Goal: Task Accomplishment & Management: Use online tool/utility

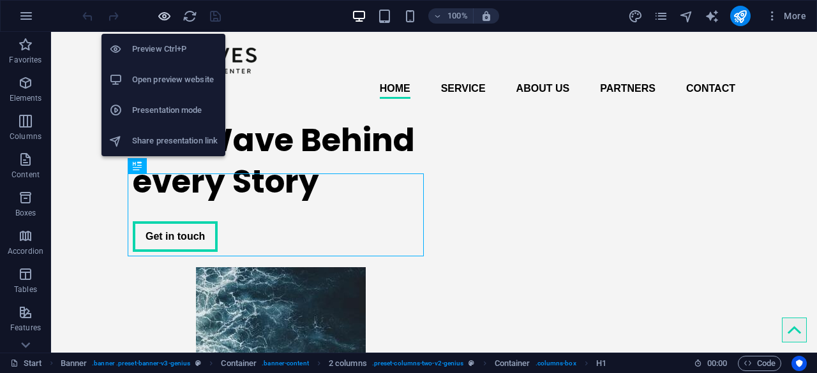
click at [167, 17] on icon "button" at bounding box center [164, 16] width 15 height 15
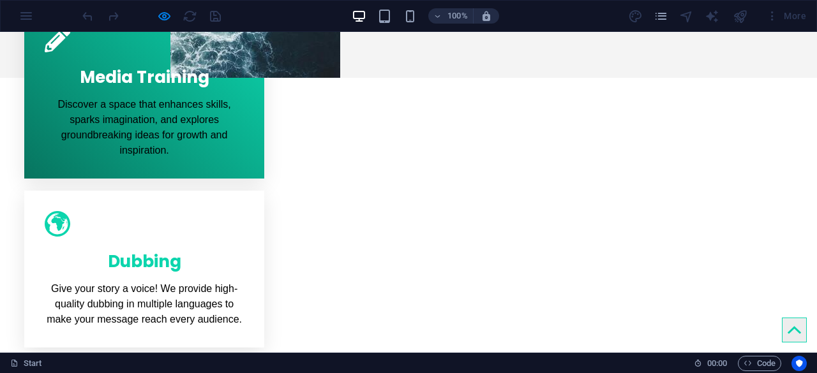
scroll to position [511, 0]
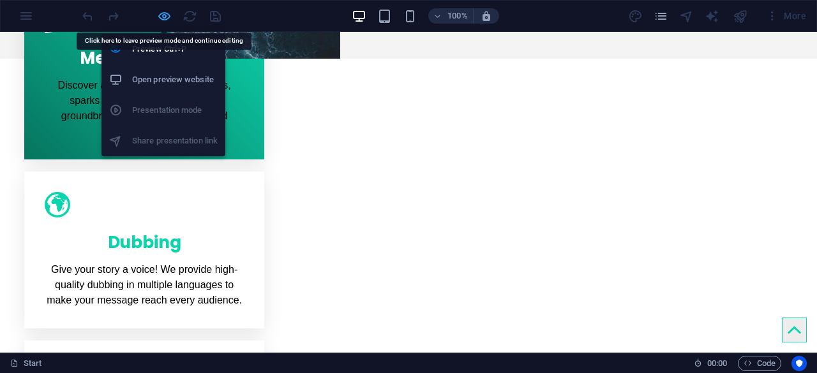
click at [166, 22] on icon "button" at bounding box center [164, 16] width 15 height 15
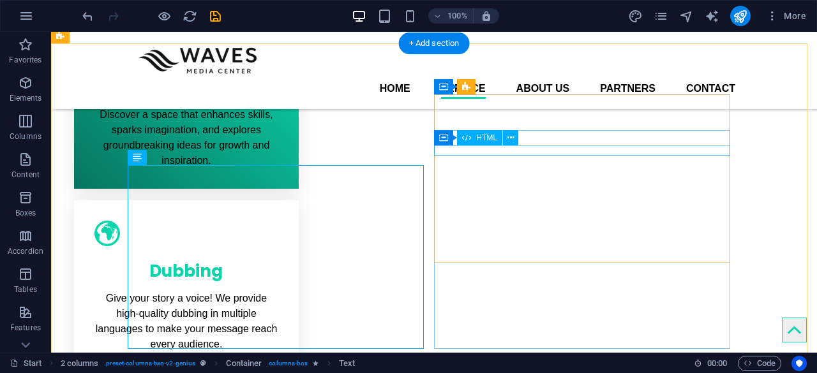
scroll to position [444, 0]
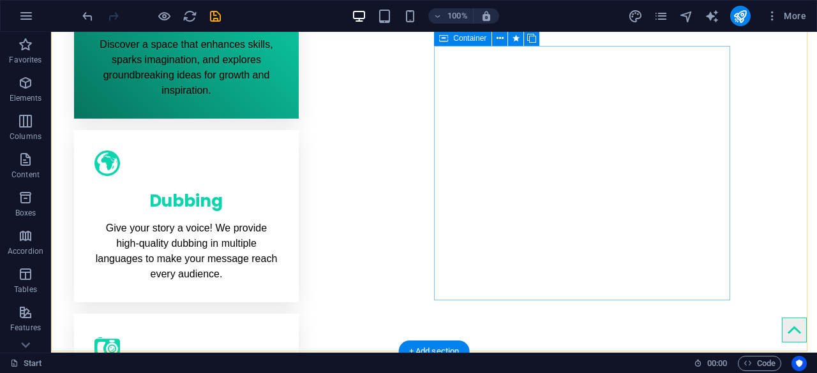
scroll to position [635, 0]
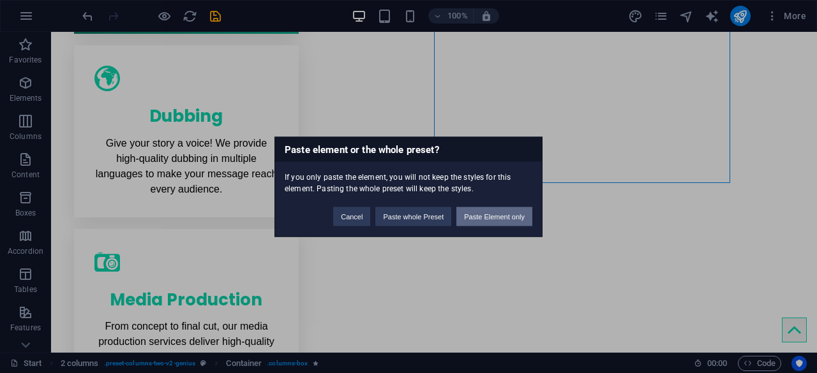
click at [498, 218] on button "Paste Element only" at bounding box center [494, 216] width 76 height 19
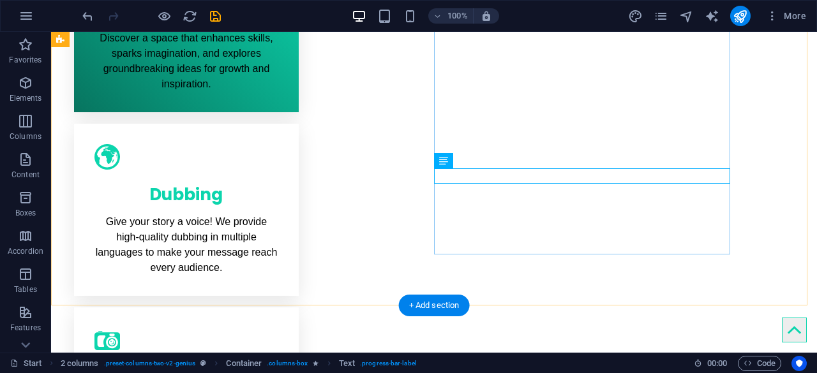
scroll to position [571, 0]
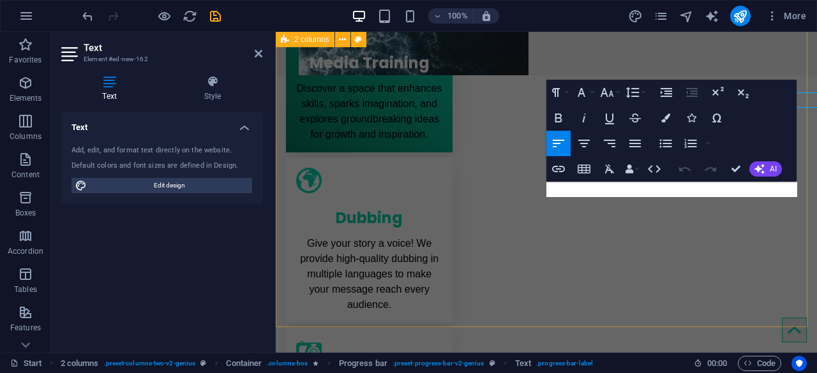
scroll to position [650, 0]
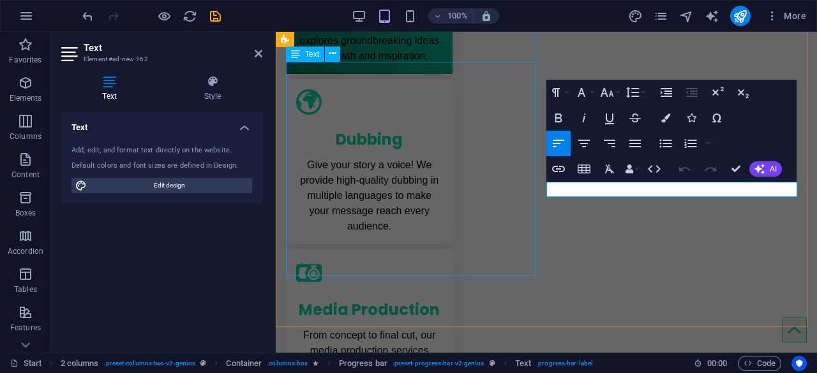
drag, startPoint x: 680, startPoint y: 188, endPoint x: 430, endPoint y: 188, distance: 249.6
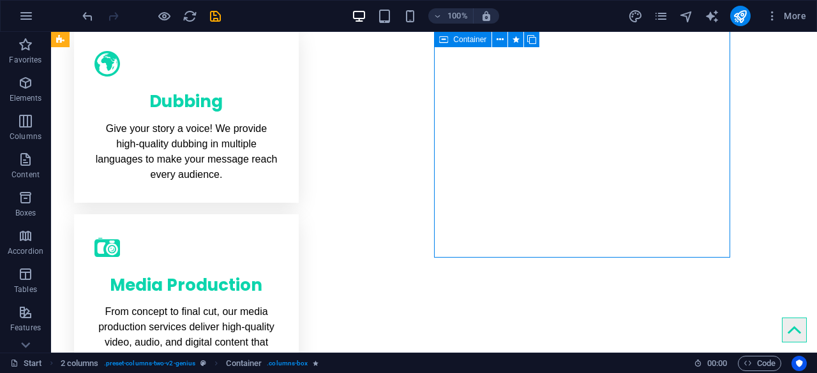
scroll to position [560, 0]
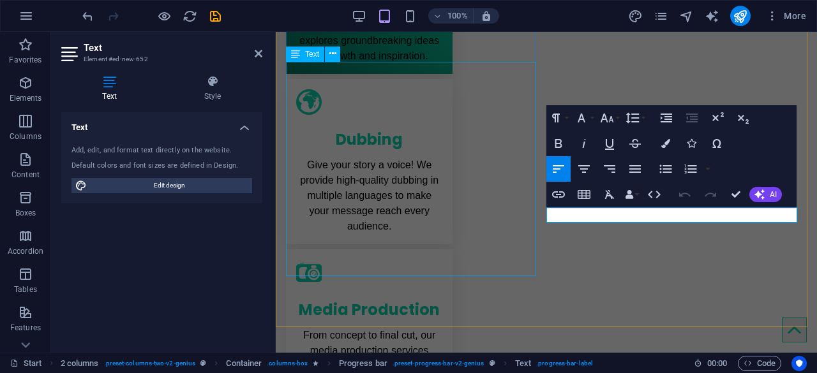
drag, startPoint x: 594, startPoint y: 215, endPoint x: 506, endPoint y: 215, distance: 88.1
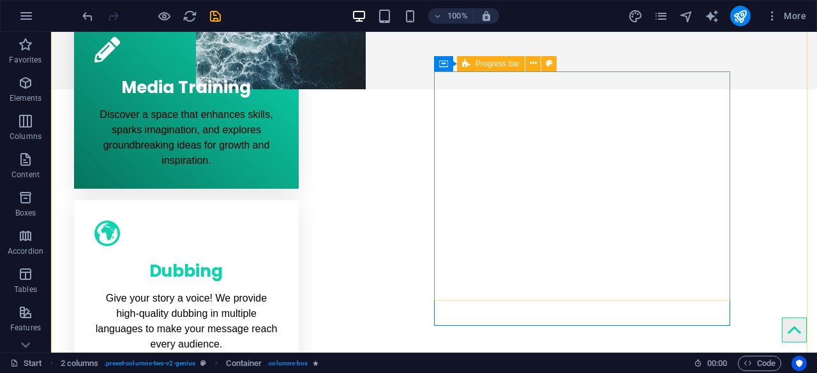
scroll to position [497, 0]
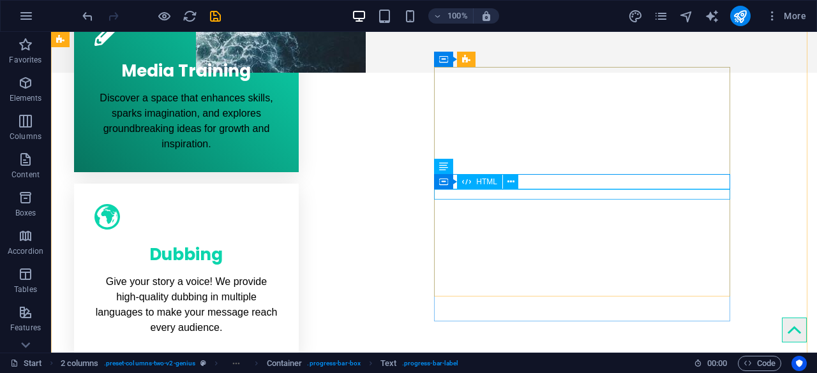
click at [475, 183] on div "HTML" at bounding box center [479, 181] width 45 height 15
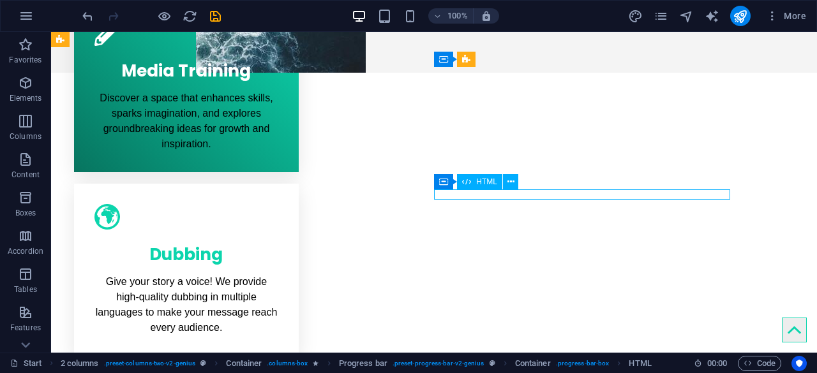
click at [475, 183] on div "HTML" at bounding box center [479, 181] width 45 height 15
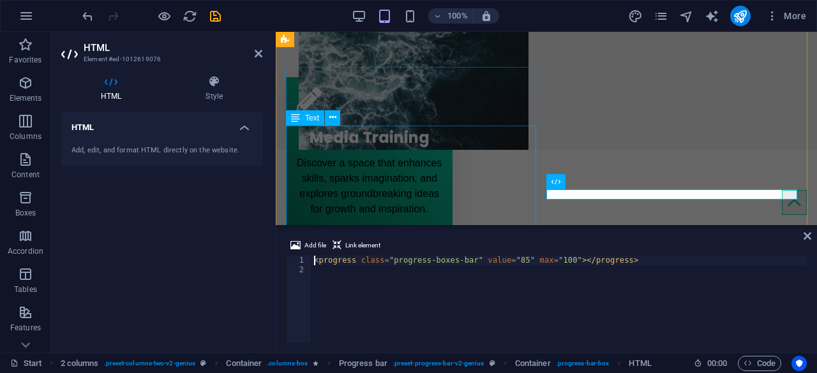
scroll to position [586, 0]
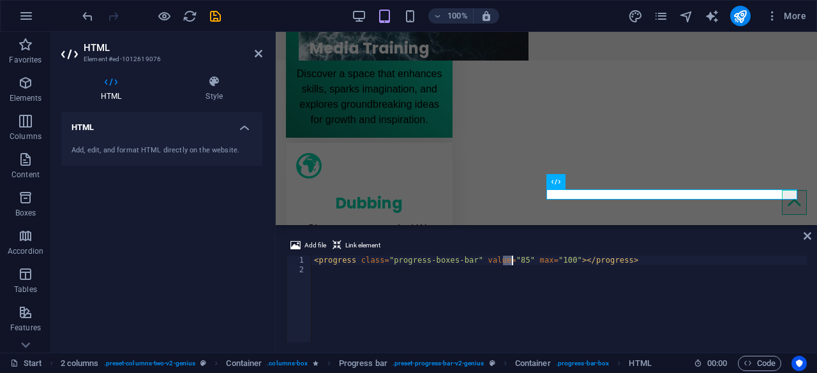
drag, startPoint x: 504, startPoint y: 261, endPoint x: 511, endPoint y: 262, distance: 6.5
click at [511, 262] on div "< progress class = "progress-boxes-bar" value = "85" max = "100" > </ progress >" at bounding box center [558, 309] width 495 height 106
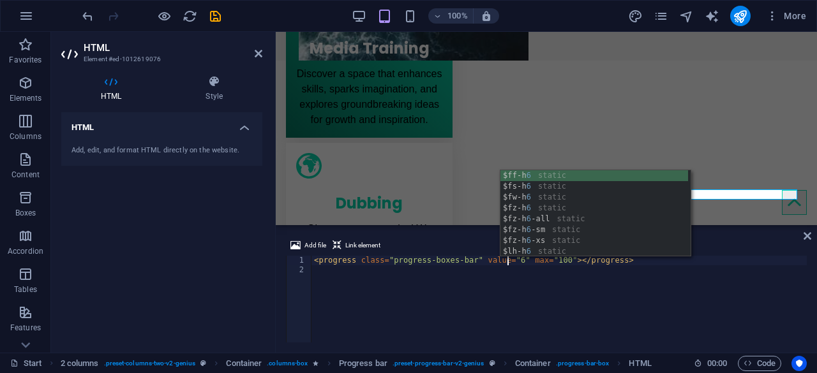
type textarea "<progress class="progress-boxes-bar" value="65" max="100"></progress>"
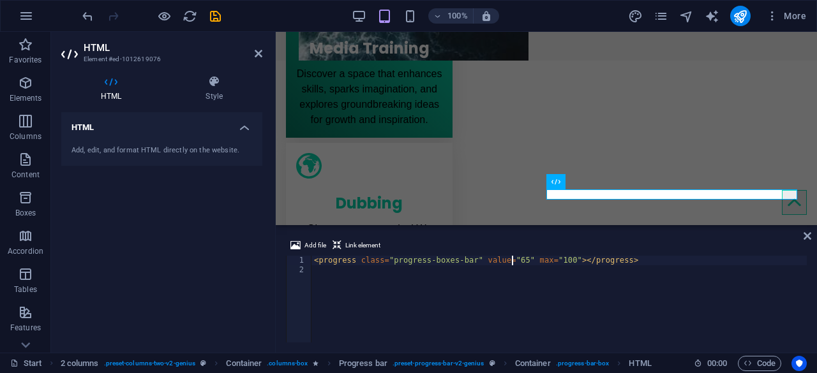
click at [615, 269] on div "< progress class = "progress-boxes-bar" value = "65" max = "100" > </ progress >" at bounding box center [558, 309] width 495 height 106
click at [511, 262] on div "< progress class = "progress-boxes-bar" value = "65" max = "100" > </ progress >" at bounding box center [558, 309] width 495 height 106
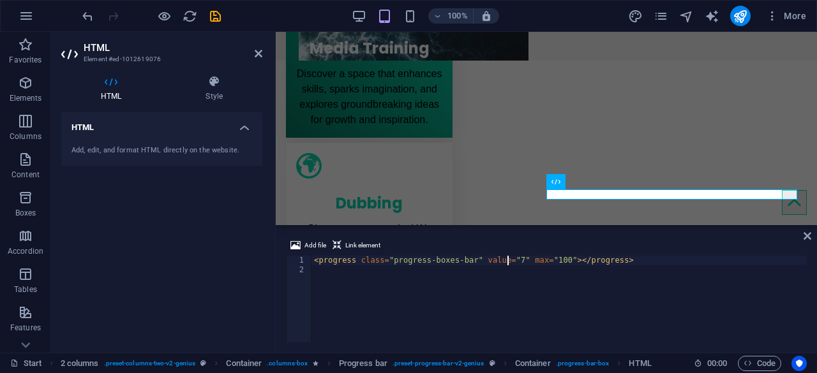
type textarea "<progress class="progress-boxes-bar" value="70" max="100"></progress>"
click at [587, 287] on div "< progress class = "progress-boxes-bar" value = "70" max = "100" > </ progress >" at bounding box center [558, 309] width 495 height 106
click at [814, 239] on div "Add file Link element 1 2 < progress class = "progress-boxes-bar" value = "70" …" at bounding box center [546, 290] width 541 height 125
click at [809, 238] on icon at bounding box center [808, 236] width 8 height 10
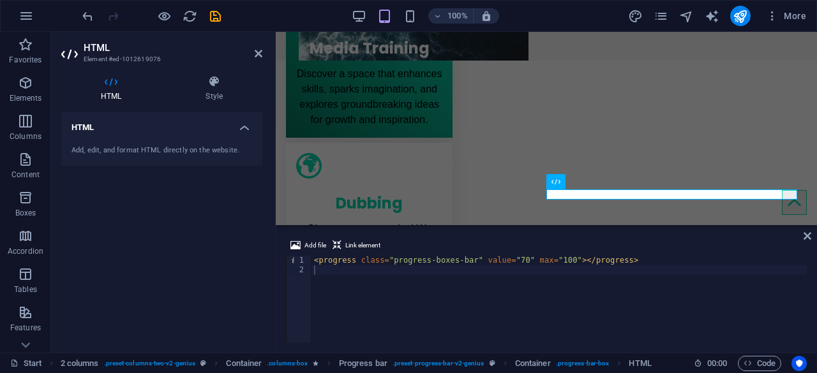
scroll to position [497, 0]
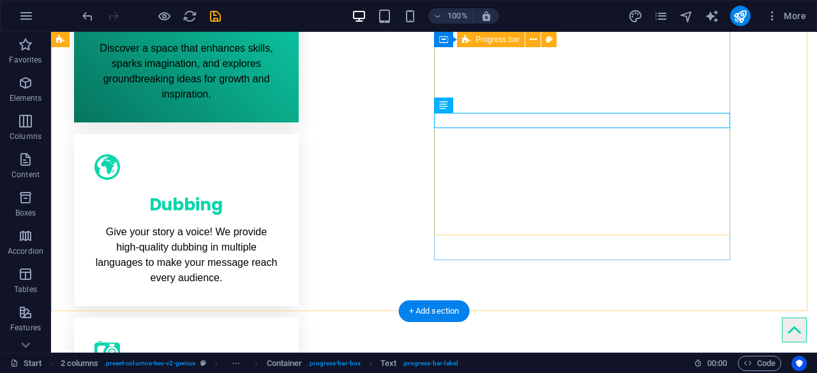
scroll to position [560, 0]
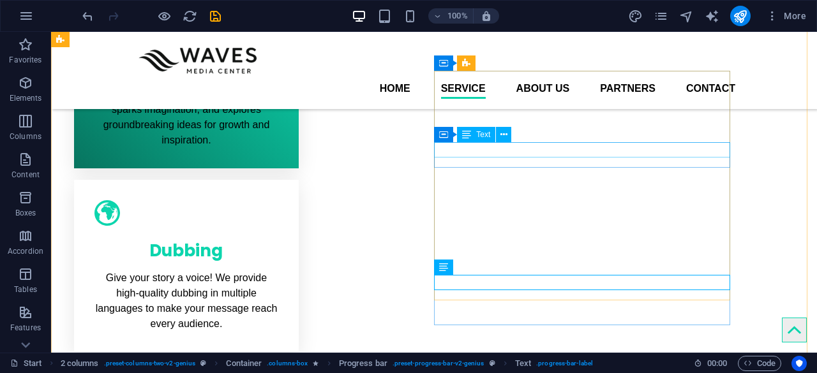
scroll to position [497, 0]
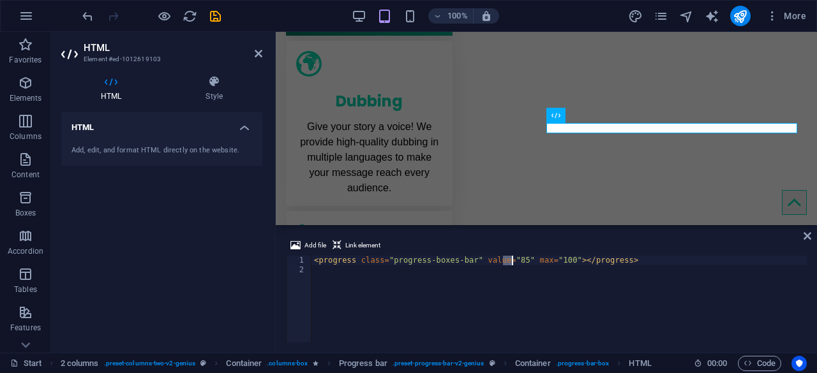
drag, startPoint x: 503, startPoint y: 264, endPoint x: 511, endPoint y: 264, distance: 7.7
click at [511, 264] on div "< progress class = "progress-boxes-bar" value = "85" max = "100" > </ progress >" at bounding box center [558, 309] width 495 height 106
type textarea "<progress class="progress-boxes-bar" value="90" max="100"></progress>"
click at [668, 289] on div "< progress class = "progress-boxes-bar" value = "90" max = "100" > </ progress >" at bounding box center [558, 309] width 495 height 106
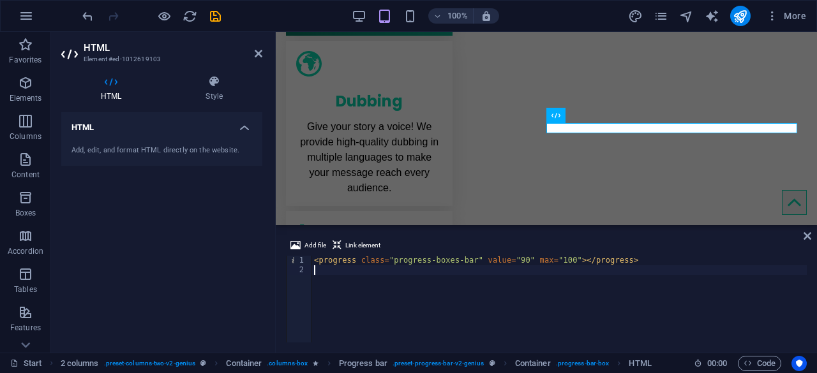
scroll to position [0, 0]
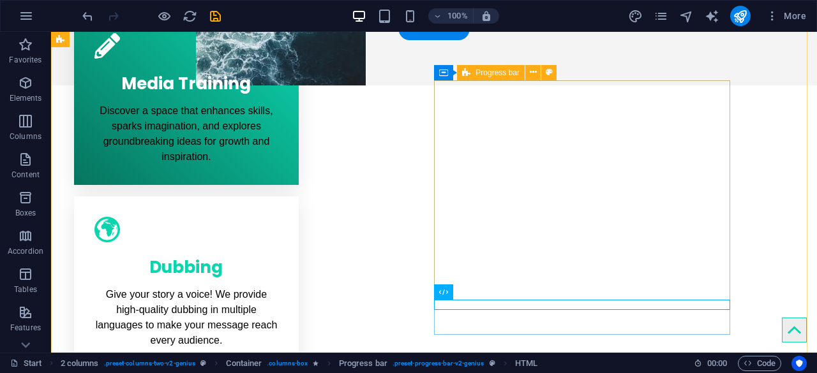
scroll to position [548, 0]
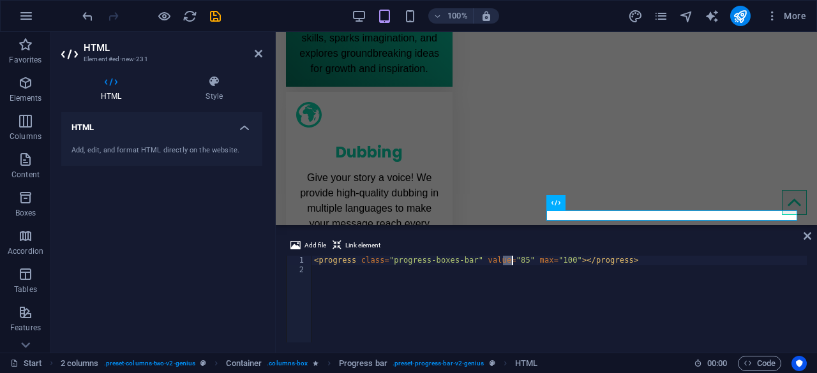
drag, startPoint x: 504, startPoint y: 259, endPoint x: 512, endPoint y: 262, distance: 8.3
click at [512, 262] on div "< progress class = "progress-boxes-bar" value = "85" max = "100" > </ progress >" at bounding box center [558, 309] width 495 height 106
type textarea "<progress class="progress-boxes-bar" value="70" max="100"></progress>"
click at [624, 294] on div "< progress class = "progress-boxes-bar" value = "70" max = "100" > </ progress >" at bounding box center [558, 309] width 495 height 106
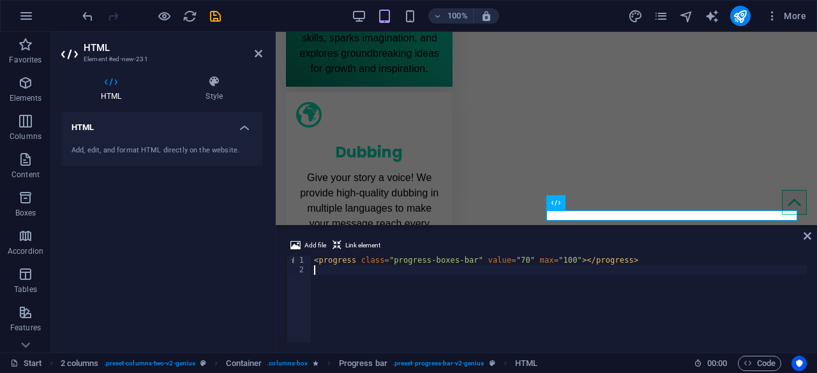
scroll to position [0, 0]
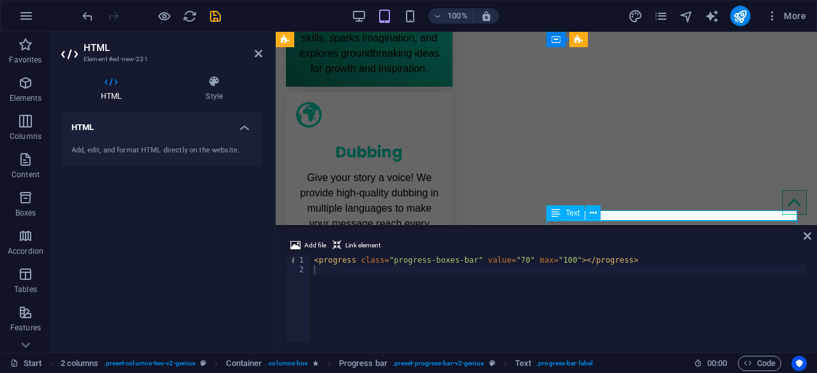
scroll to position [548, 0]
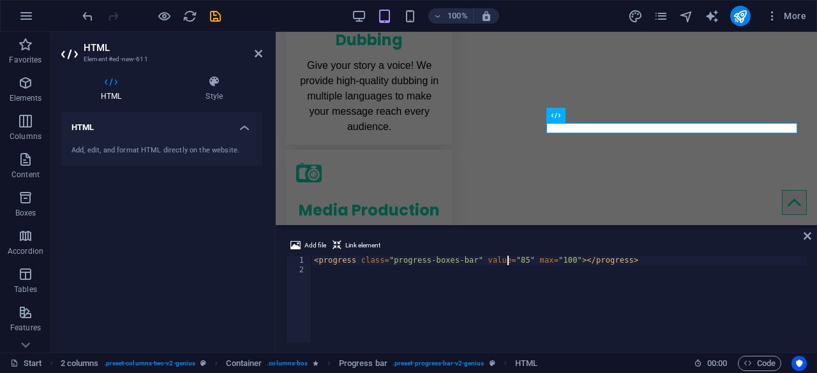
click at [509, 262] on div "< progress class = "progress-boxes-bar" value = "85" max = "100" > </ progress >" at bounding box center [558, 309] width 495 height 106
drag, startPoint x: 504, startPoint y: 262, endPoint x: 511, endPoint y: 265, distance: 7.5
click at [511, 265] on div "< progress class = "progress-boxes-bar" value = "85" max = "100" > </ progress >" at bounding box center [558, 309] width 495 height 106
type textarea "<progress class="progress-boxes-bar" value="90" max="100"></progress>"
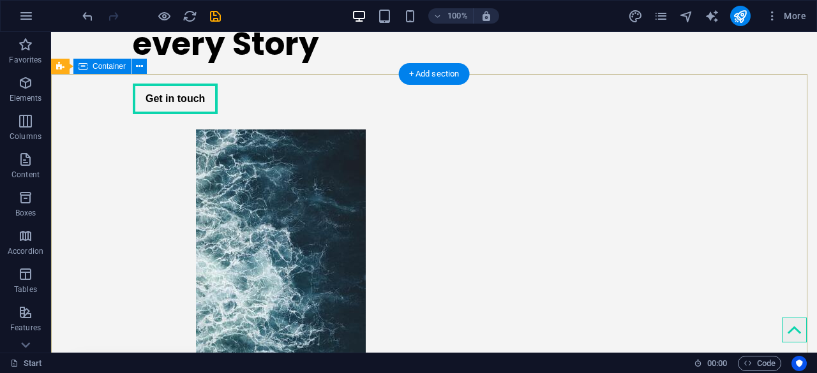
scroll to position [191, 0]
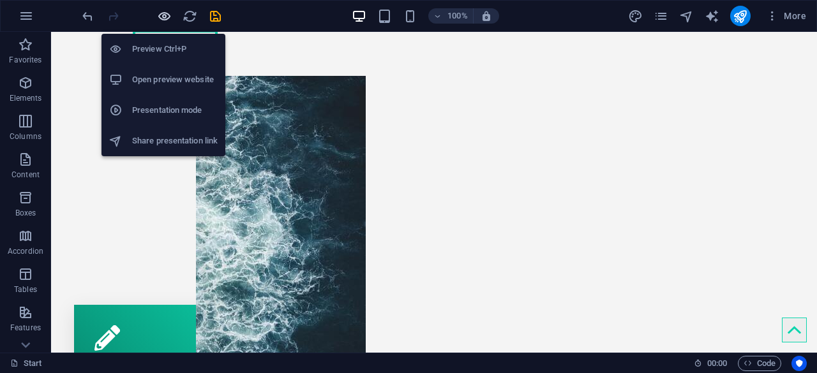
click at [169, 15] on icon "button" at bounding box center [164, 16] width 15 height 15
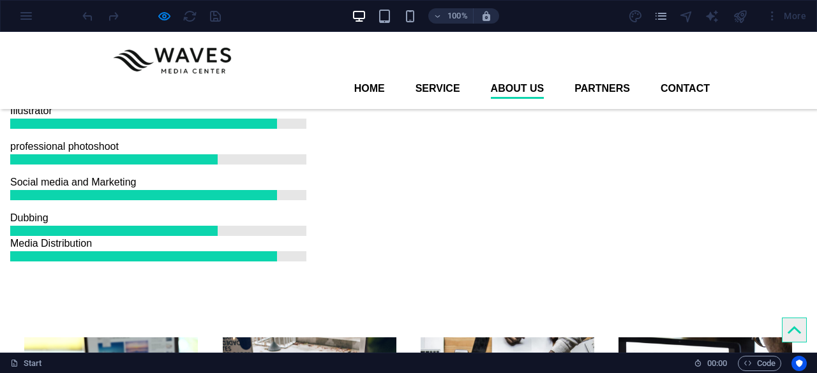
scroll to position [1213, 0]
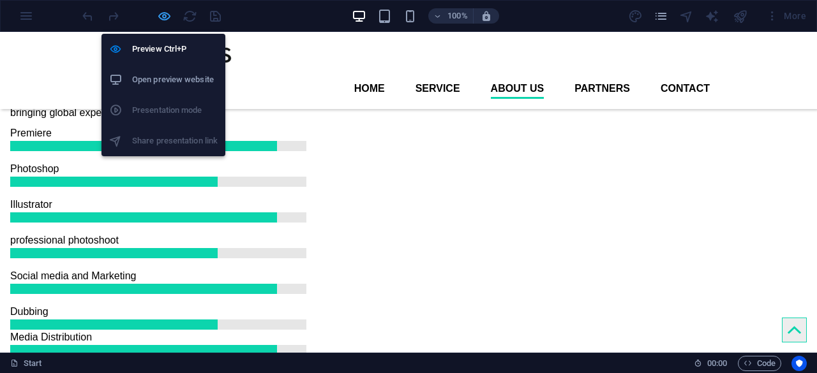
click at [165, 15] on icon "button" at bounding box center [164, 16] width 15 height 15
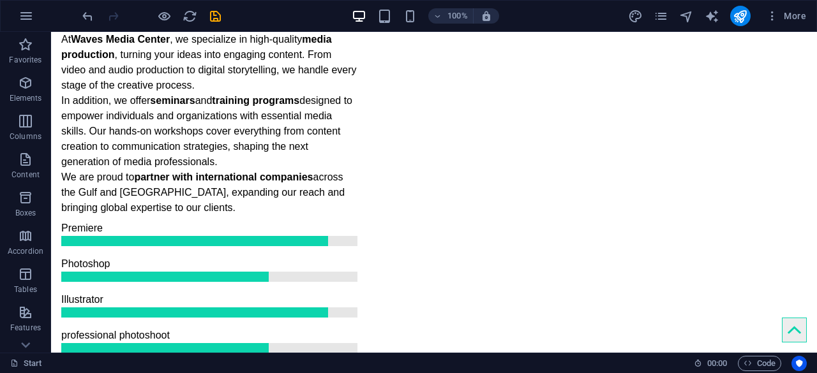
scroll to position [1404, 0]
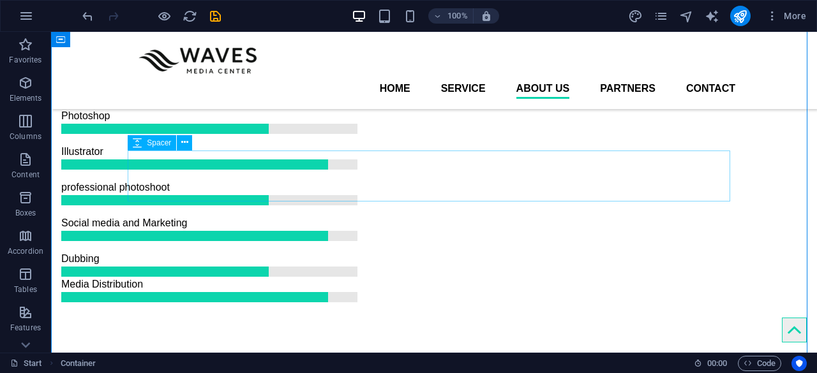
scroll to position [1213, 0]
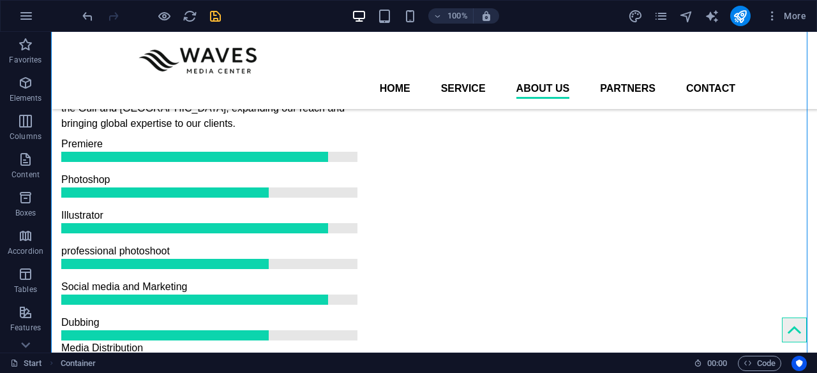
click at [215, 17] on icon "save" at bounding box center [215, 16] width 15 height 15
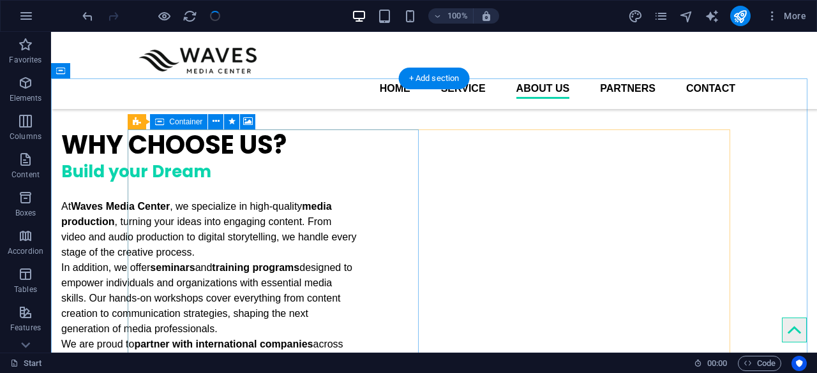
scroll to position [1085, 0]
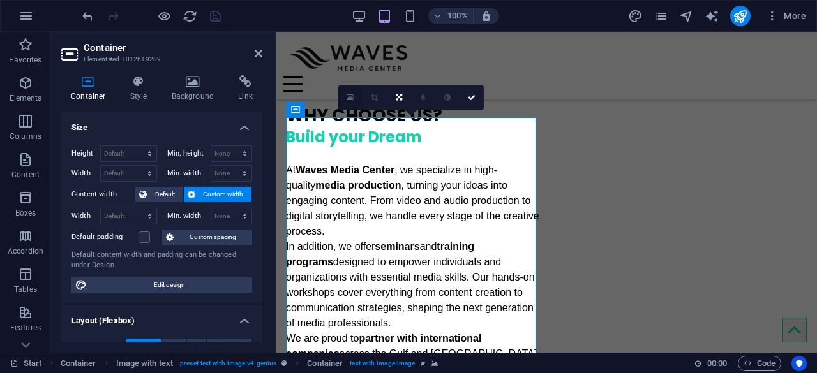
click at [348, 100] on icon at bounding box center [350, 97] width 7 height 9
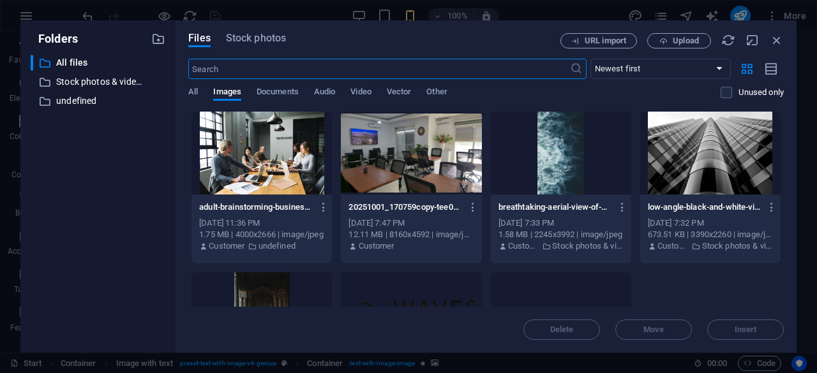
type input "240"
select select "px"
click at [393, 160] on div at bounding box center [411, 153] width 140 height 83
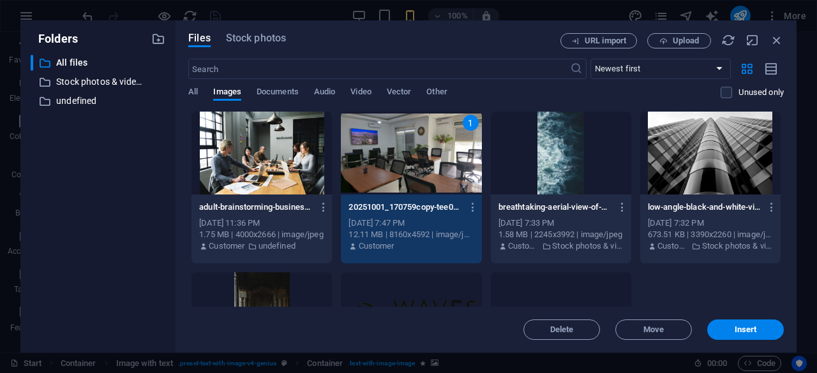
click at [393, 160] on div "1" at bounding box center [411, 153] width 140 height 83
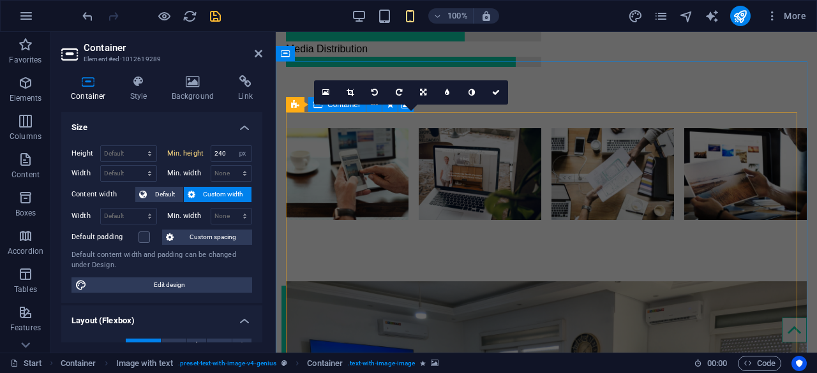
scroll to position [1026, 0]
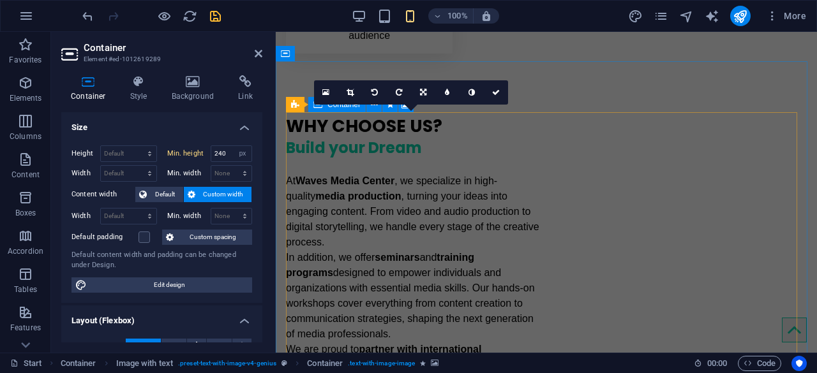
select select "DISABLED_OPTION_VALUE"
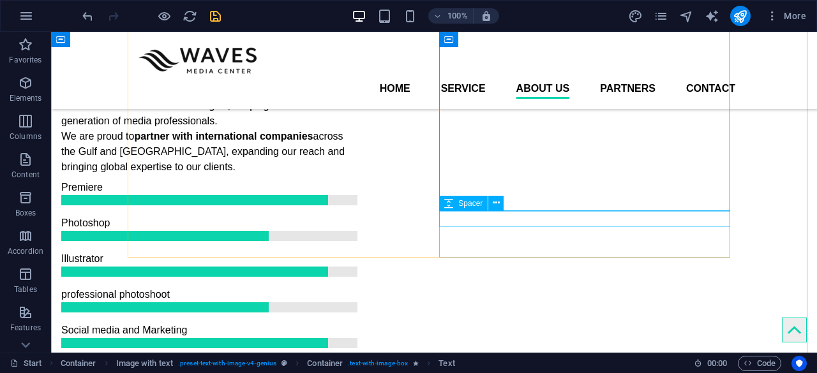
scroll to position [1154, 0]
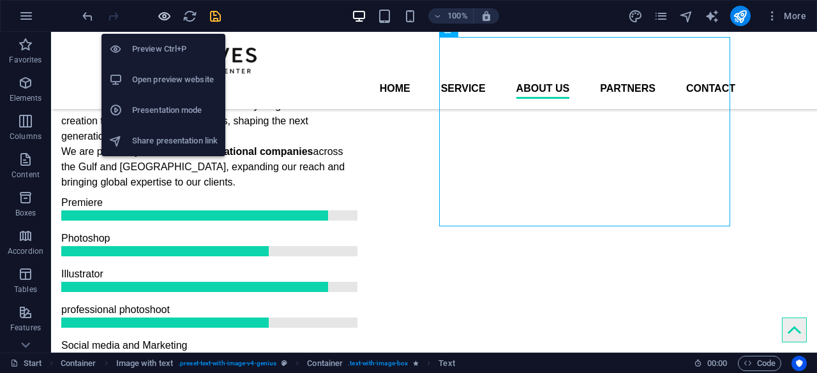
click at [161, 10] on icon "button" at bounding box center [164, 16] width 15 height 15
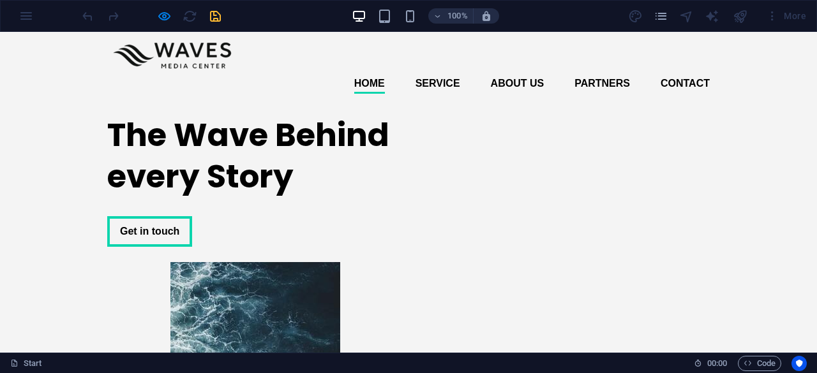
scroll to position [0, 0]
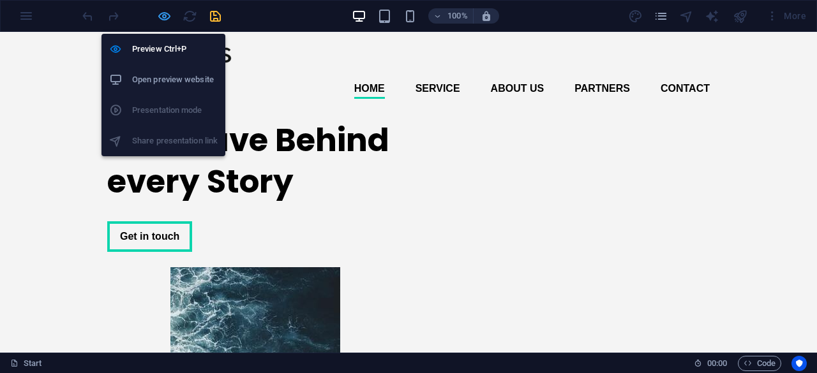
click at [169, 14] on icon "button" at bounding box center [164, 16] width 15 height 15
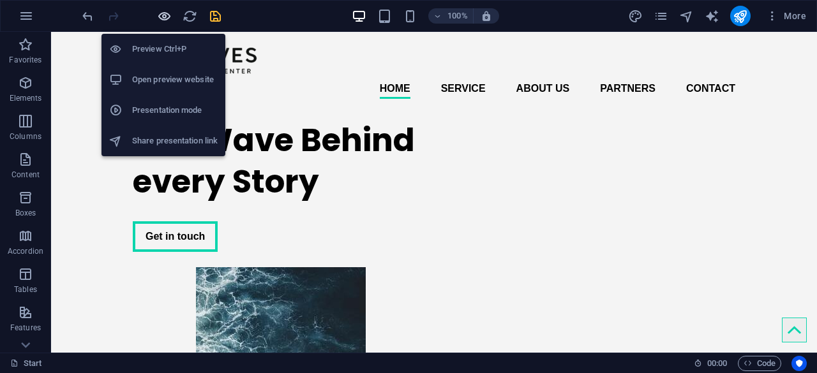
click at [158, 17] on icon "button" at bounding box center [164, 16] width 15 height 15
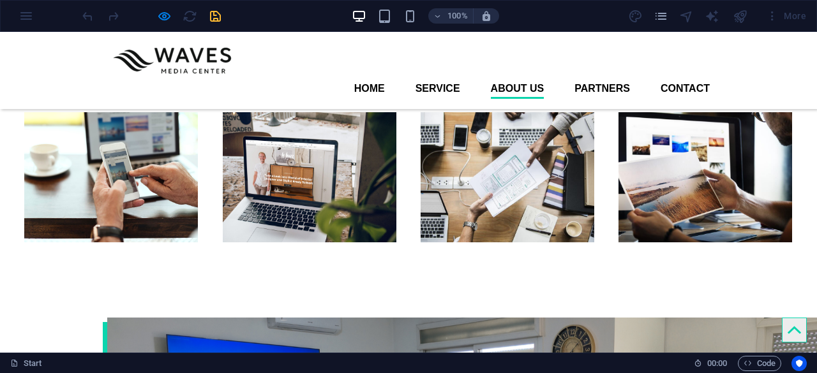
scroll to position [1532, 0]
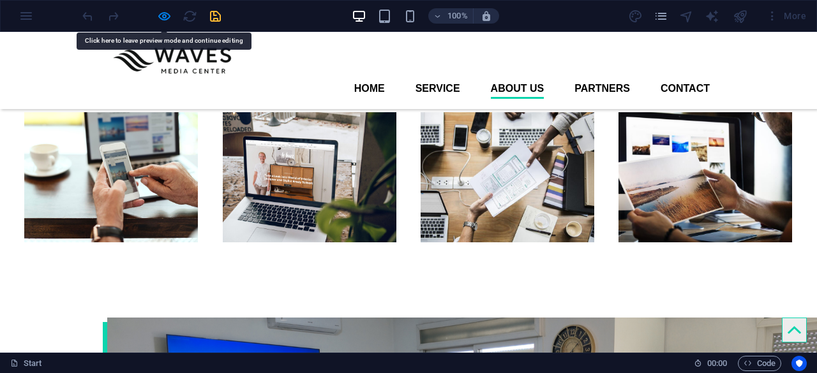
drag, startPoint x: 451, startPoint y: 167, endPoint x: 304, endPoint y: 172, distance: 146.3
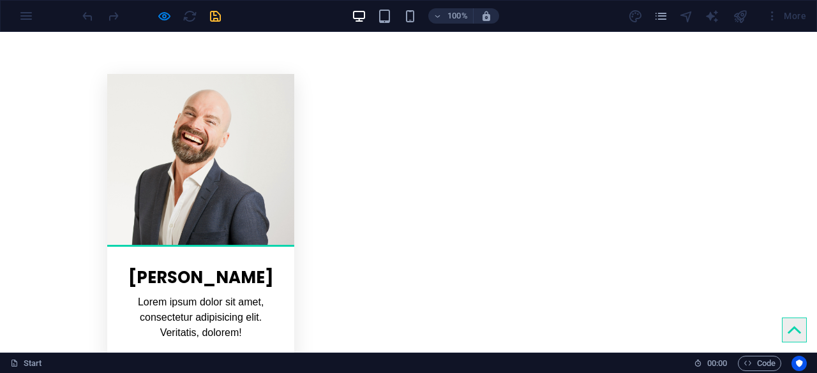
scroll to position [2558, 0]
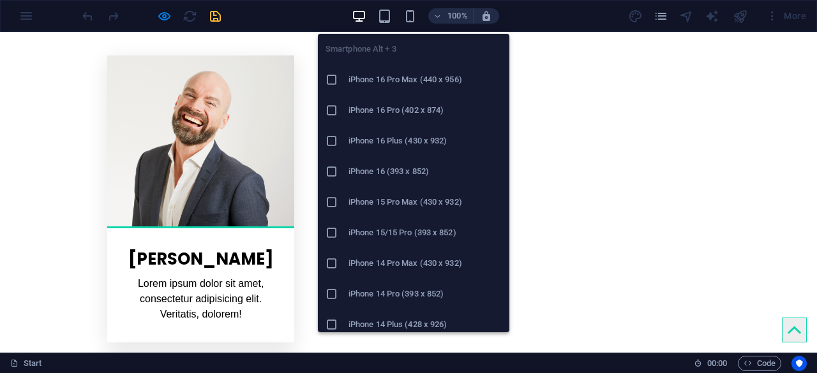
drag, startPoint x: 407, startPoint y: 14, endPoint x: 414, endPoint y: 265, distance: 250.9
click at [414, 265] on body "Individual Start Favorites Elements Columns Content Boxes Accordion Tables Feat…" at bounding box center [408, 186] width 817 height 373
click at [409, 266] on h6 "iPhone 14 Pro Max (430 x 932)" at bounding box center [425, 263] width 153 height 15
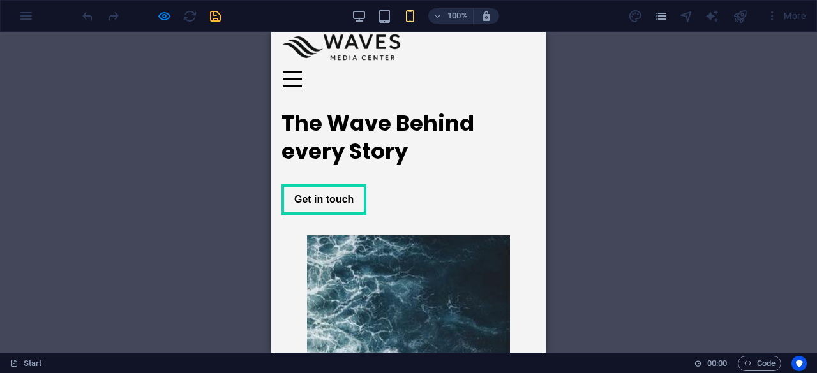
scroll to position [0, 0]
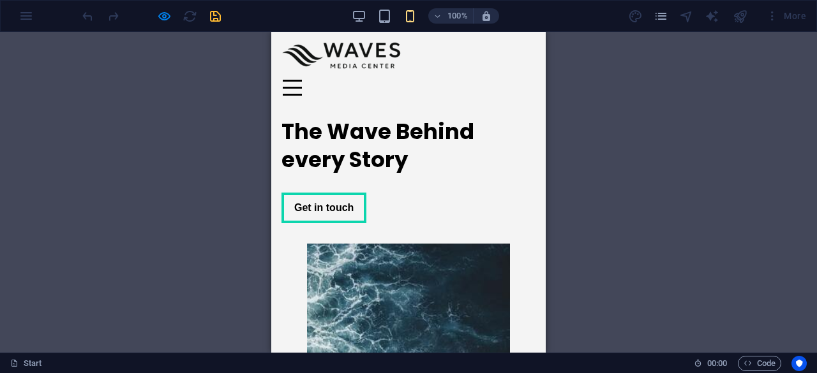
drag, startPoint x: 540, startPoint y: 188, endPoint x: 830, endPoint y: 87, distance: 307.4
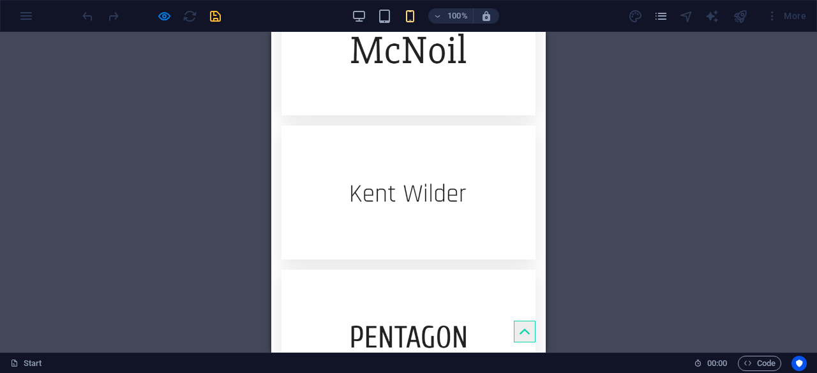
scroll to position [5186, 0]
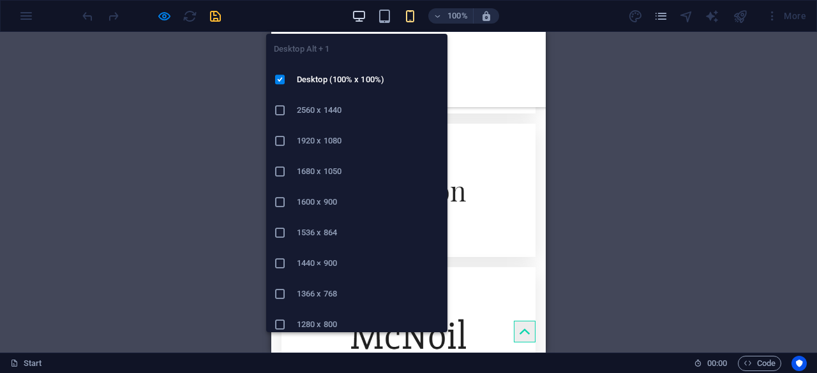
click at [359, 19] on icon "button" at bounding box center [359, 16] width 15 height 15
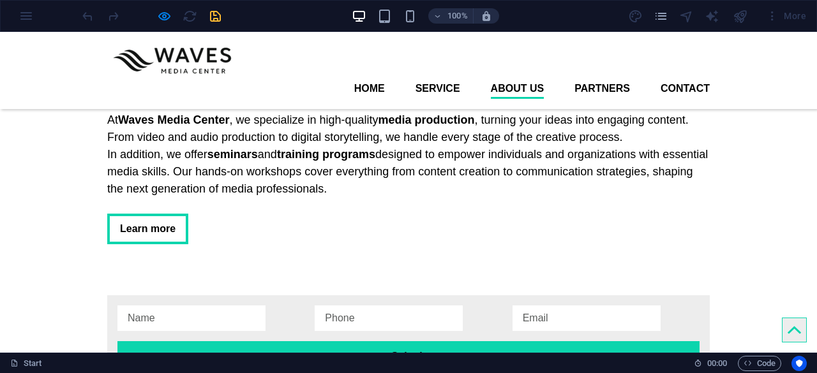
scroll to position [2106, 0]
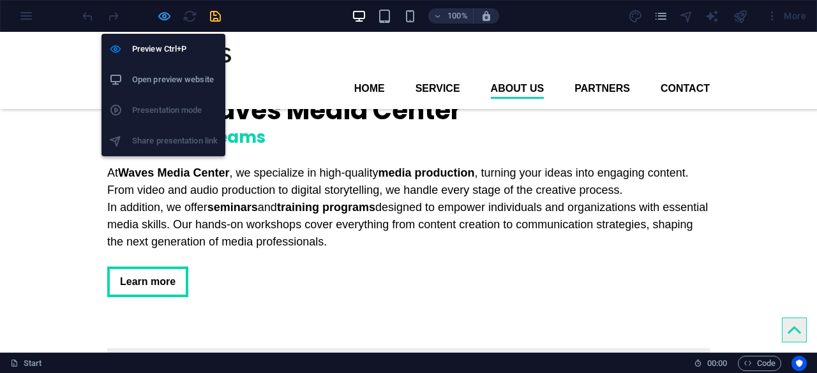
click at [165, 17] on icon "button" at bounding box center [164, 16] width 15 height 15
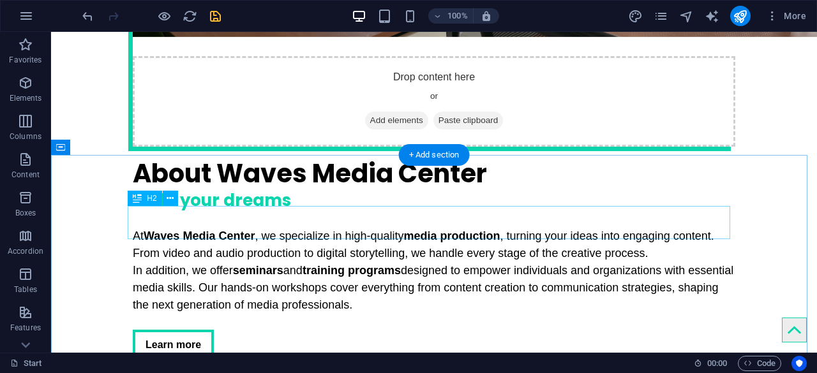
scroll to position [2170, 0]
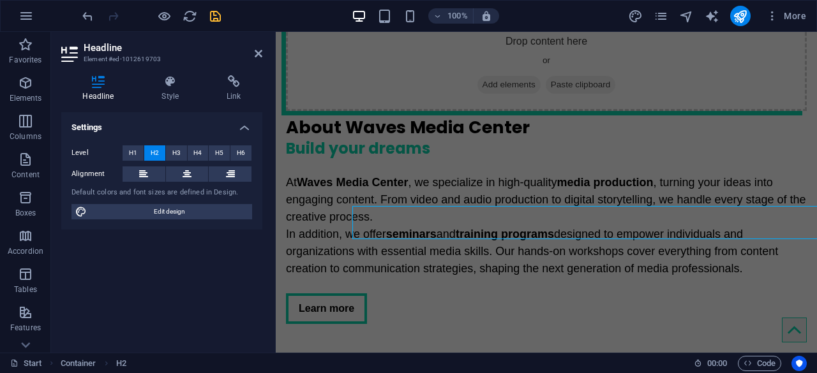
scroll to position [2429, 0]
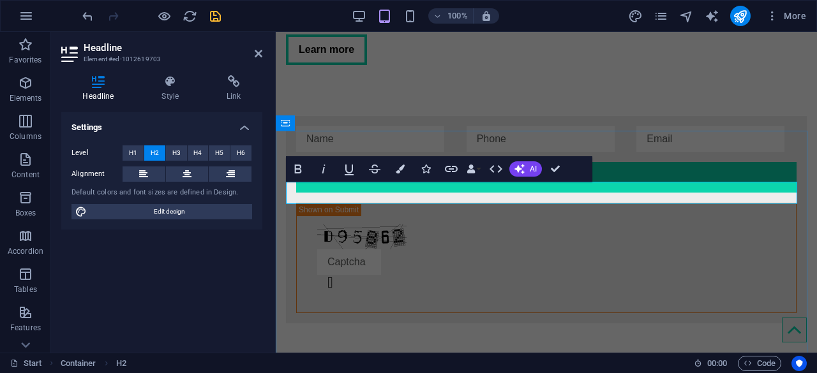
drag, startPoint x: 384, startPoint y: 195, endPoint x: 327, endPoint y: 196, distance: 57.5
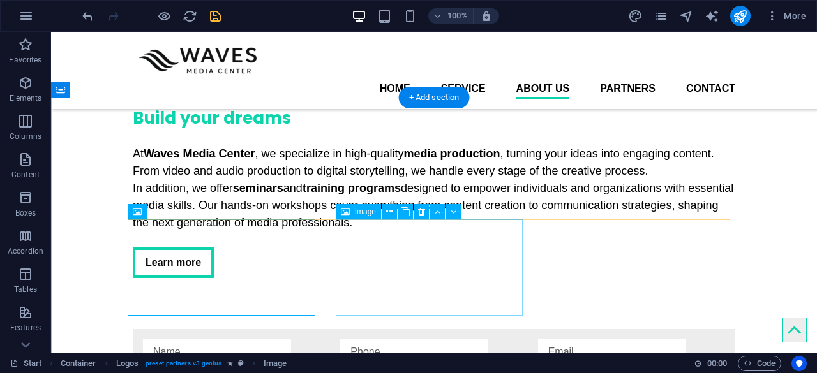
scroll to position [2201, 0]
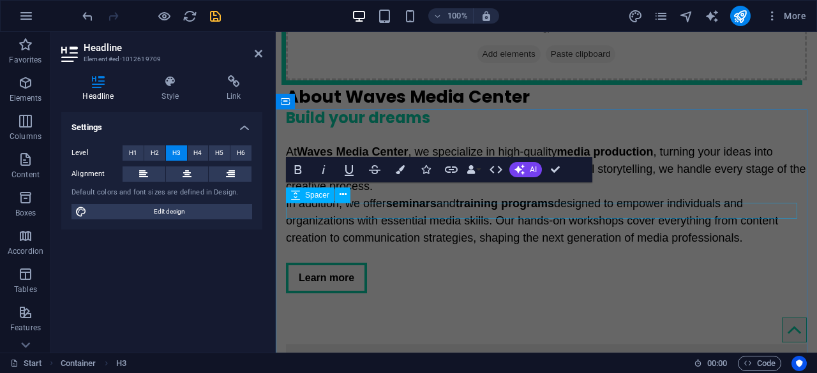
scroll to position [2451, 0]
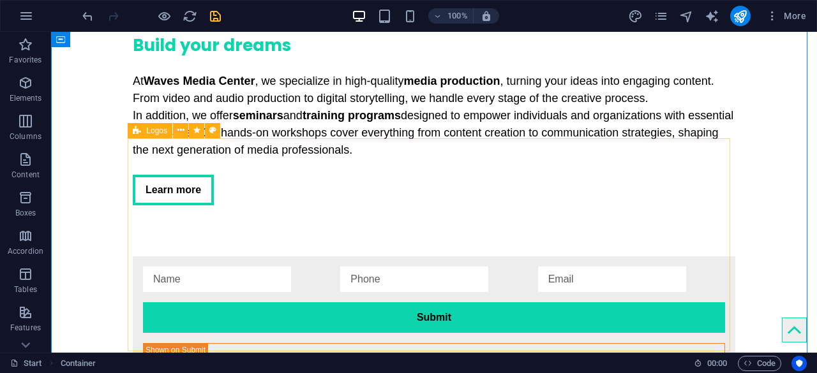
scroll to position [2355, 0]
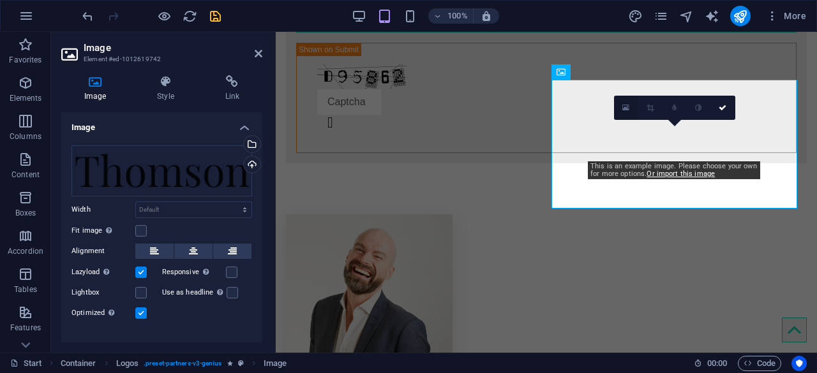
click at [628, 108] on icon at bounding box center [625, 107] width 7 height 9
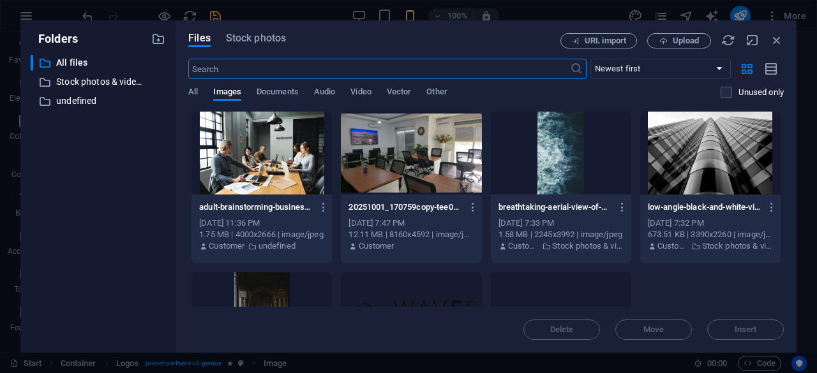
scroll to position [4380, 0]
type input "180"
select select "px"
click at [656, 41] on span "Upload" at bounding box center [679, 41] width 52 height 8
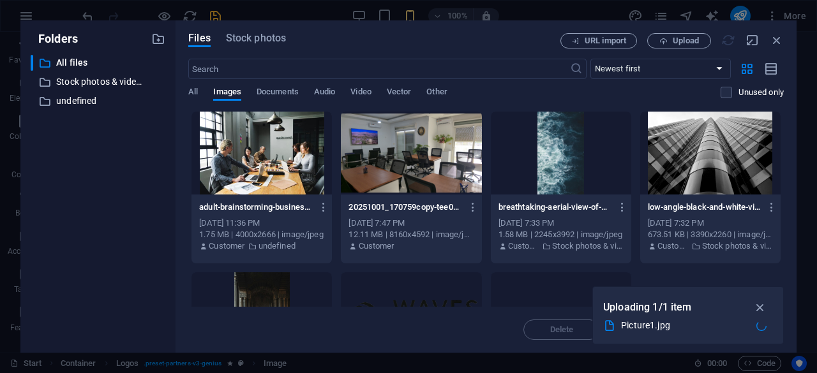
type input "155"
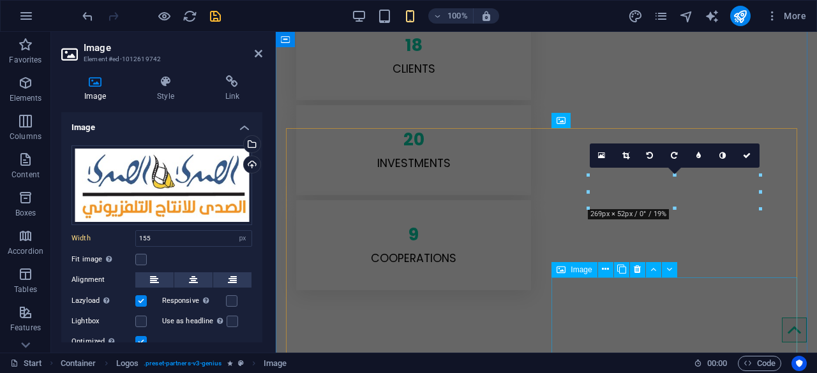
scroll to position [2542, 0]
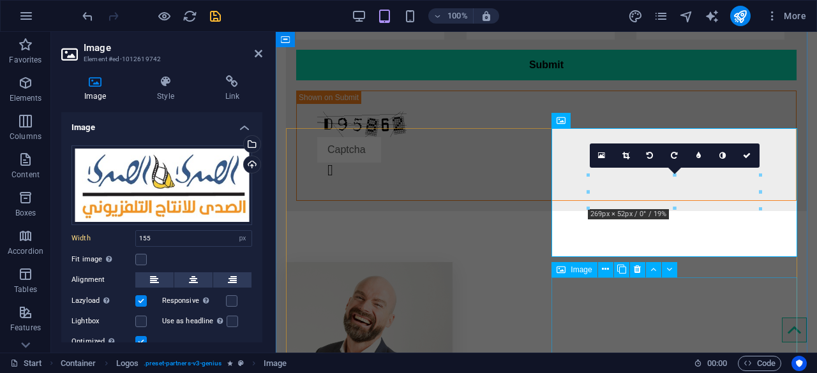
select select "DISABLED_OPTION_VALUE"
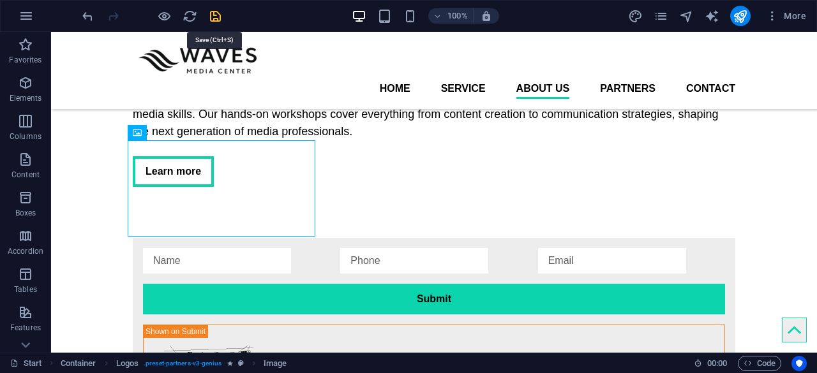
click at [208, 14] on icon "save" at bounding box center [215, 16] width 15 height 15
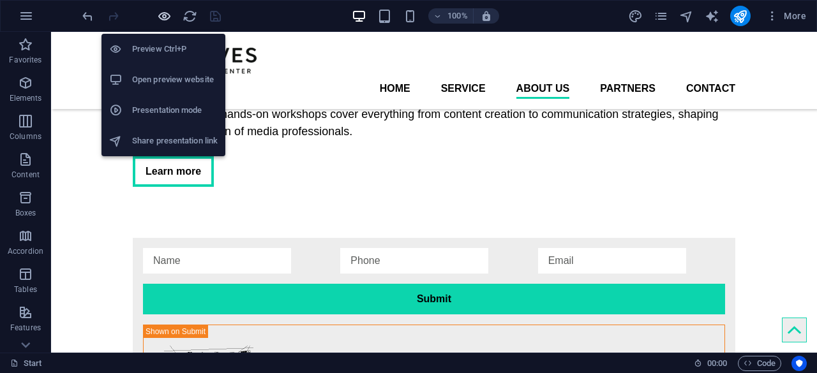
click at [165, 13] on icon "button" at bounding box center [164, 16] width 15 height 15
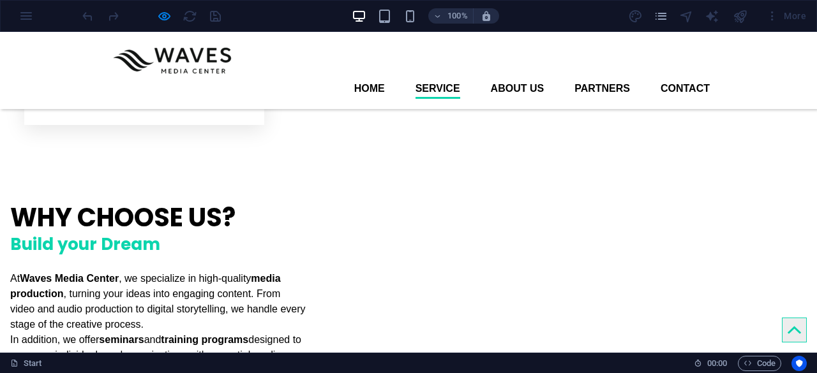
scroll to position [765, 0]
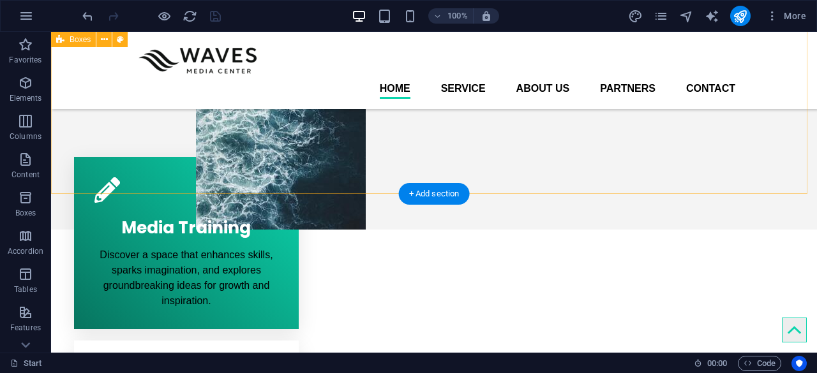
scroll to position [0, 0]
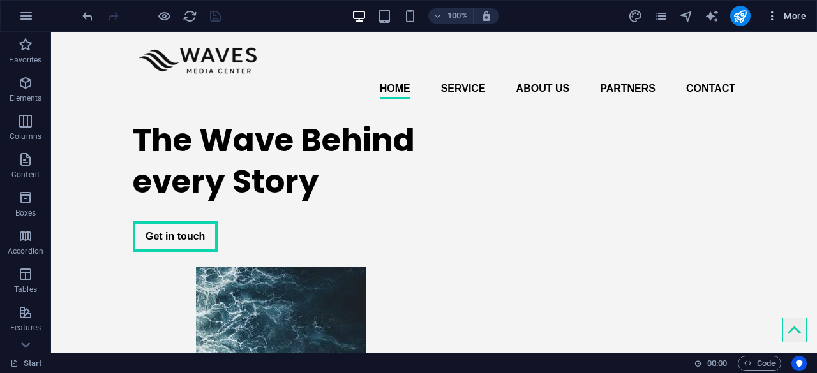
click at [771, 15] on icon "button" at bounding box center [772, 16] width 13 height 13
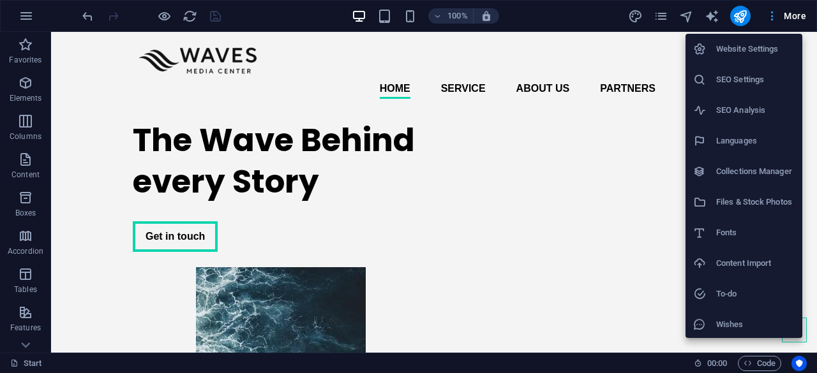
click at [771, 15] on div at bounding box center [408, 186] width 817 height 373
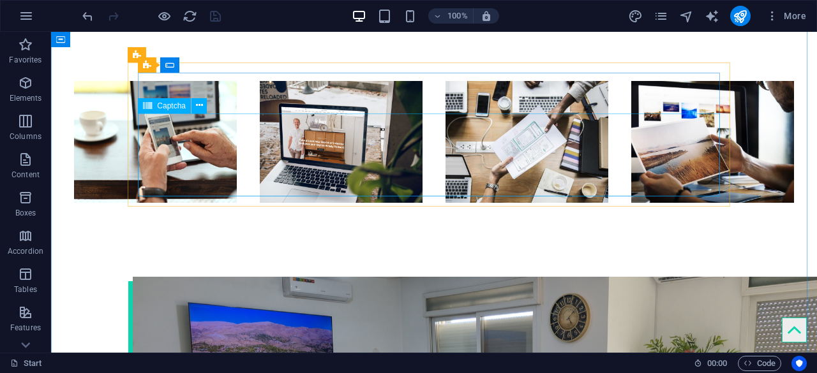
scroll to position [1660, 0]
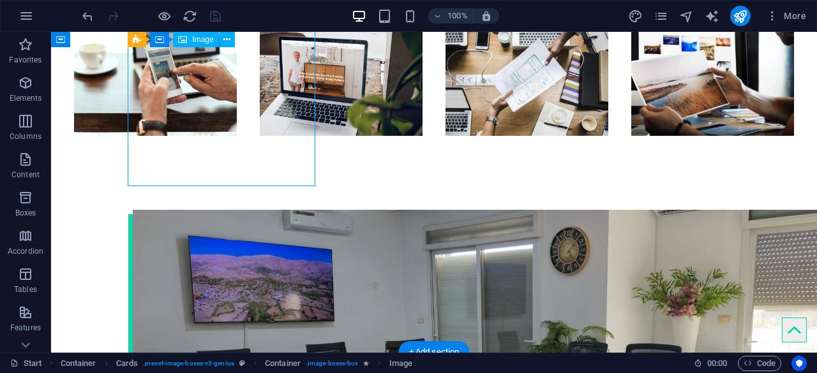
select select "%"
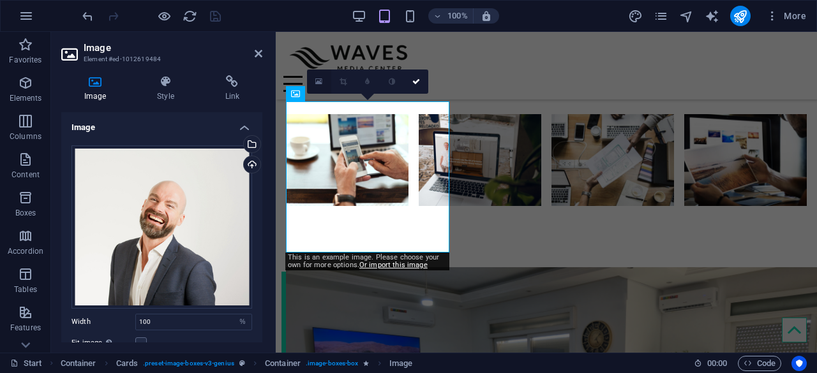
click at [323, 79] on link at bounding box center [319, 82] width 24 height 24
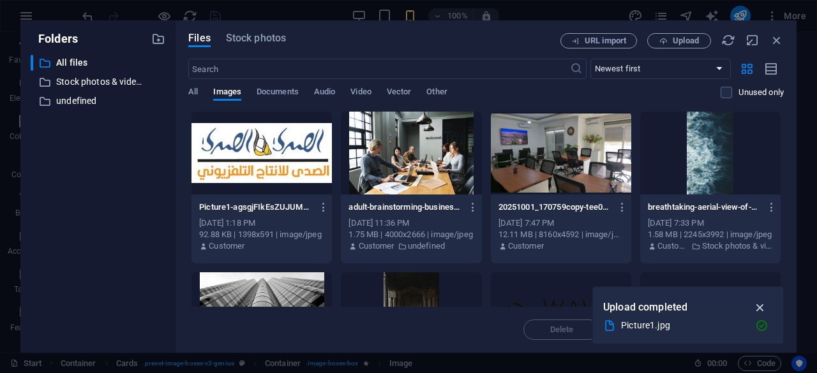
click at [755, 304] on icon "button" at bounding box center [760, 308] width 15 height 14
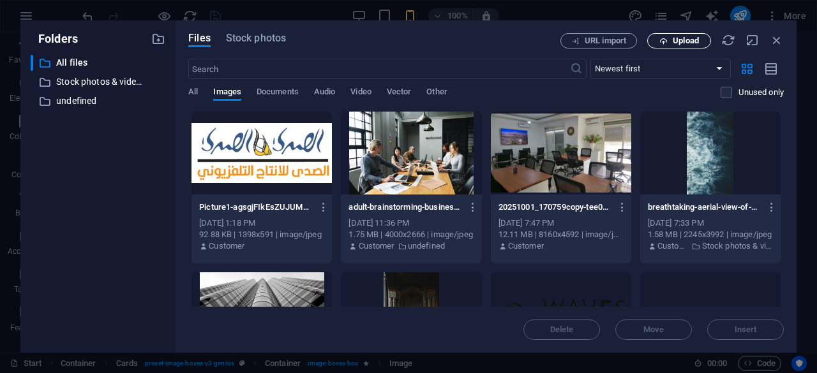
click at [691, 37] on span "Upload" at bounding box center [686, 41] width 26 height 8
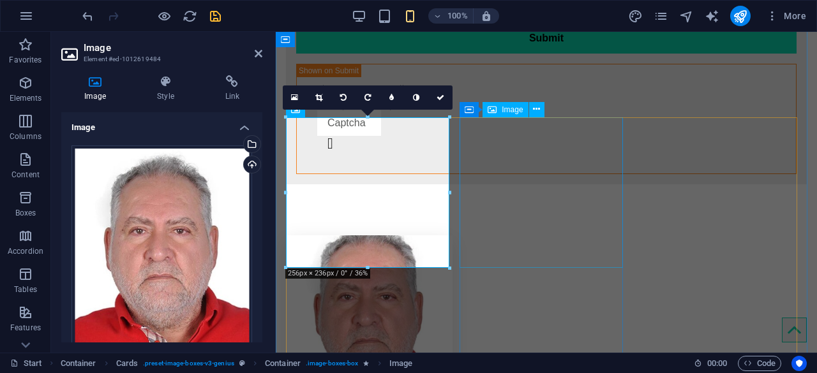
scroll to position [1580, 0]
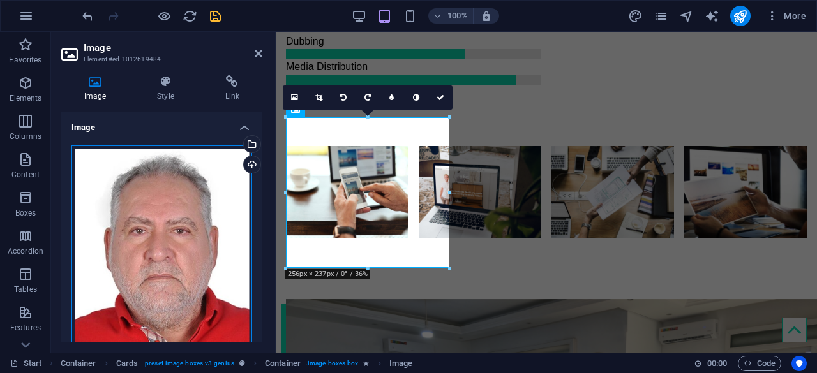
click at [191, 238] on div "Drag files here, click to choose files or select files from Files or our free s…" at bounding box center [161, 247] width 181 height 202
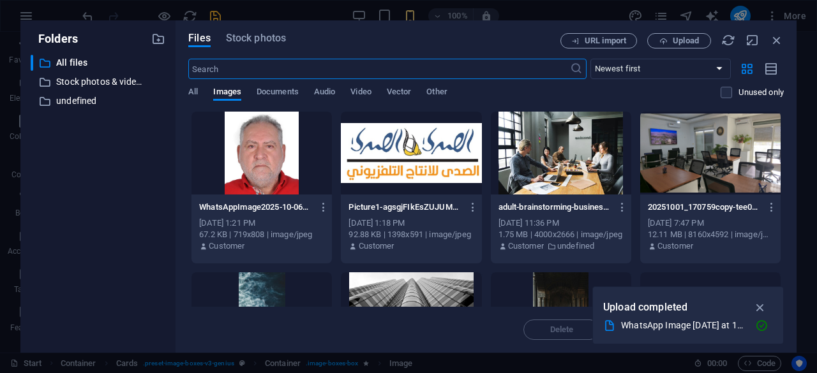
scroll to position [2563, 0]
click at [779, 40] on icon "button" at bounding box center [777, 40] width 14 height 14
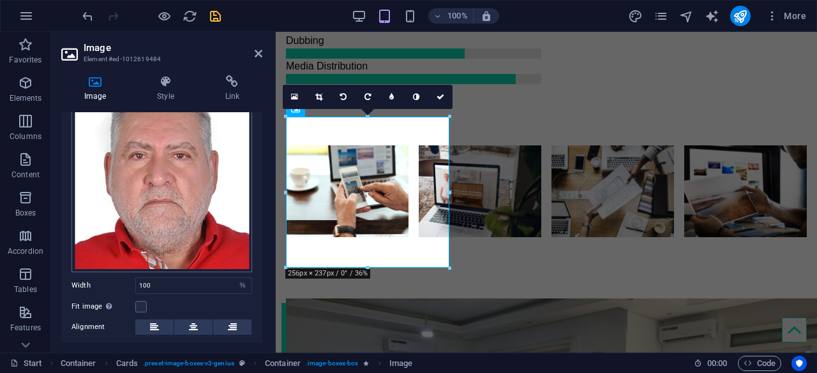
scroll to position [128, 0]
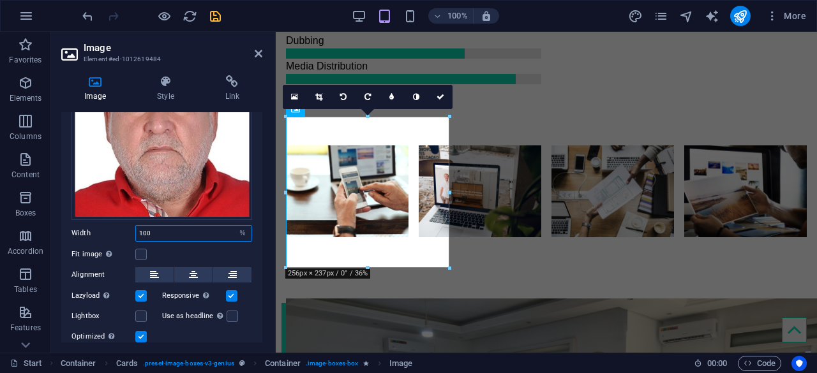
drag, startPoint x: 169, startPoint y: 236, endPoint x: 135, endPoint y: 236, distance: 33.8
click at [135, 236] on div "100 Default auto px rem % em vh vw" at bounding box center [193, 233] width 117 height 17
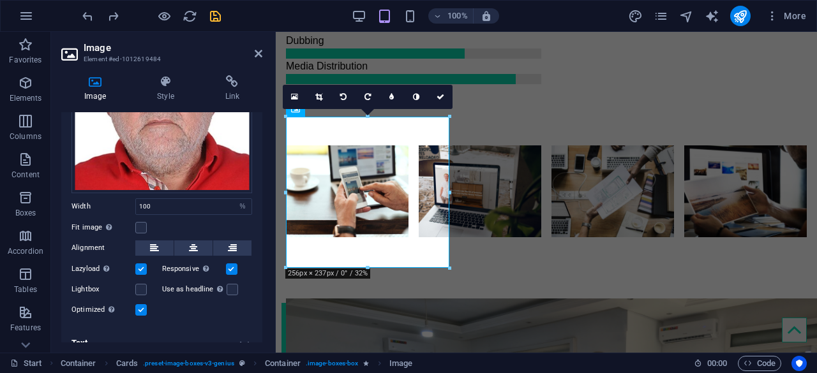
scroll to position [167, 0]
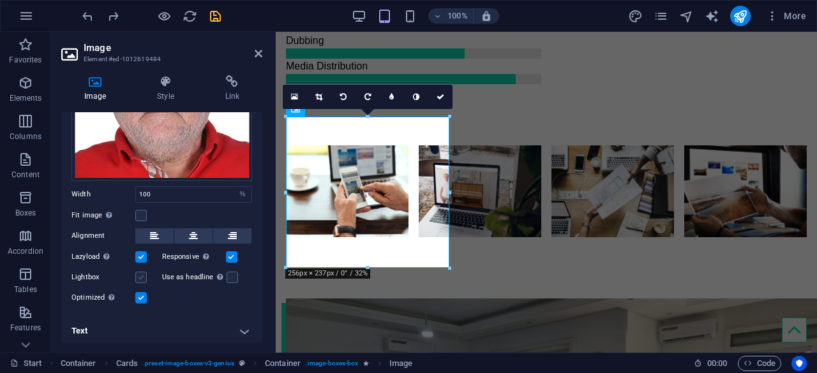
click at [139, 279] on label at bounding box center [140, 277] width 11 height 11
click at [0, 0] on input "Lightbox" at bounding box center [0, 0] width 0 height 0
click at [142, 276] on label at bounding box center [140, 277] width 11 height 11
click at [0, 0] on input "Lightbox" at bounding box center [0, 0] width 0 height 0
click at [230, 276] on label at bounding box center [232, 277] width 11 height 11
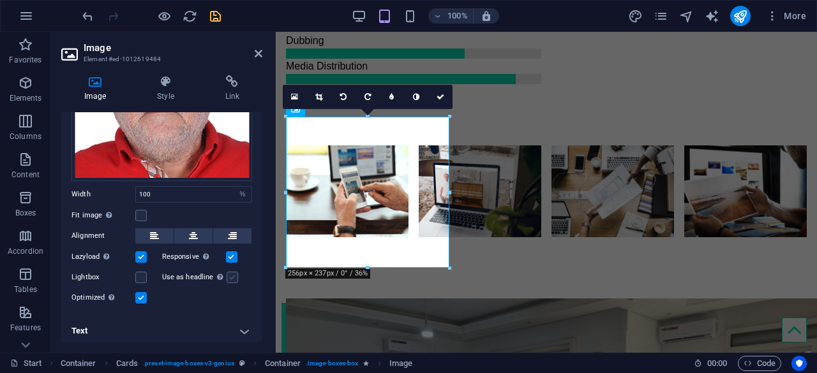
click at [0, 0] on input "Use as headline The image will be wrapped in an H1 headline tag. Useful for giv…" at bounding box center [0, 0] width 0 height 0
click at [230, 276] on label at bounding box center [232, 277] width 11 height 11
click at [0, 0] on input "Use as headline The image will be wrapped in an H1 headline tag. Useful for giv…" at bounding box center [0, 0] width 0 height 0
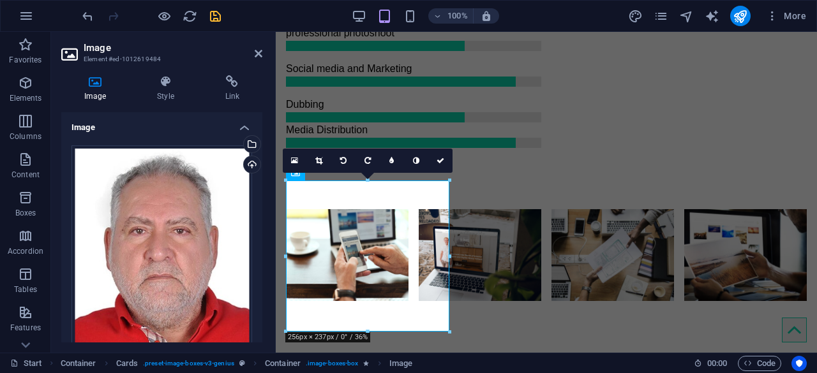
scroll to position [1580, 0]
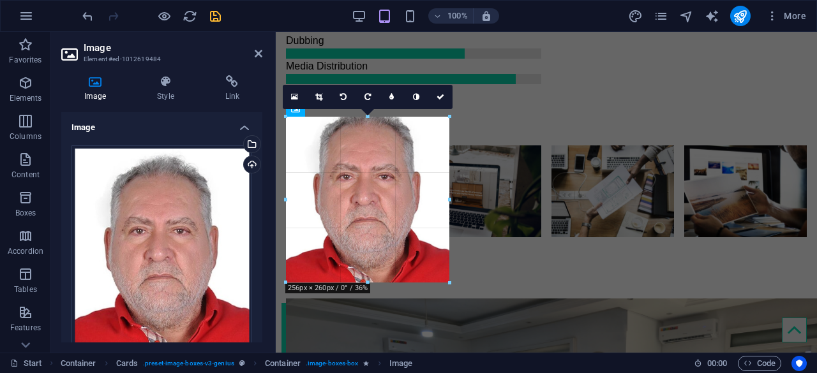
drag, startPoint x: 370, startPoint y: 266, endPoint x: 370, endPoint y: 285, distance: 18.5
drag, startPoint x: 371, startPoint y: 269, endPoint x: 370, endPoint y: 287, distance: 18.6
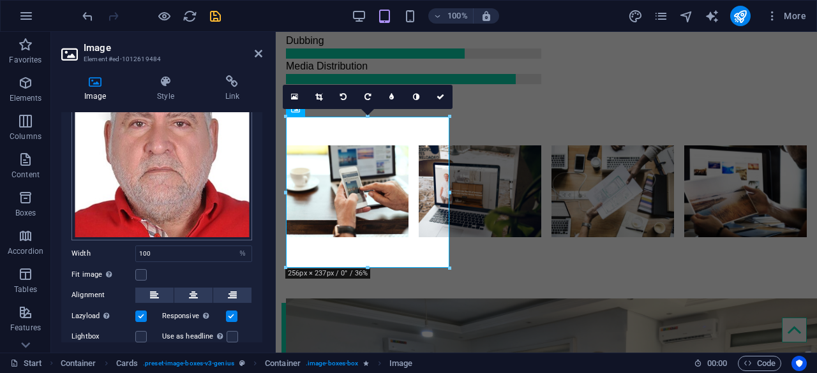
scroll to position [128, 0]
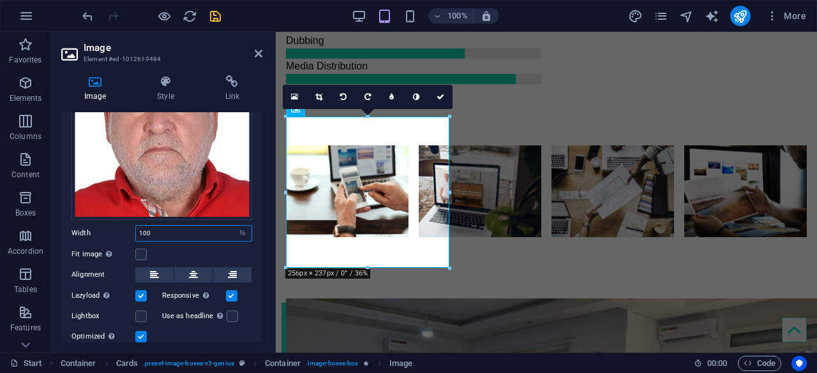
drag, startPoint x: 168, startPoint y: 229, endPoint x: 73, endPoint y: 227, distance: 95.1
click at [78, 229] on div "Width 100 Default auto px rem % em vh vw" at bounding box center [161, 233] width 181 height 17
type input "100"
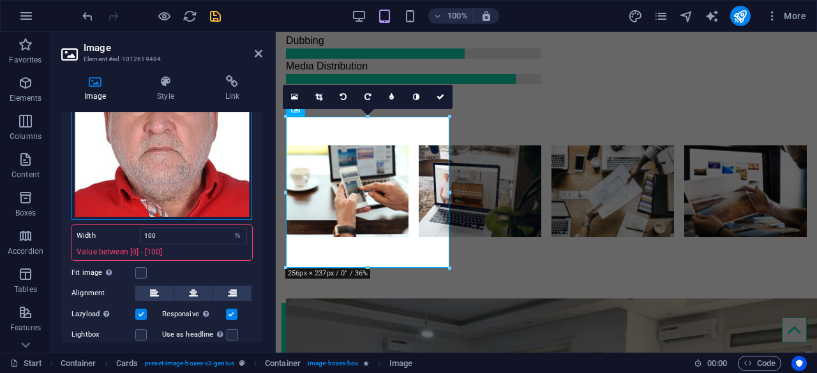
click at [142, 144] on div "Drag files here, click to choose files or select files from Files or our free s…" at bounding box center [161, 119] width 181 height 202
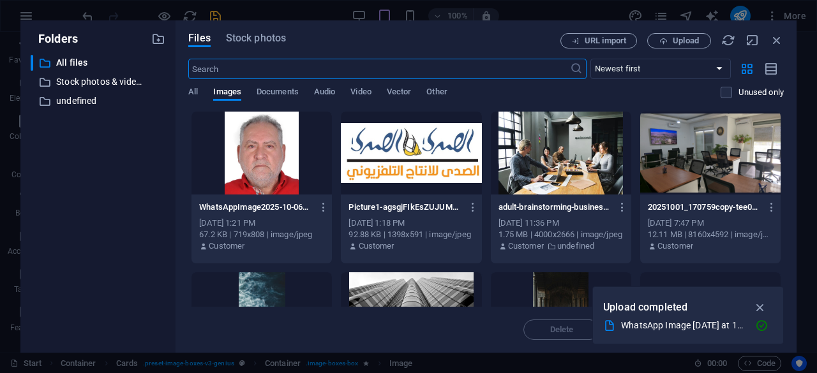
scroll to position [2563, 0]
drag, startPoint x: 776, startPoint y: 38, endPoint x: 497, endPoint y: 8, distance: 280.5
click at [776, 38] on icon "button" at bounding box center [777, 40] width 14 height 14
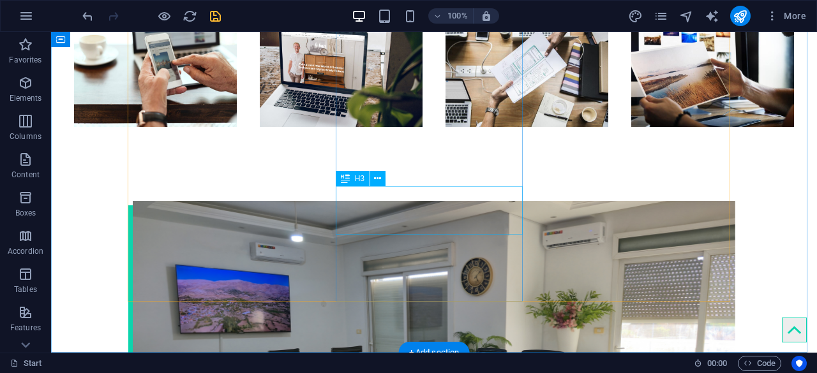
scroll to position [1684, 0]
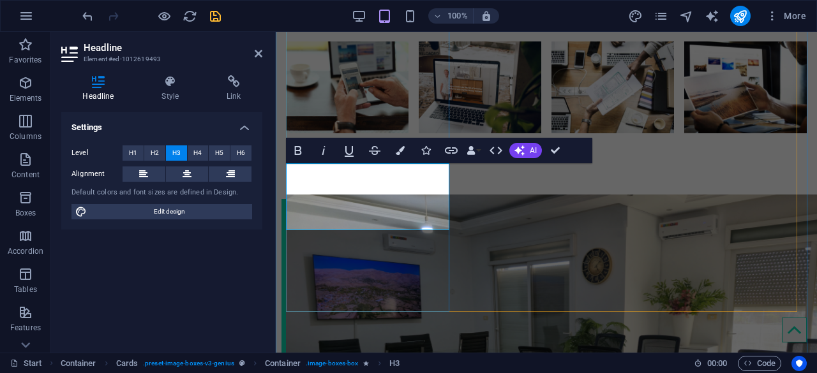
drag, startPoint x: 386, startPoint y: 213, endPoint x: 417, endPoint y: 216, distance: 32.1
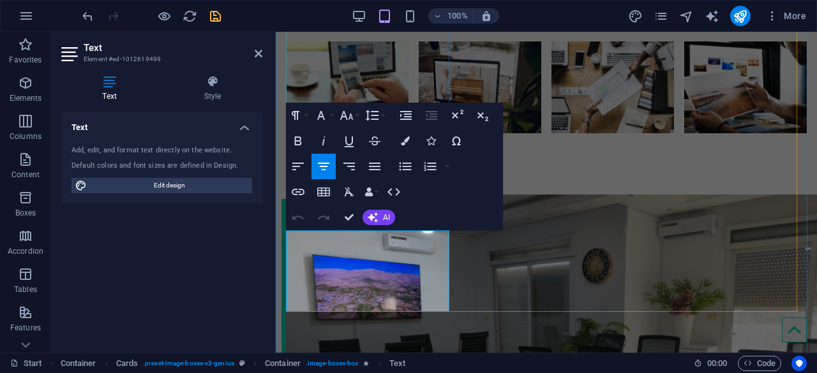
drag, startPoint x: 395, startPoint y: 279, endPoint x: 309, endPoint y: 233, distance: 97.7
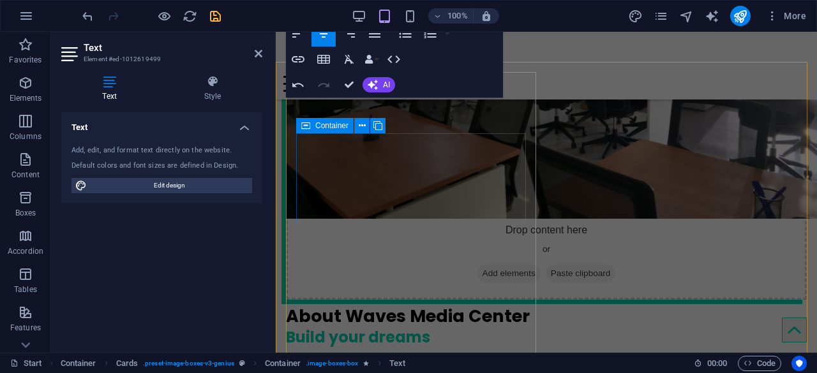
scroll to position [1838, 0]
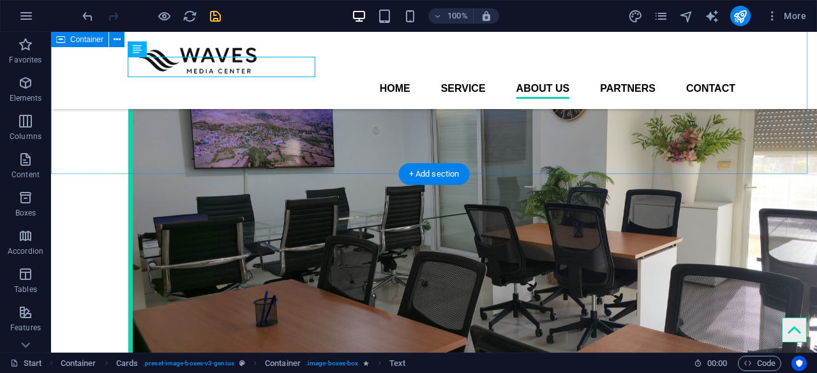
scroll to position [1710, 0]
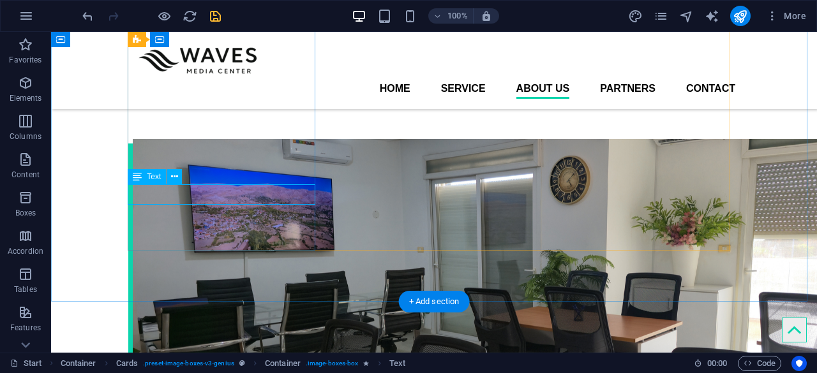
click at [137, 181] on icon at bounding box center [137, 176] width 9 height 15
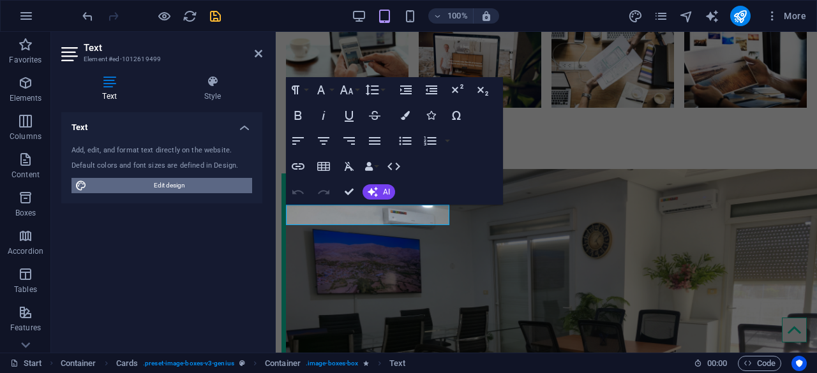
click at [199, 182] on span "Edit design" at bounding box center [170, 185] width 158 height 15
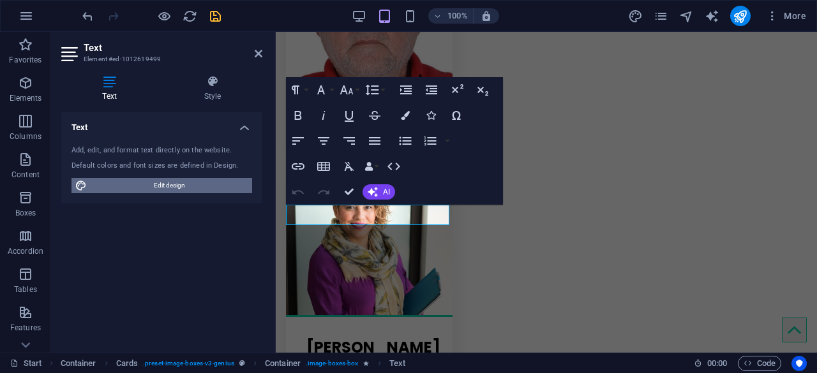
select select "px"
select select "400"
select select "px"
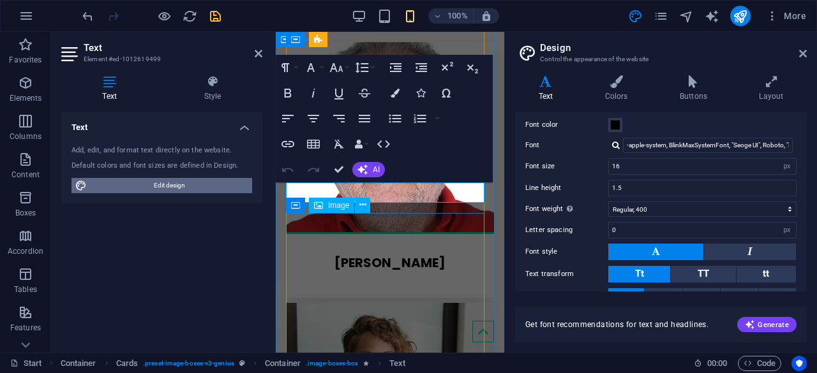
scroll to position [0, 0]
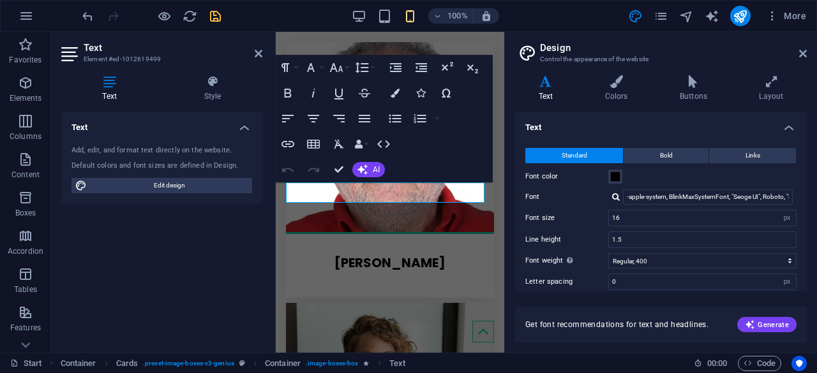
click at [239, 132] on h4 "Text" at bounding box center [161, 123] width 201 height 23
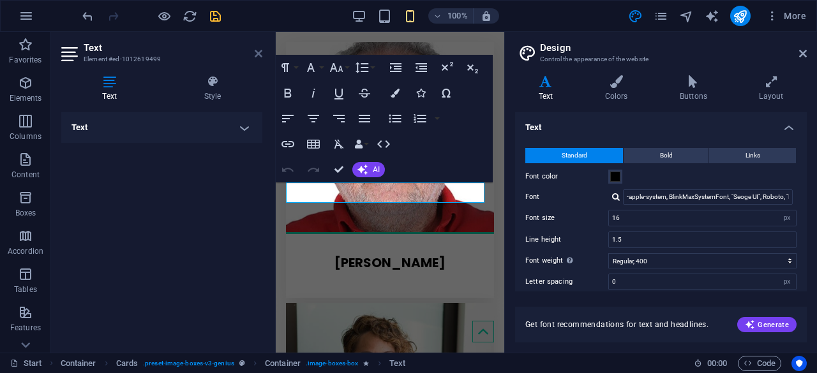
click at [261, 56] on icon at bounding box center [259, 54] width 8 height 10
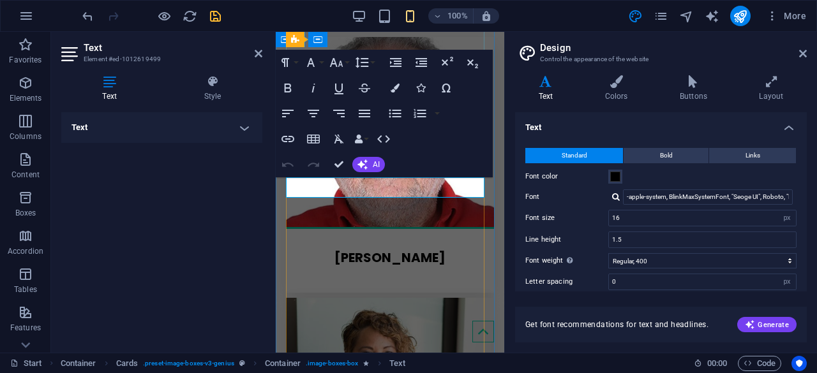
click at [315, 273] on div at bounding box center [390, 283] width 208 height 20
click at [249, 49] on h2 "Text" at bounding box center [173, 47] width 179 height 11
click at [254, 52] on h2 "Text" at bounding box center [173, 47] width 179 height 11
click at [257, 53] on icon at bounding box center [259, 54] width 8 height 10
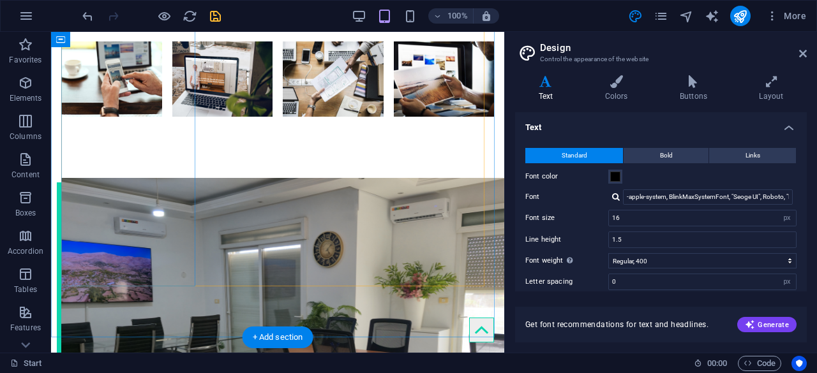
scroll to position [1774, 0]
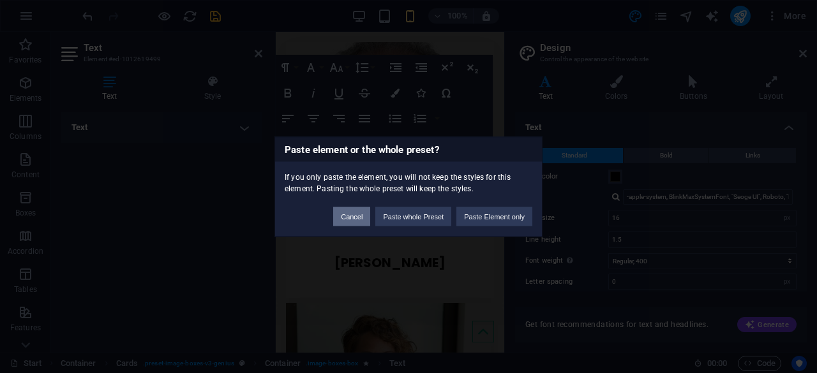
click at [348, 218] on button "Cancel" at bounding box center [351, 216] width 37 height 19
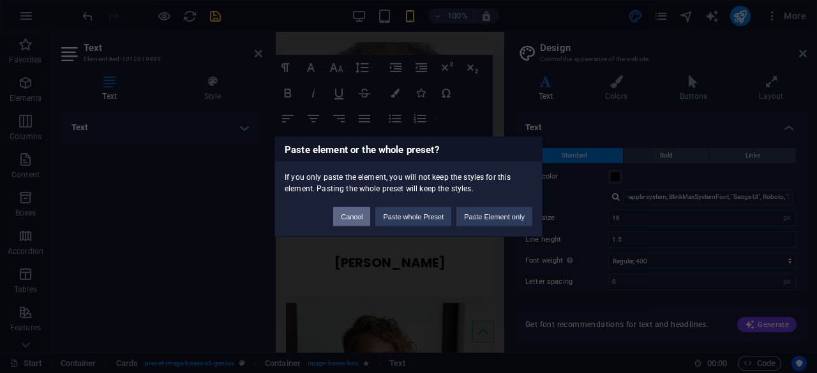
click at [358, 217] on button "Cancel" at bounding box center [351, 216] width 37 height 19
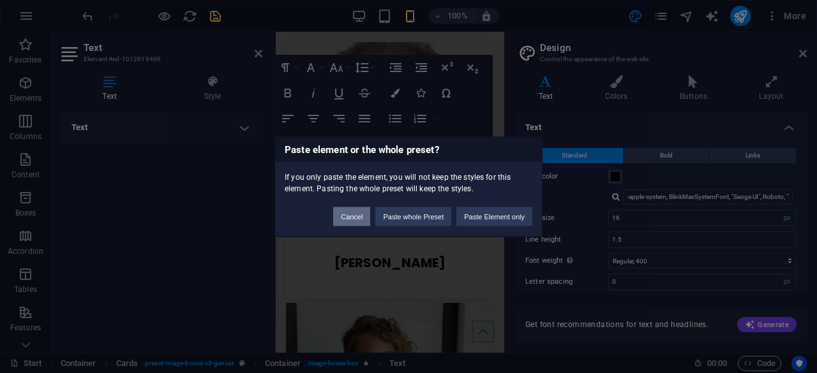
click at [358, 217] on button "Cancel" at bounding box center [351, 216] width 37 height 19
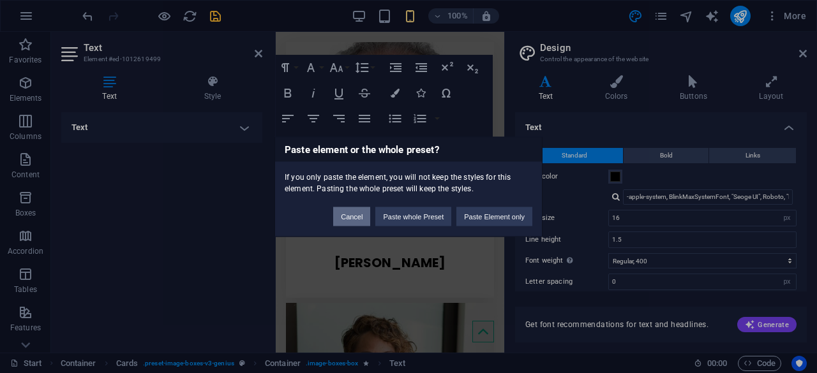
click at [358, 217] on button "Cancel" at bounding box center [351, 216] width 37 height 19
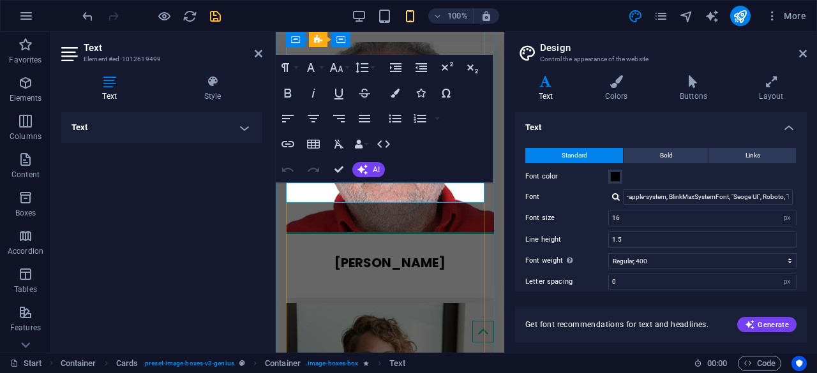
click at [351, 278] on div at bounding box center [390, 288] width 208 height 20
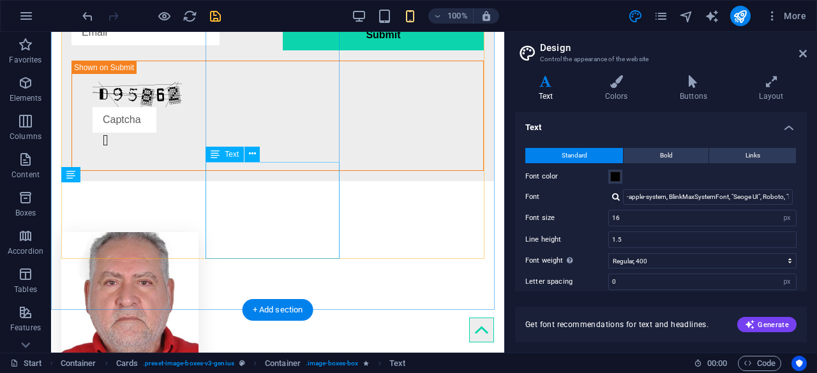
scroll to position [1774, 0]
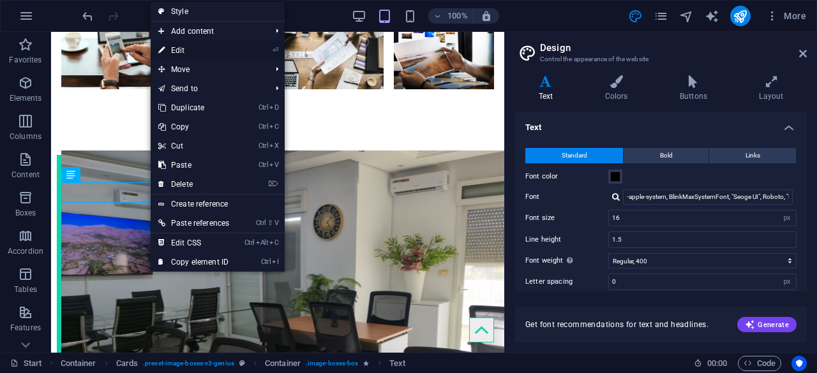
click at [250, 48] on li "⏎ Edit" at bounding box center [218, 50] width 134 height 19
click at [250, 49] on li "⏎ Edit" at bounding box center [218, 50] width 134 height 19
click at [195, 57] on link "⏎ Edit" at bounding box center [194, 50] width 86 height 19
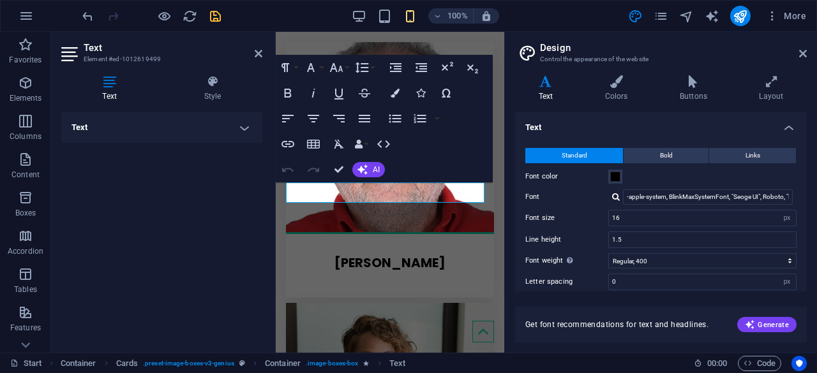
click at [188, 116] on h4 "Text" at bounding box center [161, 127] width 201 height 31
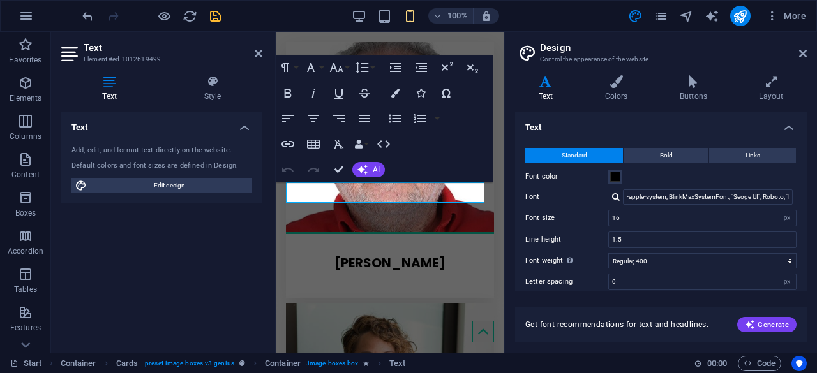
click at [188, 116] on h4 "Text" at bounding box center [161, 123] width 201 height 23
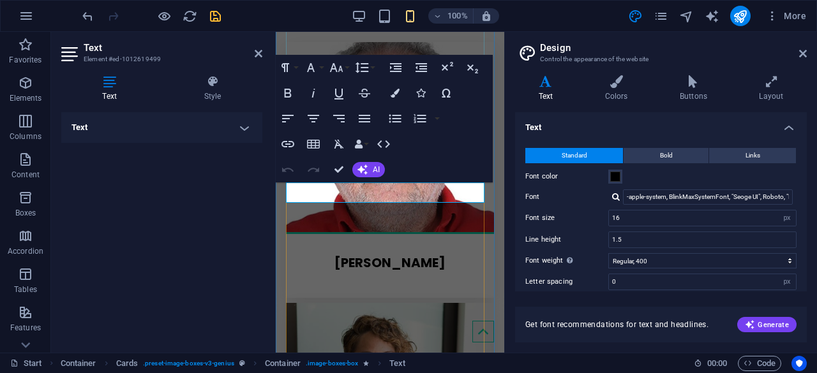
click at [327, 278] on div at bounding box center [390, 288] width 208 height 20
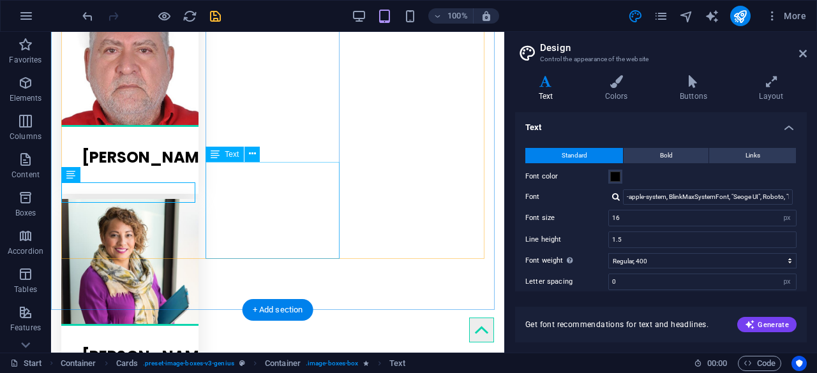
scroll to position [1774, 0]
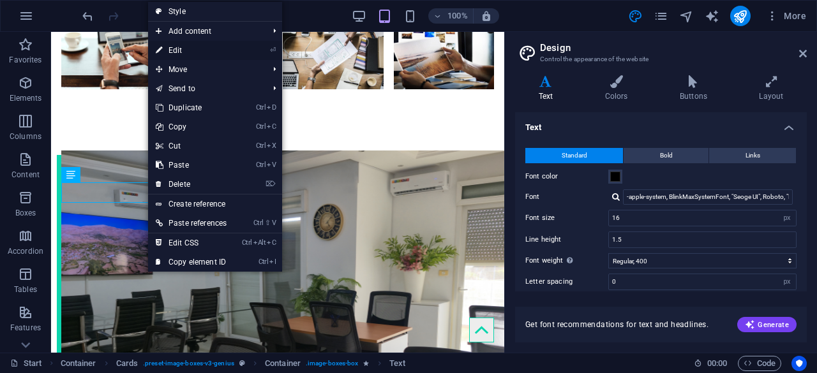
click at [190, 52] on link "⏎ Edit" at bounding box center [191, 50] width 86 height 19
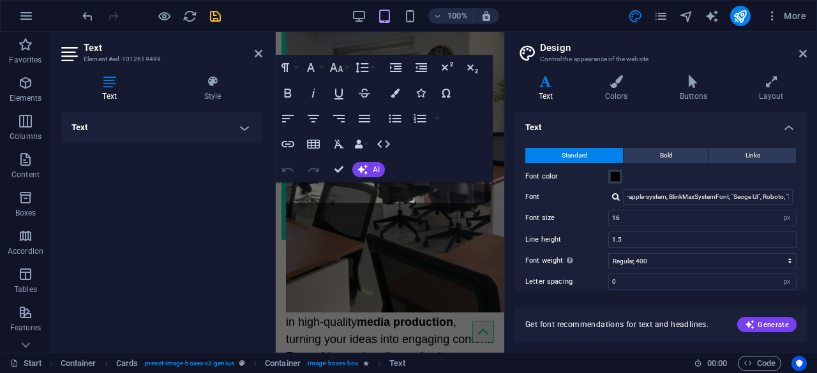
scroll to position [2709, 0]
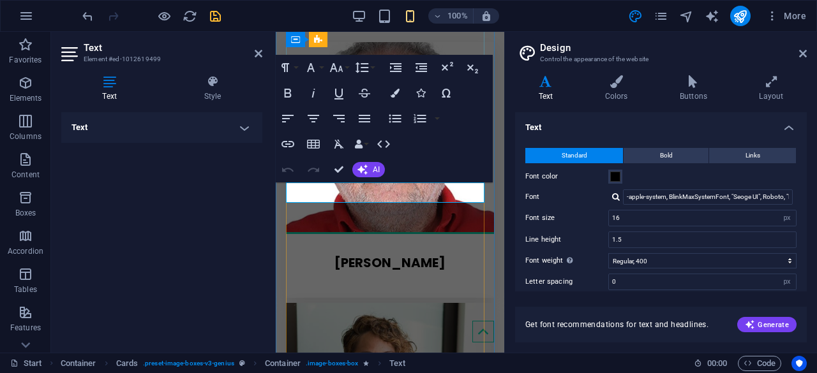
click at [336, 278] on div at bounding box center [390, 288] width 208 height 20
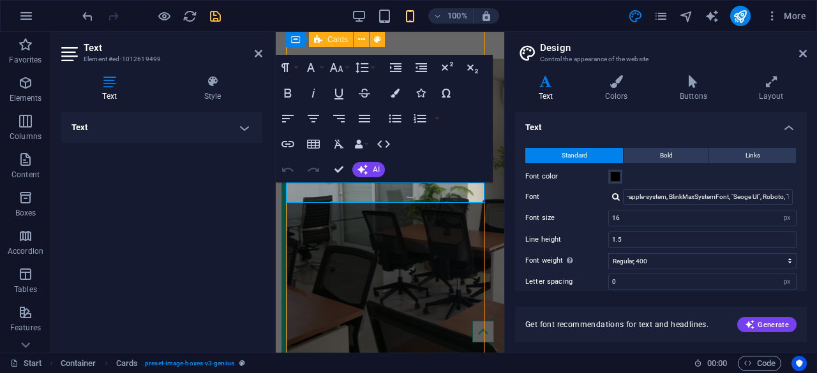
drag, startPoint x: 342, startPoint y: 211, endPoint x: 567, endPoint y: 211, distance: 224.7
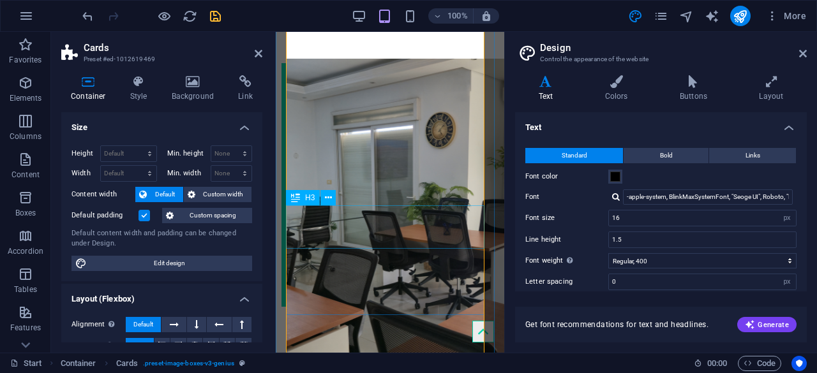
scroll to position [2898, 0]
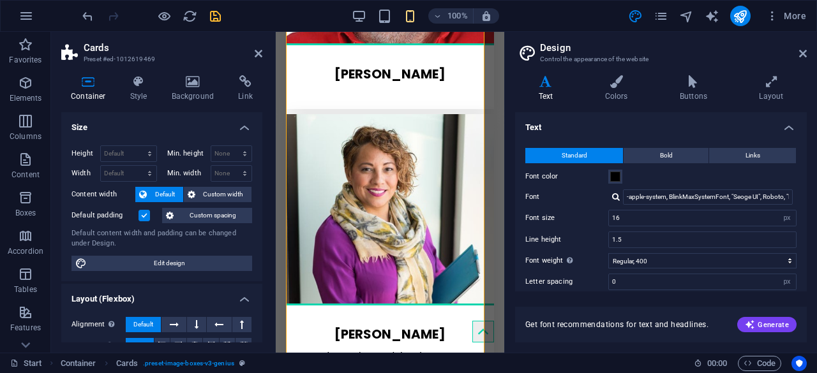
click at [804, 47] on h2 "Design" at bounding box center [673, 47] width 267 height 11
click at [803, 54] on icon at bounding box center [803, 54] width 8 height 10
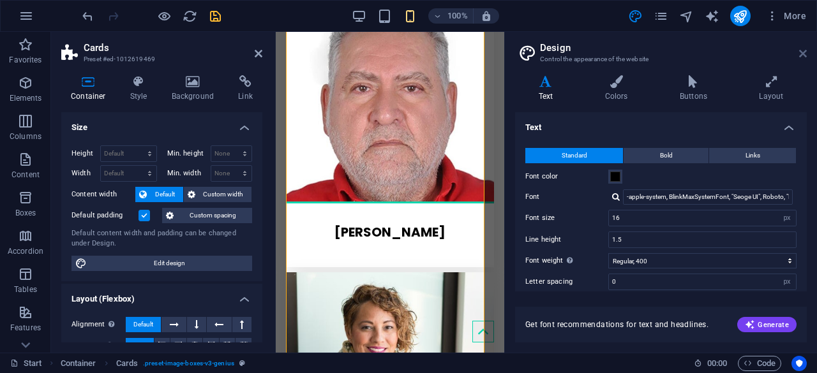
scroll to position [1644, 0]
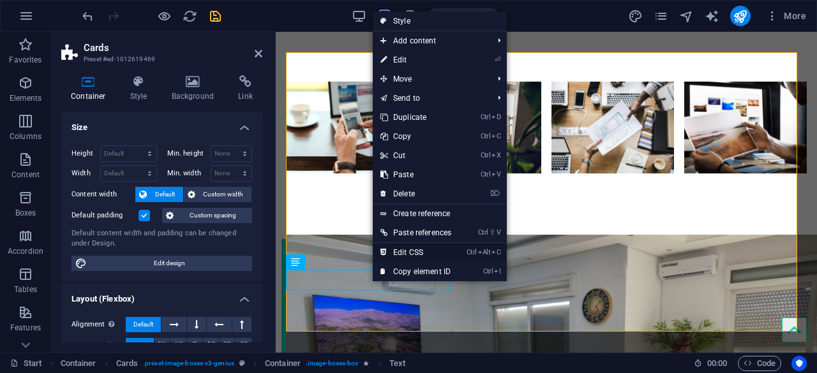
click at [410, 249] on link "Ctrl Alt C Edit CSS" at bounding box center [416, 252] width 86 height 19
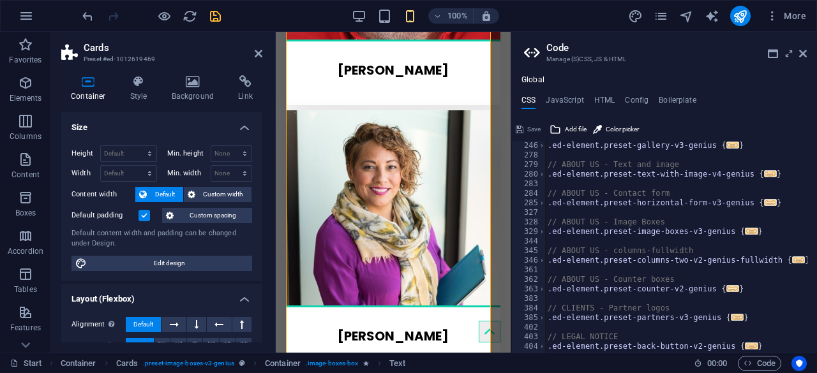
scroll to position [334, 0]
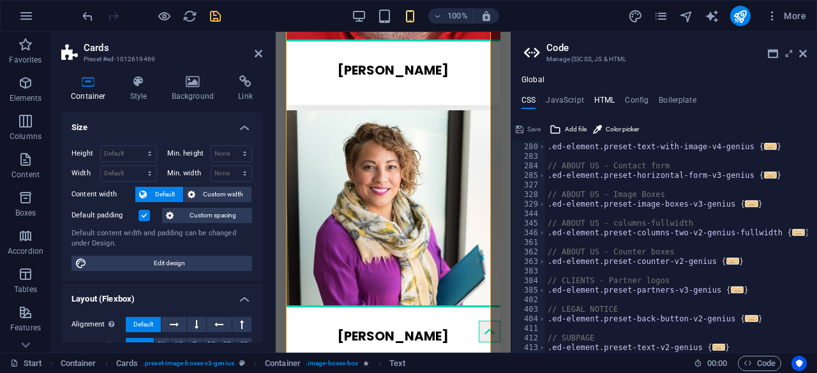
click at [601, 103] on h4 "HTML" at bounding box center [604, 103] width 21 height 14
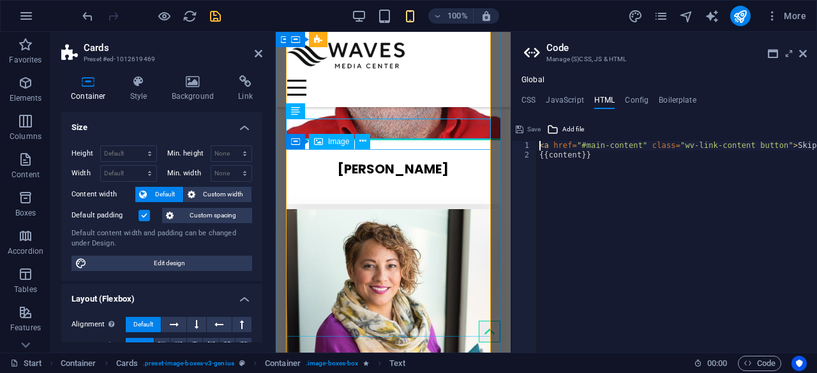
scroll to position [2713, 0]
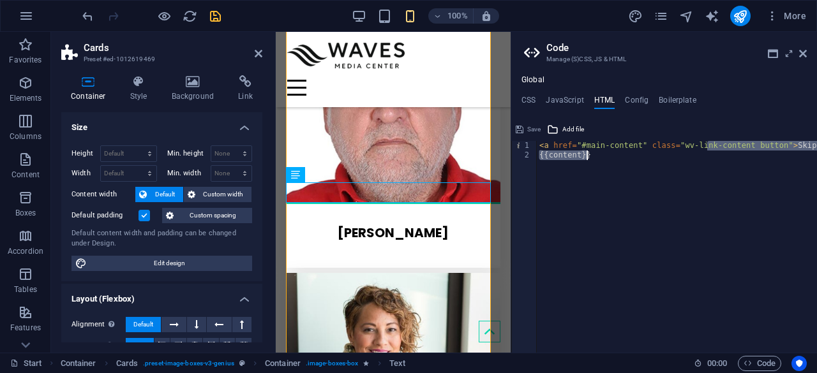
drag, startPoint x: 708, startPoint y: 149, endPoint x: 806, endPoint y: 188, distance: 105.4
click at [808, 188] on div "< a href = "#main-content" class = "wv-link-content button" > Skip to main cont…" at bounding box center [709, 251] width 345 height 221
drag, startPoint x: 713, startPoint y: 196, endPoint x: 638, endPoint y: 139, distance: 94.7
click at [713, 196] on div "< a href = "#main-content" class = "wv-link-content button" > Skip to main cont…" at bounding box center [677, 247] width 280 height 212
type textarea "{{content}}"
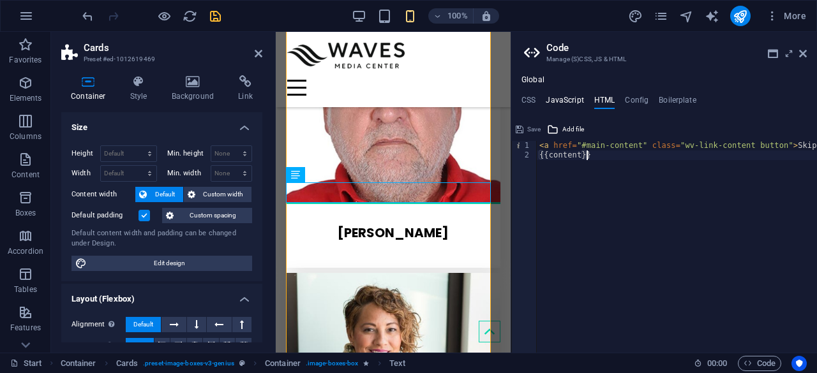
click at [573, 100] on h4 "JavaScript" at bounding box center [565, 103] width 38 height 14
type textarea "/* JS for preset "Counter V2" */"
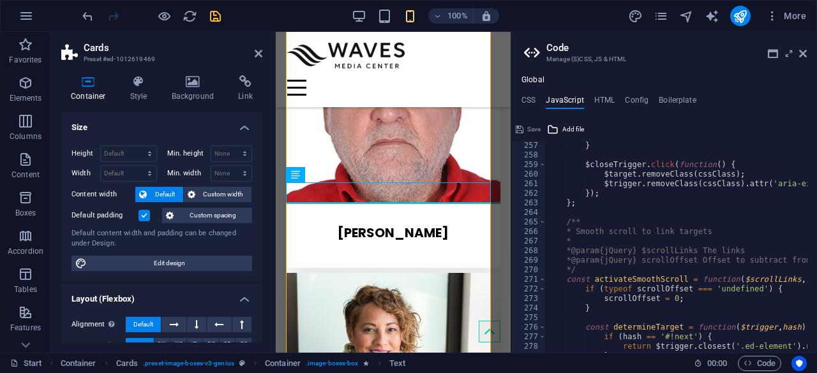
scroll to position [2681, 0]
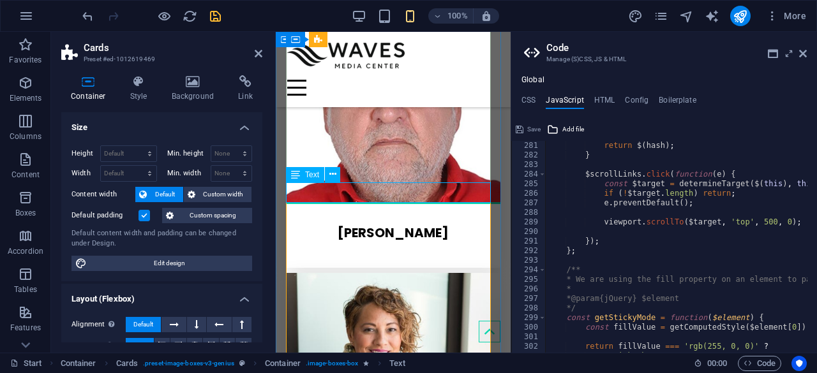
click at [458, 248] on div at bounding box center [393, 258] width 214 height 20
click at [447, 248] on div at bounding box center [393, 258] width 214 height 20
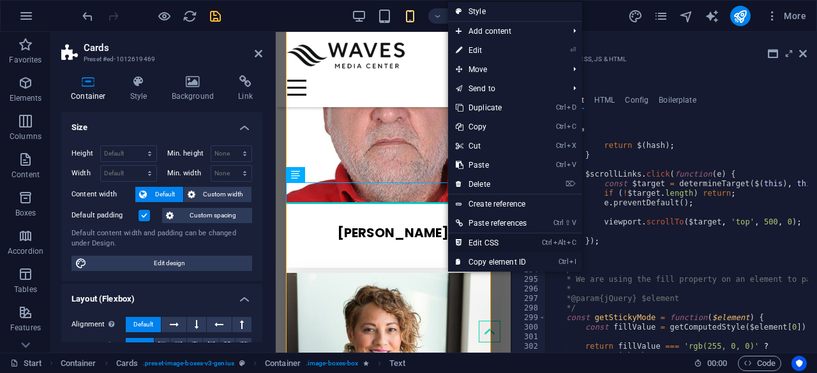
click at [473, 240] on link "Ctrl Alt C Edit CSS" at bounding box center [491, 243] width 86 height 19
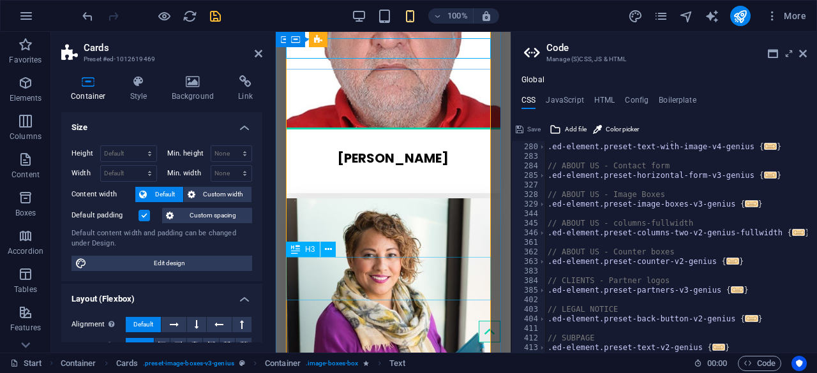
scroll to position [2968, 0]
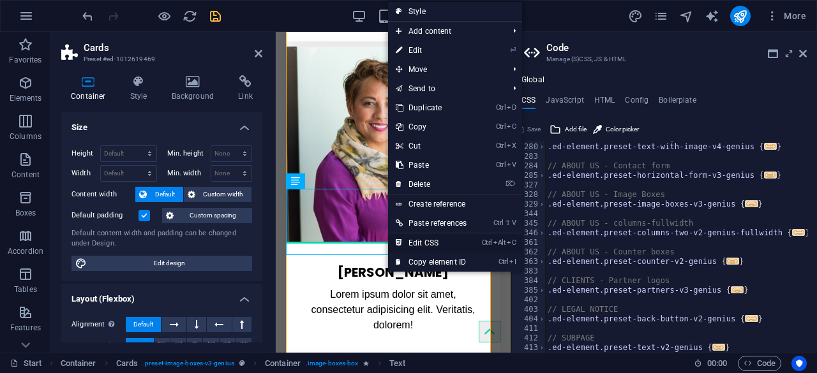
click at [436, 242] on link "Ctrl Alt C Edit CSS" at bounding box center [431, 243] width 86 height 19
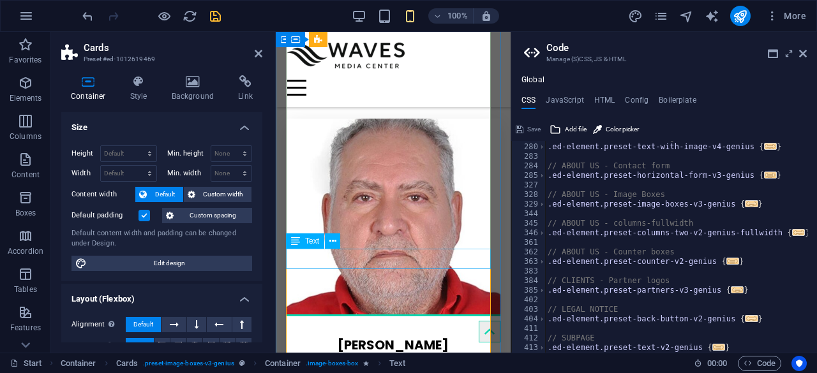
scroll to position [2585, 0]
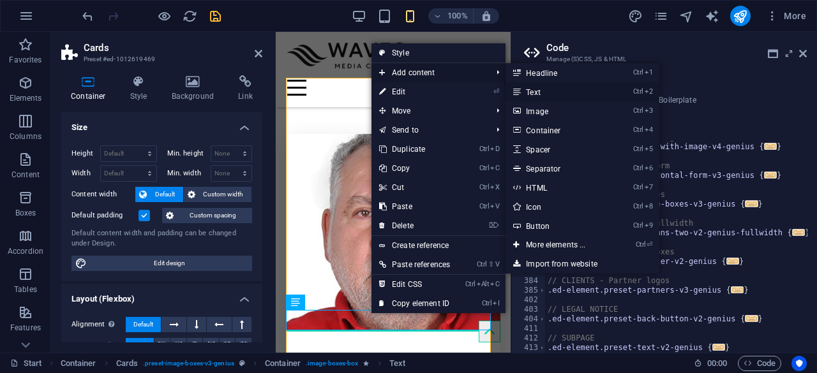
click at [525, 93] on link "Ctrl 2 Text" at bounding box center [558, 91] width 105 height 19
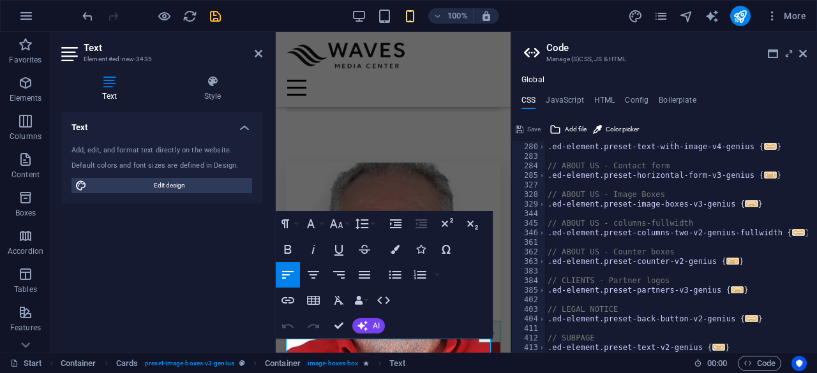
scroll to position [2511, 0]
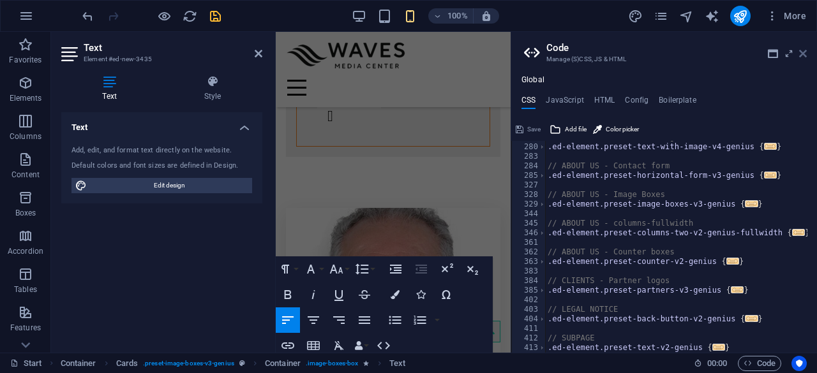
click at [804, 52] on icon at bounding box center [803, 54] width 8 height 10
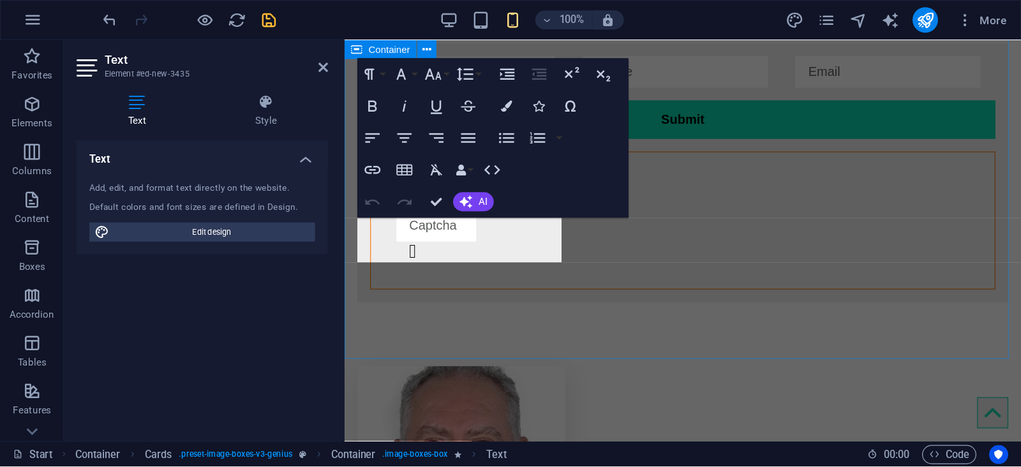
scroll to position [1740, 0]
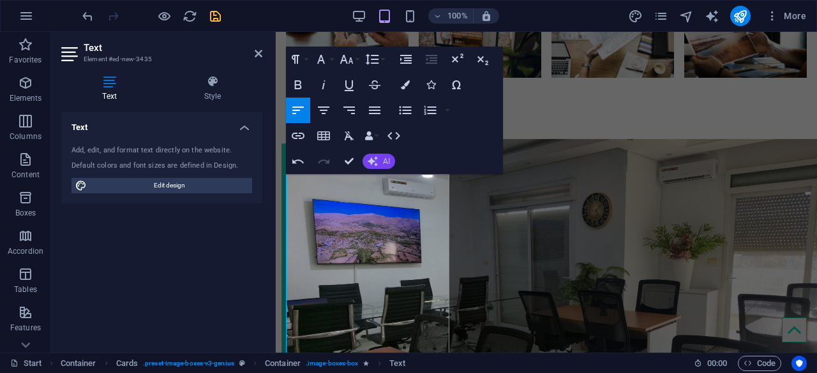
click at [382, 155] on button "AI" at bounding box center [379, 161] width 33 height 15
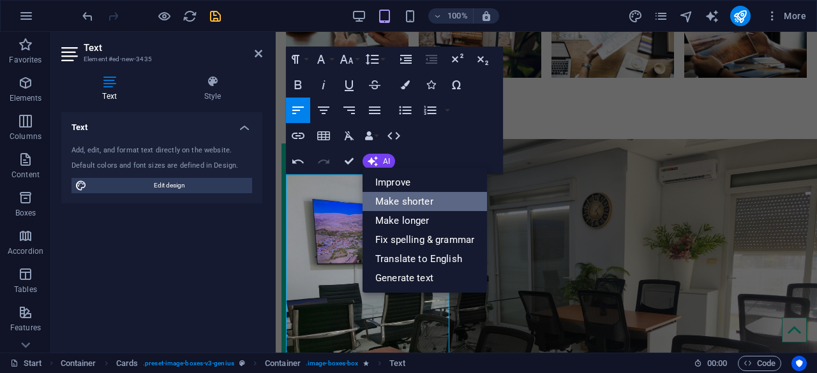
click at [389, 202] on link "Make shorter" at bounding box center [425, 201] width 124 height 19
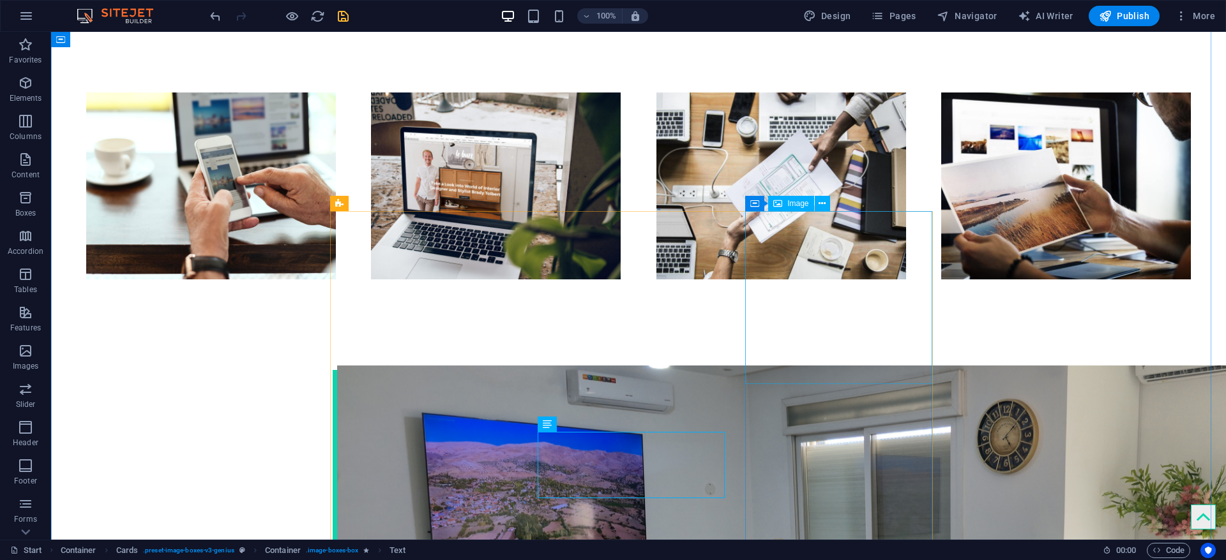
scroll to position [1649, 0]
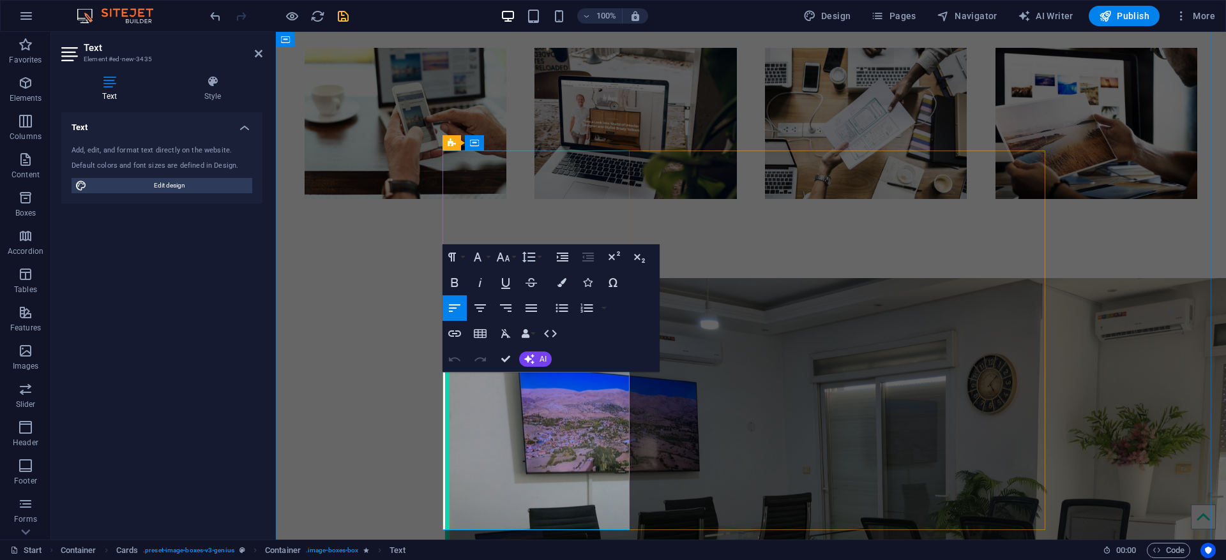
click at [537, 359] on button "AI" at bounding box center [535, 359] width 33 height 15
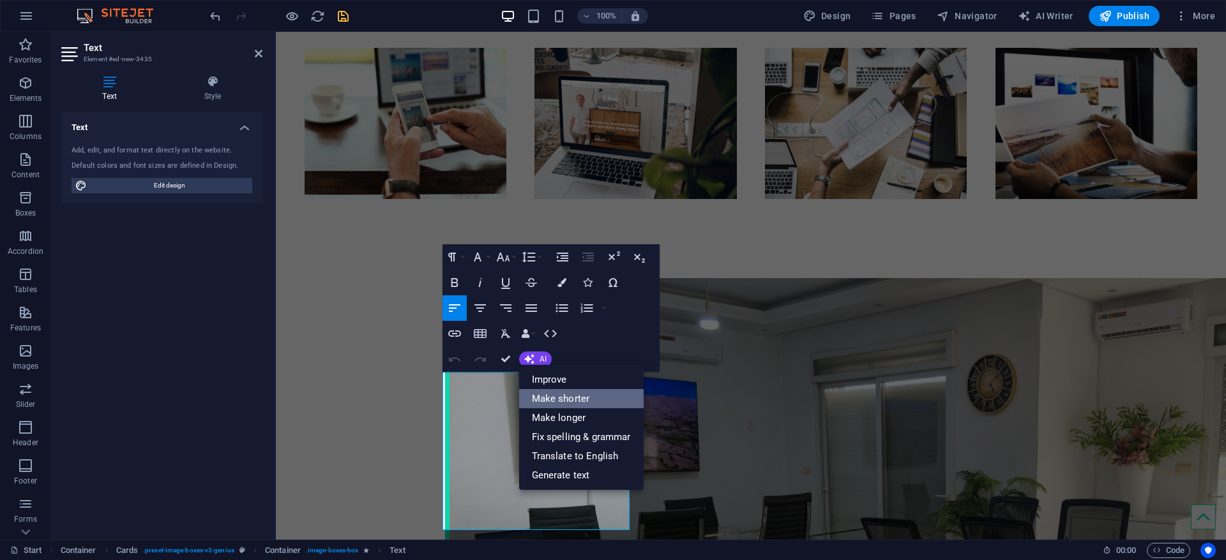
click at [555, 373] on link "Make shorter" at bounding box center [581, 398] width 124 height 19
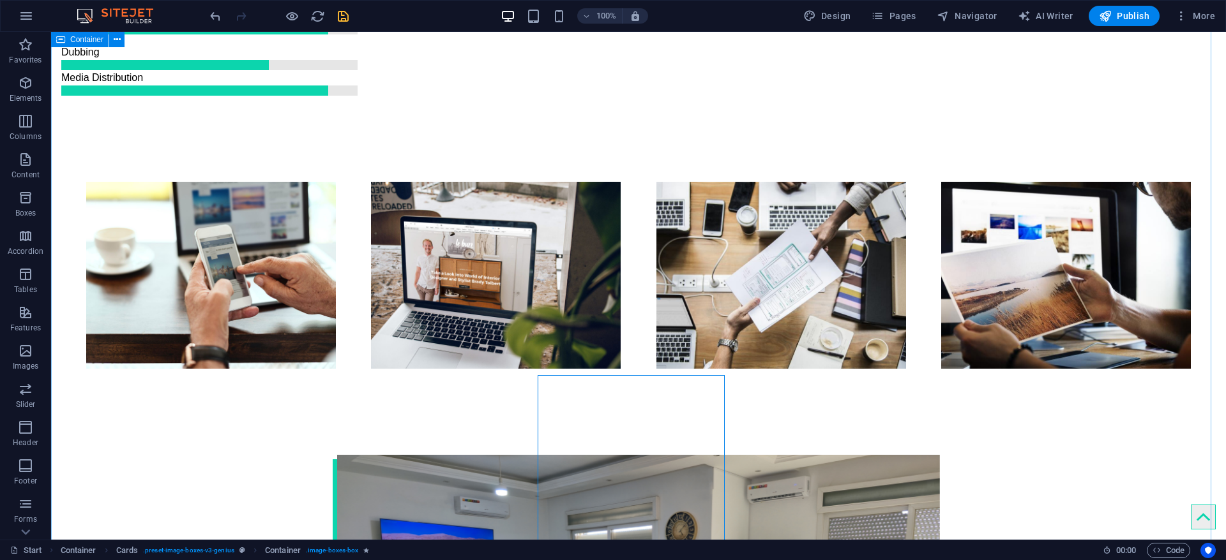
scroll to position [1554, 0]
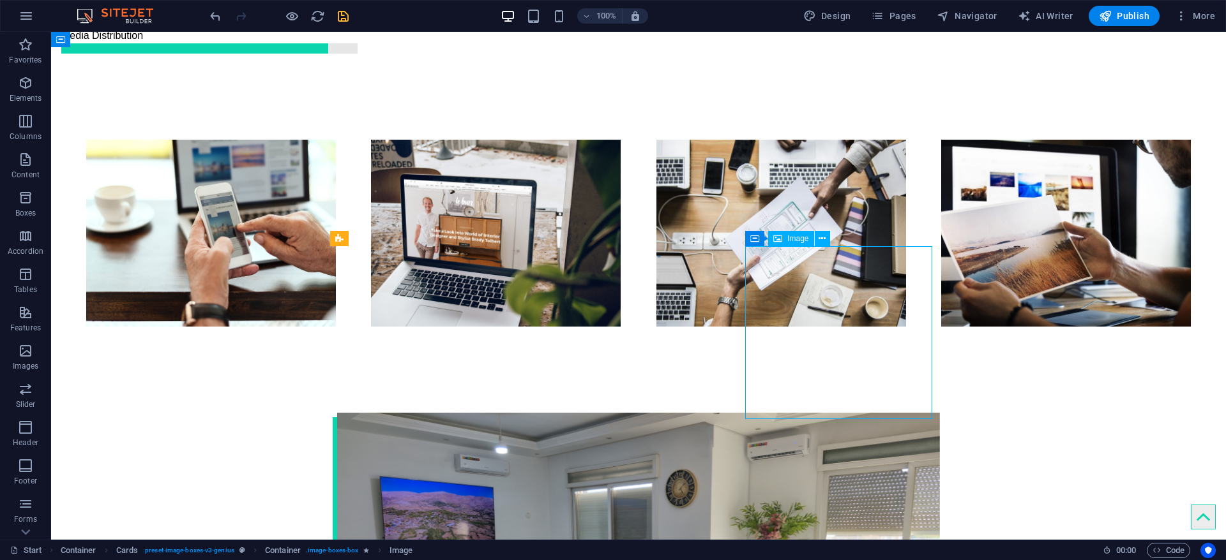
select select "%"
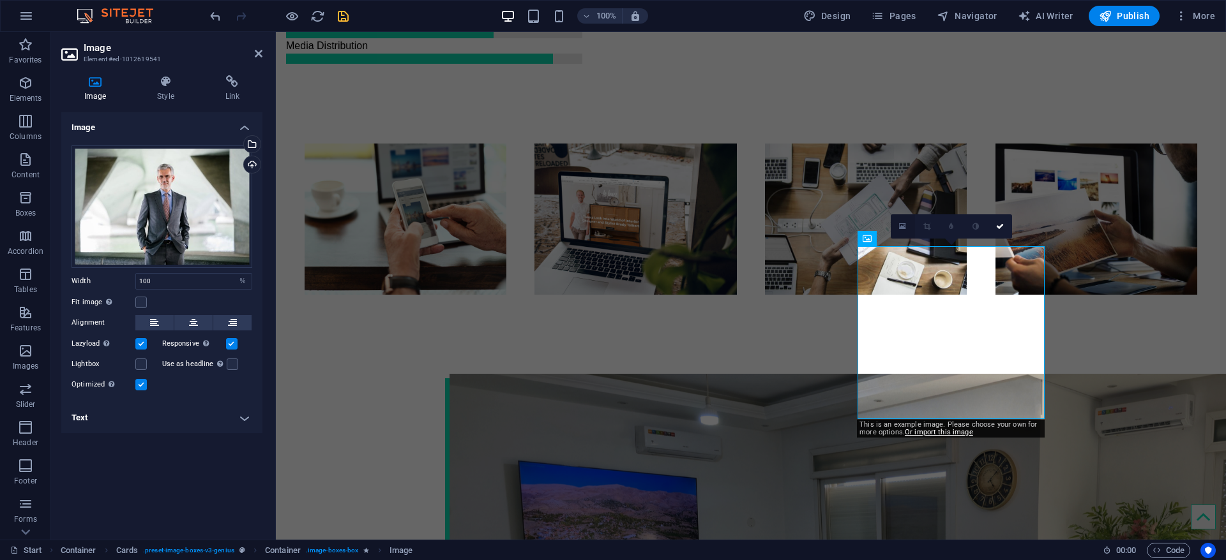
click at [816, 230] on icon at bounding box center [902, 226] width 7 height 9
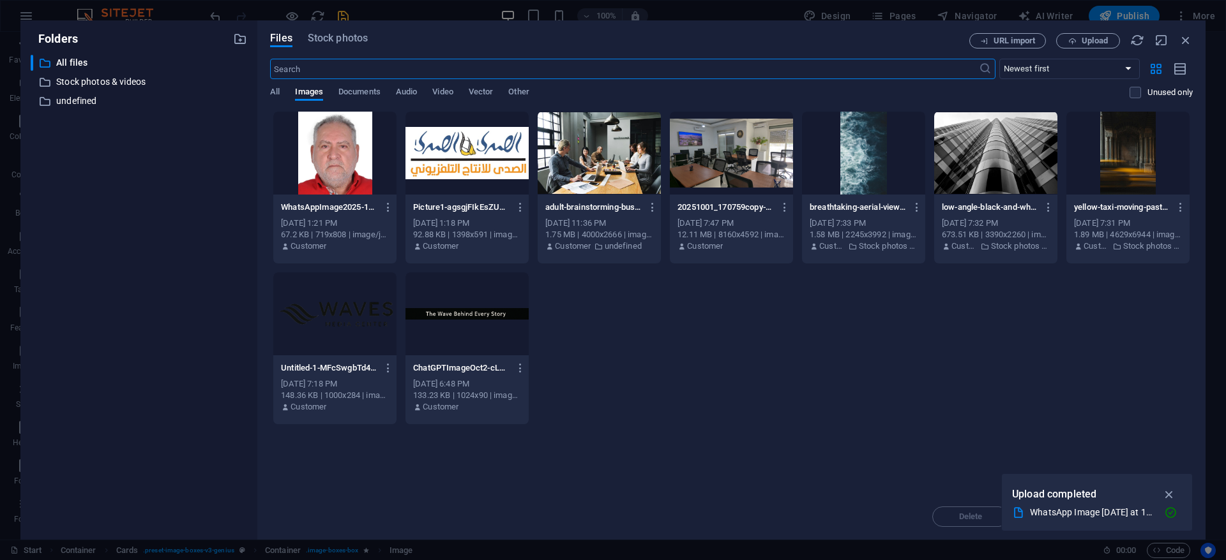
scroll to position [1471, 0]
click at [816, 41] on span "Upload" at bounding box center [1094, 41] width 26 height 8
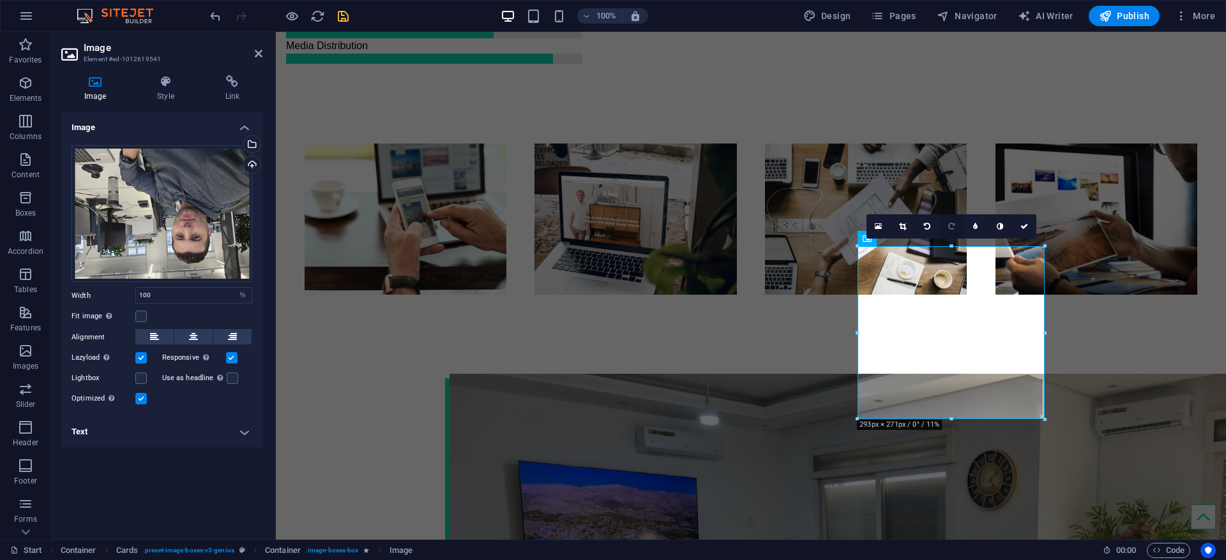
click at [816, 229] on icon at bounding box center [951, 227] width 6 height 8
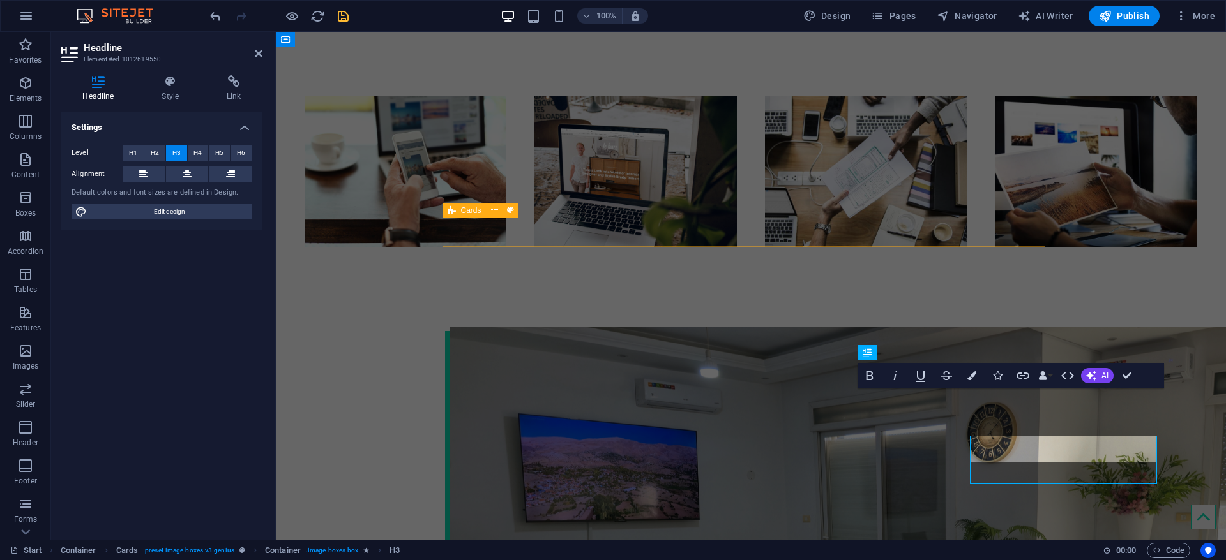
scroll to position [1506, 0]
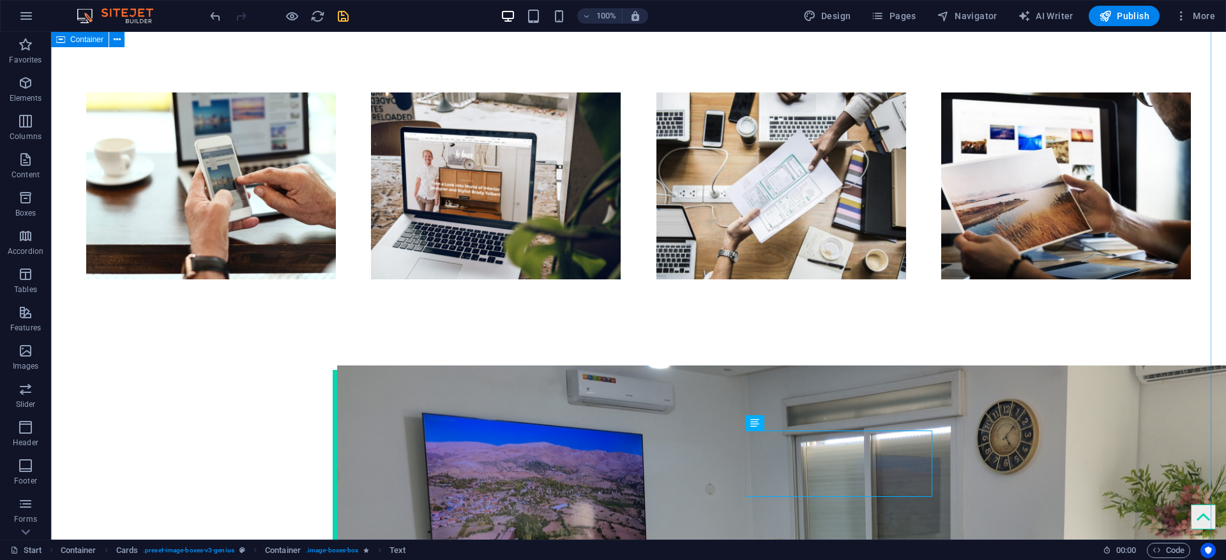
scroll to position [1649, 0]
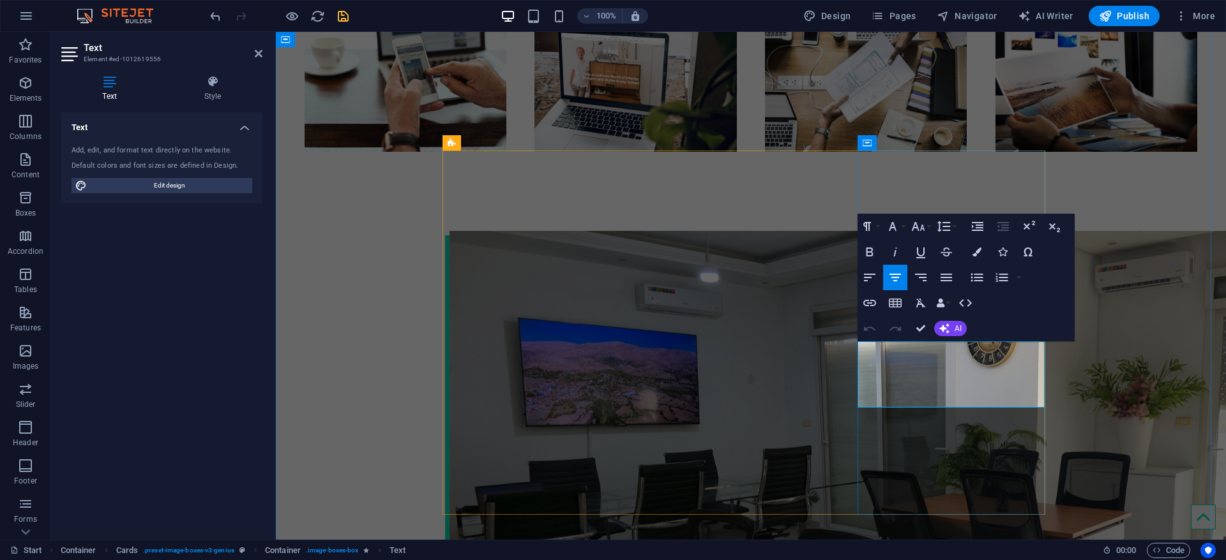
scroll to position [1602, 0]
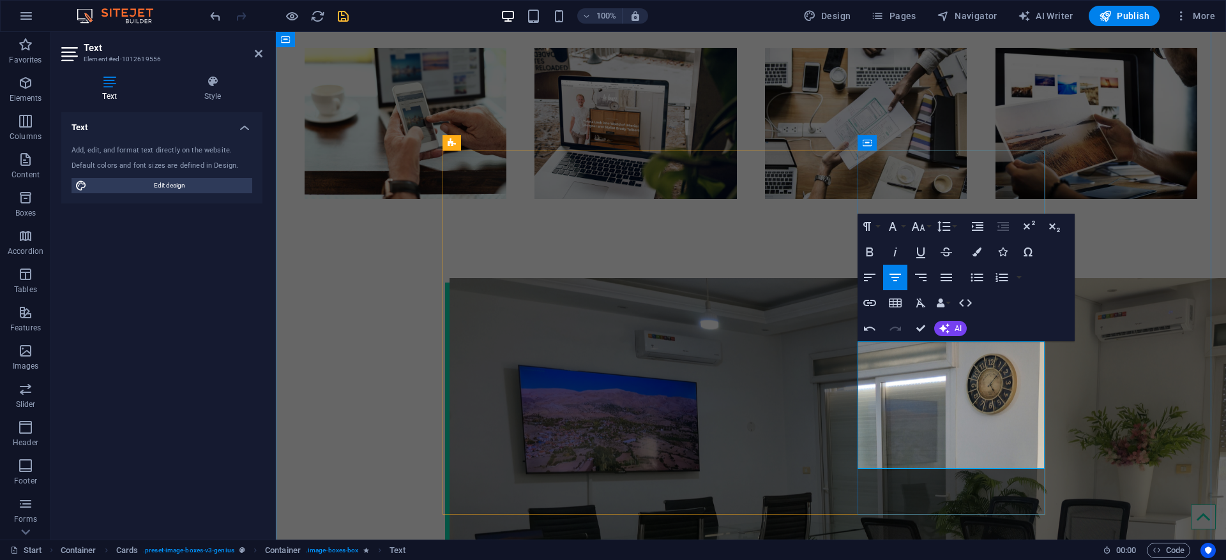
drag, startPoint x: 992, startPoint y: 444, endPoint x: 883, endPoint y: 341, distance: 149.9
click at [816, 329] on button "AI" at bounding box center [950, 328] width 33 height 15
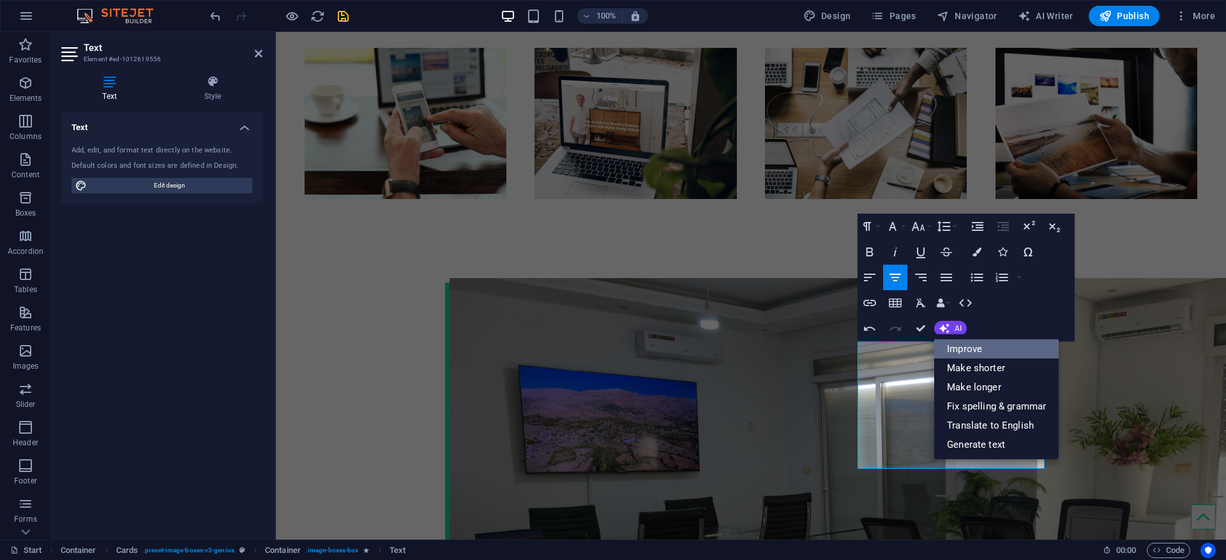
click at [816, 348] on link "Improve" at bounding box center [996, 349] width 124 height 19
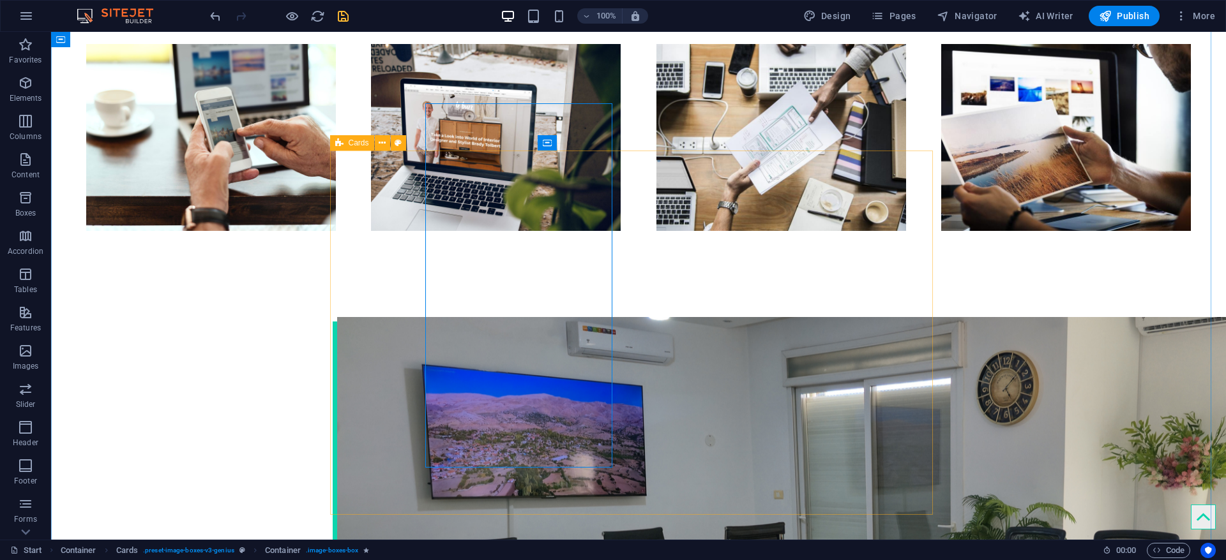
scroll to position [1649, 0]
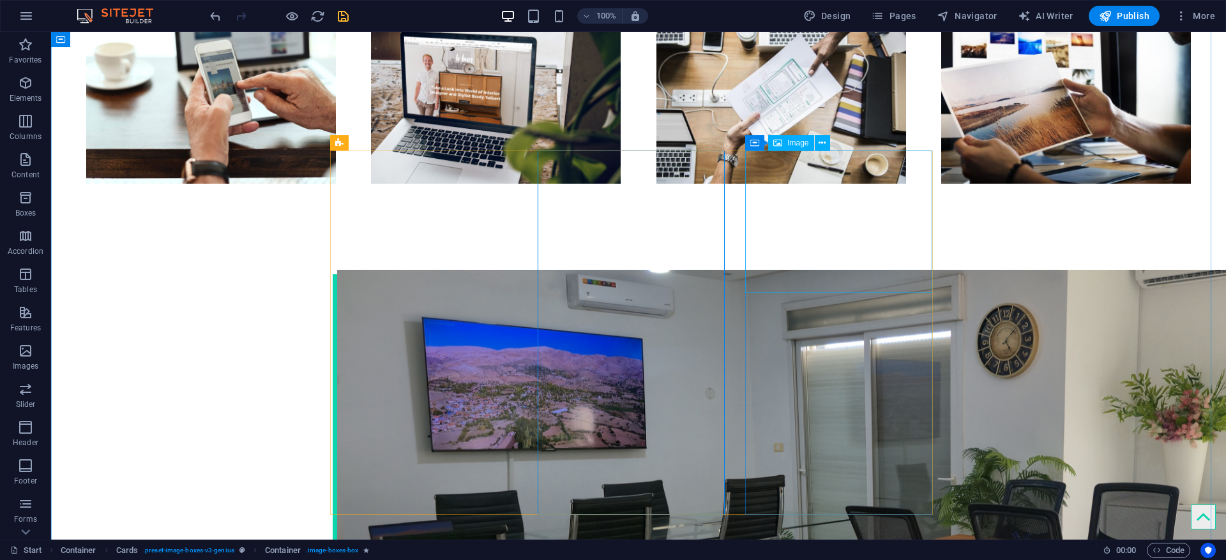
select select "%"
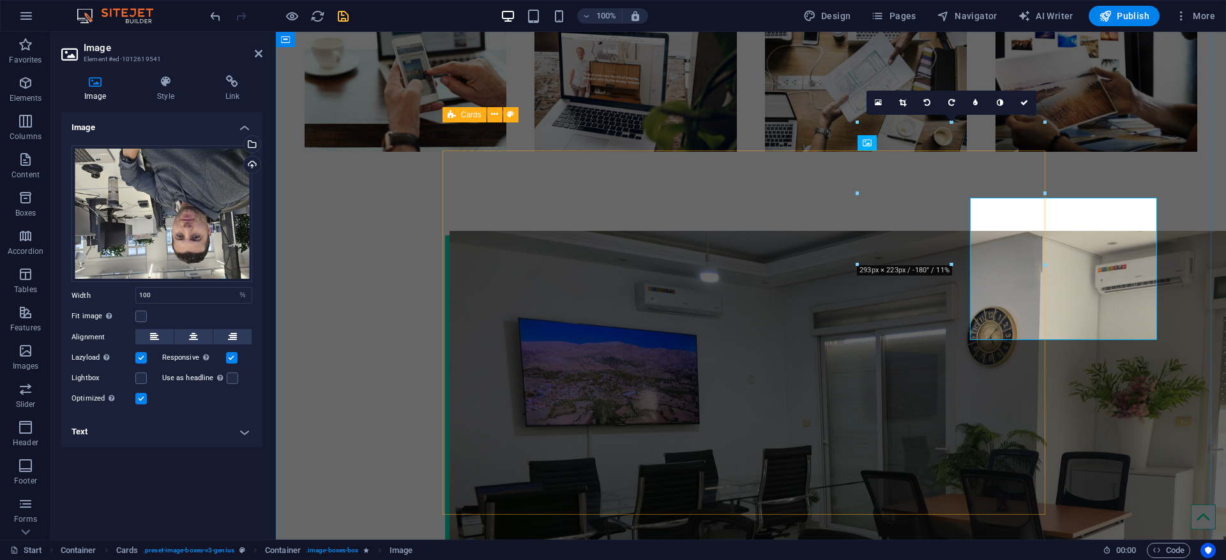
scroll to position [1602, 0]
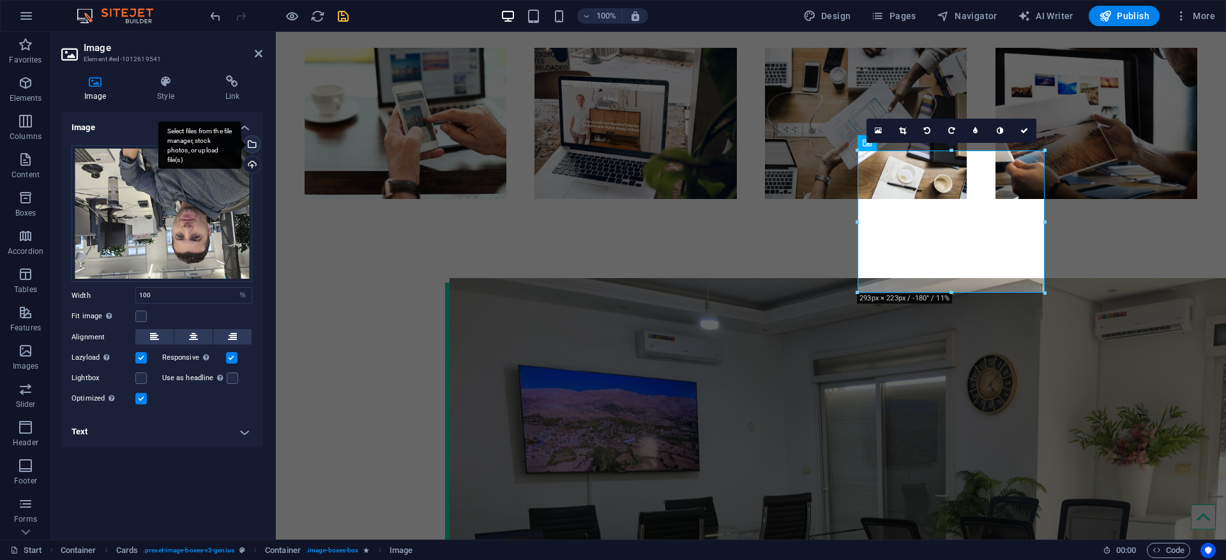
click at [241, 142] on div "Select files from the file manager, stock photos, or upload file(s)" at bounding box center [199, 145] width 83 height 48
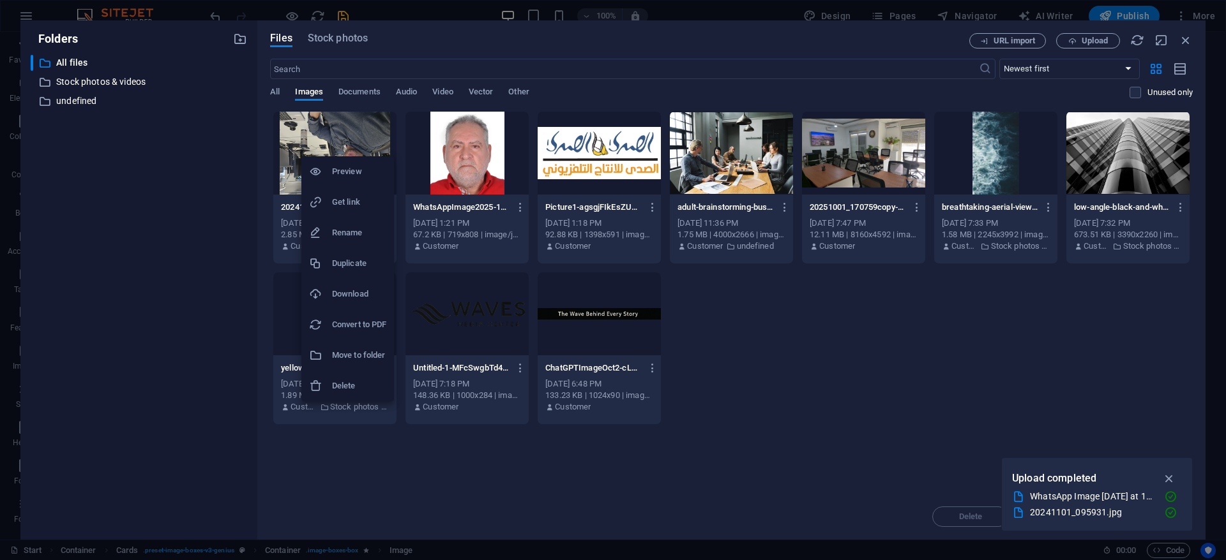
click at [816, 38] on div at bounding box center [613, 280] width 1226 height 560
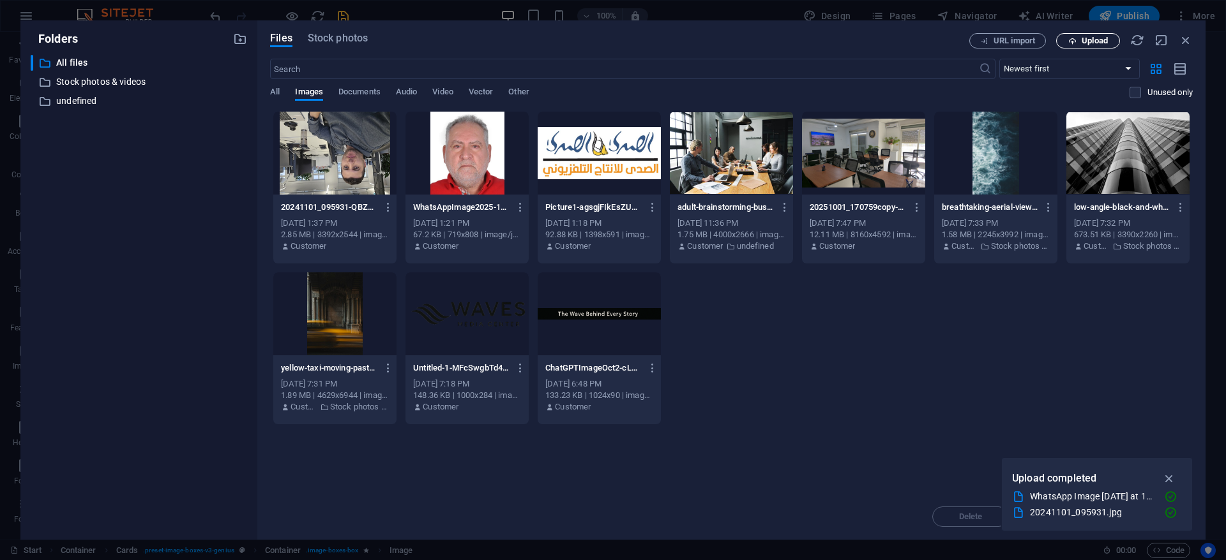
click at [816, 43] on span "Upload" at bounding box center [1094, 41] width 26 height 8
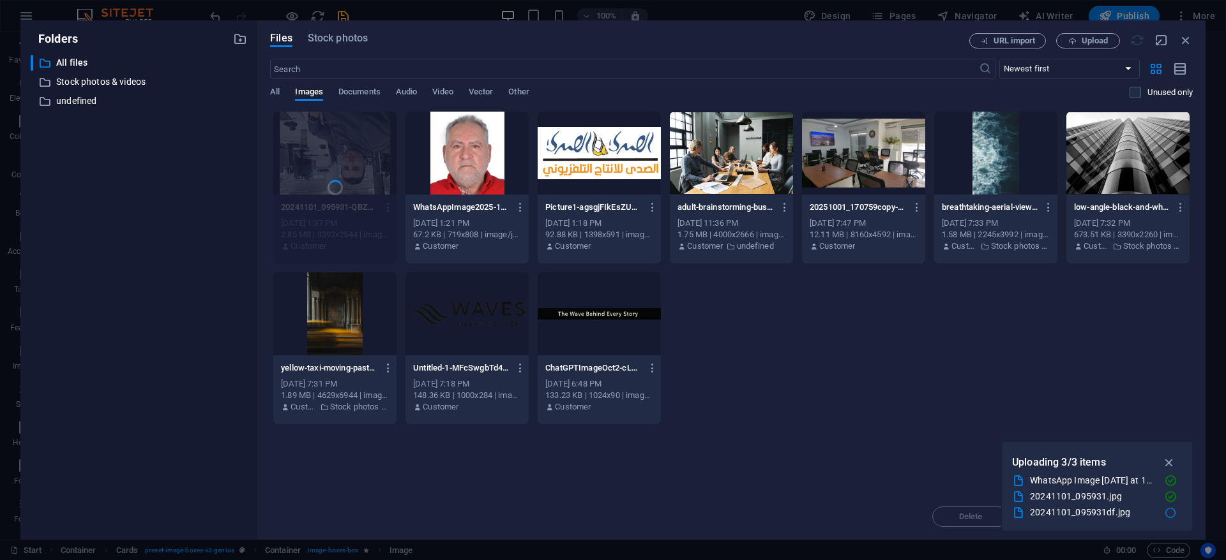
scroll to position [1602, 0]
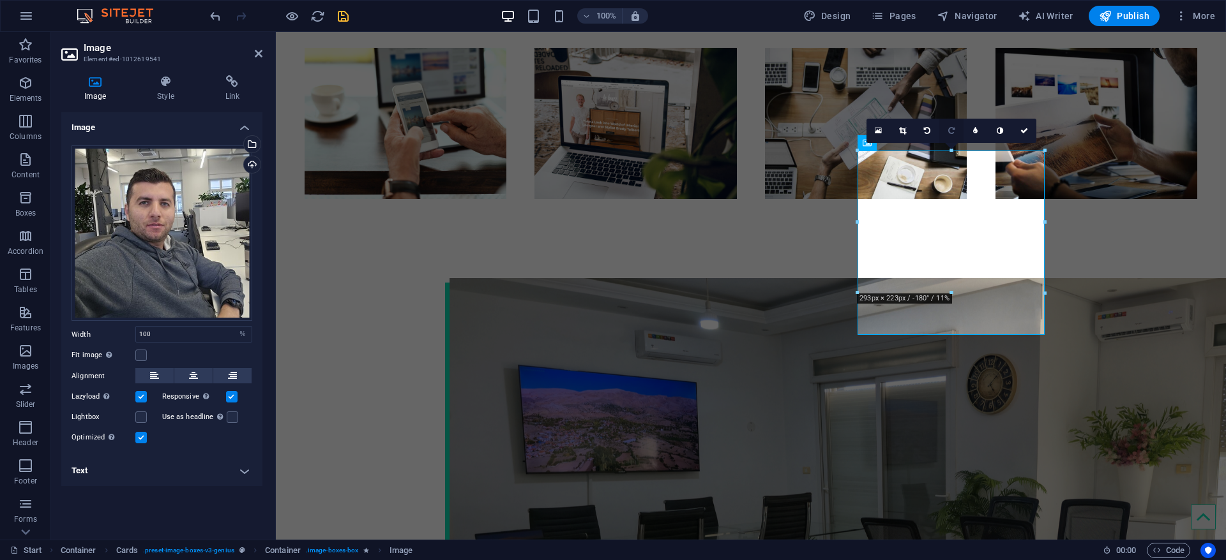
click at [816, 132] on link at bounding box center [951, 131] width 24 height 24
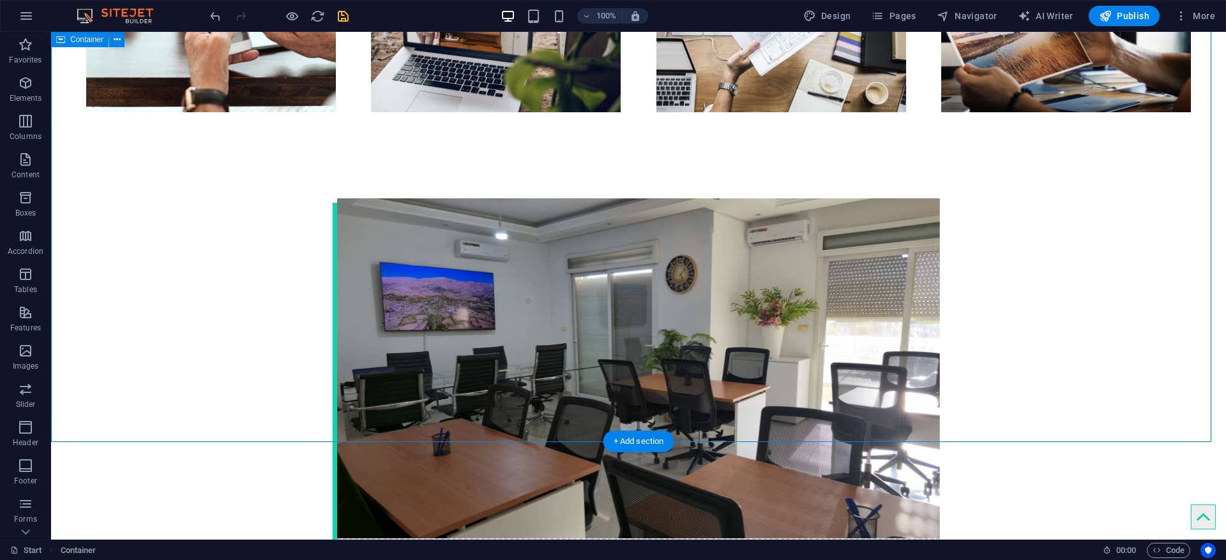
scroll to position [1745, 0]
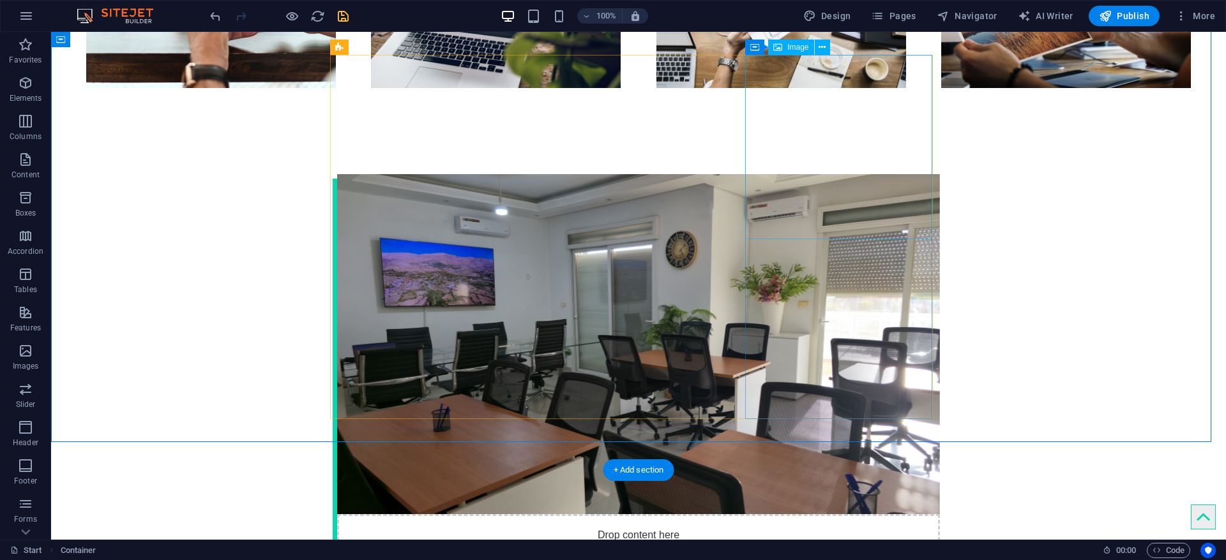
select select "%"
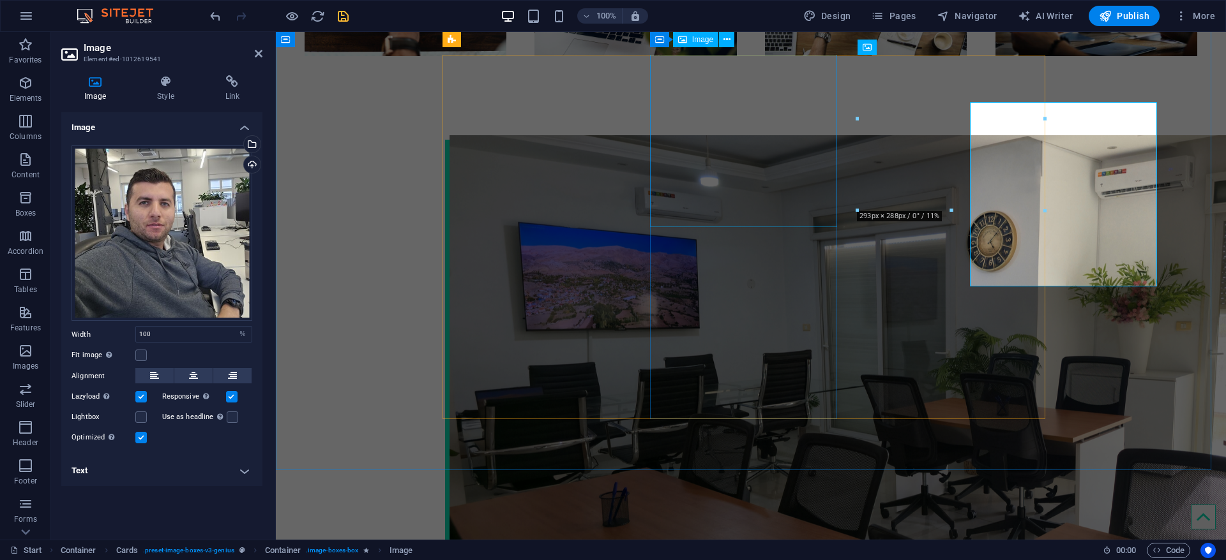
scroll to position [1698, 0]
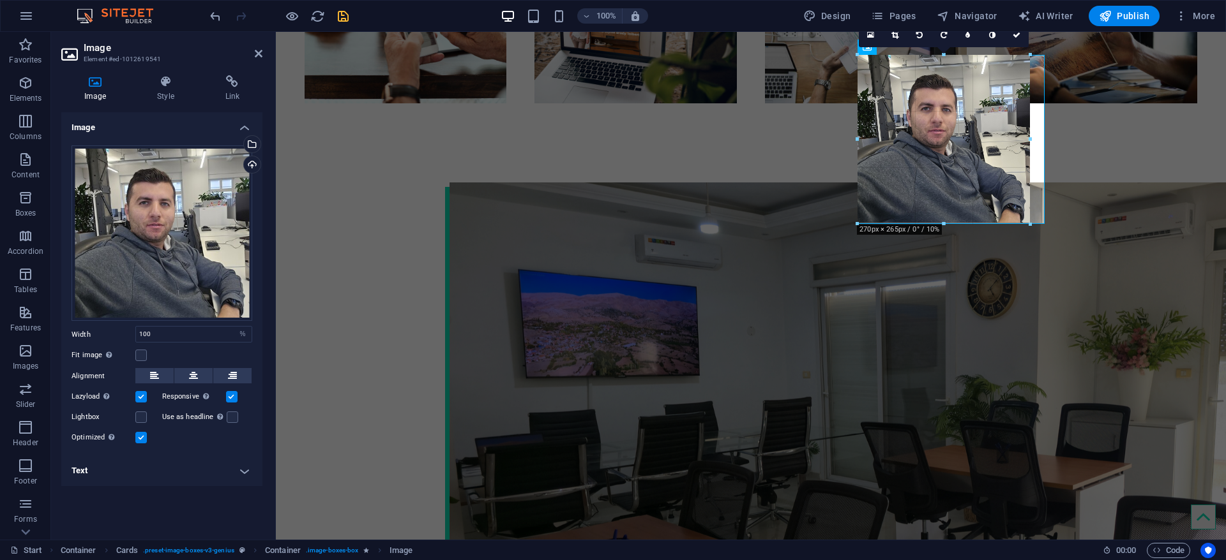
drag, startPoint x: 946, startPoint y: 239, endPoint x: 947, endPoint y: 227, distance: 12.1
type input "268"
select select "px"
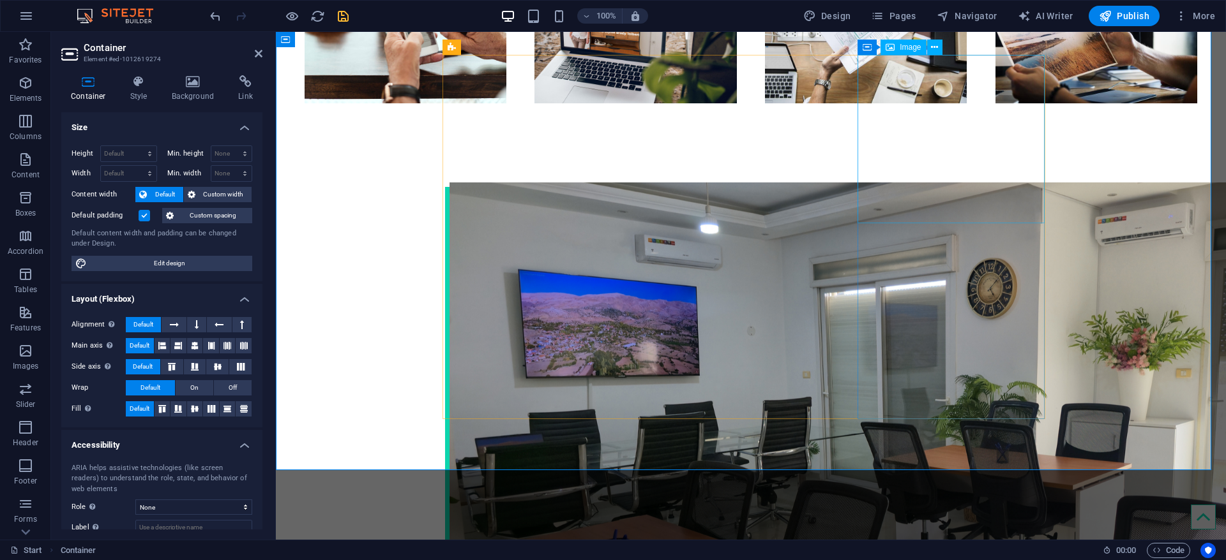
select select "px"
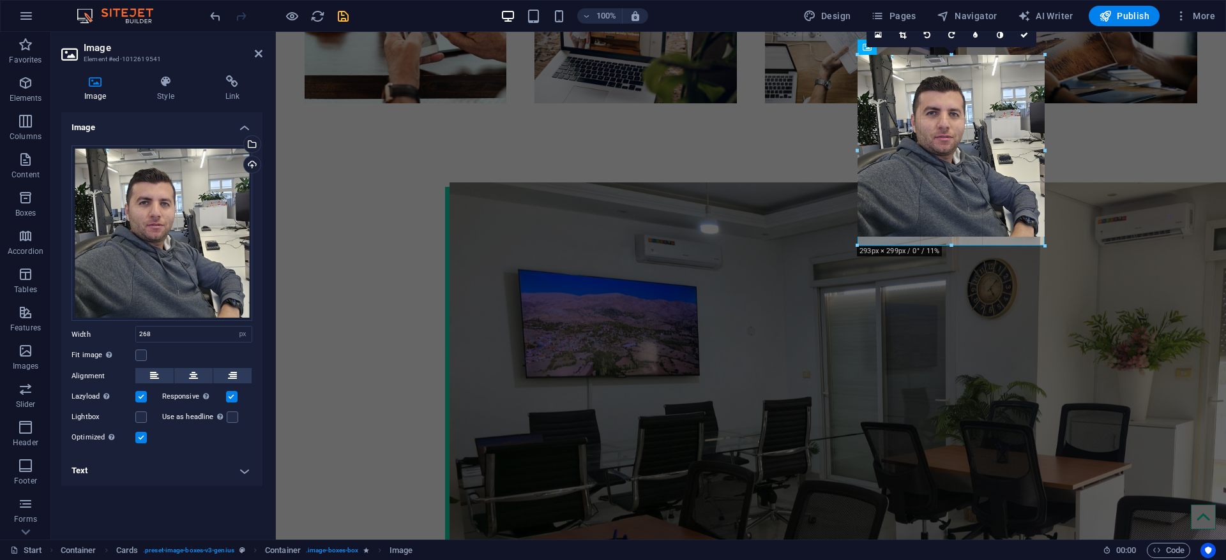
drag, startPoint x: 1031, startPoint y: 138, endPoint x: 1051, endPoint y: 145, distance: 21.0
type input "293"
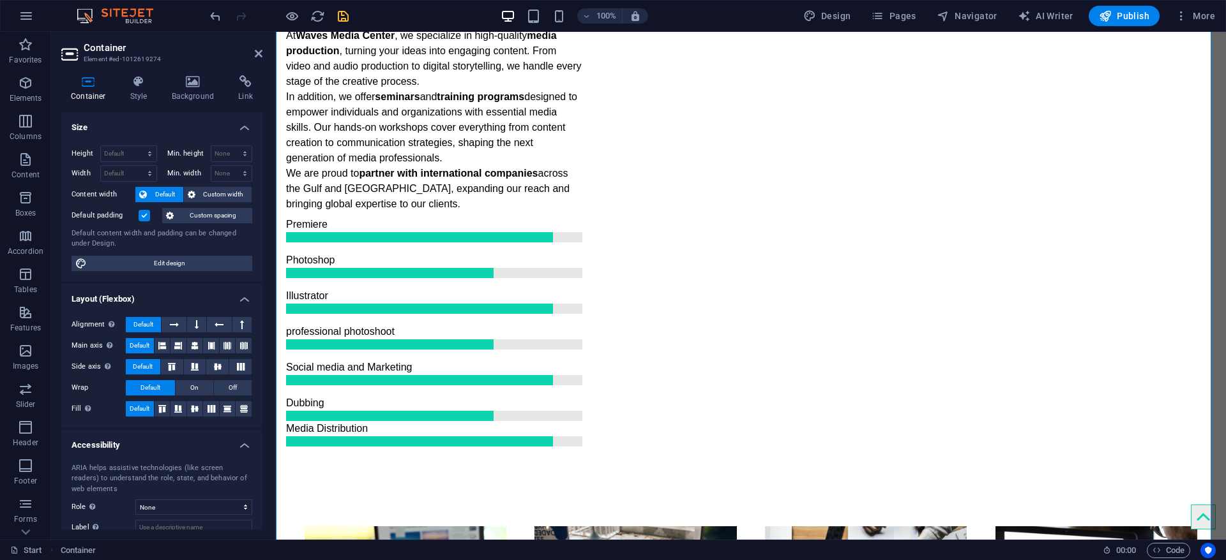
scroll to position [1506, 0]
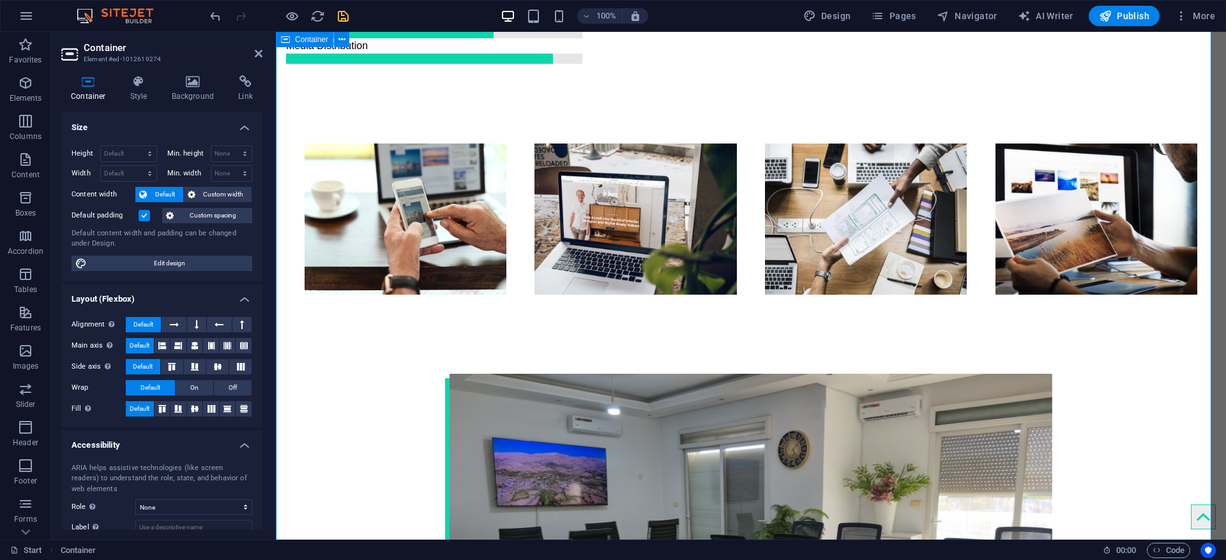
click at [257, 56] on icon at bounding box center [259, 54] width 8 height 10
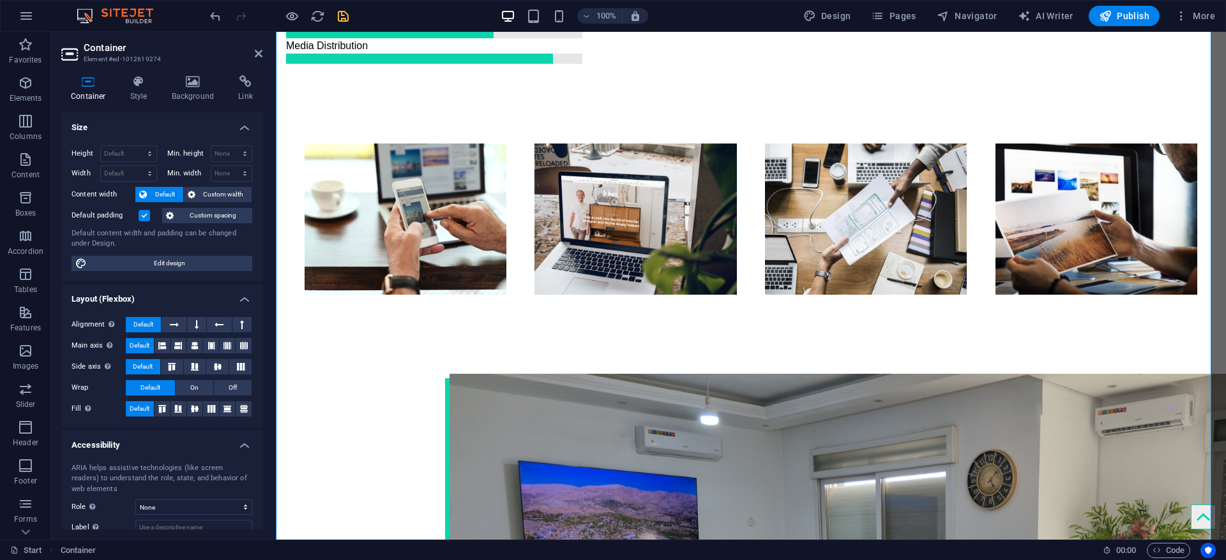
scroll to position [1554, 0]
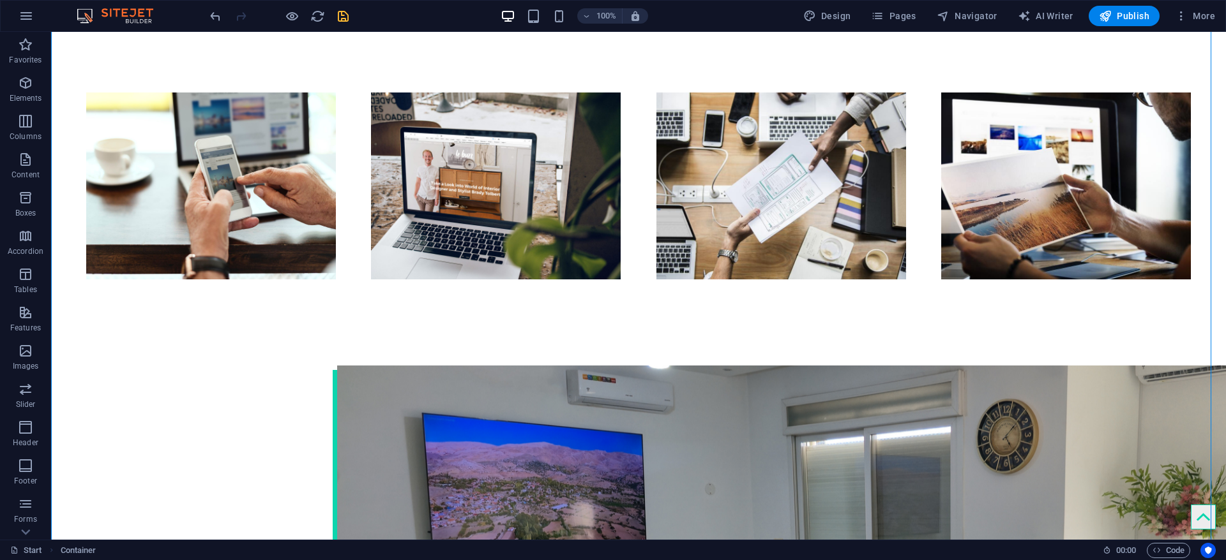
click at [281, 18] on div at bounding box center [278, 16] width 143 height 20
click at [281, 15] on div at bounding box center [278, 16] width 143 height 20
click at [283, 15] on div at bounding box center [278, 16] width 143 height 20
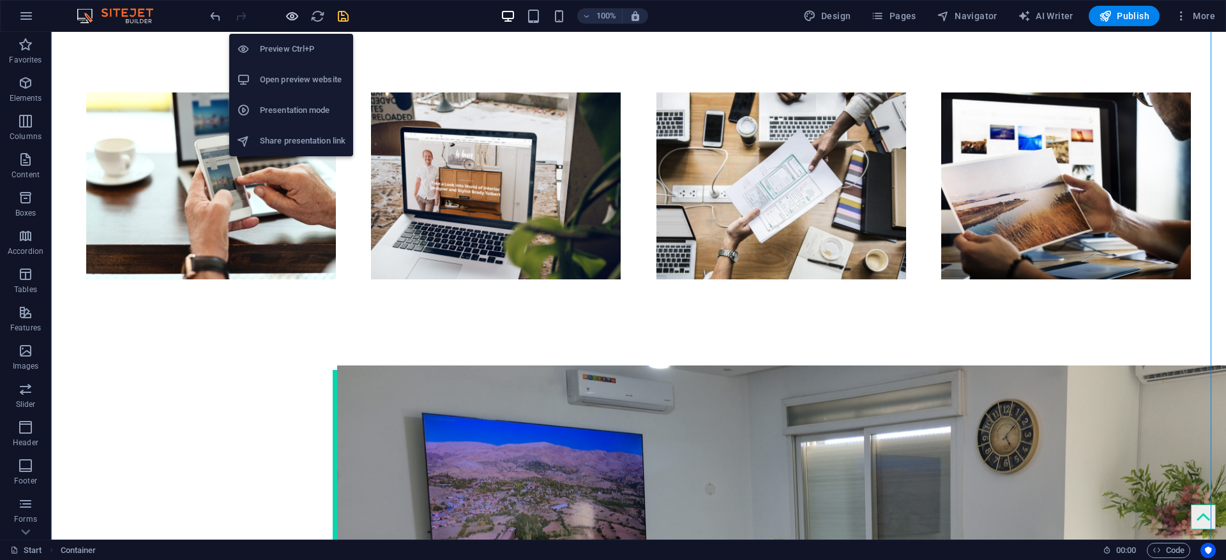
click at [293, 17] on icon "button" at bounding box center [292, 16] width 15 height 15
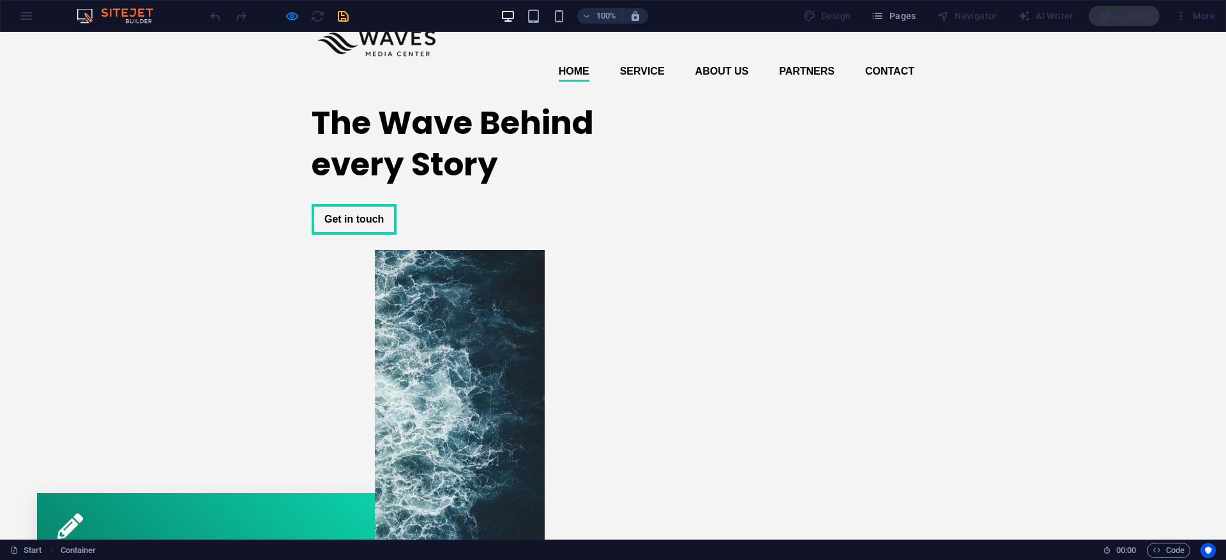
scroll to position [0, 0]
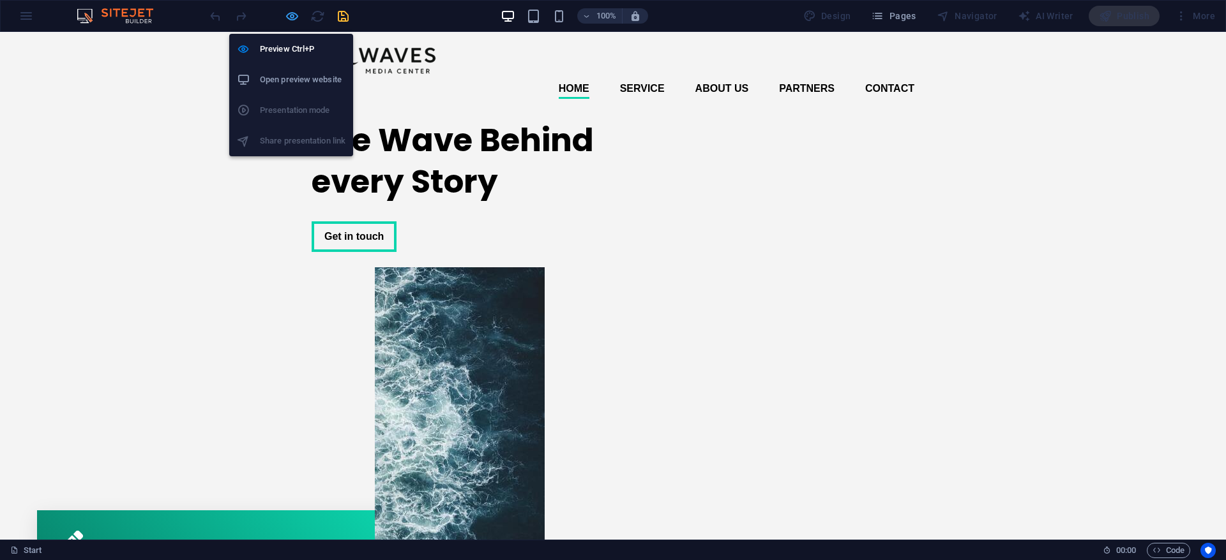
click at [292, 21] on icon "button" at bounding box center [292, 16] width 15 height 15
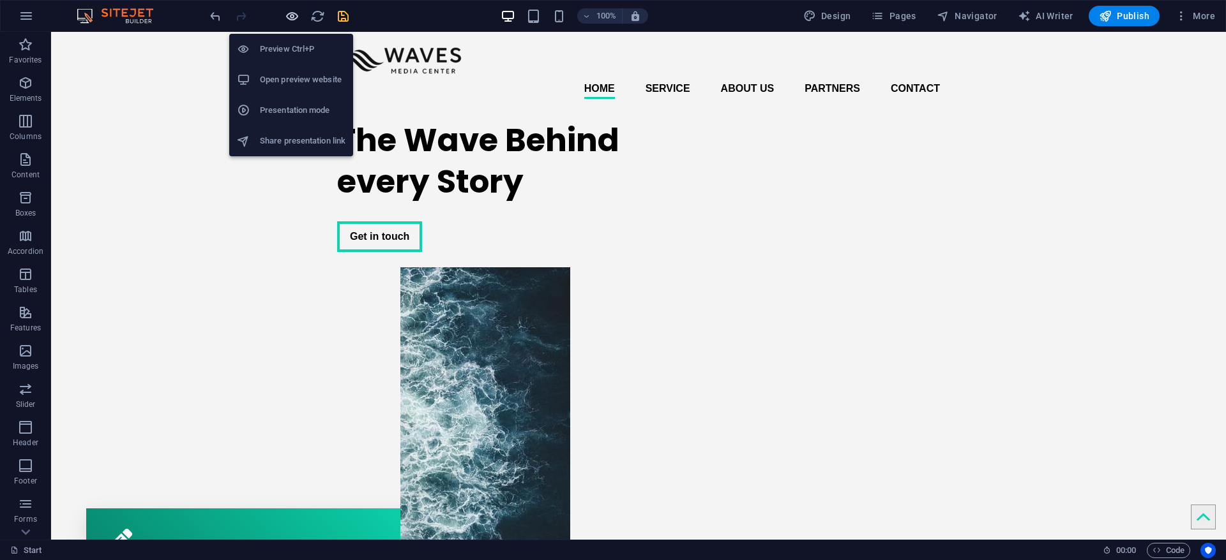
click at [289, 16] on icon "button" at bounding box center [292, 16] width 15 height 15
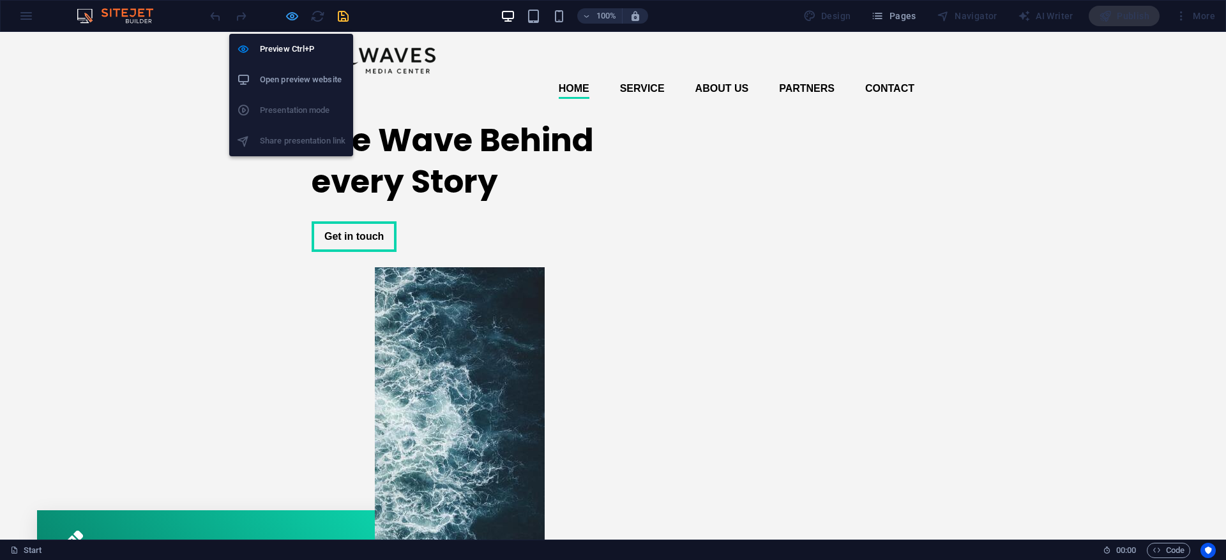
click at [295, 18] on icon "button" at bounding box center [292, 16] width 15 height 15
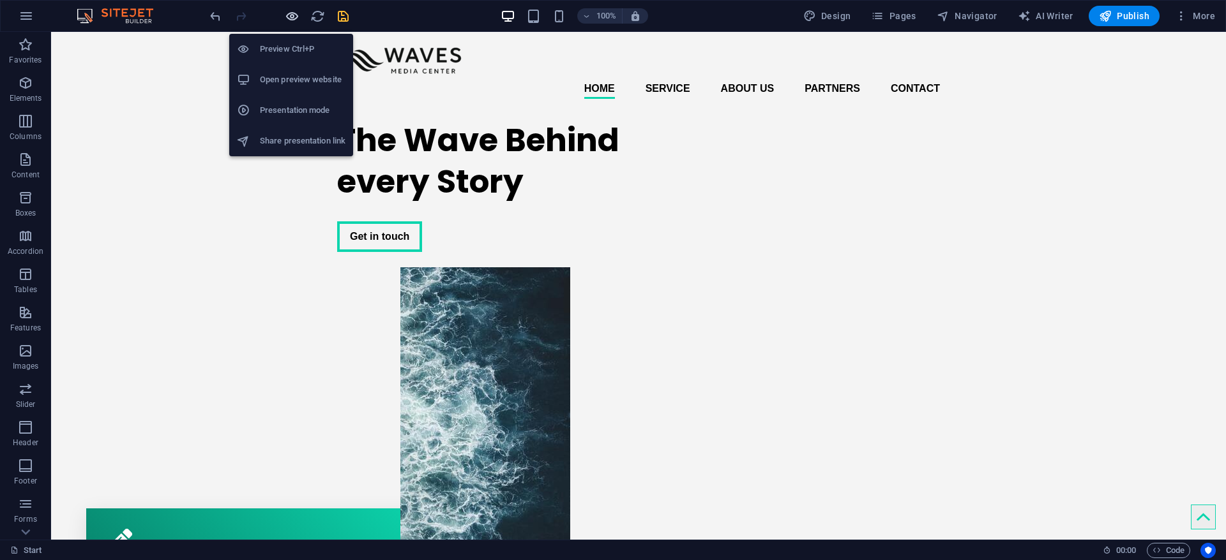
click at [295, 18] on icon "button" at bounding box center [292, 16] width 15 height 15
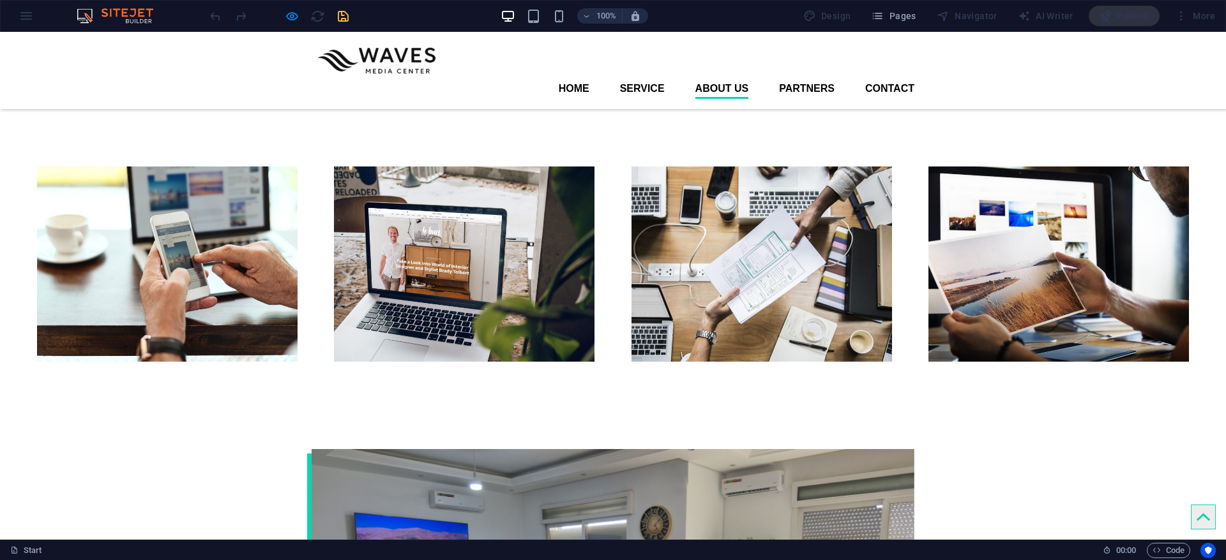
scroll to position [1436, 0]
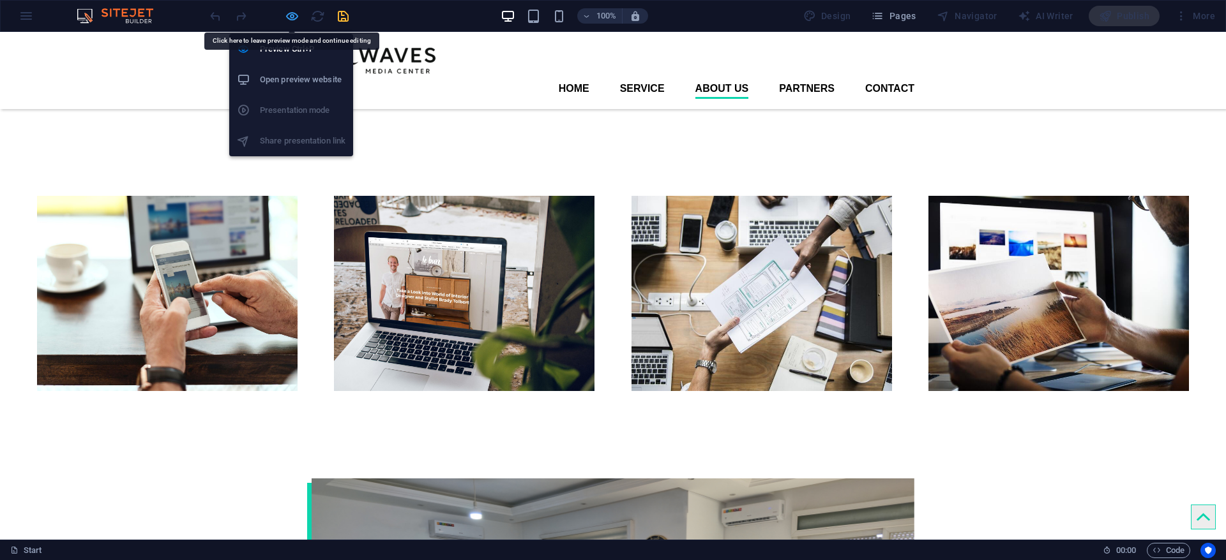
click at [297, 9] on icon "button" at bounding box center [292, 16] width 15 height 15
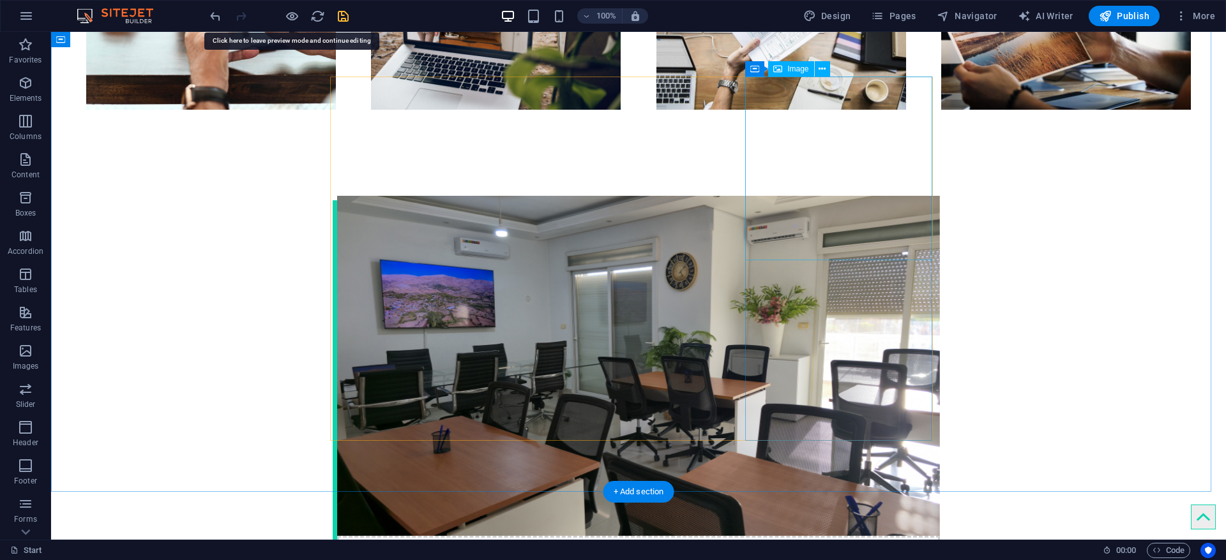
select select "px"
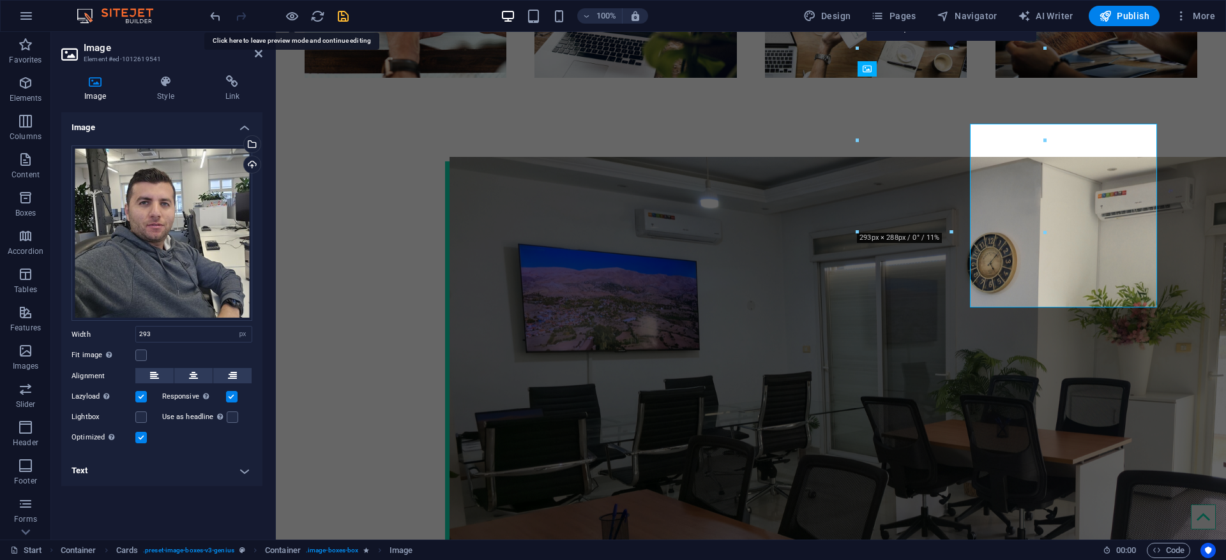
scroll to position [1676, 0]
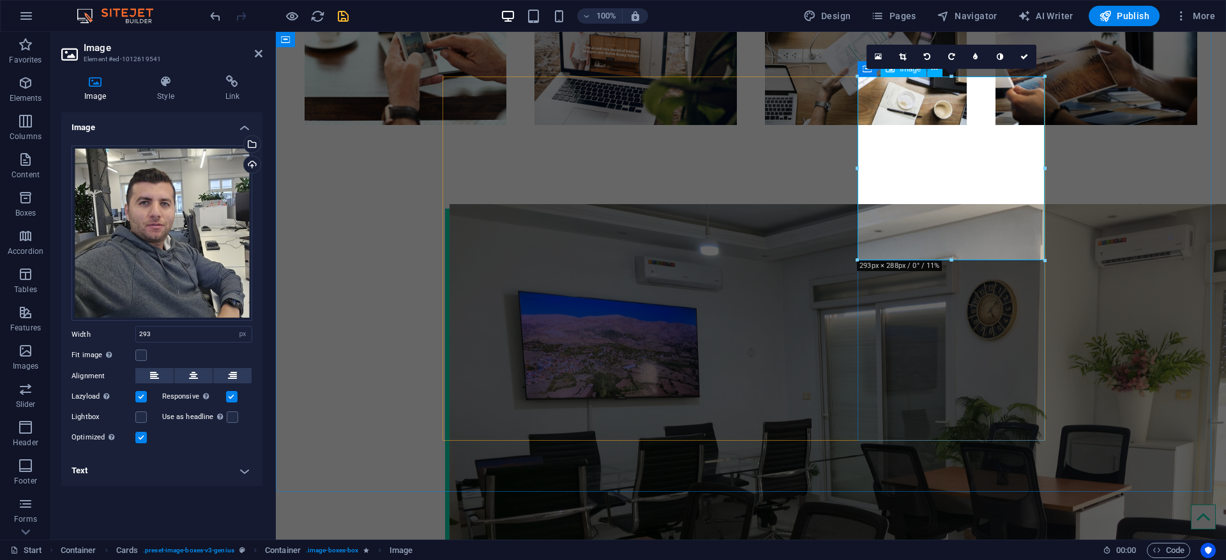
drag, startPoint x: 1226, startPoint y: 290, endPoint x: 950, endPoint y: 250, distance: 278.7
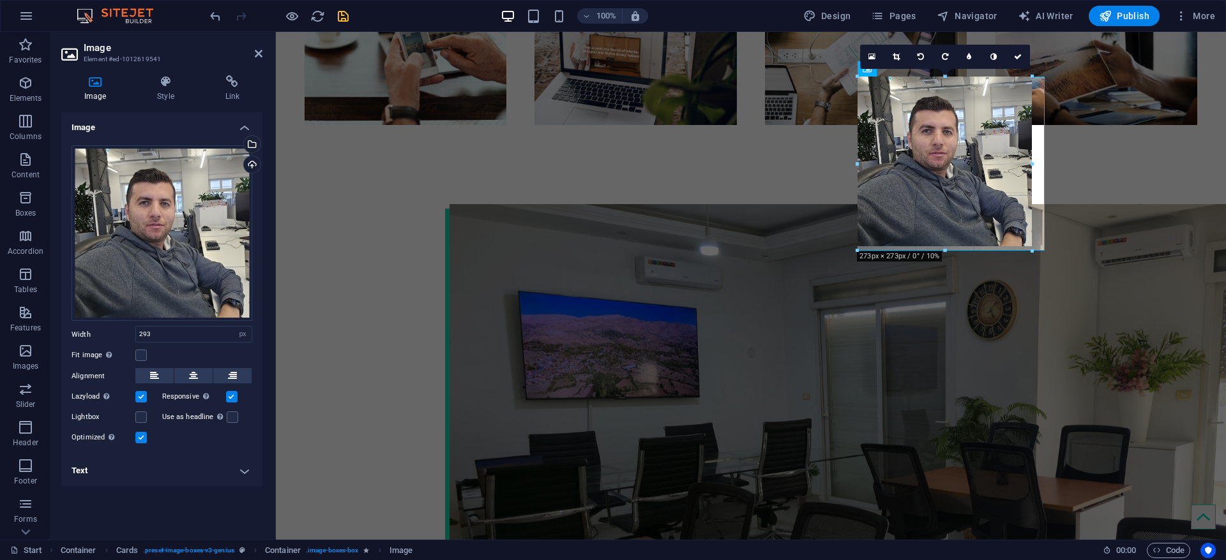
drag, startPoint x: 950, startPoint y: 260, endPoint x: 952, endPoint y: 248, distance: 12.3
type input "273"
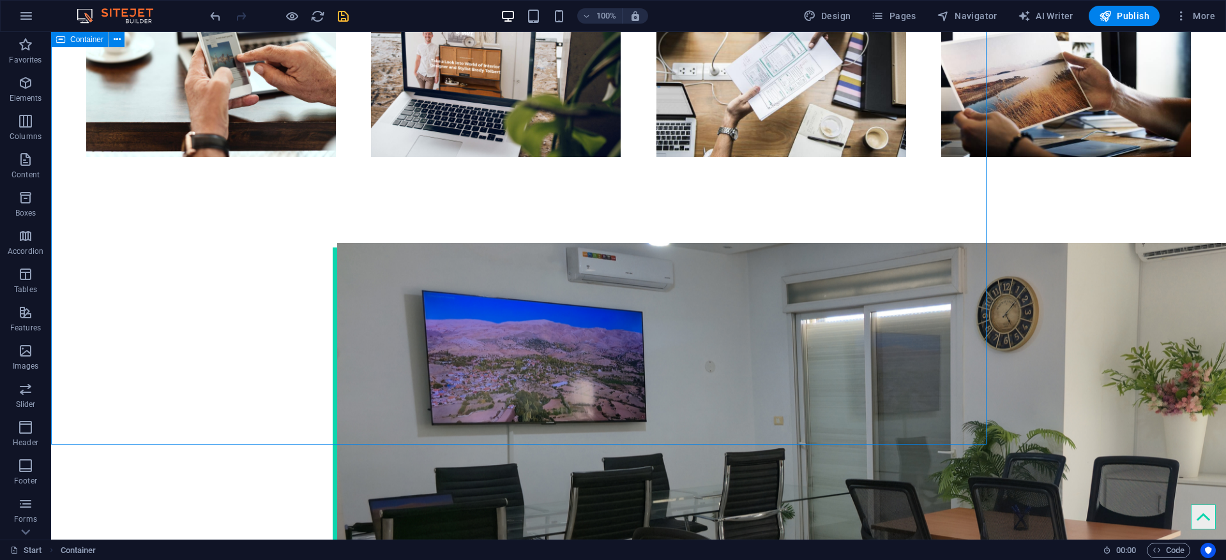
scroll to position [1723, 0]
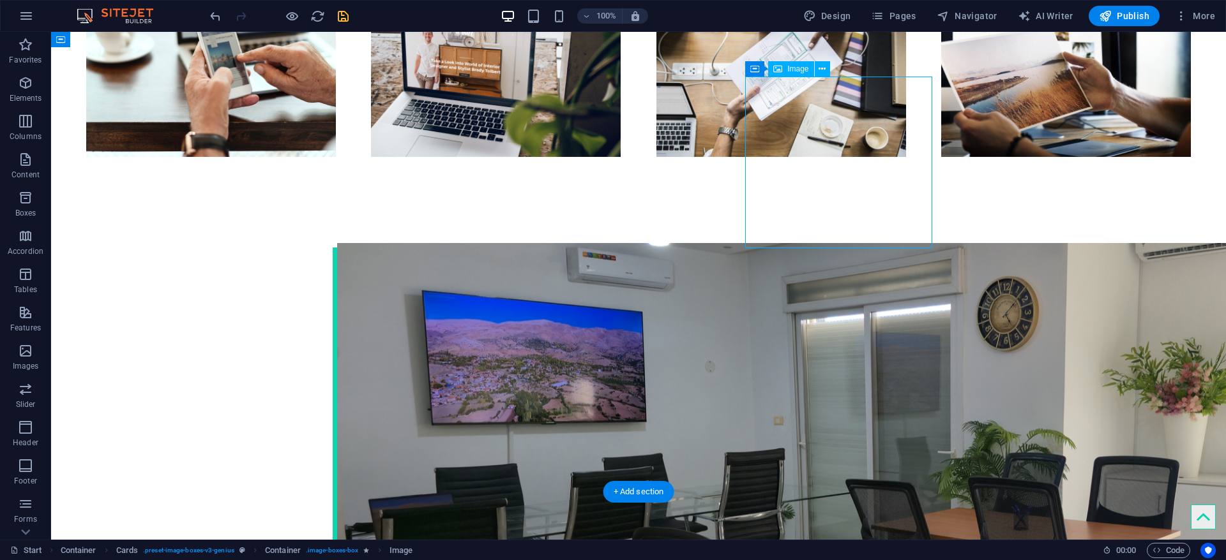
select select "px"
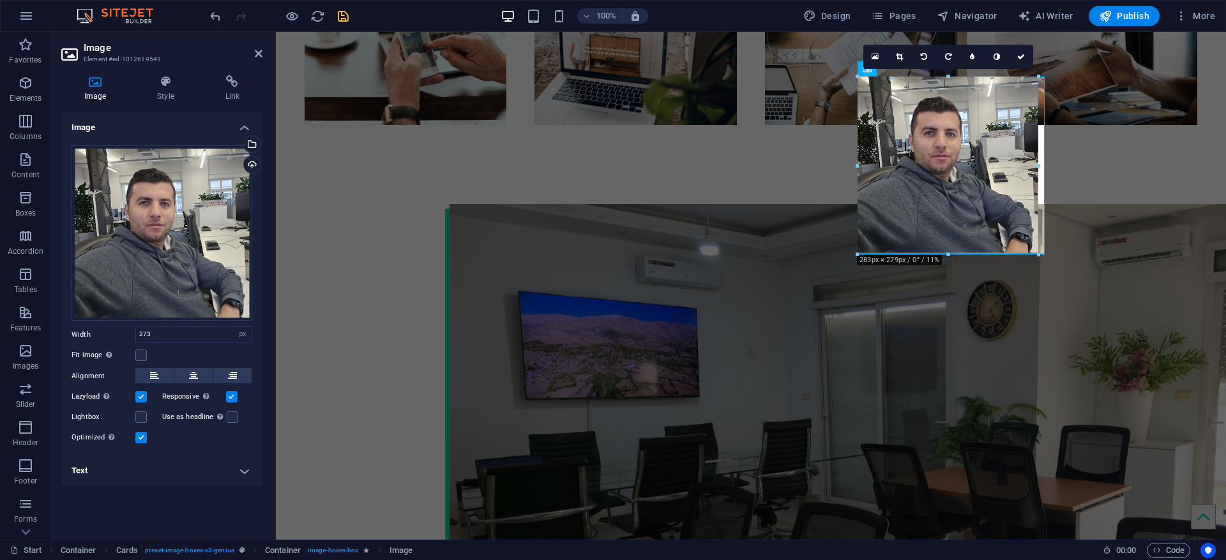
drag, startPoint x: 940, startPoint y: 248, endPoint x: 942, endPoint y: 254, distance: 6.7
type input "280"
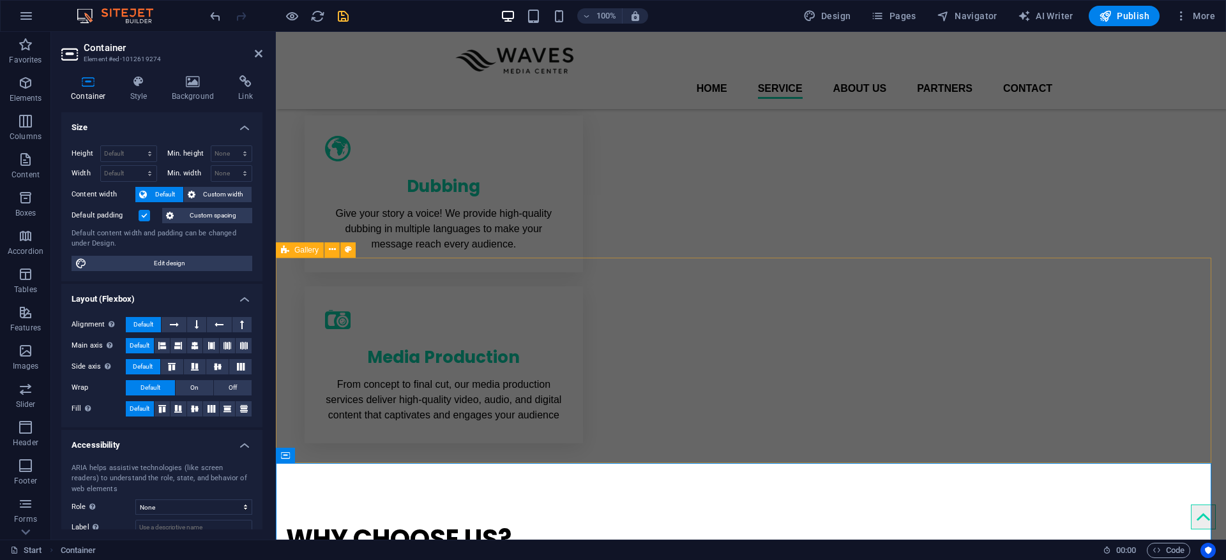
scroll to position [144, 0]
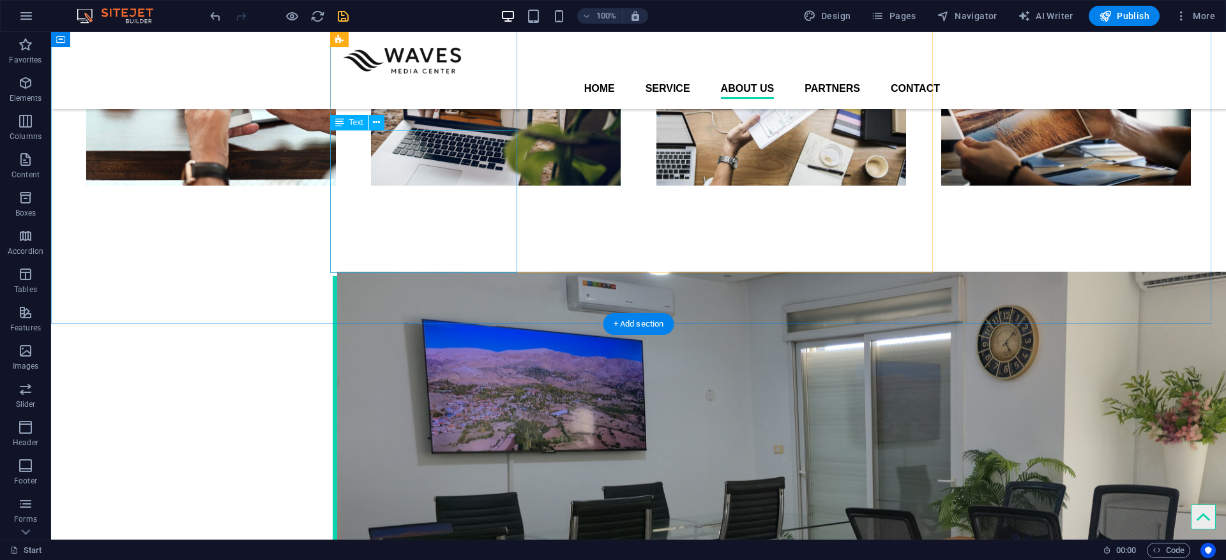
scroll to position [1532, 0]
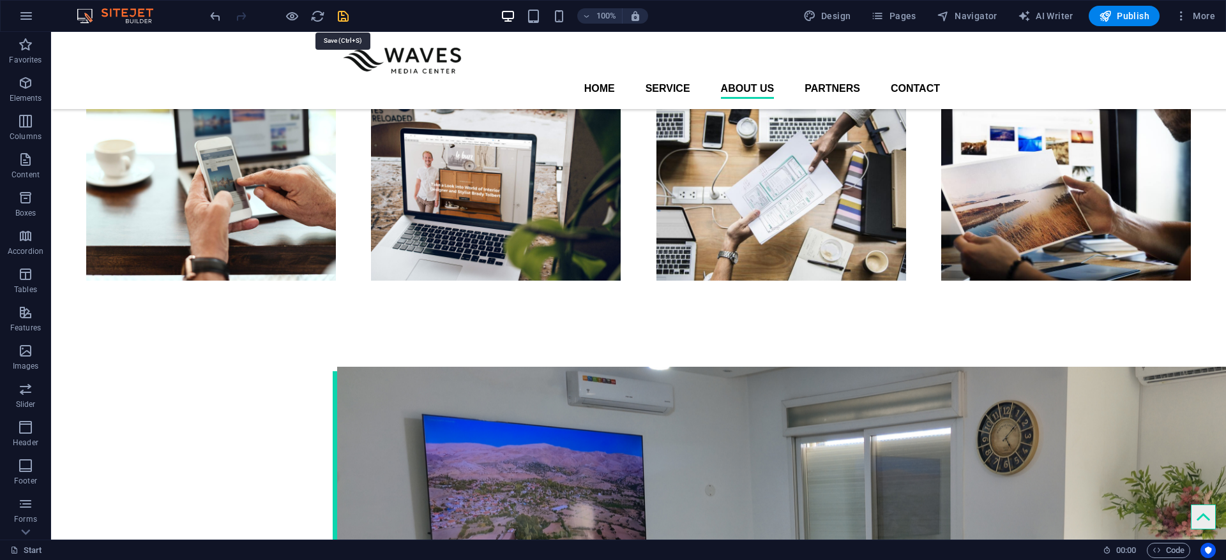
click at [342, 13] on icon "save" at bounding box center [343, 16] width 15 height 15
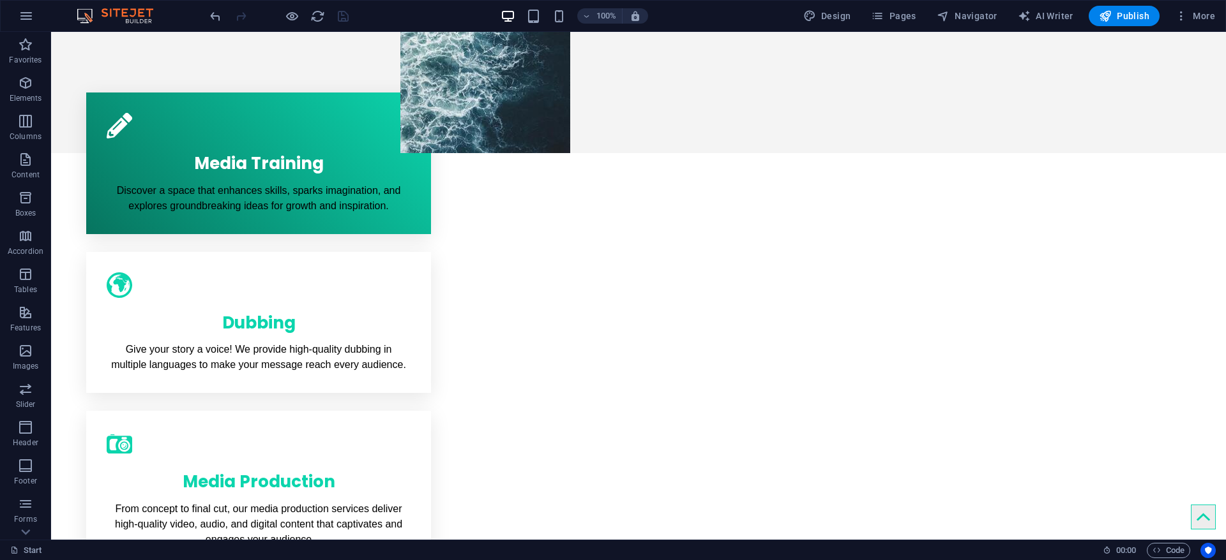
scroll to position [472, 0]
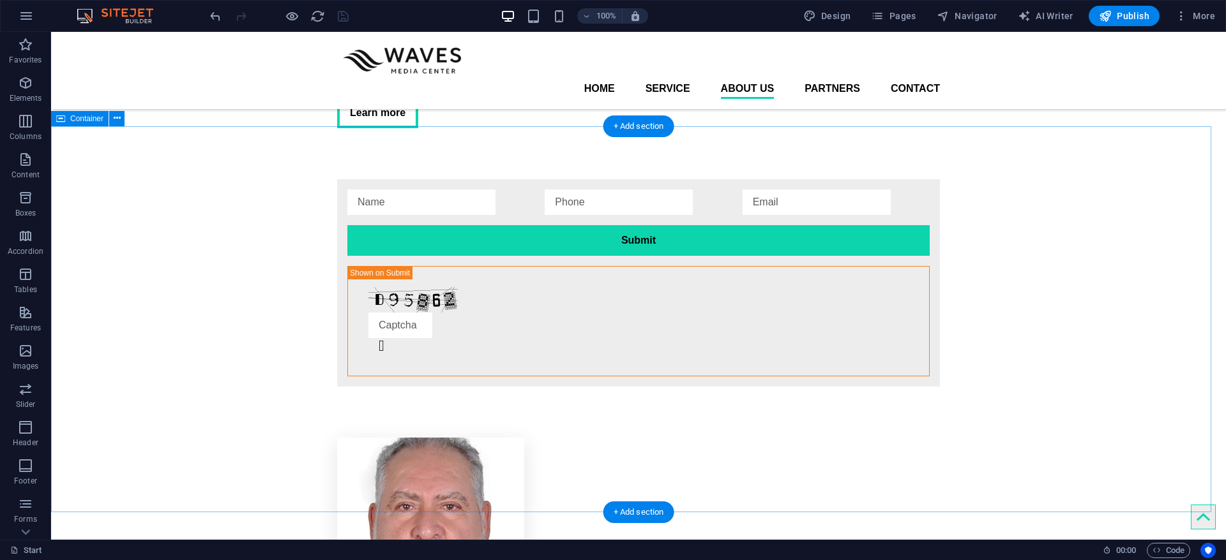
scroll to position [2376, 0]
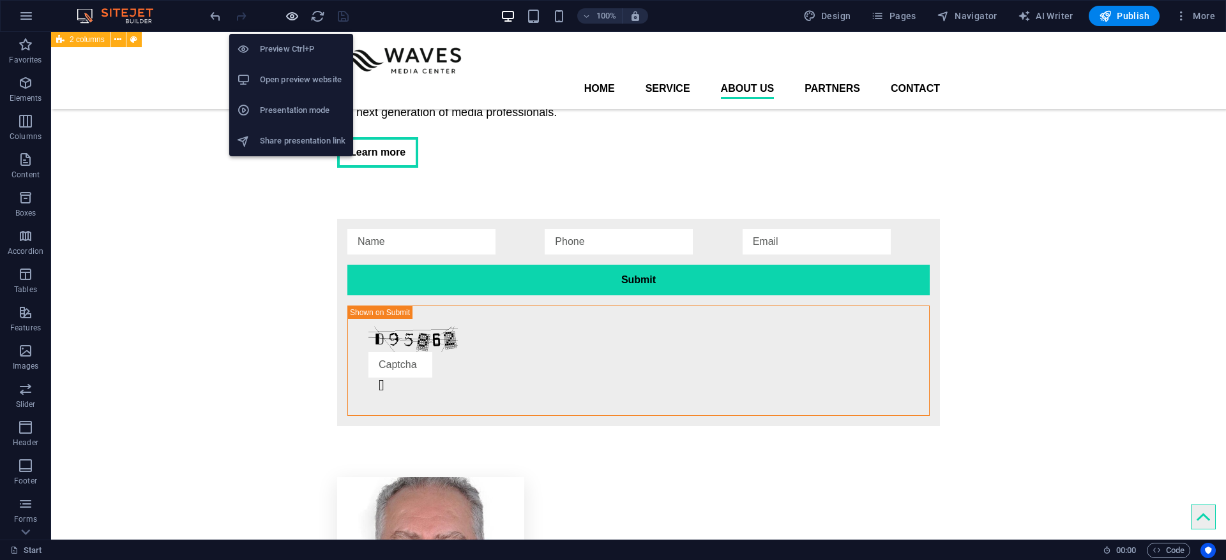
click at [290, 16] on icon "button" at bounding box center [292, 16] width 15 height 15
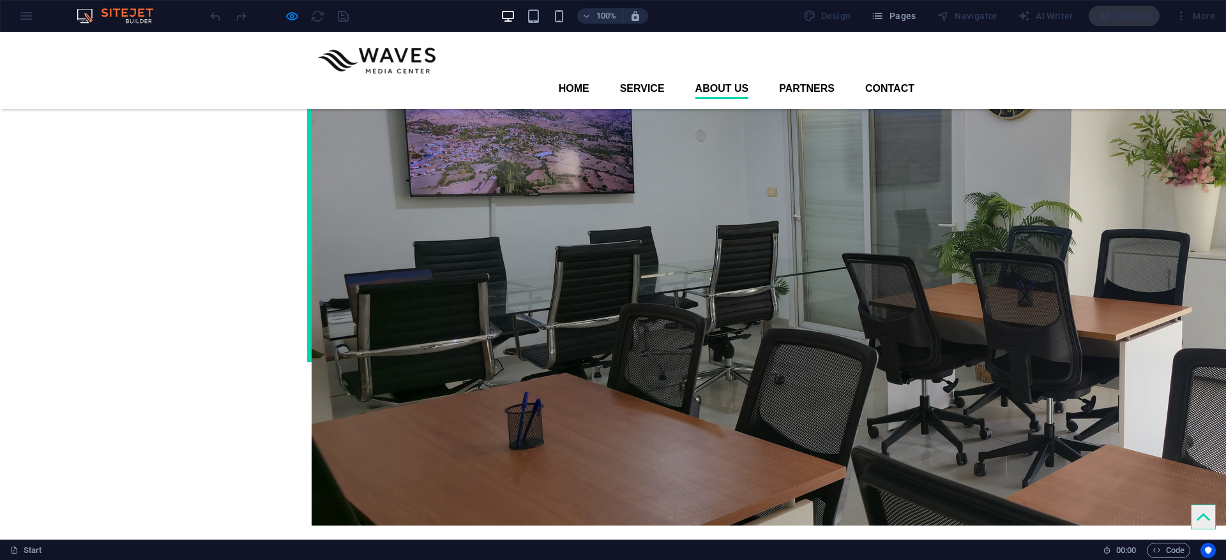
scroll to position [1801, 0]
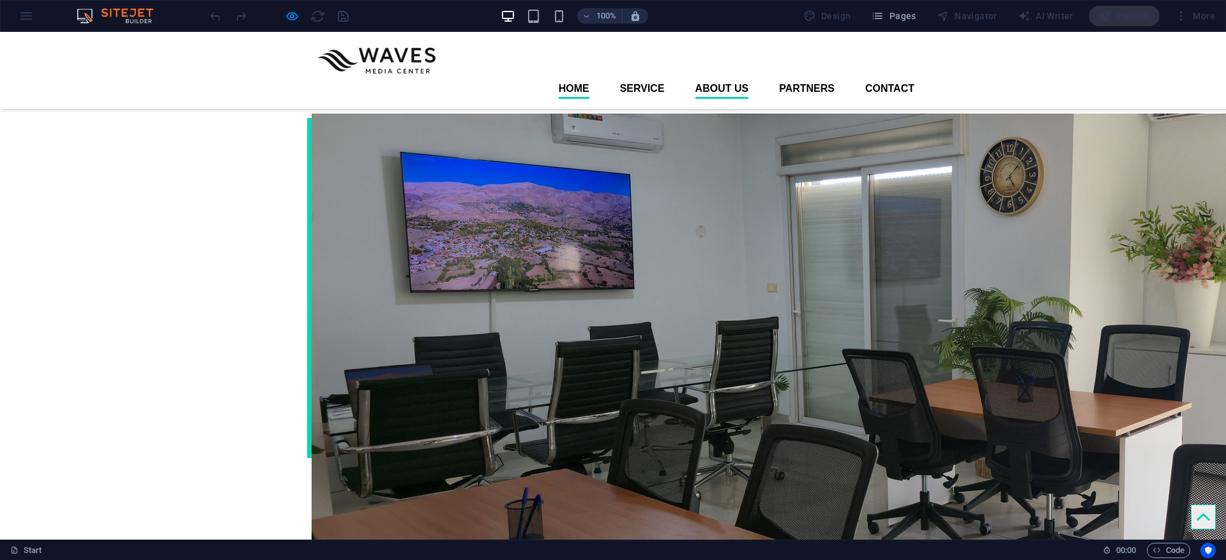
click at [568, 79] on link "Home" at bounding box center [574, 89] width 31 height 20
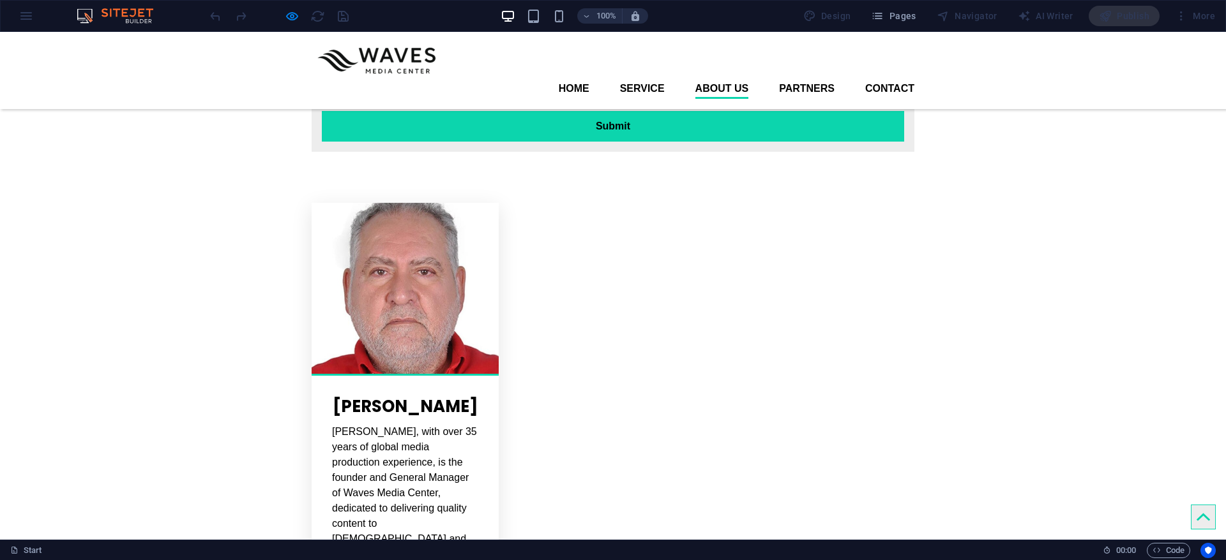
scroll to position [2403, 0]
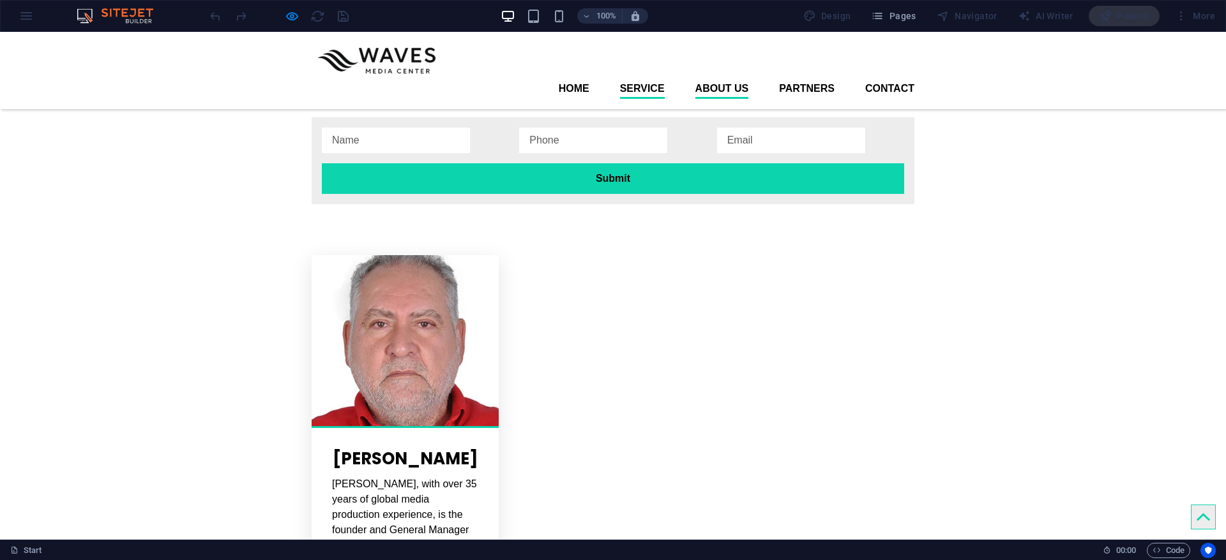
click at [634, 79] on link "Service" at bounding box center [642, 89] width 45 height 20
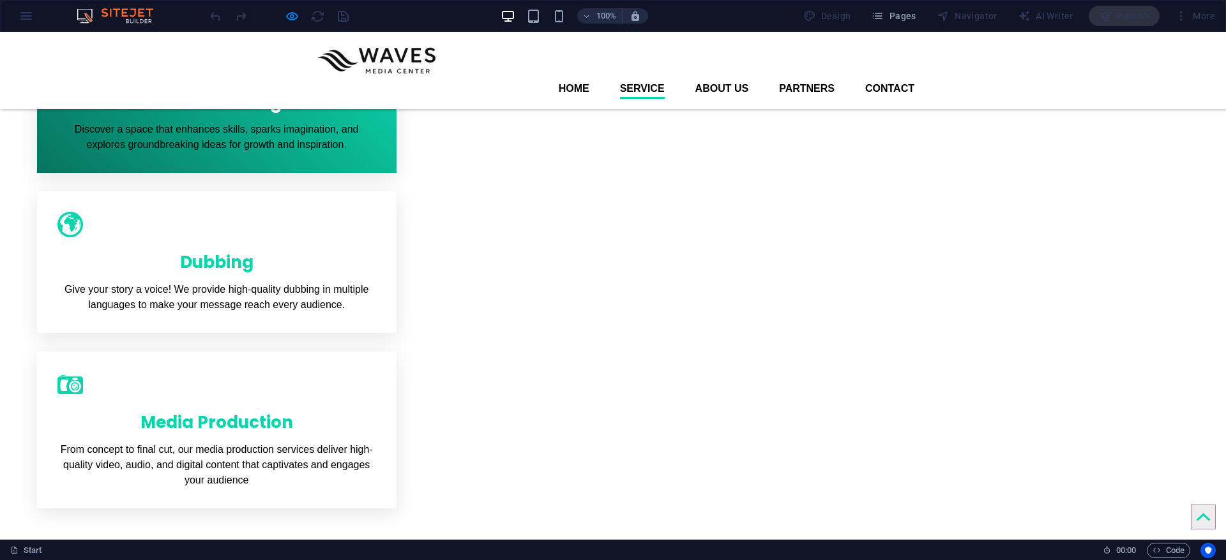
scroll to position [431, 0]
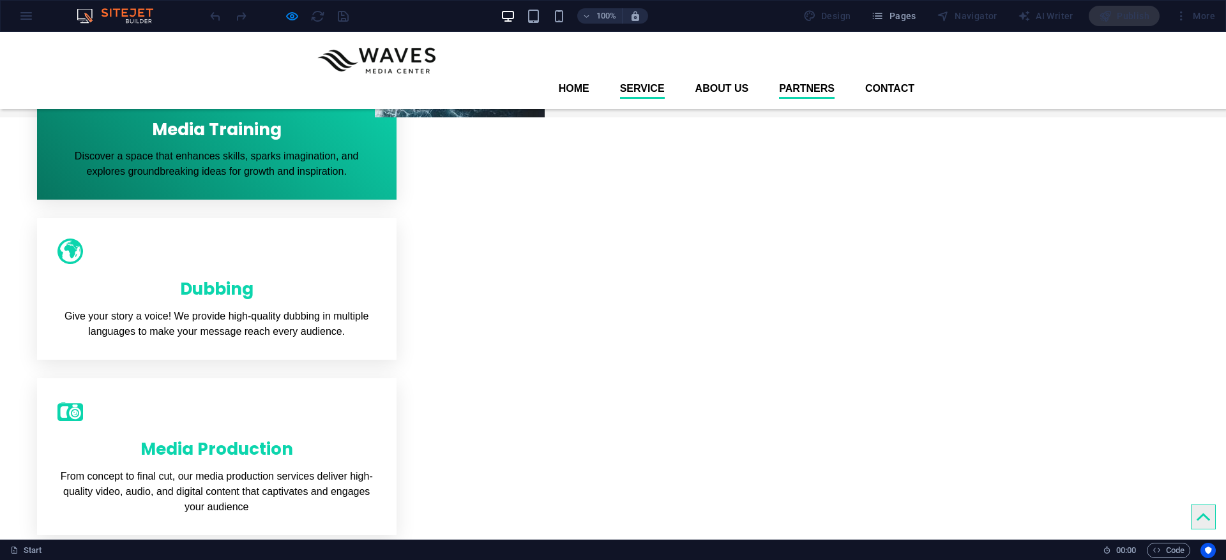
click at [811, 79] on link "Partners" at bounding box center [807, 89] width 56 height 20
click at [816, 79] on link "Contact" at bounding box center [889, 89] width 49 height 20
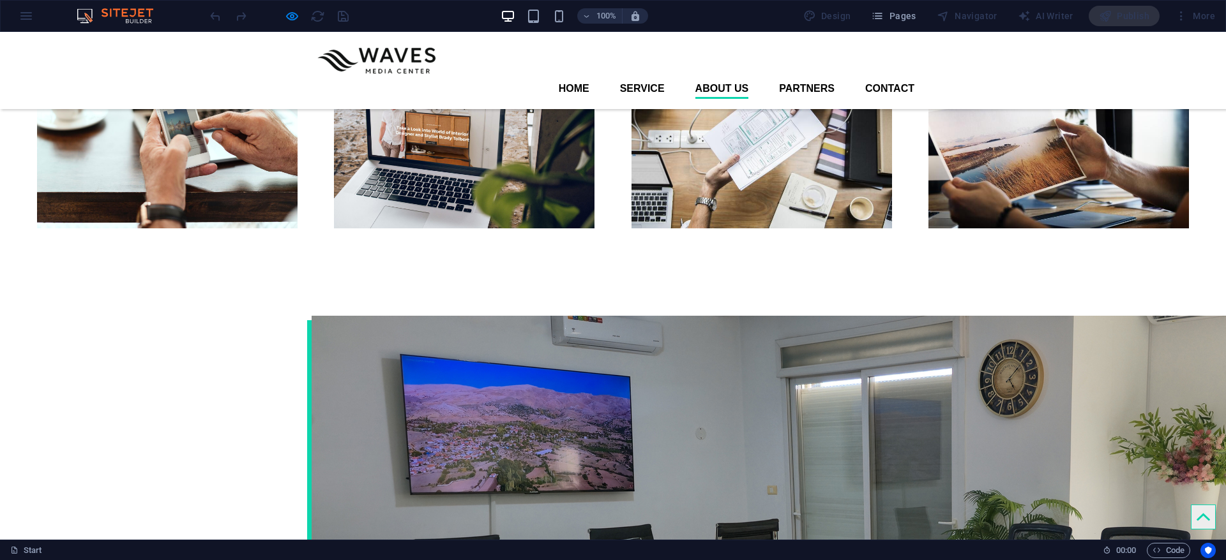
scroll to position [1249, 0]
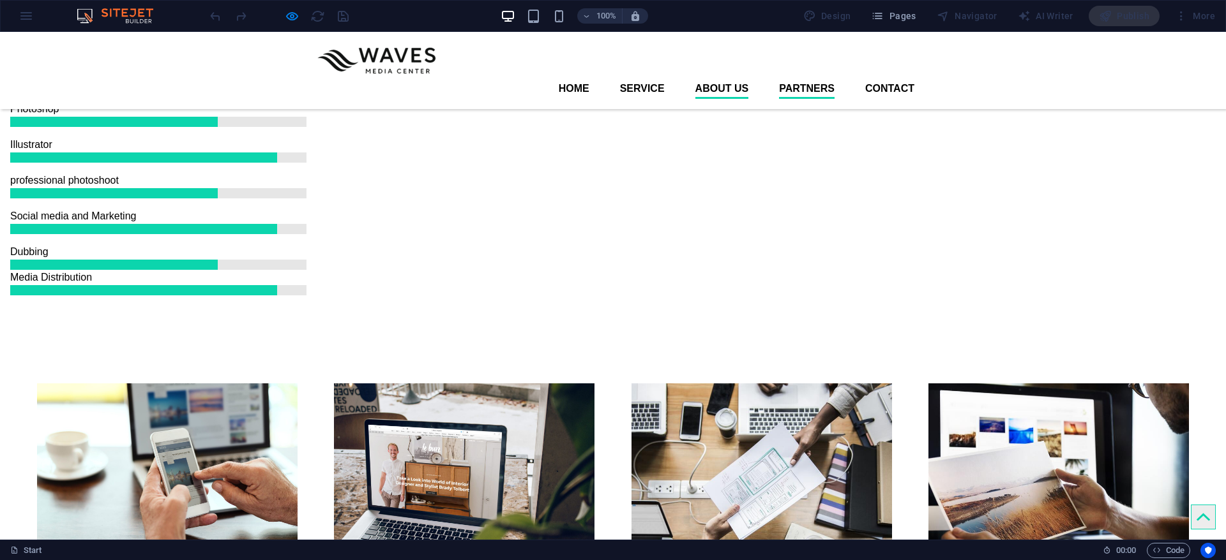
click at [781, 79] on link "Partners" at bounding box center [807, 89] width 56 height 20
click at [636, 79] on link "Service" at bounding box center [642, 89] width 45 height 20
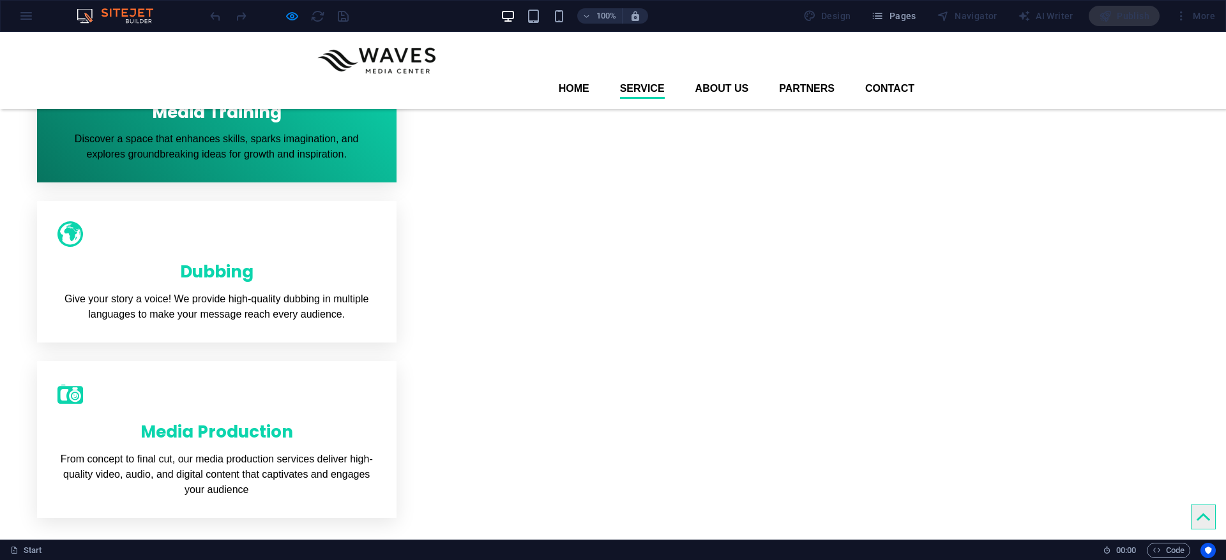
scroll to position [431, 0]
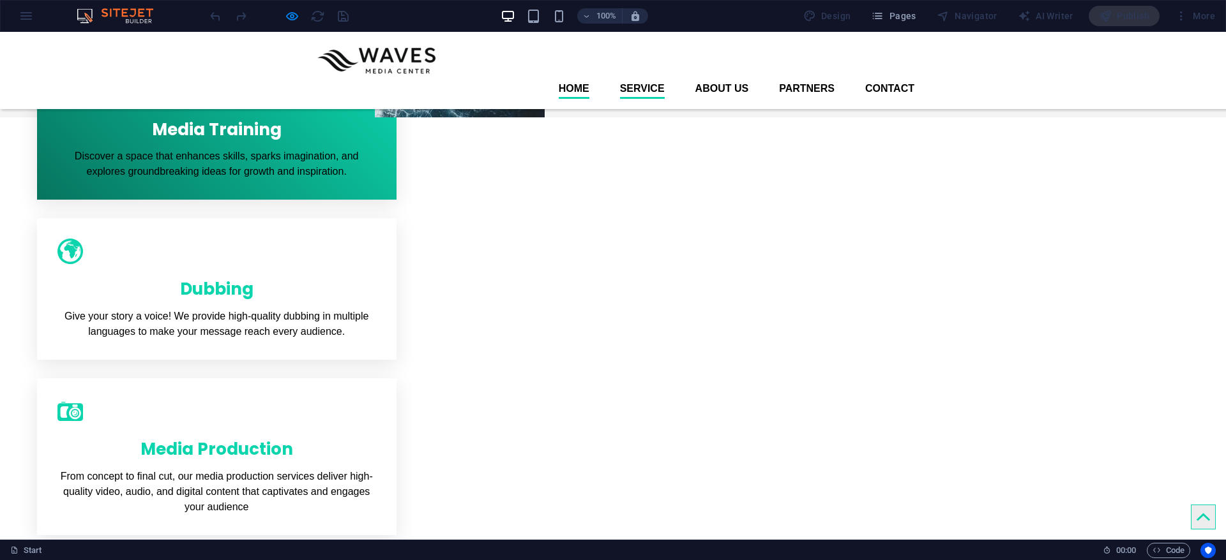
click at [574, 79] on link "Home" at bounding box center [574, 89] width 31 height 20
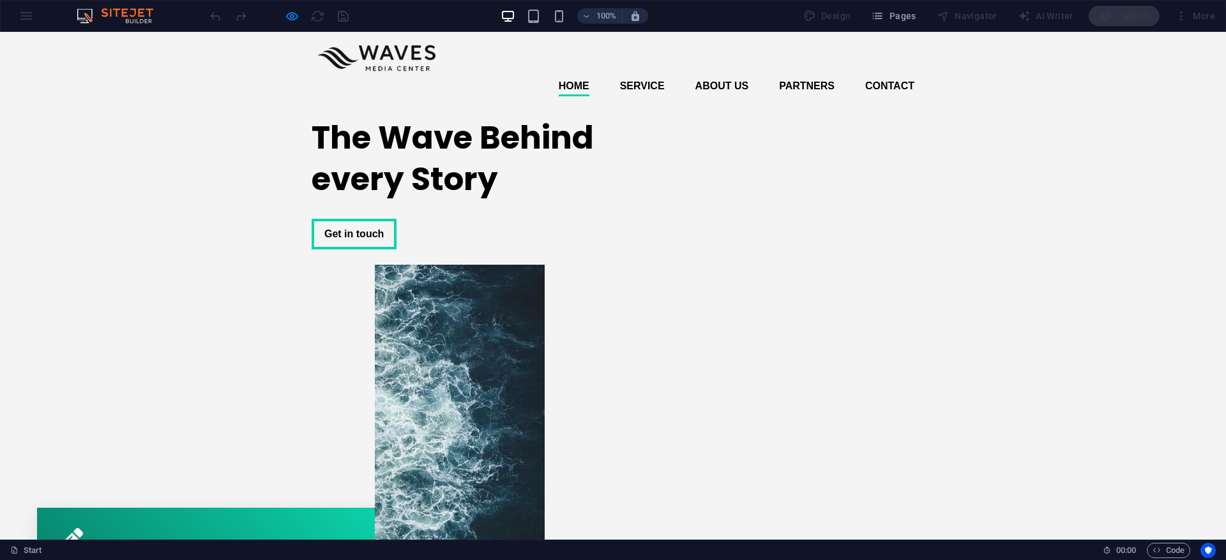
scroll to position [0, 0]
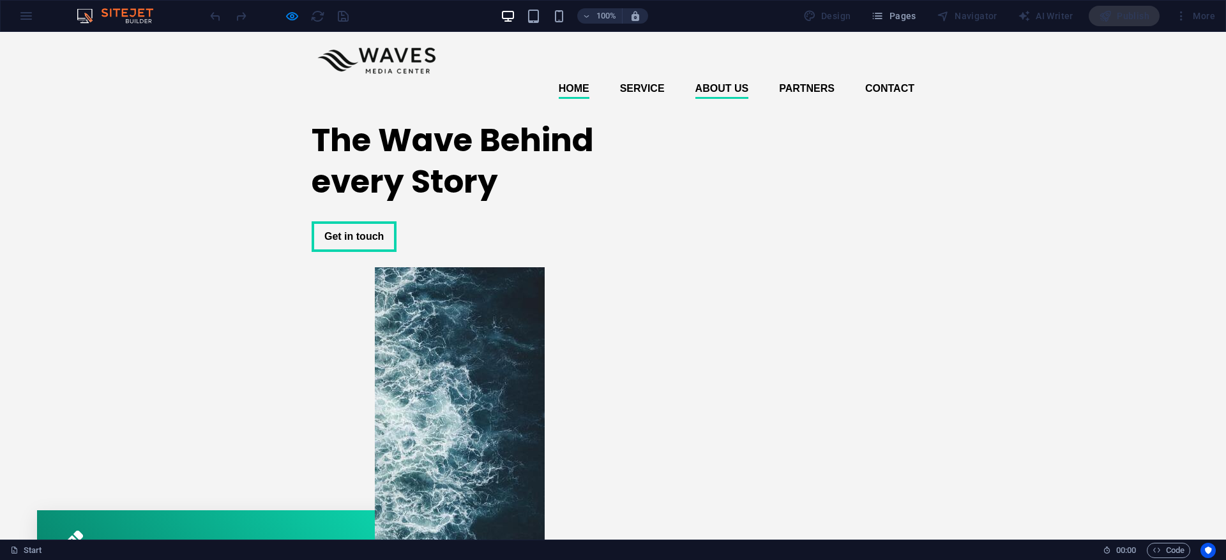
click at [700, 79] on link "About us" at bounding box center [722, 89] width 54 height 20
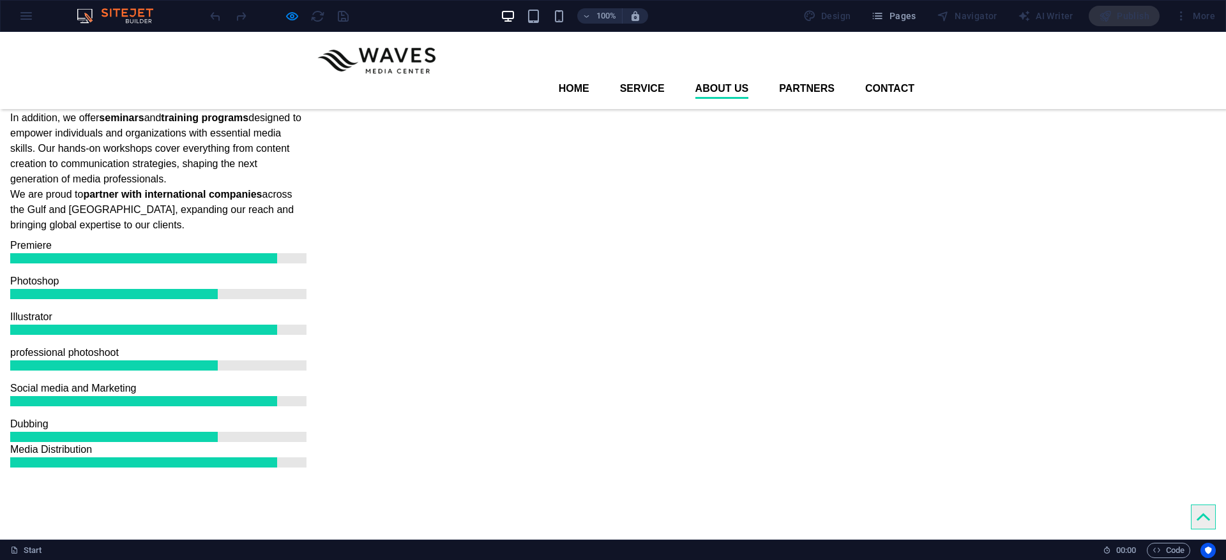
scroll to position [1049, 0]
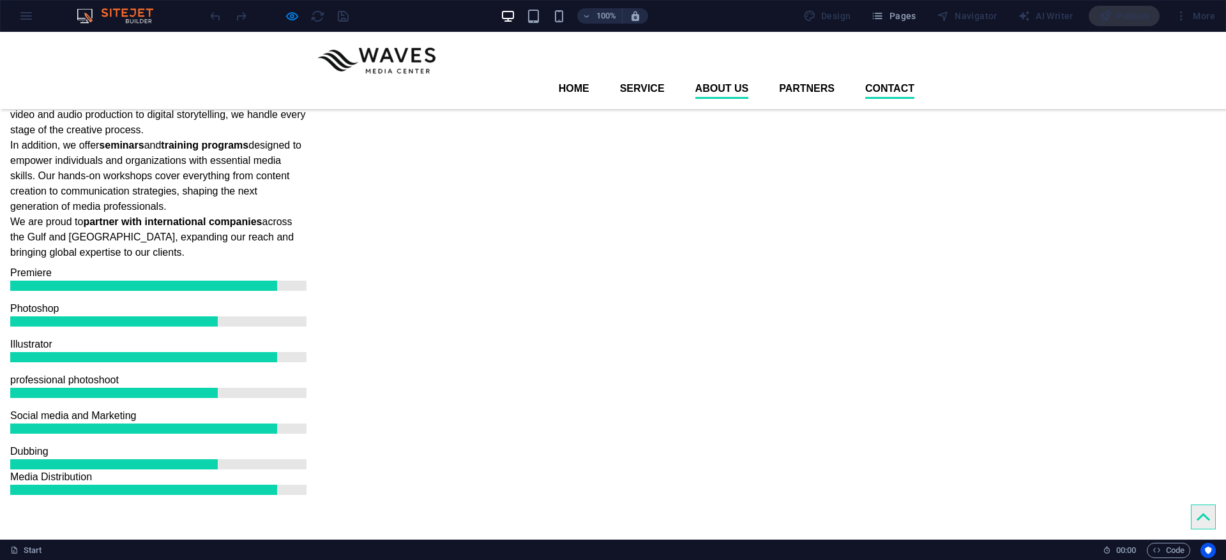
click at [816, 79] on link "Contact" at bounding box center [889, 89] width 49 height 20
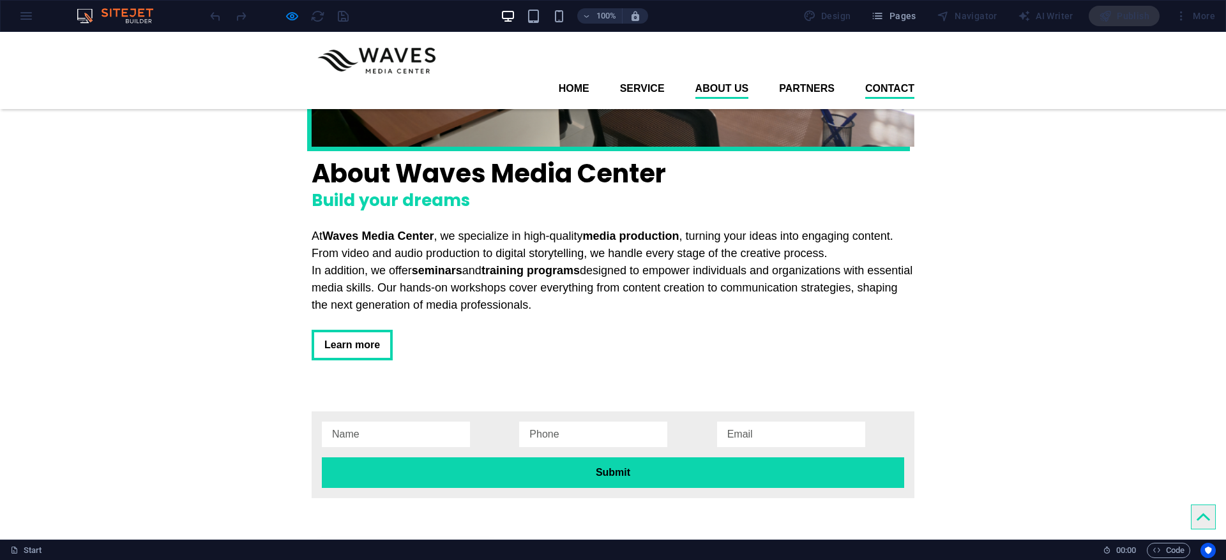
click at [816, 79] on link "Contact" at bounding box center [889, 89] width 49 height 20
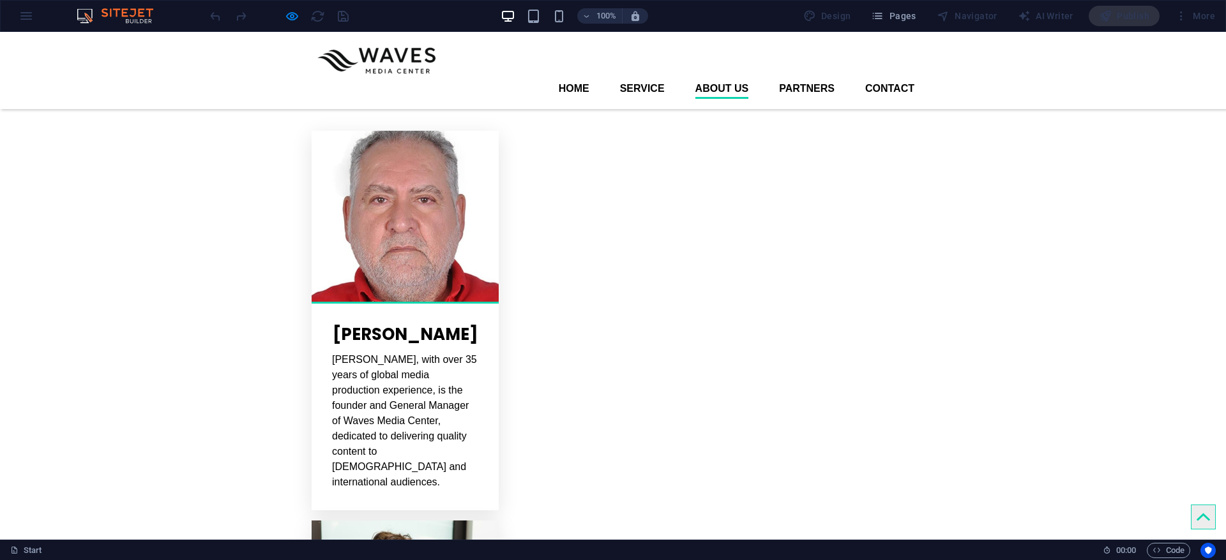
scroll to position [2396, 0]
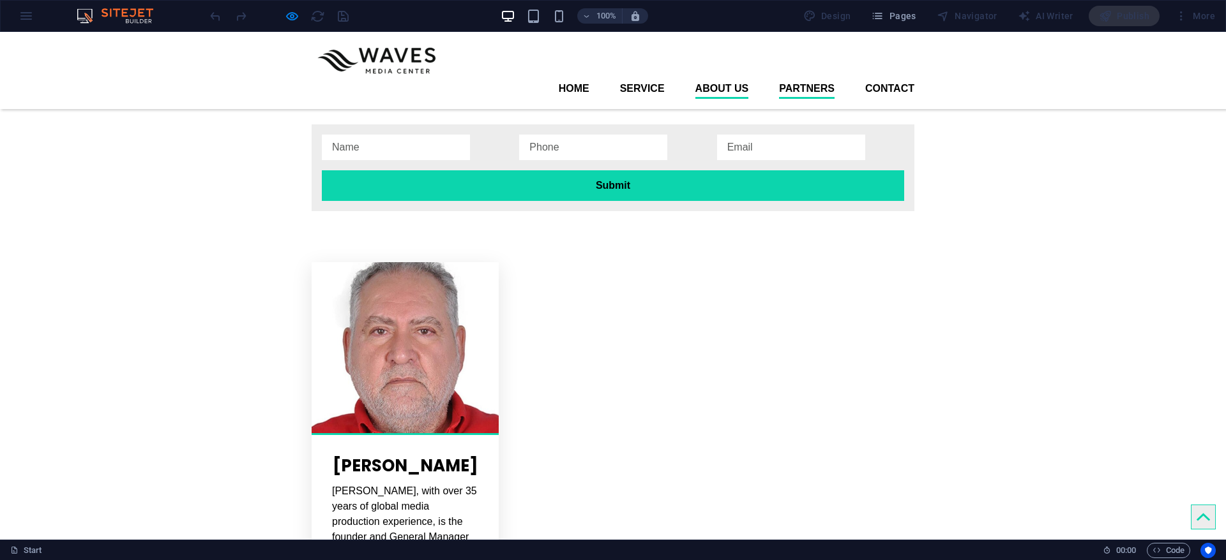
click at [790, 79] on link "Partners" at bounding box center [807, 89] width 56 height 20
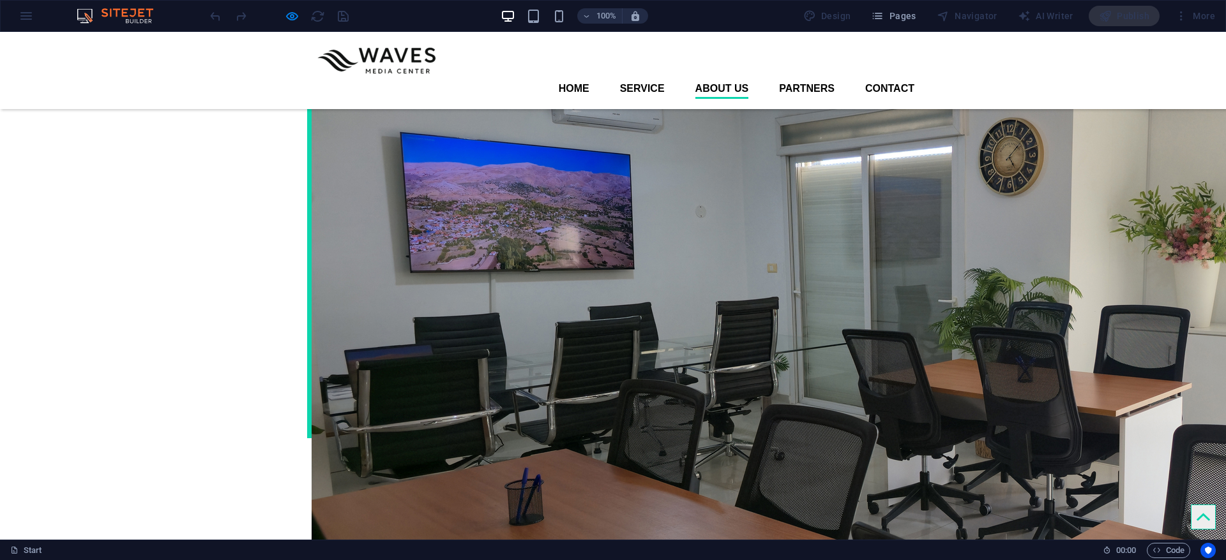
scroll to position [1438, 0]
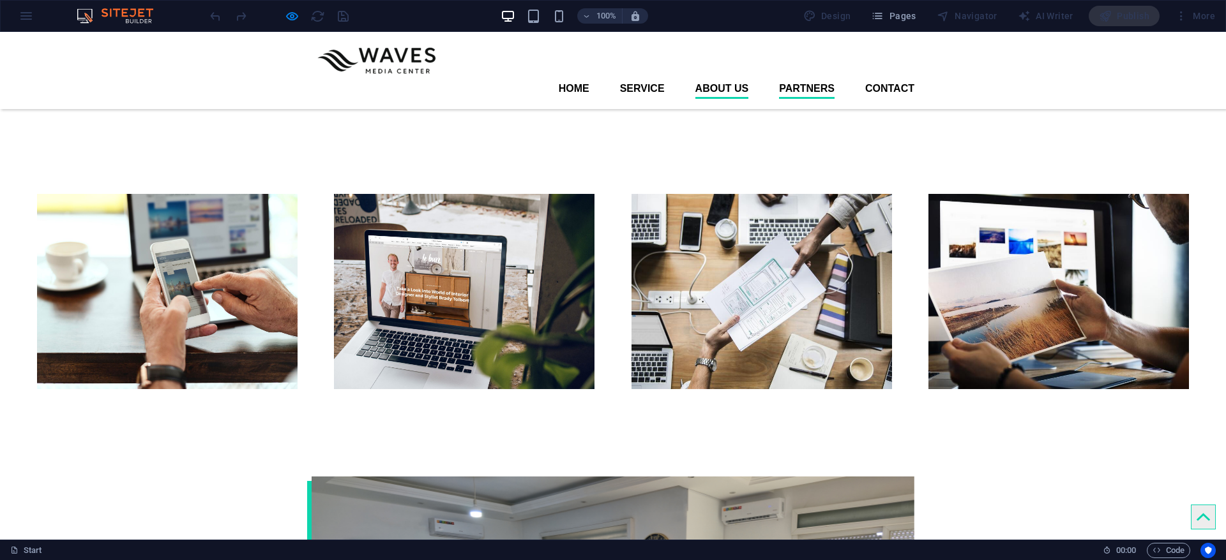
click at [793, 79] on link "Partners" at bounding box center [807, 89] width 56 height 20
click at [816, 79] on link "Contact" at bounding box center [889, 89] width 49 height 20
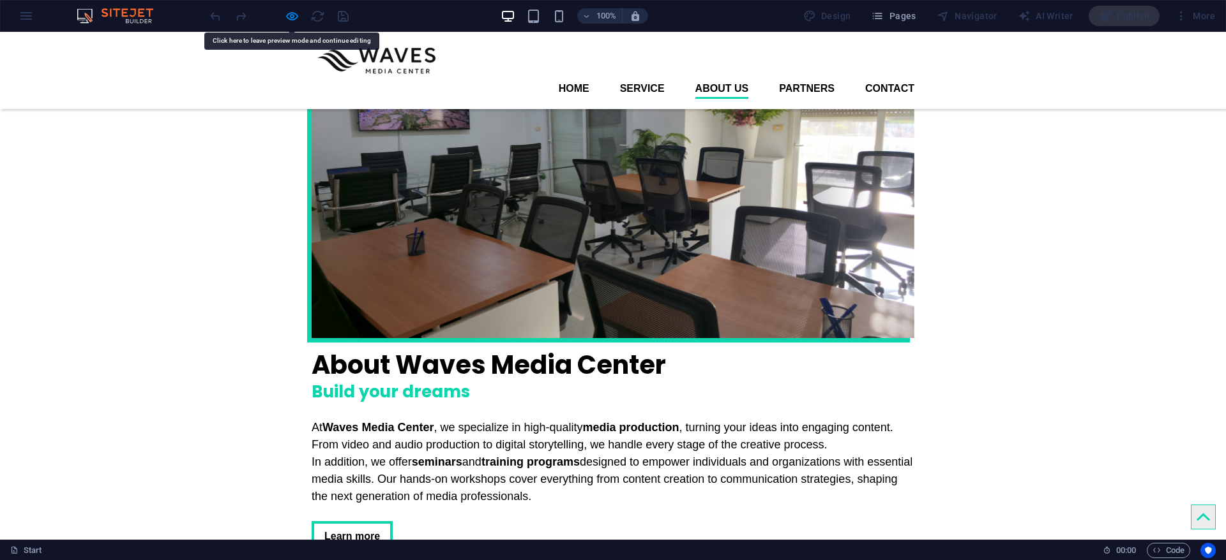
scroll to position [1536, 0]
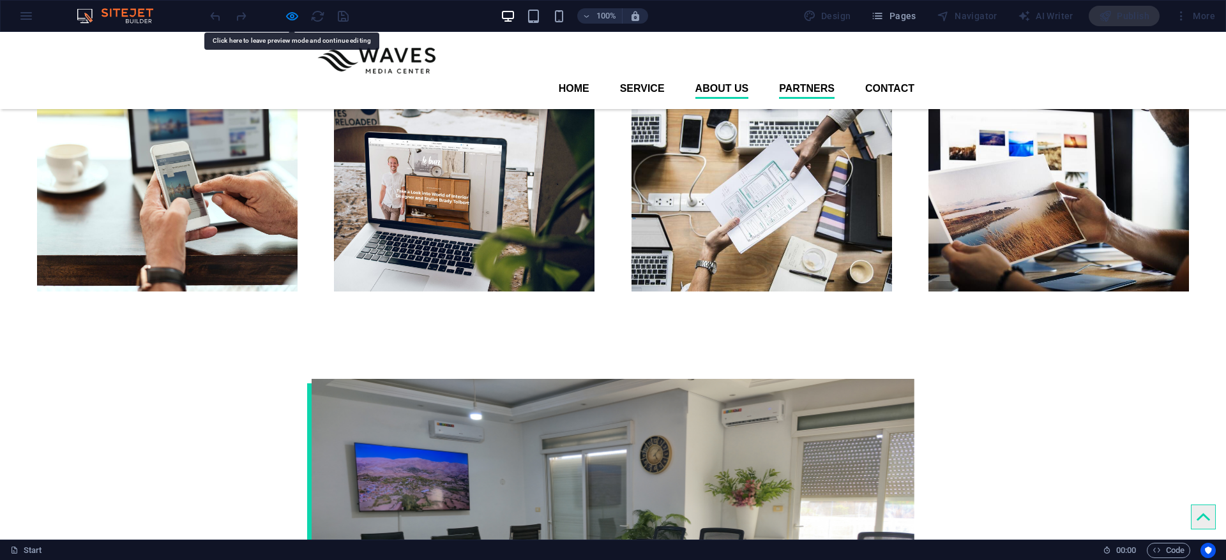
click at [814, 79] on link "Partners" at bounding box center [807, 89] width 56 height 20
click at [799, 79] on link "Partners" at bounding box center [807, 89] width 56 height 20
click at [816, 79] on link "Contact" at bounding box center [889, 89] width 49 height 20
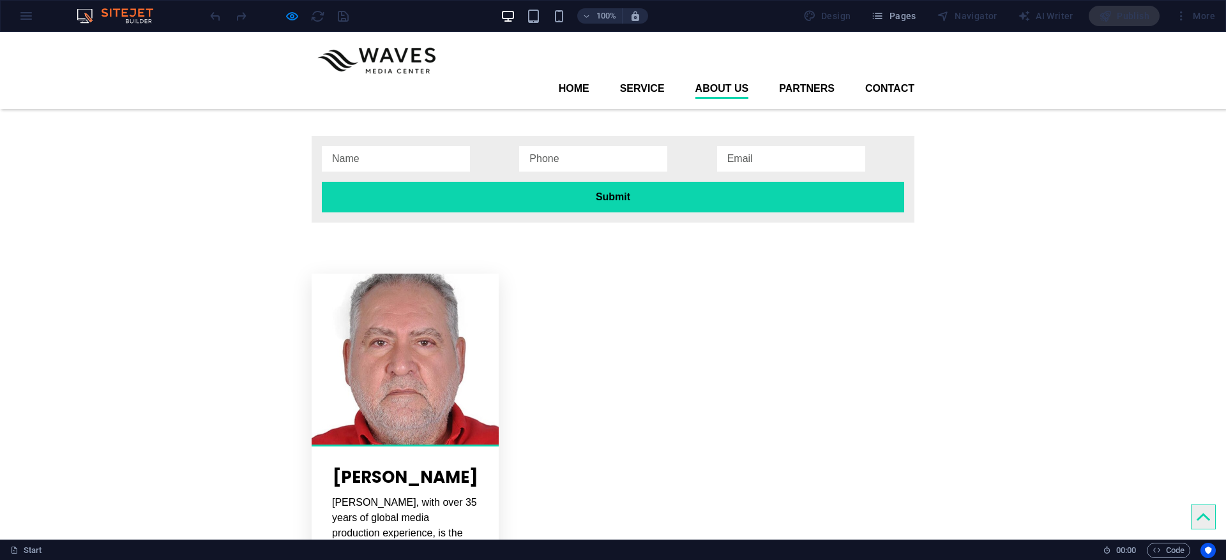
scroll to position [2397, 0]
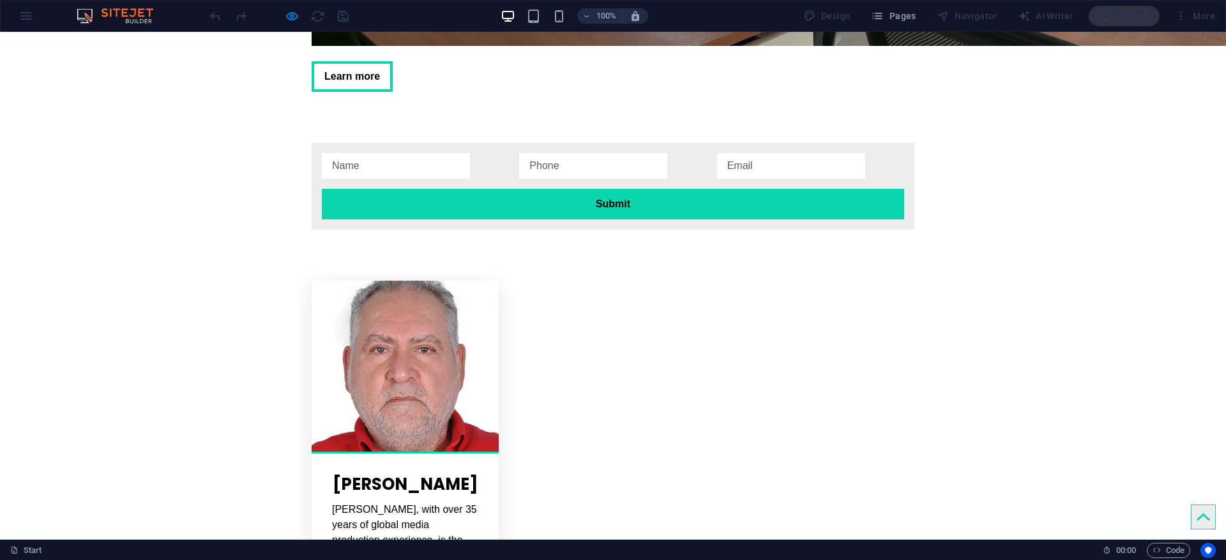
click at [816, 373] on figure at bounding box center [1202, 517] width 25 height 25
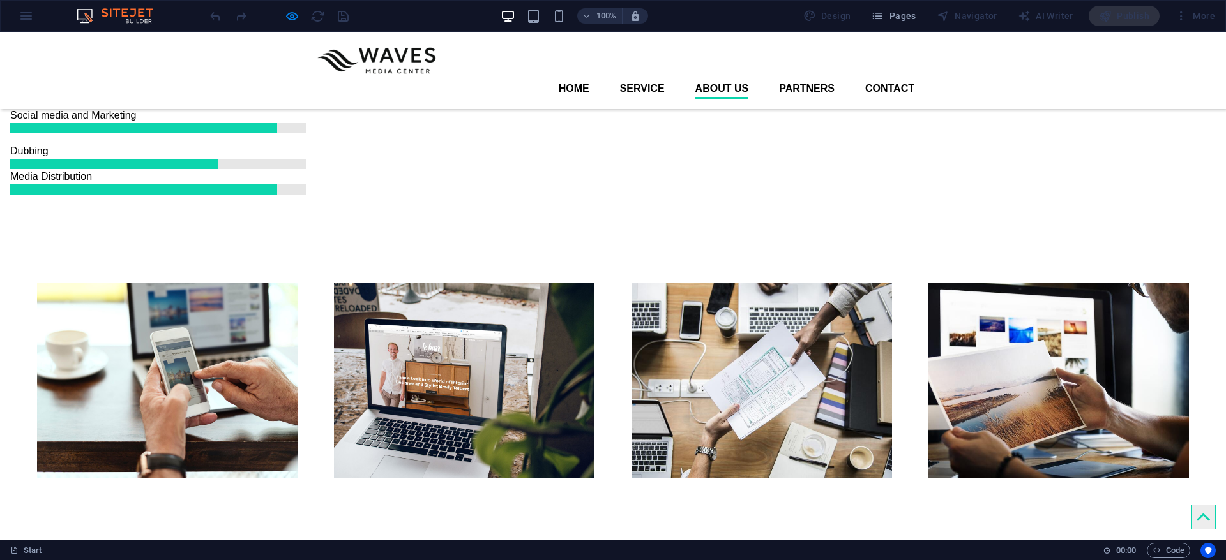
scroll to position [1245, 0]
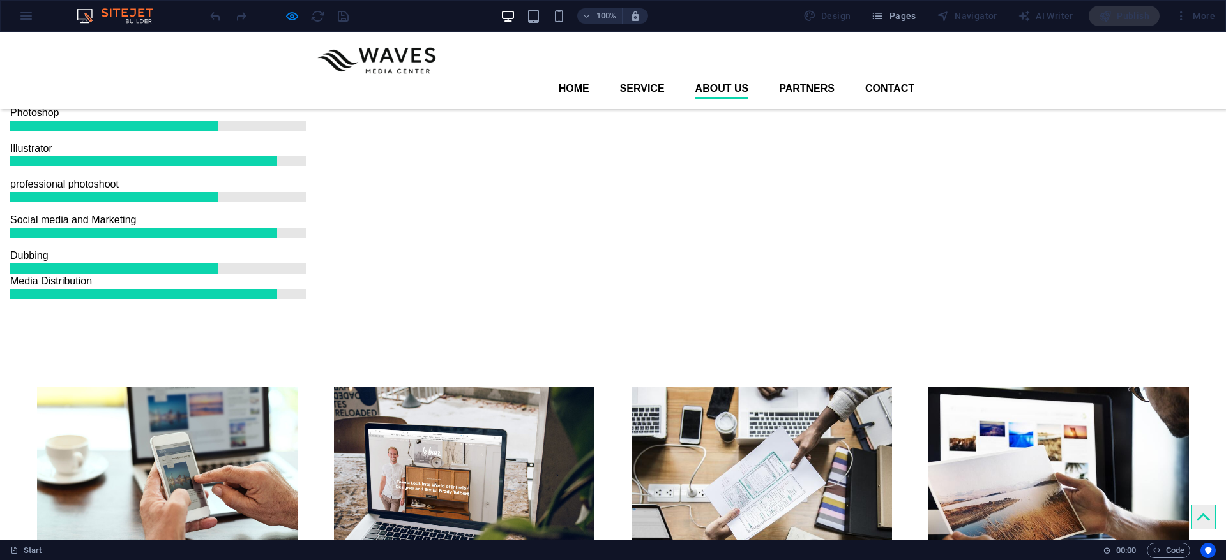
type input "tygtrfe"
type input "03016966"
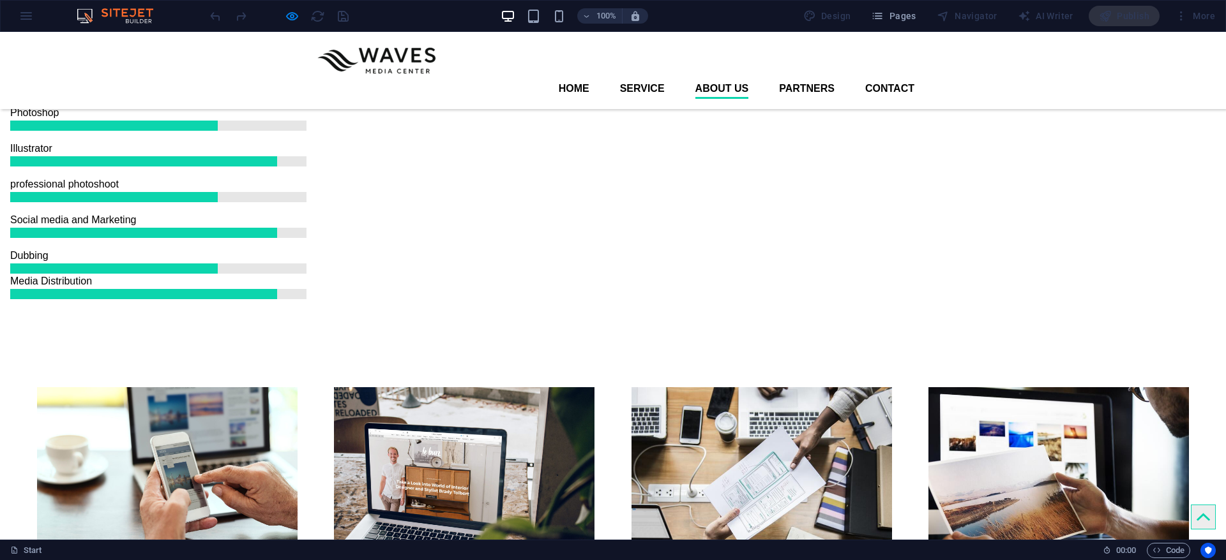
type input "abs.hisham@gmail.com"
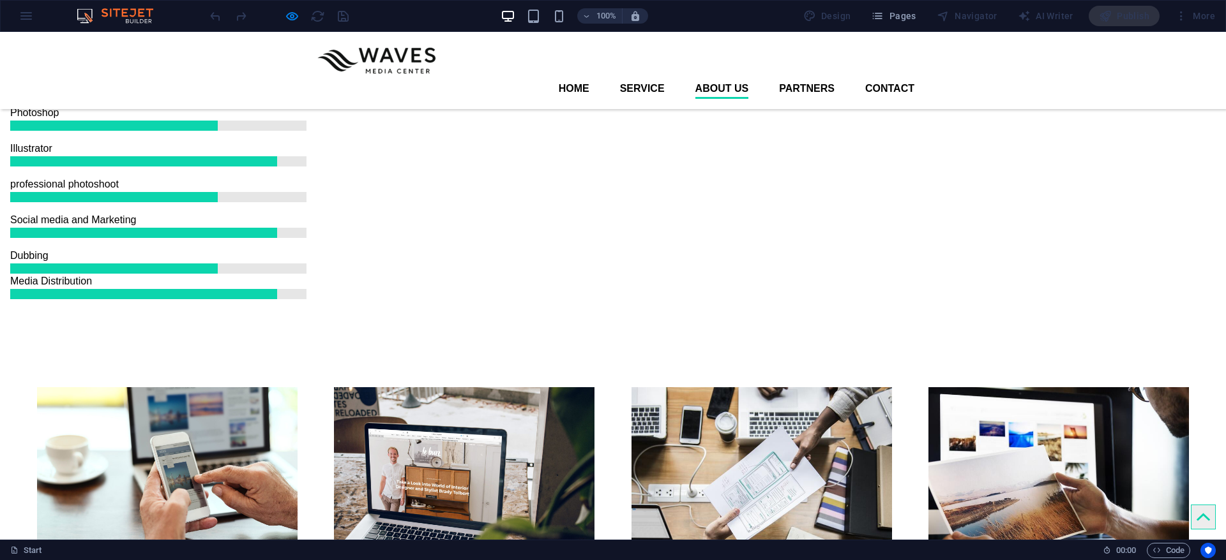
drag, startPoint x: 398, startPoint y: 371, endPoint x: 221, endPoint y: 357, distance: 176.7
type input "Hisham abs"
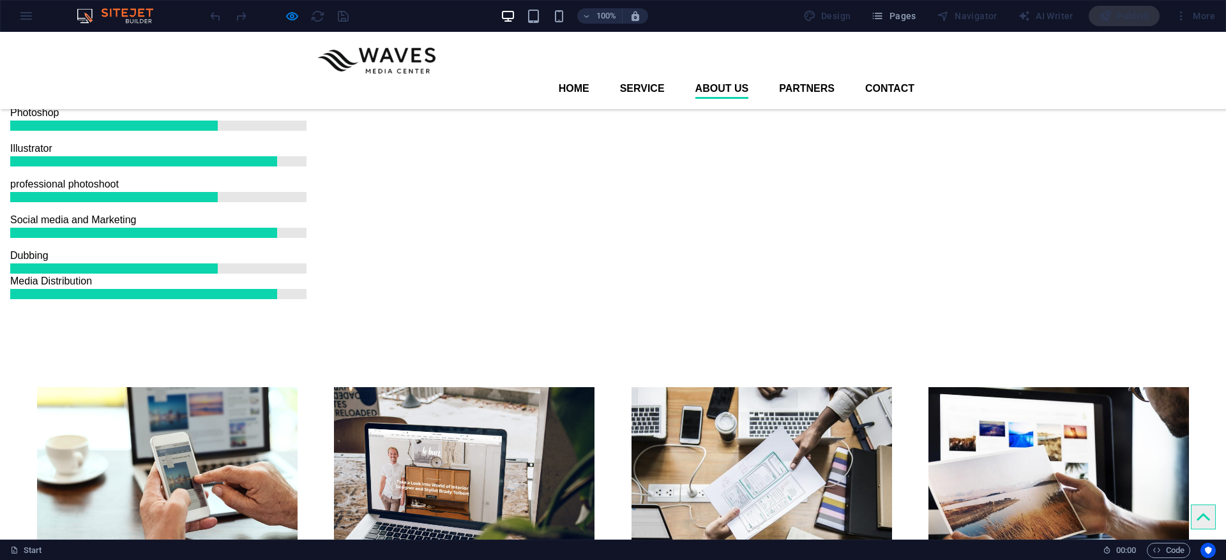
drag, startPoint x: 481, startPoint y: 373, endPoint x: 470, endPoint y: 373, distance: 10.2
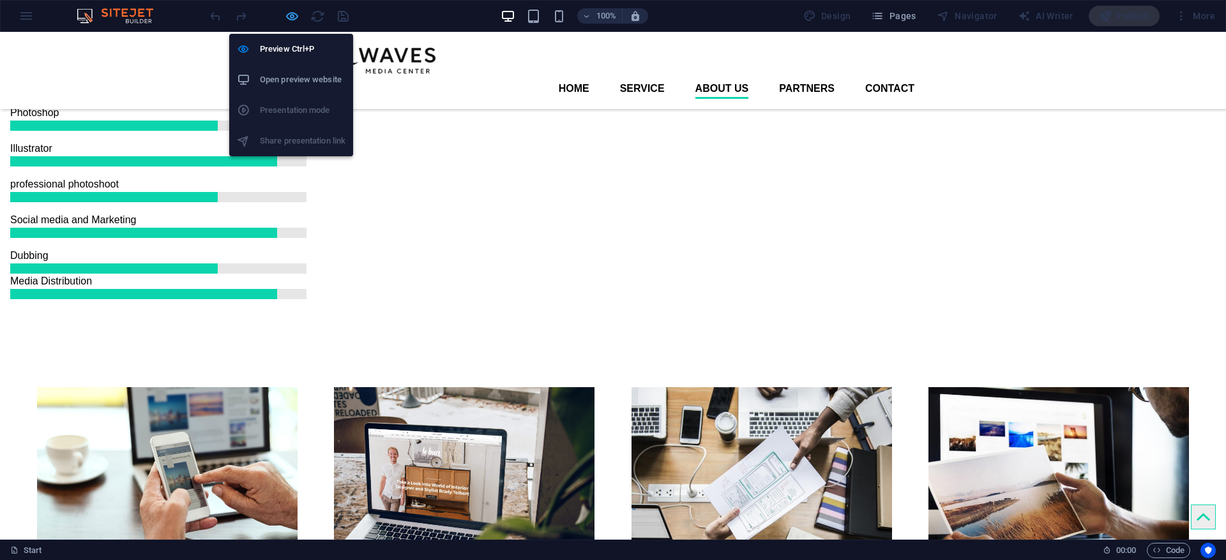
click at [296, 17] on icon "button" at bounding box center [292, 16] width 15 height 15
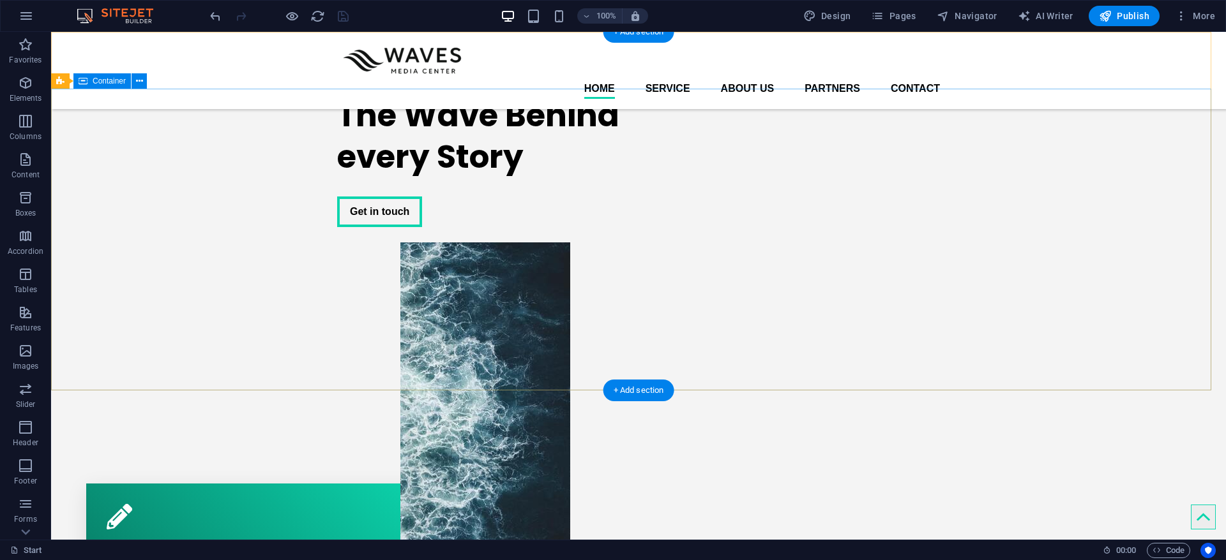
scroll to position [0, 0]
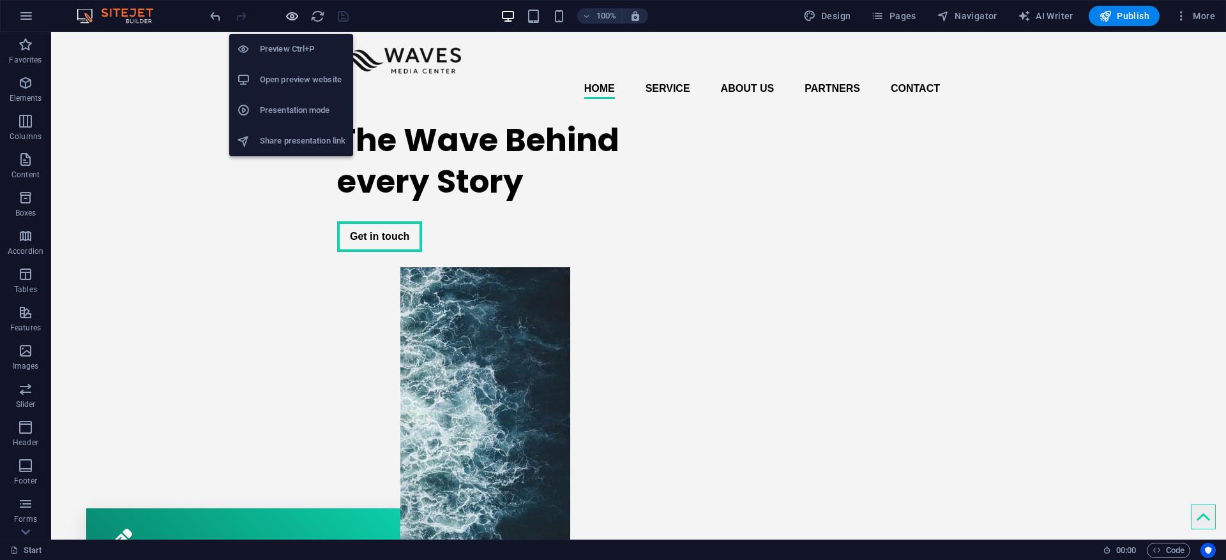
click at [296, 17] on icon "button" at bounding box center [292, 16] width 15 height 15
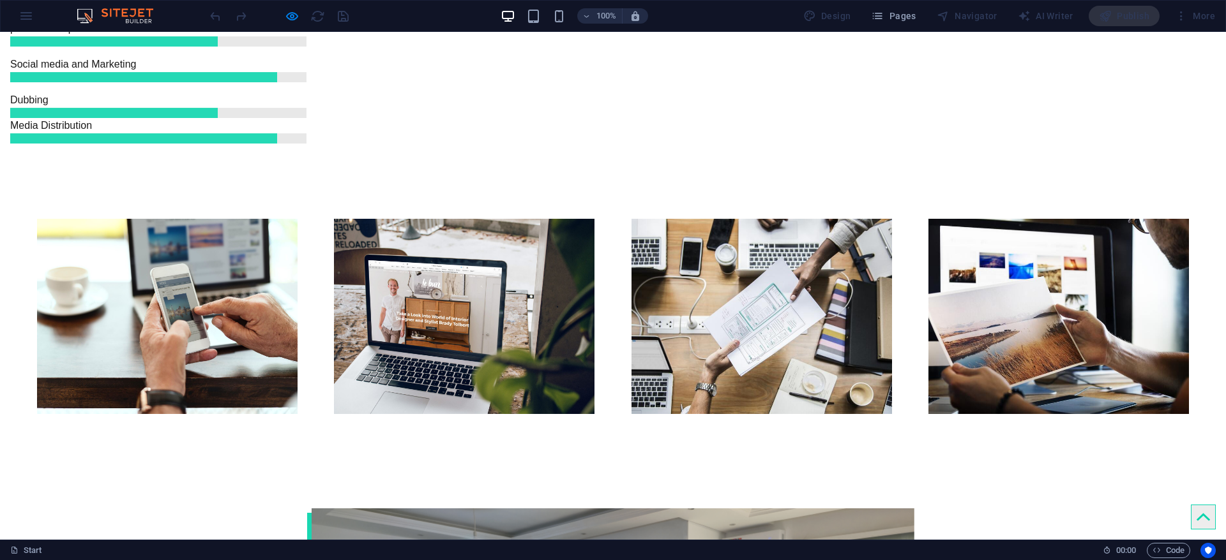
scroll to position [1436, 0]
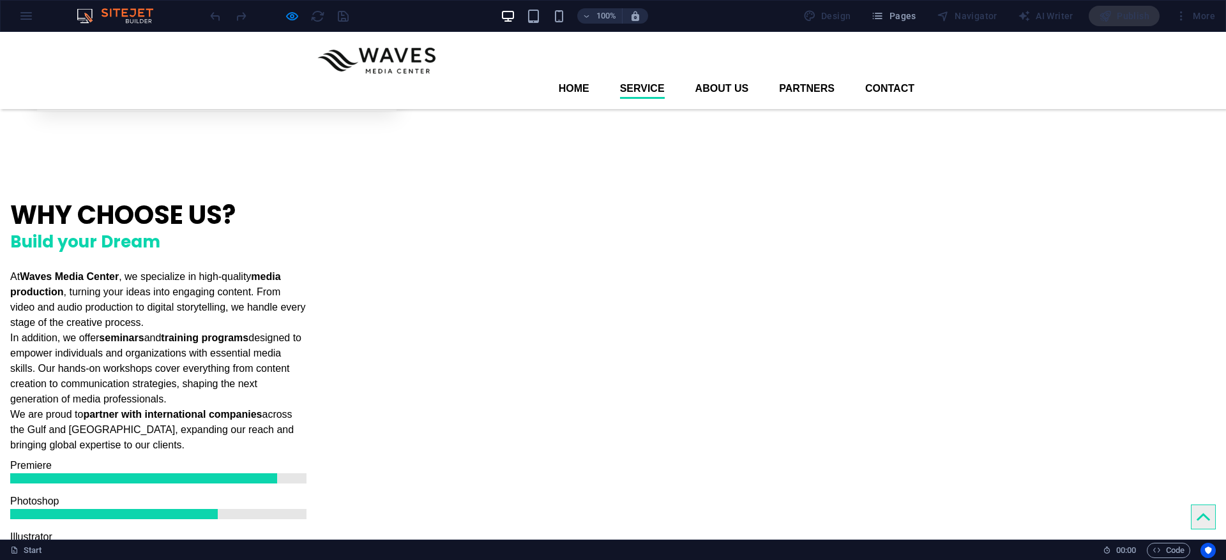
scroll to position [574, 0]
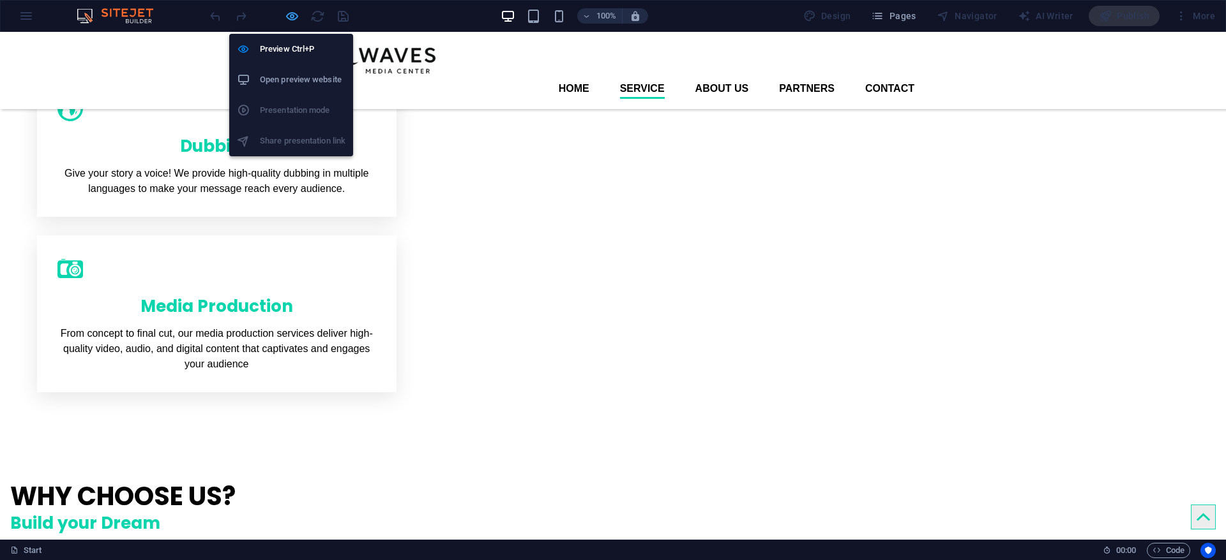
click at [294, 15] on icon "button" at bounding box center [292, 16] width 15 height 15
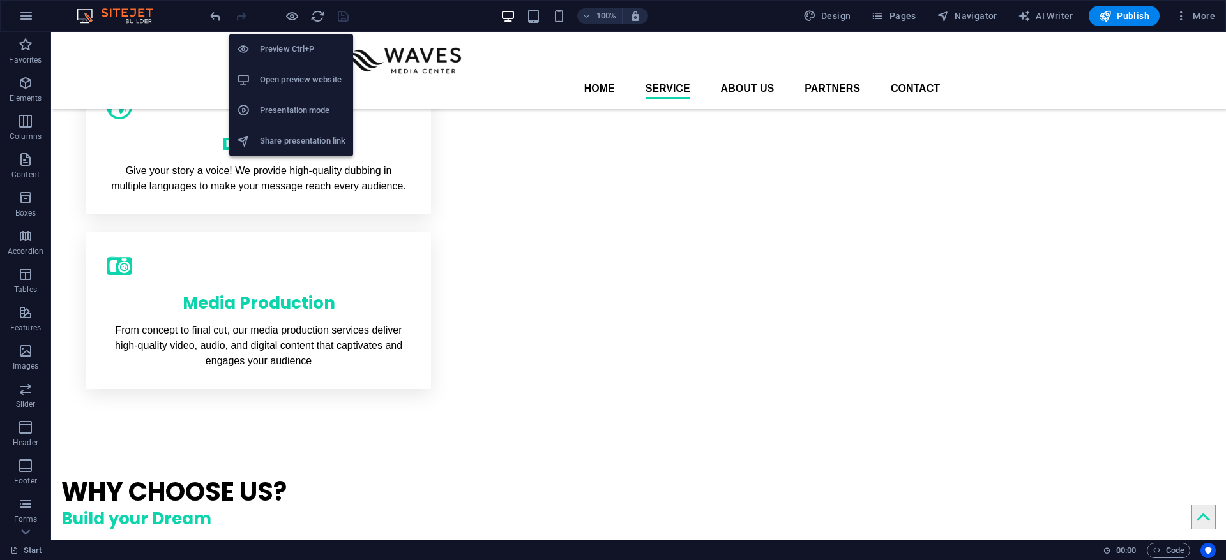
scroll to position [571, 0]
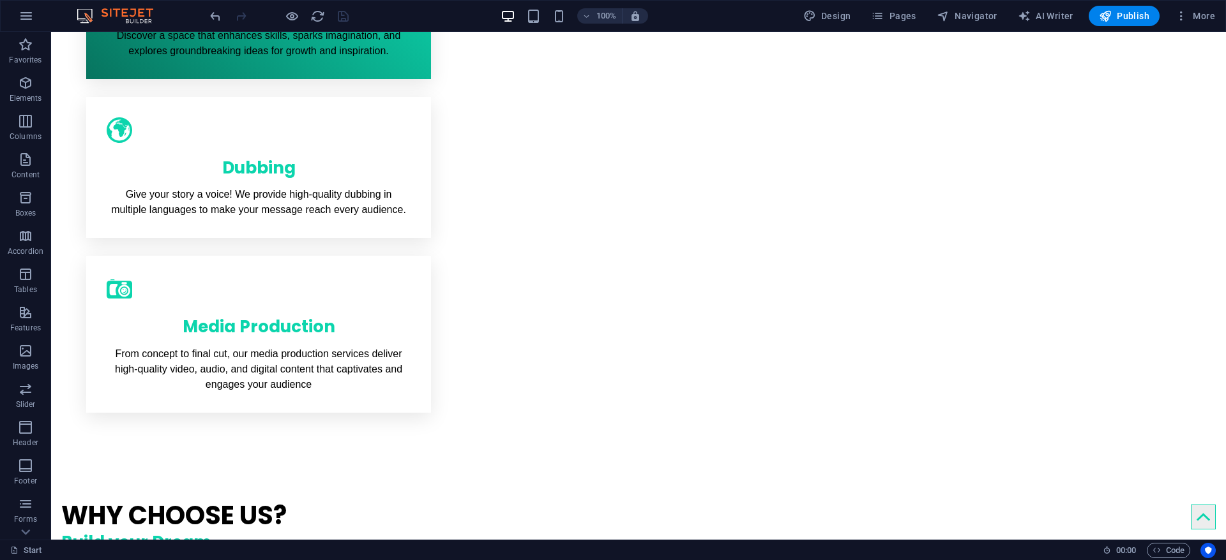
click at [290, 24] on div at bounding box center [278, 16] width 143 height 20
click at [292, 17] on icon "button" at bounding box center [292, 16] width 15 height 15
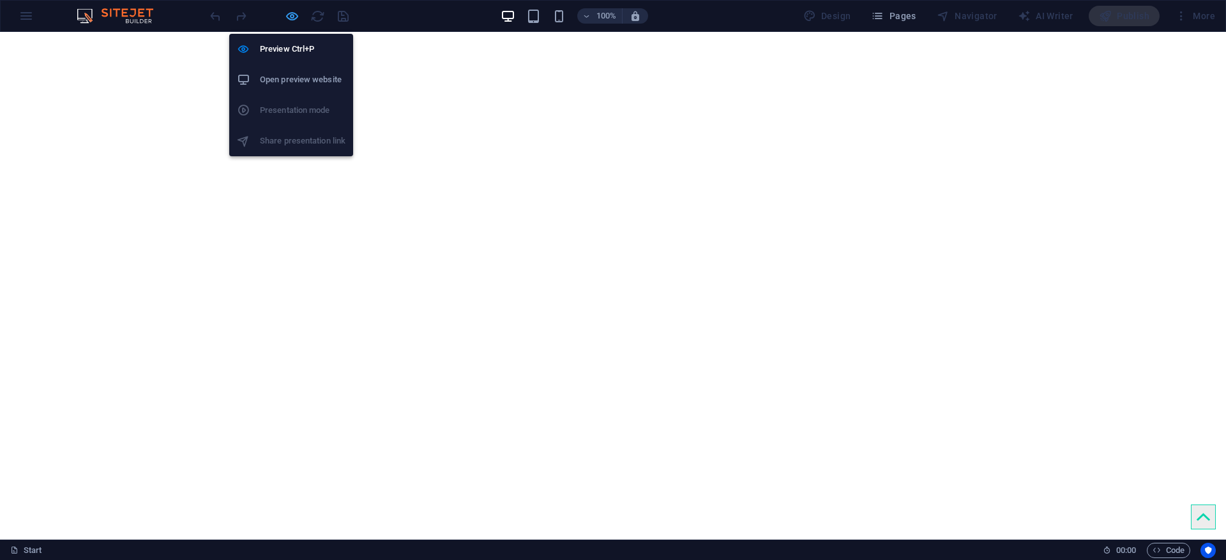
scroll to position [574, 0]
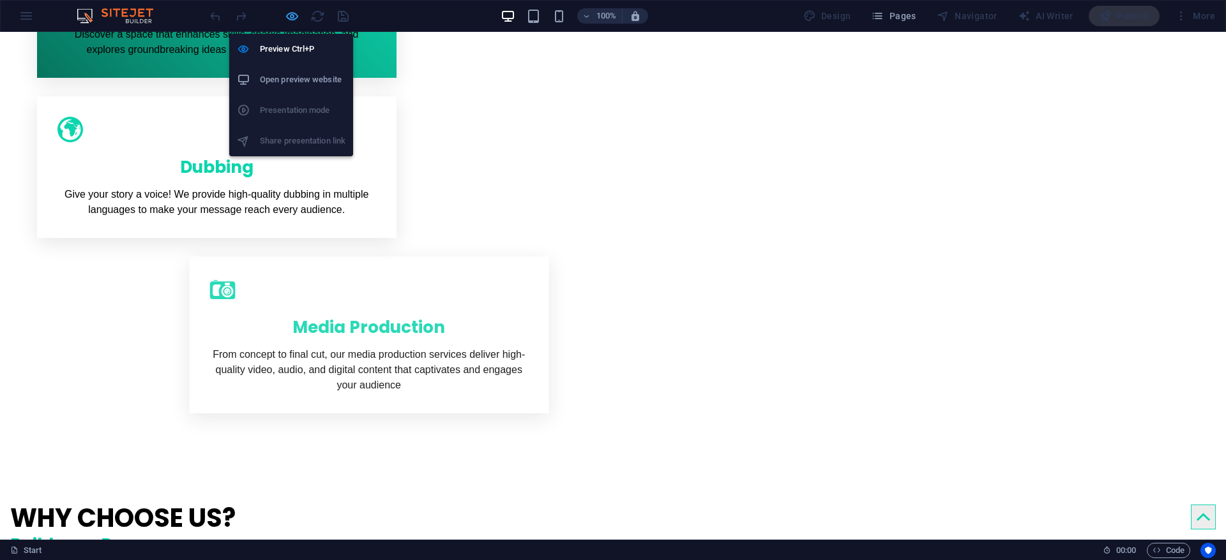
click at [289, 16] on icon "button" at bounding box center [292, 16] width 15 height 15
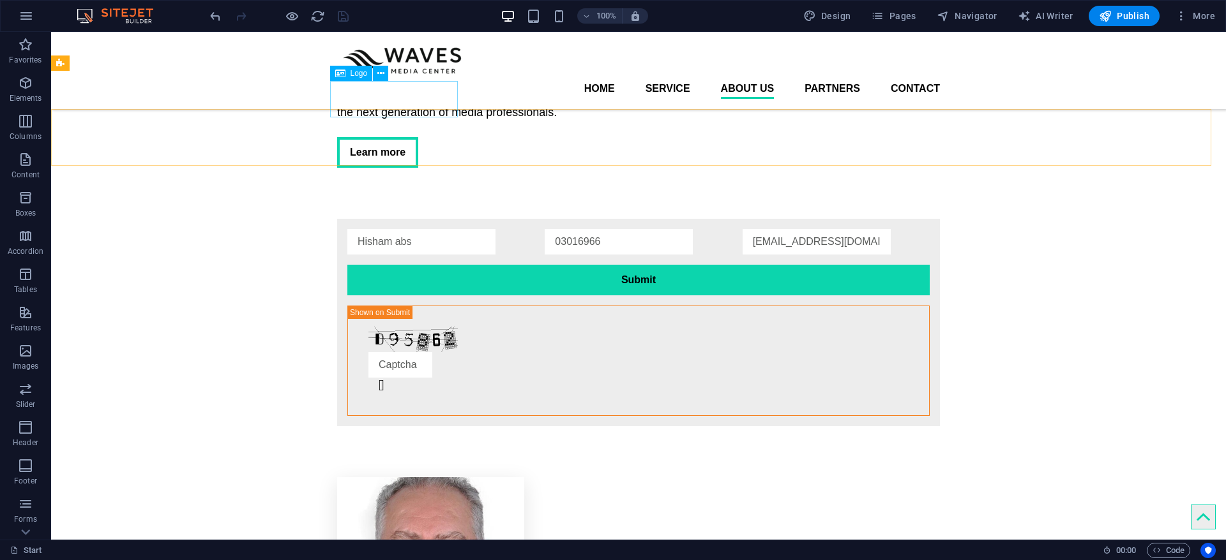
scroll to position [1897, 0]
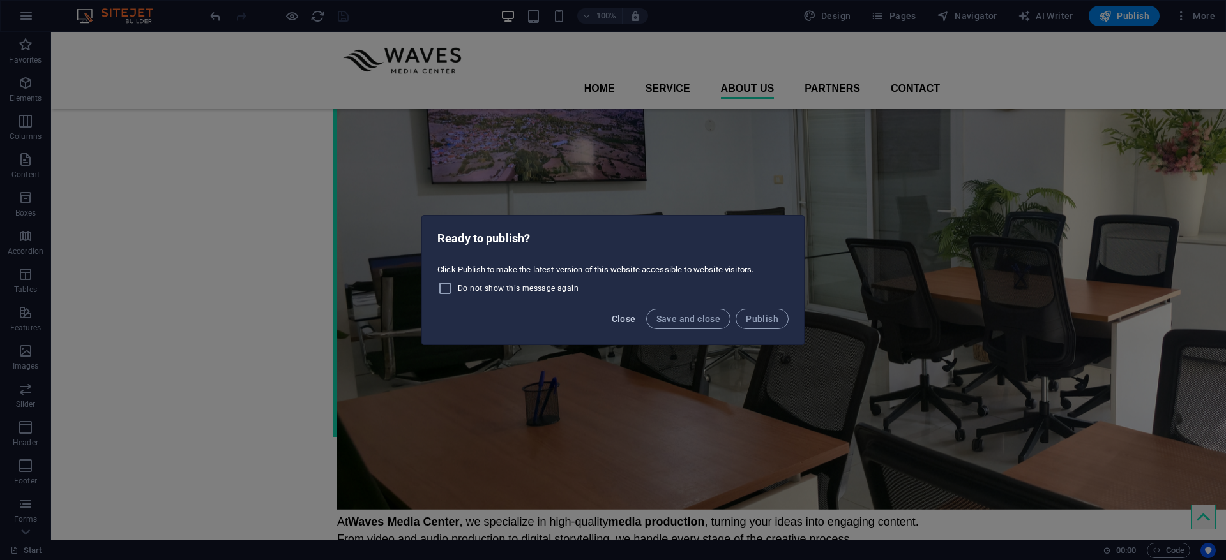
click at [620, 323] on span "Close" at bounding box center [623, 319] width 24 height 10
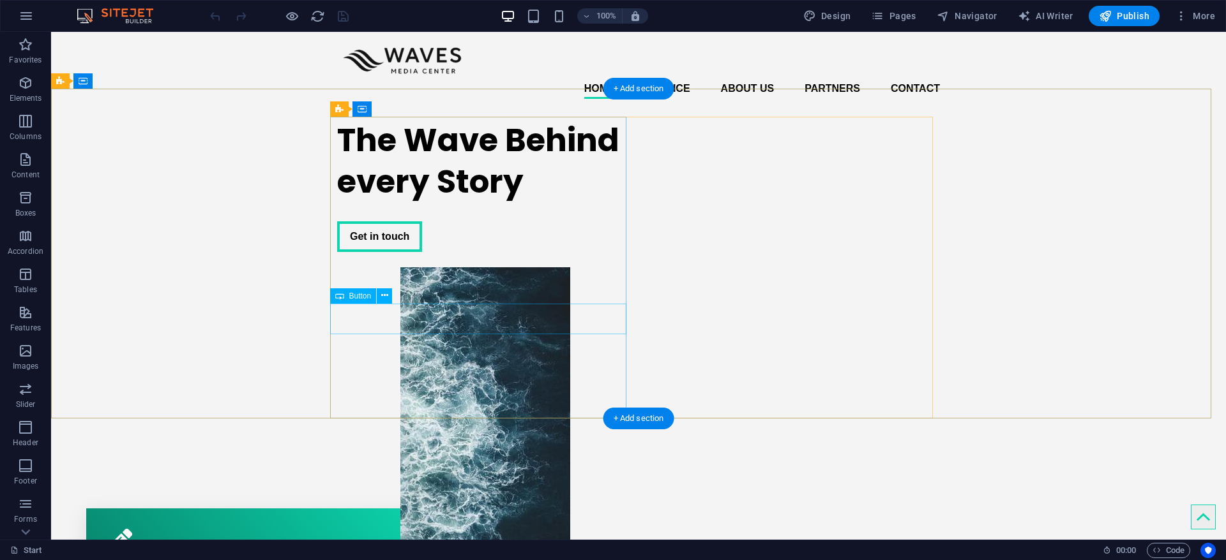
click at [357, 252] on div "Get in touch" at bounding box center [485, 236] width 296 height 31
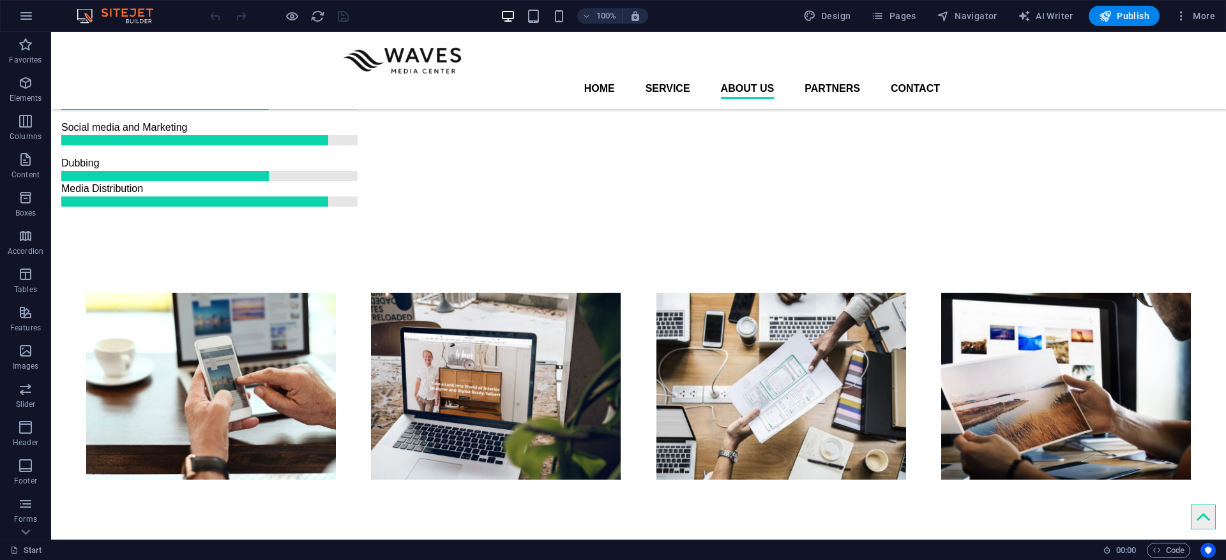
scroll to position [1328, 0]
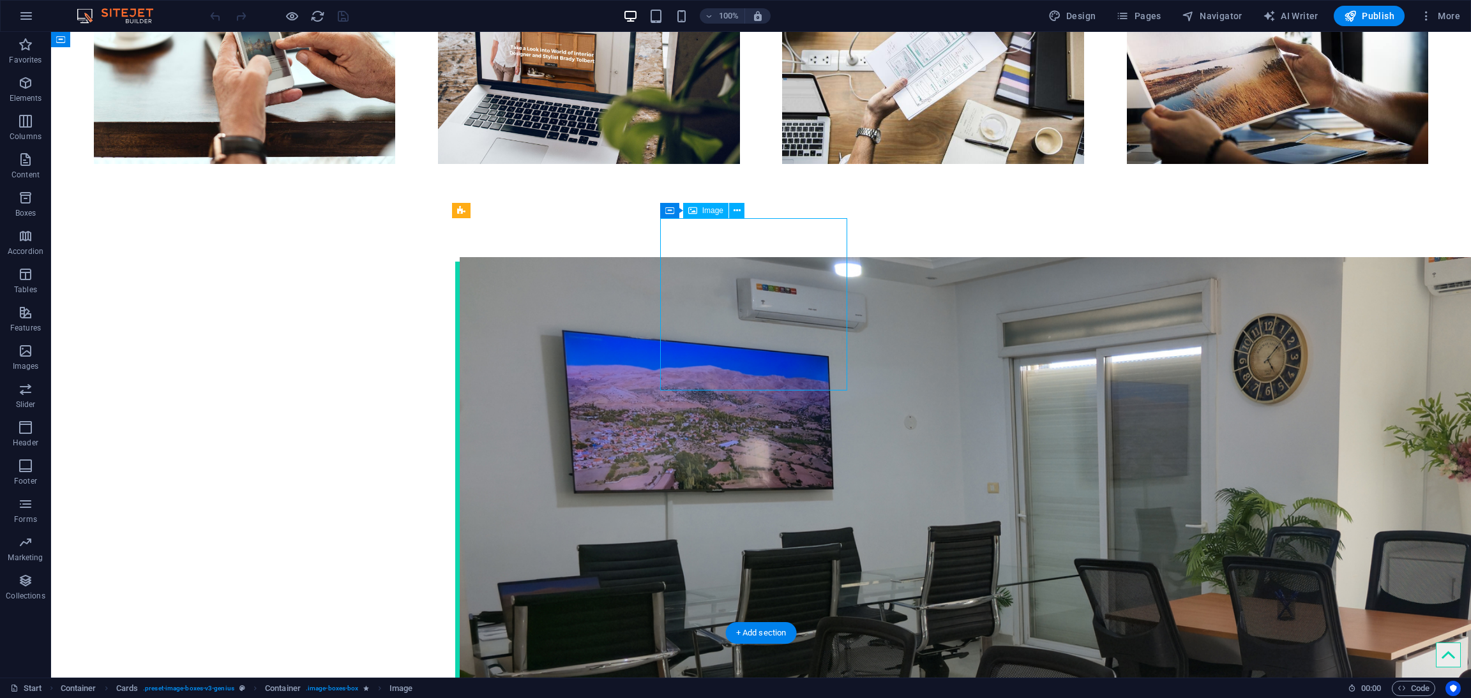
scroll to position [1676, 0]
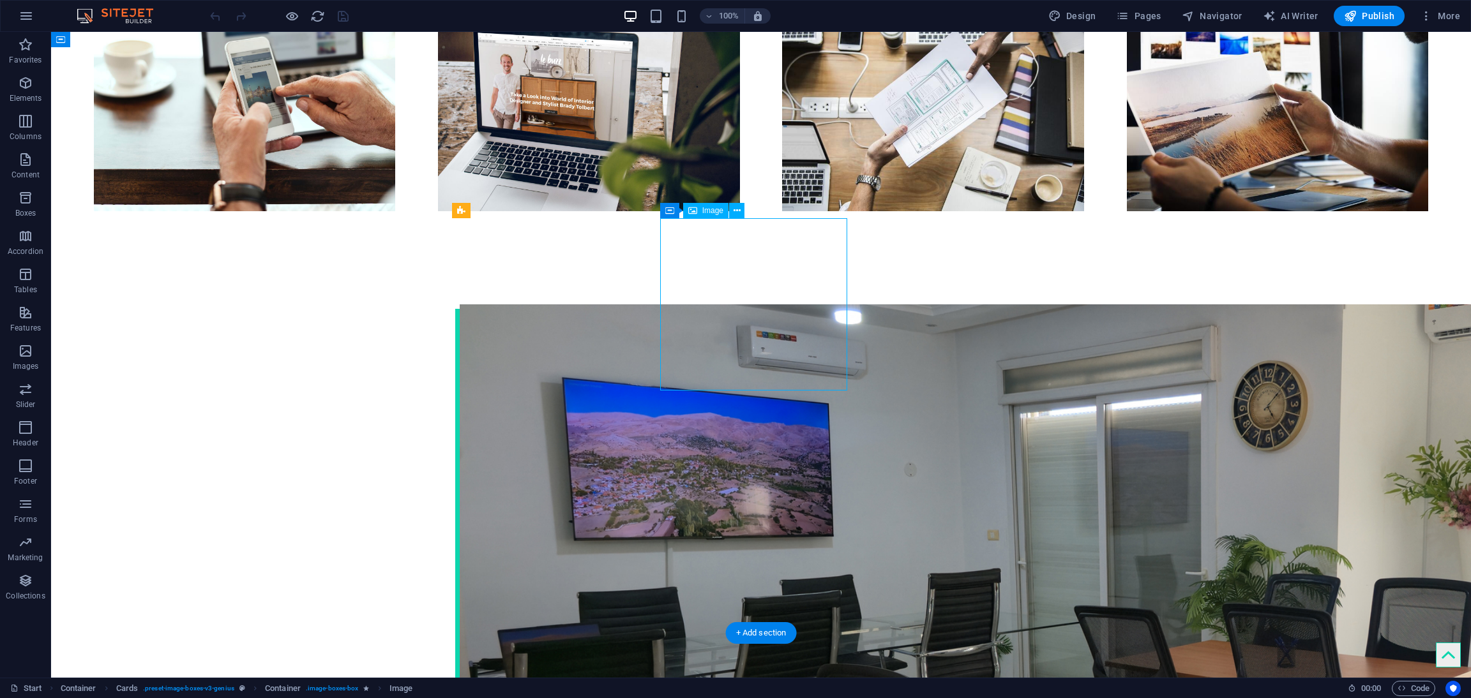
select select "%"
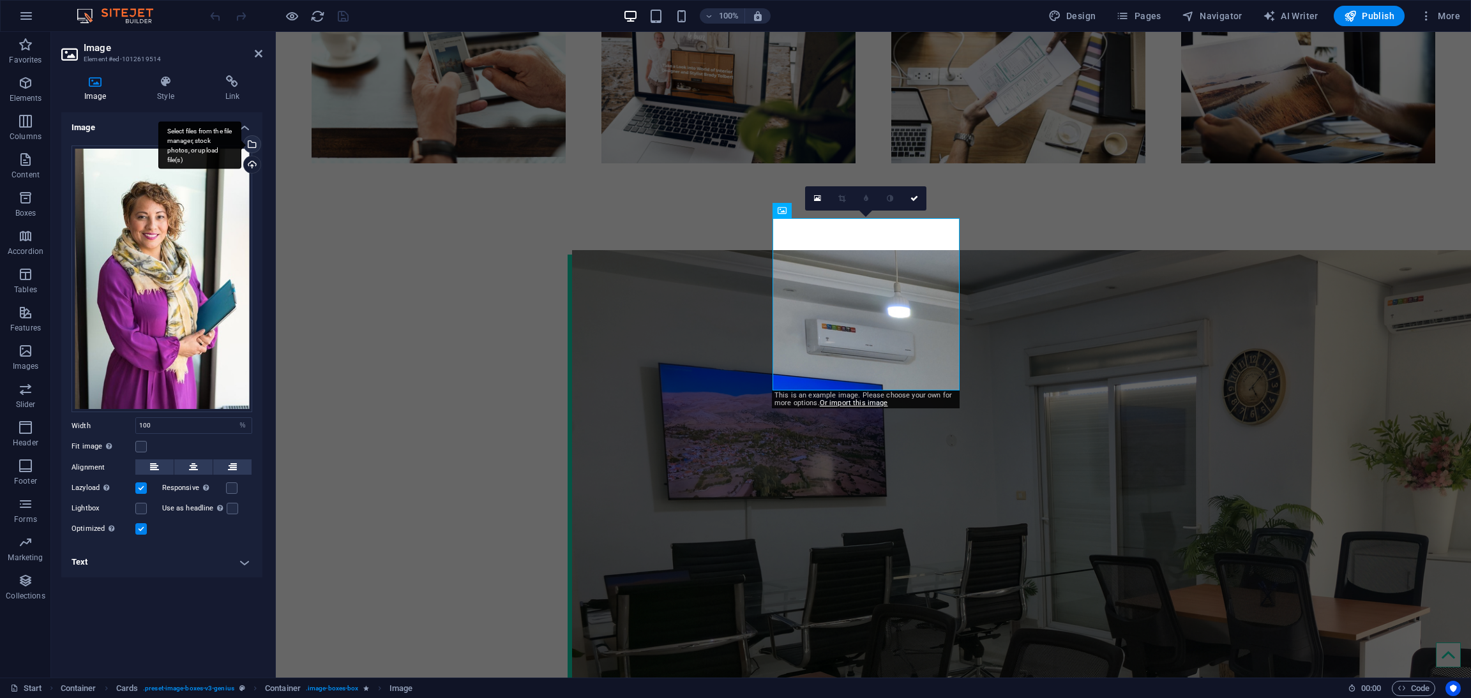
click at [252, 146] on div "Select files from the file manager, stock photos, or upload file(s)" at bounding box center [250, 145] width 19 height 19
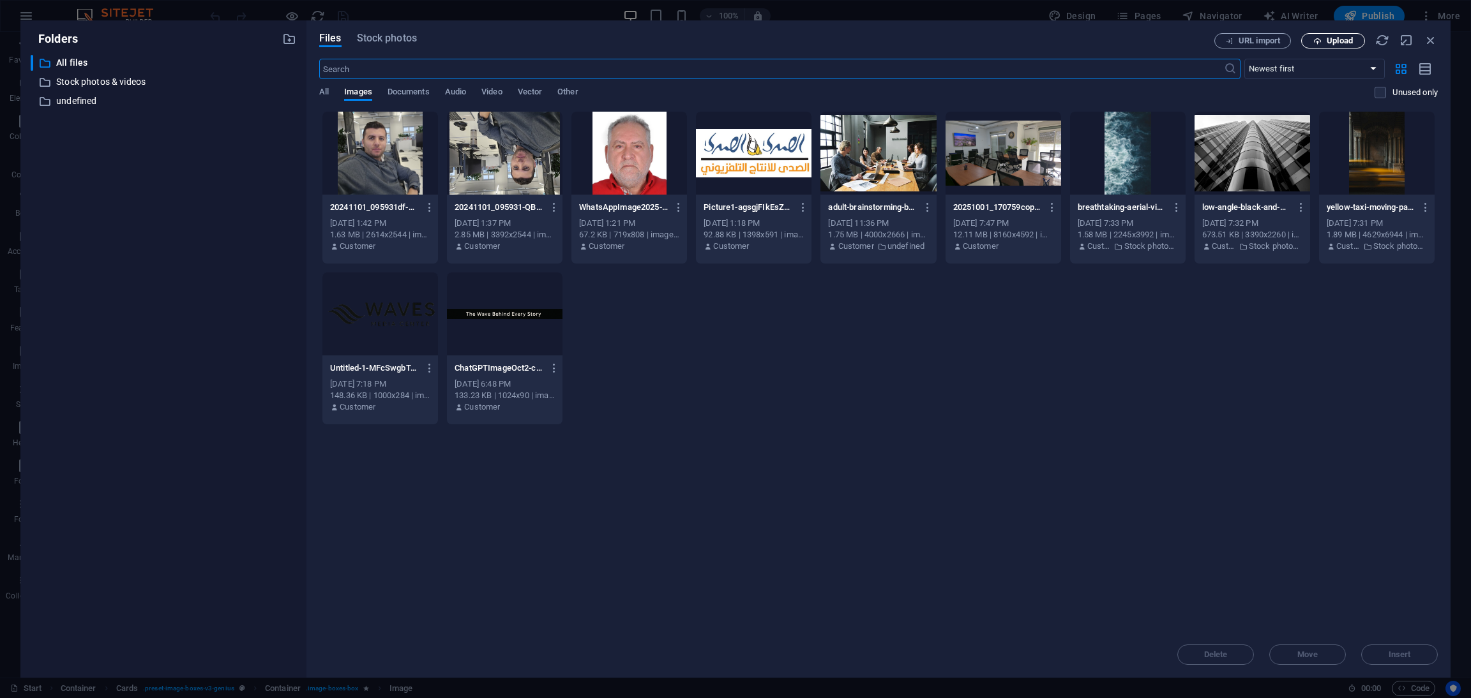
click at [1330, 40] on span "Upload" at bounding box center [1339, 41] width 26 height 8
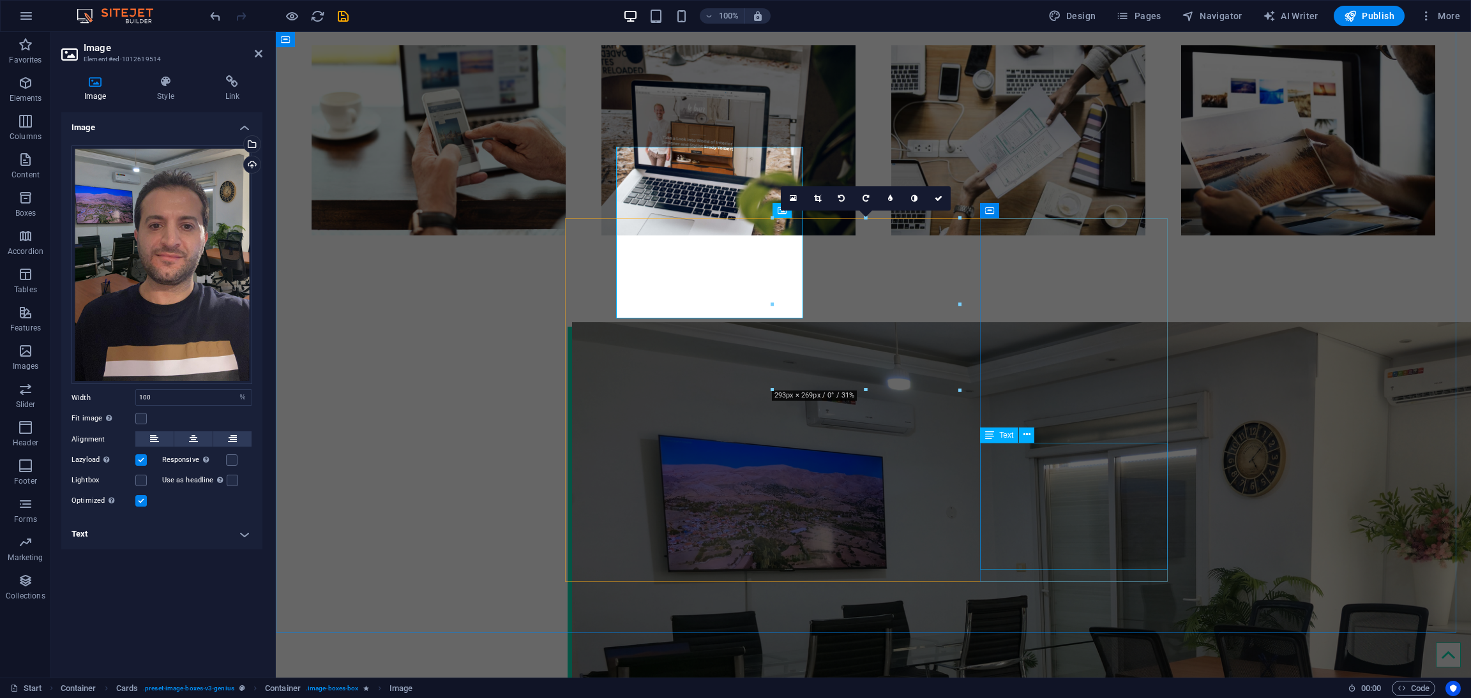
scroll to position [1676, 0]
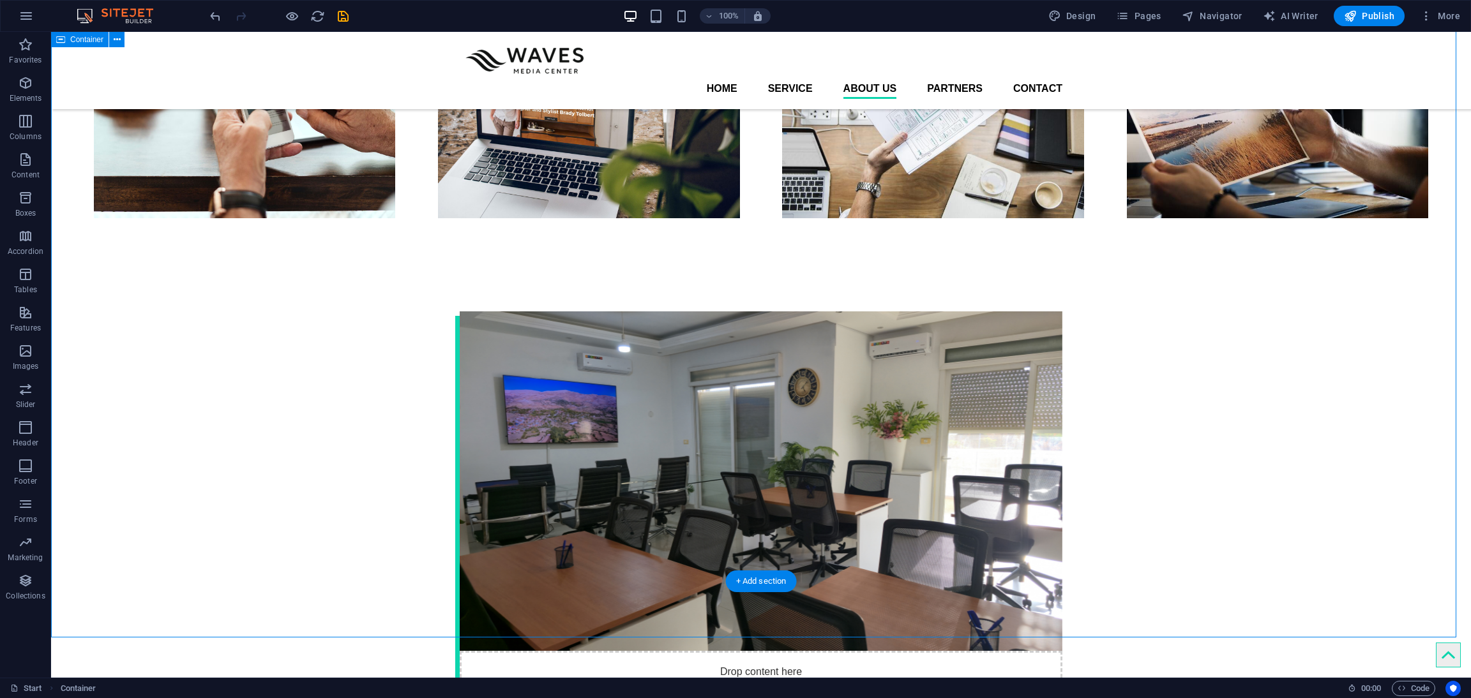
scroll to position [1436, 0]
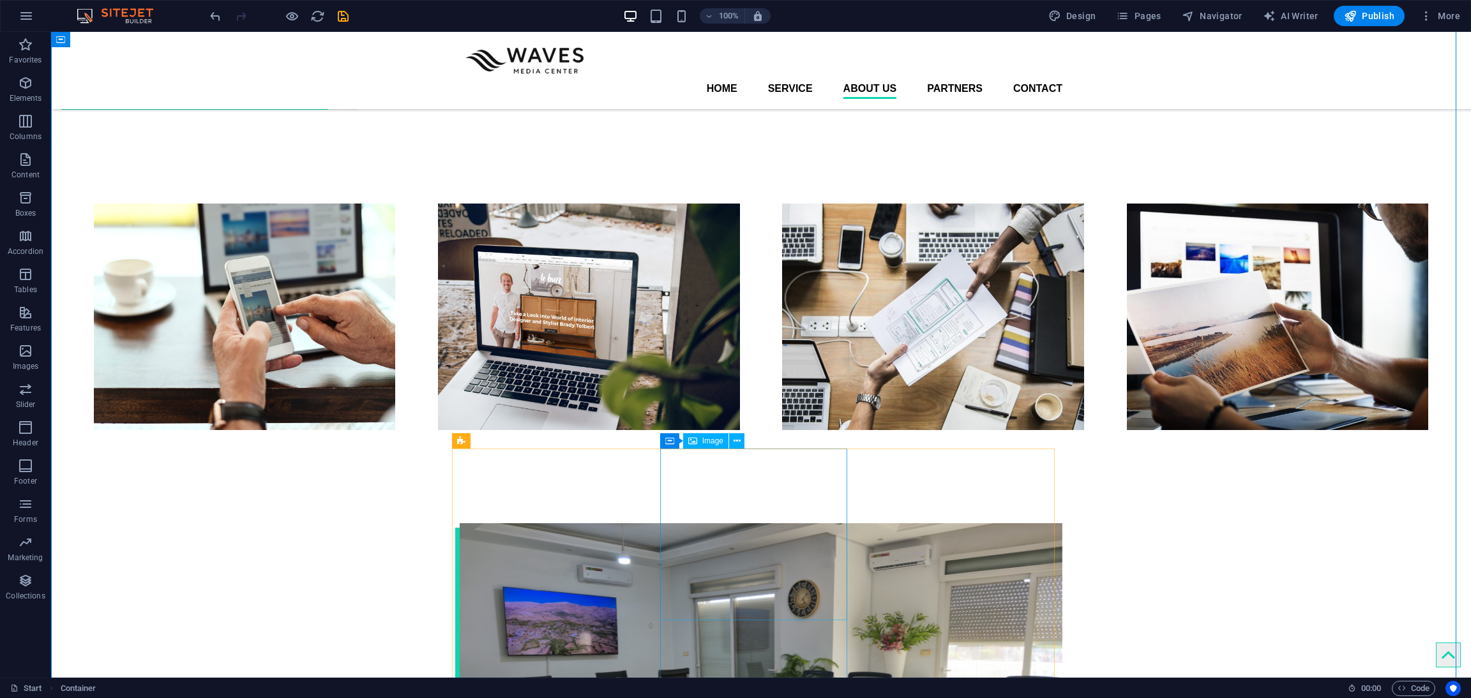
select select "%"
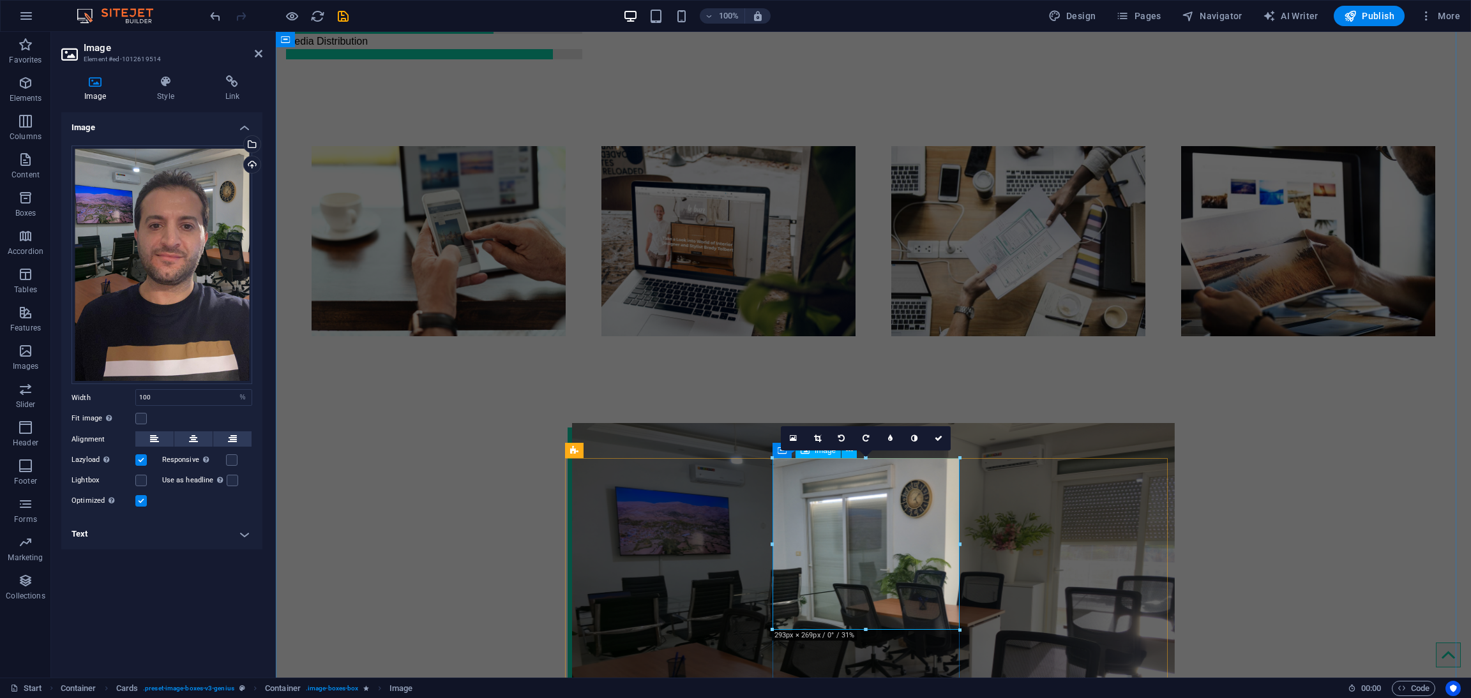
scroll to position [1628, 0]
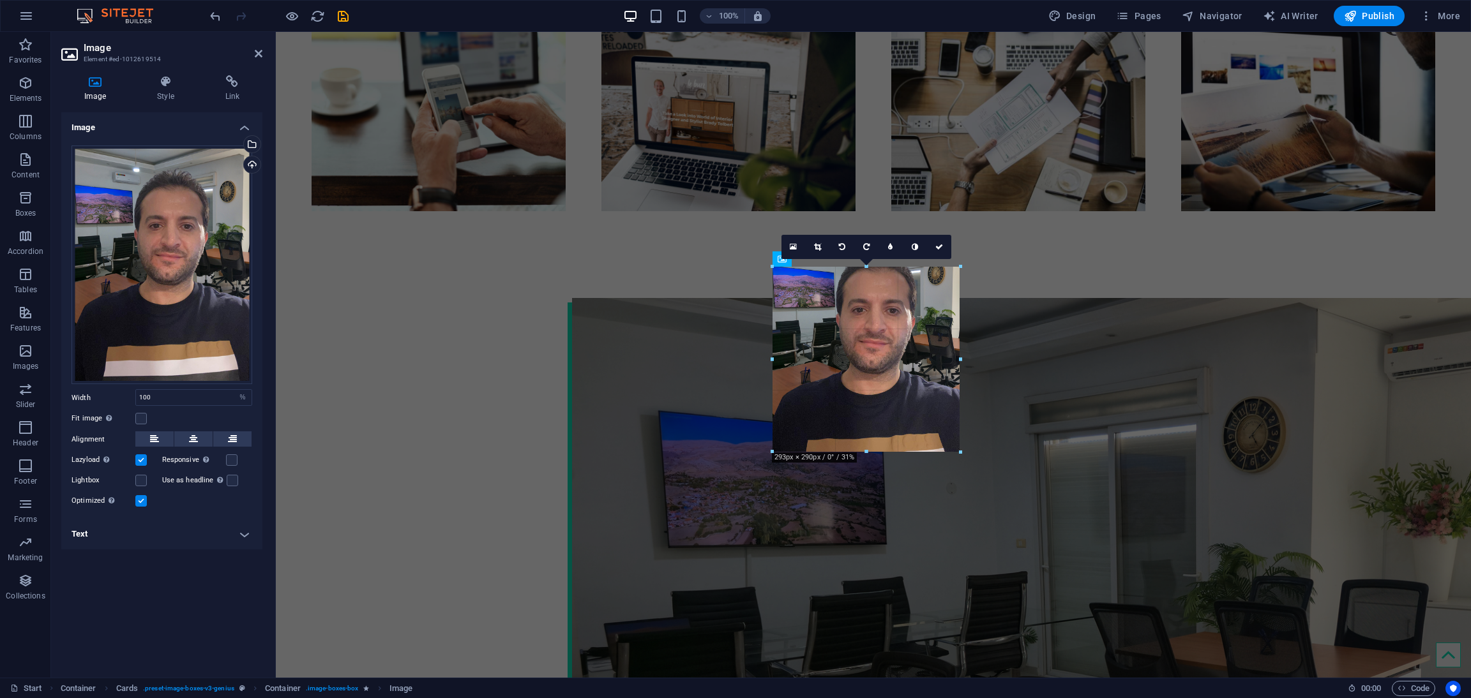
drag, startPoint x: 880, startPoint y: 440, endPoint x: 879, endPoint y: 453, distance: 13.5
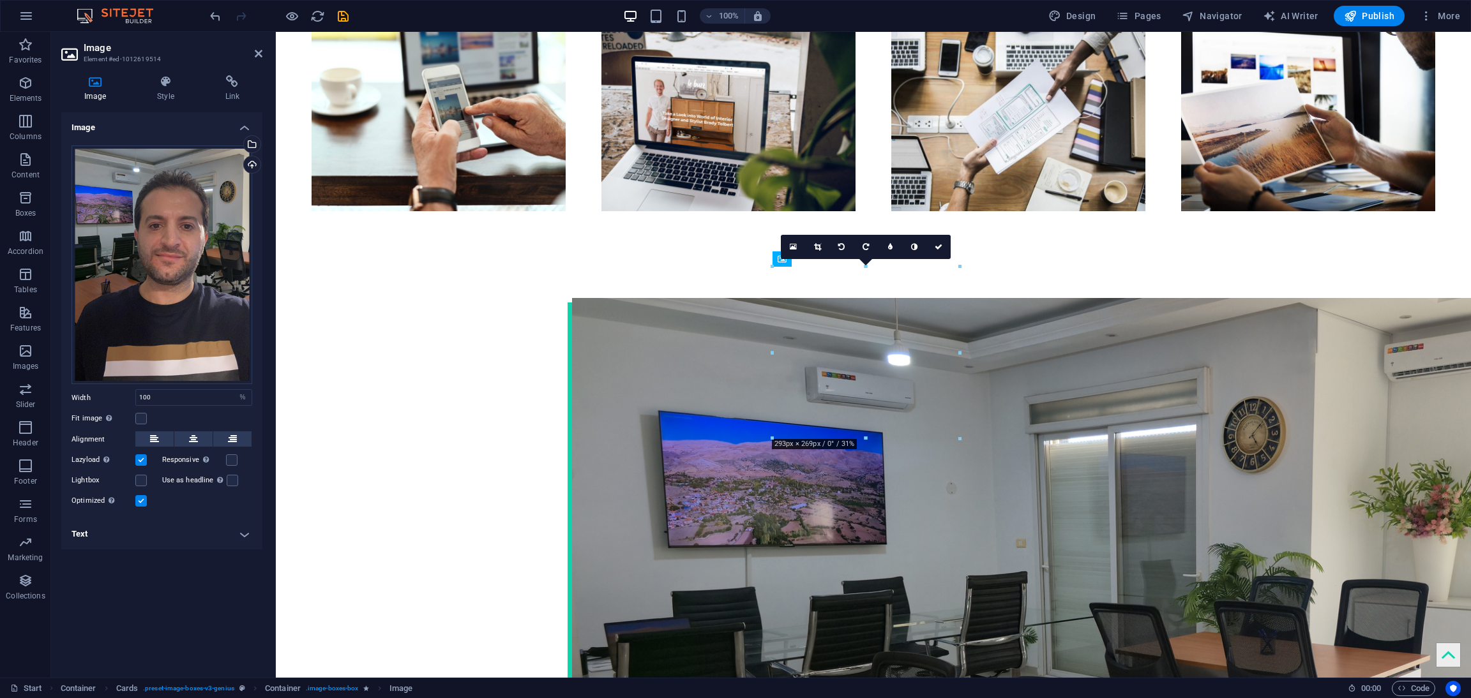
drag, startPoint x: 885, startPoint y: 435, endPoint x: 883, endPoint y: 464, distance: 29.5
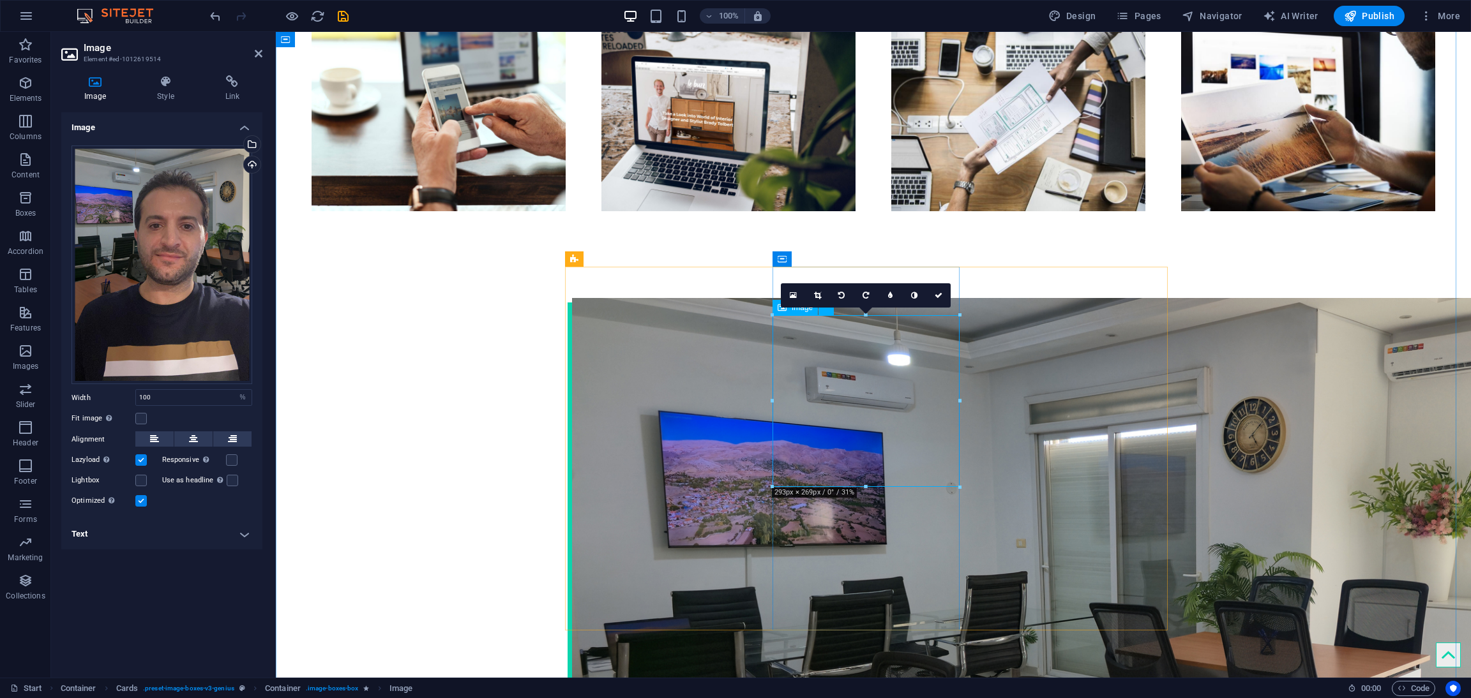
drag, startPoint x: 864, startPoint y: 314, endPoint x: 864, endPoint y: 304, distance: 9.6
click at [864, 304] on div "16:10 16:9 4:3 1:1 1:2 0" at bounding box center [866, 295] width 170 height 24
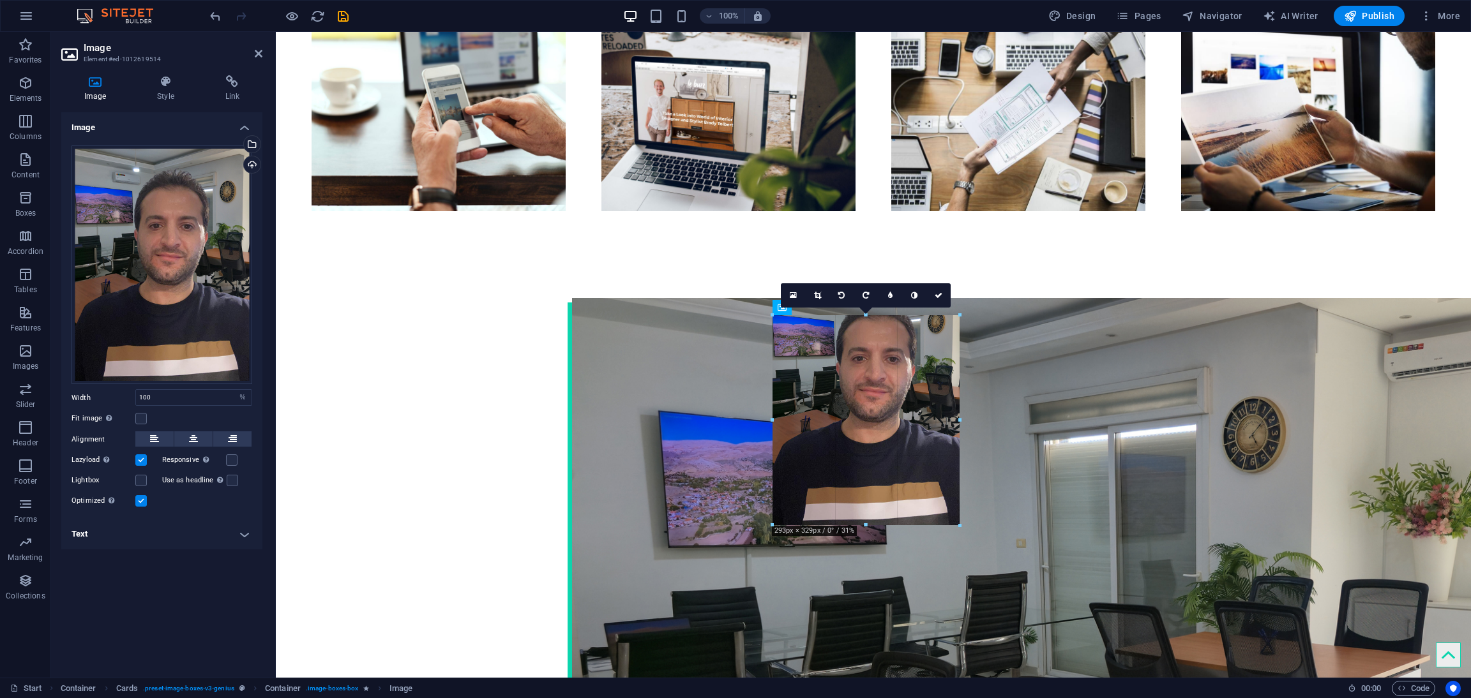
drag, startPoint x: 956, startPoint y: 313, endPoint x: 959, endPoint y: 262, distance: 51.8
drag, startPoint x: 869, startPoint y: 486, endPoint x: 865, endPoint y: 583, distance: 97.1
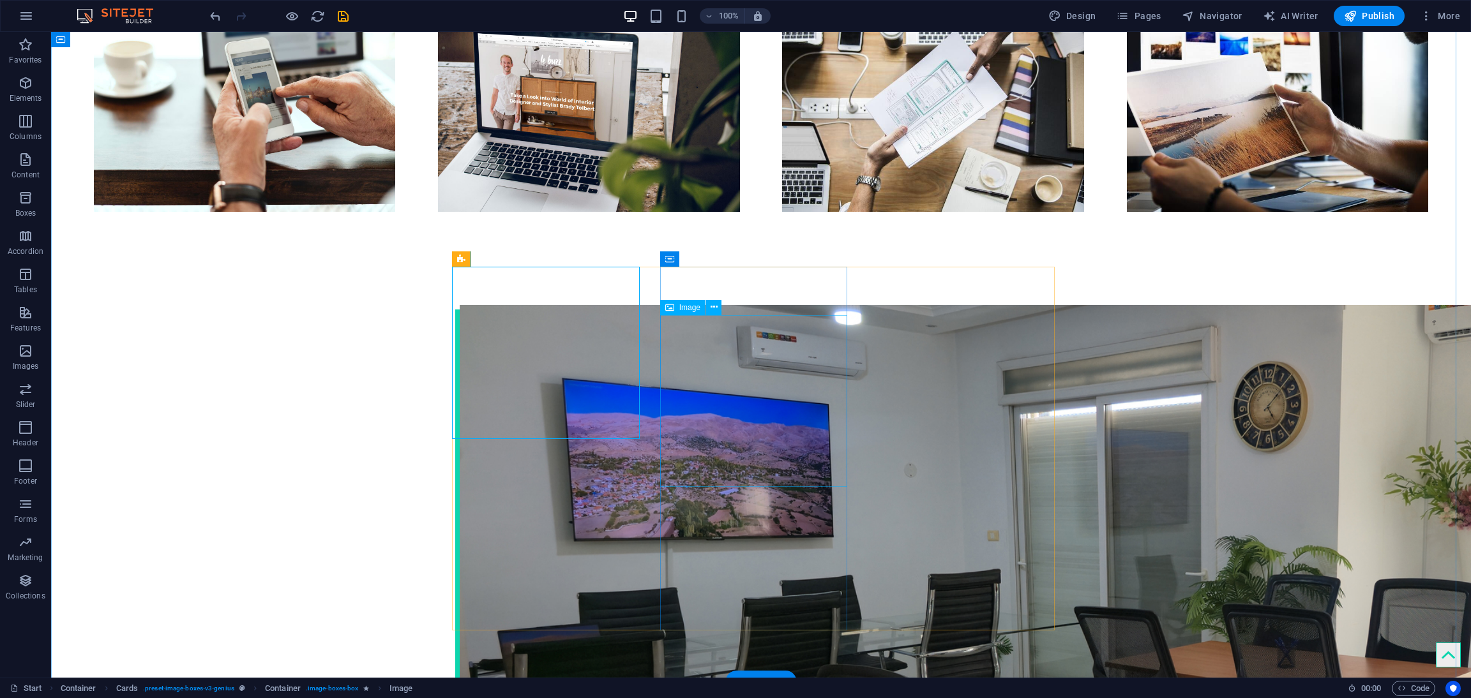
drag, startPoint x: 741, startPoint y: 523, endPoint x: 745, endPoint y: 567, distance: 44.8
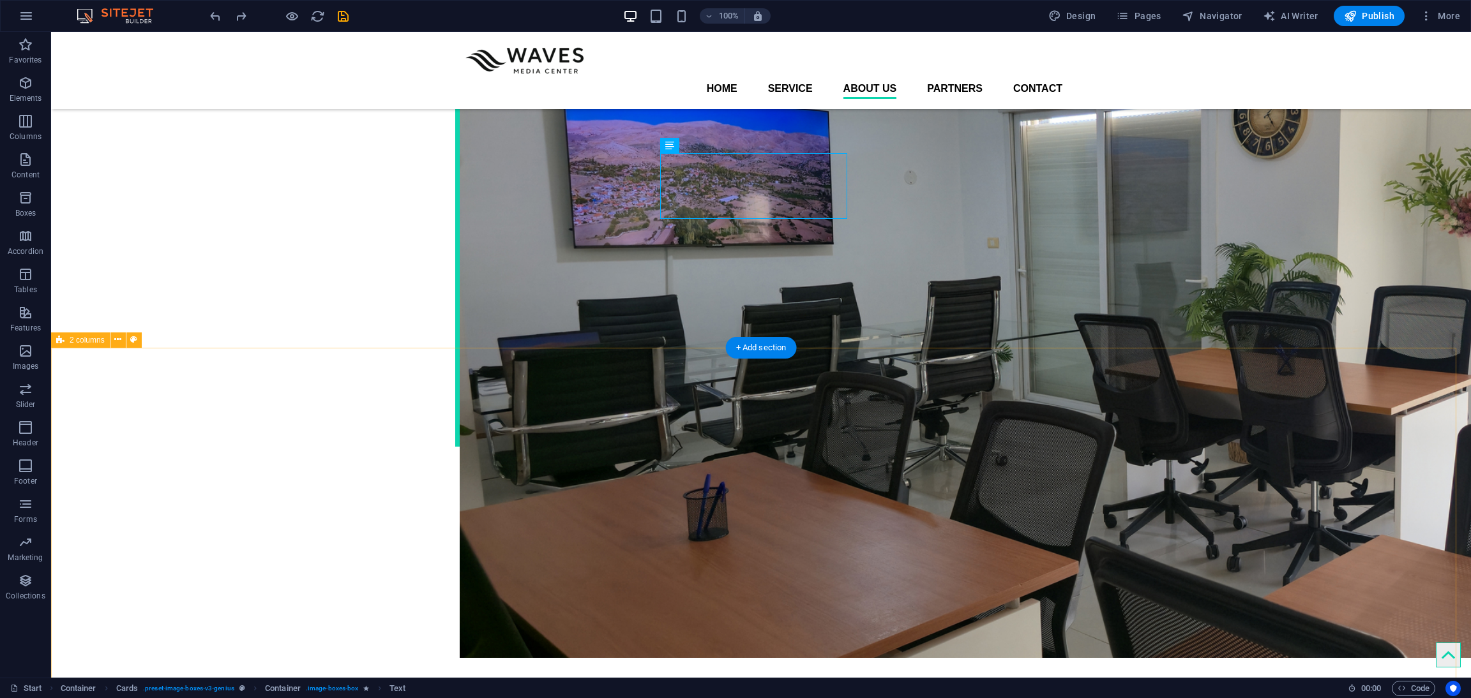
scroll to position [1721, 0]
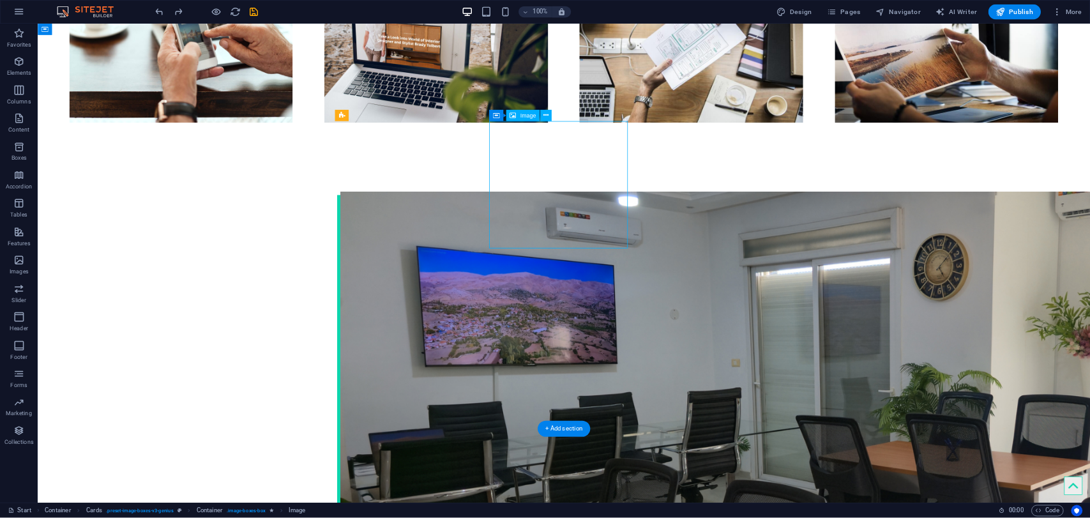
scroll to position [1674, 0]
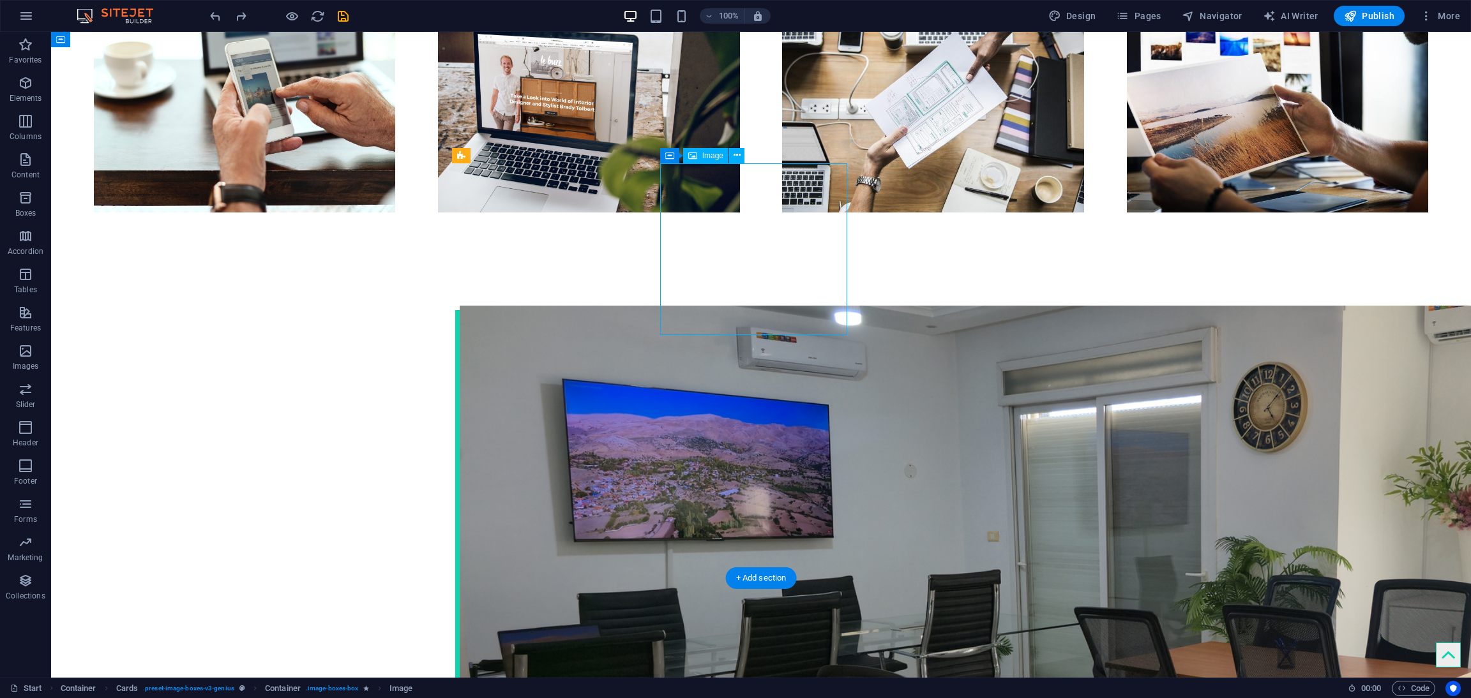
select select "%"
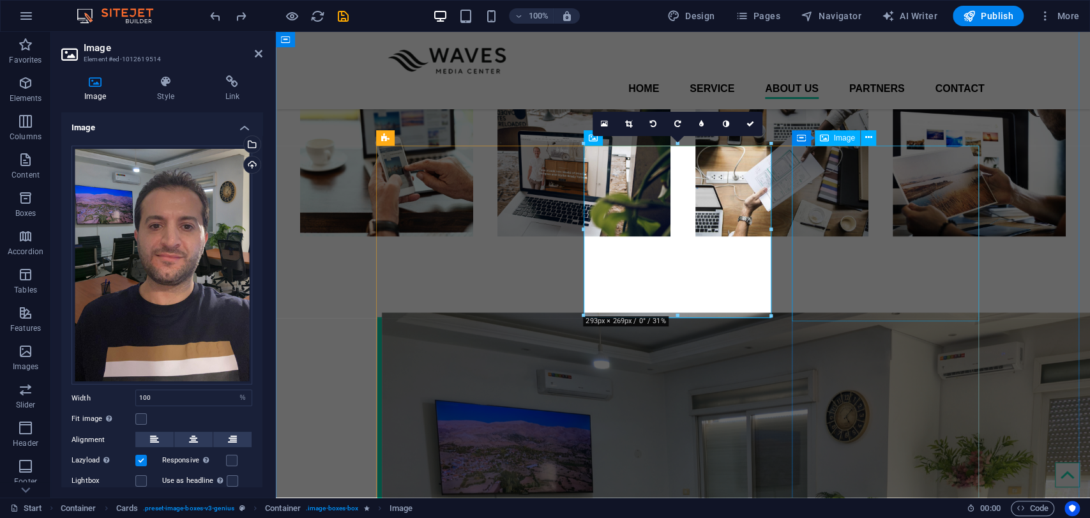
scroll to position [1534, 0]
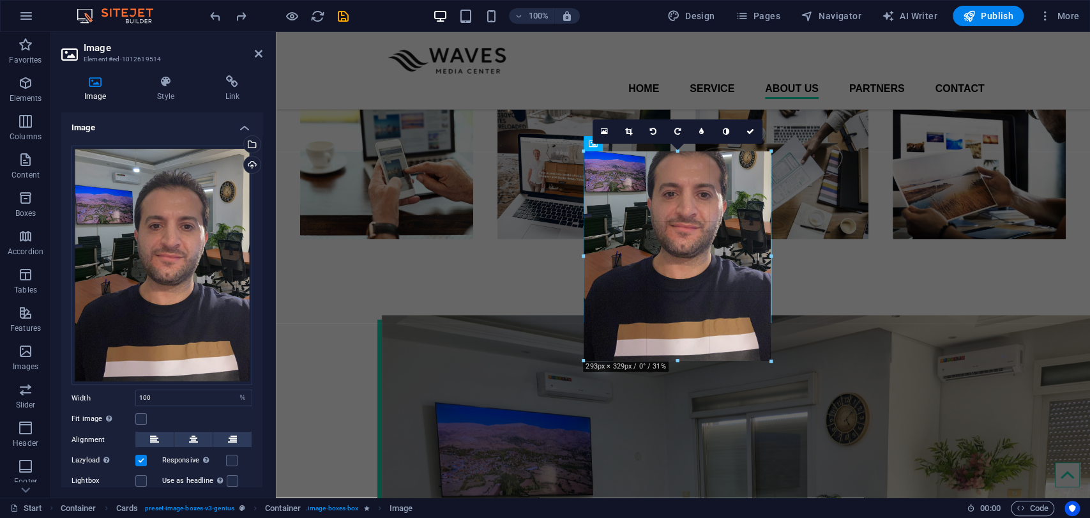
drag, startPoint x: 677, startPoint y: 321, endPoint x: 673, endPoint y: 357, distance: 35.9
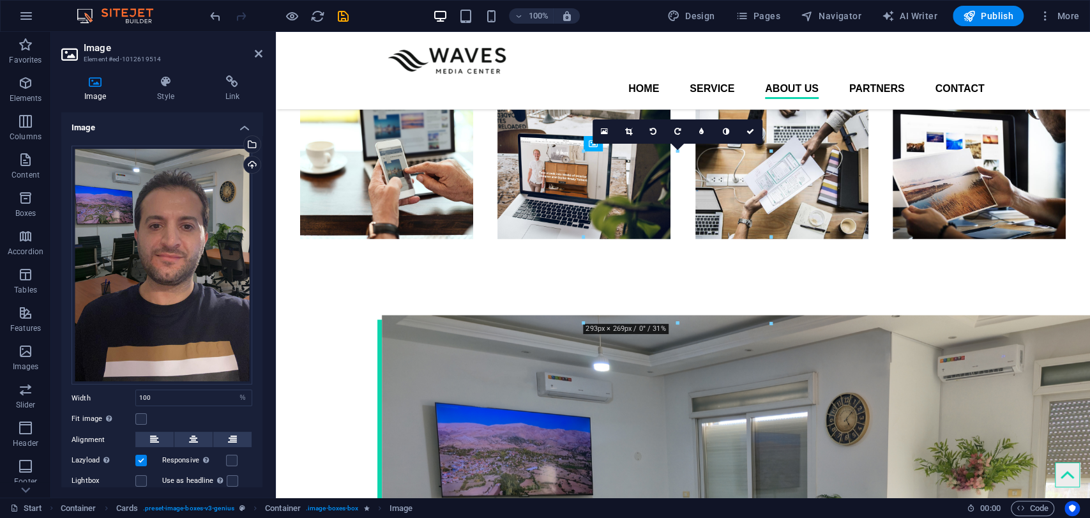
drag, startPoint x: 672, startPoint y: 319, endPoint x: 666, endPoint y: 354, distance: 35.7
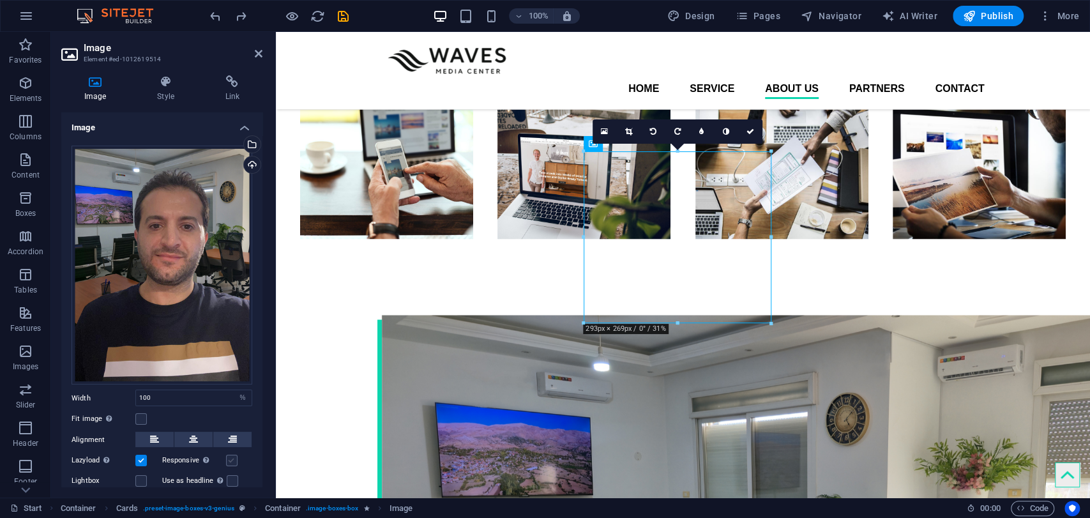
click at [229, 456] on label at bounding box center [231, 459] width 11 height 11
click at [0, 0] on input "Responsive Automatically load retina image and smartphone optimized sizes." at bounding box center [0, 0] width 0 height 0
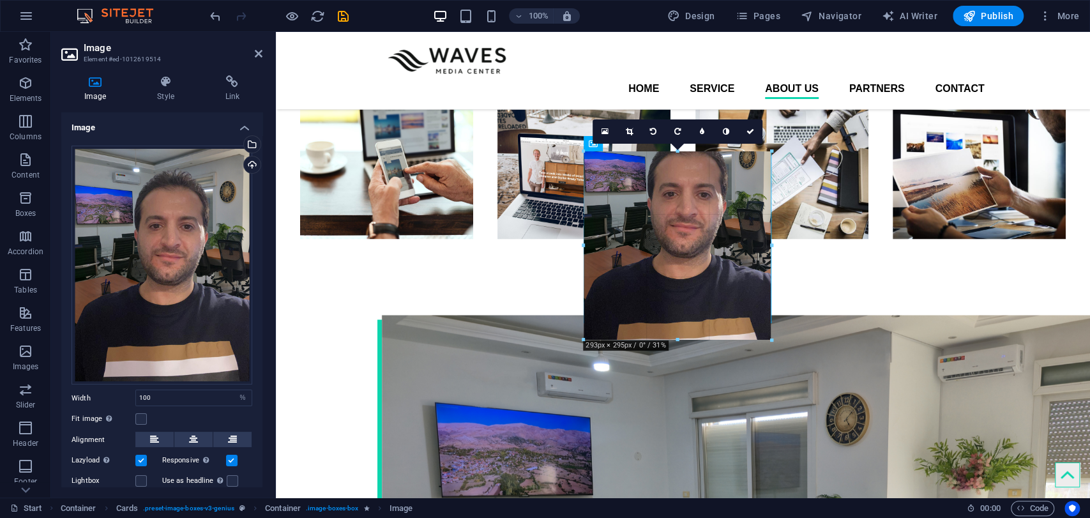
drag, startPoint x: 679, startPoint y: 322, endPoint x: 673, endPoint y: 341, distance: 19.8
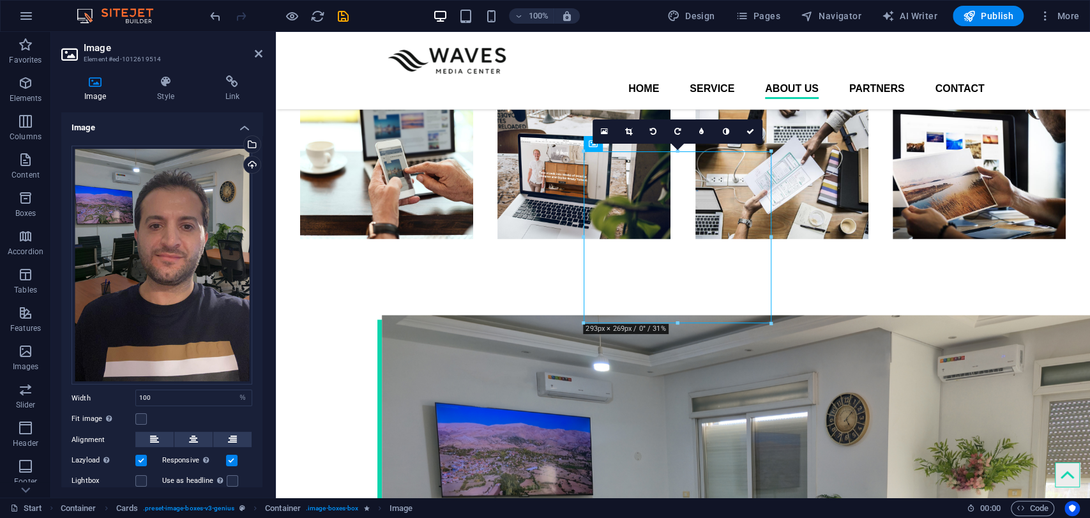
click at [152, 481] on div "Lightbox" at bounding box center [116, 480] width 91 height 15
click at [146, 481] on label at bounding box center [140, 480] width 11 height 11
click at [0, 0] on input "Lightbox" at bounding box center [0, 0] width 0 height 0
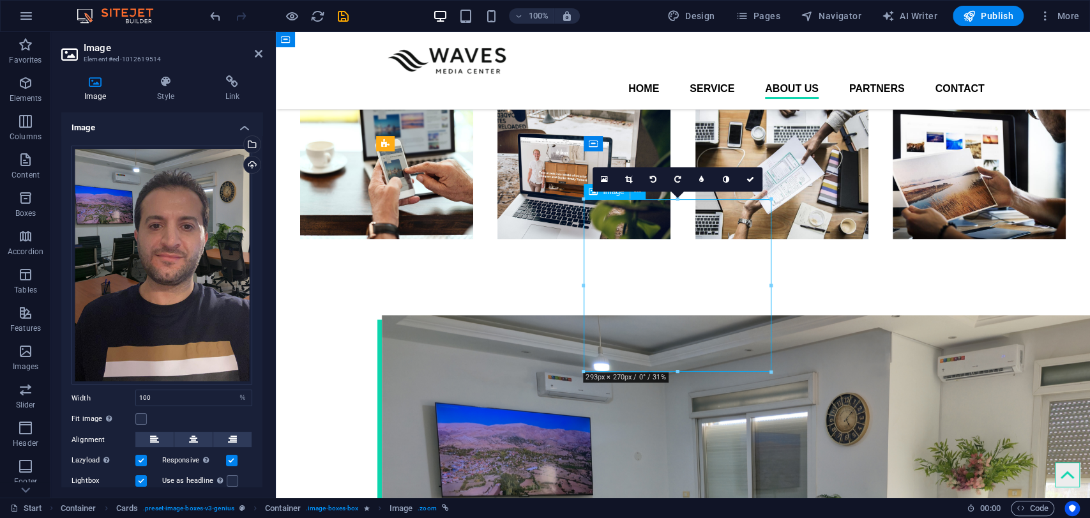
drag, startPoint x: 680, startPoint y: 326, endPoint x: 679, endPoint y: 305, distance: 20.4
drag, startPoint x: 679, startPoint y: 305, endPoint x: 679, endPoint y: 283, distance: 21.7
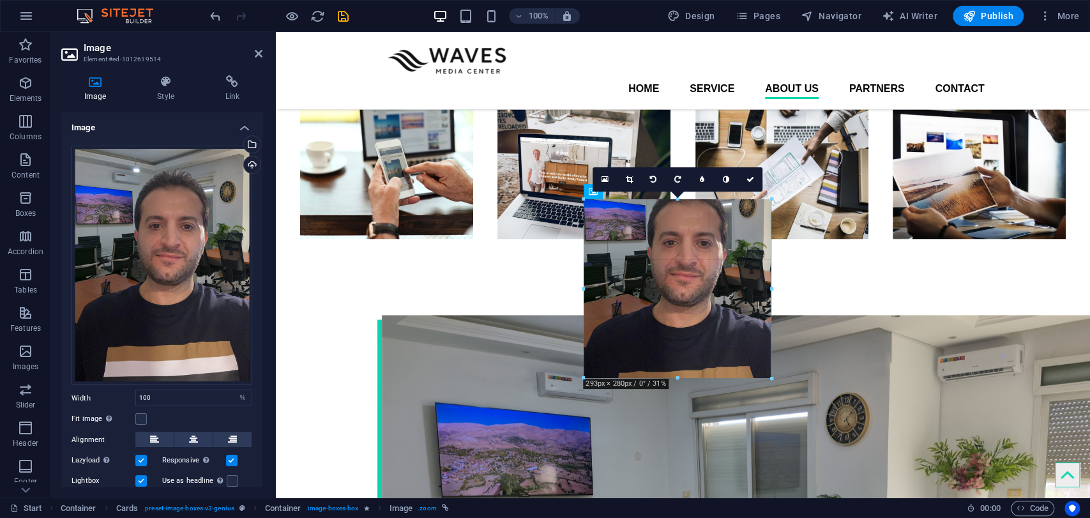
drag, startPoint x: 676, startPoint y: 373, endPoint x: 677, endPoint y: 392, distance: 18.5
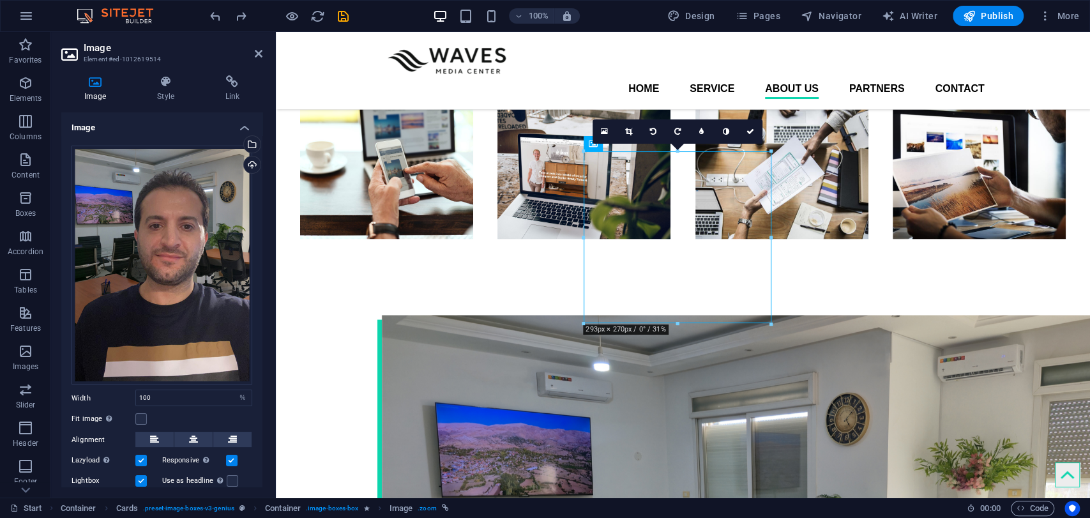
click at [148, 475] on div "Lightbox" at bounding box center [116, 480] width 91 height 15
click at [235, 454] on label at bounding box center [231, 459] width 11 height 11
click at [0, 0] on input "Responsive Automatically load retina image and smartphone optimized sizes." at bounding box center [0, 0] width 0 height 0
click at [146, 477] on label at bounding box center [140, 480] width 11 height 11
click at [0, 0] on input "Lightbox" at bounding box center [0, 0] width 0 height 0
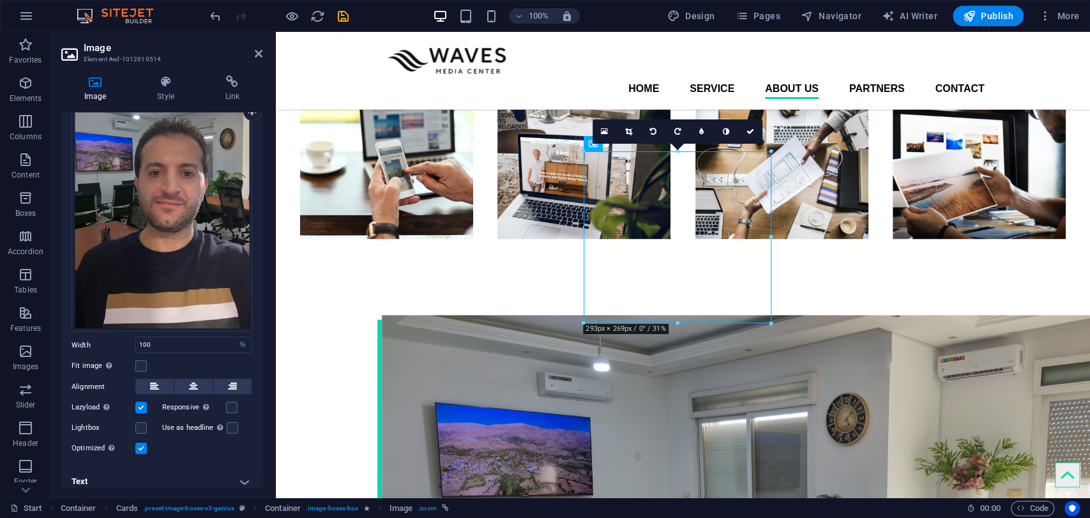
scroll to position [59, 0]
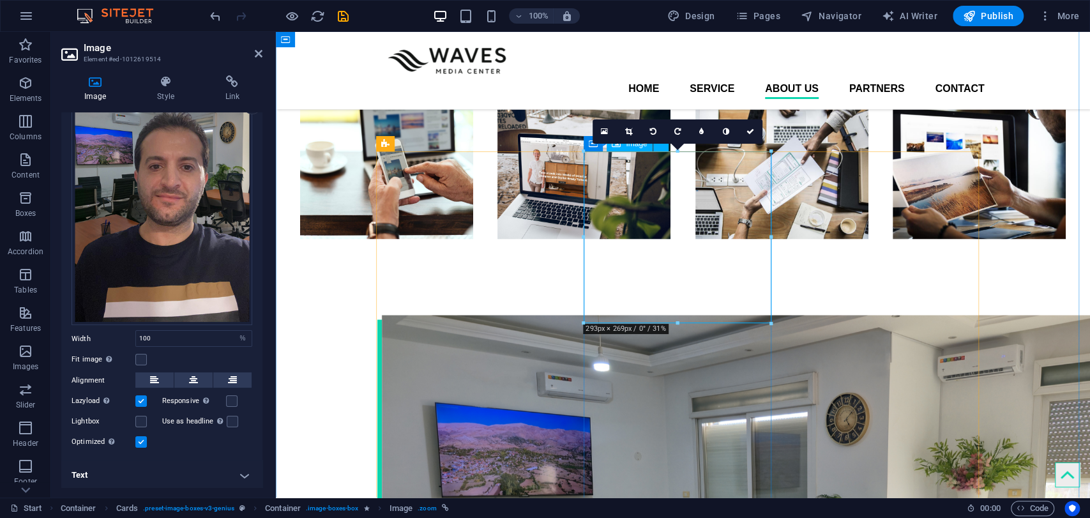
click at [236, 94] on h4 "Link" at bounding box center [232, 88] width 60 height 27
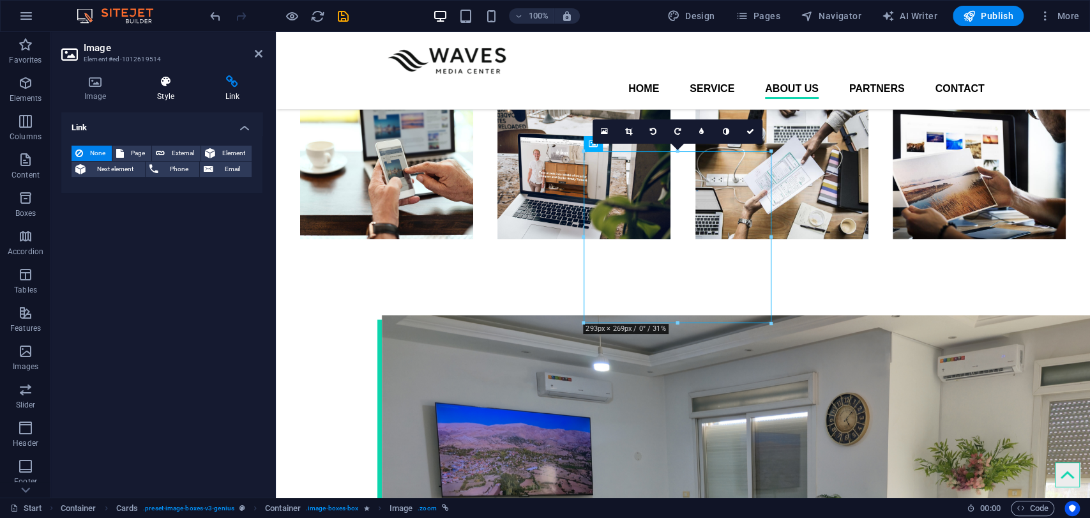
click at [164, 93] on h4 "Style" at bounding box center [168, 88] width 68 height 27
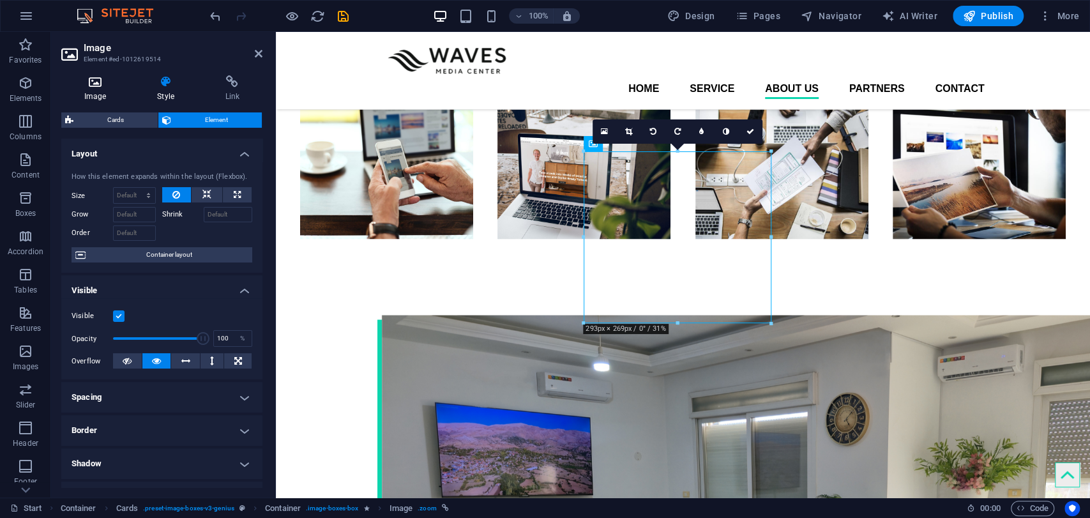
click at [97, 92] on h4 "Image" at bounding box center [97, 88] width 73 height 27
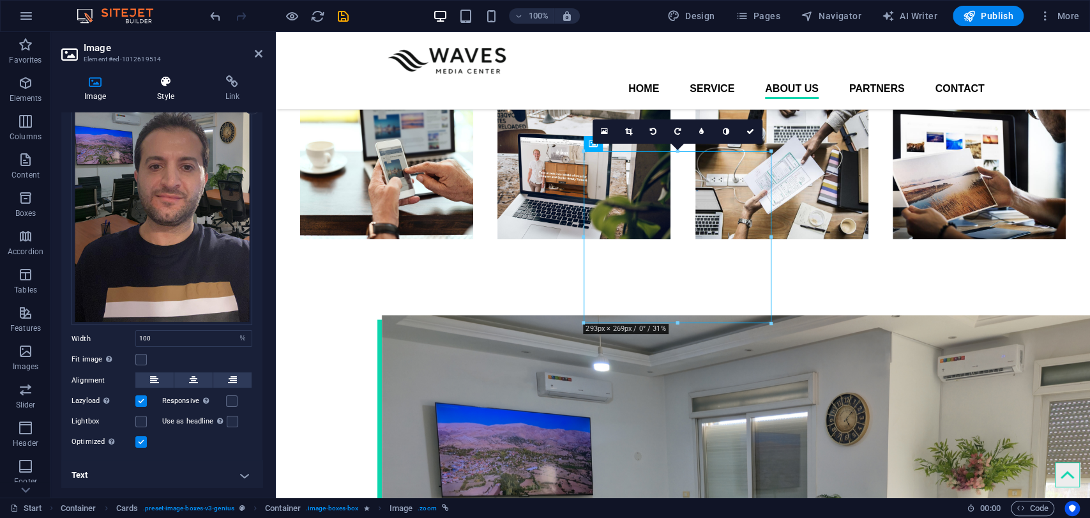
click at [146, 89] on h4 "Style" at bounding box center [168, 88] width 68 height 27
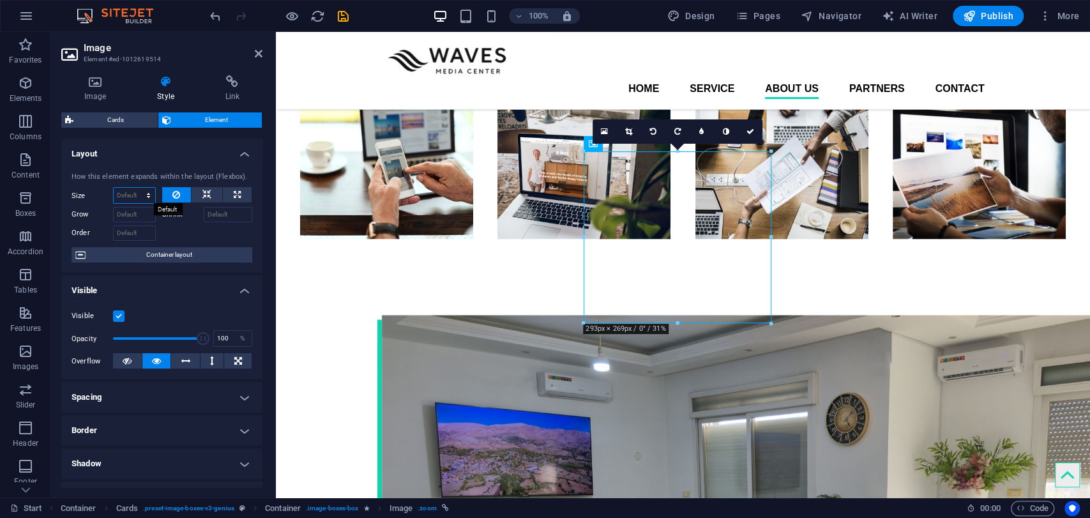
click at [141, 195] on select "Default auto px % 1/1 1/2 1/3 1/4 1/5 1/6 1/7 1/8 1/9 1/10" at bounding box center [134, 195] width 41 height 15
select select "px"
click at [135, 188] on select "Default auto px % 1/1 1/2 1/3 1/4 1/5 1/6 1/7 1/8 1/9 1/10" at bounding box center [134, 195] width 41 height 15
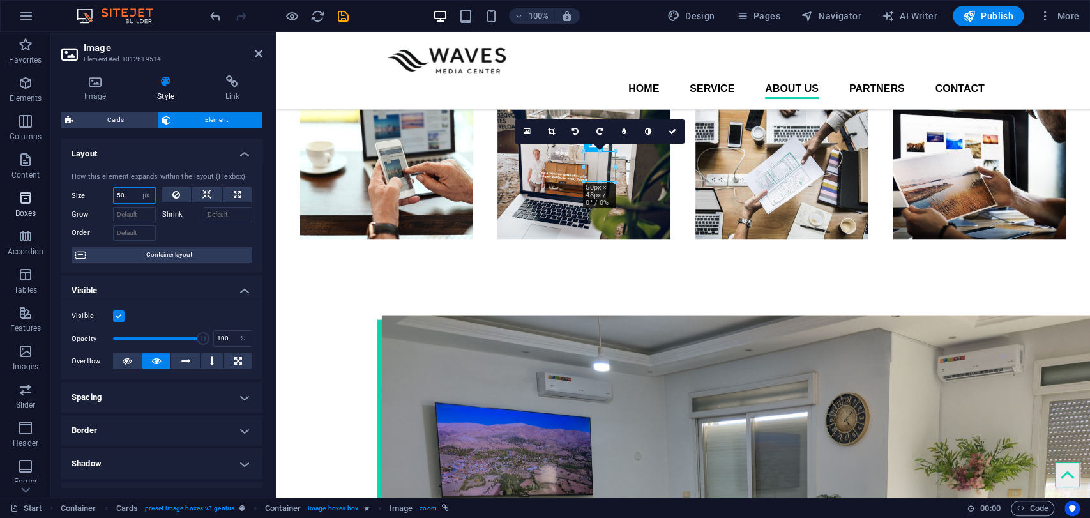
drag, startPoint x: 131, startPoint y: 200, endPoint x: 26, endPoint y: 197, distance: 106.0
click at [26, 197] on section "Favorites Elements Columns Content Boxes Accordion Tables Features Images Slide…" at bounding box center [545, 264] width 1090 height 465
type input "800"
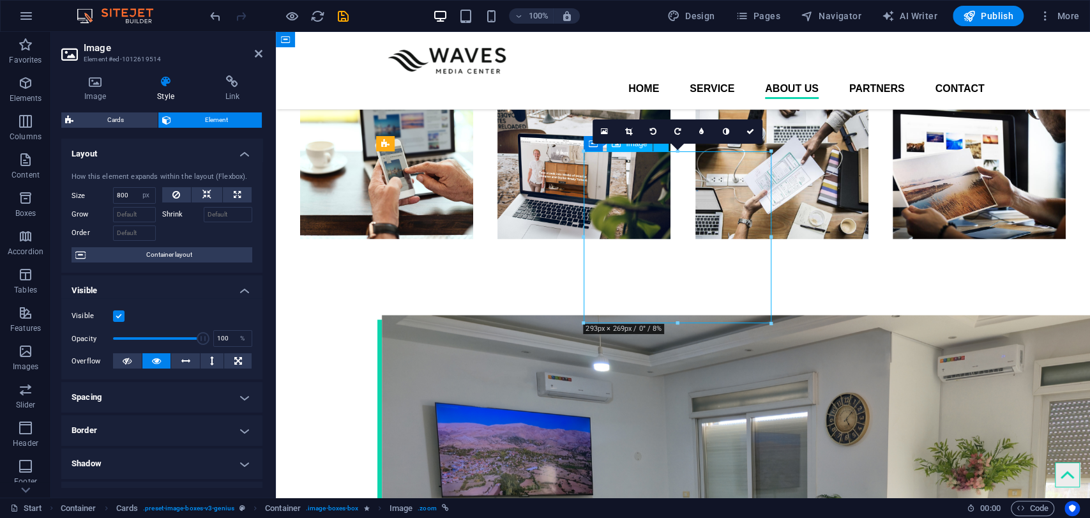
drag, startPoint x: 674, startPoint y: 243, endPoint x: 675, endPoint y: 255, distance: 12.2
drag, startPoint x: 684, startPoint y: 253, endPoint x: 683, endPoint y: 267, distance: 14.1
click at [626, 132] on icon at bounding box center [628, 132] width 7 height 8
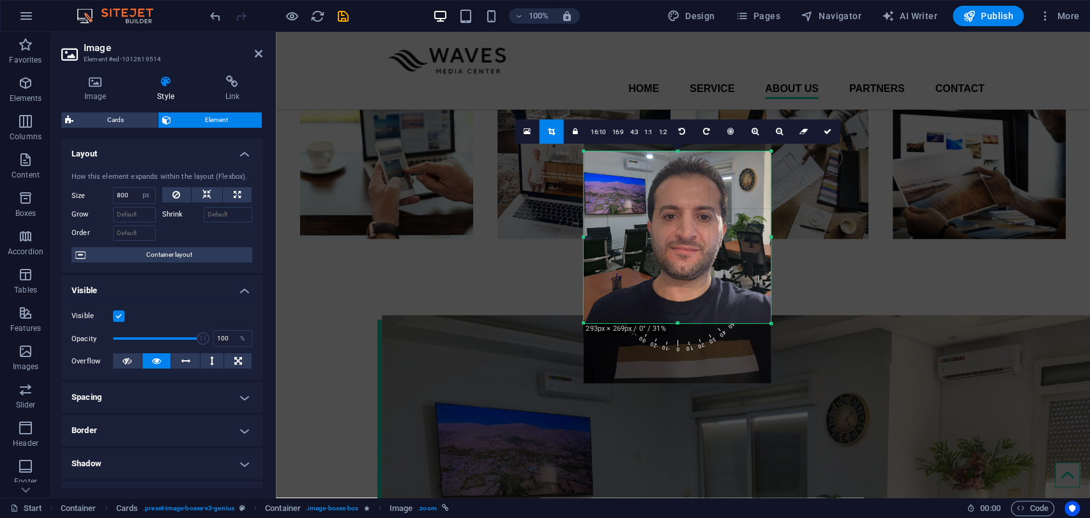
drag, startPoint x: 667, startPoint y: 244, endPoint x: 662, endPoint y: 264, distance: 20.4
click at [662, 264] on div at bounding box center [676, 258] width 187 height 250
drag, startPoint x: 673, startPoint y: 323, endPoint x: 671, endPoint y: 343, distance: 20.5
click at [671, 337] on div at bounding box center [676, 335] width 187 height 4
drag, startPoint x: 671, startPoint y: 343, endPoint x: 671, endPoint y: 352, distance: 8.9
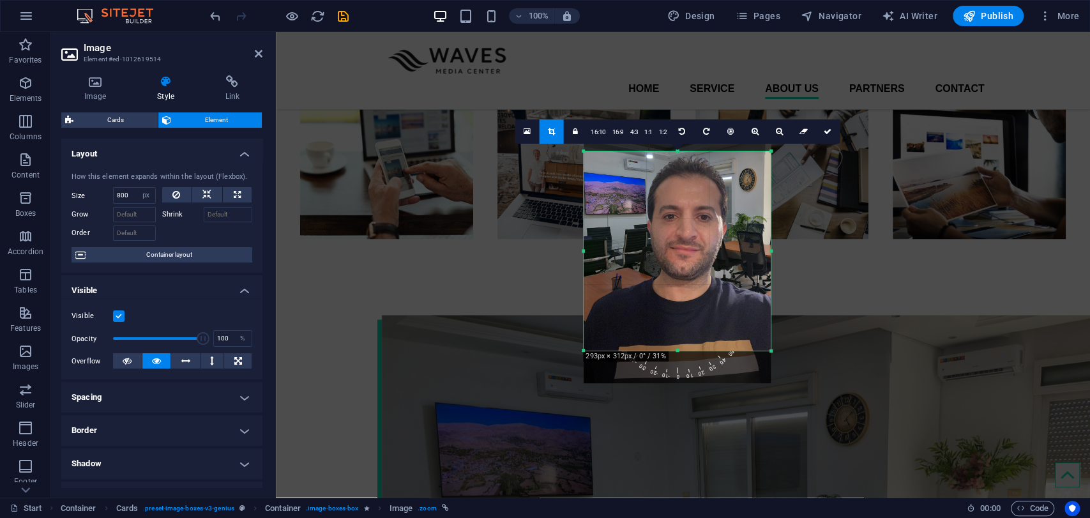
click at [671, 352] on div at bounding box center [676, 351] width 187 height 4
drag, startPoint x: 828, startPoint y: 129, endPoint x: 552, endPoint y: 97, distance: 277.6
click at [828, 129] on icon at bounding box center [827, 132] width 8 height 8
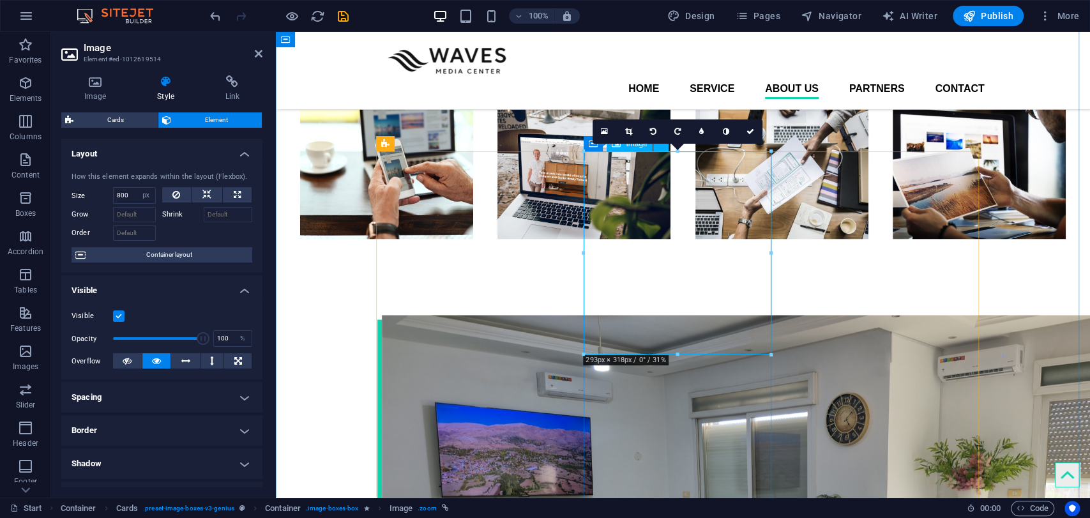
click at [627, 124] on link at bounding box center [629, 131] width 24 height 24
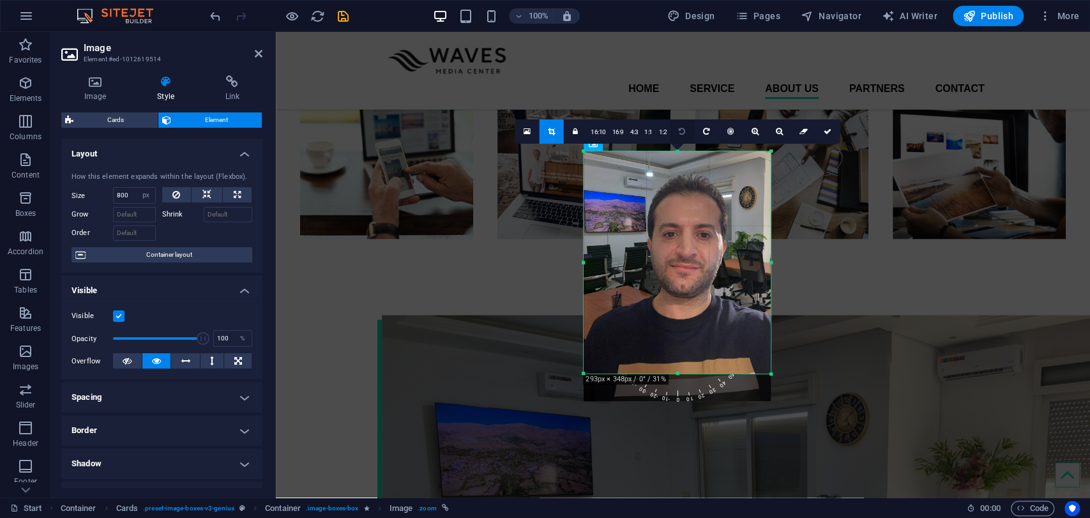
drag, startPoint x: 674, startPoint y: 139, endPoint x: 671, endPoint y: 122, distance: 17.4
click at [671, 151] on div "180 170 160 150 140 130 120 110 100 90 80 70 60 50 40 30 20 10 0 -10 -20 -30 -4…" at bounding box center [676, 262] width 187 height 222
click at [695, 382] on div "180 170 160 150 140 130 120 110 100 90 80 70 60 50 40 30 20 10 0 -10 -20 -30 -4…" at bounding box center [676, 266] width 187 height 230
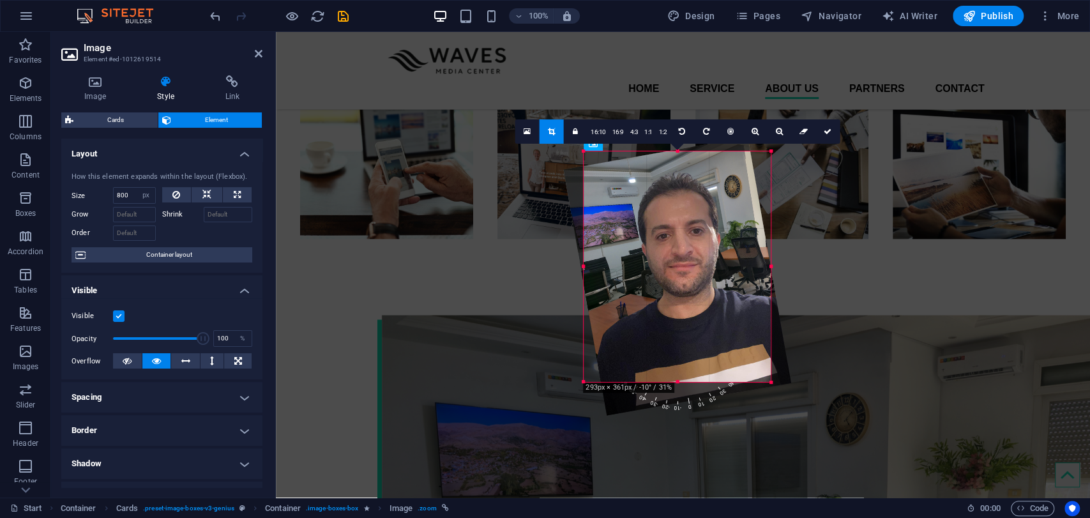
drag, startPoint x: 689, startPoint y: 400, endPoint x: 700, endPoint y: 398, distance: 11.1
click at [700, 398] on span "10" at bounding box center [691, 373] width 40 height 75
click at [823, 131] on icon at bounding box center [827, 132] width 8 height 8
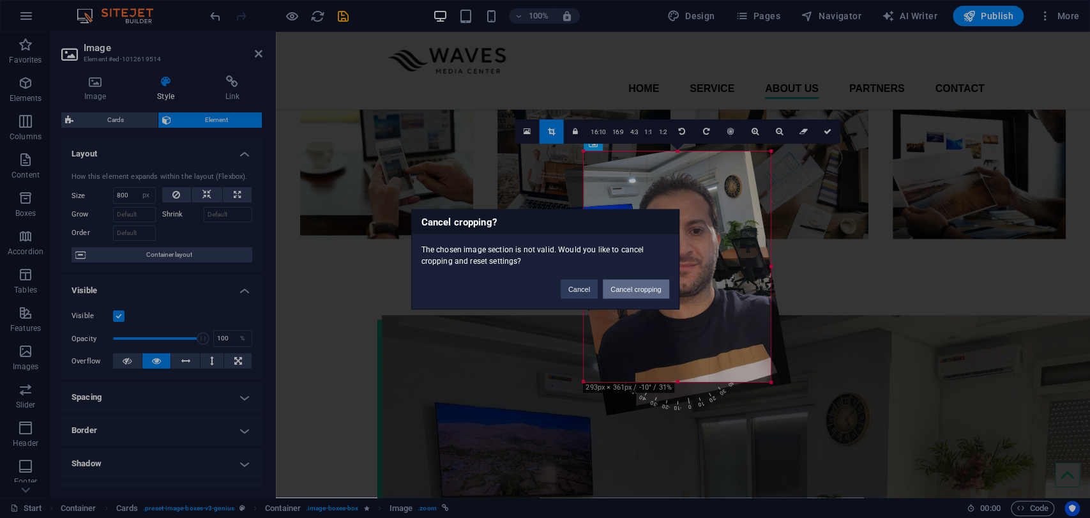
click at [612, 292] on button "Cancel cropping" at bounding box center [636, 288] width 66 height 19
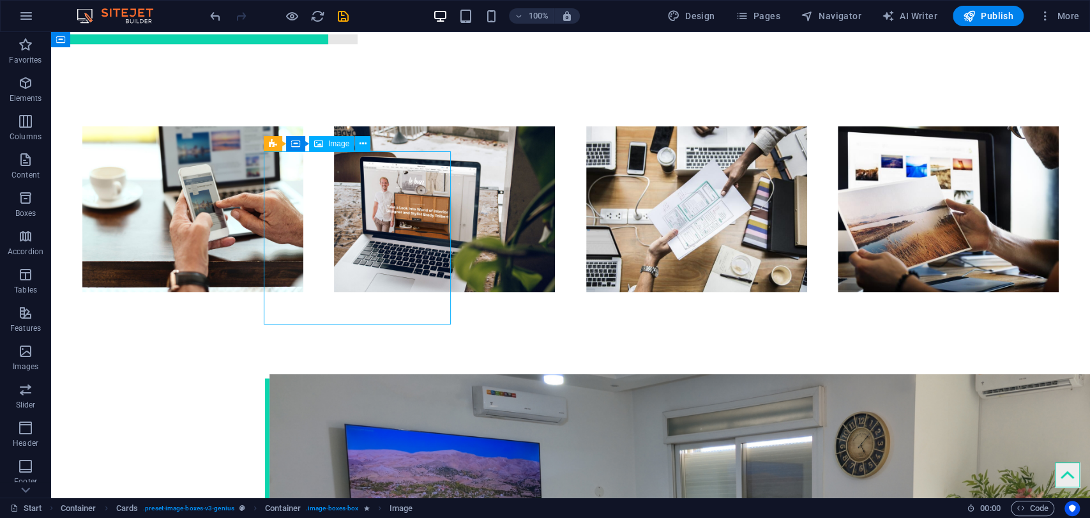
select select "%"
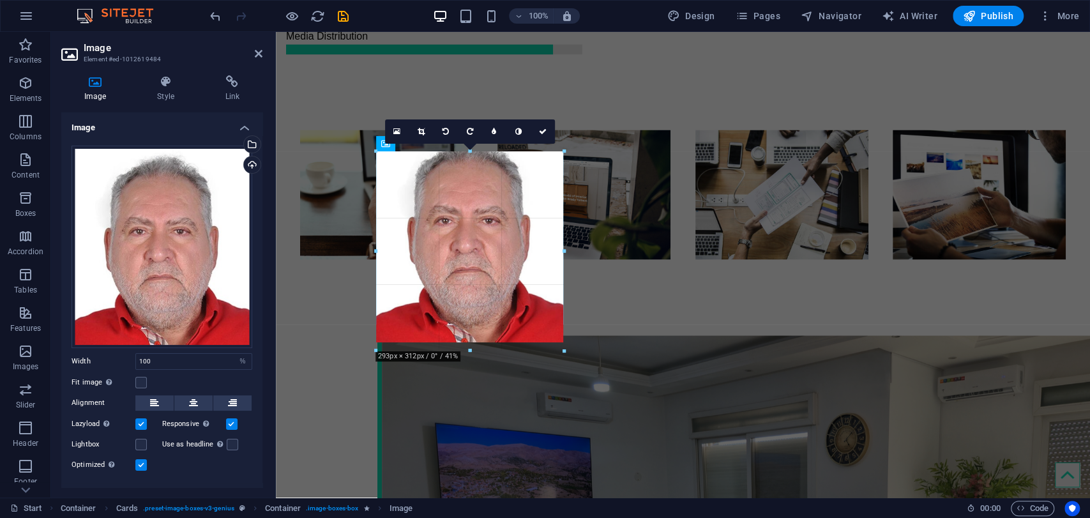
drag, startPoint x: 470, startPoint y: 324, endPoint x: 470, endPoint y: 350, distance: 26.8
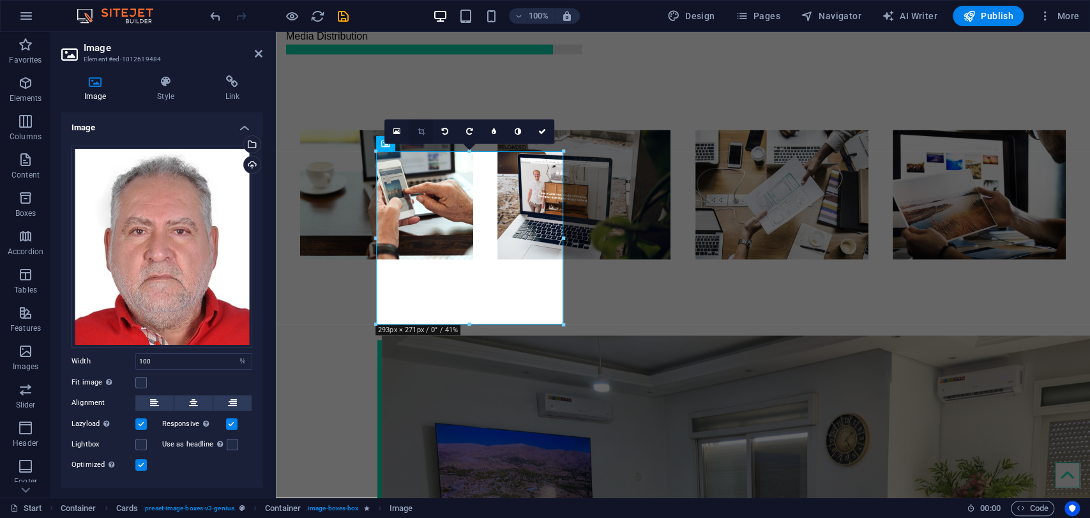
click at [421, 130] on icon at bounding box center [420, 132] width 7 height 8
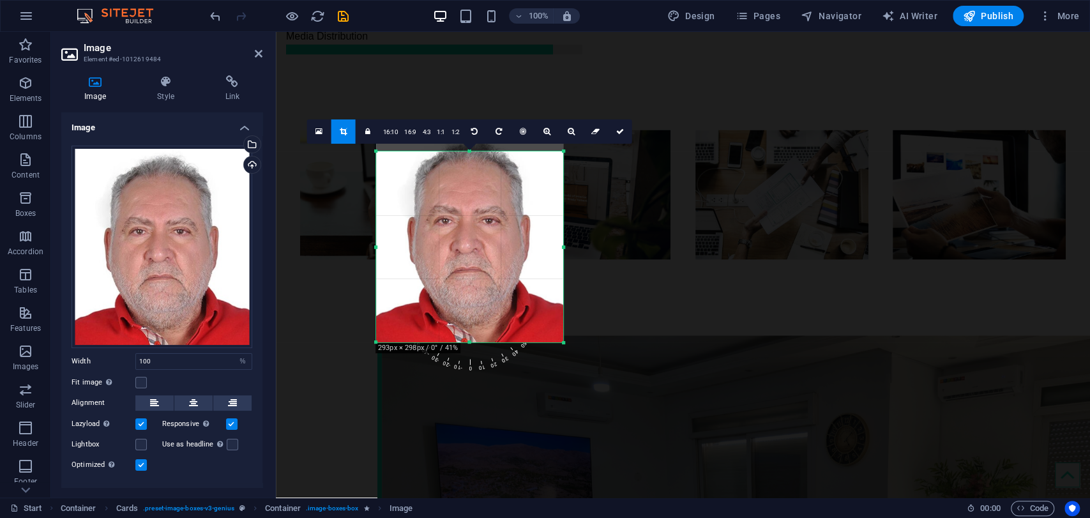
drag, startPoint x: 470, startPoint y: 324, endPoint x: 476, endPoint y: 344, distance: 21.4
click at [476, 344] on div at bounding box center [469, 342] width 187 height 4
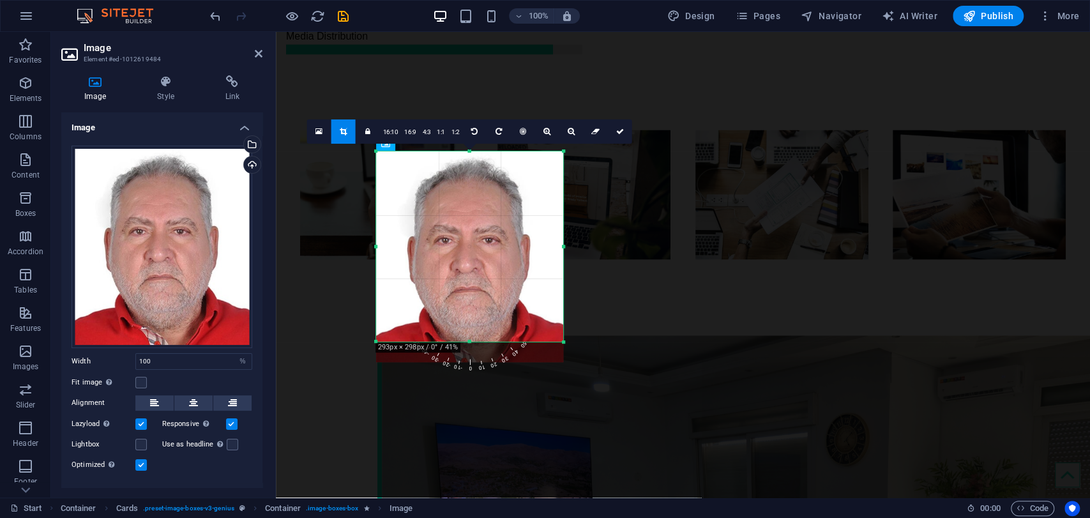
drag, startPoint x: 463, startPoint y: 282, endPoint x: 466, endPoint y: 295, distance: 13.0
click at [466, 295] on div at bounding box center [469, 256] width 187 height 210
drag, startPoint x: 471, startPoint y: 340, endPoint x: 470, endPoint y: 359, distance: 18.5
click at [470, 359] on div "180 170 160 150 140 130 120 110 100 90 80 70 60 50 40 30 20 10 0 -10 -20 -30 -4…" at bounding box center [469, 256] width 187 height 210
click at [618, 129] on icon at bounding box center [620, 132] width 8 height 8
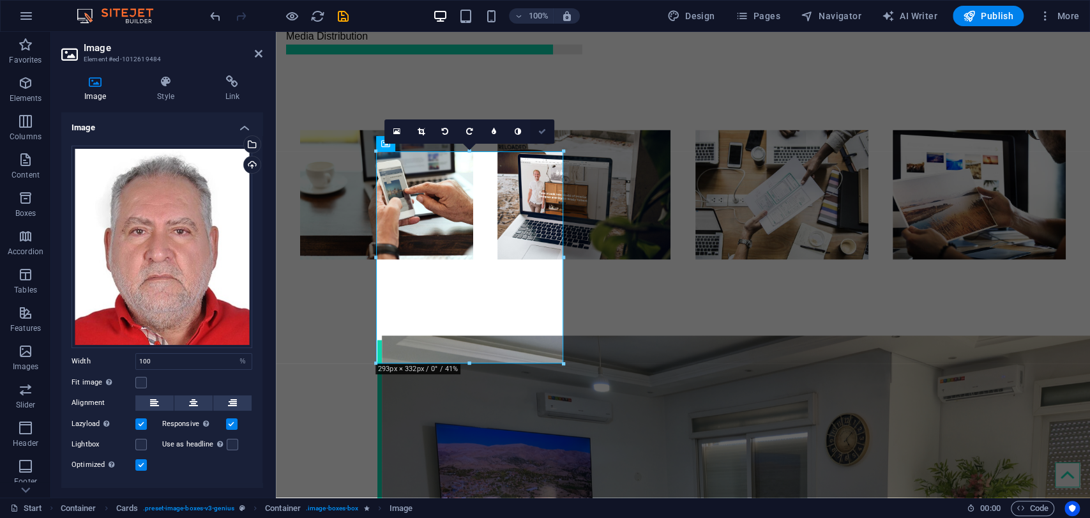
drag, startPoint x: 548, startPoint y: 131, endPoint x: 495, endPoint y: 103, distance: 59.4
click at [547, 131] on link at bounding box center [542, 131] width 24 height 24
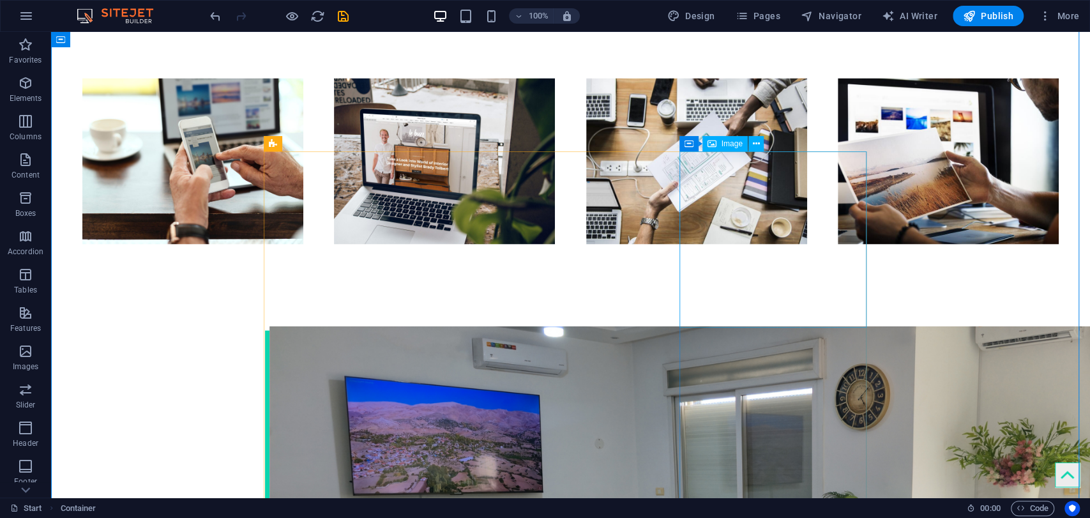
select select "px"
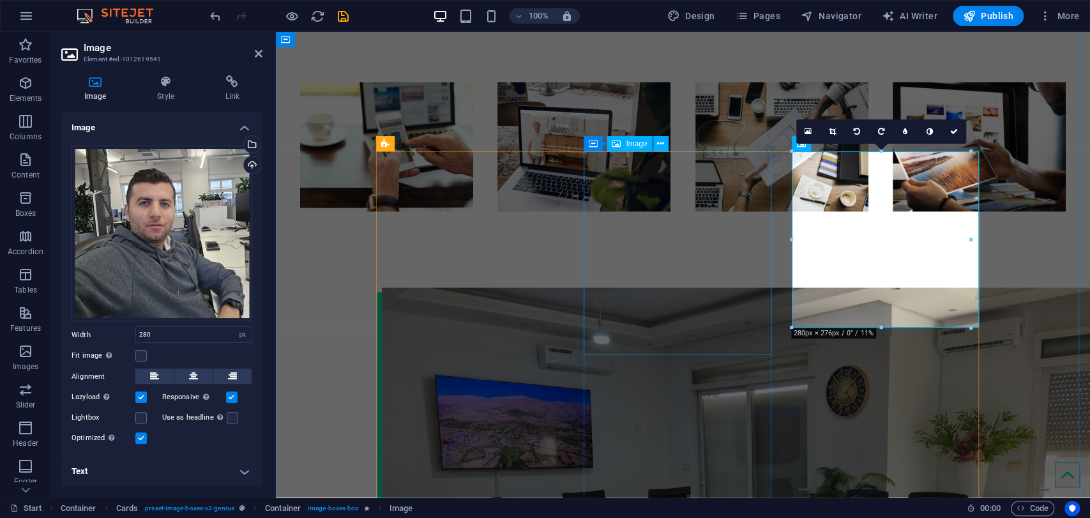
scroll to position [1534, 0]
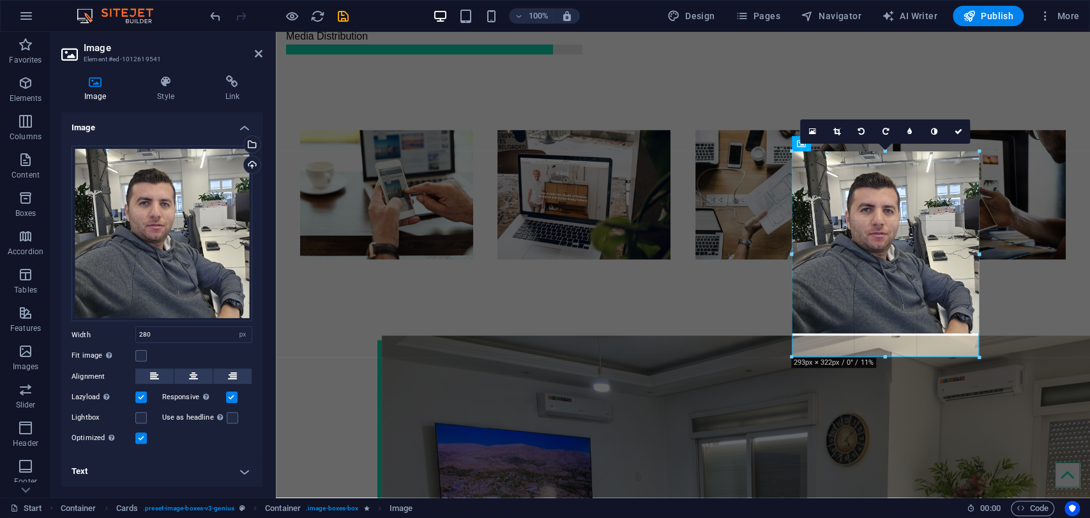
drag, startPoint x: 601, startPoint y: 299, endPoint x: 878, endPoint y: 356, distance: 282.9
type input "293"
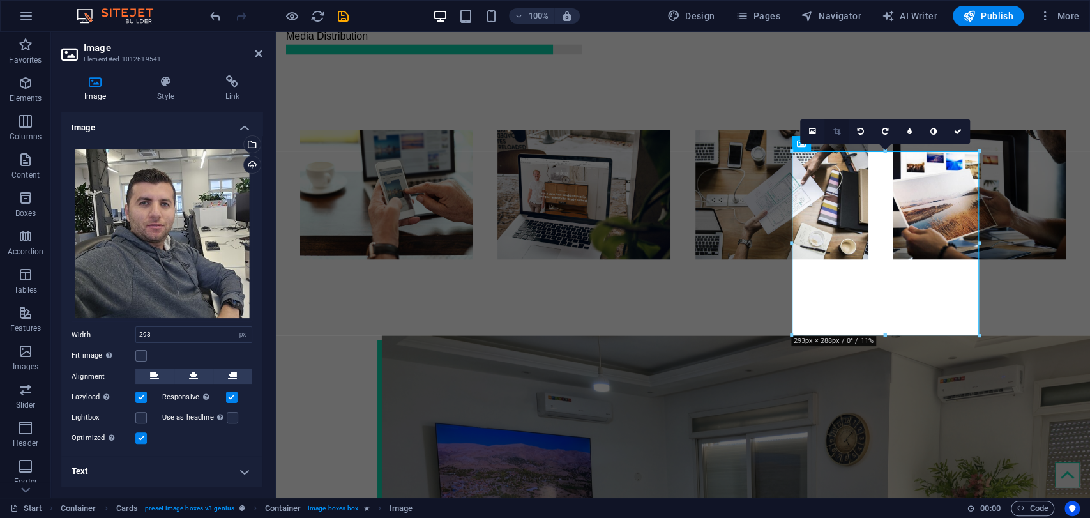
click at [842, 130] on link at bounding box center [836, 131] width 24 height 24
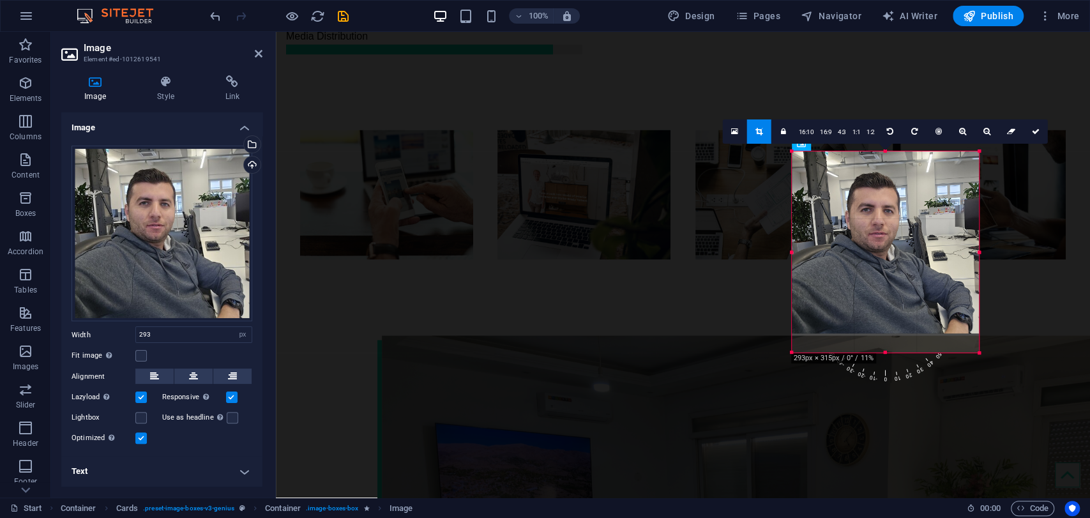
drag, startPoint x: 885, startPoint y: 334, endPoint x: 885, endPoint y: 351, distance: 16.6
click at [885, 351] on div at bounding box center [884, 352] width 187 height 4
drag, startPoint x: 887, startPoint y: 334, endPoint x: 887, endPoint y: 350, distance: 15.3
click at [887, 350] on div at bounding box center [884, 351] width 187 height 4
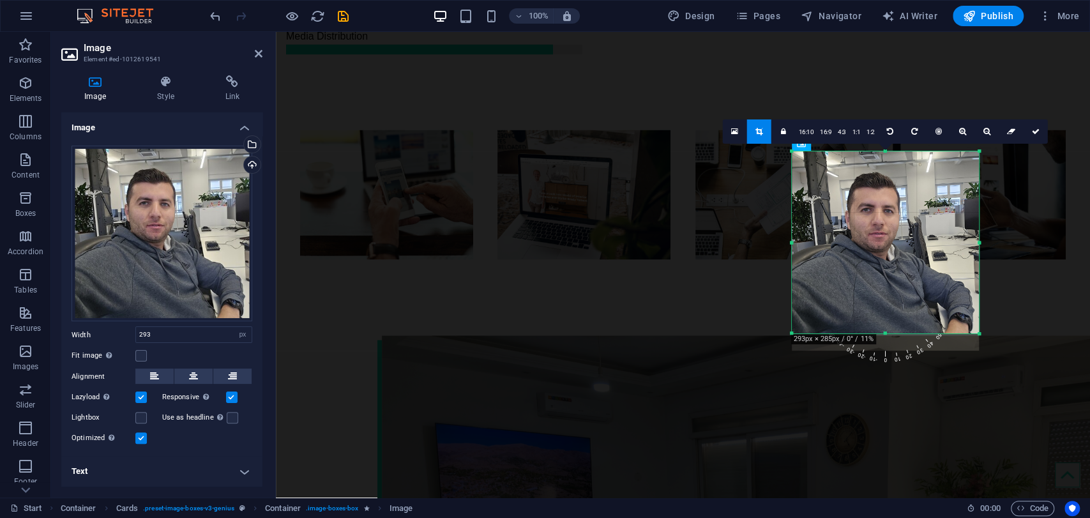
click at [883, 333] on div "180 170 160 150 140 130 120 110 100 90 80 70 60 50 40 30 20 10 0 -10 -20 -30 -4…" at bounding box center [884, 242] width 187 height 182
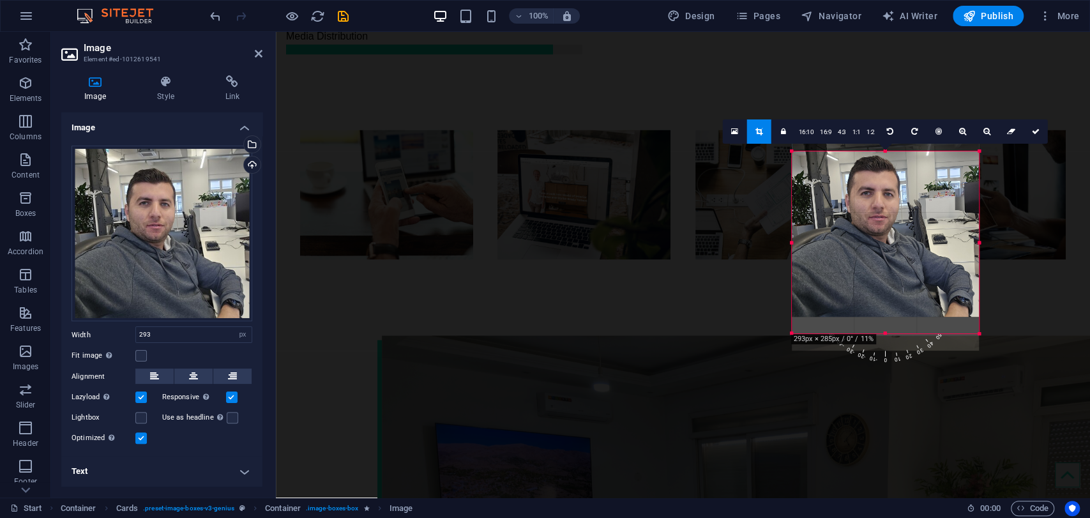
drag, startPoint x: 886, startPoint y: 301, endPoint x: 885, endPoint y: 279, distance: 21.7
click at [885, 279] on div at bounding box center [884, 226] width 187 height 182
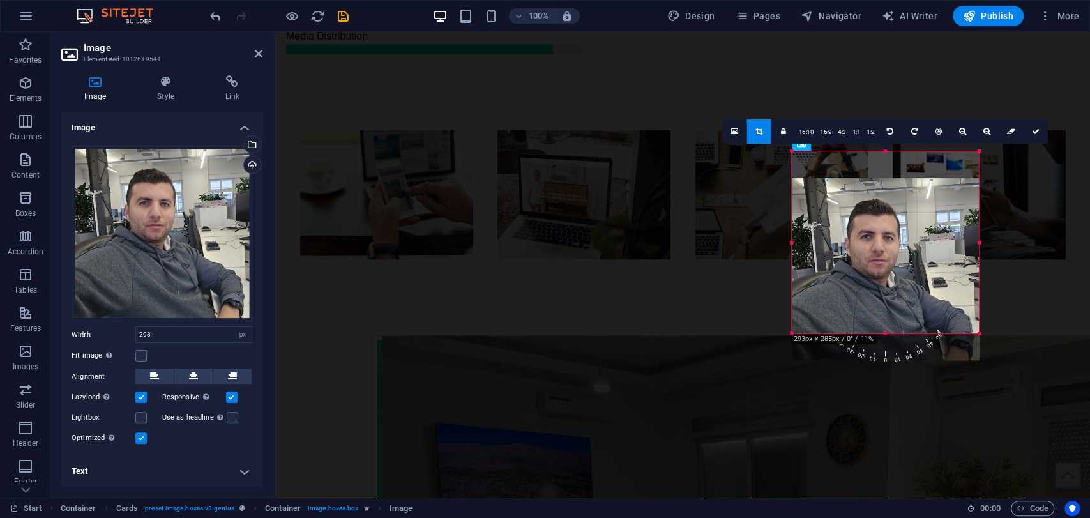
drag, startPoint x: 884, startPoint y: 269, endPoint x: 881, endPoint y: 296, distance: 27.0
click at [881, 296] on div at bounding box center [884, 269] width 187 height 182
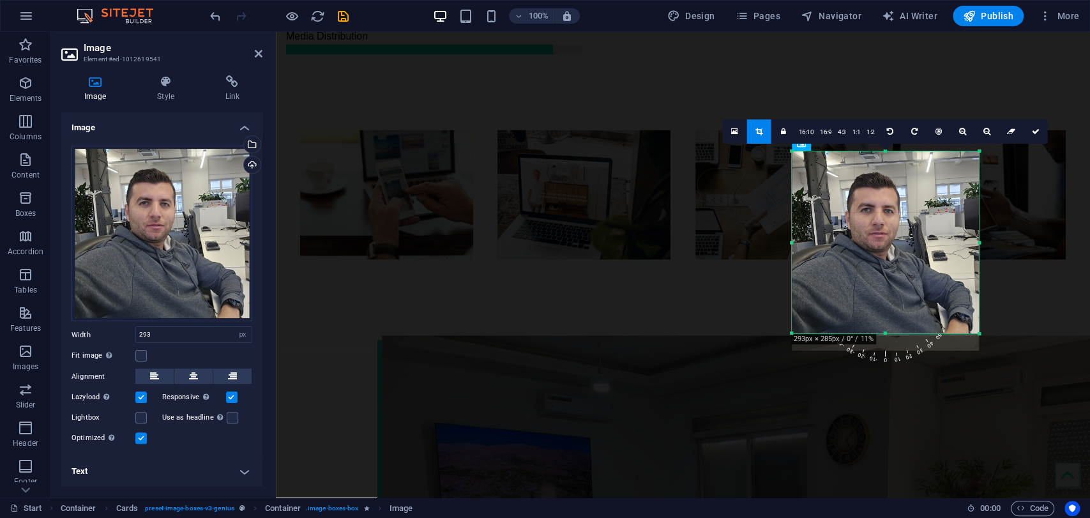
click at [881, 296] on div at bounding box center [884, 242] width 187 height 182
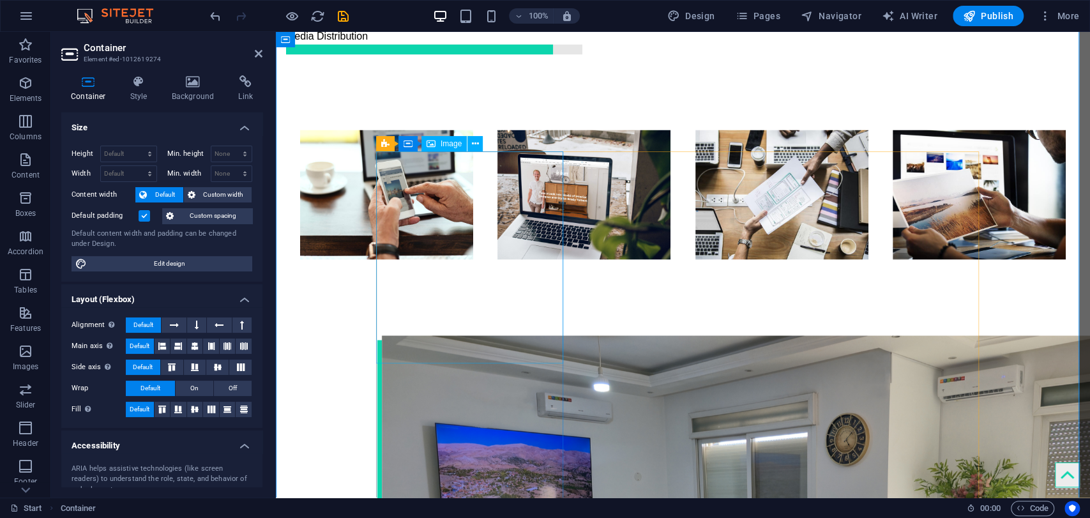
select select "%"
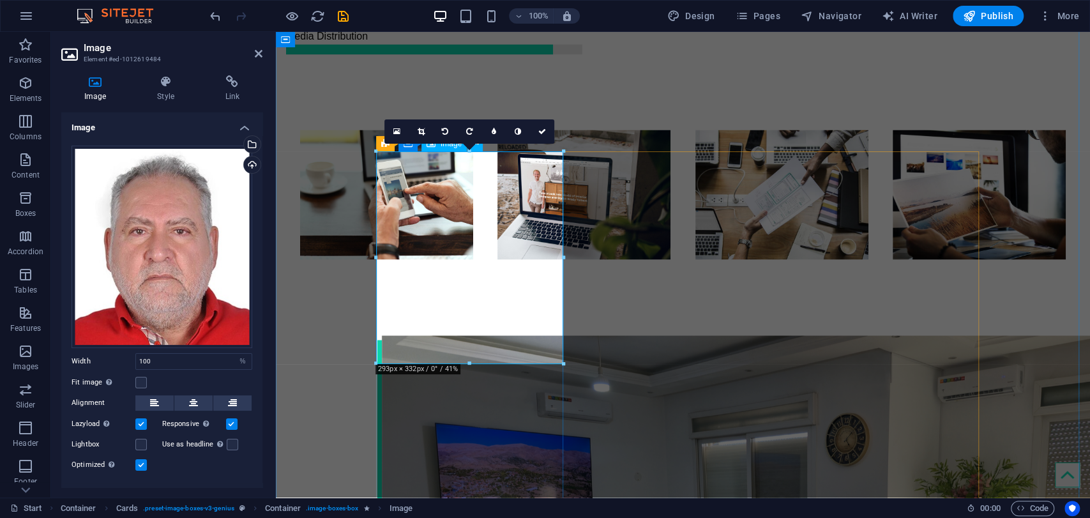
drag, startPoint x: 469, startPoint y: 360, endPoint x: 469, endPoint y: 353, distance: 7.1
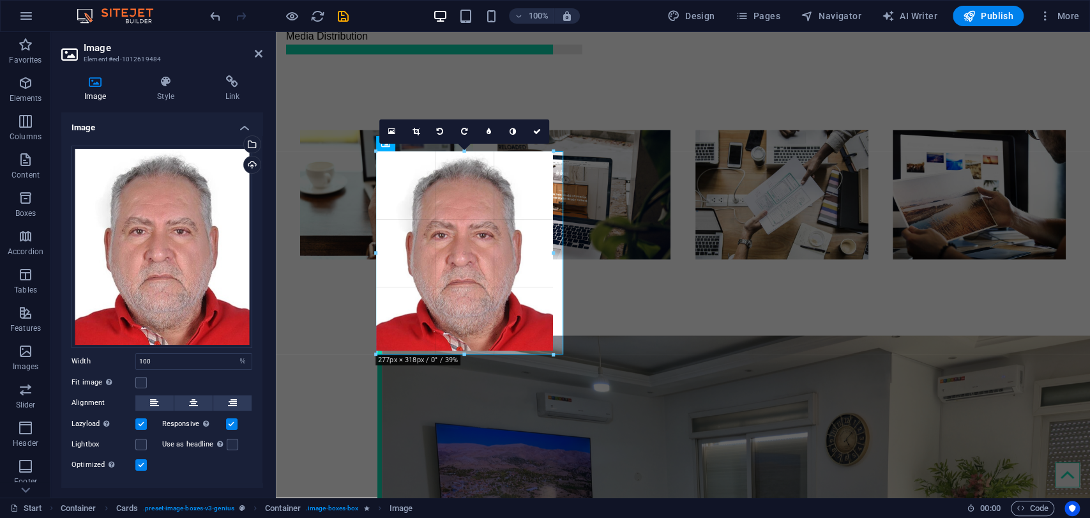
drag, startPoint x: 468, startPoint y: 363, endPoint x: 192, endPoint y: 324, distance: 278.6
type input "271"
select select "px"
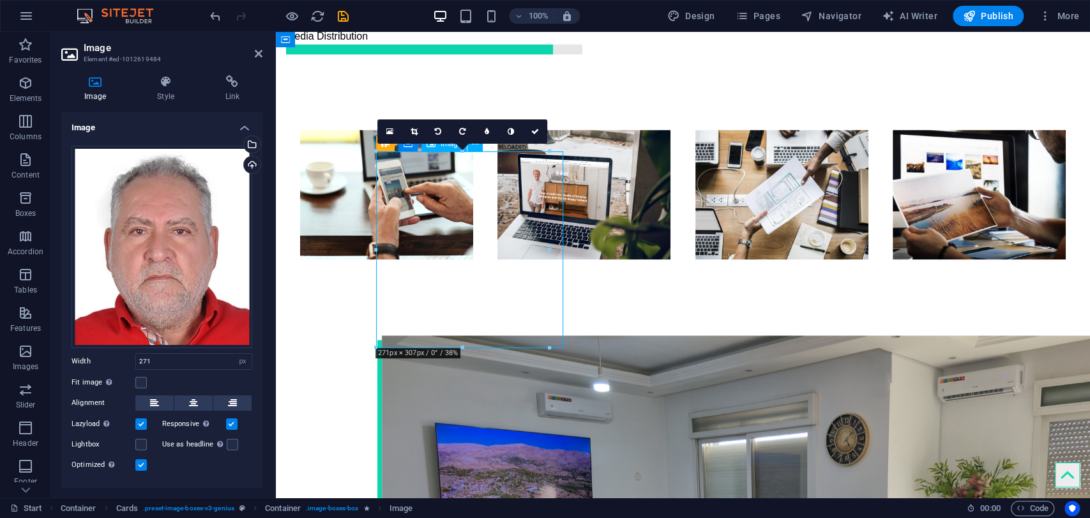
click at [410, 131] on icon at bounding box center [413, 132] width 7 height 8
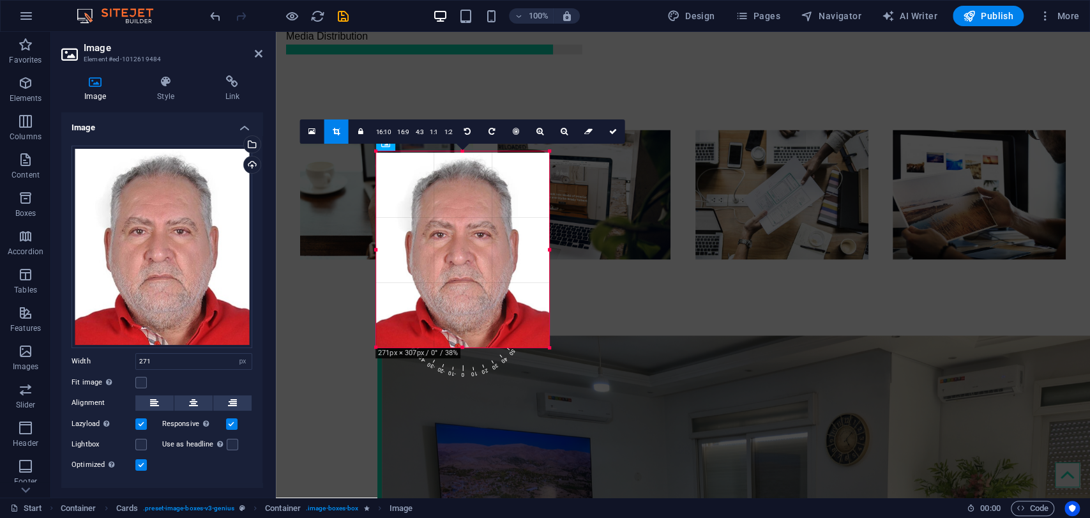
click at [444, 227] on div at bounding box center [462, 250] width 173 height 195
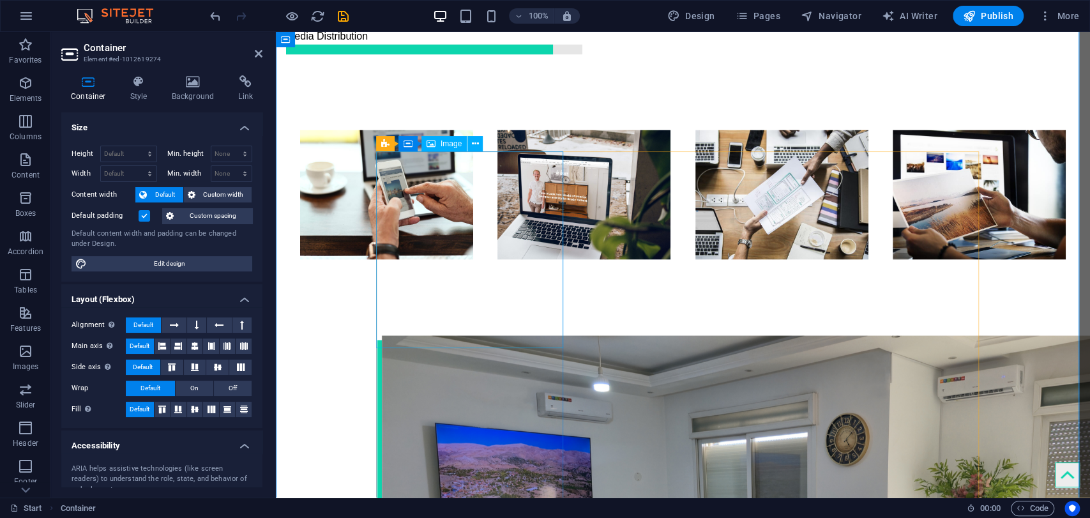
select select "px"
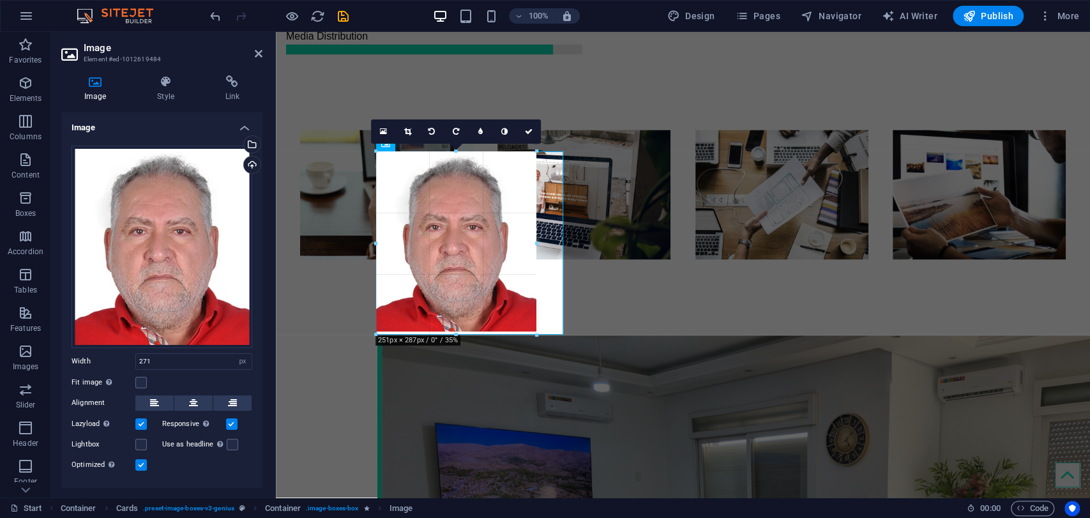
drag, startPoint x: 462, startPoint y: 346, endPoint x: 188, endPoint y: 305, distance: 276.9
type input "247"
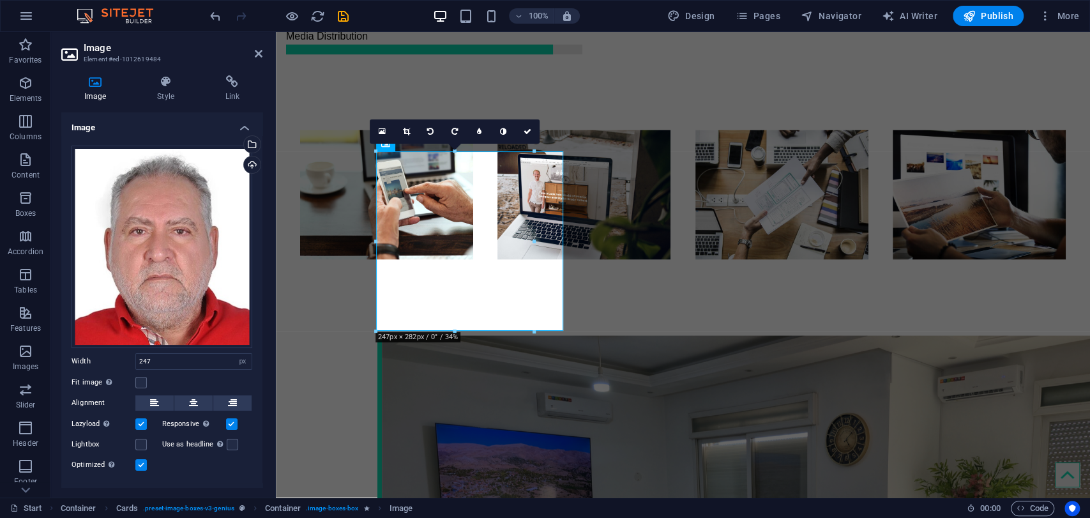
click at [378, 308] on div at bounding box center [376, 241] width 4 height 180
click at [525, 131] on icon at bounding box center [527, 132] width 8 height 8
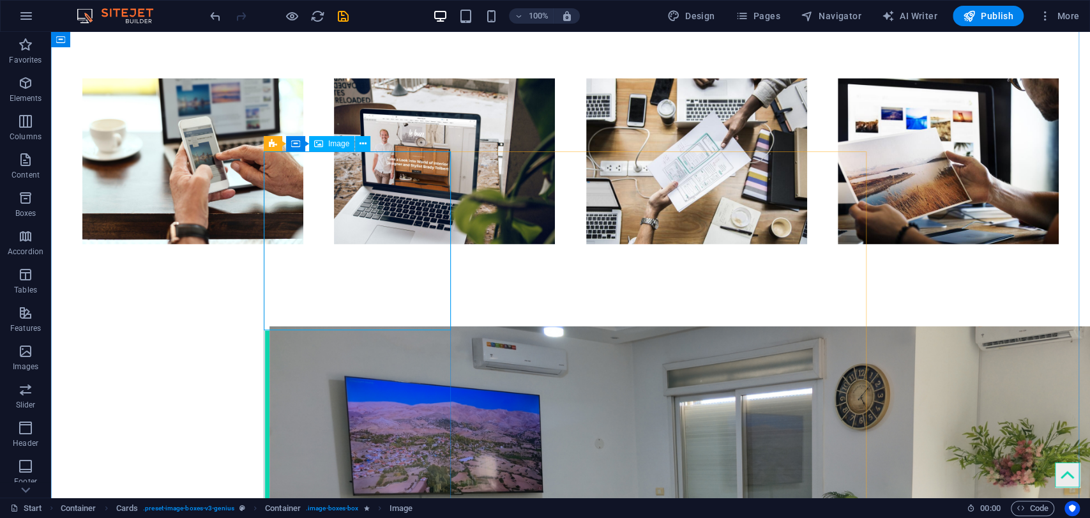
select select "px"
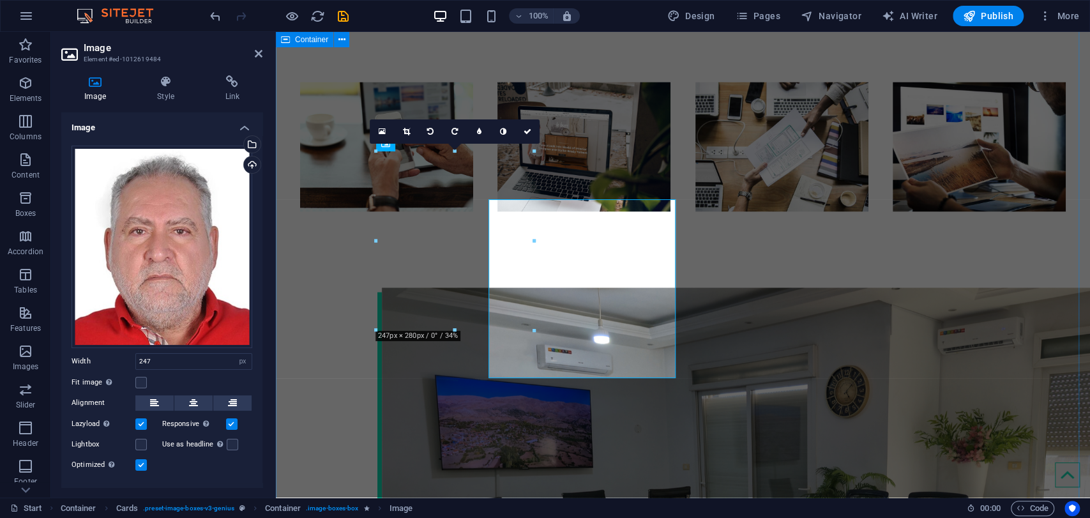
scroll to position [1534, 0]
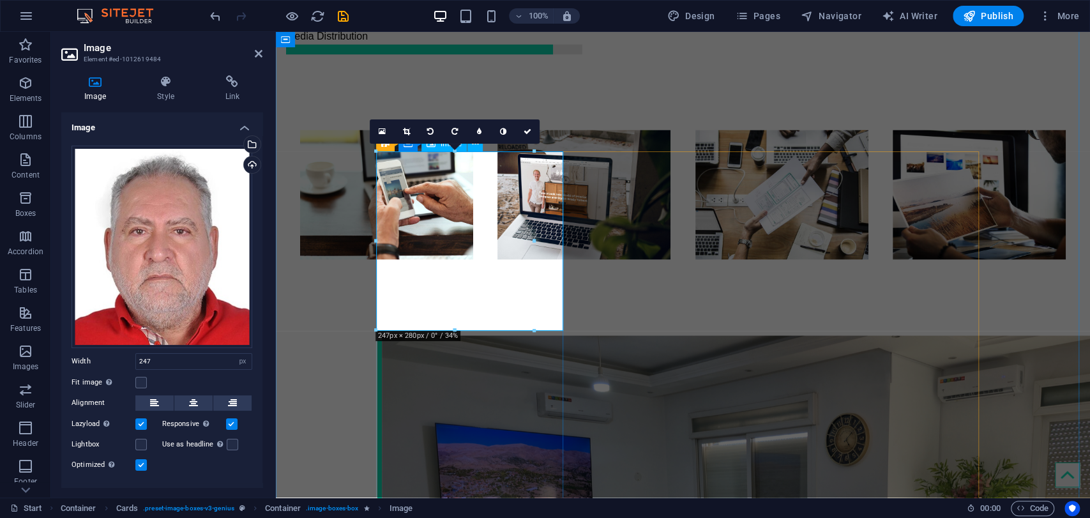
click at [410, 136] on link at bounding box center [406, 131] width 24 height 24
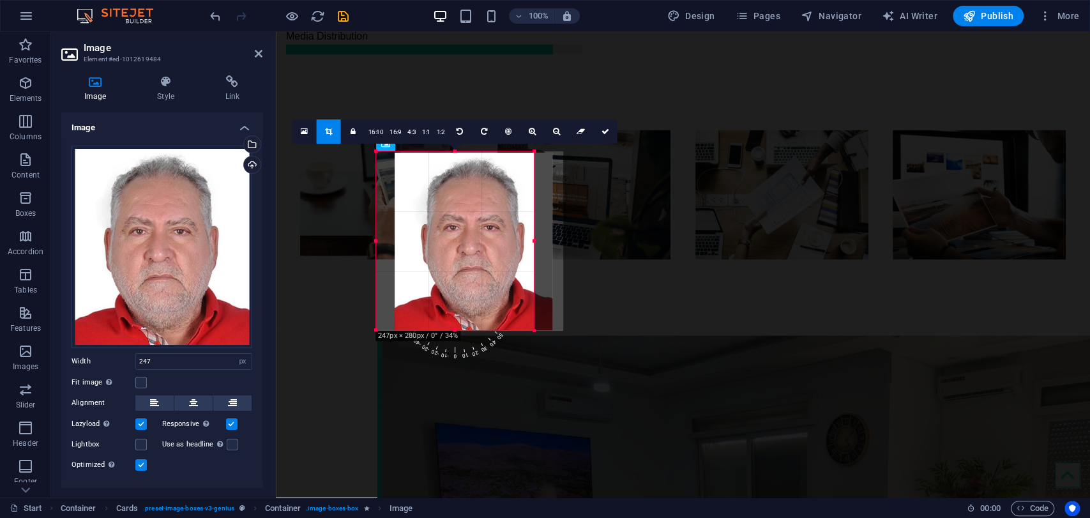
drag, startPoint x: 449, startPoint y: 224, endPoint x: 467, endPoint y: 224, distance: 18.5
click at [467, 224] on div at bounding box center [473, 241] width 158 height 177
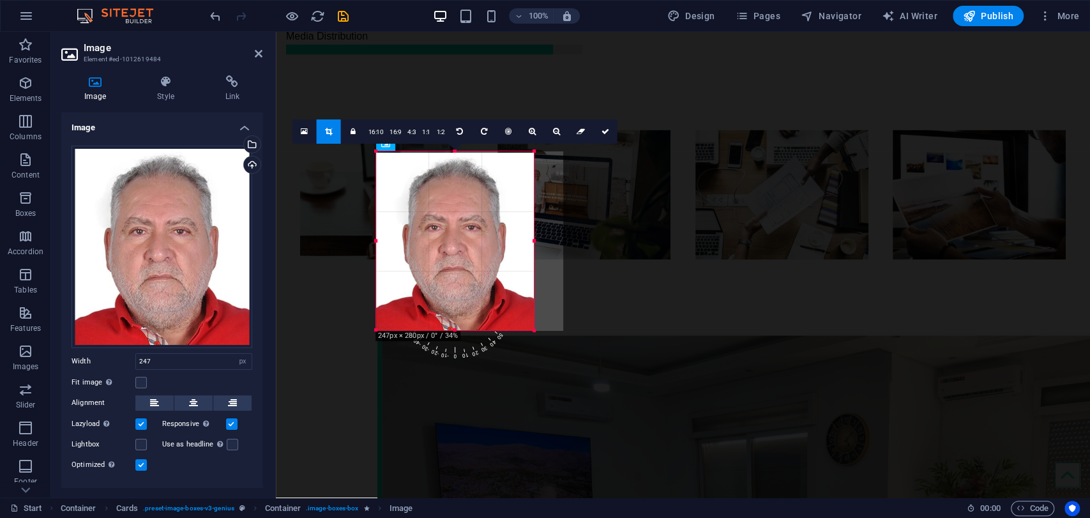
drag, startPoint x: 536, startPoint y: 242, endPoint x: 271, endPoint y: 209, distance: 267.5
drag, startPoint x: 535, startPoint y: 244, endPoint x: 564, endPoint y: 246, distance: 28.8
click at [564, 246] on div at bounding box center [562, 240] width 4 height 179
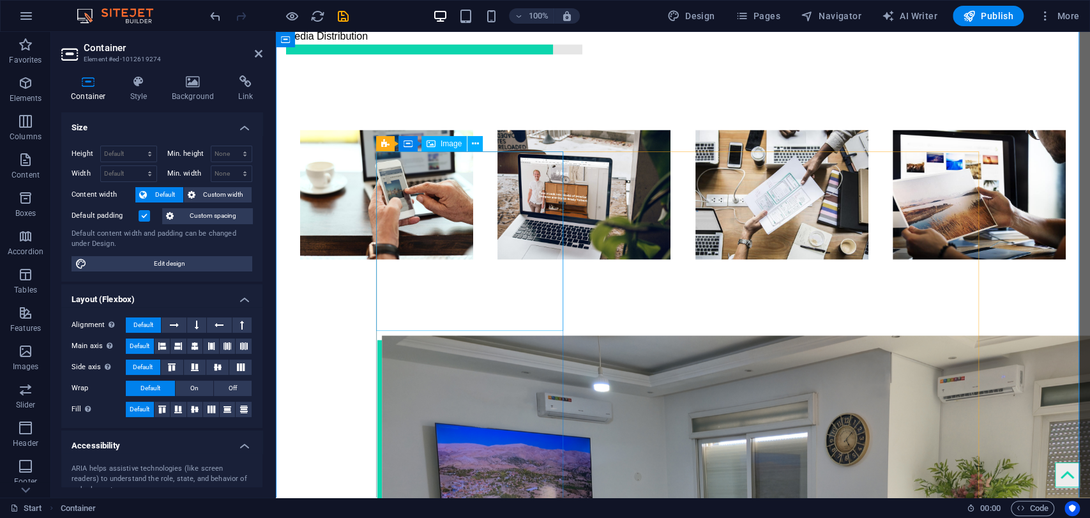
select select "px"
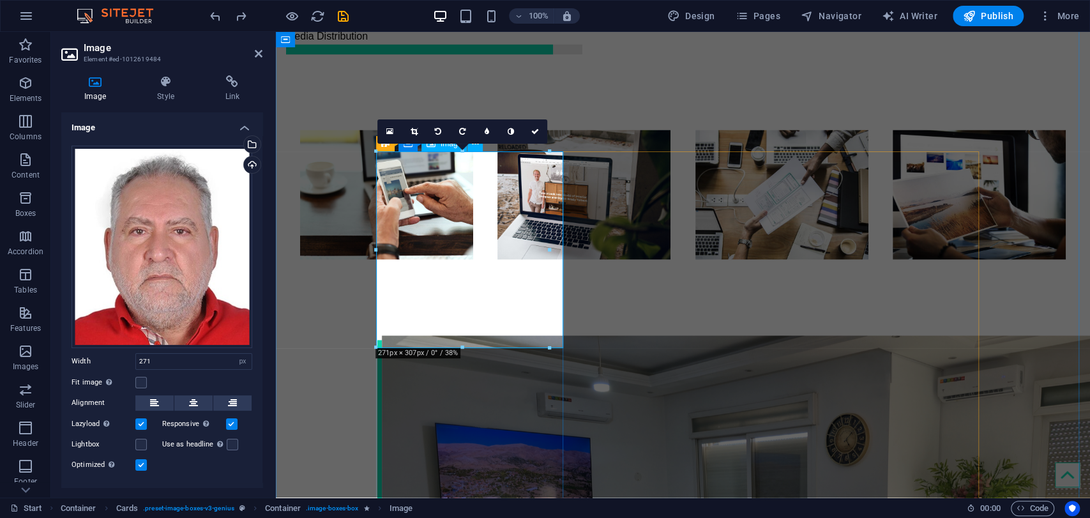
type input "100"
select select "%"
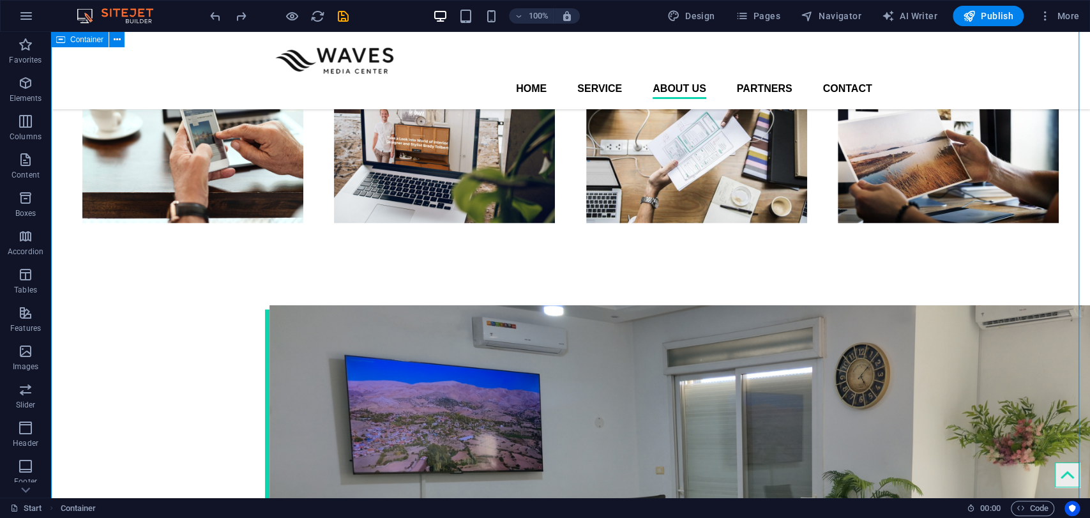
scroll to position [1582, 0]
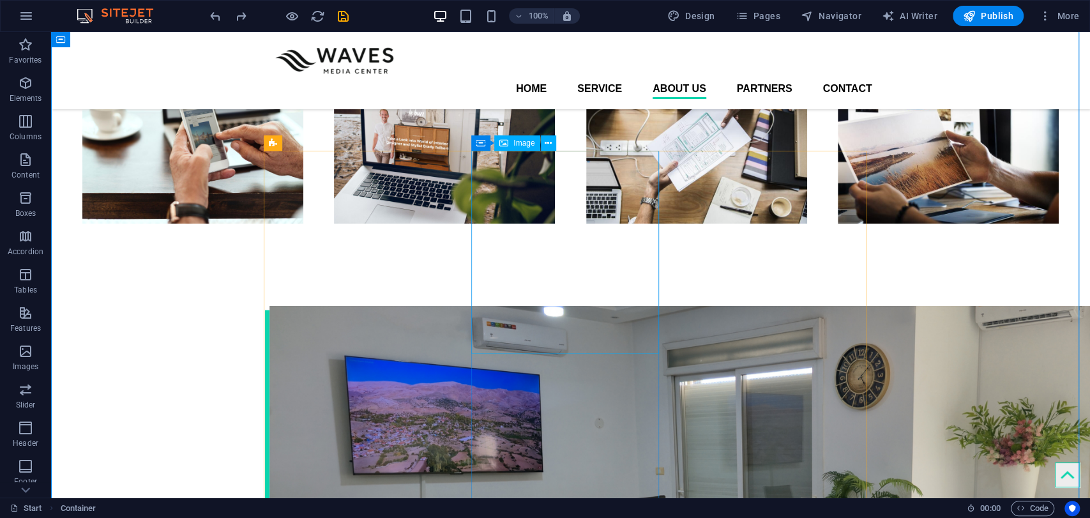
select select "px"
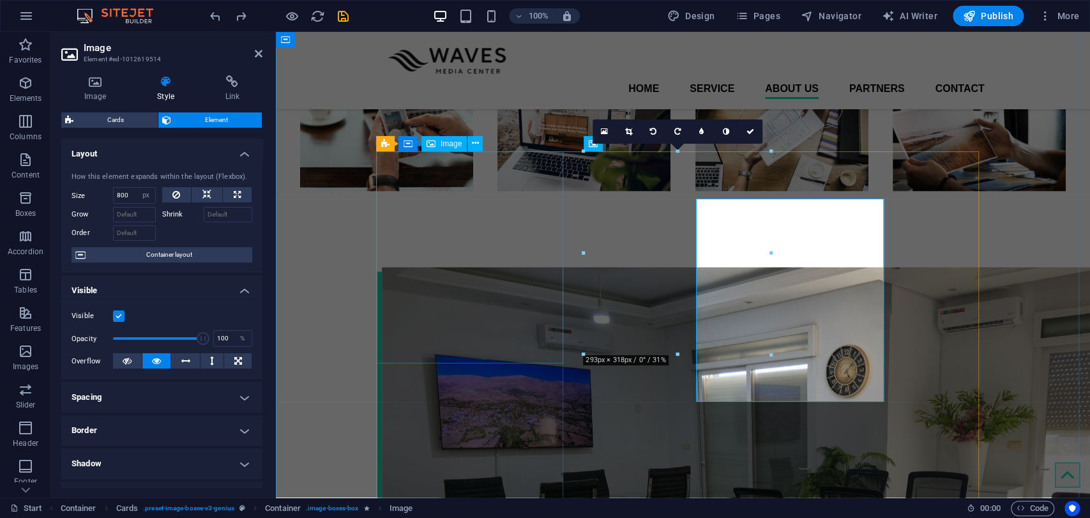
scroll to position [1534, 0]
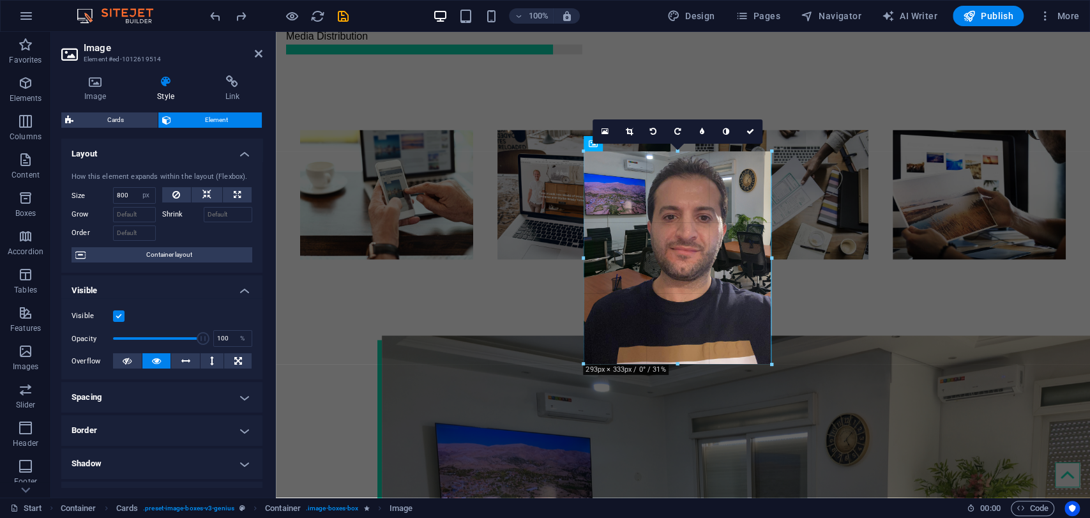
drag, startPoint x: 673, startPoint y: 353, endPoint x: 674, endPoint y: 363, distance: 9.6
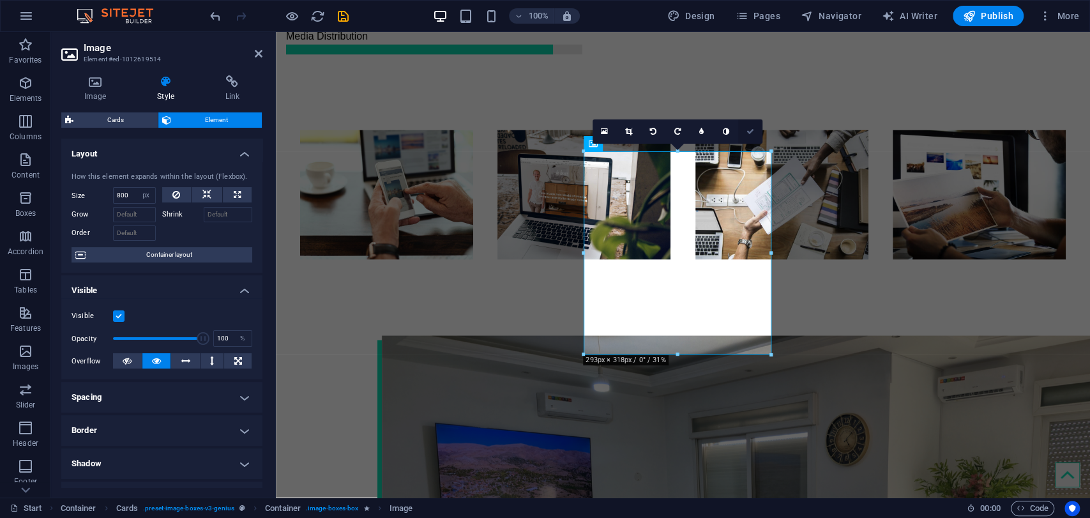
click at [756, 133] on link at bounding box center [750, 131] width 24 height 24
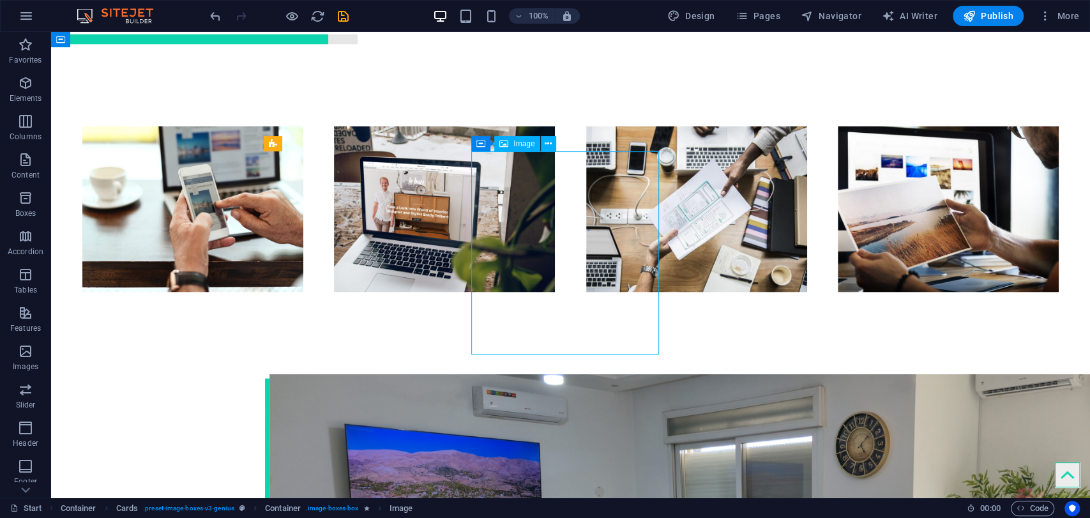
select select "px"
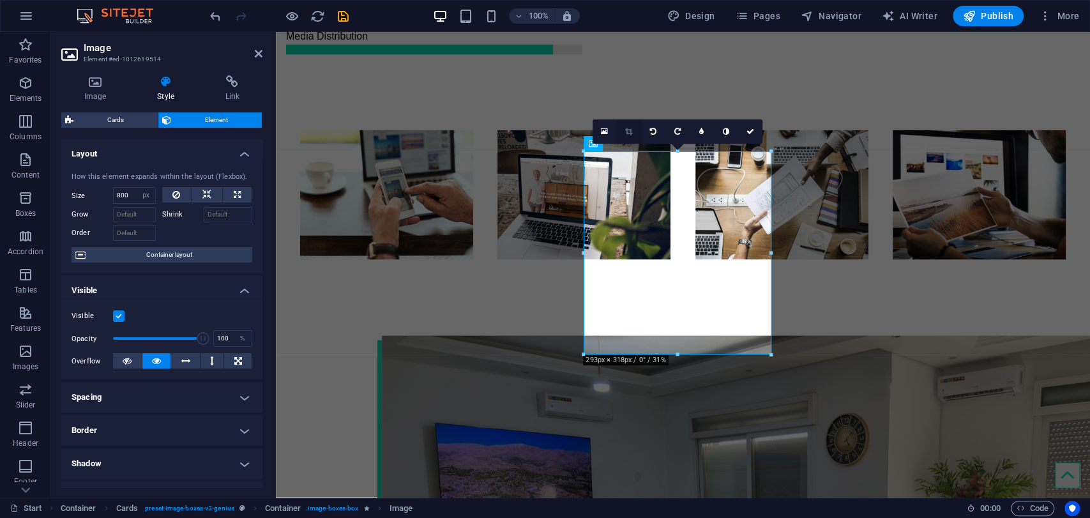
click at [628, 135] on icon at bounding box center [628, 132] width 7 height 8
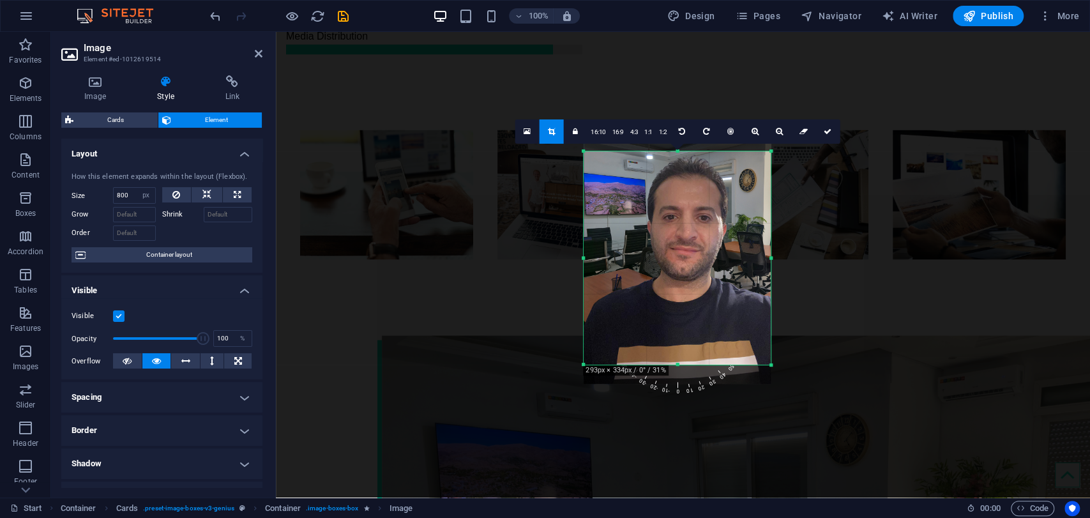
drag, startPoint x: 679, startPoint y: 355, endPoint x: 678, endPoint y: 365, distance: 10.3
click at [678, 365] on div at bounding box center [676, 365] width 187 height 4
click at [827, 132] on icon at bounding box center [827, 132] width 8 height 8
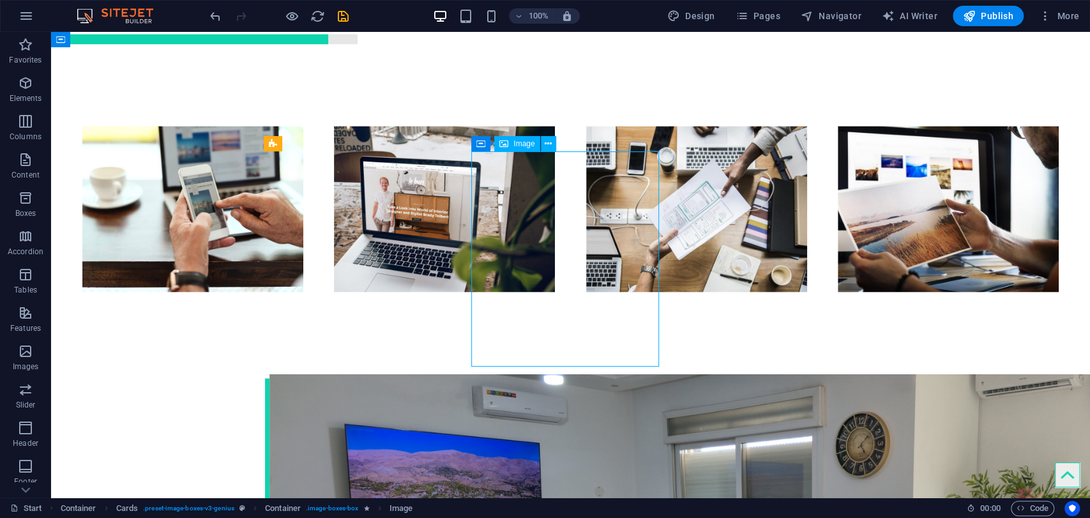
select select "px"
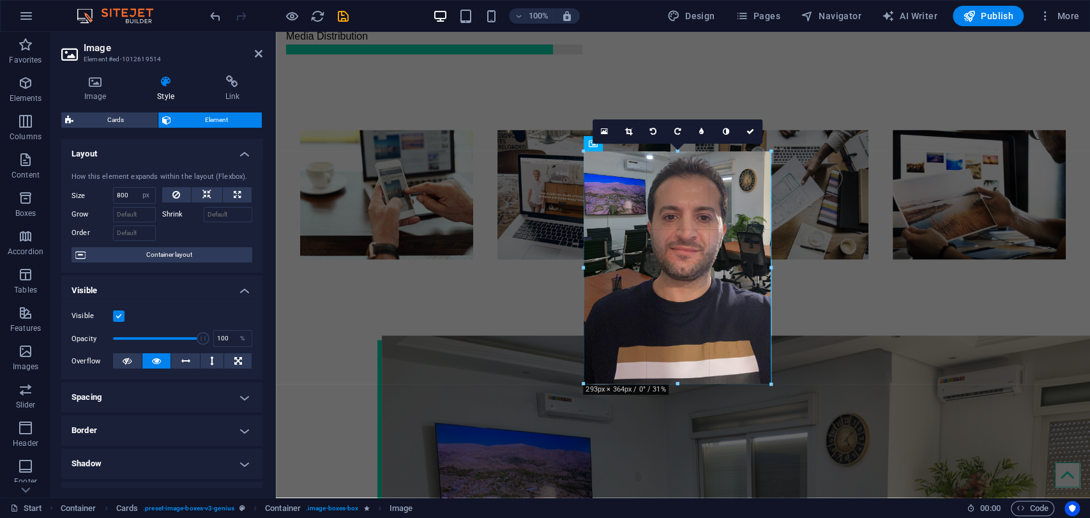
drag, startPoint x: 677, startPoint y: 366, endPoint x: 677, endPoint y: 384, distance: 18.5
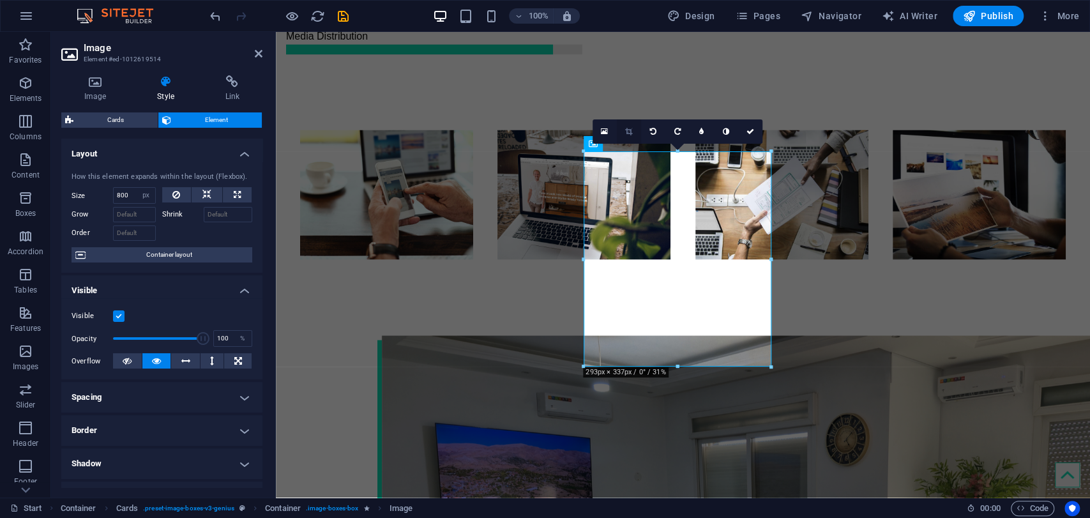
click at [630, 130] on icon at bounding box center [628, 132] width 7 height 8
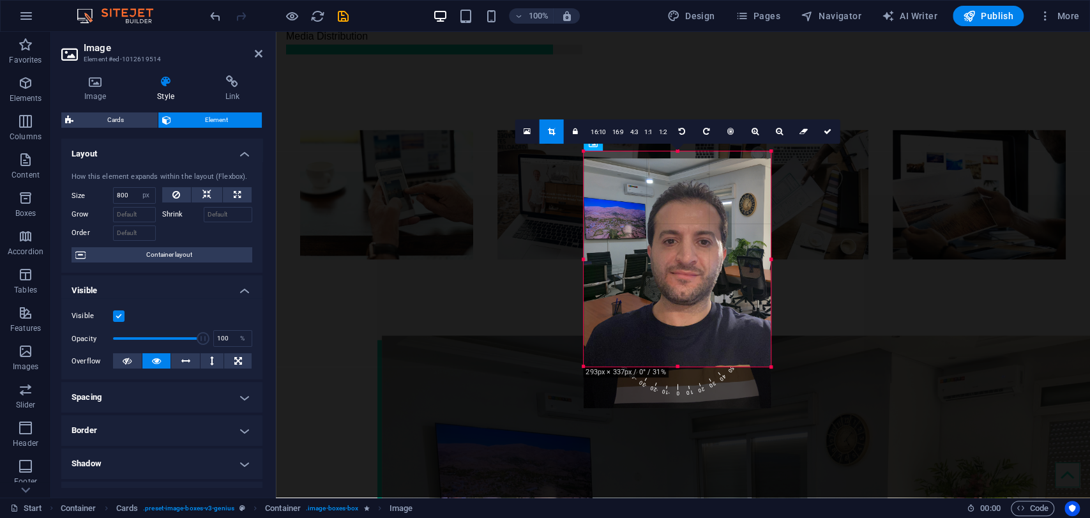
drag, startPoint x: 679, startPoint y: 364, endPoint x: 678, endPoint y: 389, distance: 24.9
click at [678, 366] on div "180 170 160 150 140 130 120 110 100 90 80 70 60 50 40 30 20 10 0 -10 -20 -30 -4…" at bounding box center [676, 258] width 187 height 215
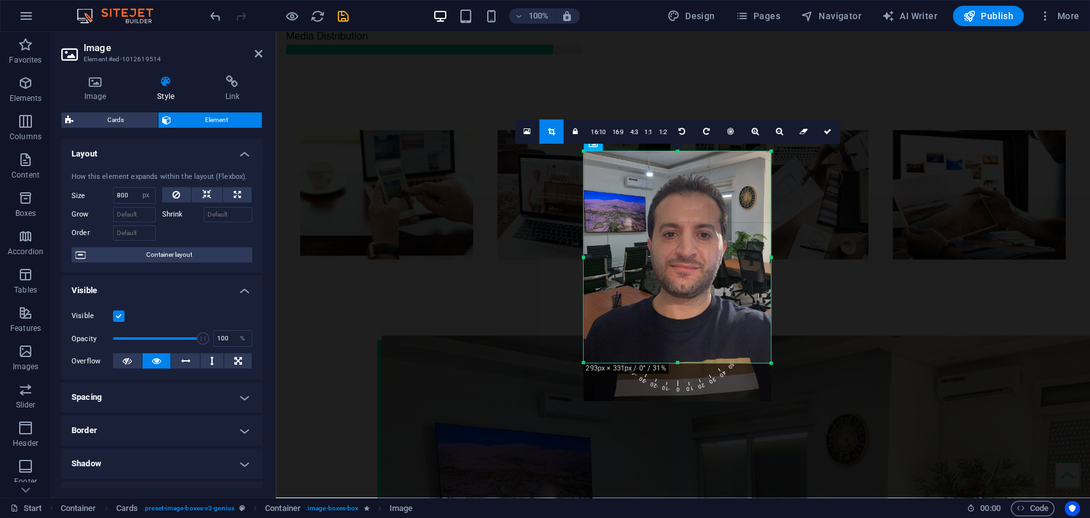
click at [682, 361] on div at bounding box center [676, 363] width 187 height 4
click at [823, 124] on link at bounding box center [827, 131] width 24 height 24
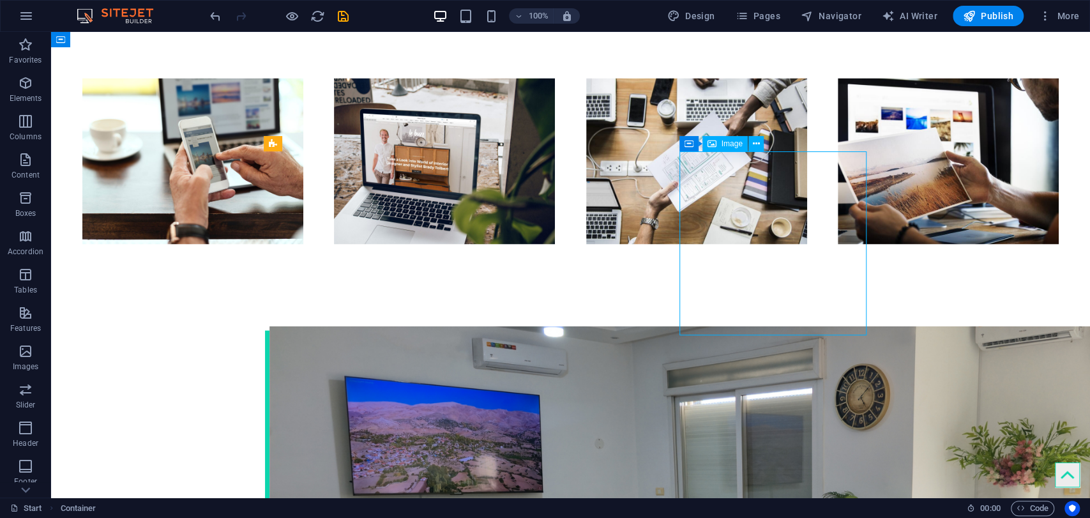
select select "px"
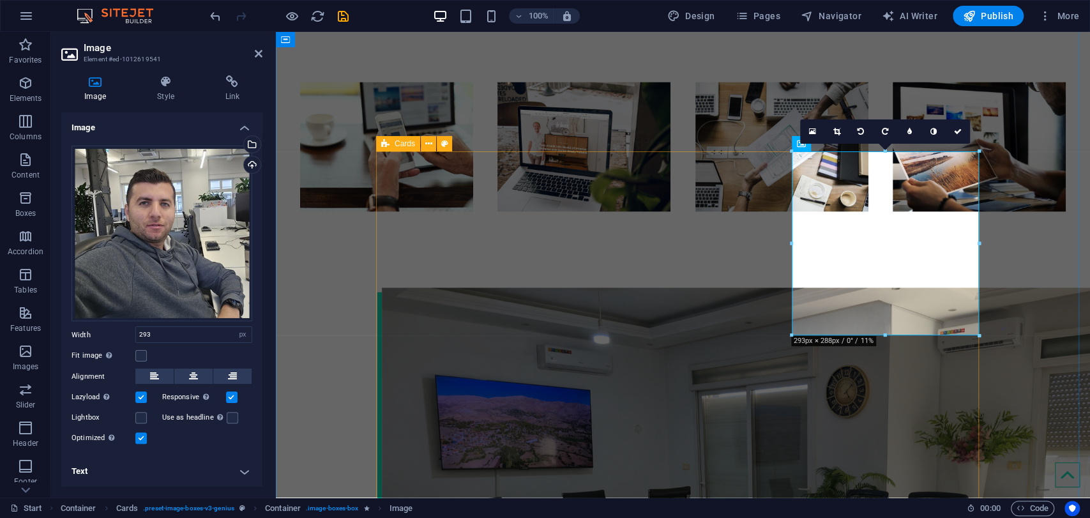
scroll to position [1534, 0]
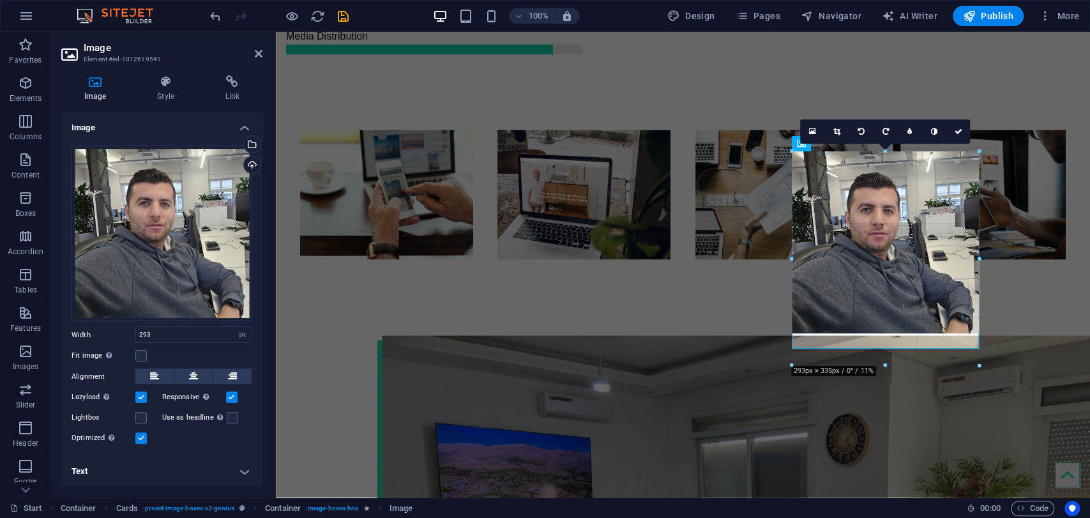
drag, startPoint x: 883, startPoint y: 335, endPoint x: 883, endPoint y: 369, distance: 33.8
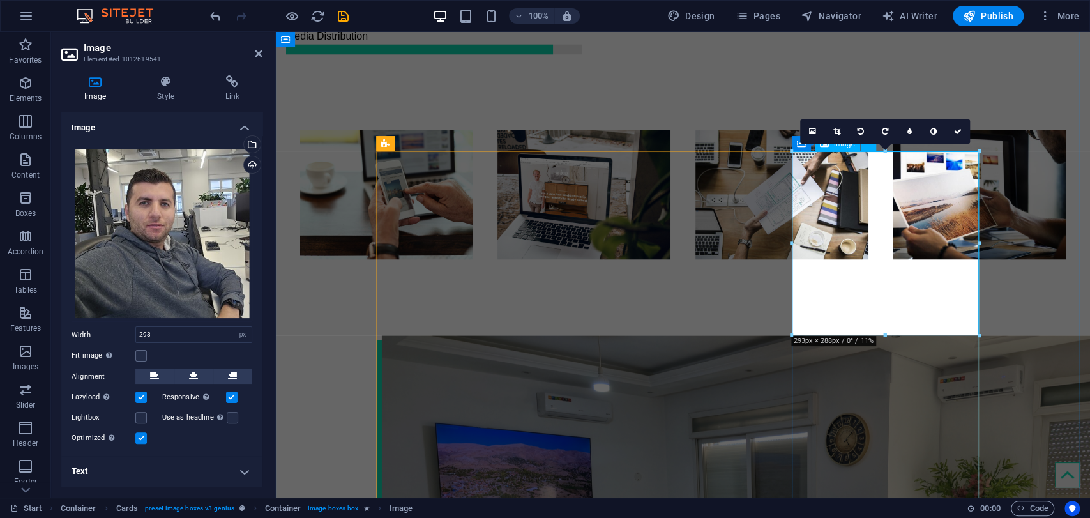
click at [837, 124] on link at bounding box center [836, 131] width 24 height 24
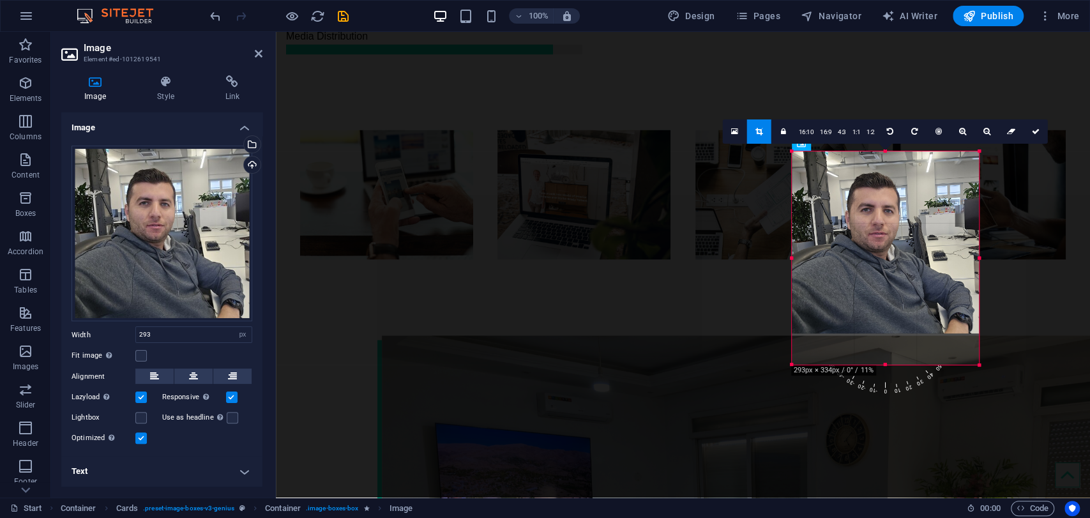
drag, startPoint x: 886, startPoint y: 336, endPoint x: 610, endPoint y: 333, distance: 276.4
click at [885, 365] on div at bounding box center [884, 365] width 187 height 4
drag, startPoint x: 883, startPoint y: 333, endPoint x: 889, endPoint y: 363, distance: 30.4
click at [889, 363] on div at bounding box center [884, 363] width 187 height 4
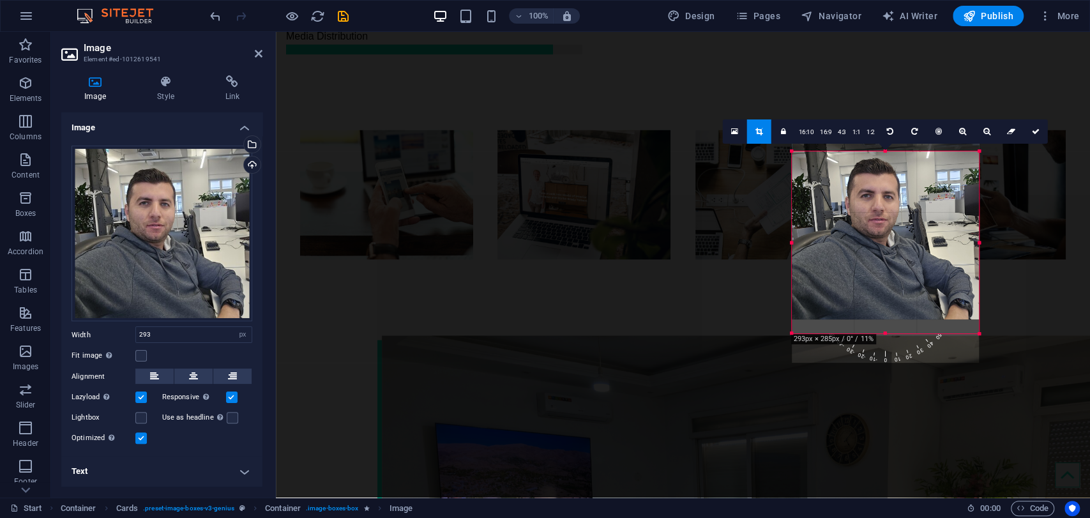
drag, startPoint x: 883, startPoint y: 306, endPoint x: 881, endPoint y: 287, distance: 19.2
click at [881, 287] on div at bounding box center [884, 228] width 187 height 182
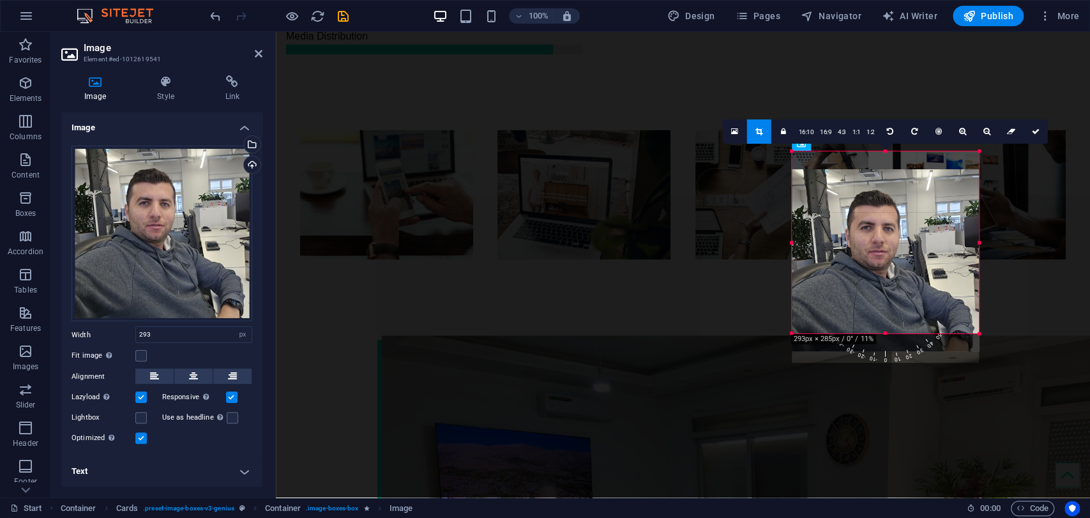
drag, startPoint x: 881, startPoint y: 285, endPoint x: 883, endPoint y: 313, distance: 27.5
click at [883, 313] on div at bounding box center [884, 260] width 187 height 182
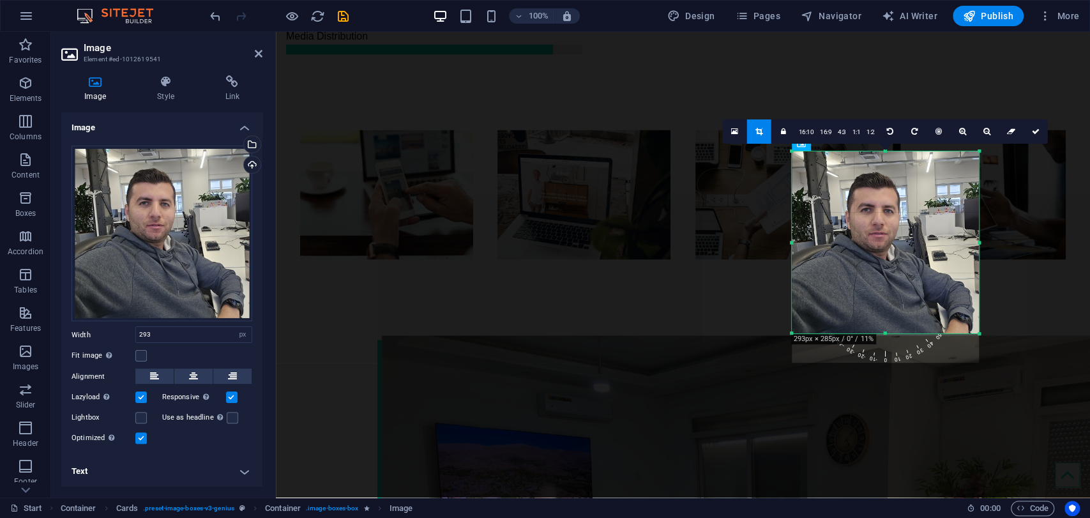
drag, startPoint x: 875, startPoint y: 284, endPoint x: 854, endPoint y: 282, distance: 21.2
click at [855, 282] on div at bounding box center [884, 242] width 187 height 182
drag, startPoint x: 882, startPoint y: 282, endPoint x: 891, endPoint y: 282, distance: 8.9
click at [891, 282] on div at bounding box center [884, 242] width 187 height 182
drag, startPoint x: 896, startPoint y: 282, endPoint x: 861, endPoint y: 282, distance: 34.5
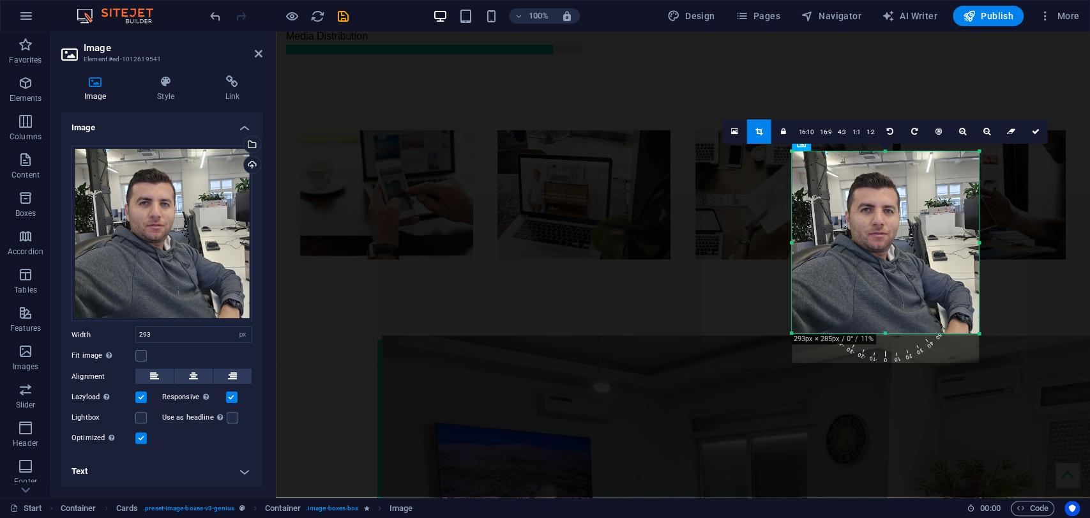
click at [861, 282] on div at bounding box center [884, 242] width 187 height 182
click at [232, 395] on label at bounding box center [231, 396] width 11 height 11
click at [0, 0] on input "Responsive Automatically load retina image and smartphone optimized sizes." at bounding box center [0, 0] width 0 height 0
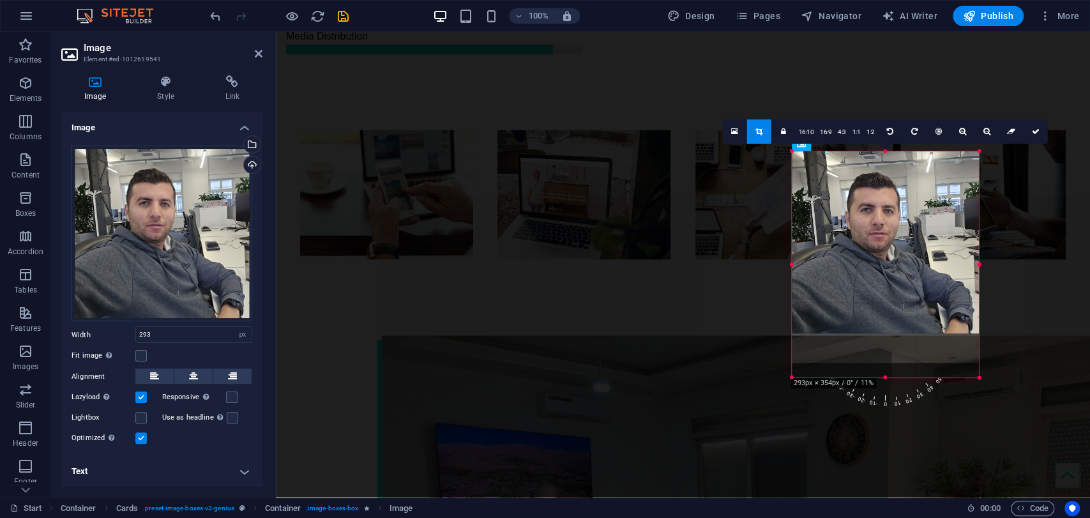
drag, startPoint x: 881, startPoint y: 361, endPoint x: 881, endPoint y: 383, distance: 22.3
click at [881, 380] on div at bounding box center [884, 377] width 187 height 4
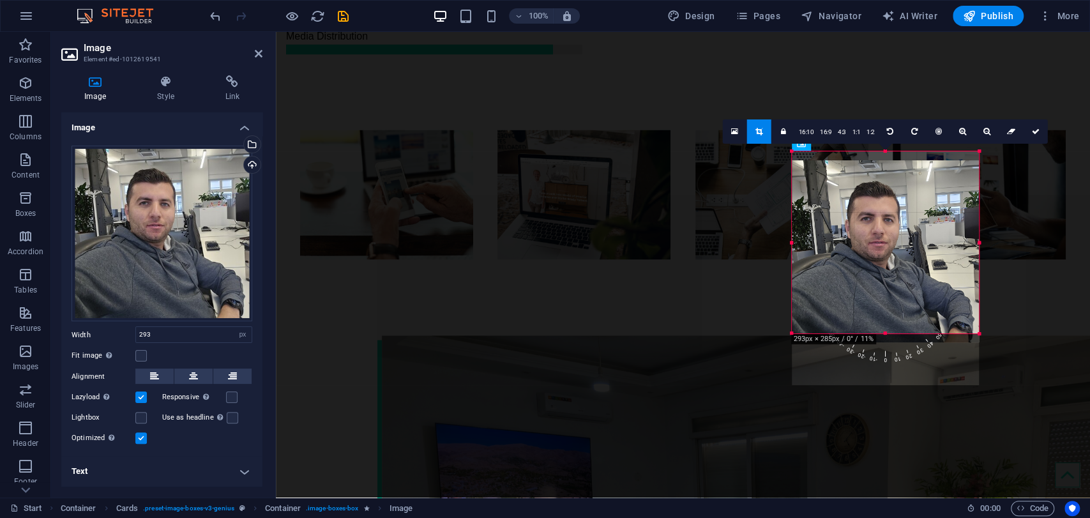
drag, startPoint x: 890, startPoint y: 294, endPoint x: 890, endPoint y: 303, distance: 9.6
click at [890, 303] on div at bounding box center [884, 251] width 187 height 182
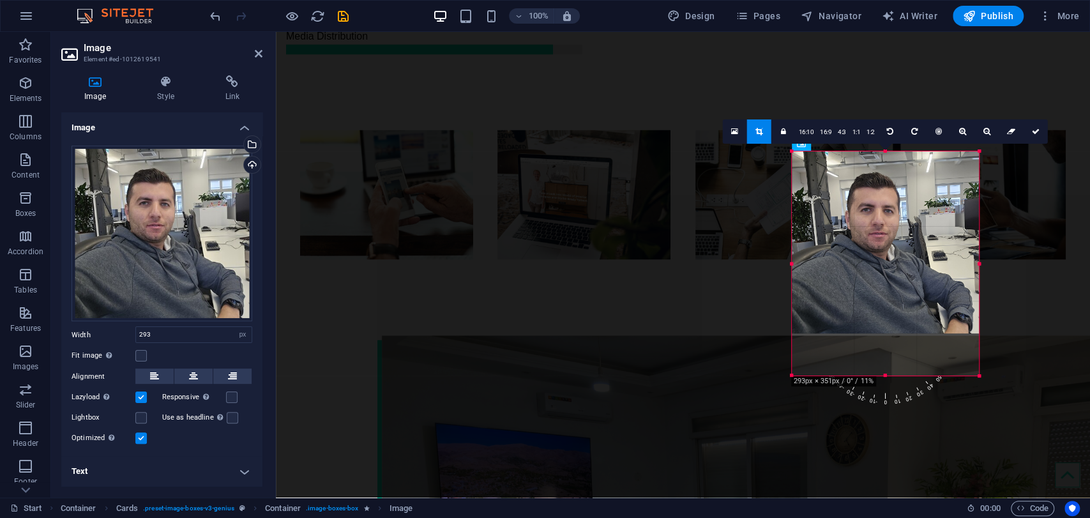
drag, startPoint x: 883, startPoint y: 331, endPoint x: 880, endPoint y: 375, distance: 44.2
click at [880, 375] on div at bounding box center [884, 375] width 187 height 4
drag, startPoint x: 883, startPoint y: 333, endPoint x: 884, endPoint y: 357, distance: 24.3
click at [884, 357] on div at bounding box center [884, 358] width 187 height 4
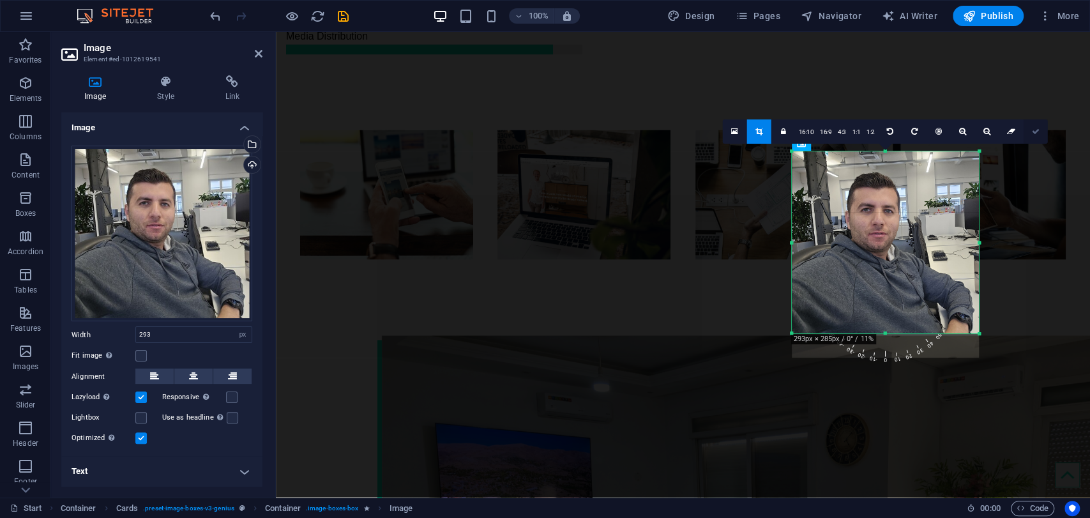
click at [1033, 137] on link at bounding box center [1035, 131] width 24 height 24
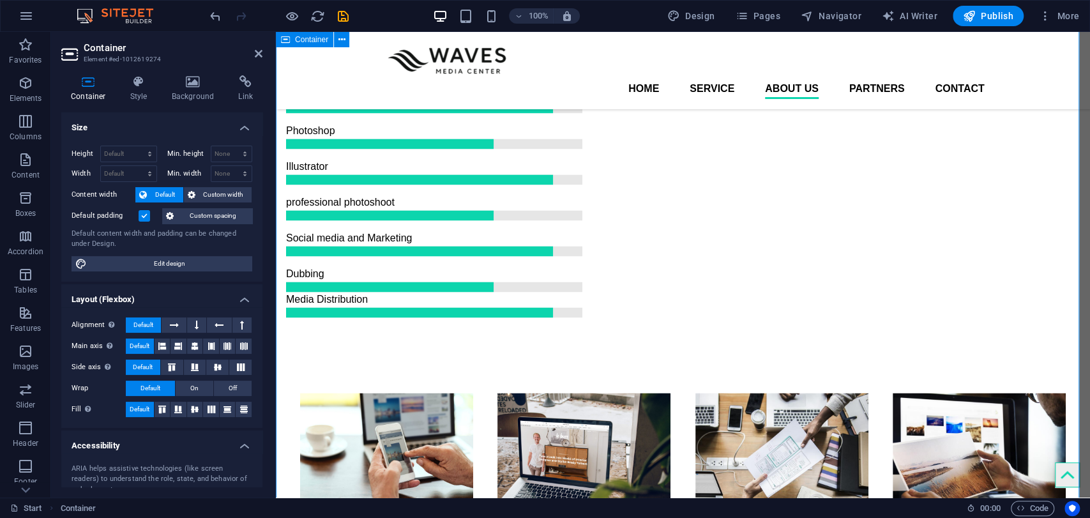
scroll to position [1605, 0]
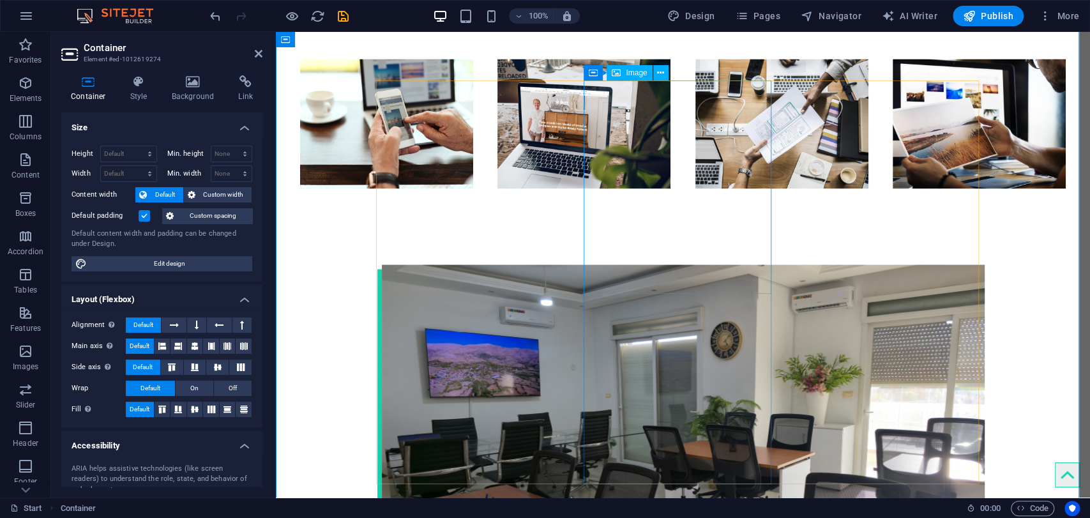
select select "px"
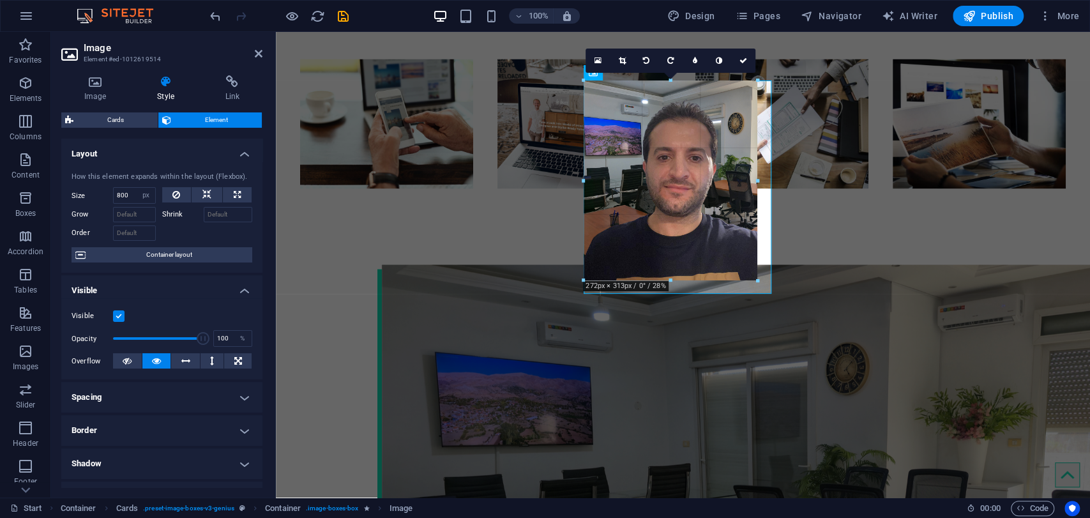
drag, startPoint x: 669, startPoint y: 296, endPoint x: 670, endPoint y: 281, distance: 14.7
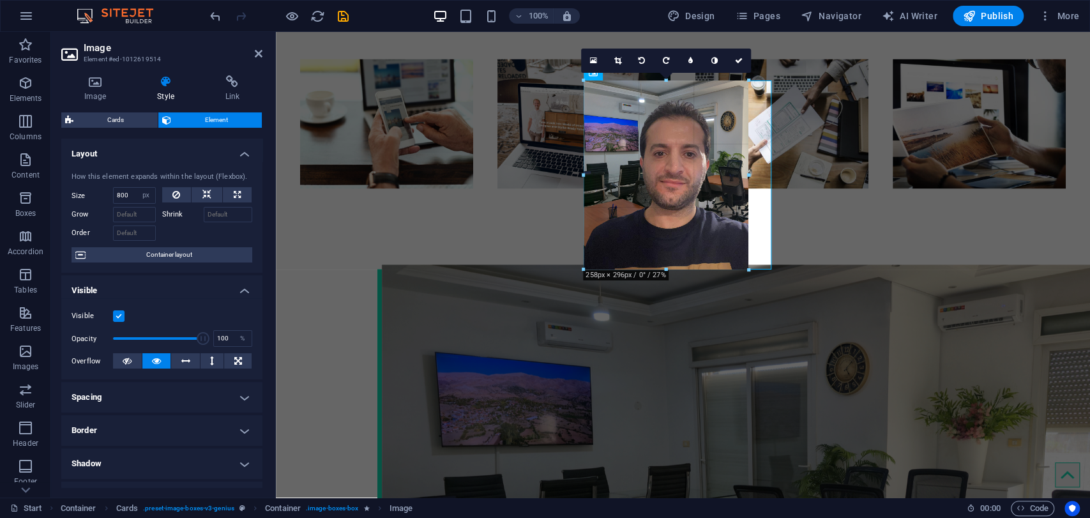
drag, startPoint x: 671, startPoint y: 278, endPoint x: 670, endPoint y: 270, distance: 7.9
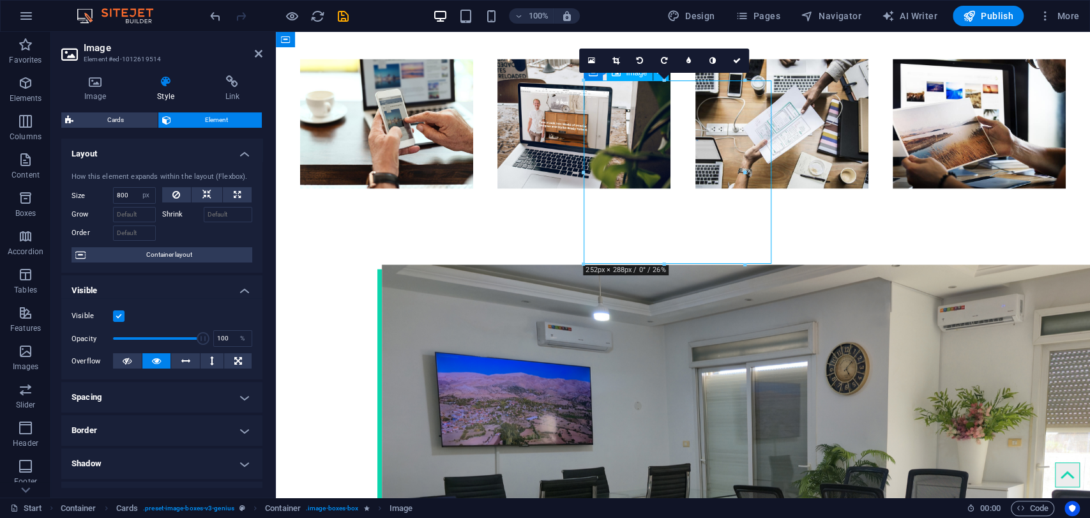
drag, startPoint x: 643, startPoint y: 214, endPoint x: 652, endPoint y: 212, distance: 8.5
drag, startPoint x: 684, startPoint y: 207, endPoint x: 698, endPoint y: 207, distance: 13.4
drag, startPoint x: 698, startPoint y: 207, endPoint x: 714, endPoint y: 207, distance: 16.6
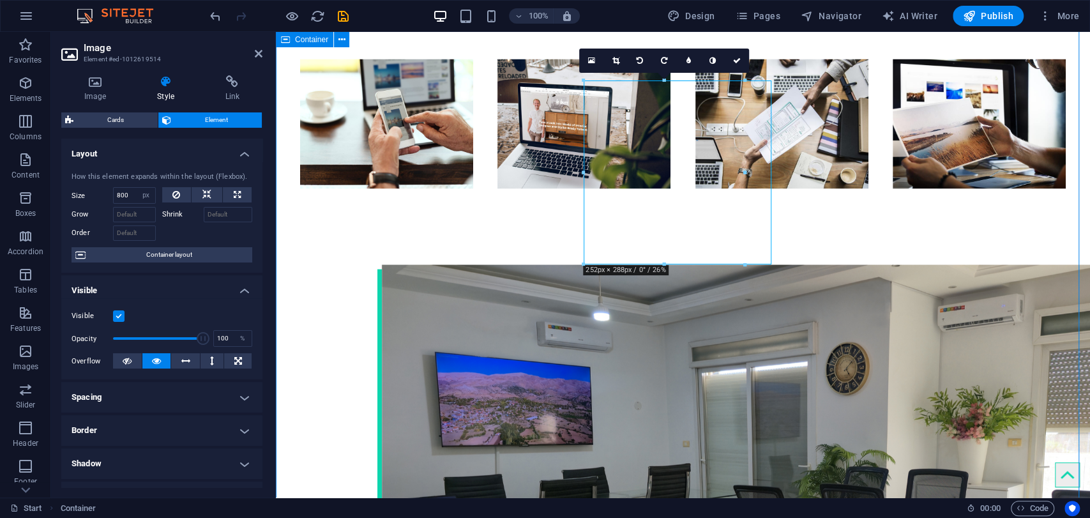
scroll to position [1653, 0]
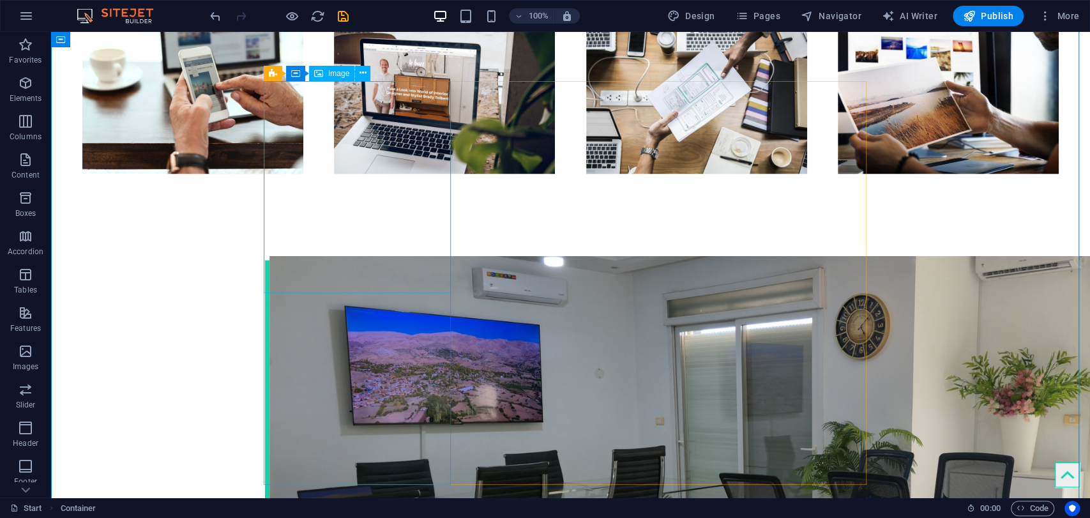
select select "%"
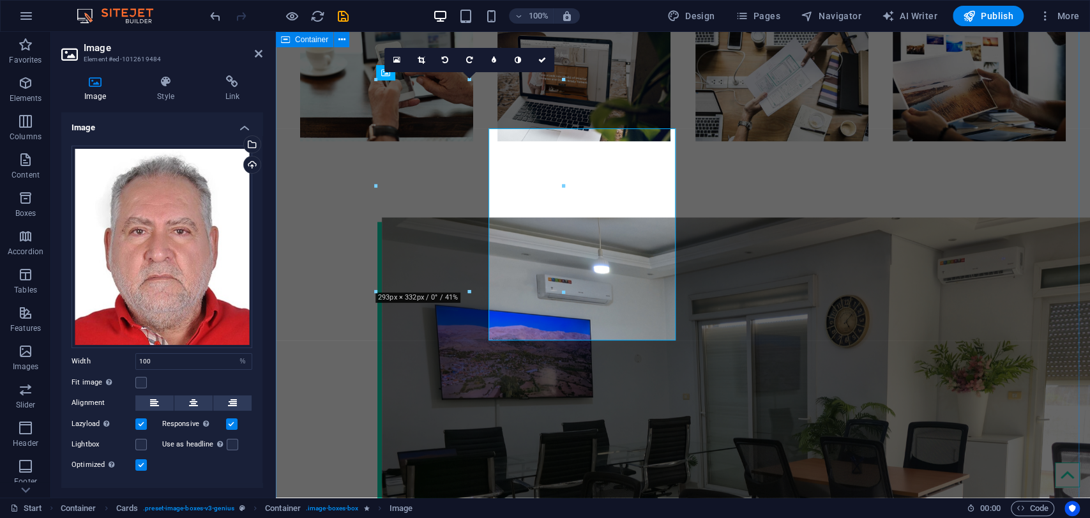
scroll to position [1605, 0]
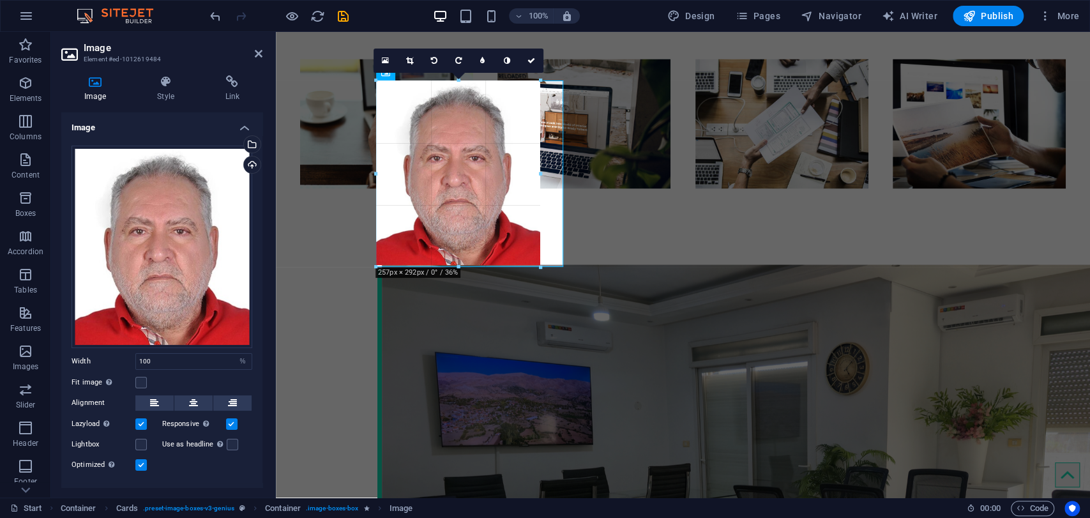
drag, startPoint x: 469, startPoint y: 292, endPoint x: 466, endPoint y: 267, distance: 25.7
type input "254"
select select "px"
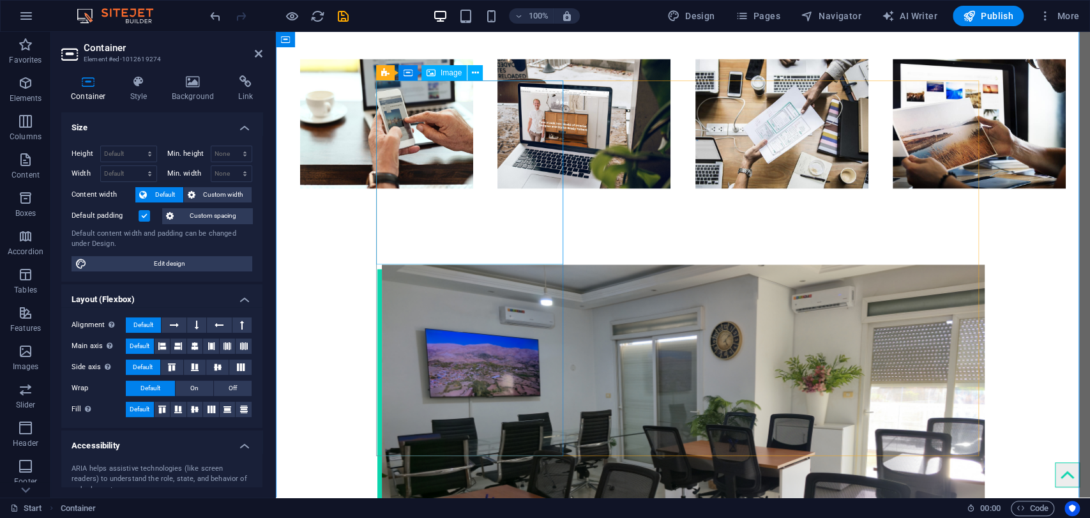
click at [434, 73] on icon at bounding box center [430, 72] width 9 height 15
select select "px"
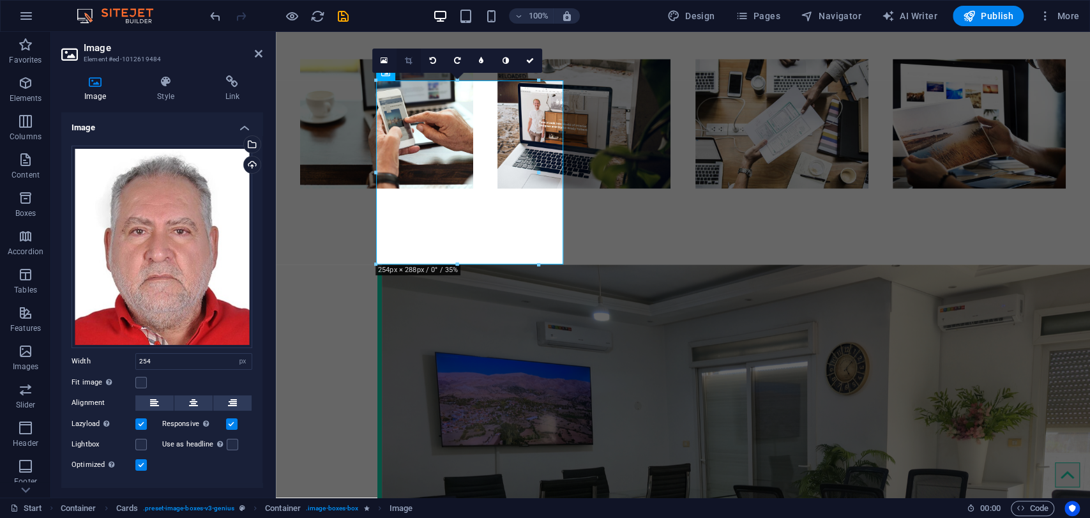
click at [402, 60] on link at bounding box center [408, 61] width 24 height 24
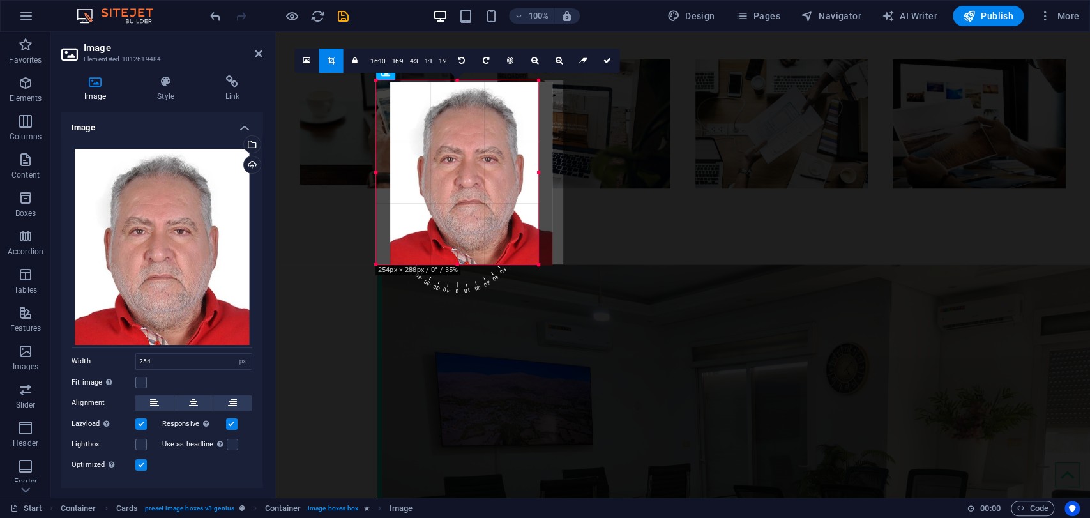
drag, startPoint x: 453, startPoint y: 170, endPoint x: 465, endPoint y: 172, distance: 12.9
click at [465, 172] on div at bounding box center [471, 173] width 162 height 182
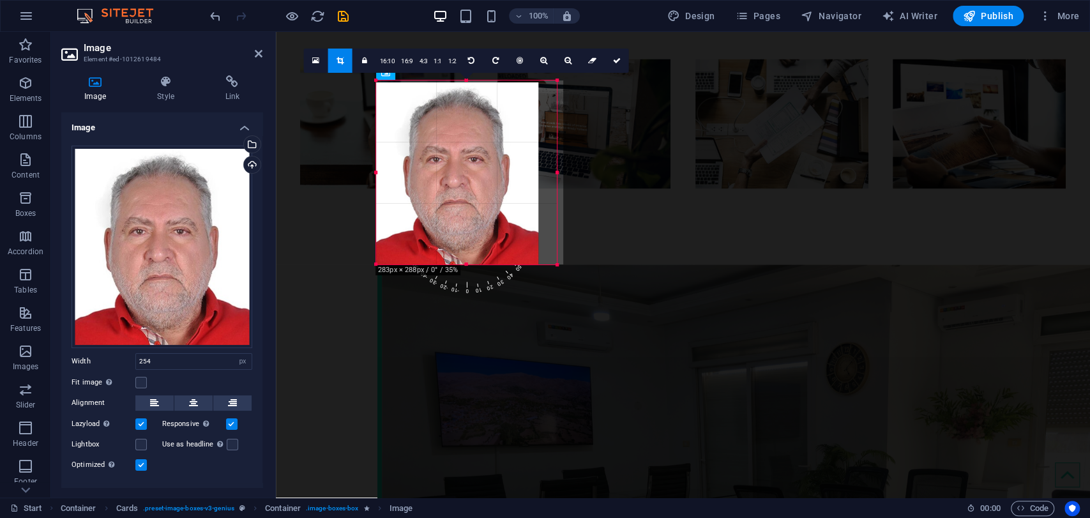
drag, startPoint x: 539, startPoint y: 175, endPoint x: 281, endPoint y: 143, distance: 259.8
click at [557, 175] on div at bounding box center [557, 172] width 4 height 184
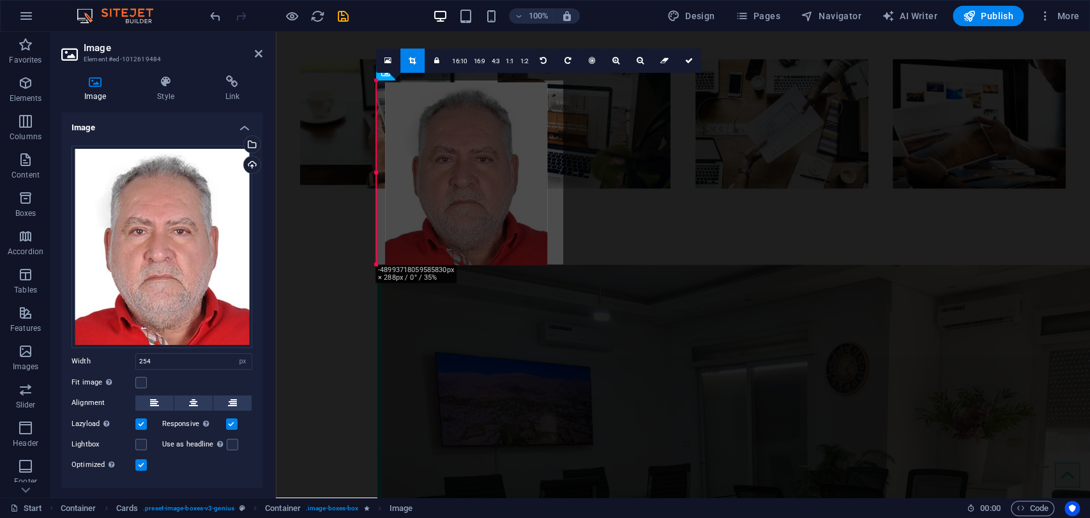
drag, startPoint x: 466, startPoint y: 175, endPoint x: 476, endPoint y: 176, distance: 10.3
click at [476, 176] on div at bounding box center [466, 173] width 162 height 182
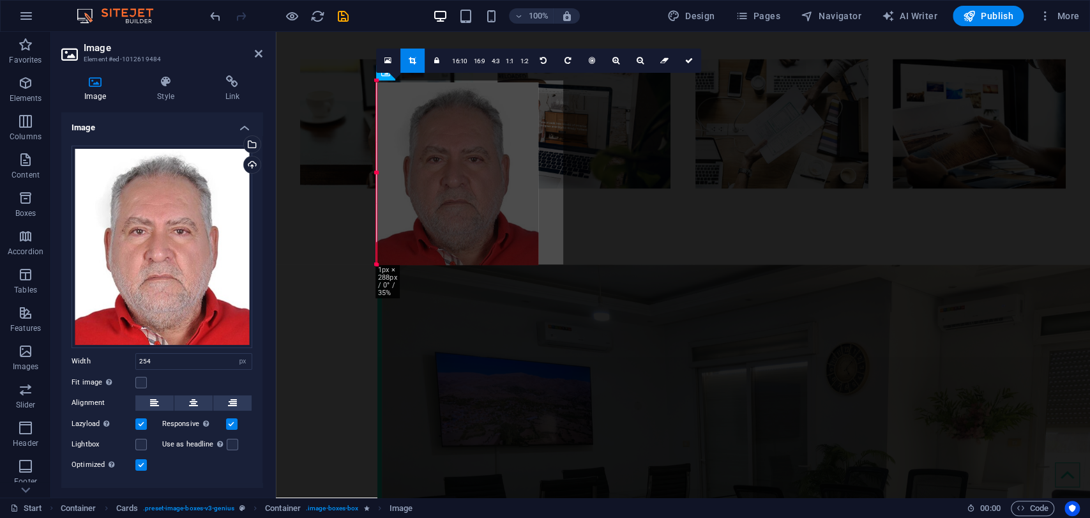
drag, startPoint x: 378, startPoint y: 171, endPoint x: 435, endPoint y: 179, distance: 57.3
click at [377, 179] on div "180 170 160 150 140 130 120 110 100 90 80 70 60 50 40 30 20 10 0 -10 -20 -30 -4…" at bounding box center [376, 172] width 1 height 184
click at [370, 174] on div at bounding box center [457, 173] width 188 height 207
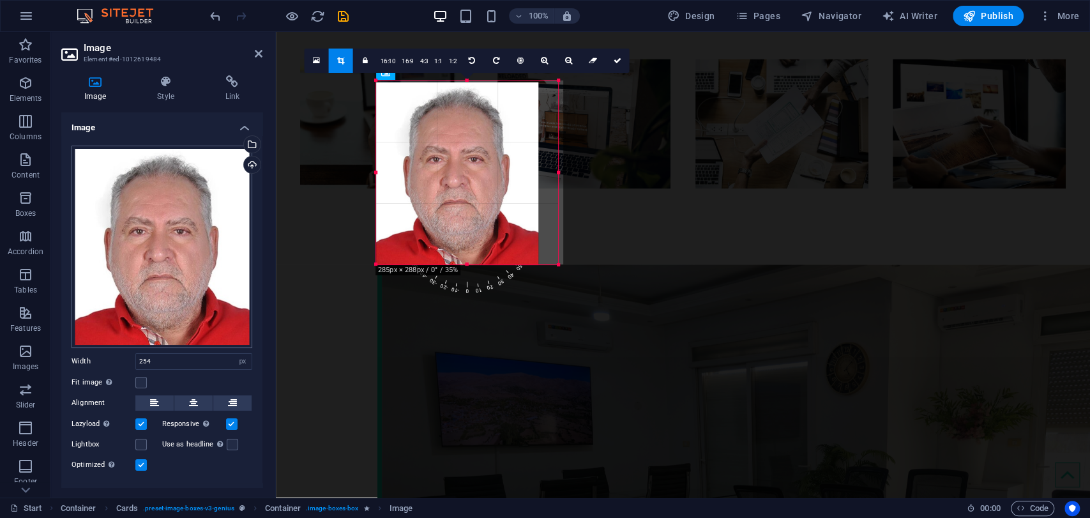
drag, startPoint x: 376, startPoint y: 174, endPoint x: 194, endPoint y: 183, distance: 182.2
click at [194, 183] on div "Image Element #ed-1012619484 Image Style Link Image Drag files here, click to c…" at bounding box center [570, 264] width 1039 height 465
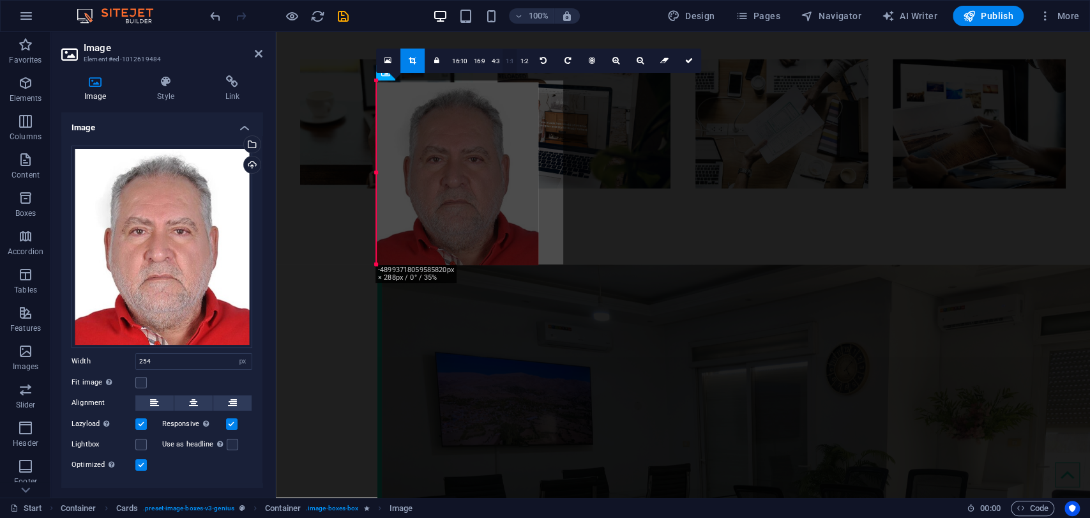
click at [510, 62] on link "1:1" at bounding box center [509, 61] width 15 height 24
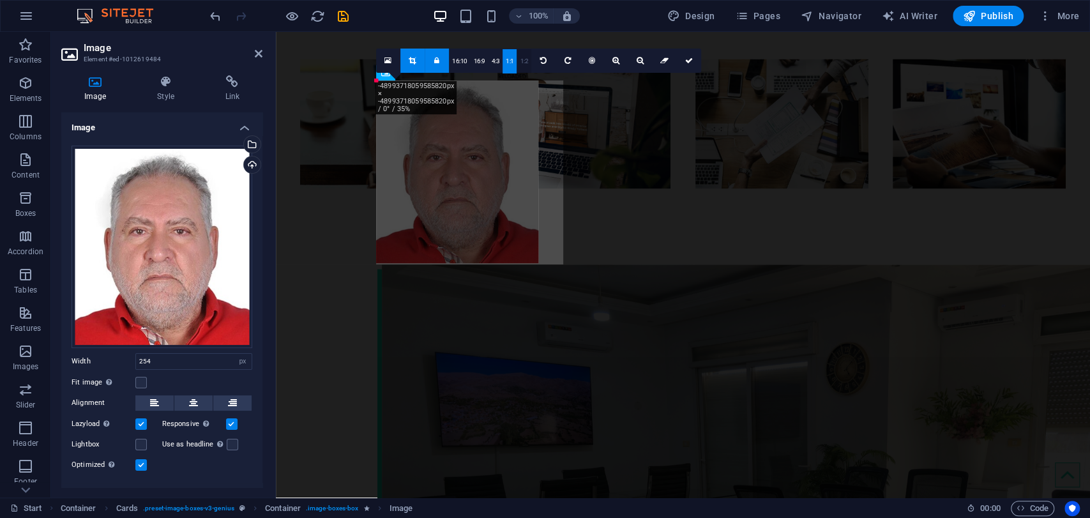
click at [524, 58] on link "1:2" at bounding box center [523, 61] width 15 height 24
click at [502, 58] on link "1:1" at bounding box center [509, 61] width 15 height 24
click at [489, 58] on link "4:3" at bounding box center [495, 61] width 15 height 24
click at [481, 58] on link "16:9" at bounding box center [479, 61] width 18 height 24
click at [467, 59] on link "16:10" at bounding box center [460, 61] width 22 height 24
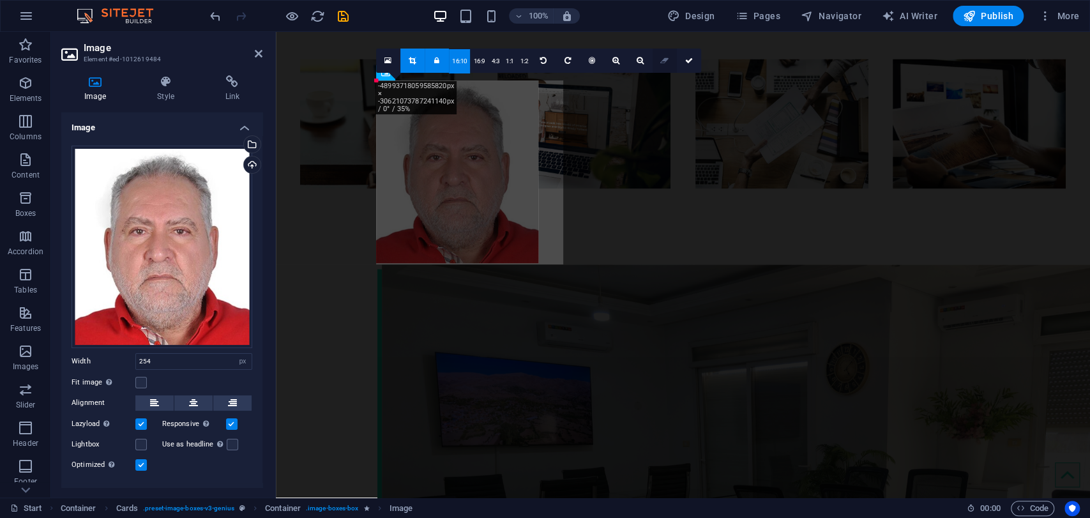
click at [666, 59] on icon at bounding box center [664, 61] width 8 height 8
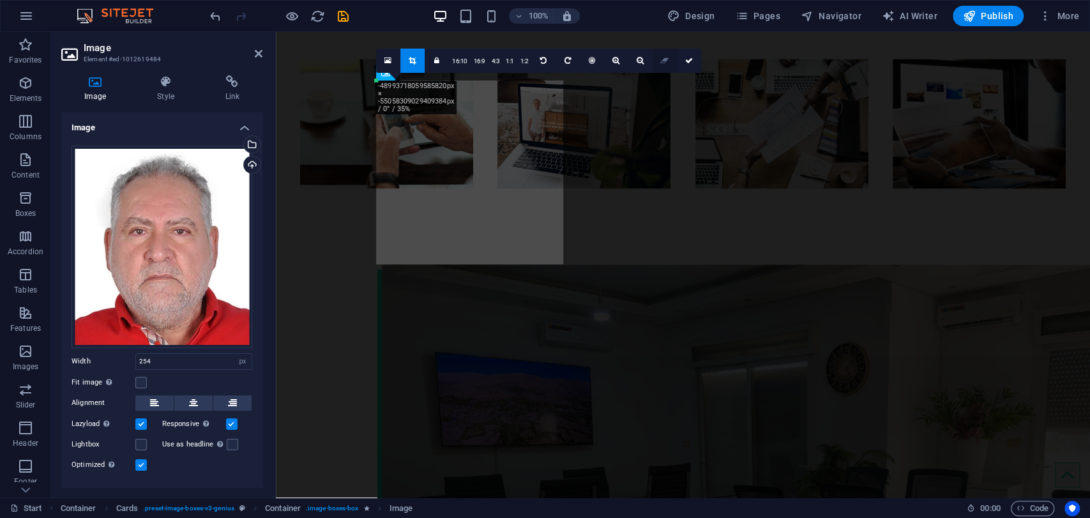
type input "100"
select select "%"
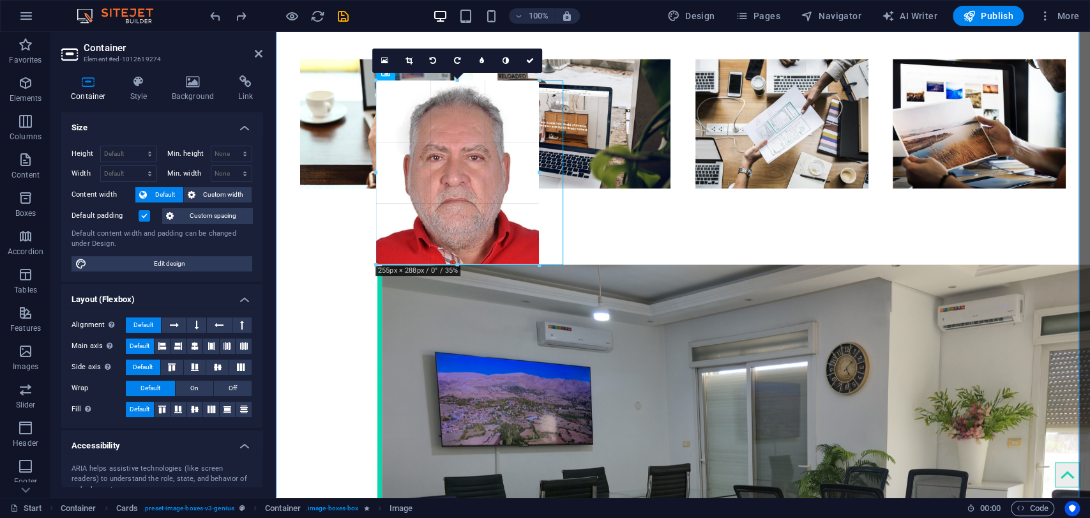
drag, startPoint x: 469, startPoint y: 292, endPoint x: 189, endPoint y: 237, distance: 285.0
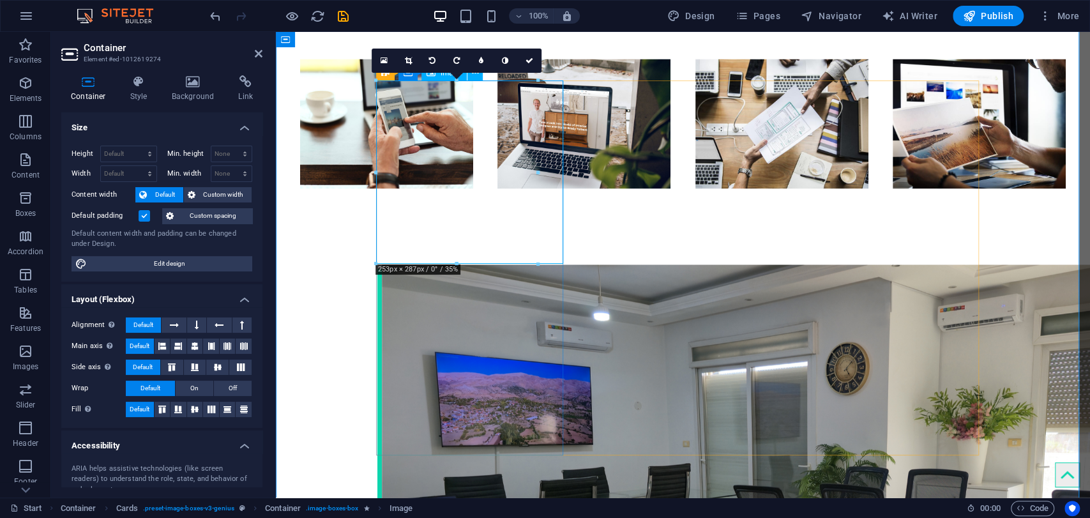
select select "px"
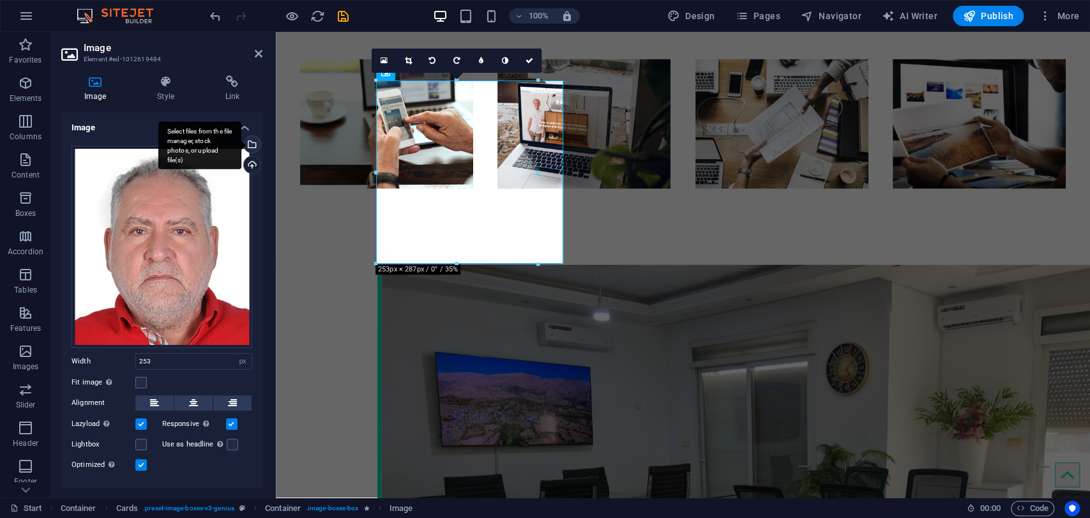
click at [241, 149] on div "Select files from the file manager, stock photos, or upload file(s)" at bounding box center [199, 145] width 83 height 48
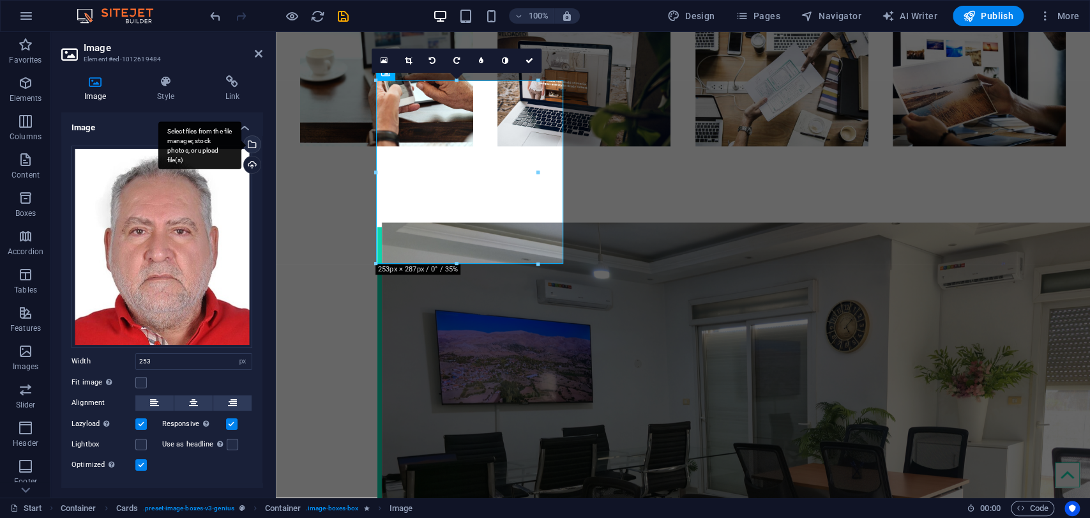
type input "100"
select select "%"
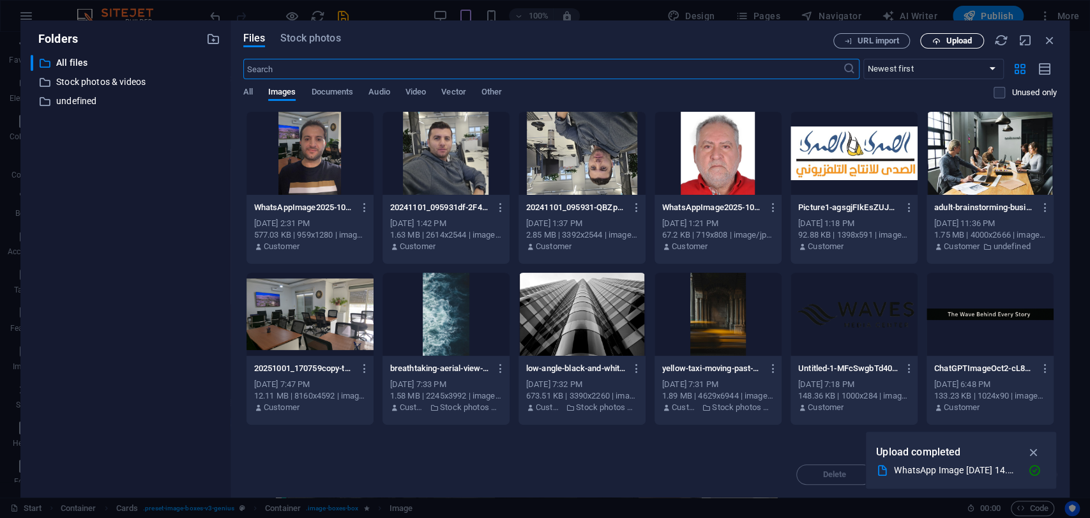
click at [945, 42] on span "Upload" at bounding box center [958, 41] width 26 height 8
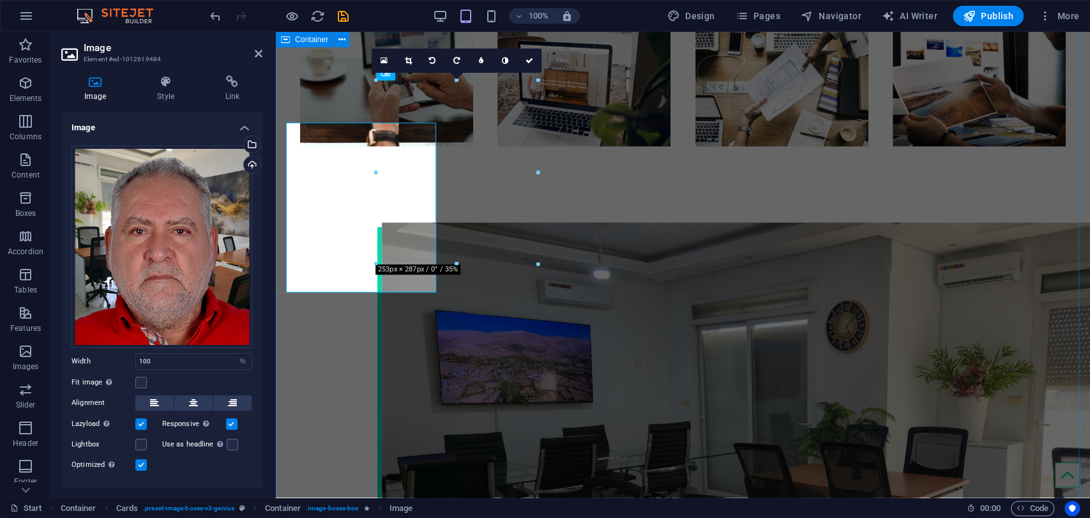
type input "253"
select select "px"
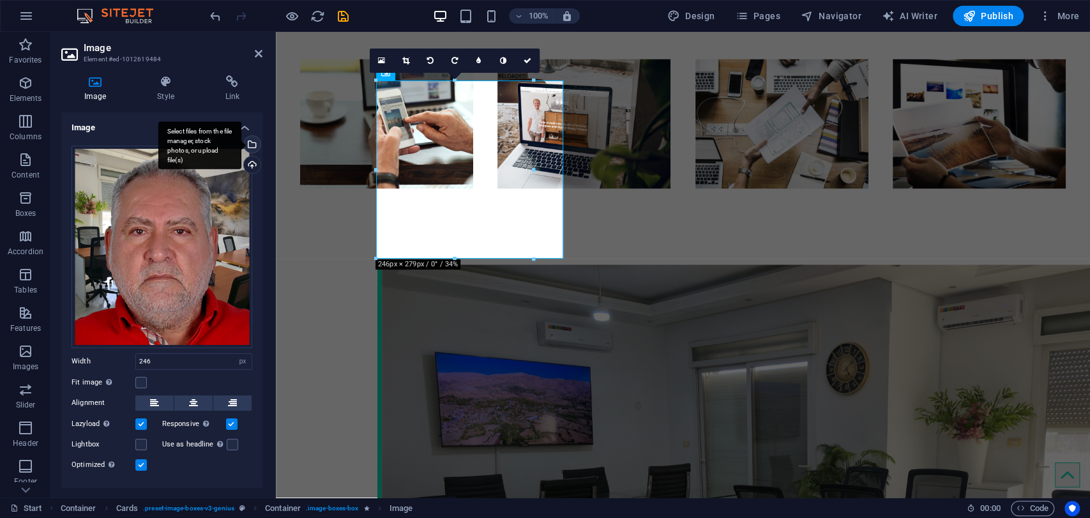
click at [241, 144] on div "Select files from the file manager, stock photos, or upload file(s)" at bounding box center [199, 145] width 83 height 48
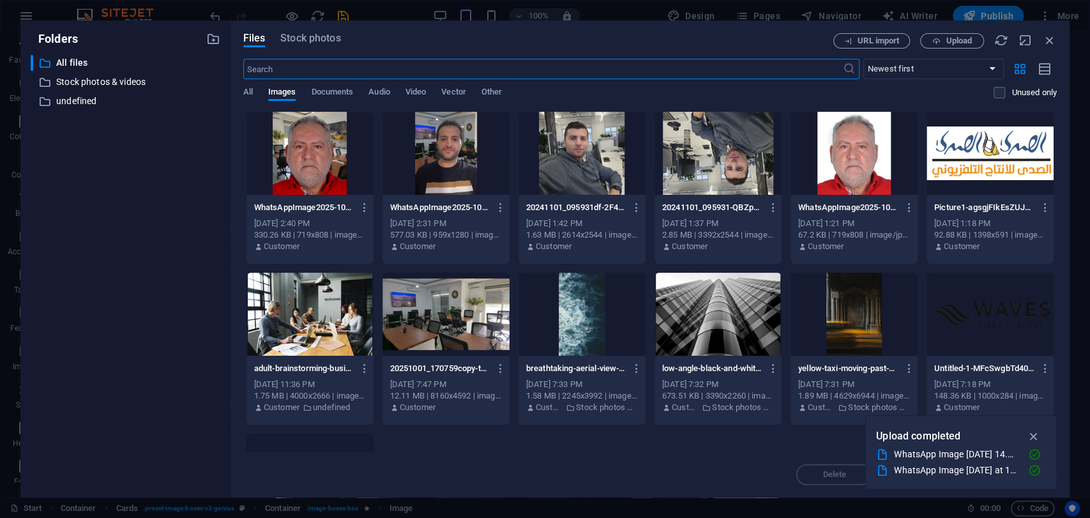
scroll to position [1647, 0]
type input "100"
select select "%"
click at [368, 209] on icon "button" at bounding box center [365, 207] width 12 height 11
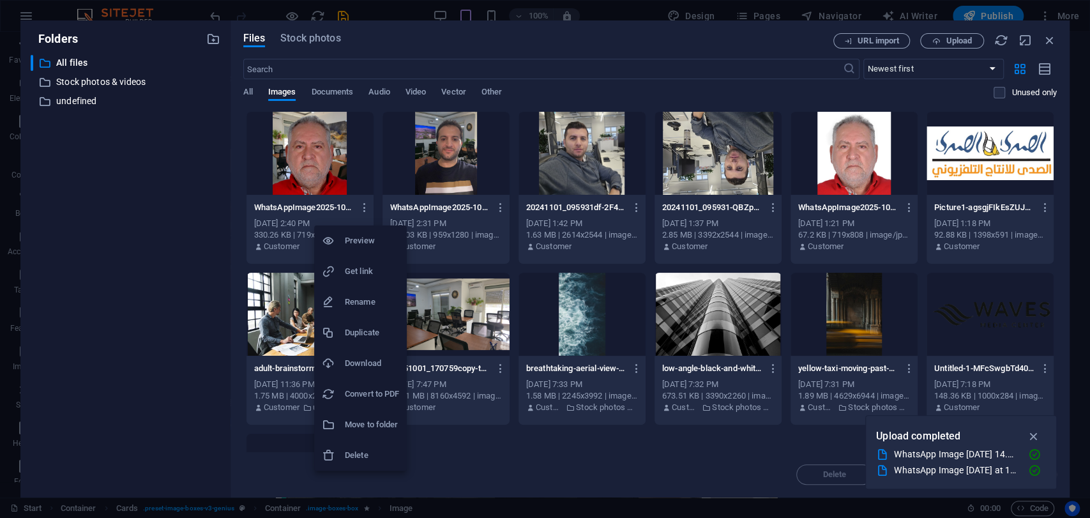
click at [380, 459] on h6 "Delete" at bounding box center [372, 454] width 54 height 15
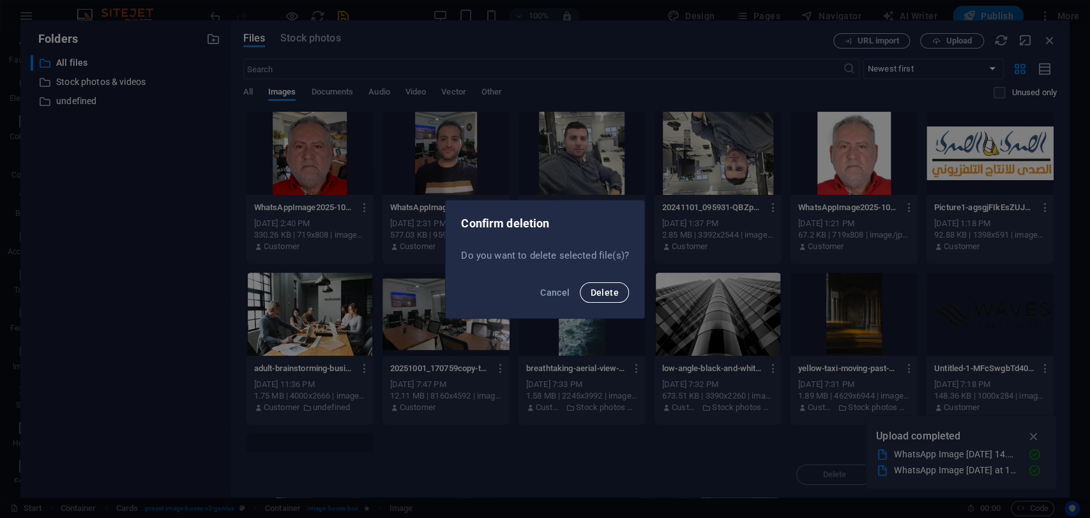
click at [596, 296] on span "Delete" at bounding box center [604, 292] width 28 height 10
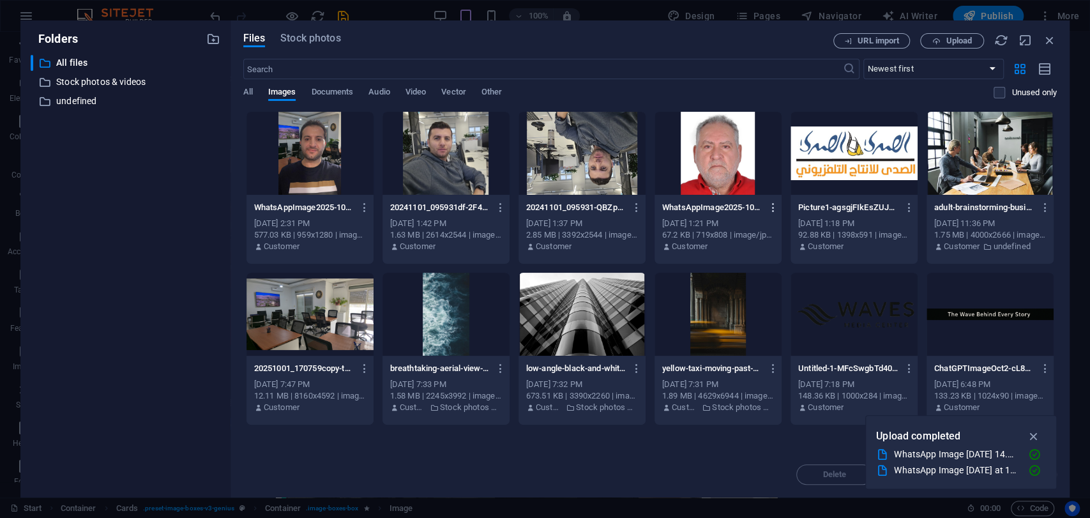
click at [776, 209] on icon "button" at bounding box center [773, 207] width 12 height 11
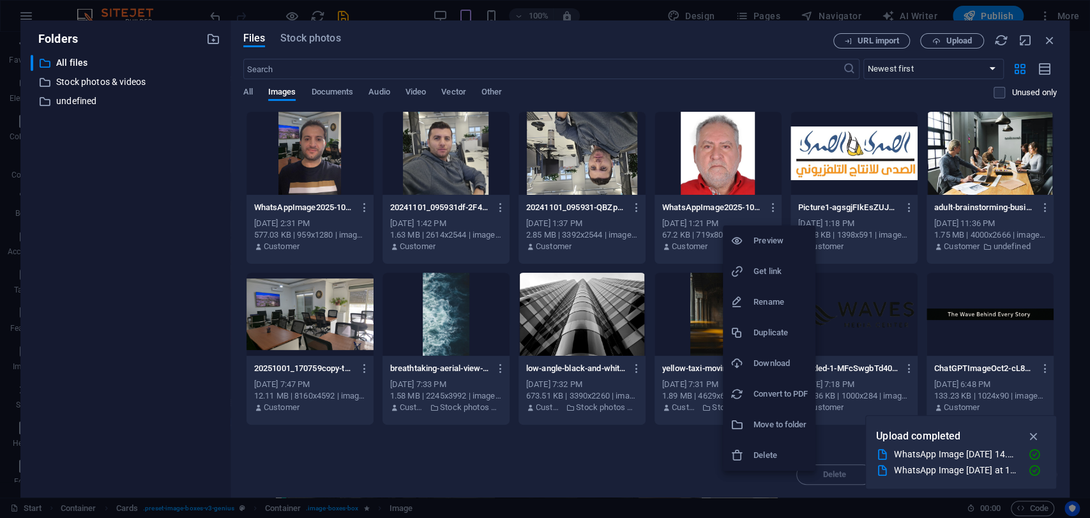
click at [756, 460] on h6 "Delete" at bounding box center [780, 454] width 54 height 15
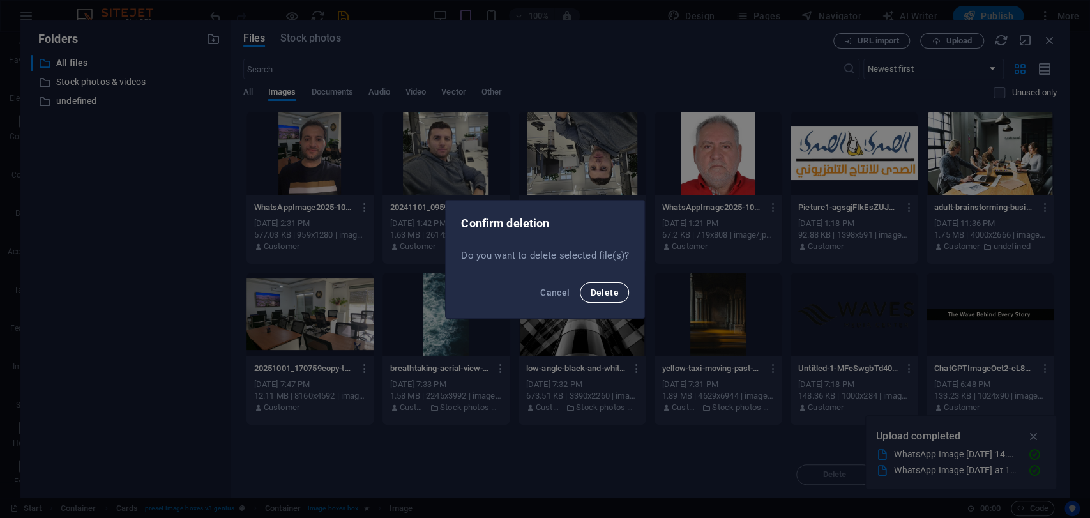
click at [595, 301] on button "Delete" at bounding box center [604, 292] width 49 height 20
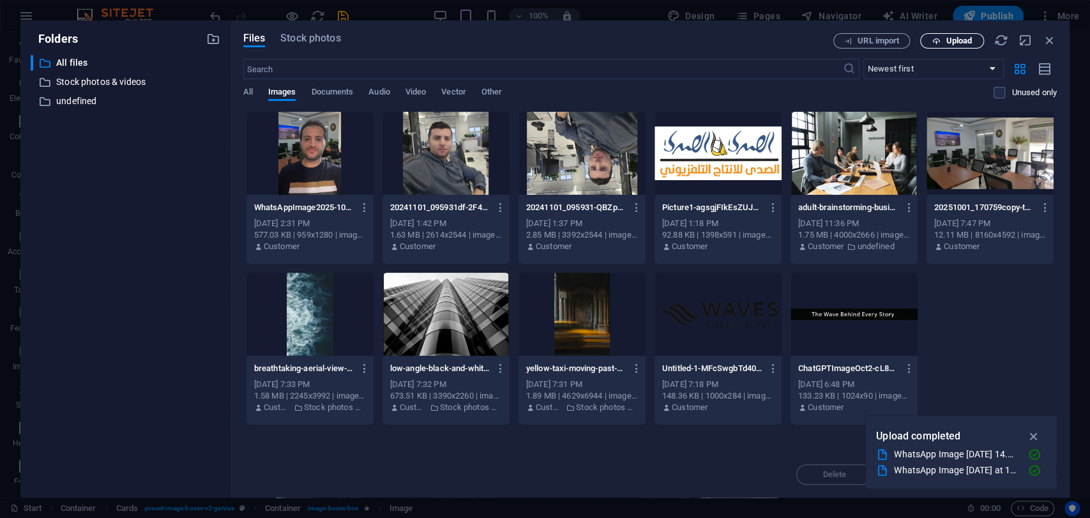
click at [959, 39] on span "Upload" at bounding box center [958, 41] width 26 height 8
type input "246"
select select "px"
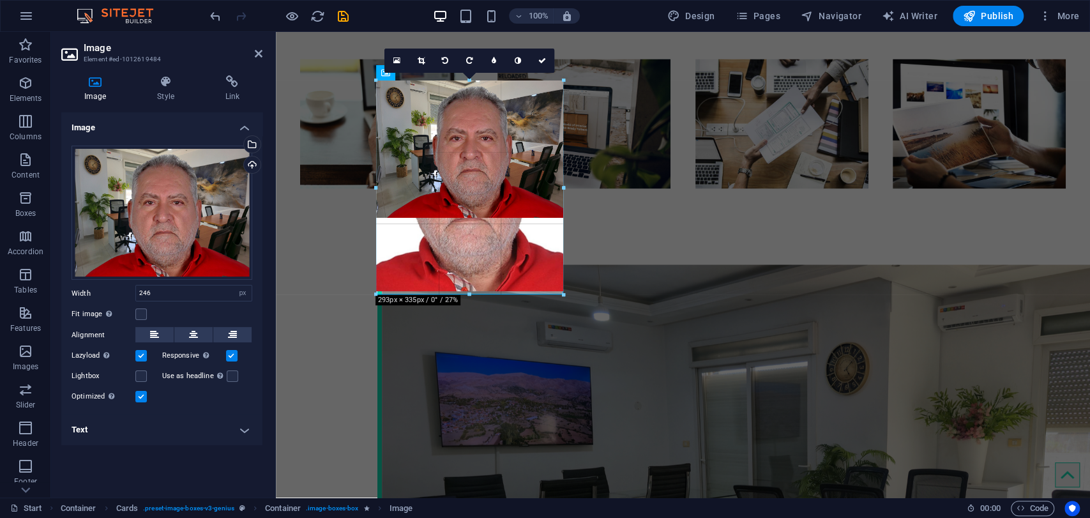
drag, startPoint x: 532, startPoint y: 169, endPoint x: 566, endPoint y: 170, distance: 33.8
type input "293"
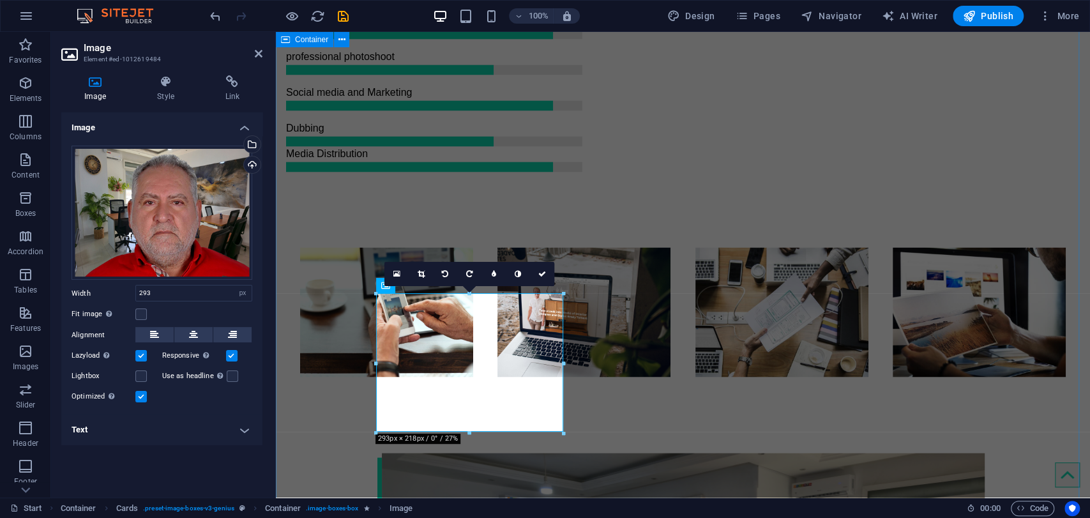
scroll to position [1534, 0]
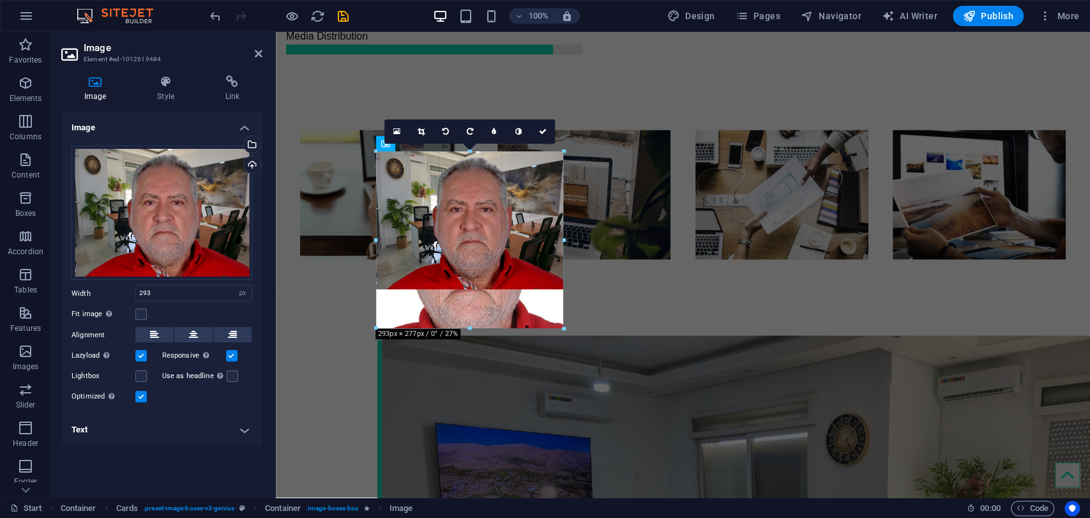
drag, startPoint x: 470, startPoint y: 290, endPoint x: 464, endPoint y: 338, distance: 48.2
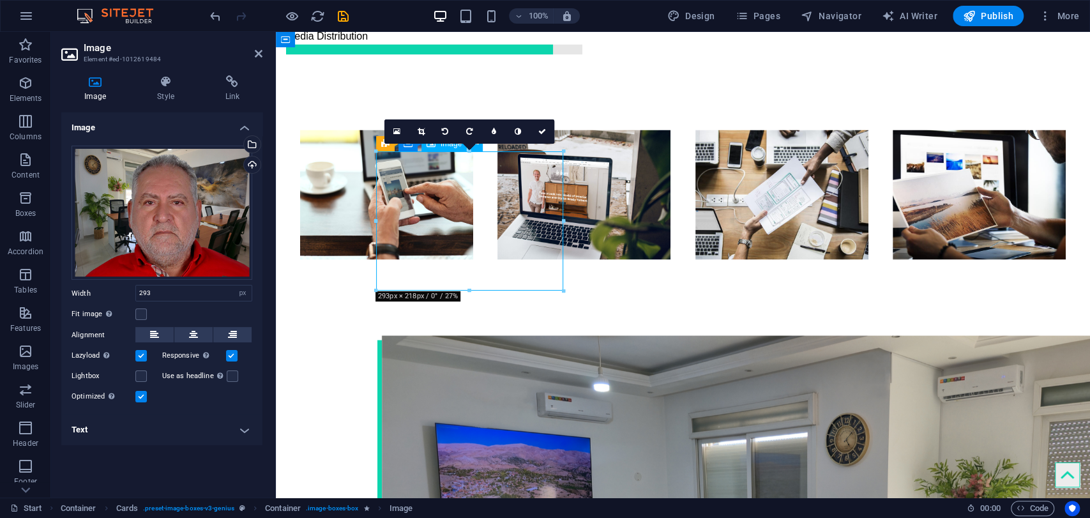
drag, startPoint x: 469, startPoint y: 230, endPoint x: 470, endPoint y: 246, distance: 15.3
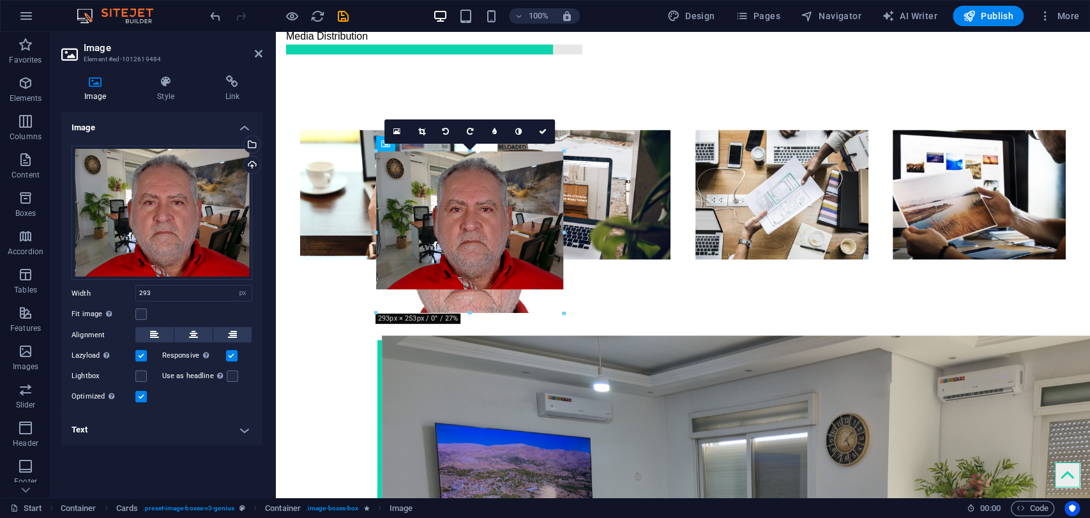
drag, startPoint x: 467, startPoint y: 292, endPoint x: 468, endPoint y: 315, distance: 22.3
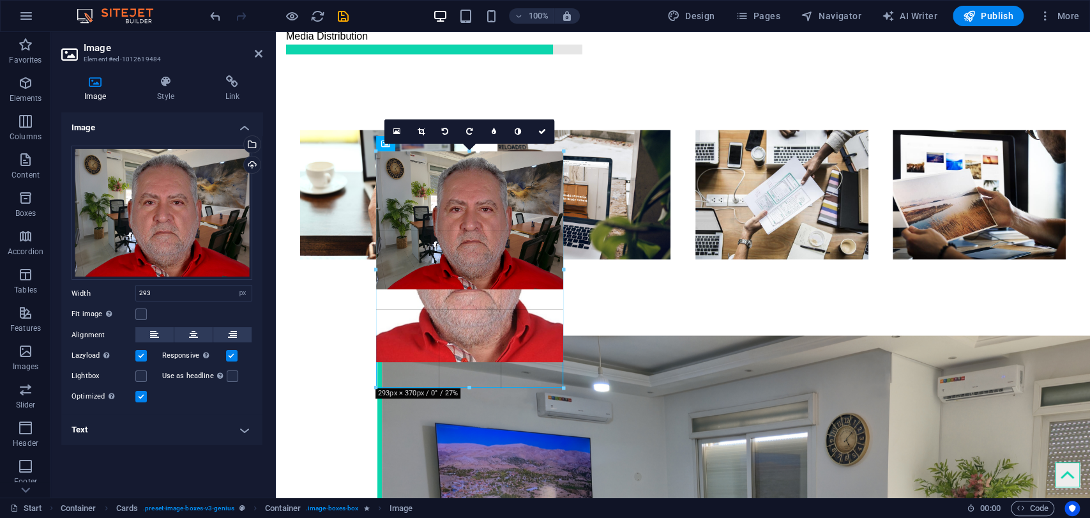
drag, startPoint x: 562, startPoint y: 222, endPoint x: 574, endPoint y: 222, distance: 12.1
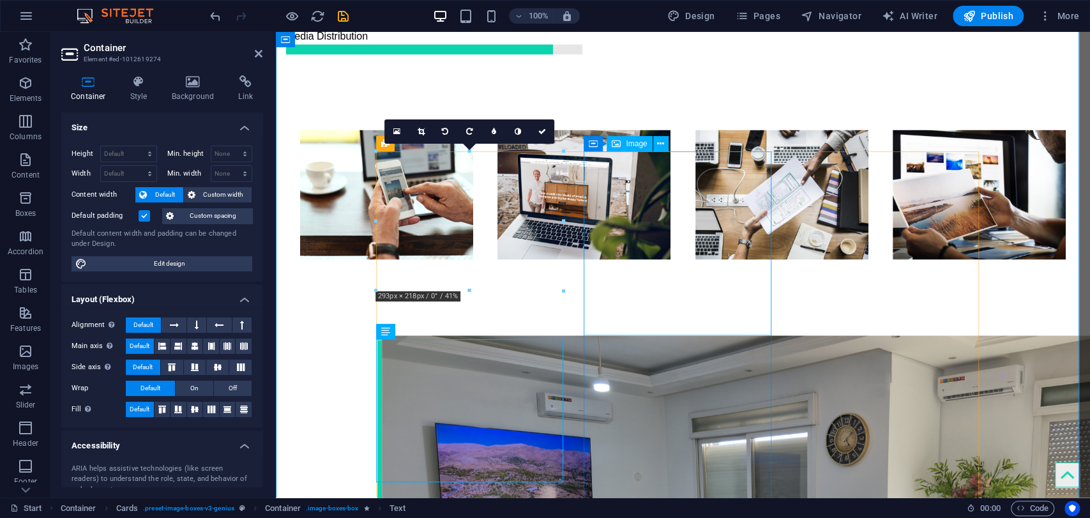
select select "px"
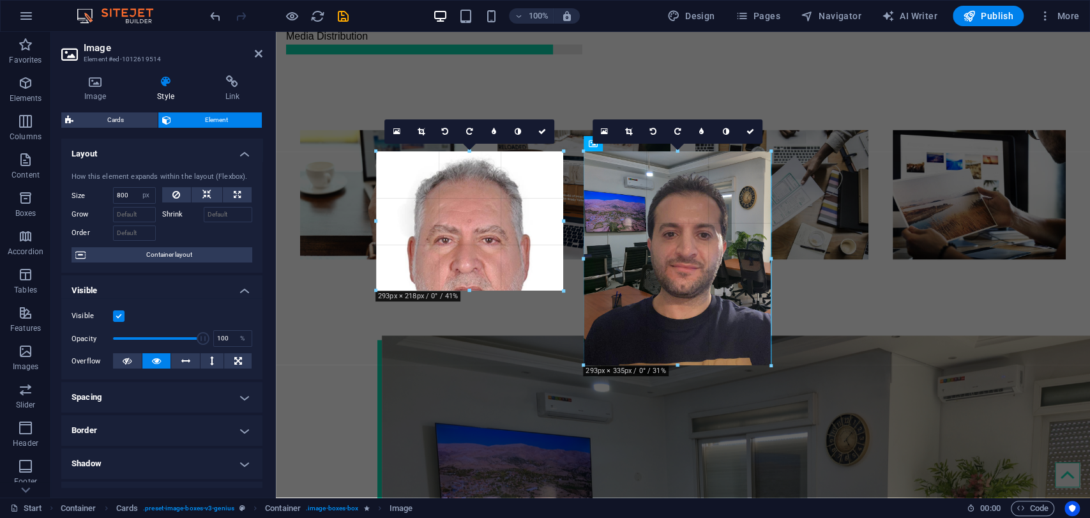
drag, startPoint x: 661, startPoint y: 335, endPoint x: 664, endPoint y: 366, distance: 30.8
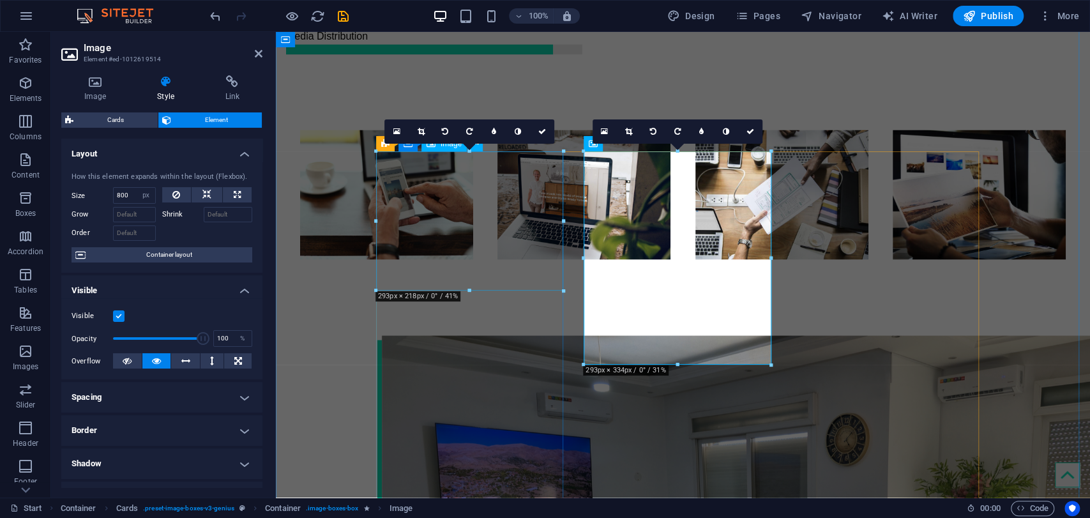
select select "px"
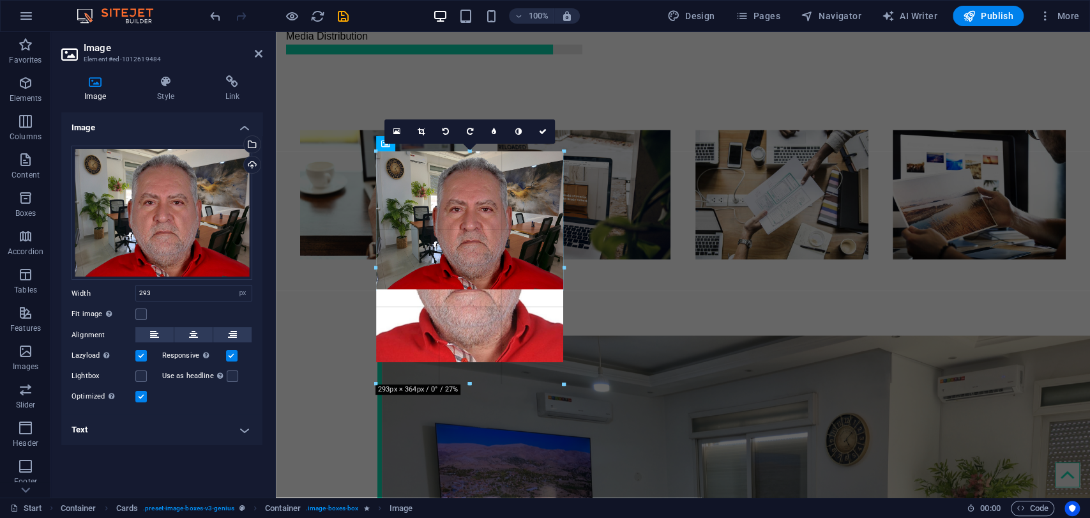
drag, startPoint x: 470, startPoint y: 292, endPoint x: 480, endPoint y: 384, distance: 92.5
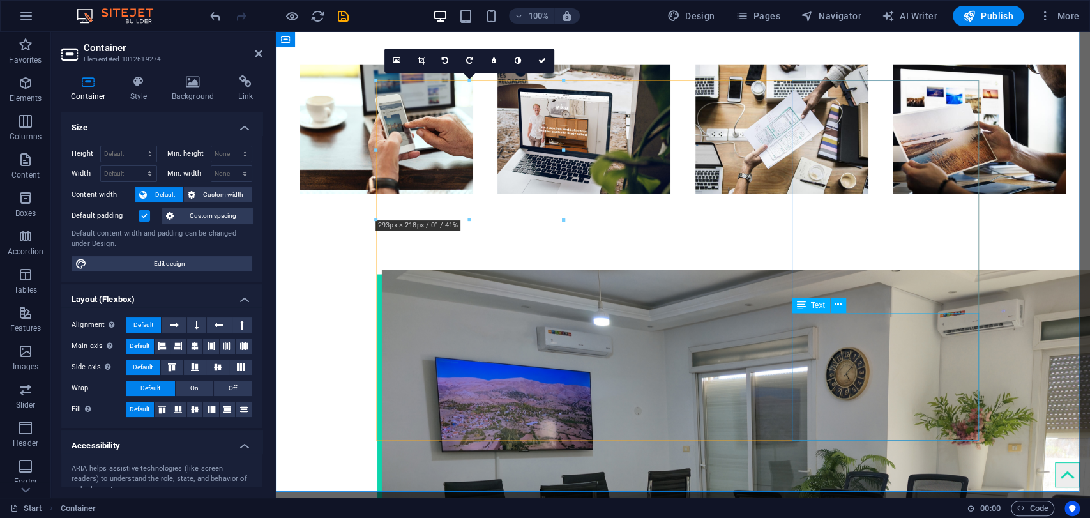
scroll to position [1605, 0]
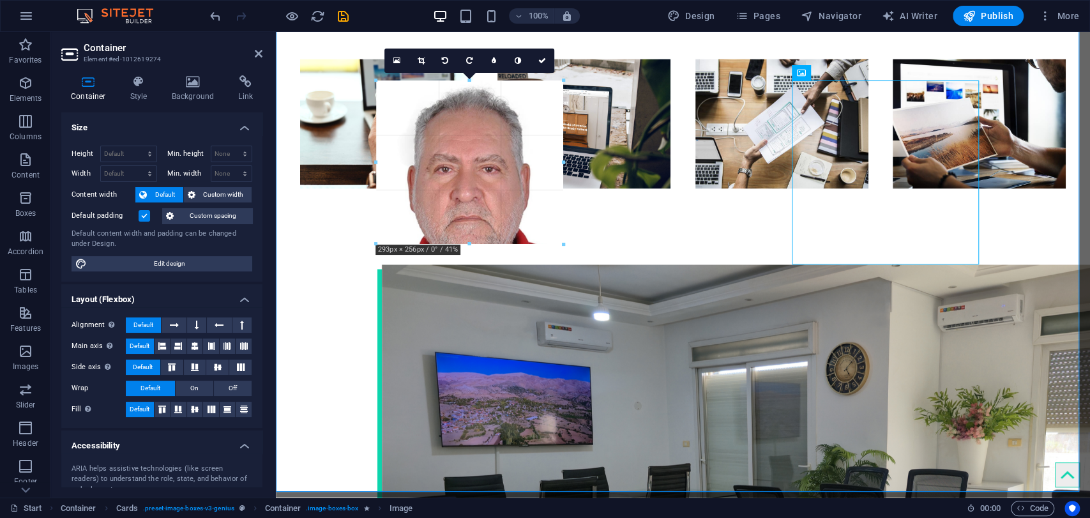
drag, startPoint x: 562, startPoint y: 217, endPoint x: 569, endPoint y: 234, distance: 18.0
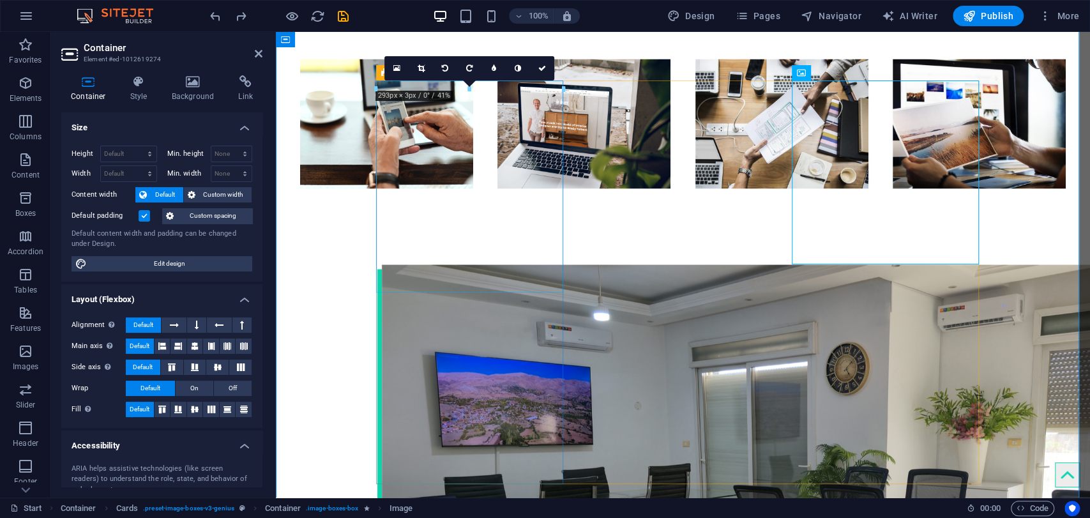
click at [426, 63] on link at bounding box center [421, 68] width 24 height 24
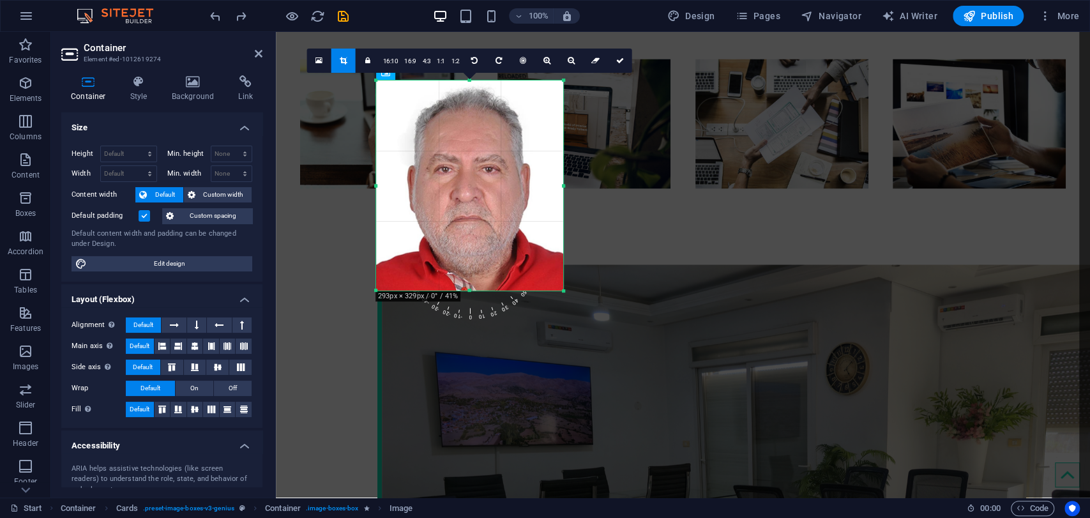
click at [563, 192] on div "180 170 160 150 140 130 120 110 100 90 80 70 60 50 40 30 20 10 0 -10 -20 -30 -4…" at bounding box center [469, 185] width 187 height 210
drag, startPoint x: 300, startPoint y: 197, endPoint x: 807, endPoint y: 165, distance: 507.9
click at [625, 65] on link at bounding box center [620, 61] width 24 height 24
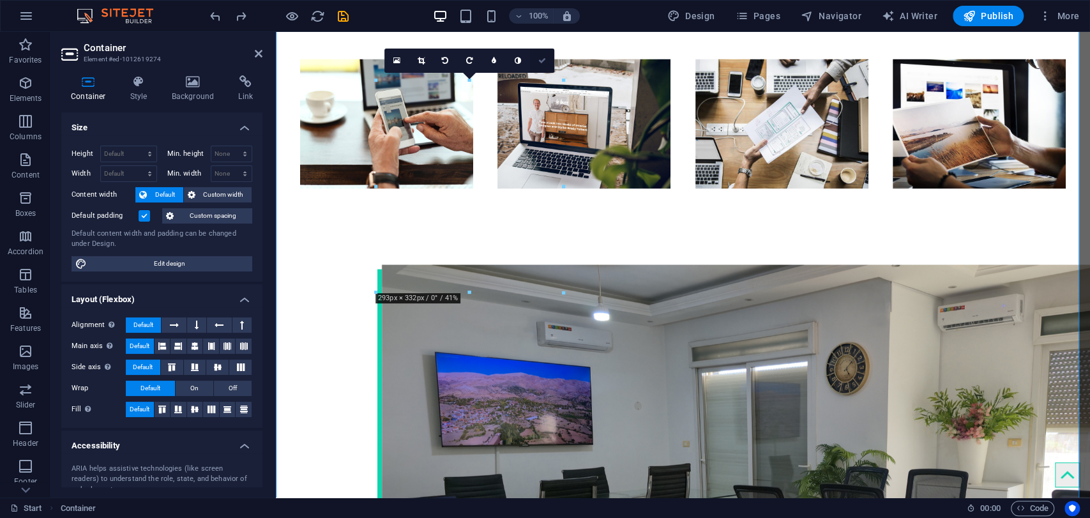
click at [548, 58] on link at bounding box center [542, 61] width 24 height 24
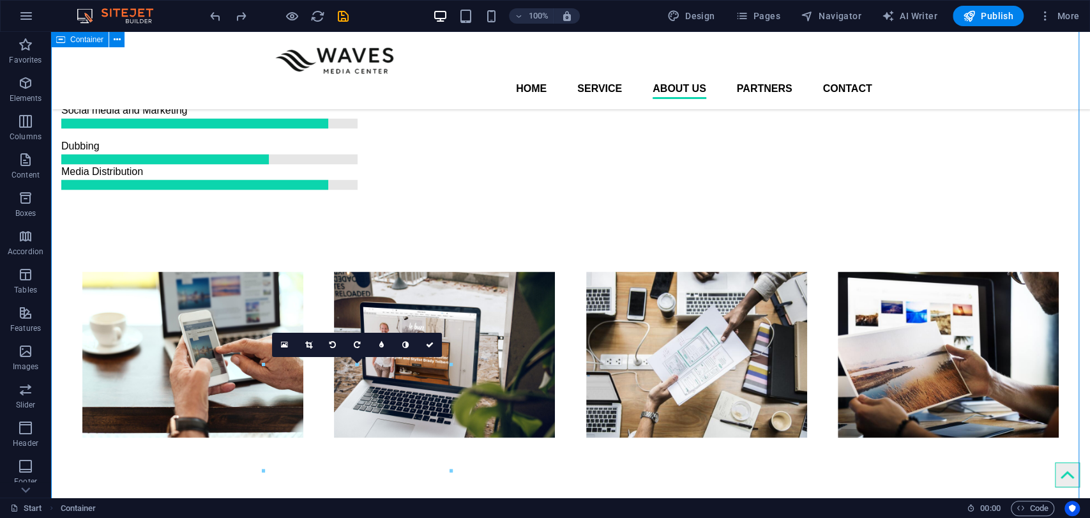
scroll to position [1723, 0]
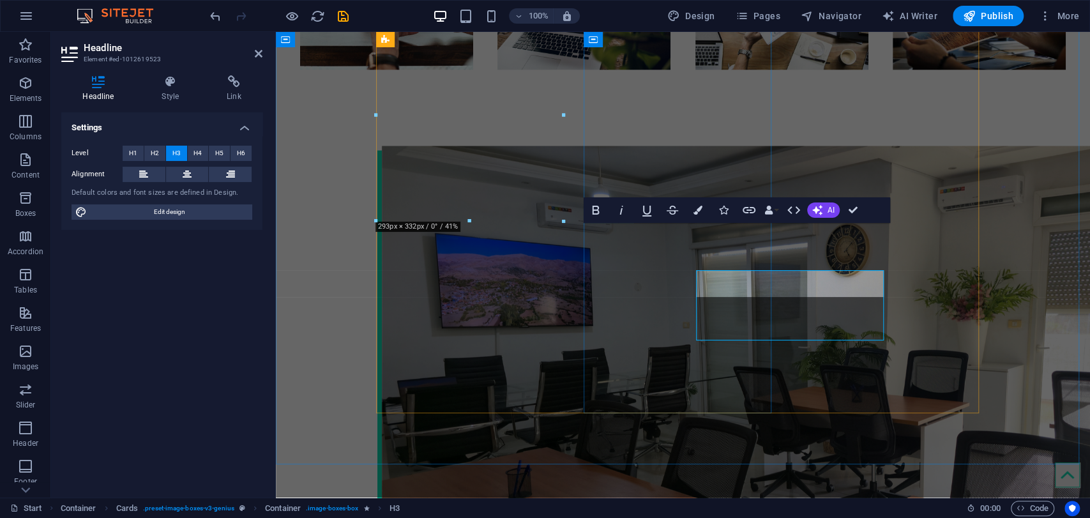
scroll to position [1676, 0]
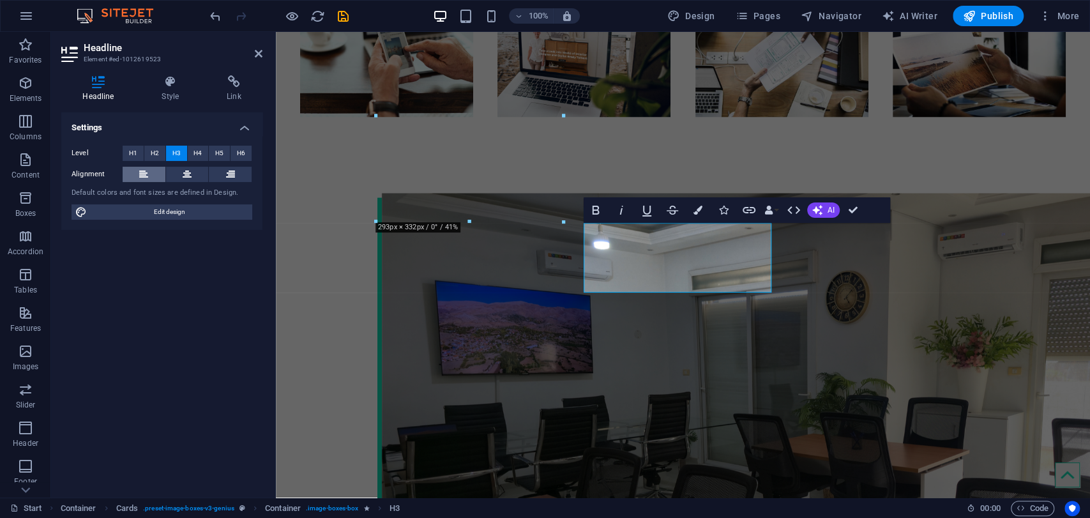
click at [147, 175] on icon at bounding box center [143, 174] width 9 height 15
click at [197, 175] on button at bounding box center [187, 174] width 43 height 15
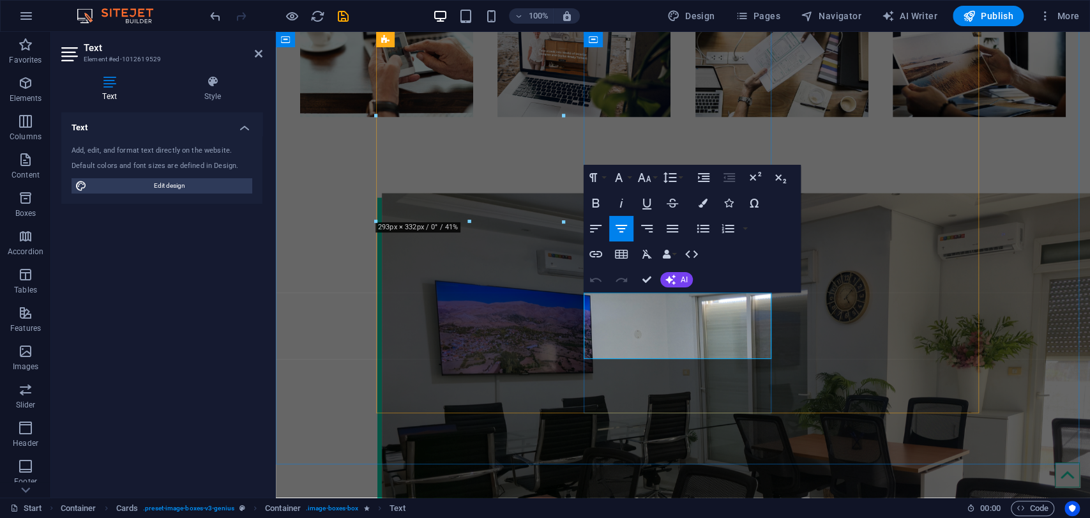
drag, startPoint x: 725, startPoint y: 334, endPoint x: 589, endPoint y: 296, distance: 141.9
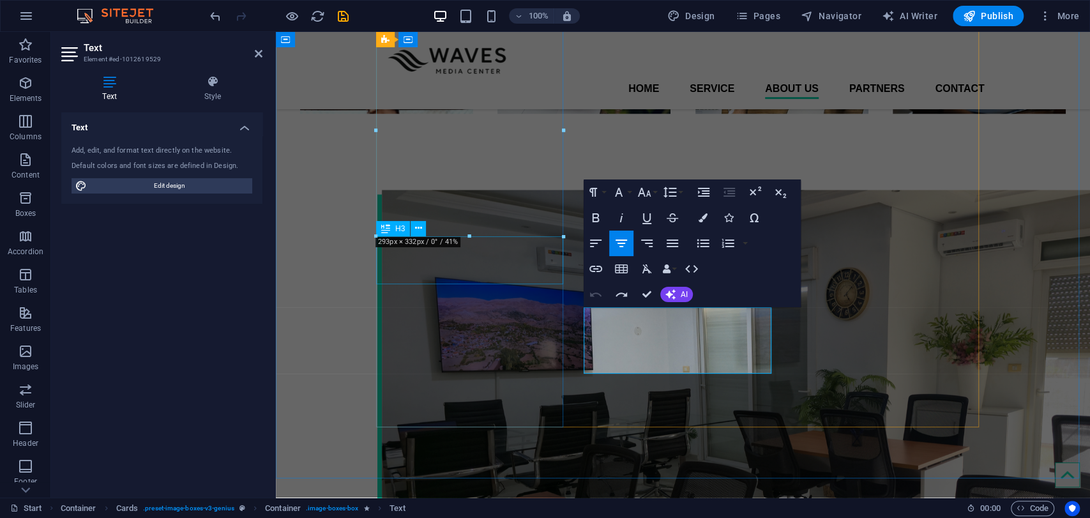
scroll to position [1658, 0]
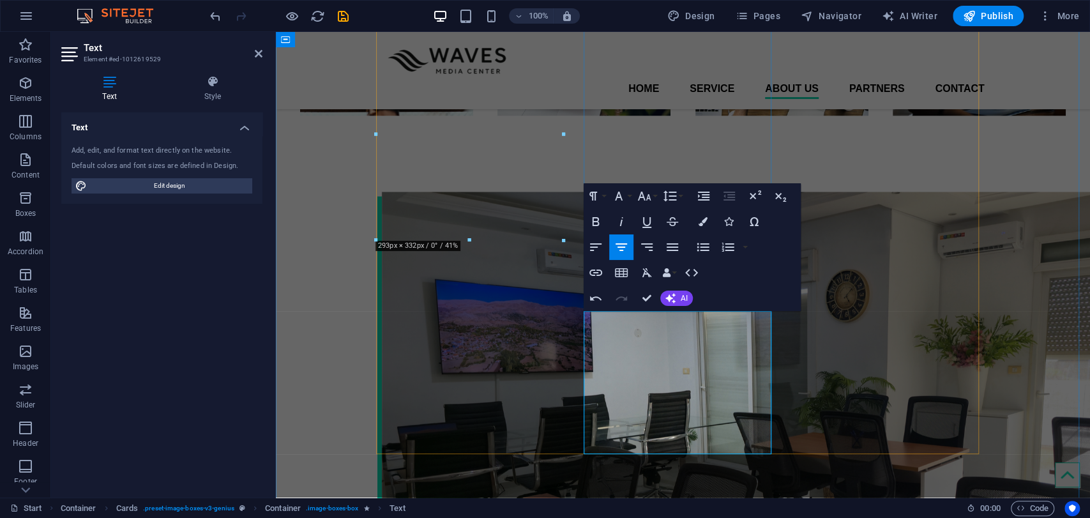
drag, startPoint x: 730, startPoint y: 428, endPoint x: 590, endPoint y: 319, distance: 177.4
click at [686, 299] on span "AI" at bounding box center [683, 298] width 7 height 8
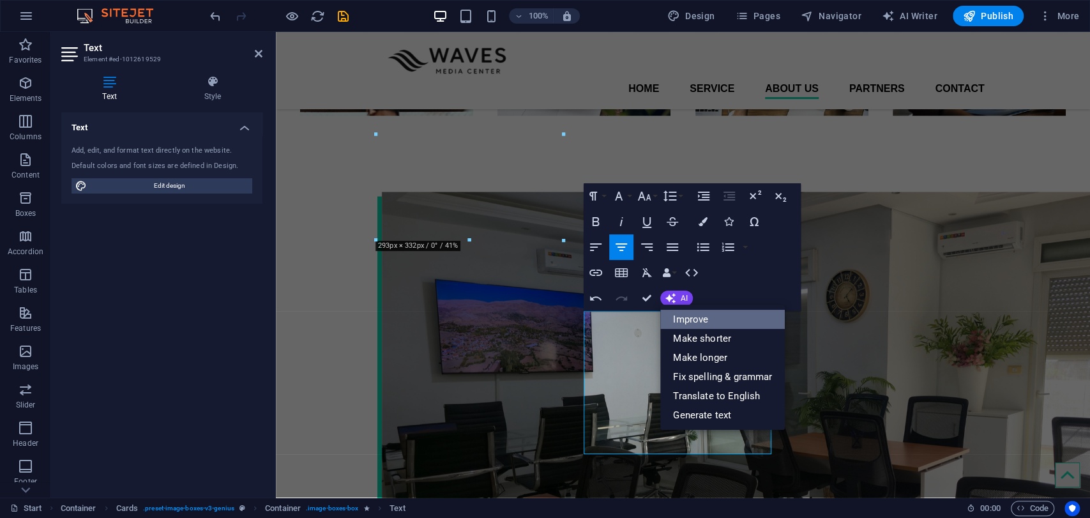
click at [694, 320] on link "Improve" at bounding box center [722, 319] width 124 height 19
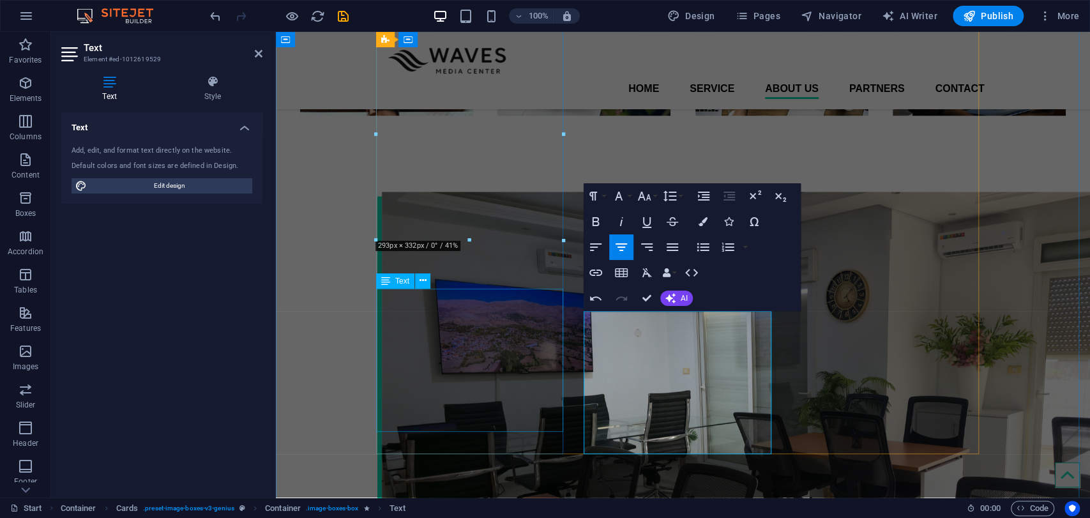
drag, startPoint x: 718, startPoint y: 430, endPoint x: 557, endPoint y: 318, distance: 196.7
click at [684, 298] on span "AI" at bounding box center [683, 298] width 7 height 8
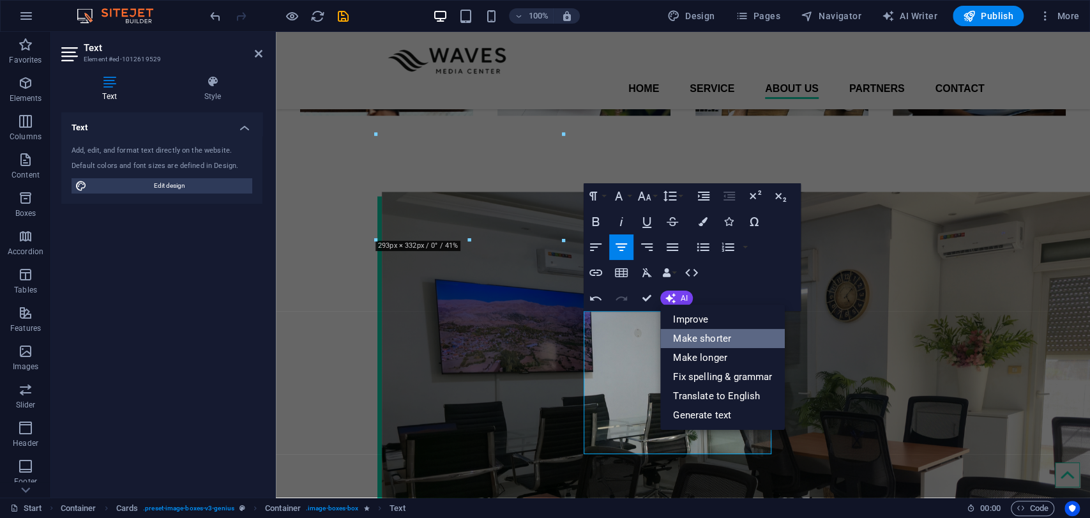
click at [692, 347] on link "Make shorter" at bounding box center [722, 338] width 124 height 19
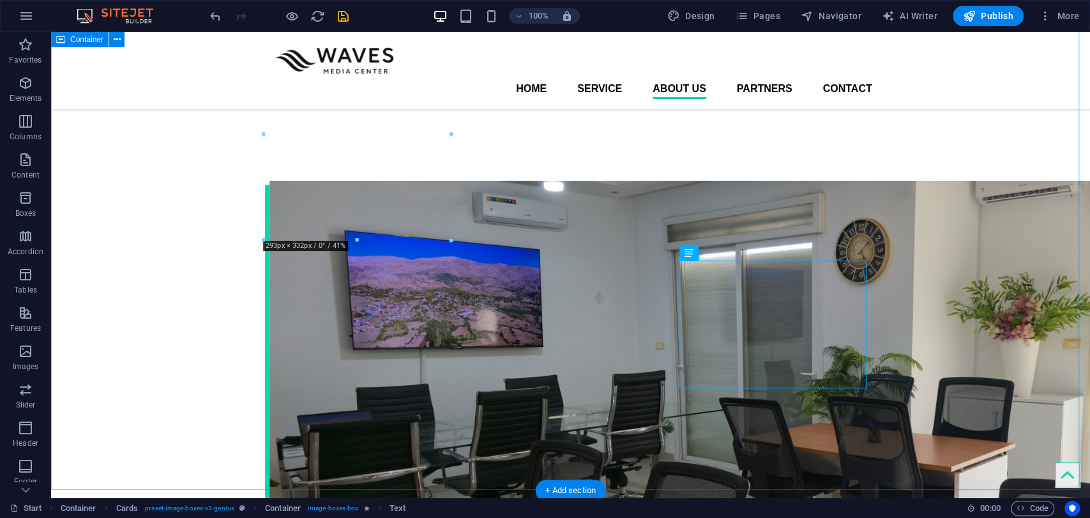
scroll to position [1706, 0]
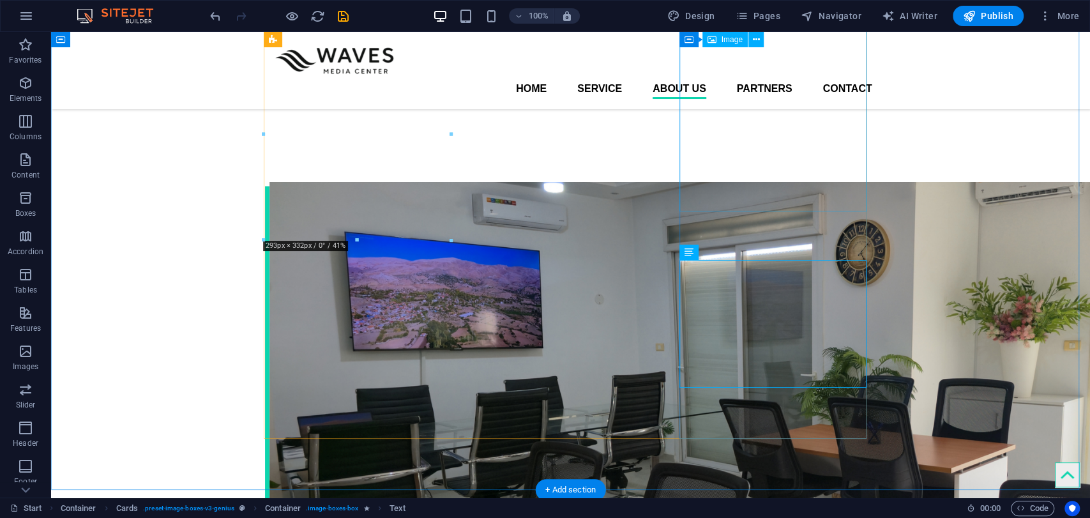
select select "px"
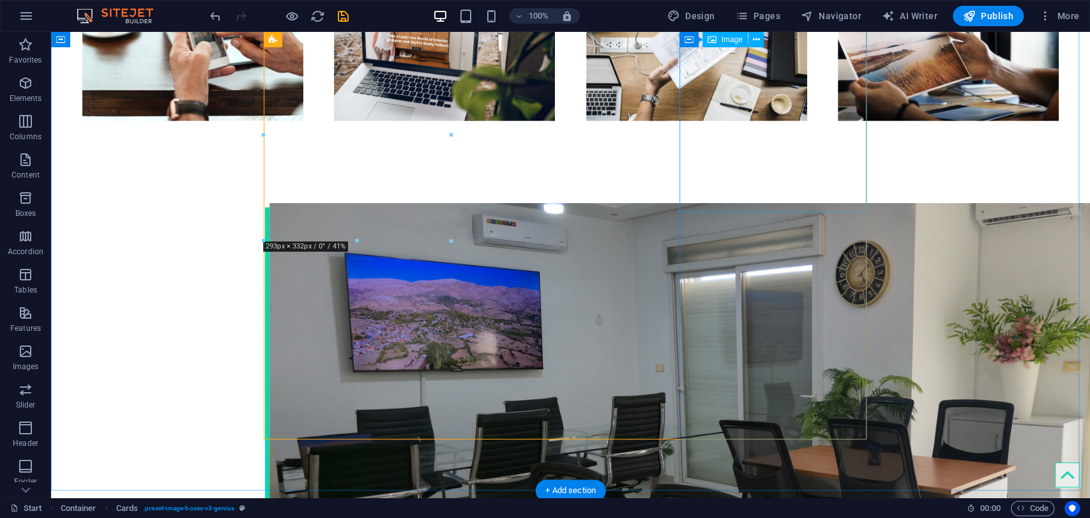
select select "px"
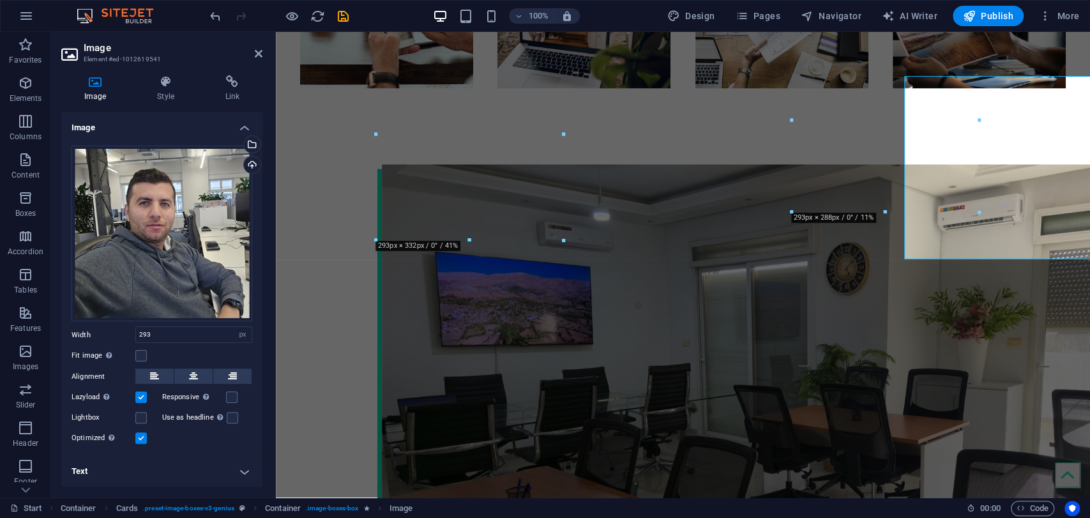
scroll to position [1658, 0]
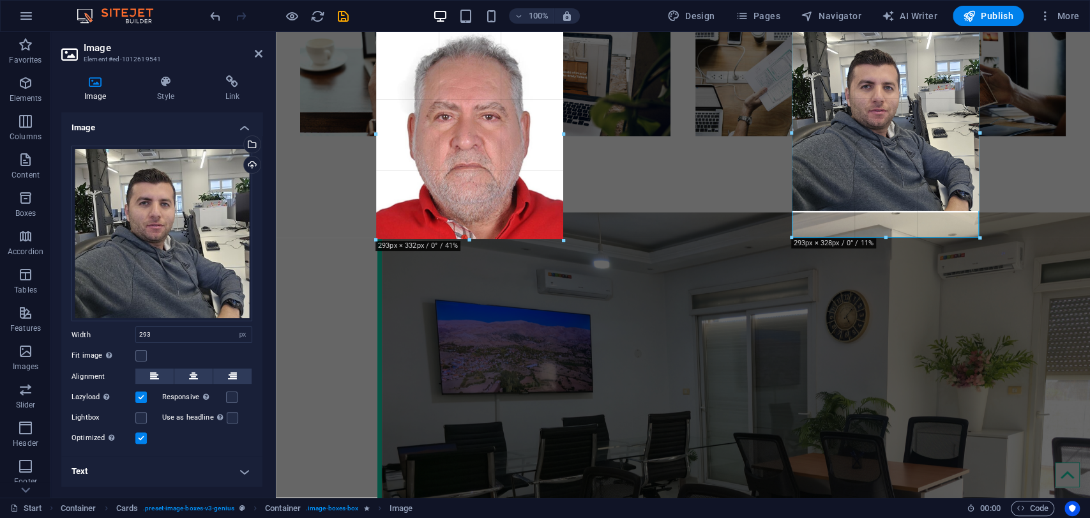
drag, startPoint x: 883, startPoint y: 210, endPoint x: 763, endPoint y: 331, distance: 171.1
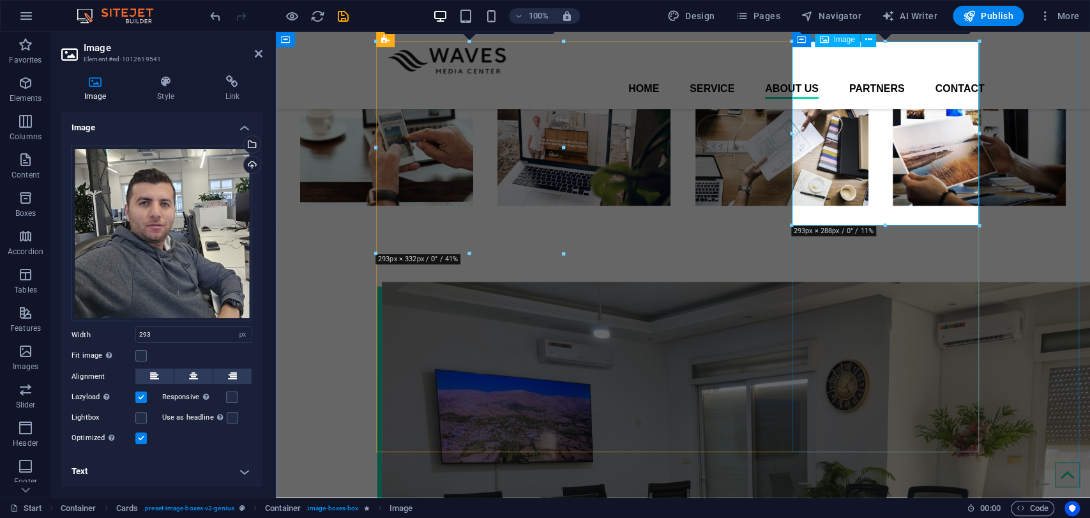
scroll to position [1516, 0]
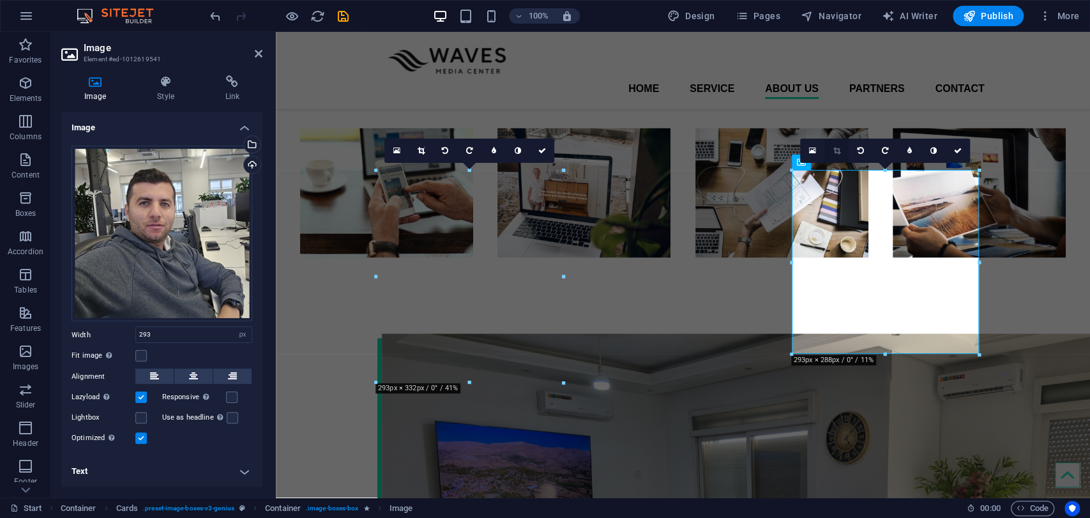
click at [833, 154] on icon at bounding box center [835, 151] width 7 height 8
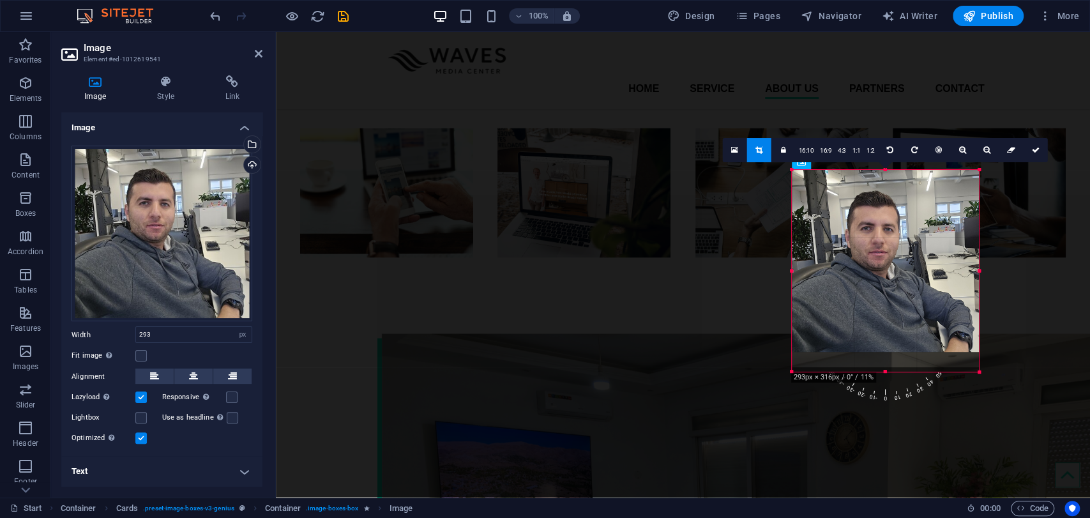
drag, startPoint x: 883, startPoint y: 355, endPoint x: 890, endPoint y: 386, distance: 31.6
click at [890, 374] on div at bounding box center [884, 372] width 187 height 4
drag, startPoint x: 886, startPoint y: 350, endPoint x: 888, endPoint y: 379, distance: 28.8
click at [888, 379] on div at bounding box center [884, 381] width 187 height 4
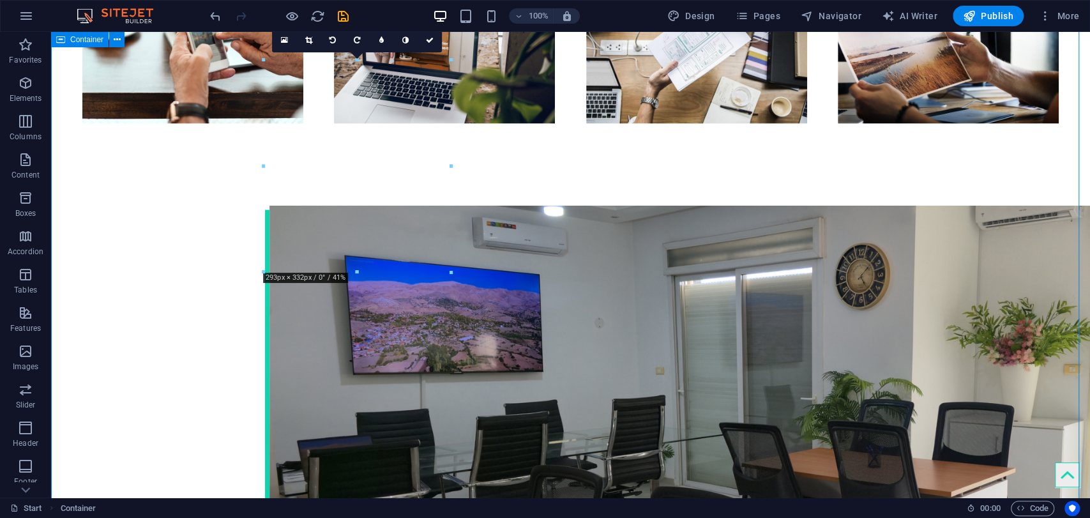
scroll to position [1706, 0]
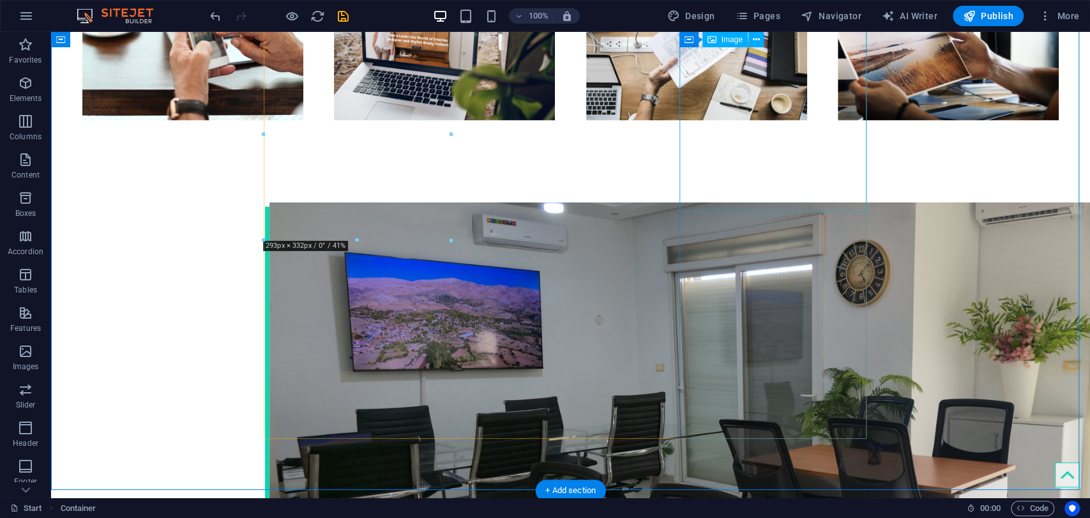
select select "px"
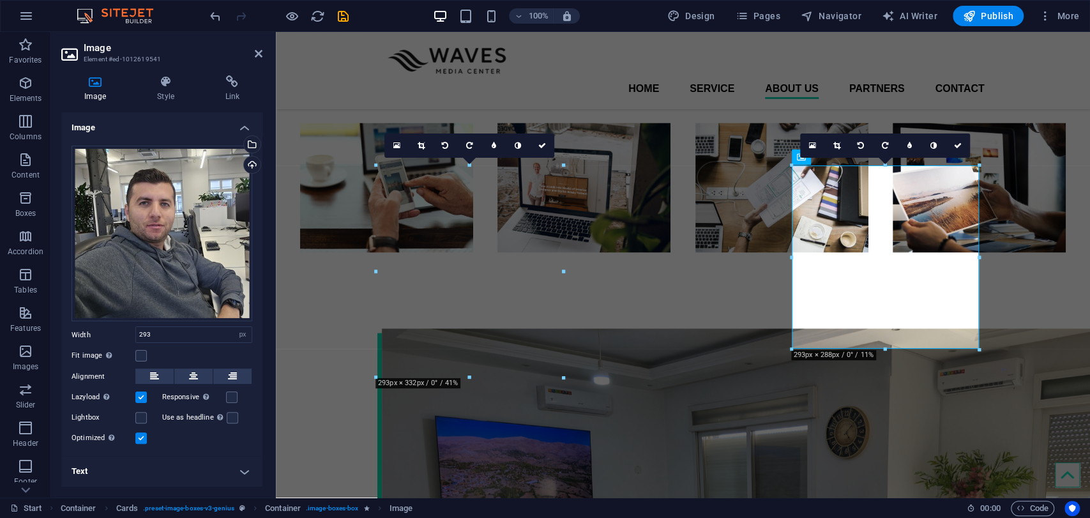
scroll to position [1517, 0]
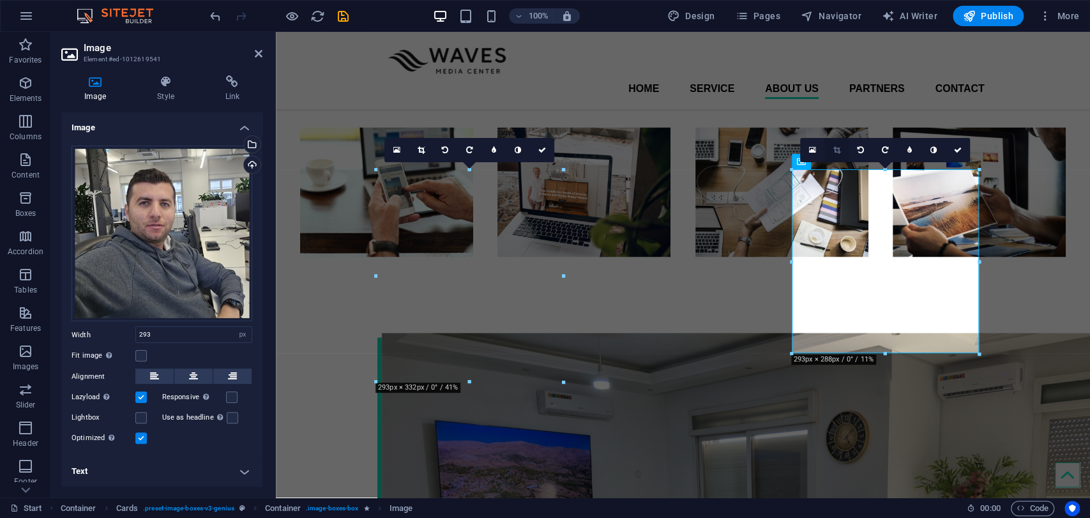
click at [838, 154] on link at bounding box center [836, 150] width 24 height 24
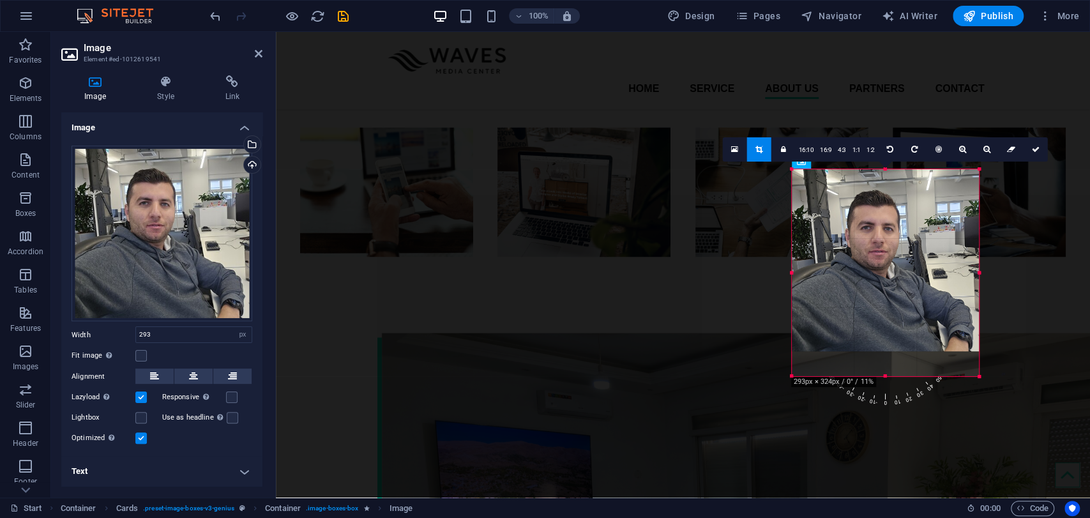
drag, startPoint x: 883, startPoint y: 354, endPoint x: 887, endPoint y: 377, distance: 23.2
click at [887, 377] on div at bounding box center [884, 376] width 187 height 4
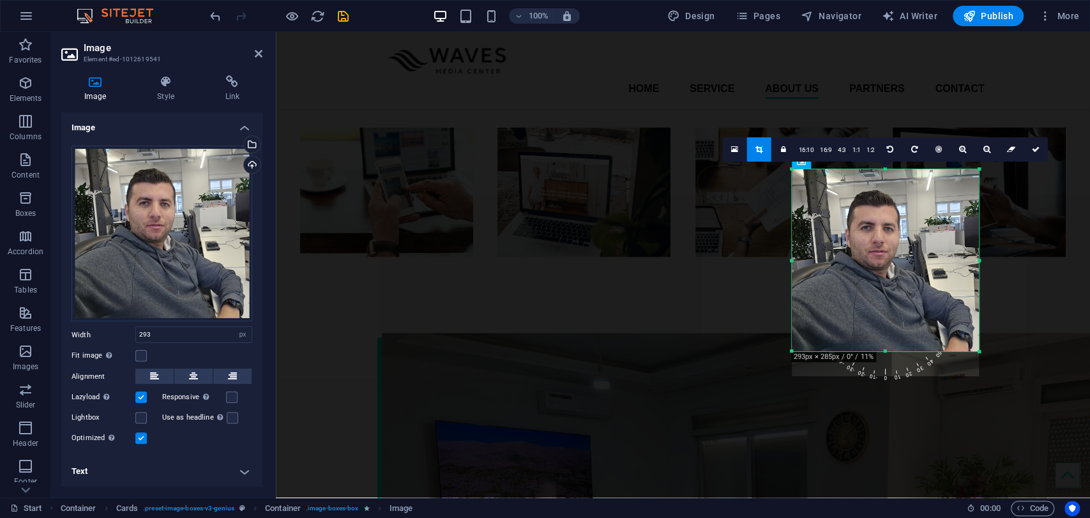
click at [888, 329] on div at bounding box center [884, 260] width 187 height 182
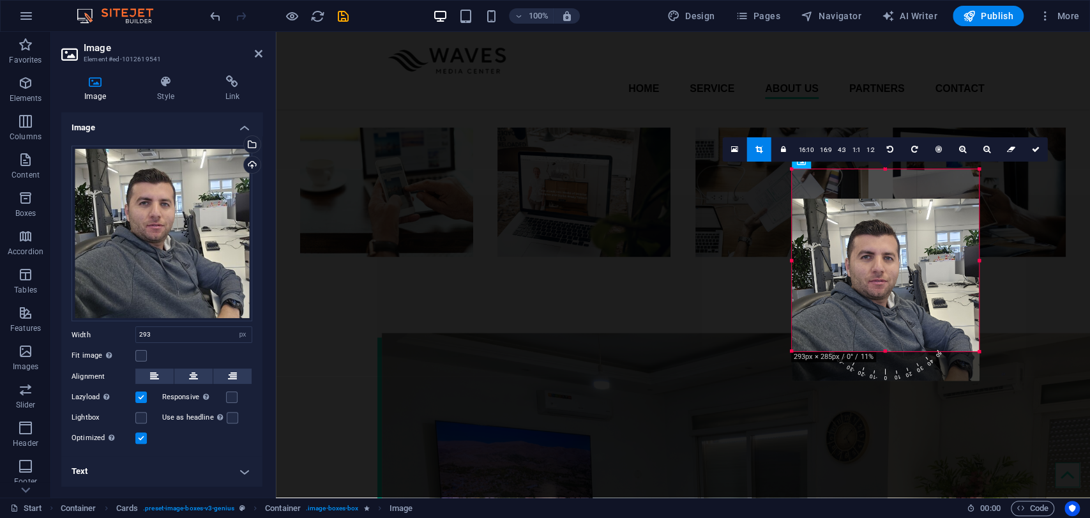
drag, startPoint x: 890, startPoint y: 323, endPoint x: 892, endPoint y: 352, distance: 29.5
click at [892, 351] on div "180 170 160 150 140 130 120 110 100 90 80 70 60 50 40 30 20 10 0 -10 -20 -30 -4…" at bounding box center [884, 260] width 187 height 182
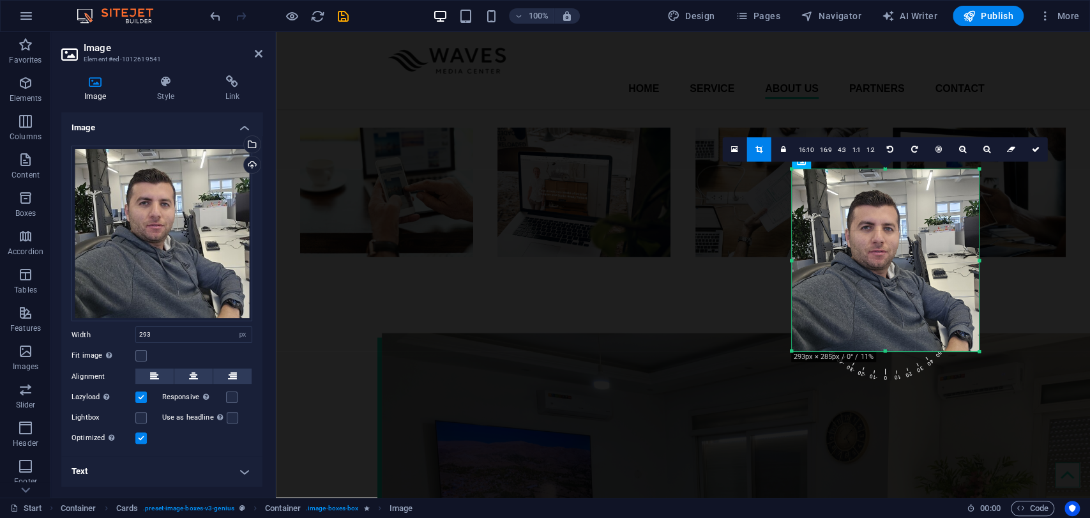
drag, startPoint x: 980, startPoint y: 261, endPoint x: 994, endPoint y: 262, distance: 14.1
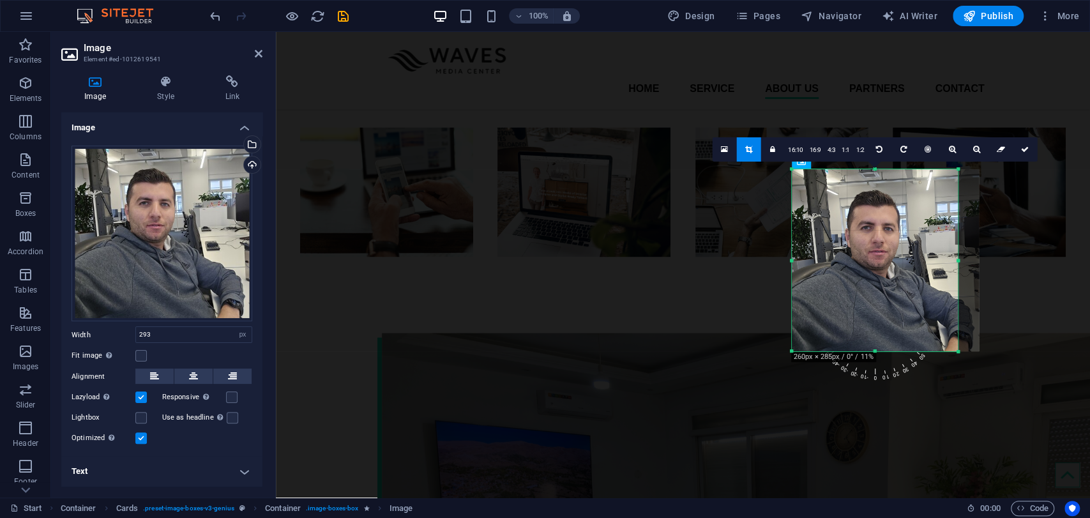
drag, startPoint x: 978, startPoint y: 262, endPoint x: 954, endPoint y: 262, distance: 24.3
click at [956, 262] on div at bounding box center [958, 260] width 4 height 182
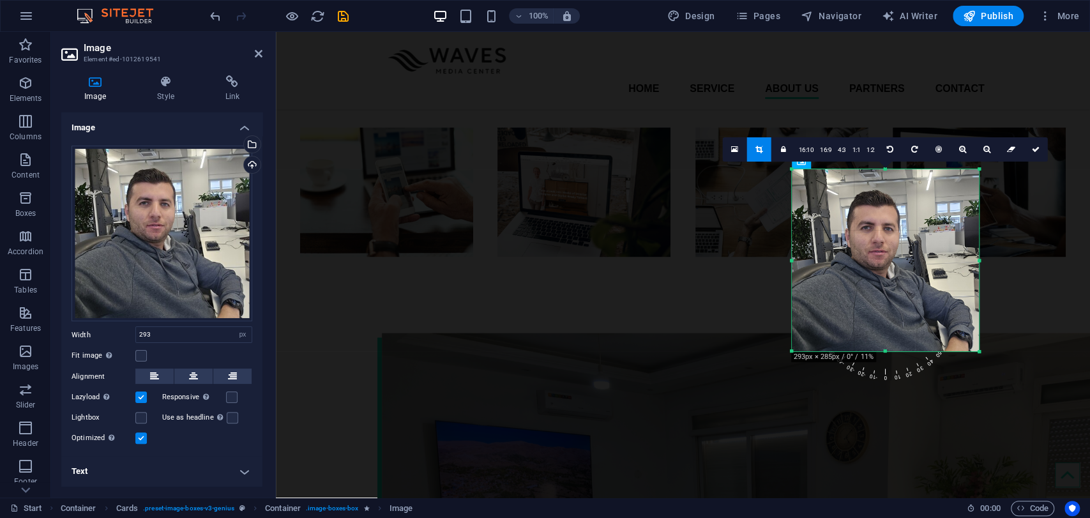
drag, startPoint x: 954, startPoint y: 262, endPoint x: 1001, endPoint y: 262, distance: 47.2
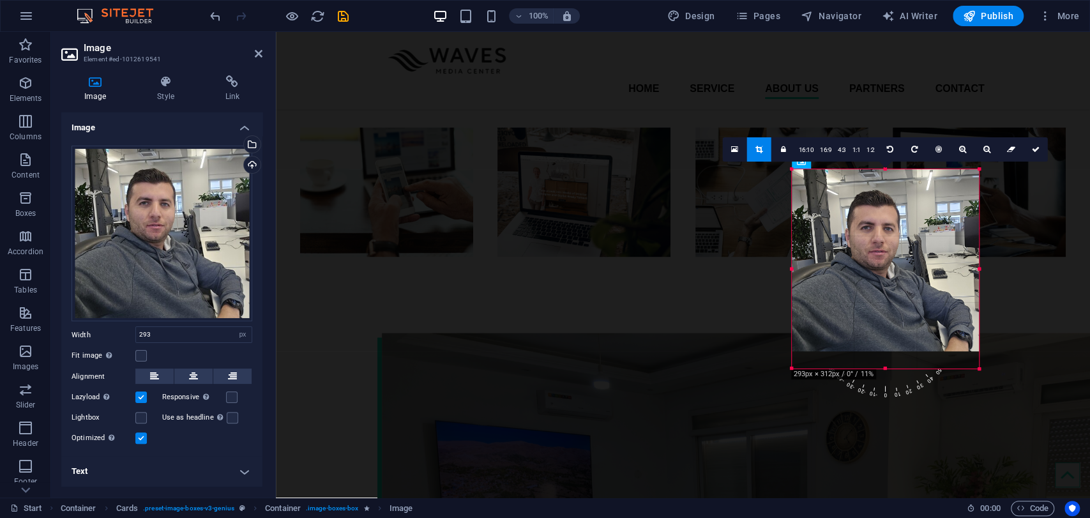
drag, startPoint x: 883, startPoint y: 349, endPoint x: 883, endPoint y: 405, distance: 55.5
click at [883, 371] on div at bounding box center [884, 368] width 187 height 4
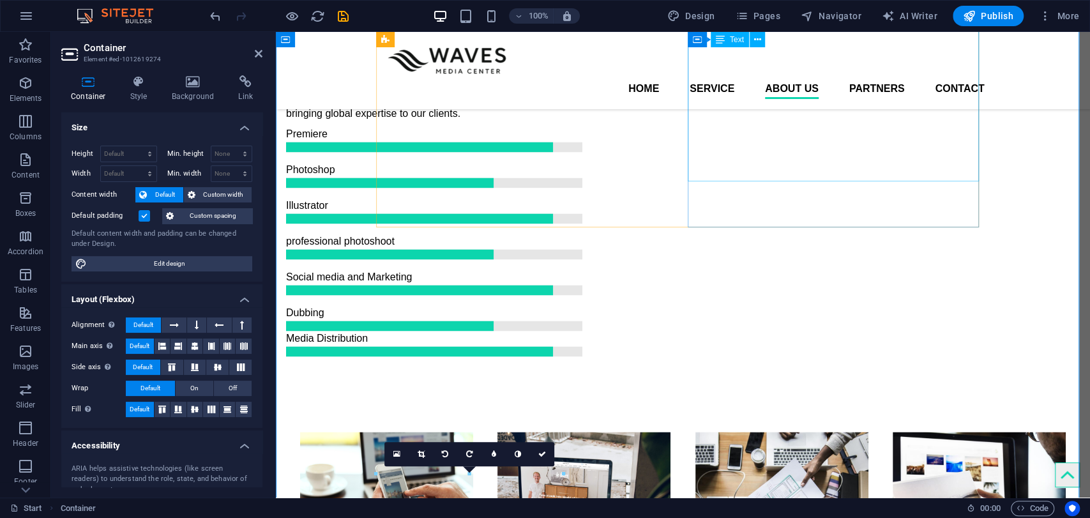
scroll to position [1162, 0]
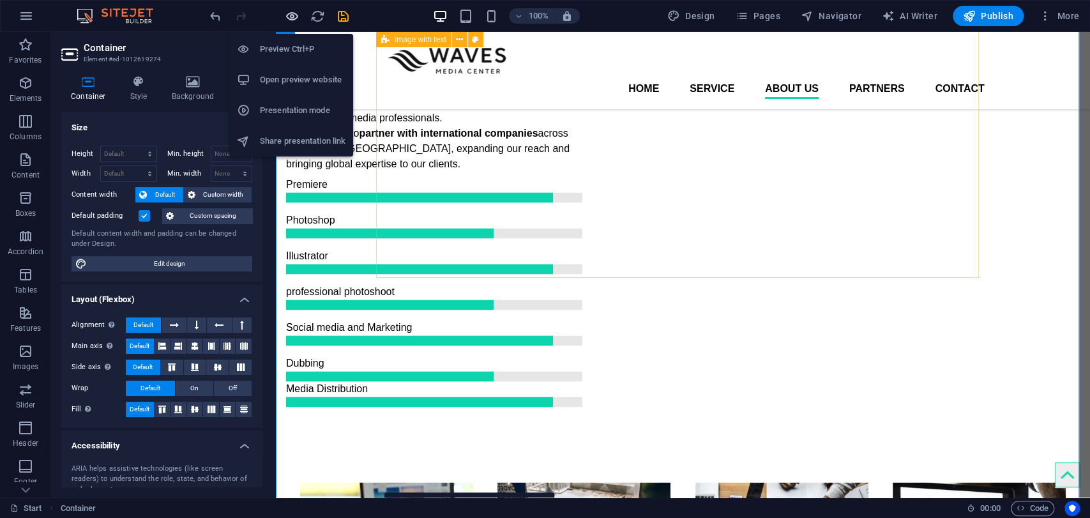
click at [294, 15] on icon "button" at bounding box center [292, 16] width 15 height 15
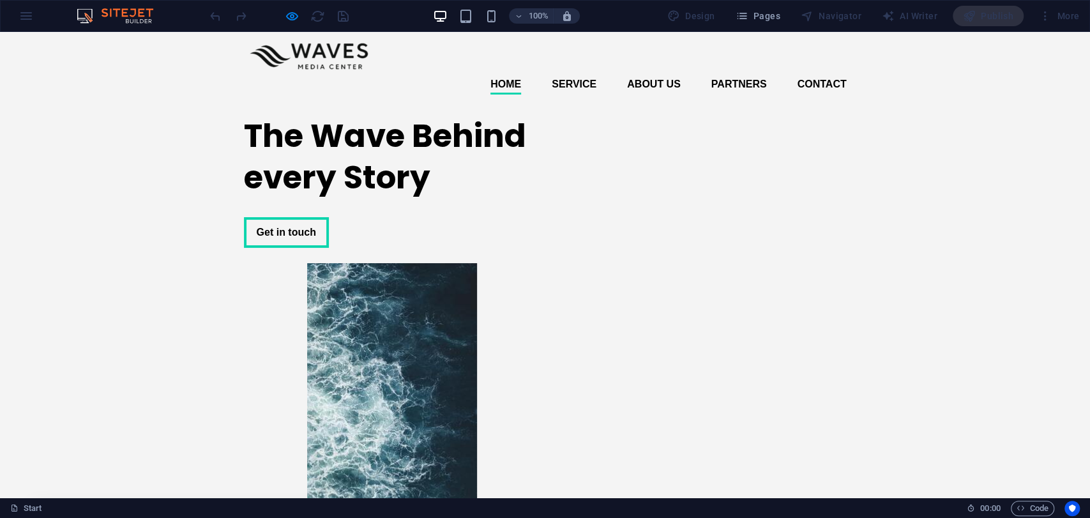
scroll to position [0, 0]
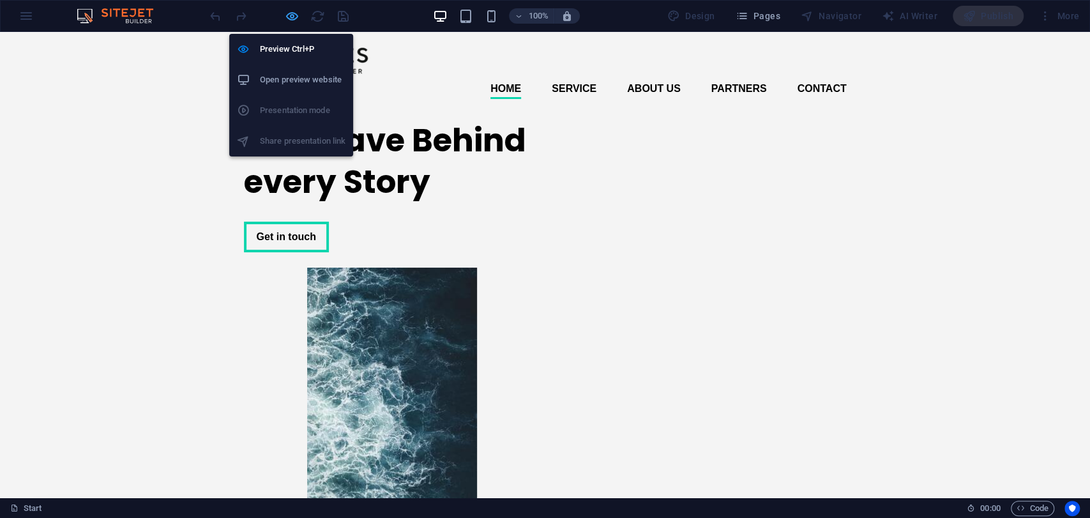
click at [287, 18] on icon "button" at bounding box center [292, 16] width 15 height 15
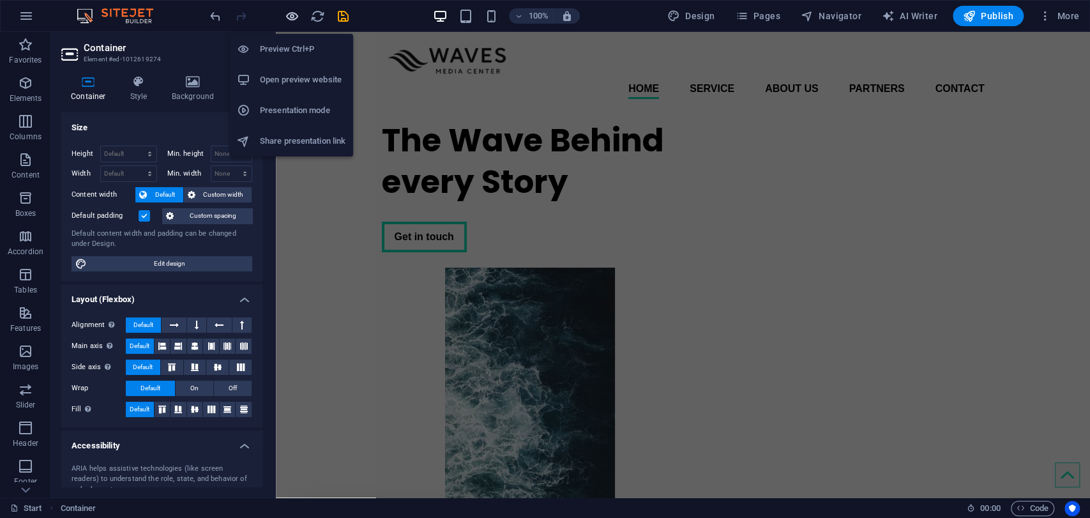
click at [286, 19] on icon "button" at bounding box center [292, 16] width 15 height 15
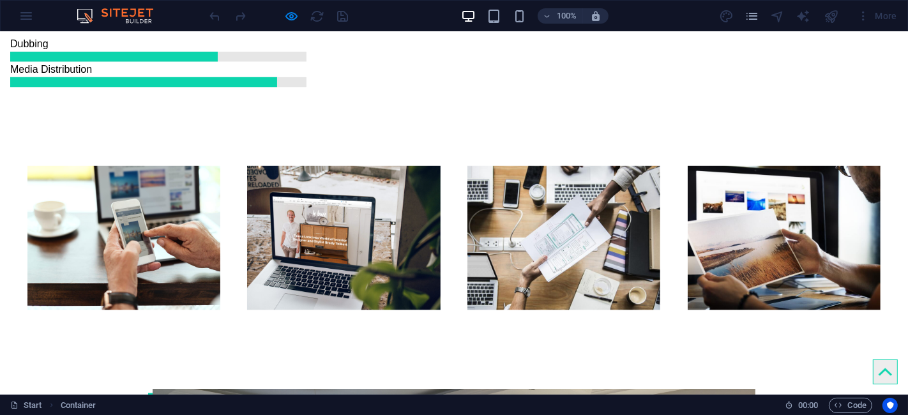
scroll to position [1559, 0]
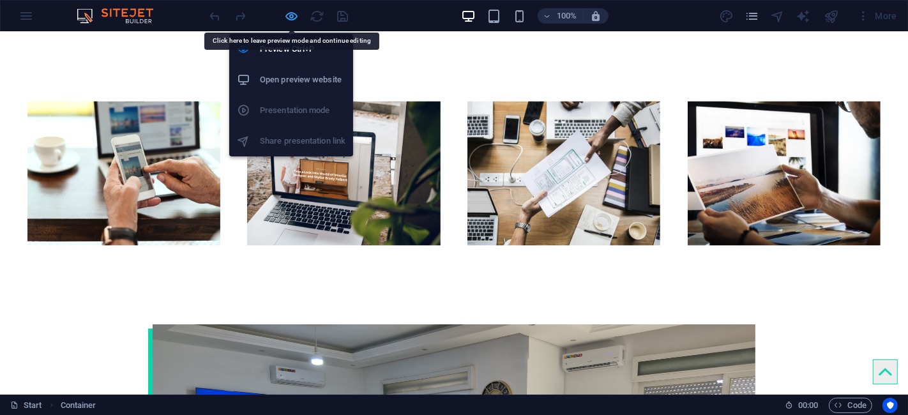
click at [293, 17] on icon "button" at bounding box center [292, 16] width 15 height 15
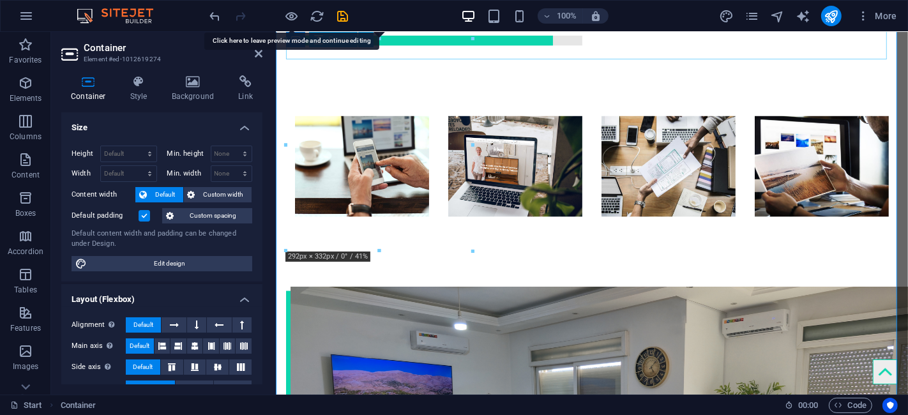
scroll to position [1628, 0]
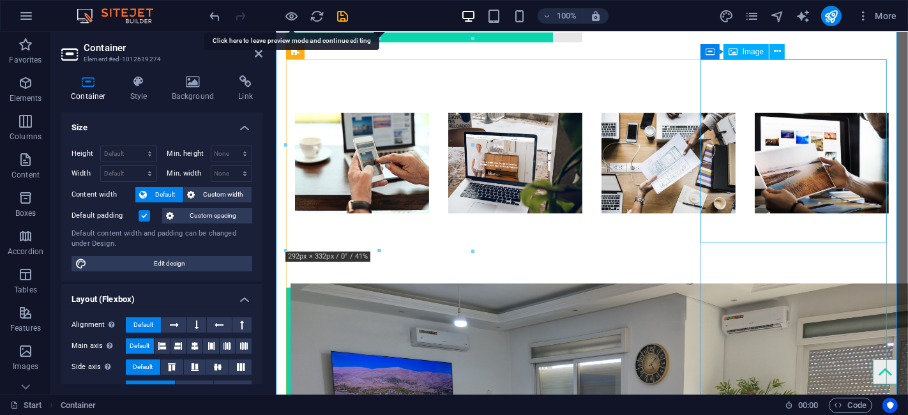
click at [747, 56] on span "Image" at bounding box center [752, 52] width 21 height 8
select select "px"
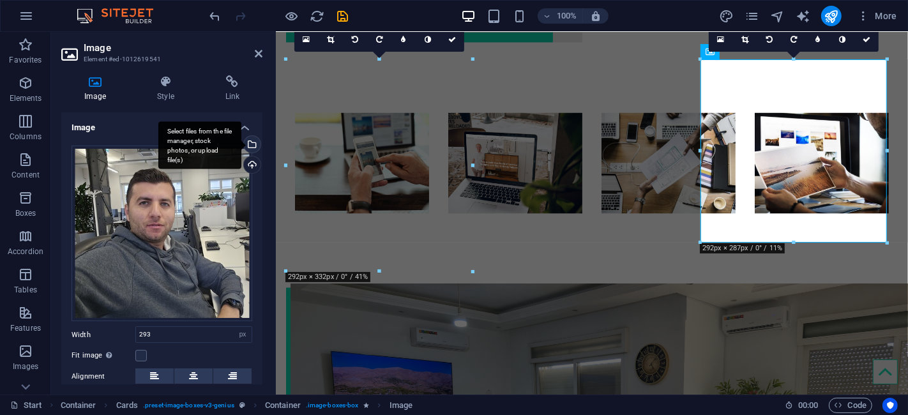
click at [241, 142] on div "Select files from the file manager, stock photos, or upload file(s)" at bounding box center [199, 145] width 83 height 48
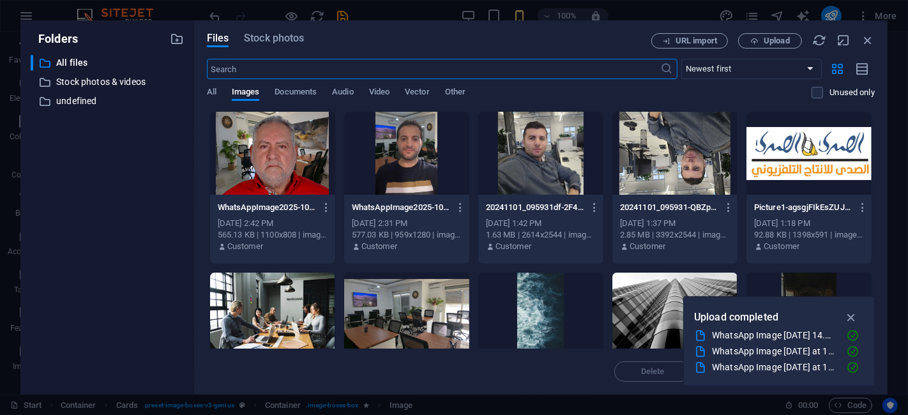
scroll to position [3349, 0]
click at [779, 45] on span "Upload" at bounding box center [776, 41] width 26 height 8
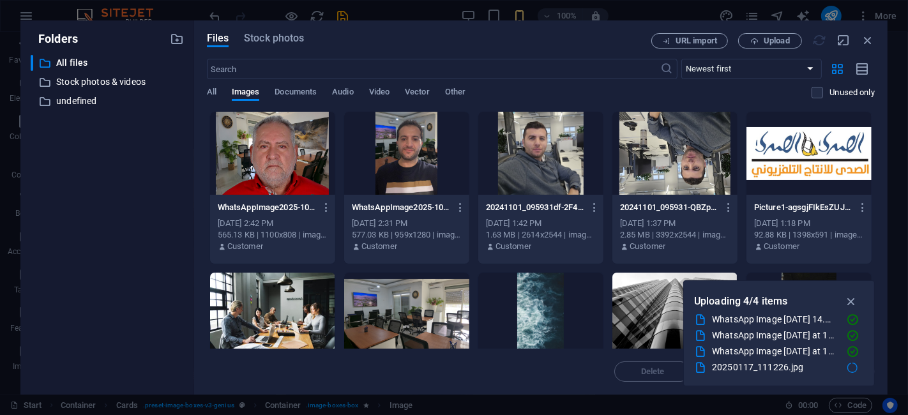
scroll to position [1565, 0]
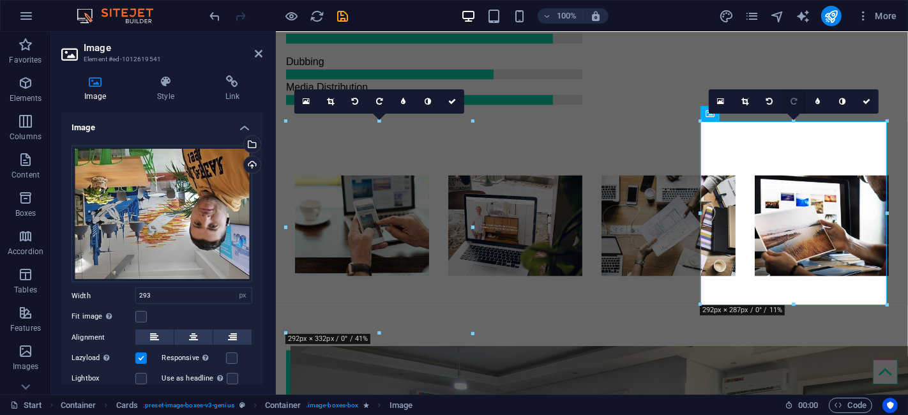
click at [788, 103] on link at bounding box center [793, 101] width 24 height 24
click at [790, 103] on icon at bounding box center [793, 102] width 6 height 8
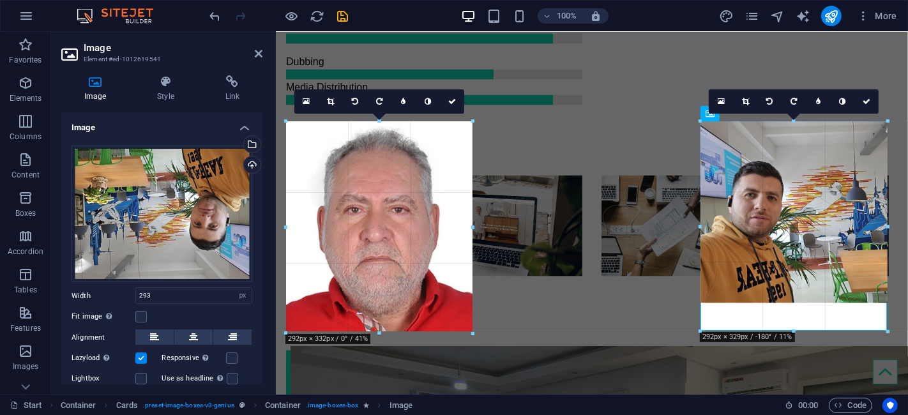
drag, startPoint x: 793, startPoint y: 262, endPoint x: 790, endPoint y: 330, distance: 67.7
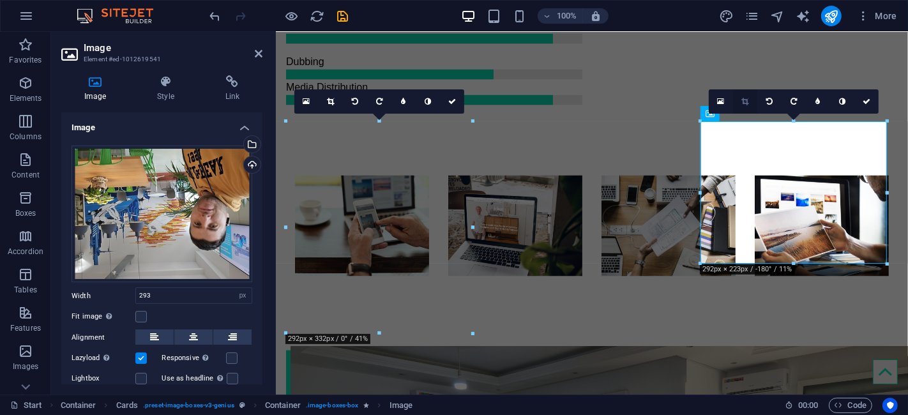
click at [746, 101] on icon at bounding box center [744, 102] width 7 height 8
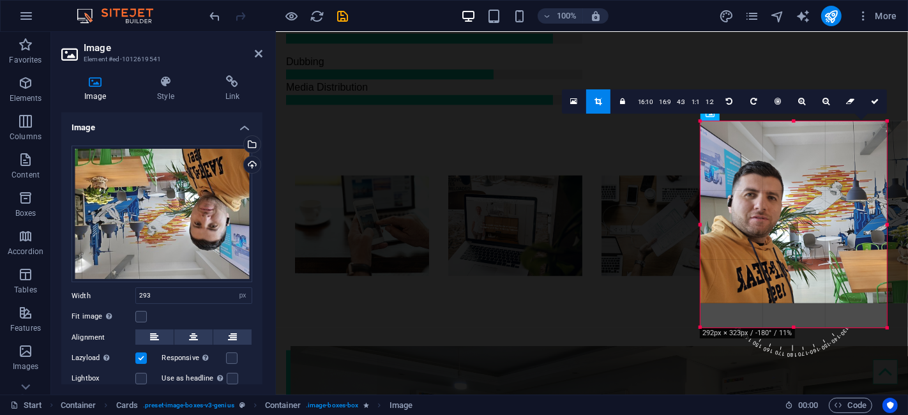
drag, startPoint x: 791, startPoint y: 262, endPoint x: 512, endPoint y: 294, distance: 281.4
click at [788, 326] on div at bounding box center [793, 328] width 186 height 4
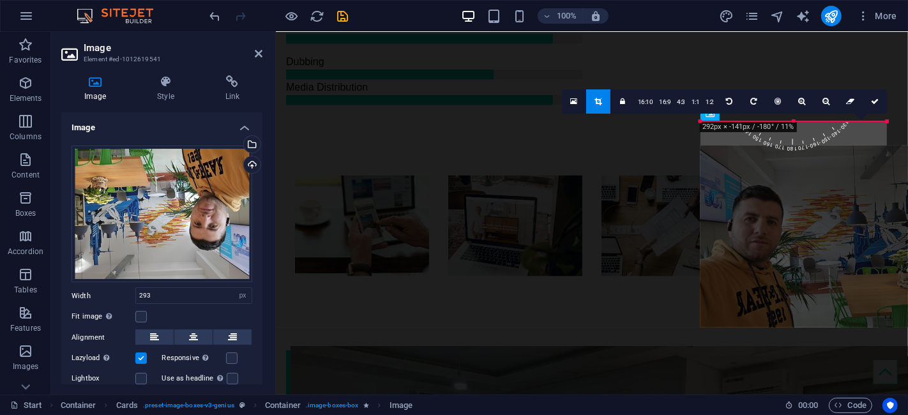
drag, startPoint x: 794, startPoint y: 257, endPoint x: 794, endPoint y: 281, distance: 24.3
click at [794, 281] on div at bounding box center [821, 237] width 243 height 182
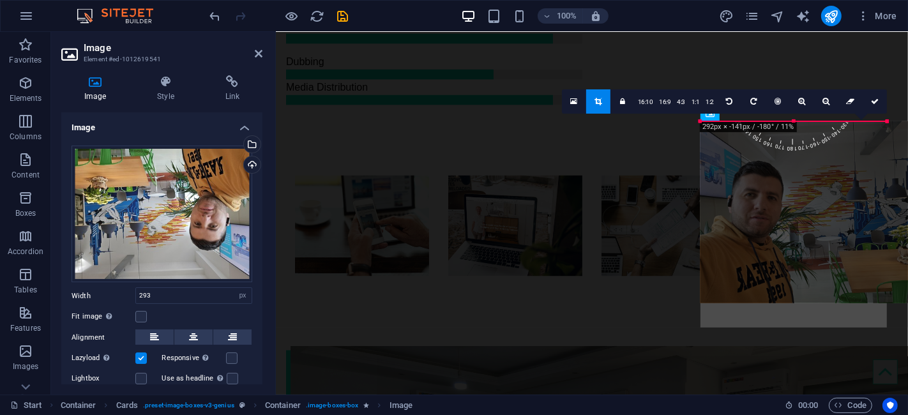
click at [800, 218] on div at bounding box center [821, 212] width 243 height 182
click at [871, 99] on icon at bounding box center [875, 102] width 8 height 8
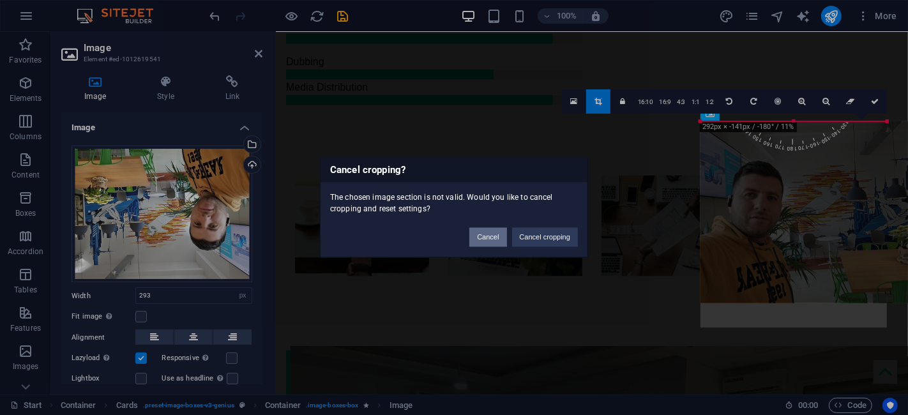
click at [492, 244] on button "Cancel" at bounding box center [487, 237] width 37 height 19
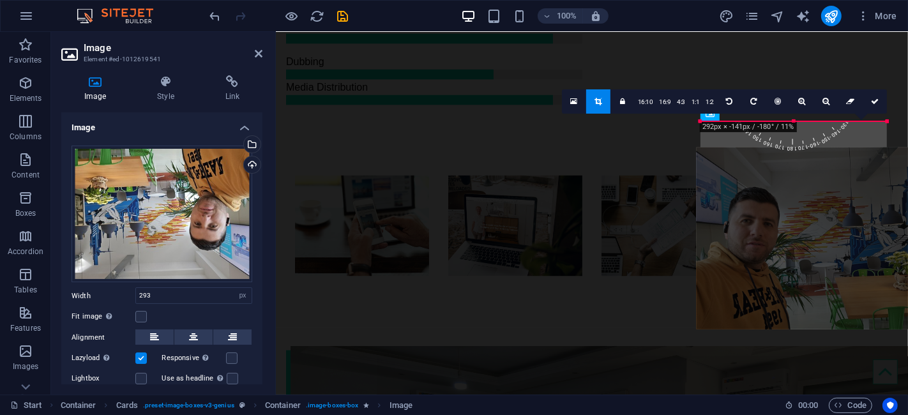
drag, startPoint x: 787, startPoint y: 205, endPoint x: 794, endPoint y: 230, distance: 25.9
click at [790, 231] on div at bounding box center [817, 238] width 243 height 182
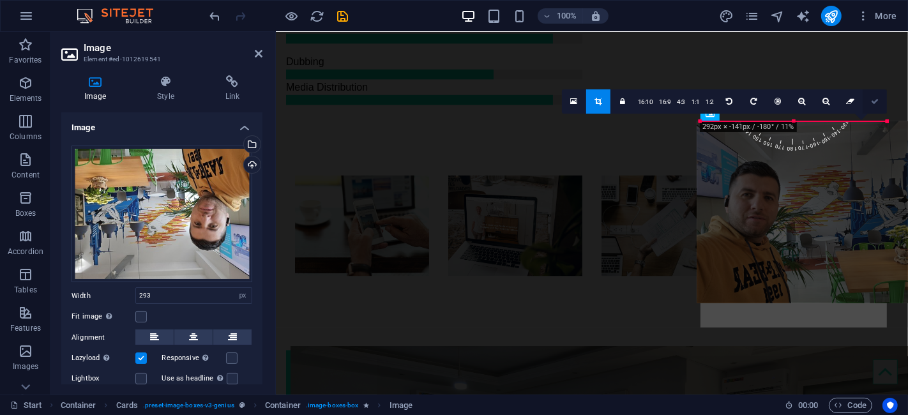
click at [875, 105] on icon at bounding box center [875, 102] width 8 height 8
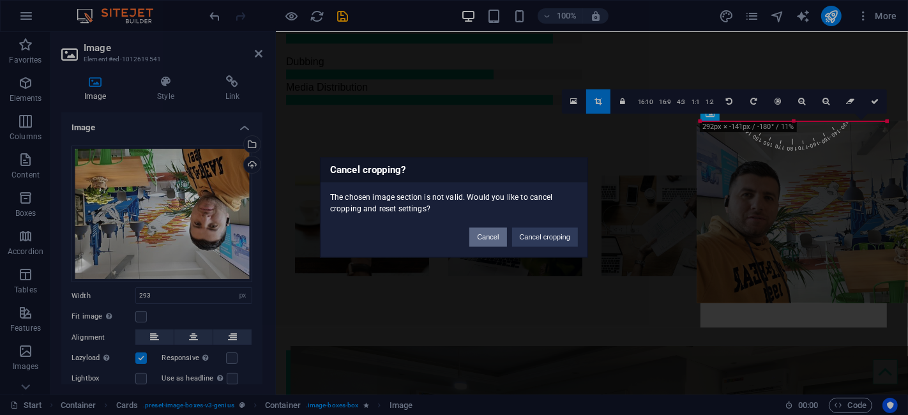
click at [489, 236] on button "Cancel" at bounding box center [487, 237] width 37 height 19
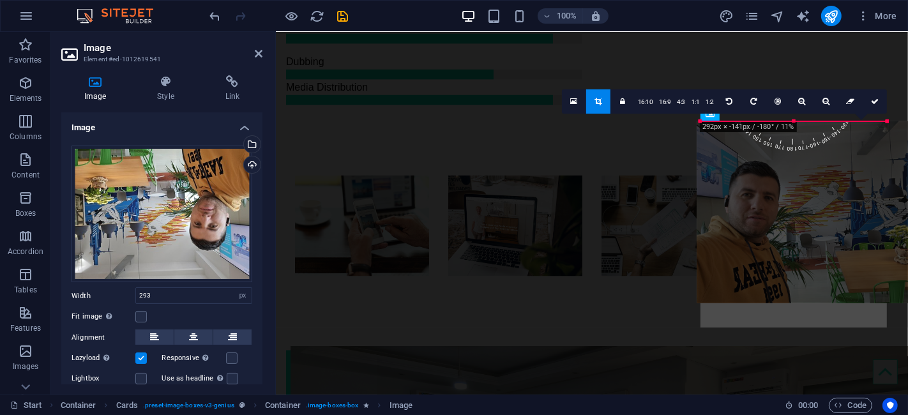
click at [598, 96] on link at bounding box center [598, 101] width 24 height 24
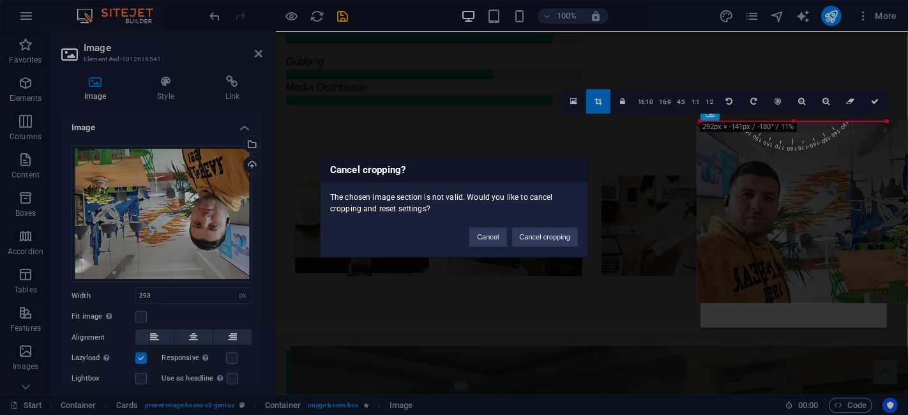
drag, startPoint x: 598, startPoint y: 96, endPoint x: 590, endPoint y: 112, distance: 17.4
click at [598, 96] on div "Cancel cropping? The chosen image section is not valid. Would you like to cance…" at bounding box center [454, 207] width 908 height 415
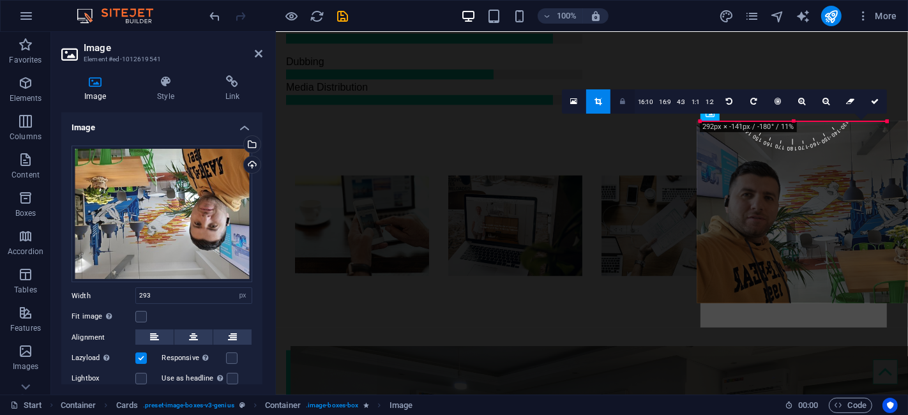
click at [620, 104] on link at bounding box center [622, 101] width 24 height 24
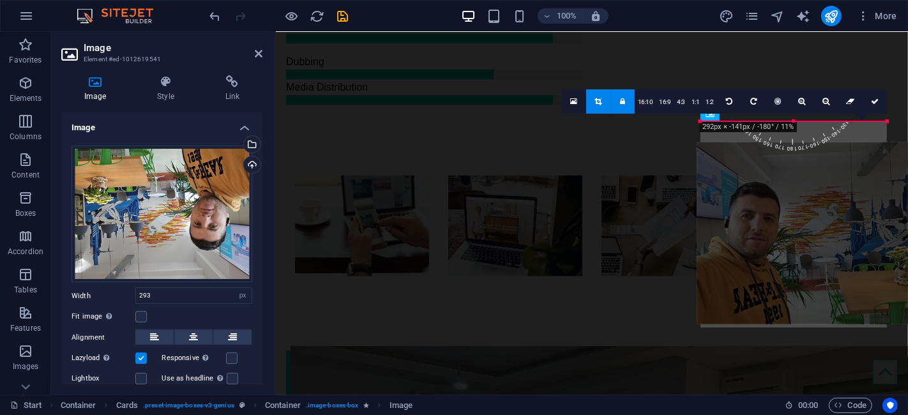
drag, startPoint x: 776, startPoint y: 255, endPoint x: 776, endPoint y: 277, distance: 22.3
click at [776, 277] on div at bounding box center [818, 233] width 243 height 182
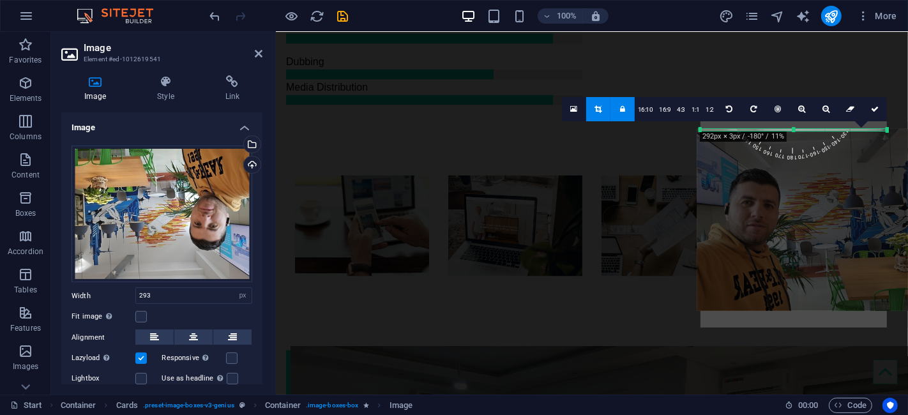
drag, startPoint x: 884, startPoint y: 121, endPoint x: 884, endPoint y: 131, distance: 9.6
click at [884, 131] on div at bounding box center [886, 129] width 6 height 6
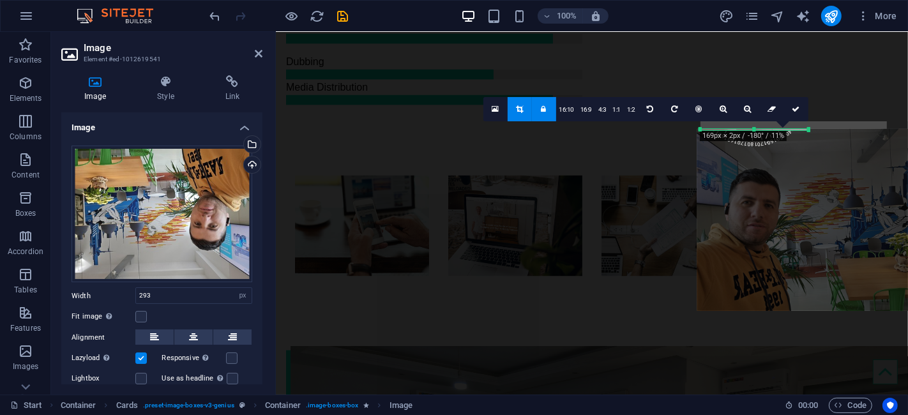
click at [802, 227] on div at bounding box center [818, 220] width 243 height 182
click at [799, 114] on link at bounding box center [796, 109] width 24 height 24
type input "168"
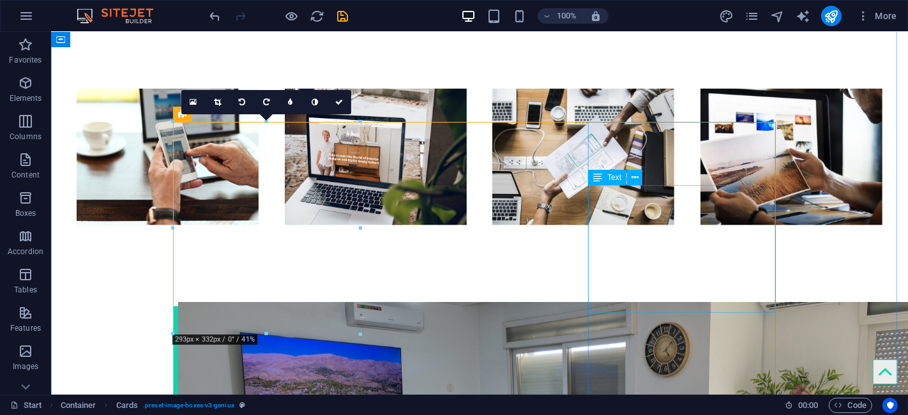
scroll to position [1575, 0]
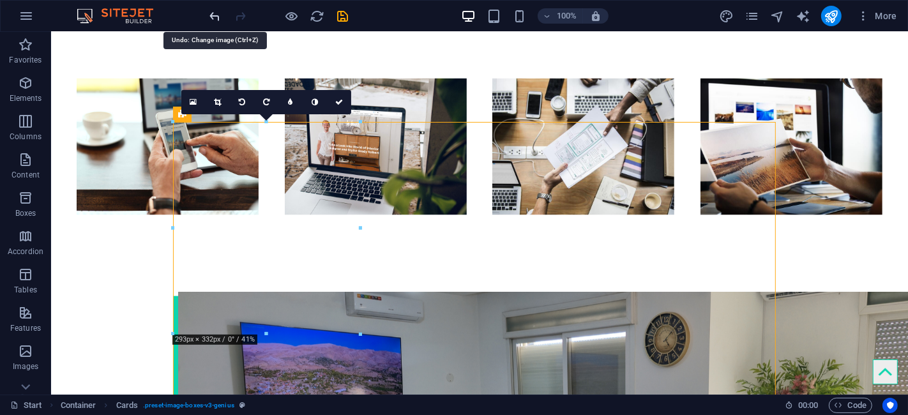
click at [208, 18] on icon "undo" at bounding box center [215, 16] width 15 height 15
click at [211, 19] on icon "undo" at bounding box center [215, 16] width 15 height 15
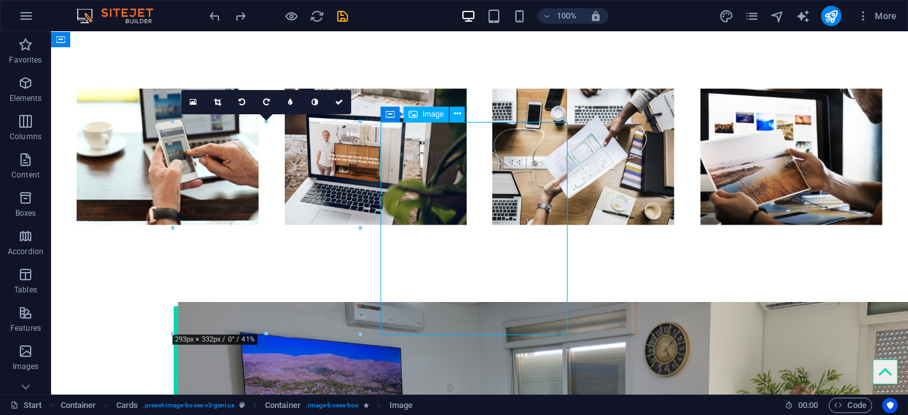
select select "px"
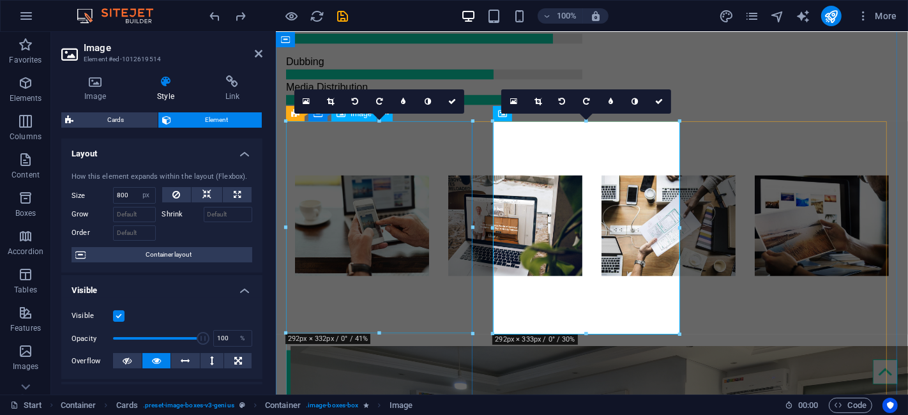
select select "px"
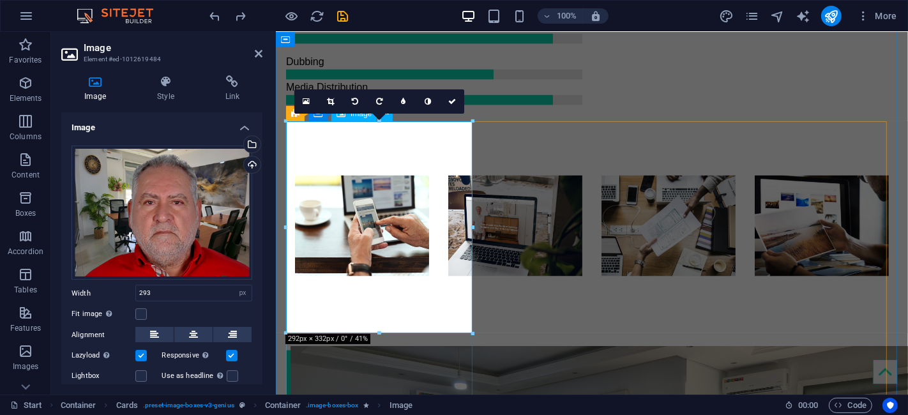
drag, startPoint x: 658, startPoint y: 364, endPoint x: 384, endPoint y: 324, distance: 277.4
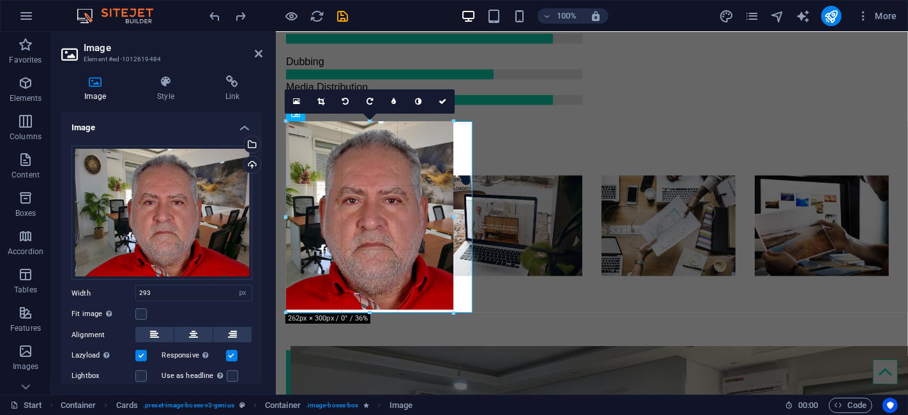
type input "257"
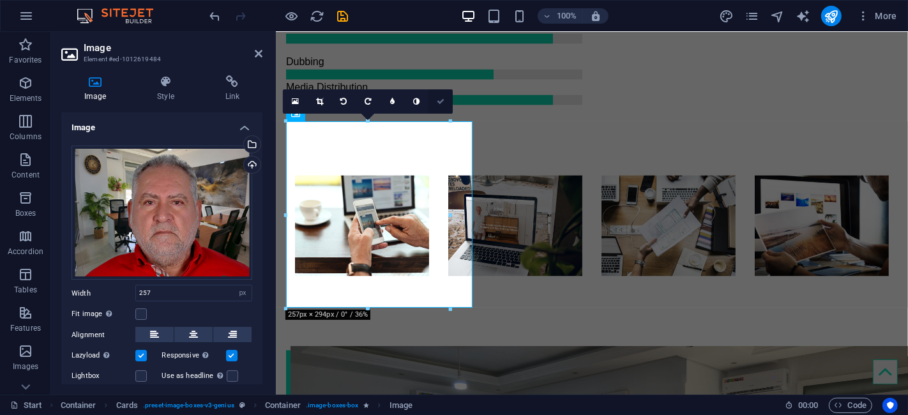
drag, startPoint x: 439, startPoint y: 103, endPoint x: 388, endPoint y: 71, distance: 60.2
click at [439, 103] on icon at bounding box center [441, 102] width 8 height 8
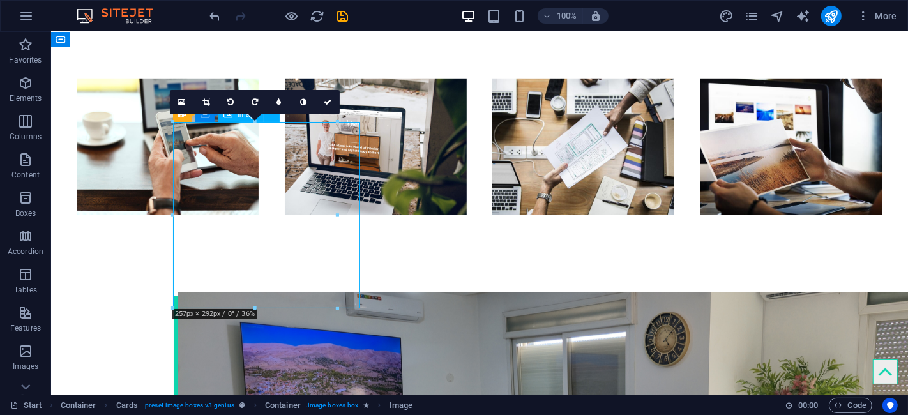
drag, startPoint x: 253, startPoint y: 218, endPoint x: 262, endPoint y: 218, distance: 8.9
click at [202, 99] on link at bounding box center [206, 102] width 24 height 24
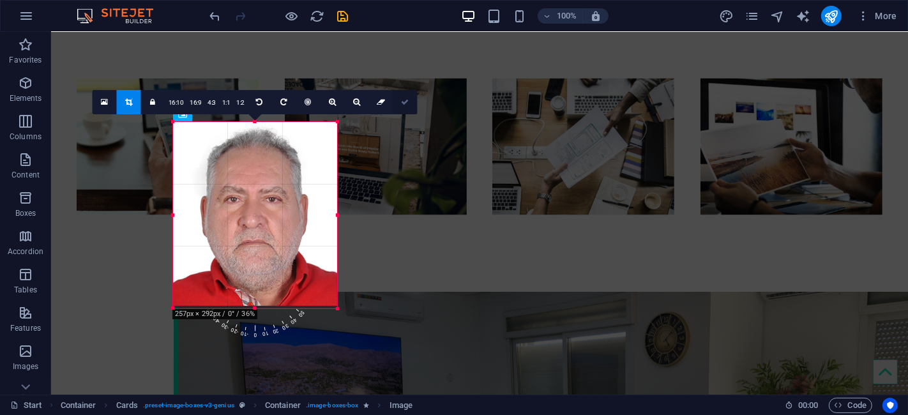
click at [403, 98] on icon at bounding box center [405, 102] width 8 height 8
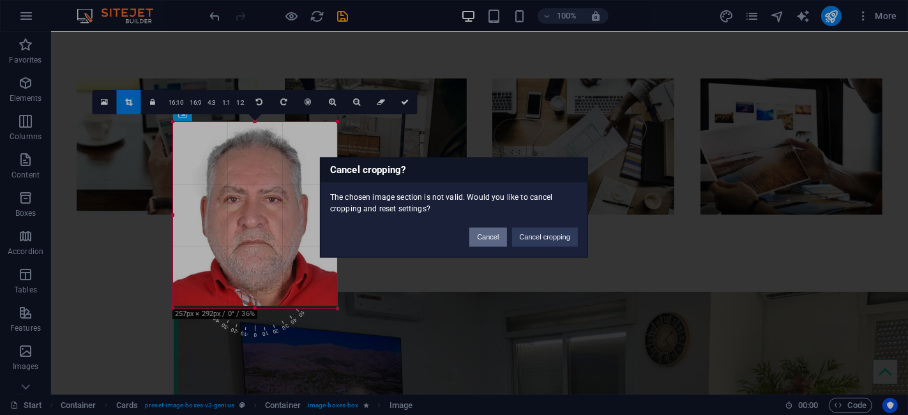
click at [494, 236] on button "Cancel" at bounding box center [487, 237] width 37 height 19
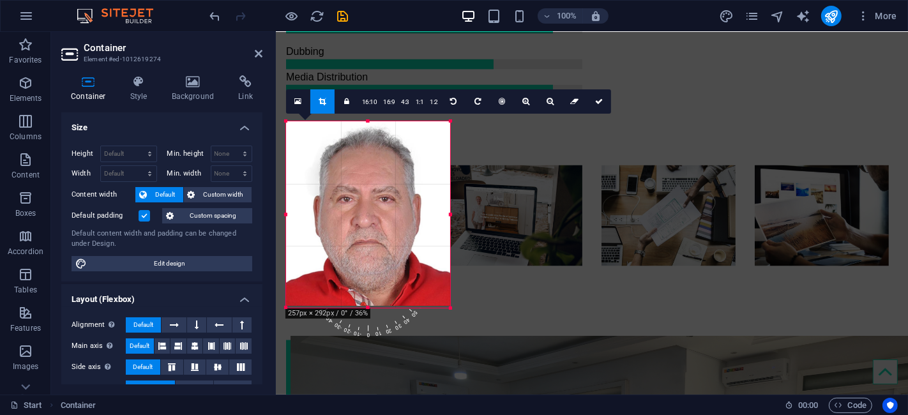
scroll to position [1565, 0]
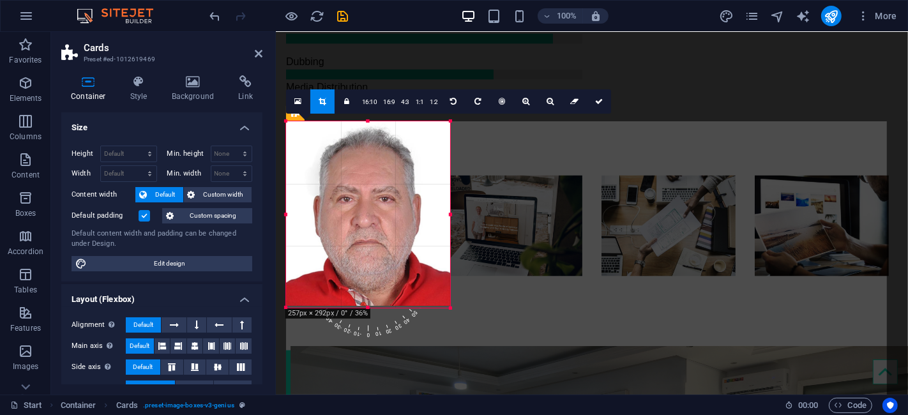
click at [422, 262] on div at bounding box center [368, 213] width 164 height 184
drag, startPoint x: 256, startPoint y: 52, endPoint x: 205, endPoint y: 20, distance: 60.2
click at [256, 52] on icon at bounding box center [259, 54] width 8 height 10
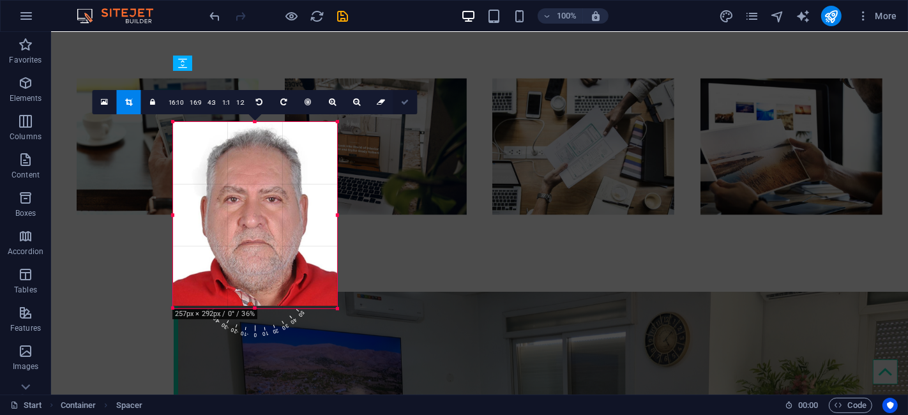
click at [411, 101] on link at bounding box center [405, 102] width 24 height 24
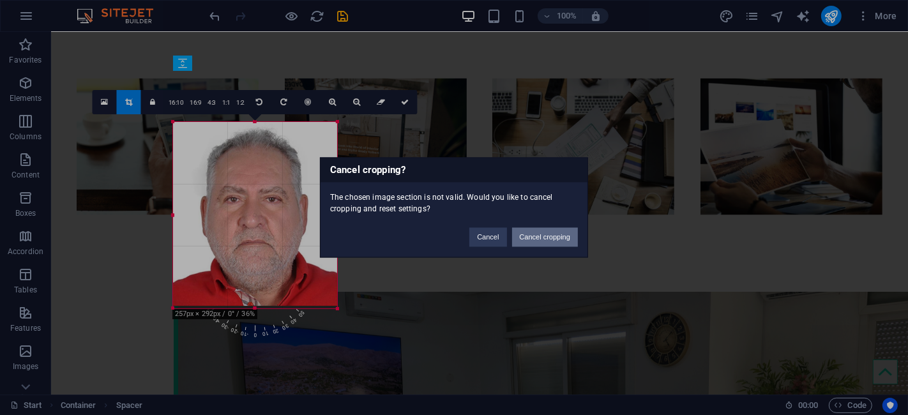
click at [538, 236] on button "Cancel cropping" at bounding box center [545, 237] width 66 height 19
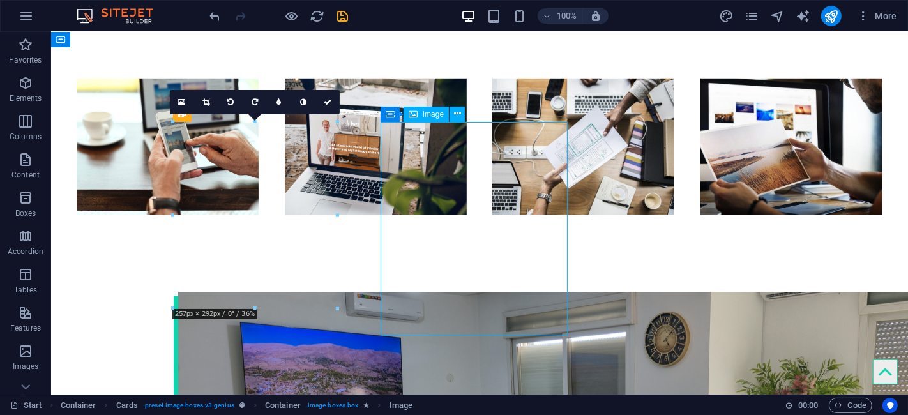
select select "px"
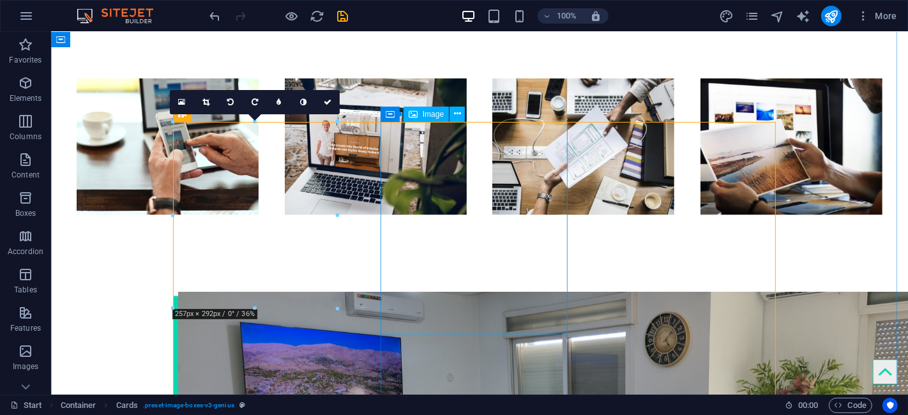
select select "px"
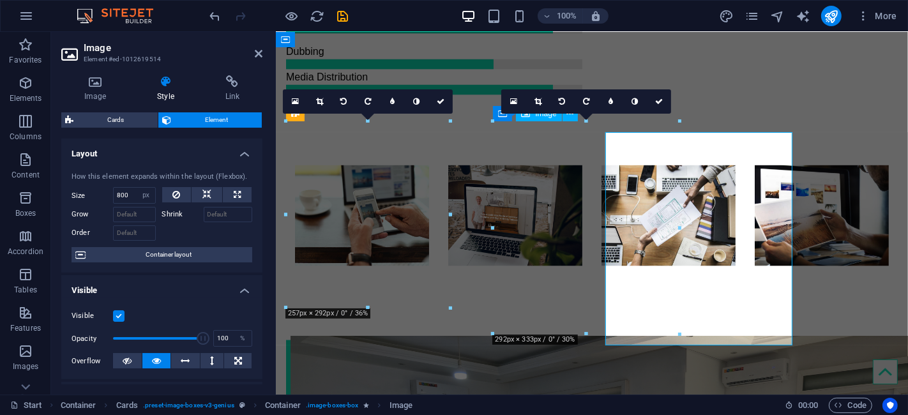
scroll to position [1565, 0]
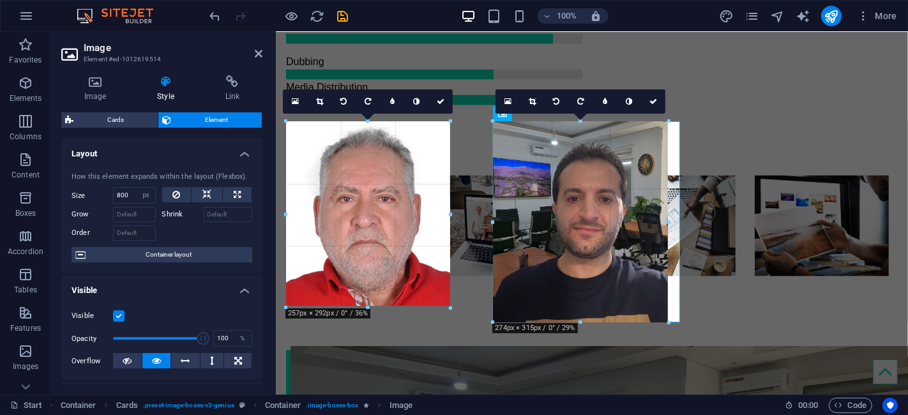
drag, startPoint x: 585, startPoint y: 334, endPoint x: 583, endPoint y: 320, distance: 14.1
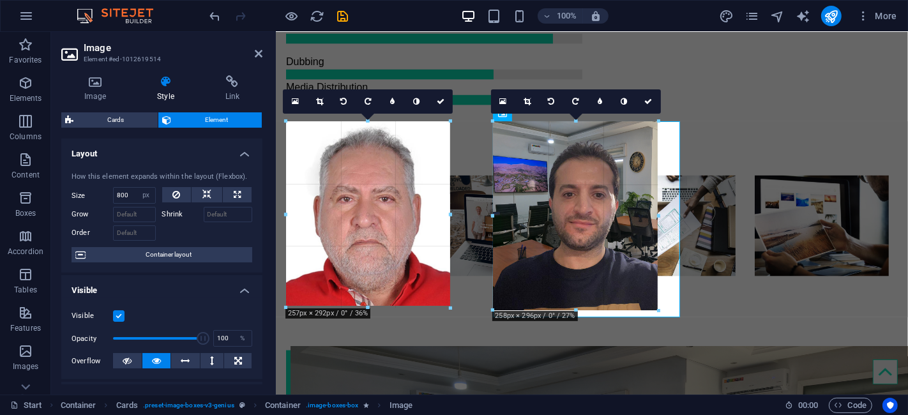
drag, startPoint x: 579, startPoint y: 318, endPoint x: 578, endPoint y: 310, distance: 8.3
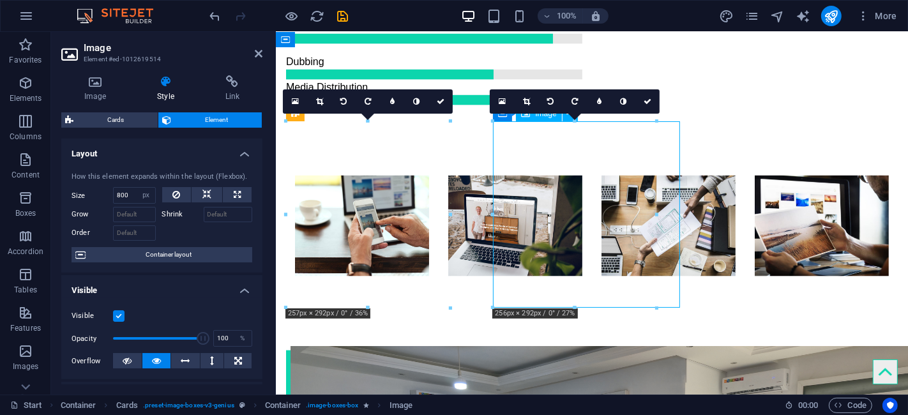
drag, startPoint x: 605, startPoint y: 272, endPoint x: 618, endPoint y: 273, distance: 12.8
click at [525, 102] on icon at bounding box center [526, 102] width 7 height 8
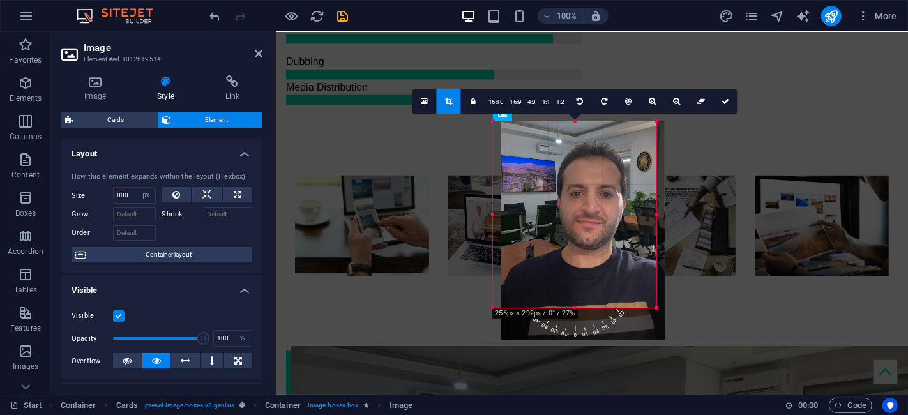
drag, startPoint x: 574, startPoint y: 207, endPoint x: 581, endPoint y: 206, distance: 7.8
click at [581, 206] on div at bounding box center [582, 230] width 163 height 218
drag, startPoint x: 581, startPoint y: 206, endPoint x: 589, endPoint y: 206, distance: 7.7
click at [589, 206] on div at bounding box center [581, 230] width 163 height 218
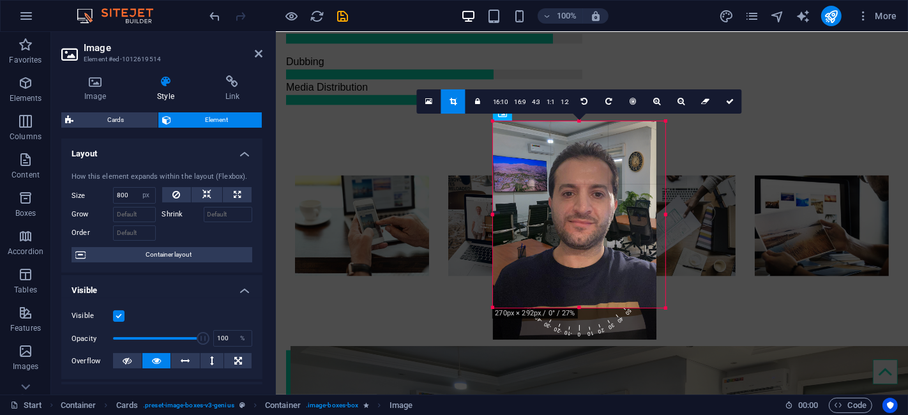
drag, startPoint x: 656, startPoint y: 215, endPoint x: 667, endPoint y: 214, distance: 10.9
click at [667, 214] on div at bounding box center [665, 214] width 4 height 186
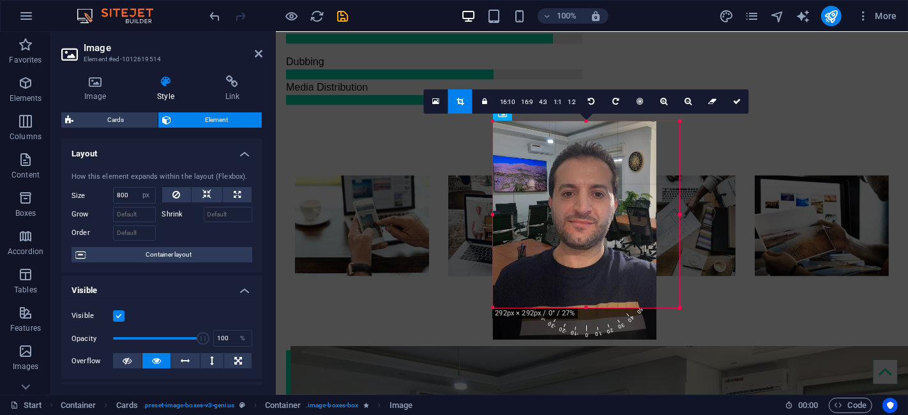
drag, startPoint x: 658, startPoint y: 214, endPoint x: 722, endPoint y: 214, distance: 63.8
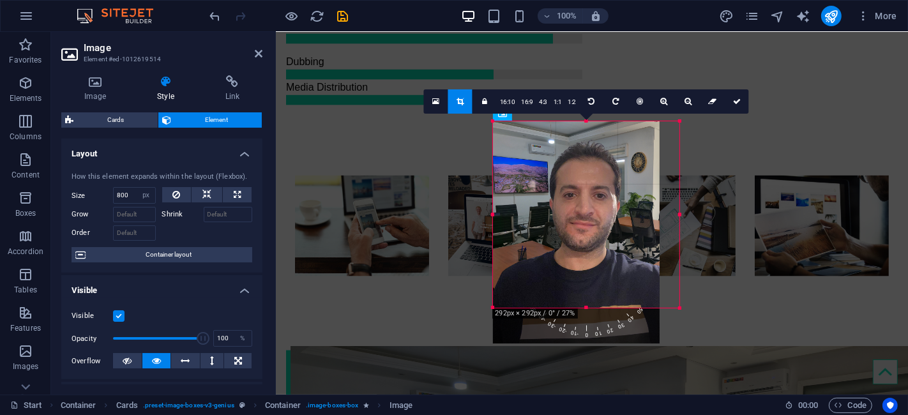
drag, startPoint x: 493, startPoint y: 214, endPoint x: 469, endPoint y: 214, distance: 24.9
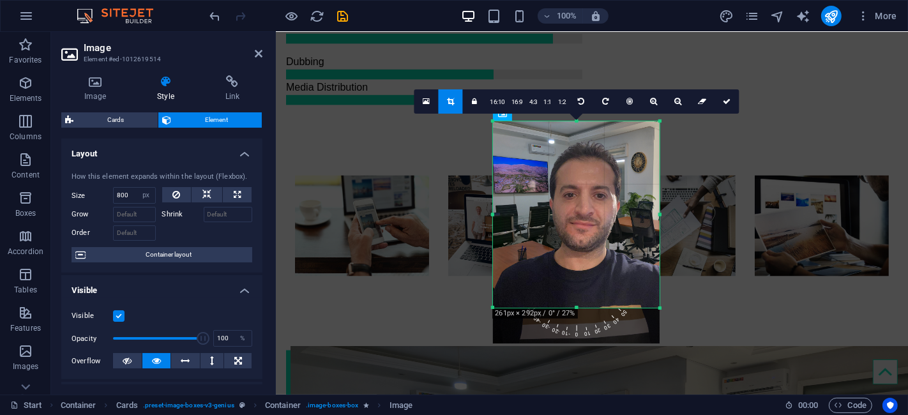
drag, startPoint x: 566, startPoint y: 216, endPoint x: 574, endPoint y: 218, distance: 8.4
click at [574, 218] on div at bounding box center [576, 232] width 167 height 222
click at [716, 102] on link at bounding box center [726, 101] width 24 height 24
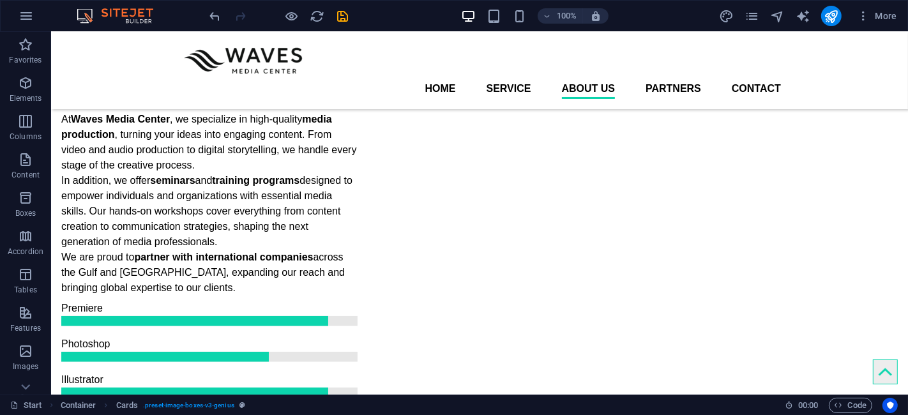
scroll to position [1009, 0]
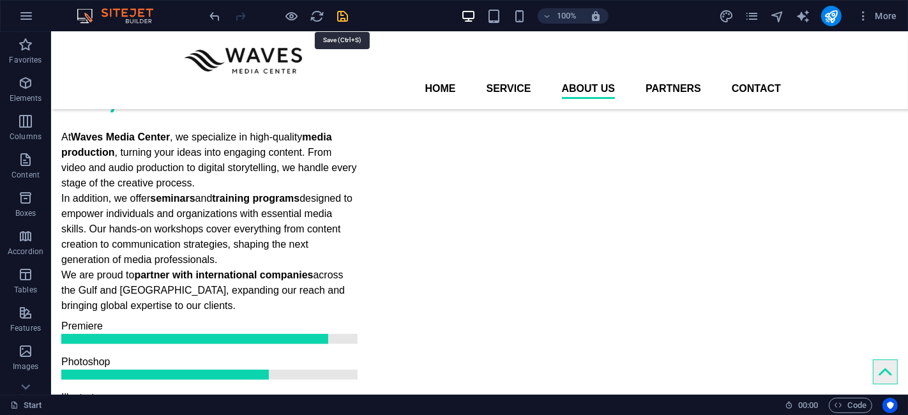
click at [341, 15] on icon "save" at bounding box center [343, 16] width 15 height 15
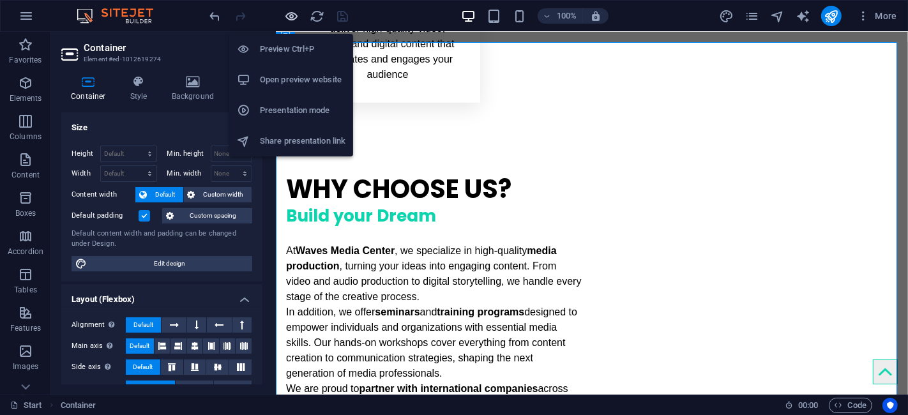
click at [290, 15] on icon "button" at bounding box center [292, 16] width 15 height 15
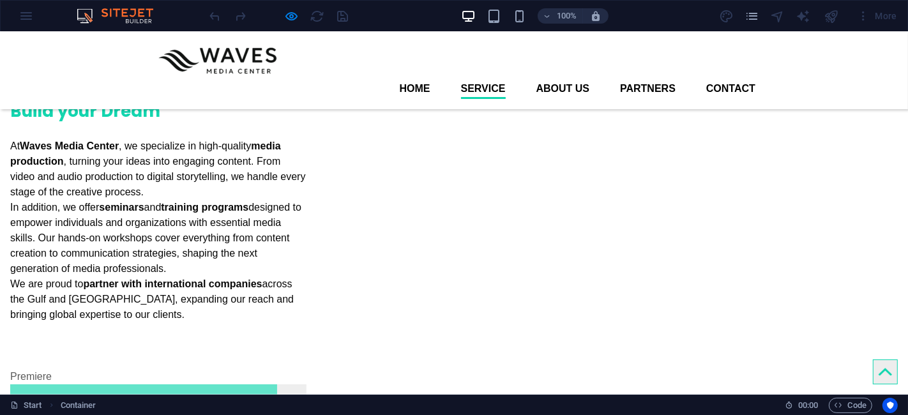
scroll to position [0, 0]
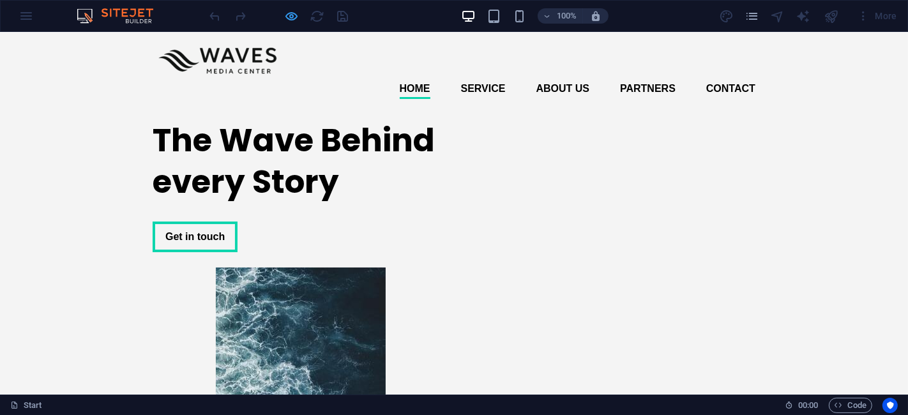
click at [293, 20] on icon "button" at bounding box center [292, 16] width 15 height 15
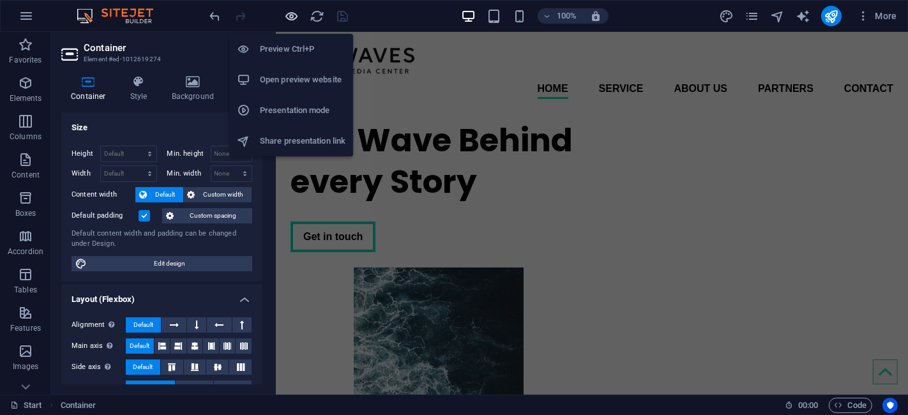
click at [294, 17] on icon "button" at bounding box center [292, 16] width 15 height 15
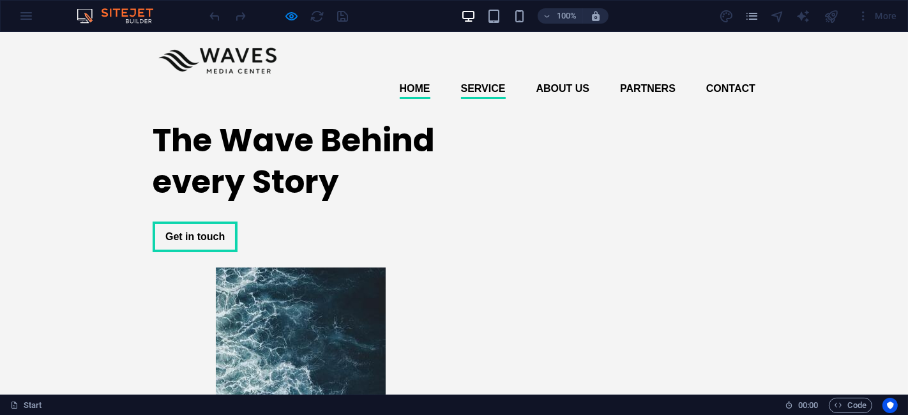
click at [464, 79] on link "Service" at bounding box center [483, 89] width 45 height 20
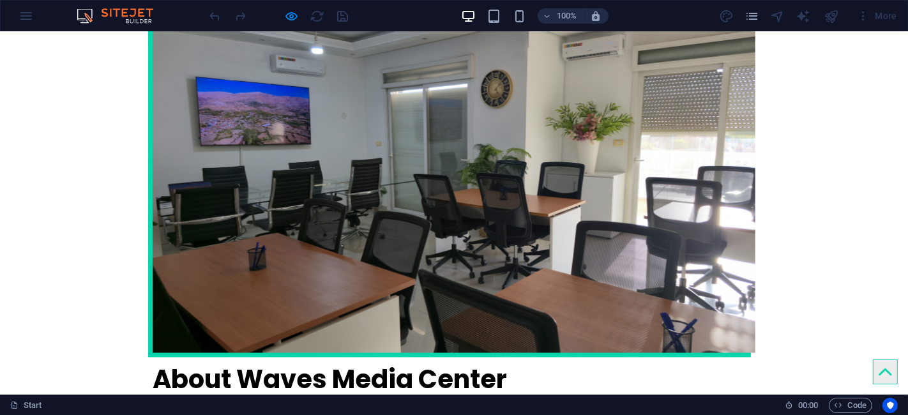
scroll to position [1986, 0]
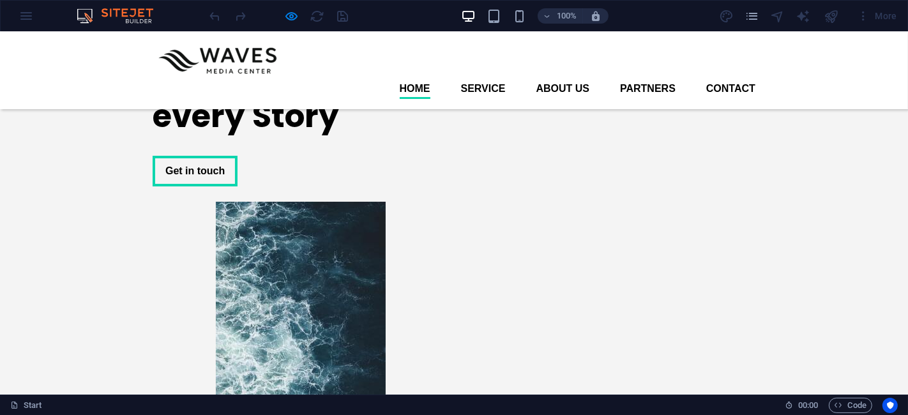
scroll to position [0, 0]
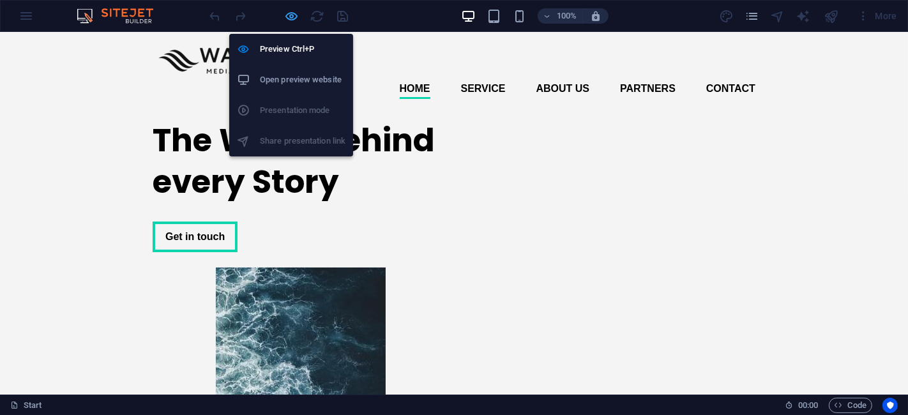
click at [286, 10] on icon "button" at bounding box center [292, 16] width 15 height 15
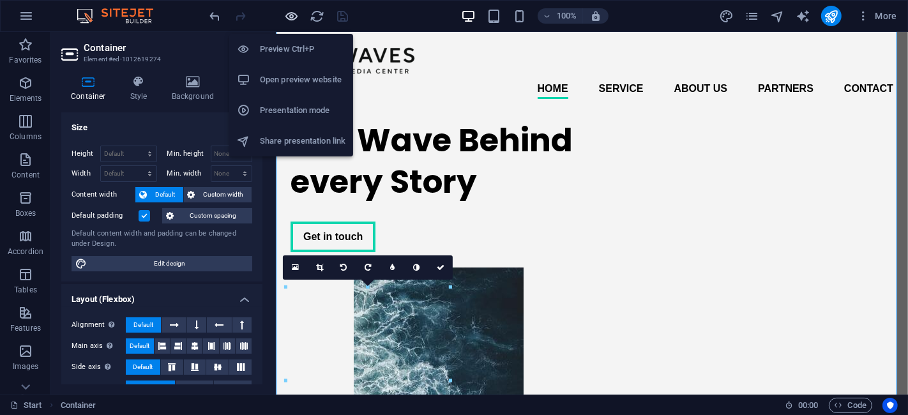
scroll to position [1347, 0]
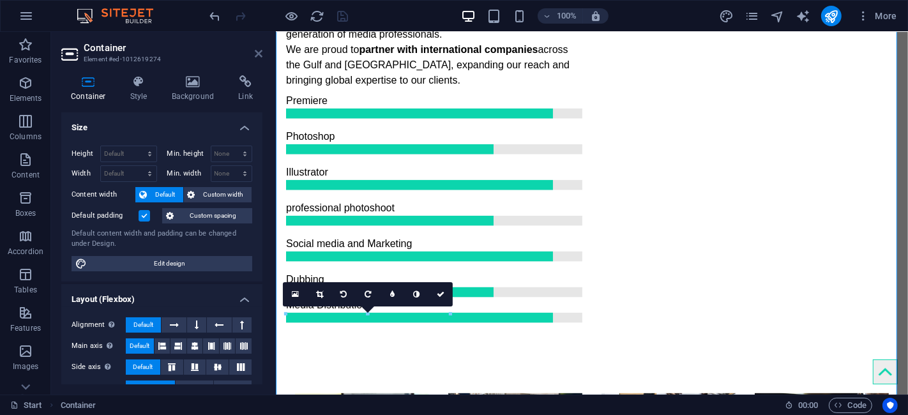
click at [261, 54] on icon at bounding box center [259, 54] width 8 height 10
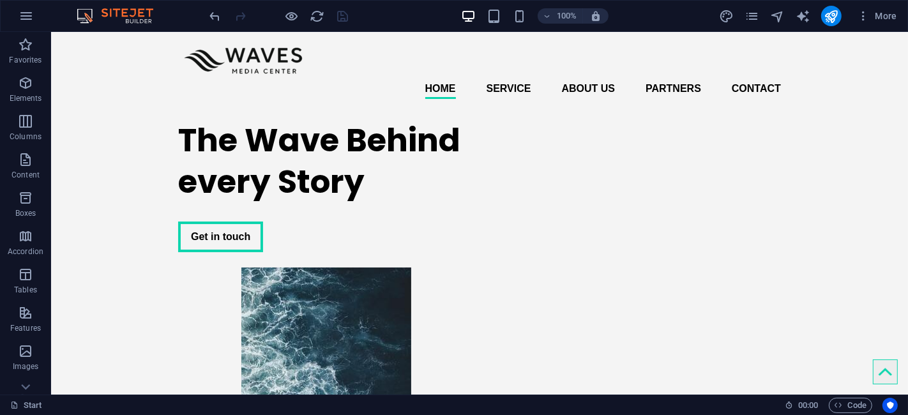
scroll to position [11, 0]
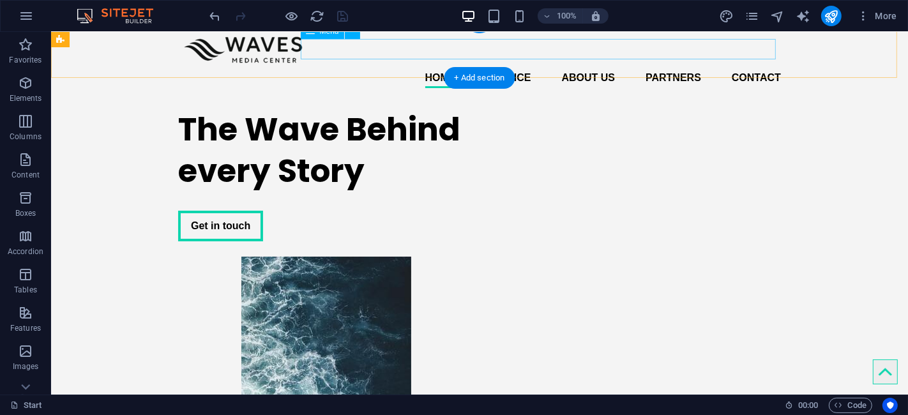
click at [663, 68] on nav "Home Service About us Partners Contact" at bounding box center [478, 78] width 603 height 20
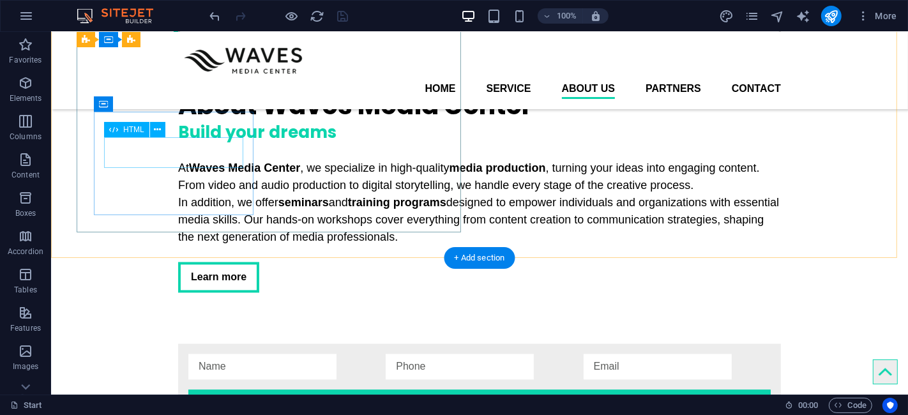
scroll to position [2127, 0]
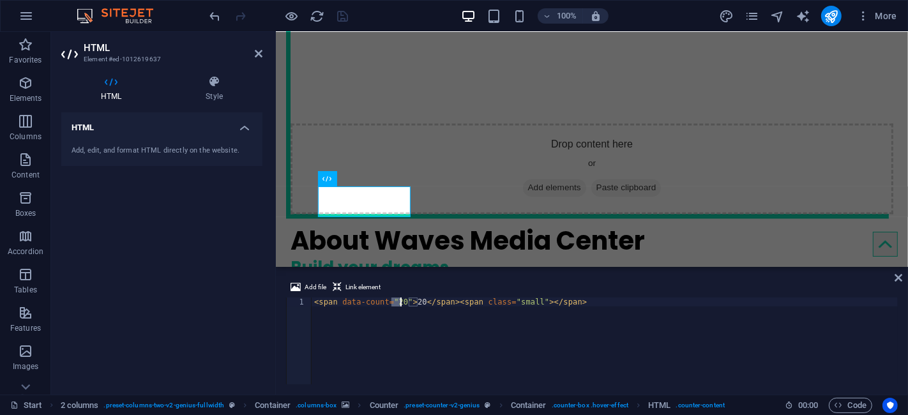
drag, startPoint x: 391, startPoint y: 304, endPoint x: 399, endPoint y: 306, distance: 8.4
click at [399, 306] on div "< span data-count = "20" > 20 </ span > < span class = "small" > </ span >" at bounding box center [604, 349] width 586 height 105
click at [576, 345] on div "< span data-count = "23" > 20 </ span > < span class = "small" > </ span >" at bounding box center [604, 349] width 586 height 105
click at [691, 378] on div "< span data-count = "23" > 20 </ span > < span class = "small" > </ span >" at bounding box center [604, 349] width 586 height 105
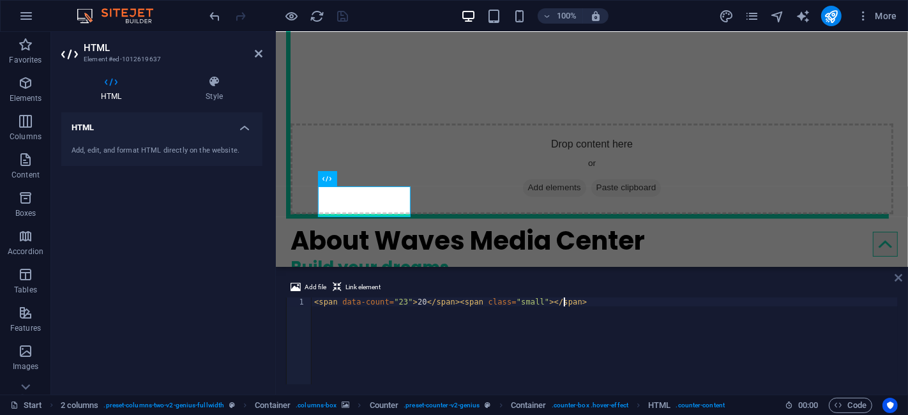
type textarea "<span data-count="23">20</span><span class="small"></span>"
click at [901, 277] on icon at bounding box center [898, 278] width 8 height 10
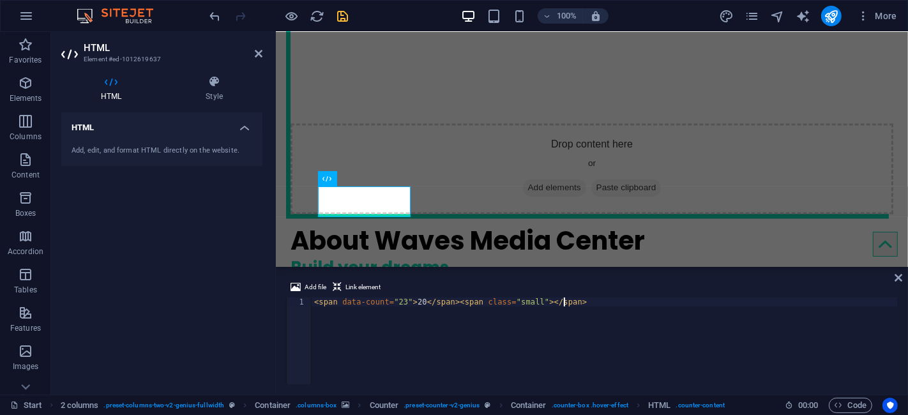
click at [409, 302] on div "< span data-count = "23" > 20 </ span > < span class = "small" > </ span >" at bounding box center [604, 349] width 586 height 105
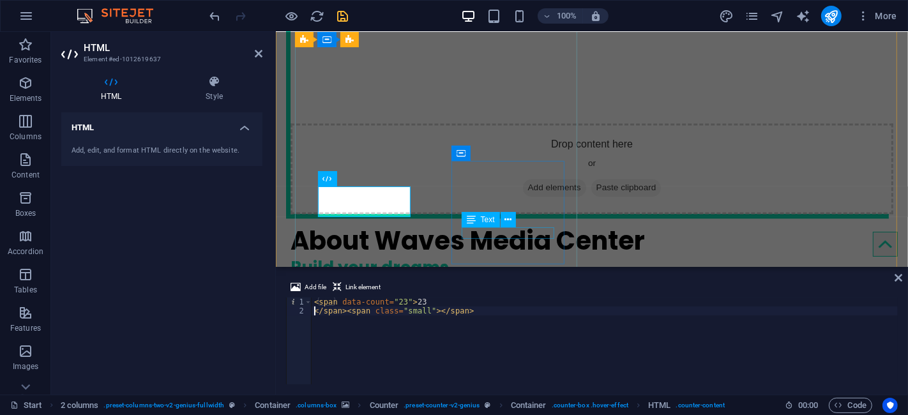
type textarea "</span><span class="small"></span>"
click at [520, 223] on div "Text" at bounding box center [492, 220] width 63 height 16
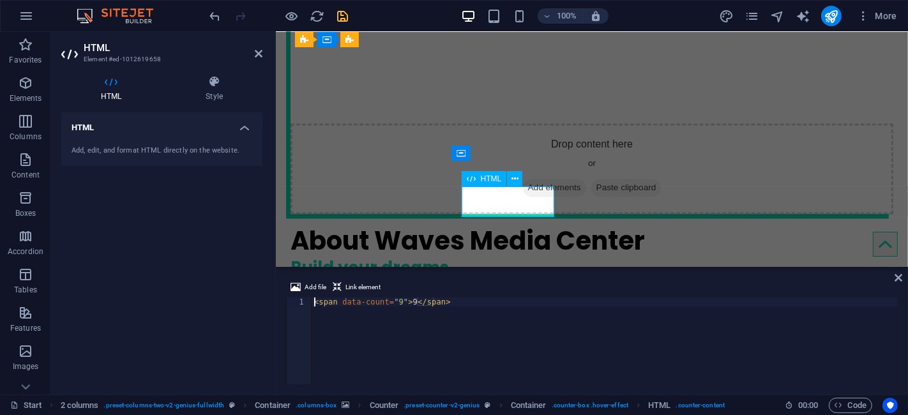
click at [394, 305] on div "< span data-count = "9" > 9 </ span >" at bounding box center [604, 349] width 586 height 105
click at [409, 303] on div "< span data-count = "6" > 9 </ span >" at bounding box center [604, 349] width 586 height 105
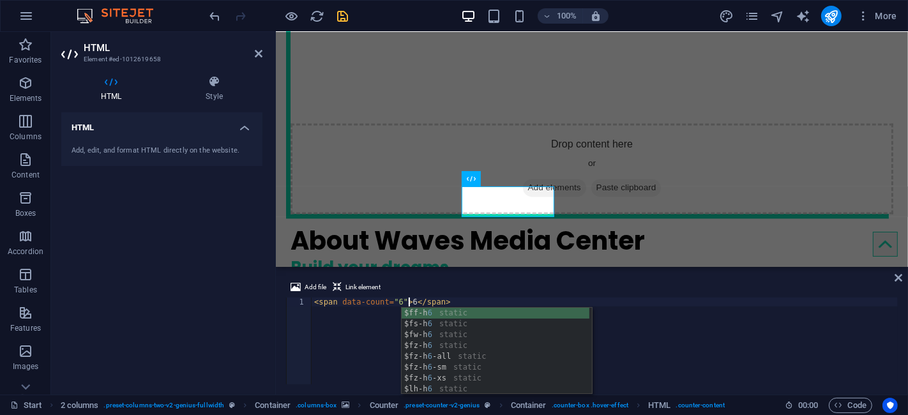
scroll to position [0, 7]
click at [731, 351] on div "< span data-count = "6" > 6 </ span >" at bounding box center [604, 349] width 586 height 105
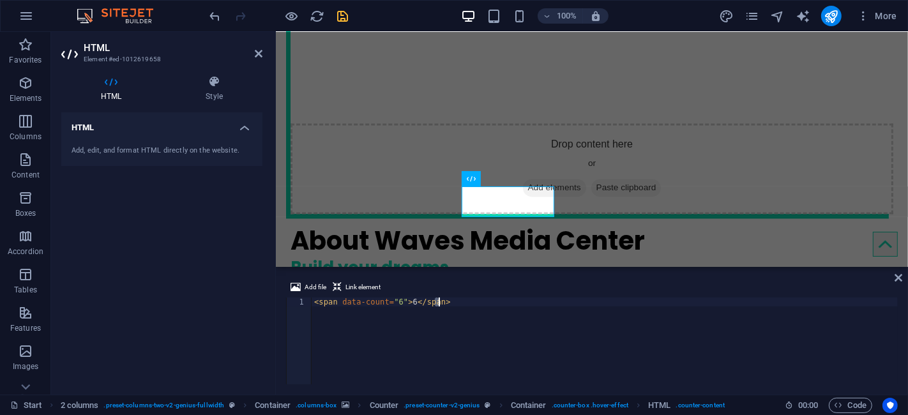
click at [731, 351] on div "< span data-count = "6" > 6 </ span >" at bounding box center [604, 349] width 586 height 105
type textarea "<span data-count="6">6</span>"
click at [895, 280] on icon at bounding box center [898, 278] width 8 height 10
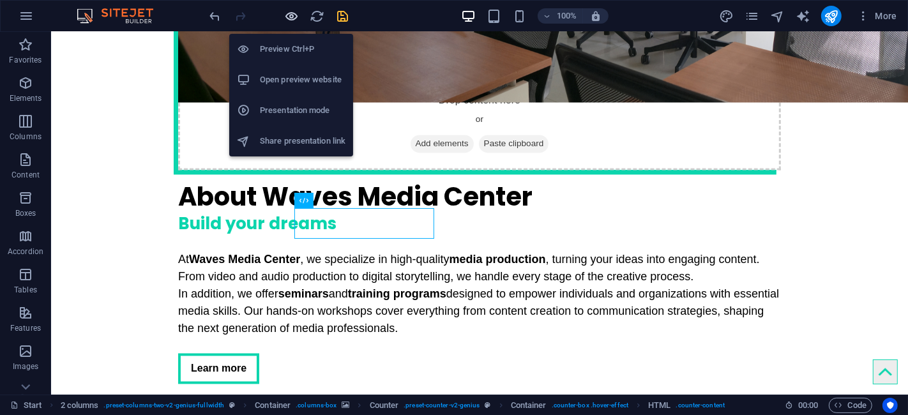
click at [289, 19] on icon "button" at bounding box center [292, 16] width 15 height 15
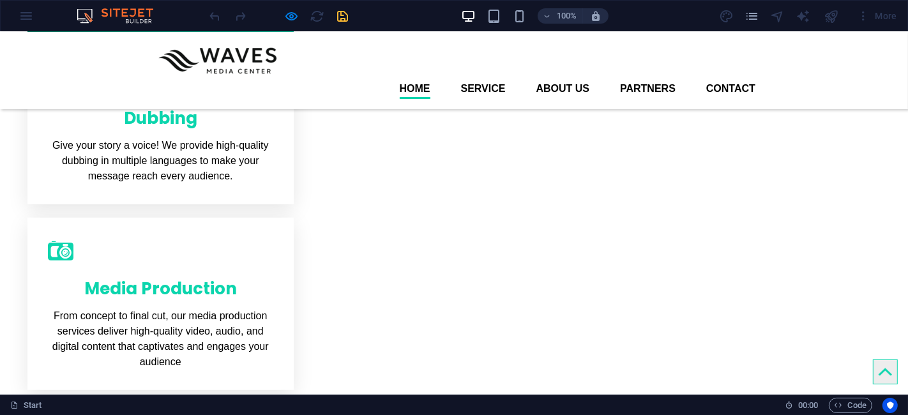
scroll to position [283, 0]
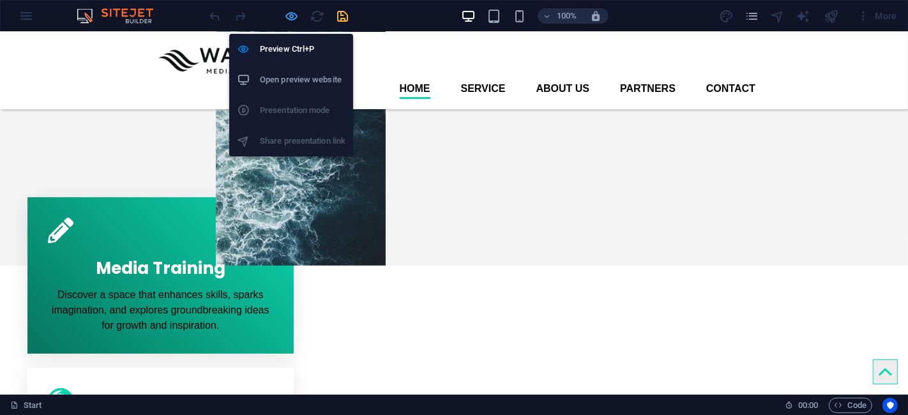
click at [292, 19] on icon "button" at bounding box center [292, 16] width 15 height 15
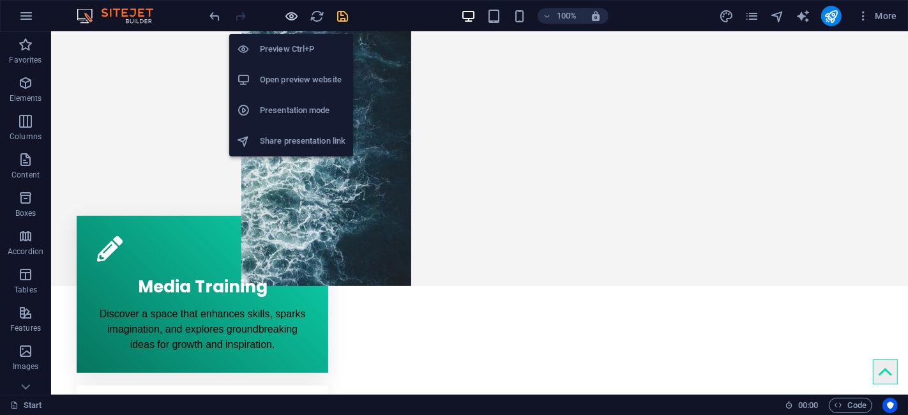
click at [292, 17] on icon "button" at bounding box center [292, 16] width 15 height 15
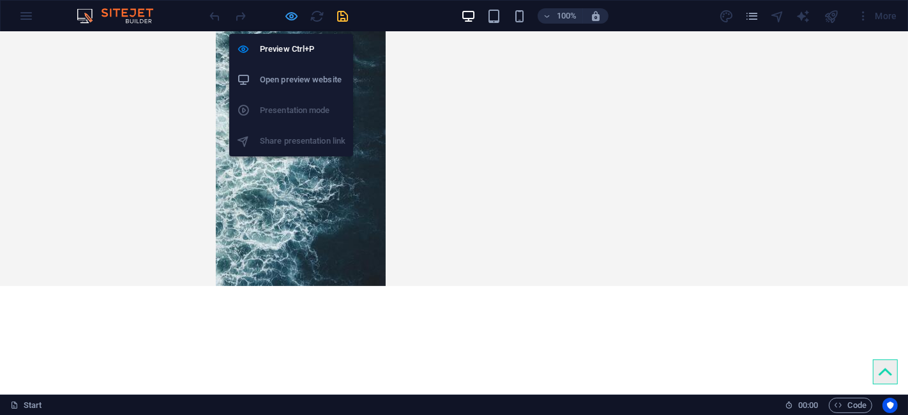
click at [292, 17] on icon "button" at bounding box center [292, 16] width 15 height 15
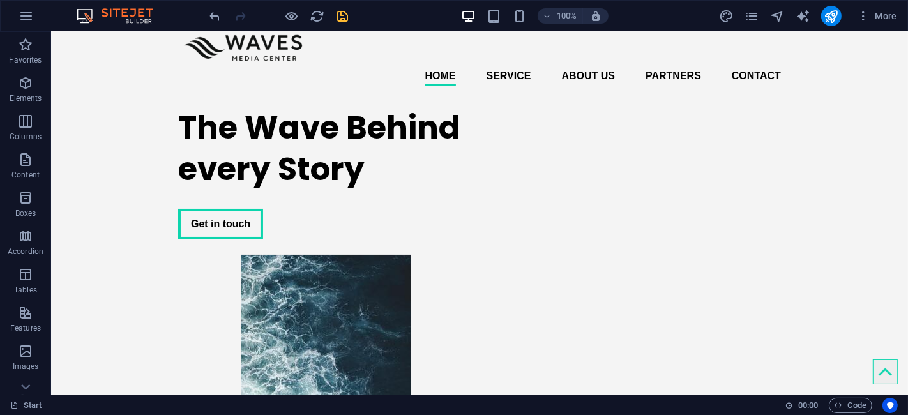
scroll to position [0, 0]
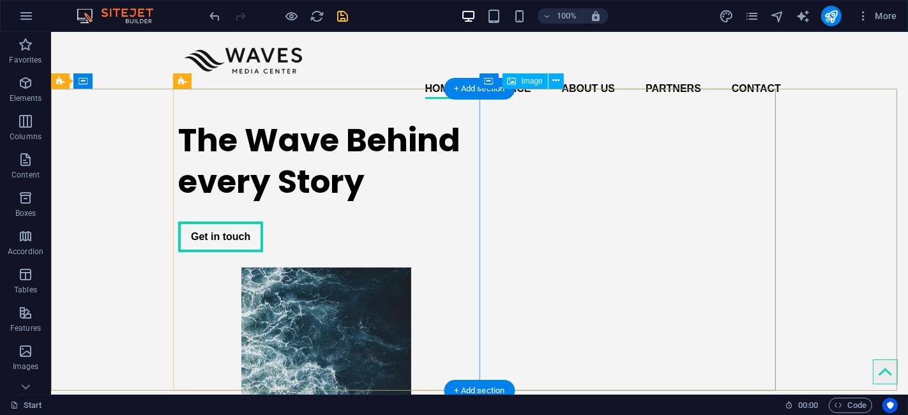
click at [474, 267] on figure at bounding box center [325, 418] width 296 height 302
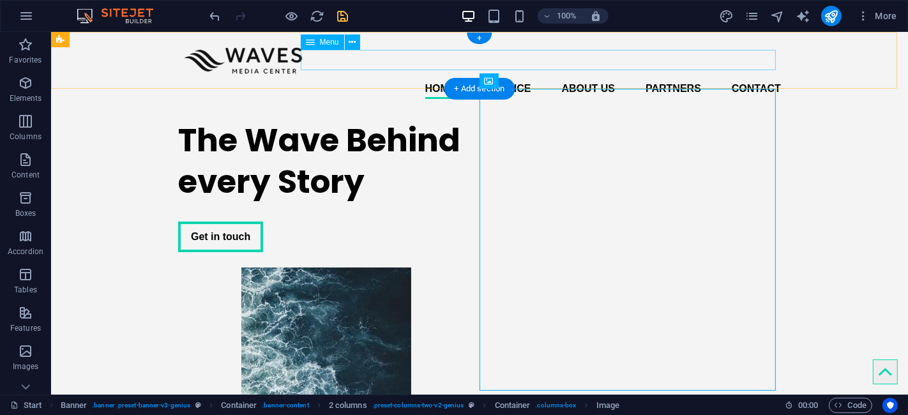
click at [673, 79] on nav "Home Service About us Partners Contact" at bounding box center [478, 89] width 603 height 20
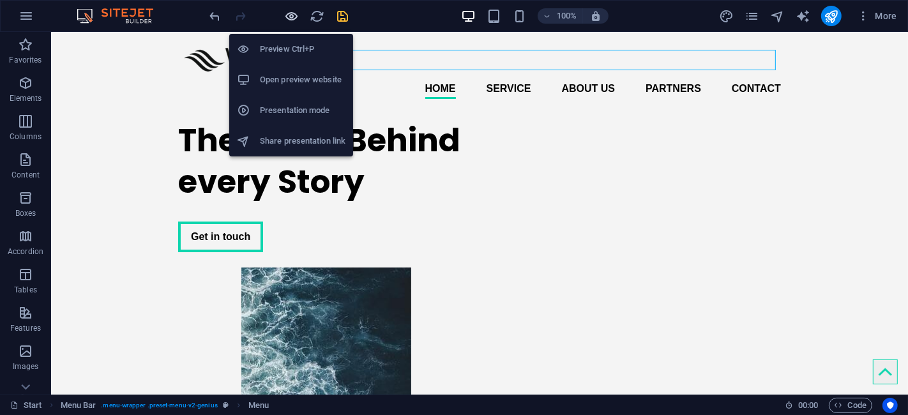
click at [295, 15] on icon "button" at bounding box center [292, 16] width 15 height 15
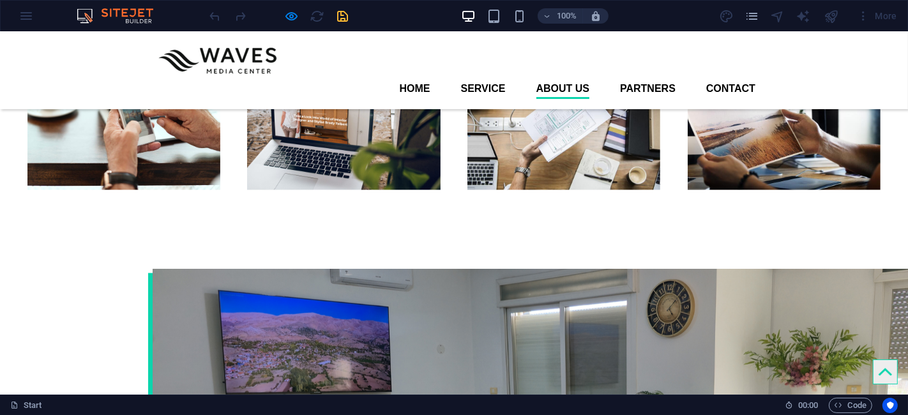
scroll to position [1560, 0]
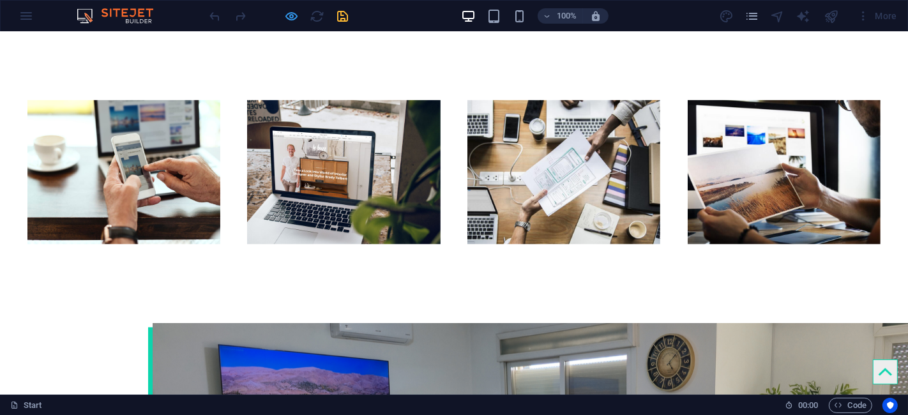
click at [285, 13] on icon "button" at bounding box center [292, 16] width 15 height 15
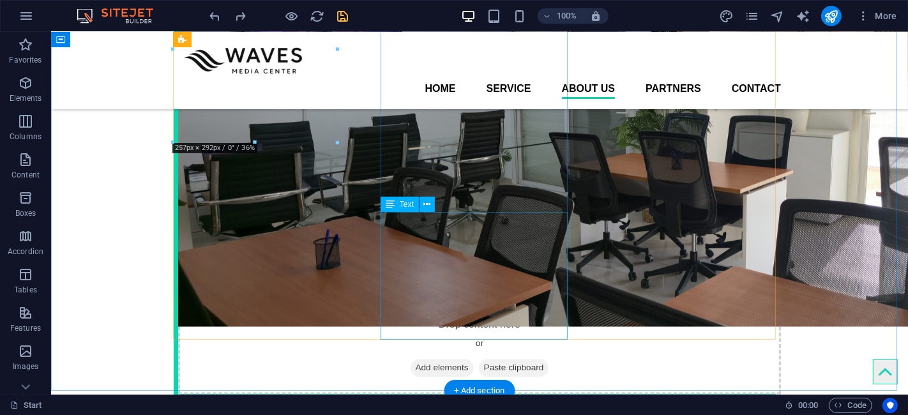
scroll to position [1577, 0]
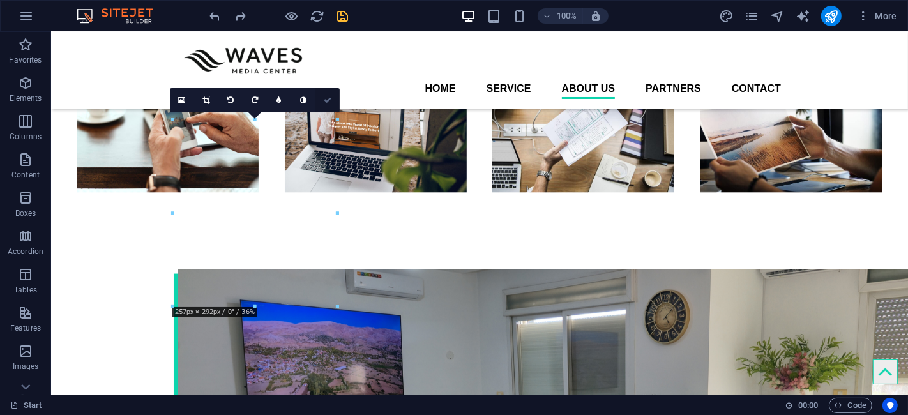
click at [326, 100] on icon at bounding box center [328, 100] width 8 height 8
click at [330, 101] on icon at bounding box center [328, 100] width 8 height 8
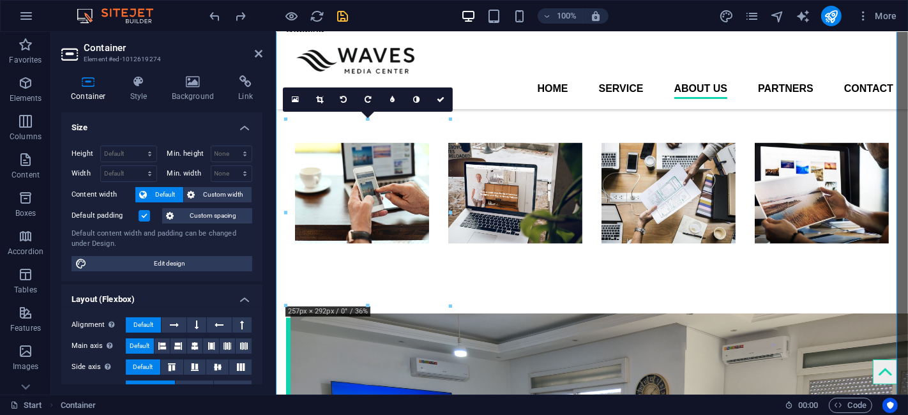
scroll to position [1567, 0]
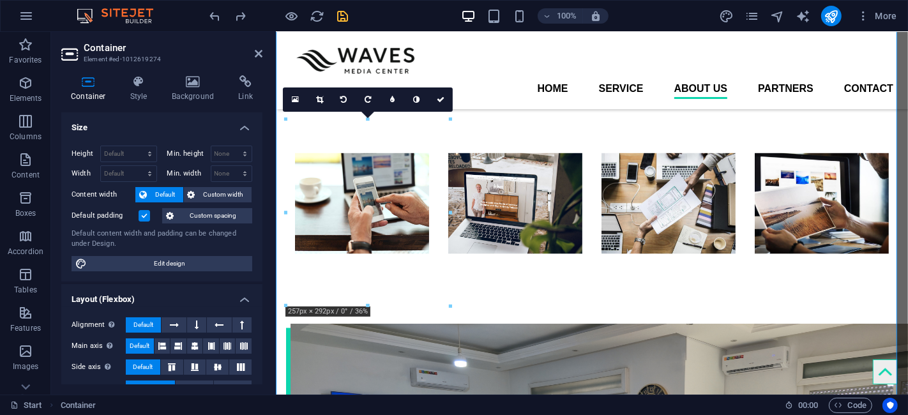
click at [98, 146] on div "Height Default px rem % vh vw" at bounding box center [114, 154] width 86 height 17
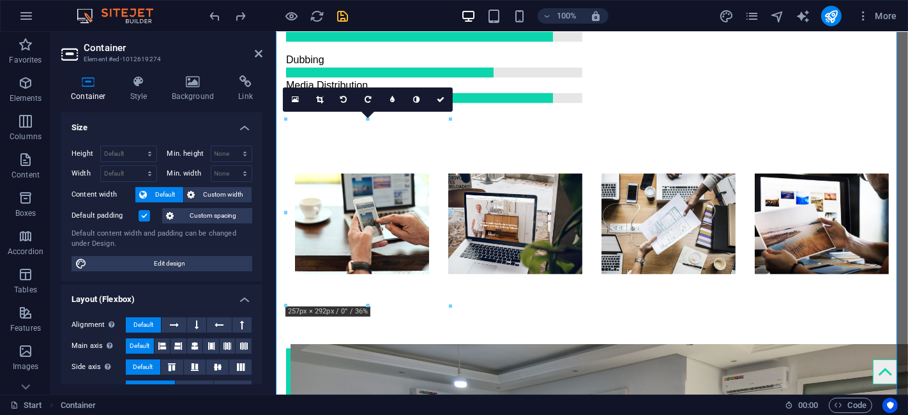
click at [269, 47] on aside "Container Element #ed-1012619274 Container Style Background Link Size Height De…" at bounding box center [163, 213] width 225 height 363
click at [263, 49] on aside "Container Element #ed-1012619274 Container Style Background Link Size Height De…" at bounding box center [163, 213] width 225 height 363
click at [257, 49] on icon at bounding box center [259, 54] width 8 height 10
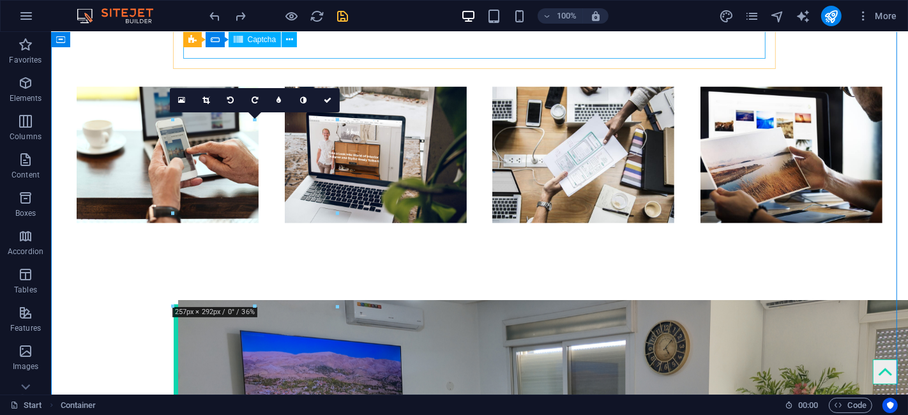
scroll to position [1577, 0]
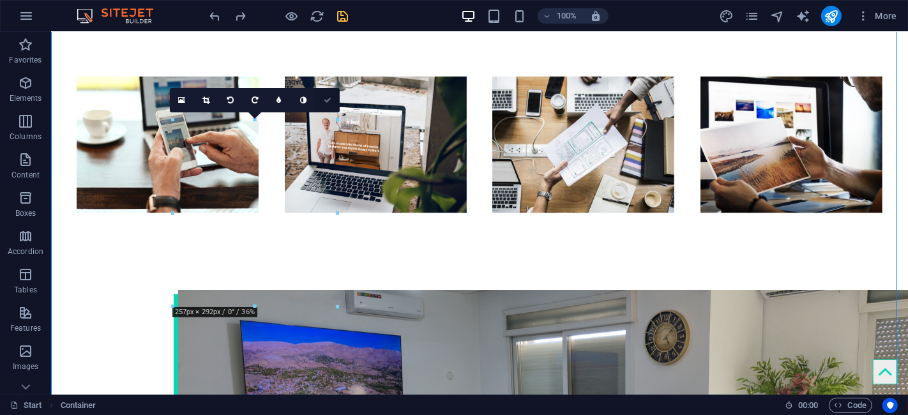
click at [330, 101] on icon at bounding box center [328, 100] width 8 height 8
click at [342, 20] on icon "save" at bounding box center [343, 16] width 15 height 15
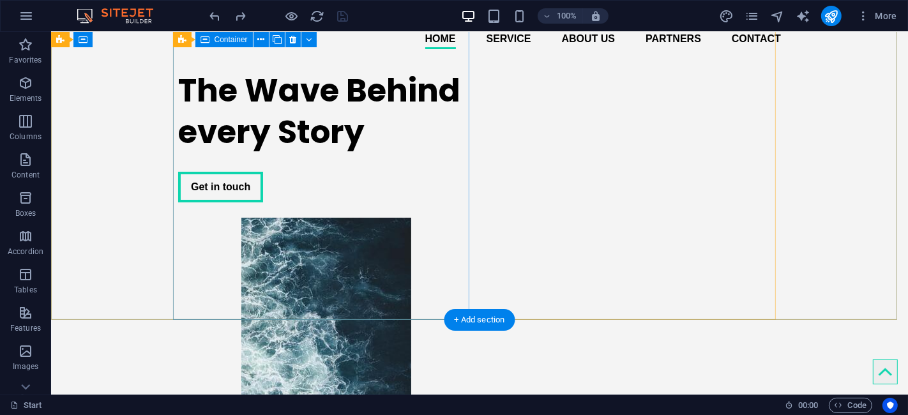
scroll to position [71, 0]
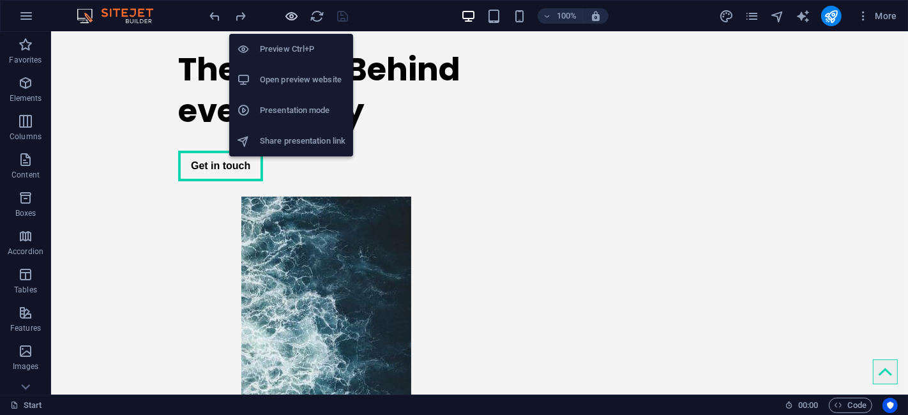
click at [286, 13] on icon "button" at bounding box center [292, 16] width 15 height 15
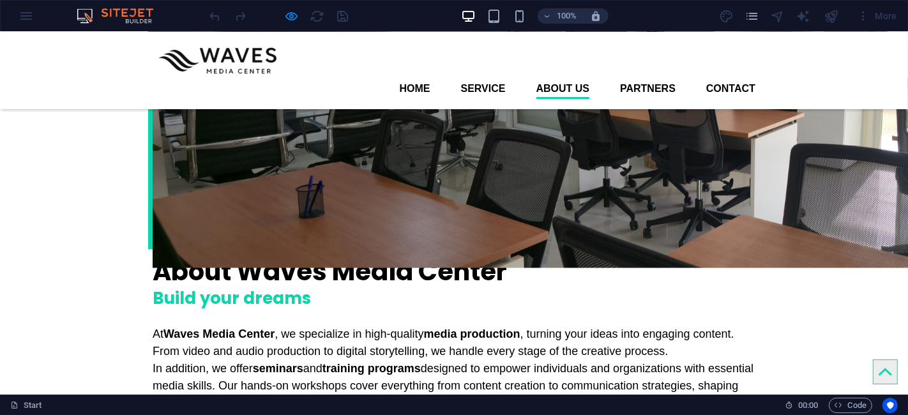
scroll to position [1937, 0]
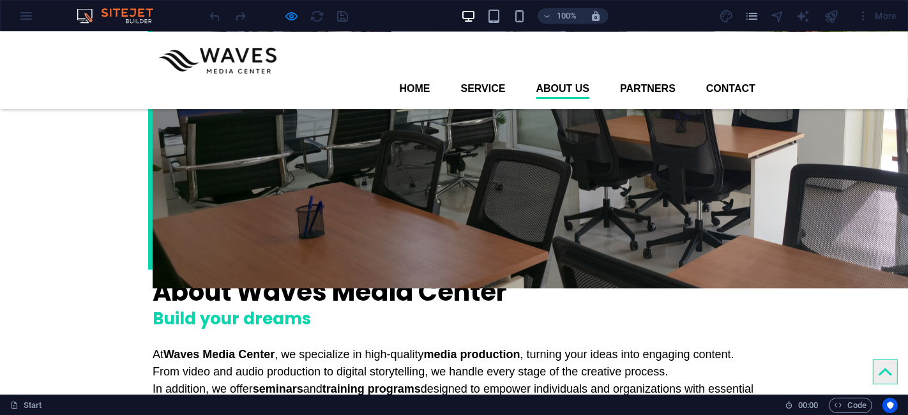
drag, startPoint x: 341, startPoint y: 201, endPoint x: 304, endPoint y: 201, distance: 36.4
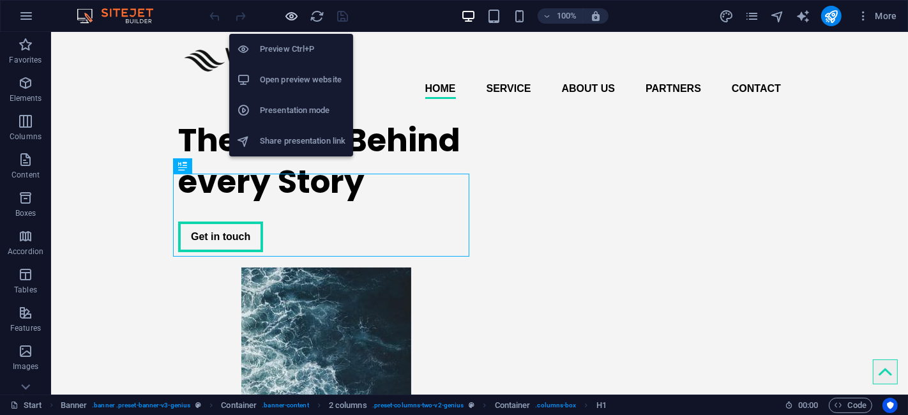
click at [285, 21] on icon "button" at bounding box center [292, 16] width 15 height 15
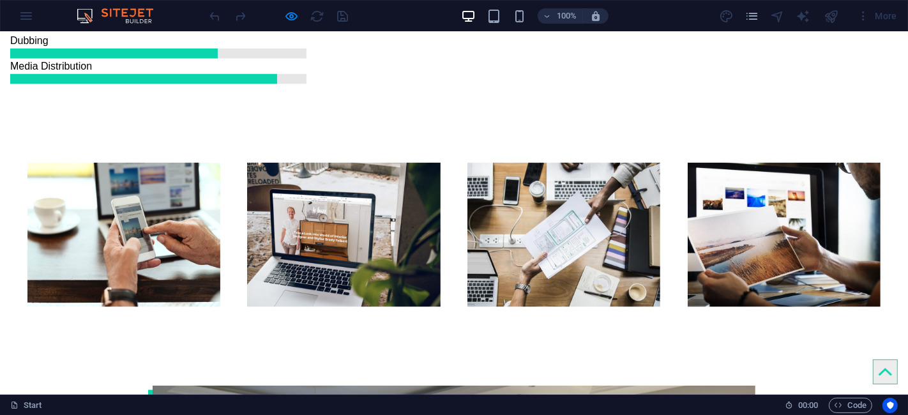
scroll to position [1568, 0]
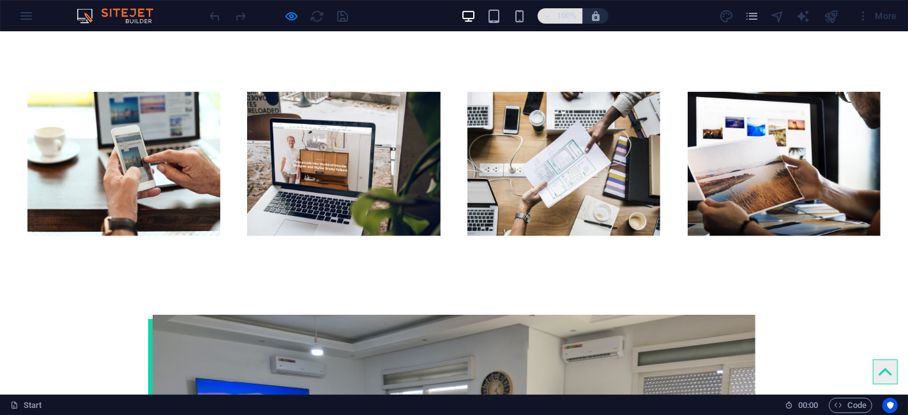
click at [560, 13] on h6 "100%" at bounding box center [567, 15] width 20 height 15
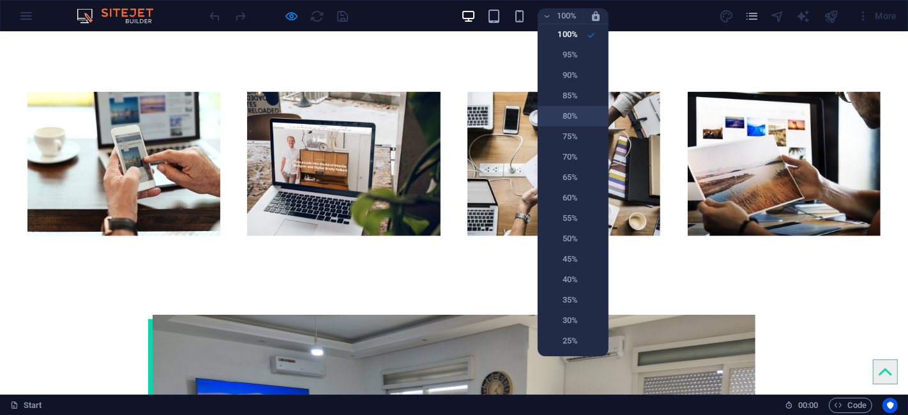
click at [569, 117] on h6 "80%" at bounding box center [561, 116] width 33 height 15
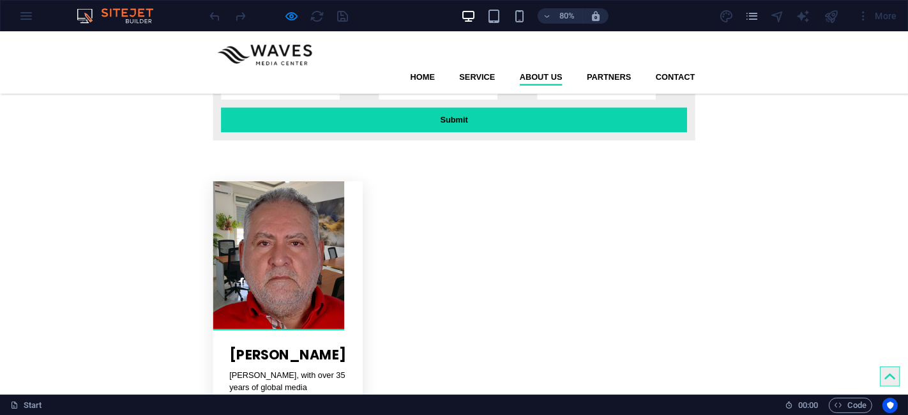
scroll to position [2413, 0]
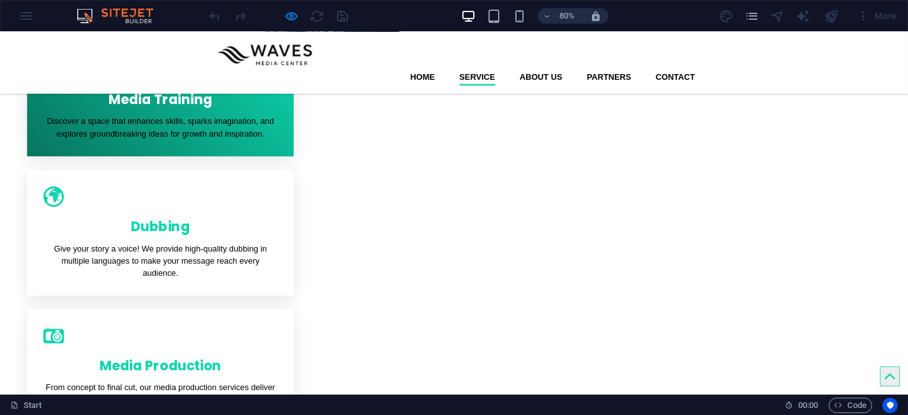
scroll to position [283, 0]
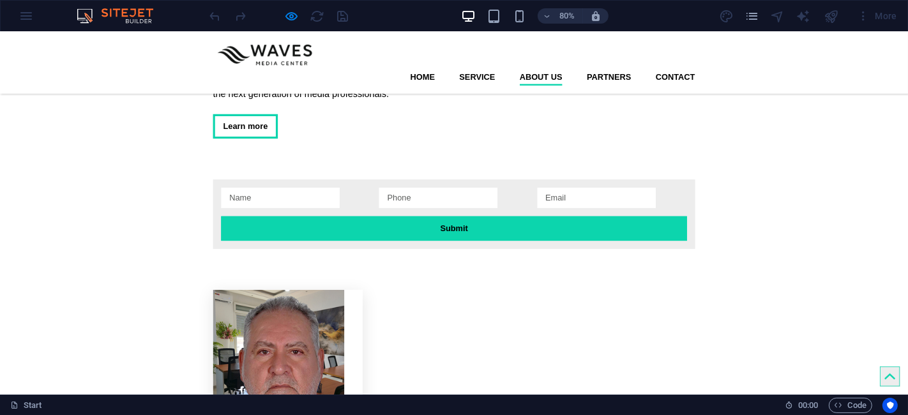
scroll to position [2482, 0]
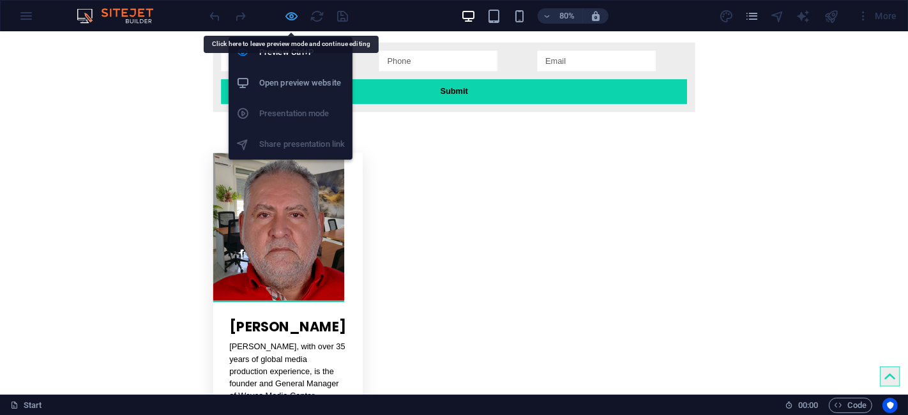
click at [294, 13] on icon "button" at bounding box center [292, 16] width 15 height 15
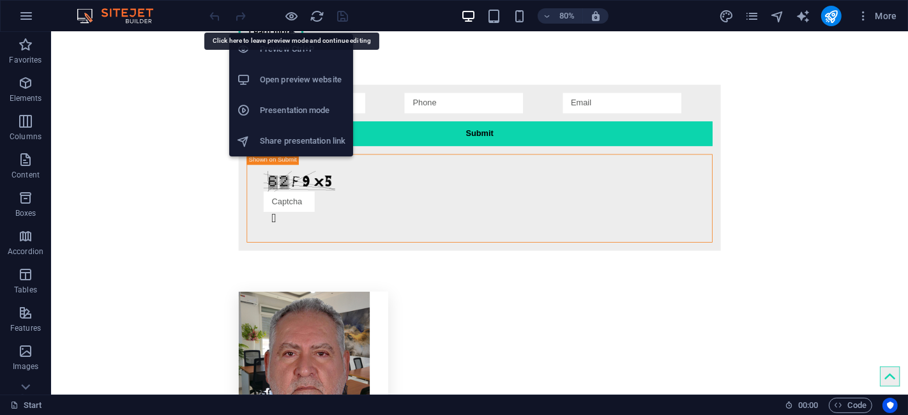
scroll to position [2551, 0]
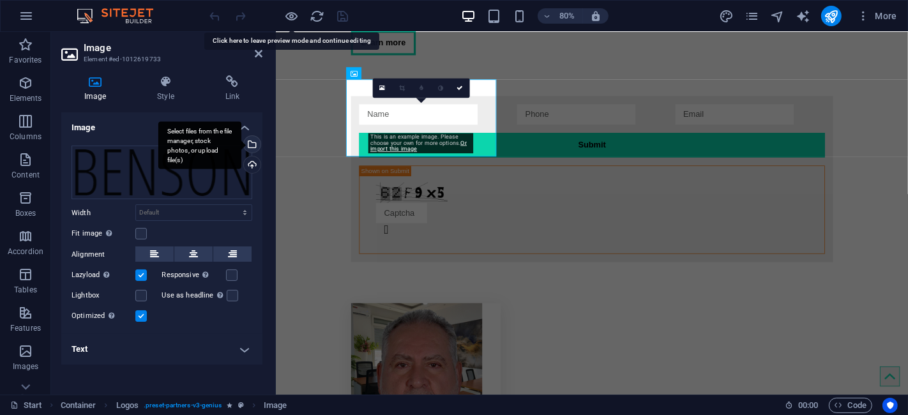
click at [241, 145] on div "Select files from the file manager, stock photos, or upload file(s)" at bounding box center [199, 145] width 83 height 48
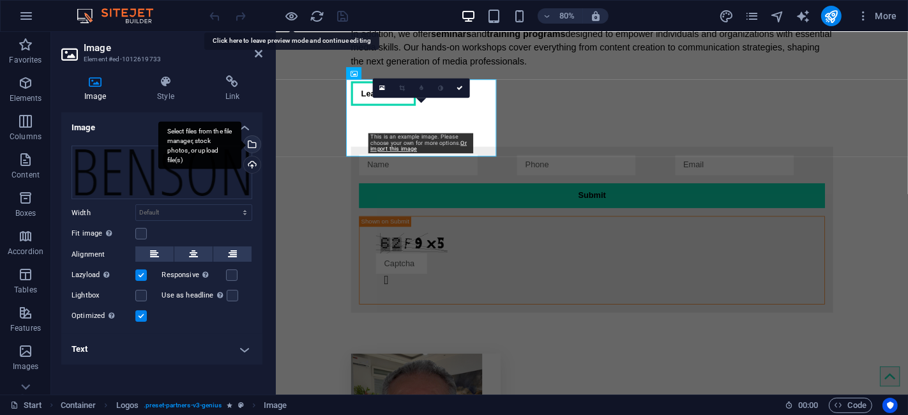
scroll to position [2881, 0]
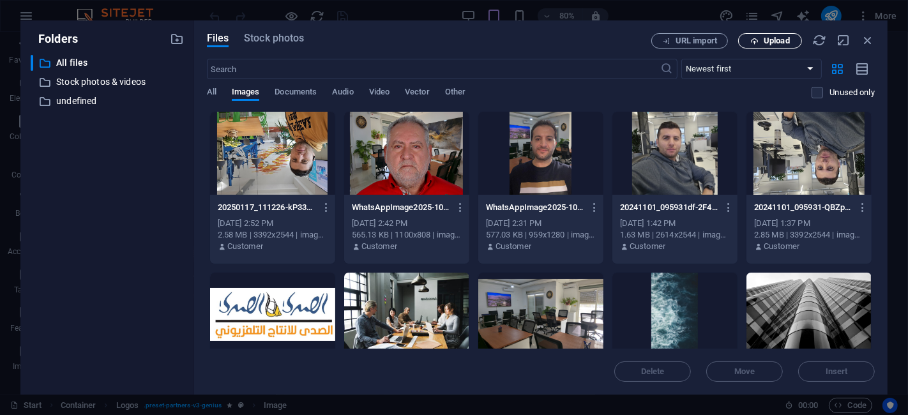
click at [754, 42] on icon "button" at bounding box center [754, 41] width 8 height 8
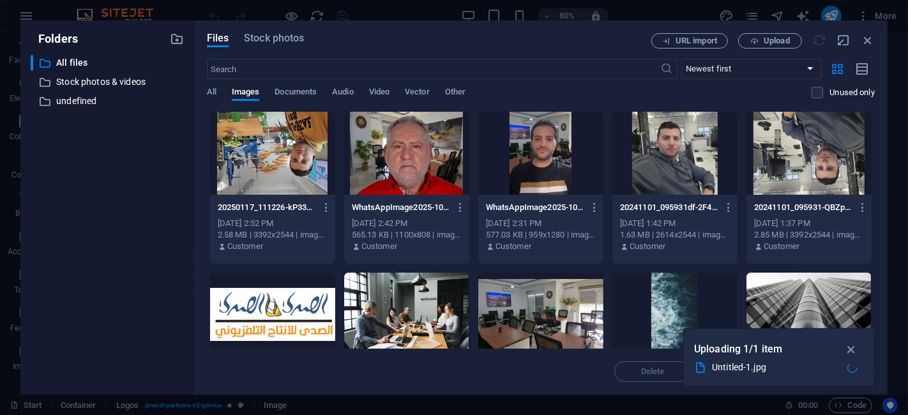
scroll to position [2460, 0]
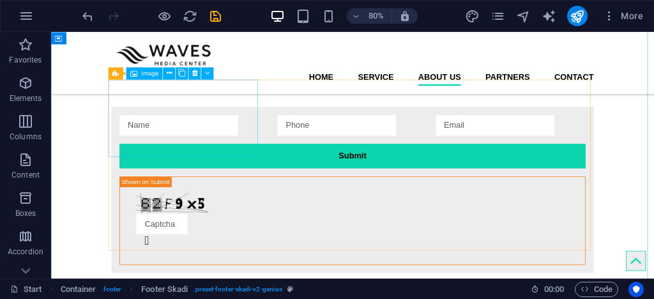
scroll to position [2400, 0]
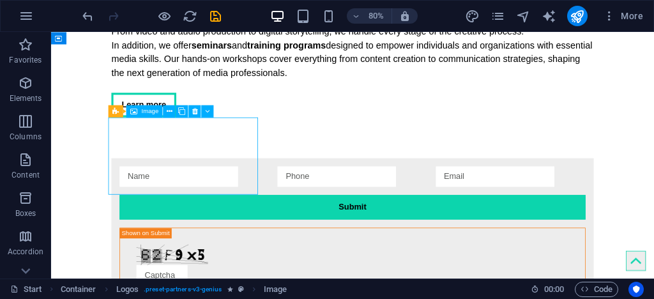
scroll to position [2756, 0]
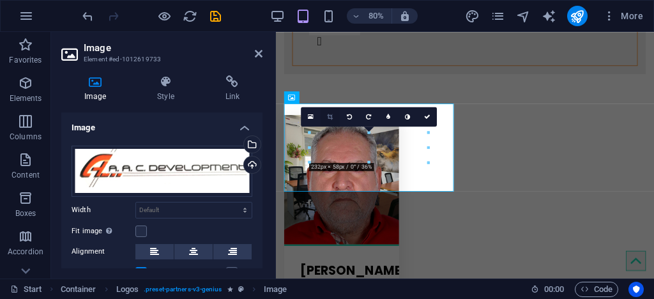
click at [328, 118] on icon at bounding box center [330, 117] width 6 height 6
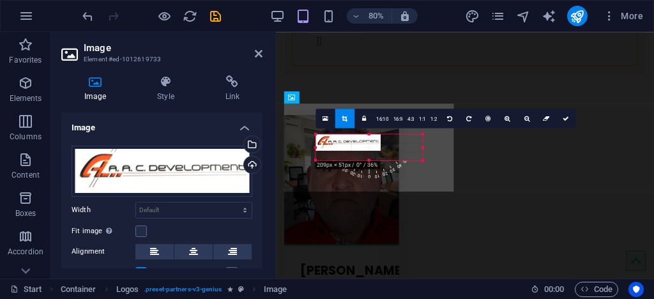
drag, startPoint x: 426, startPoint y: 163, endPoint x: 410, endPoint y: 157, distance: 17.0
click at [410, 157] on div "180 170 160 150 140 130 120 110 100 90 80 70 60 50 40 30 20 10 0 -10 -20 -30 -4…" at bounding box center [368, 147] width 107 height 26
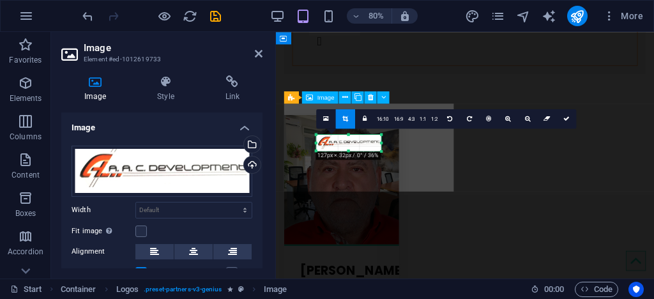
type input "127"
select select "px"
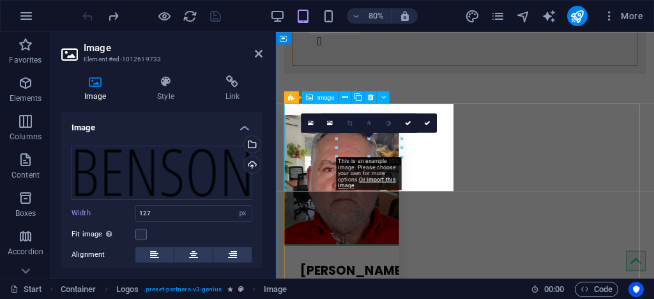
scroll to position [2405, 0]
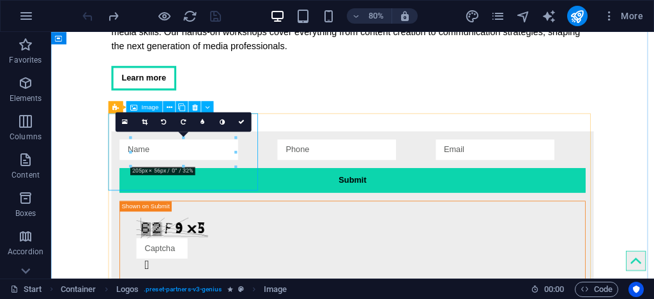
select select "px"
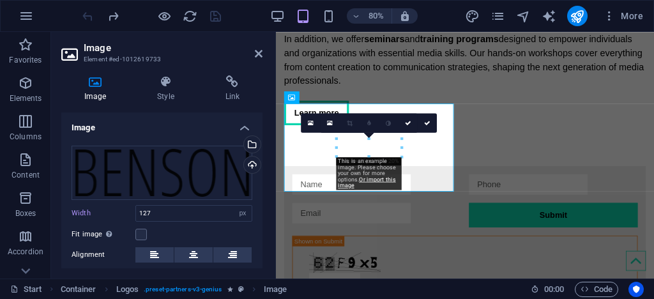
scroll to position [2756, 0]
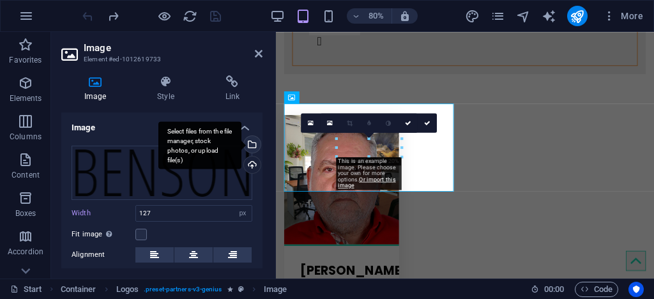
click at [246, 137] on div "Select files from the file manager, stock photos, or upload file(s)" at bounding box center [250, 145] width 19 height 19
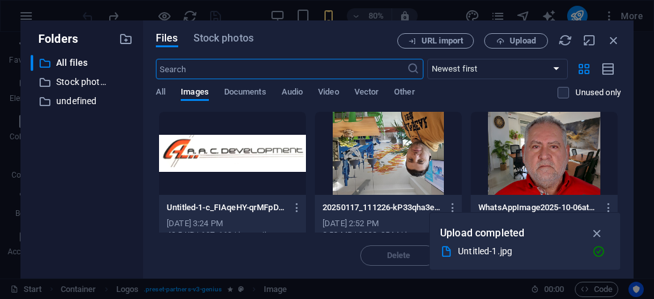
scroll to position [7153, 0]
click at [246, 147] on div at bounding box center [232, 153] width 147 height 83
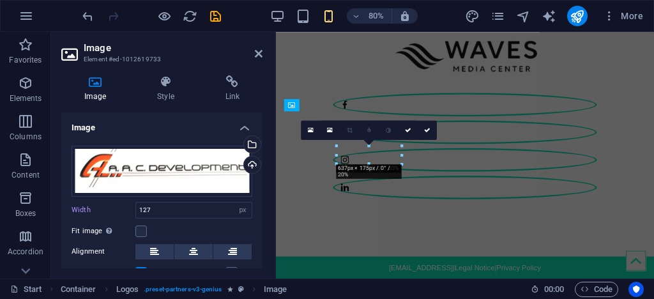
scroll to position [2747, 0]
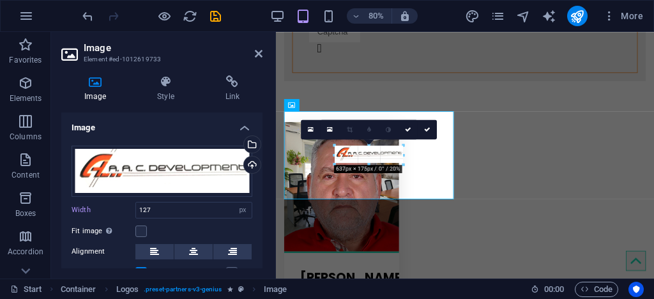
click at [404, 165] on div at bounding box center [403, 164] width 6 height 6
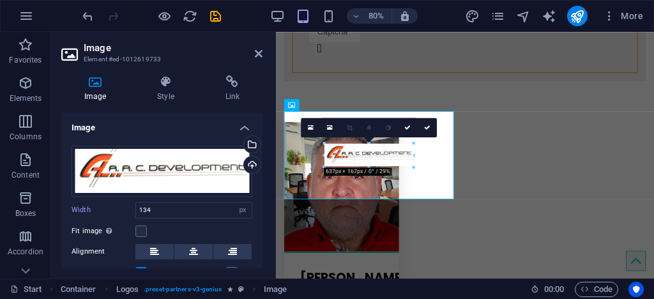
drag, startPoint x: 404, startPoint y: 165, endPoint x: 416, endPoint y: 177, distance: 16.7
type input "183"
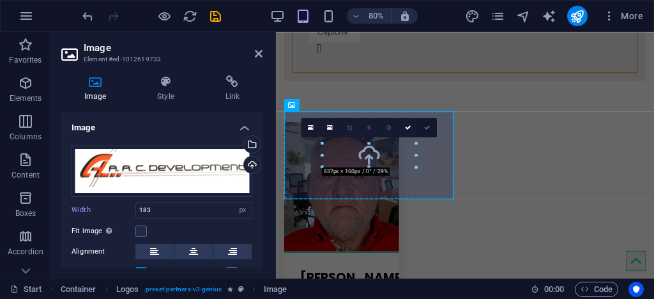
click at [424, 129] on icon at bounding box center [427, 127] width 6 height 6
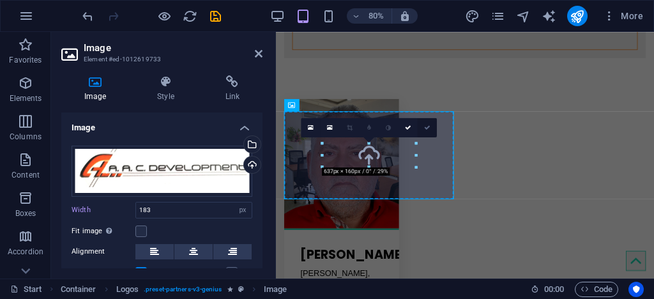
scroll to position [2396, 0]
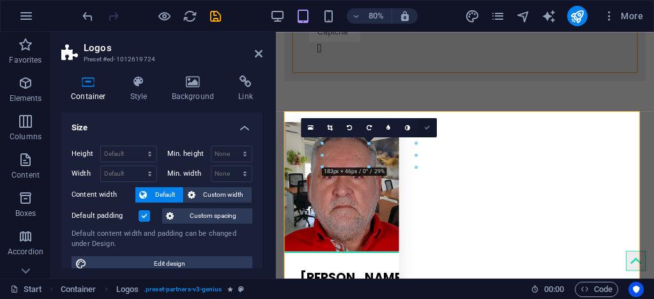
click at [426, 125] on icon at bounding box center [427, 127] width 6 height 6
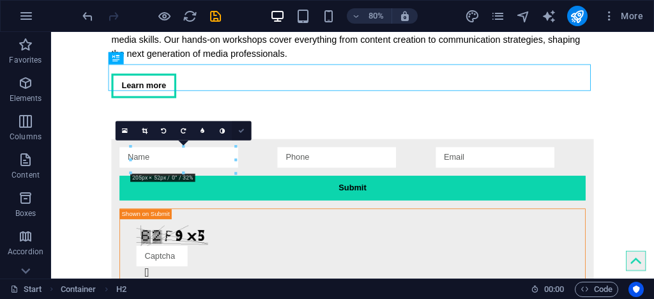
click at [243, 135] on link at bounding box center [241, 130] width 19 height 19
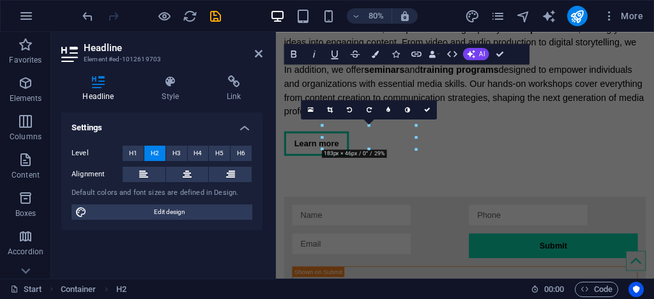
scroll to position [2747, 0]
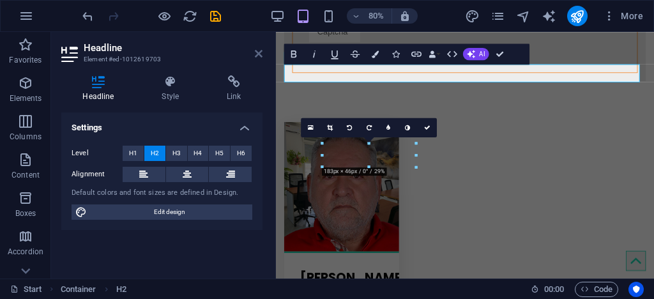
click at [257, 52] on icon at bounding box center [259, 54] width 8 height 10
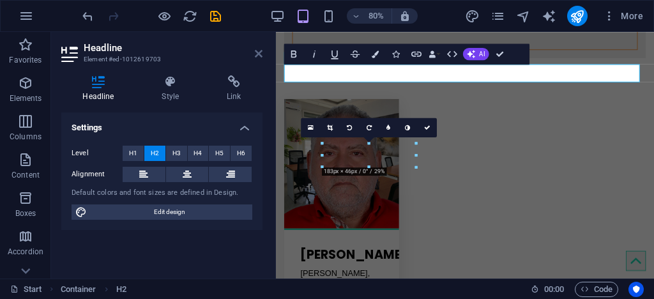
scroll to position [2396, 0]
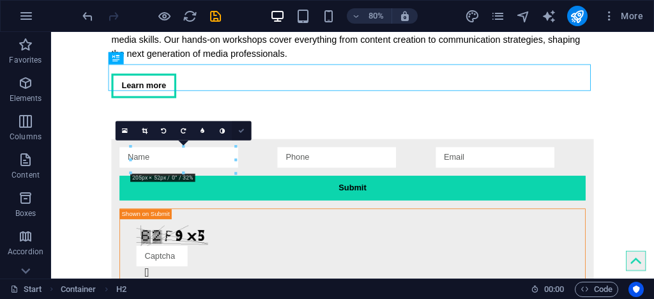
click at [244, 131] on link at bounding box center [241, 130] width 19 height 19
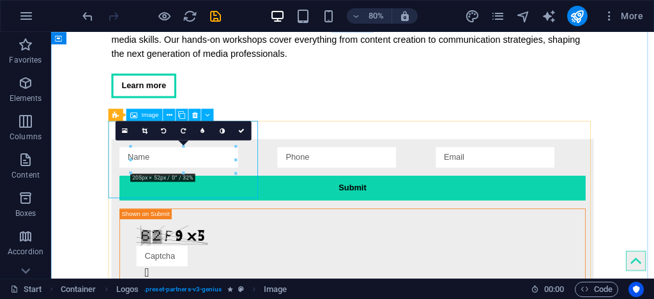
select select "px"
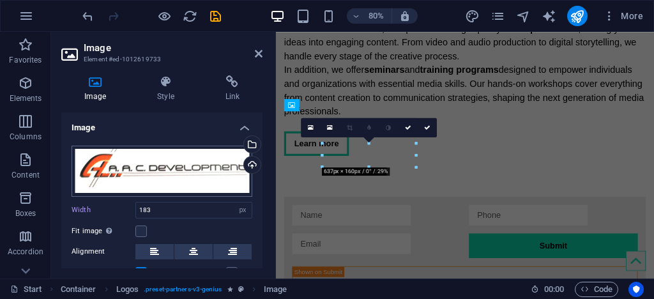
scroll to position [2747, 0]
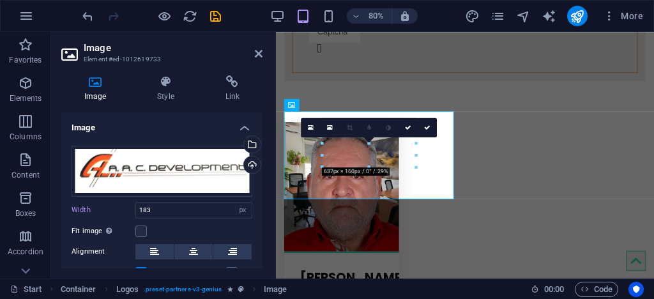
click at [406, 127] on icon at bounding box center [408, 127] width 6 height 6
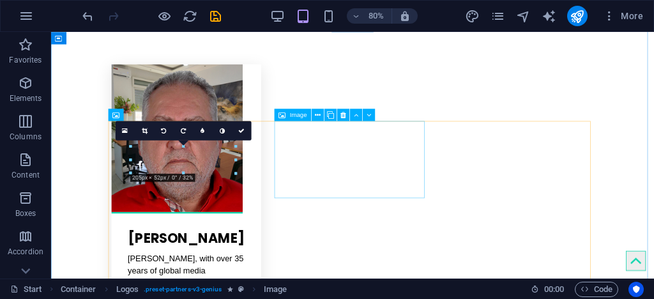
scroll to position [2396, 0]
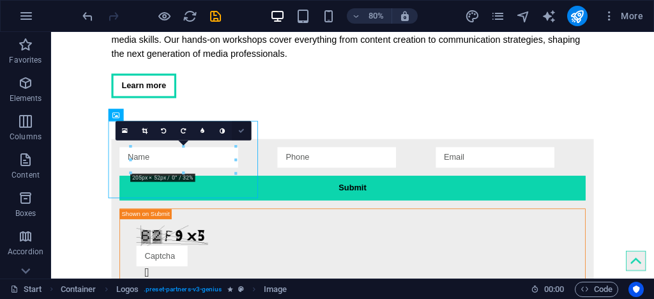
click at [244, 128] on icon at bounding box center [241, 130] width 6 height 6
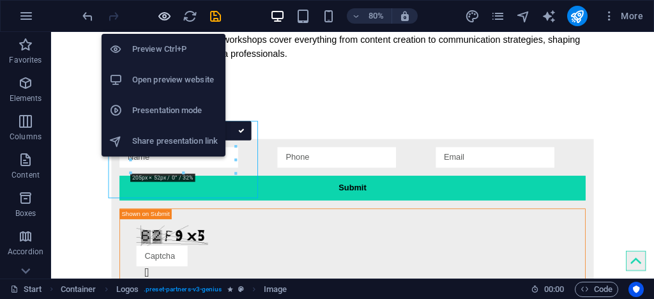
click at [161, 9] on icon "button" at bounding box center [164, 16] width 15 height 15
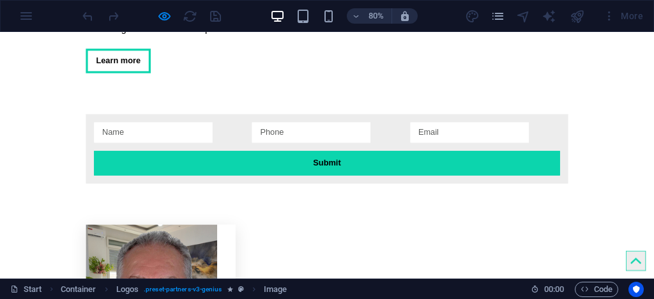
scroll to position [2428, 0]
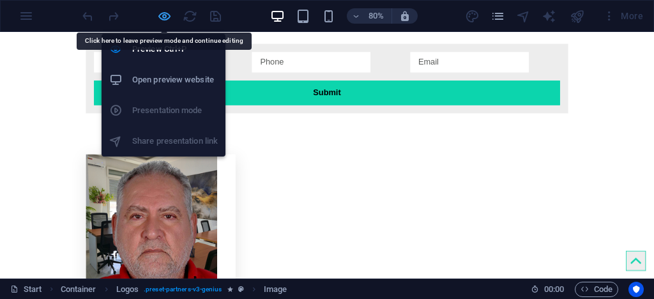
click at [163, 13] on icon "button" at bounding box center [164, 16] width 15 height 15
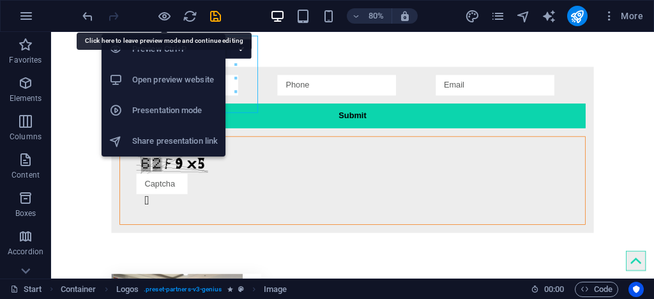
scroll to position [2498, 0]
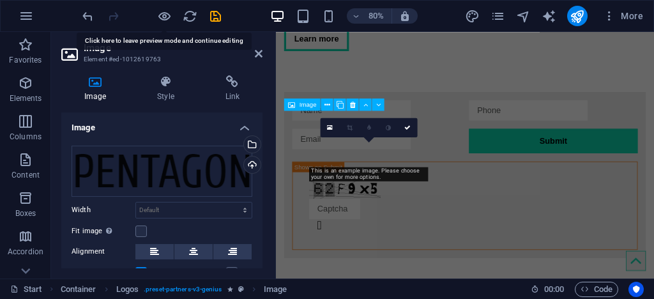
scroll to position [3008, 0]
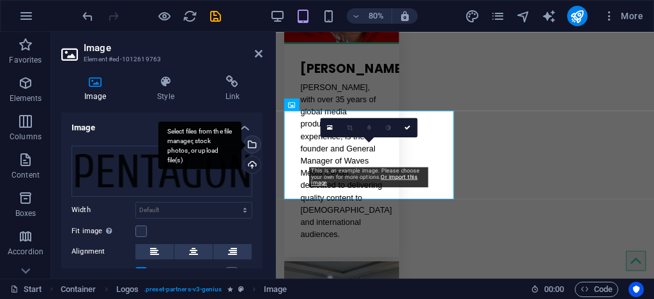
click at [253, 144] on div "Select files from the file manager, stock photos, or upload file(s)" at bounding box center [250, 145] width 19 height 19
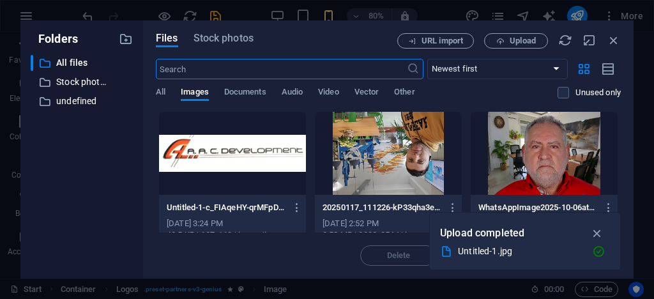
scroll to position [7319, 0]
type input "180"
select select "px"
click at [519, 45] on button "Upload" at bounding box center [516, 40] width 64 height 15
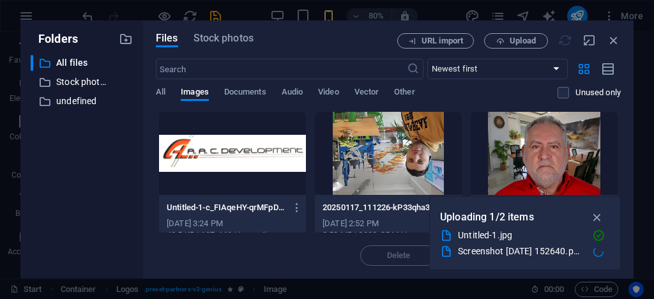
select select "DISABLED_OPTION_VALUE"
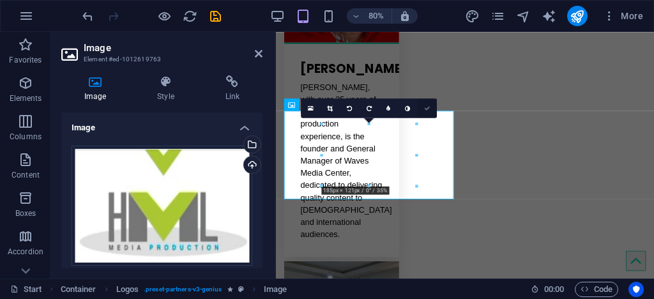
click at [423, 110] on link at bounding box center [426, 107] width 19 height 19
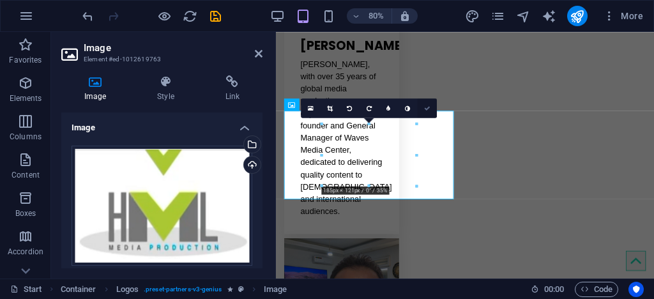
scroll to position [2518, 0]
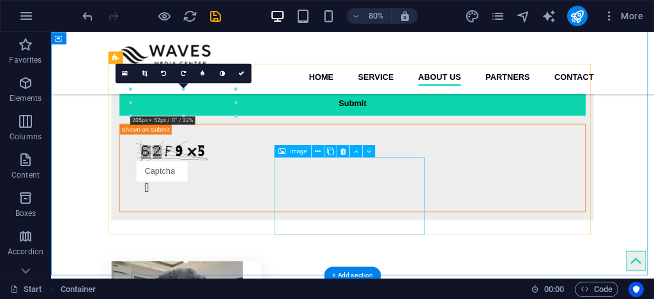
scroll to position [2467, 0]
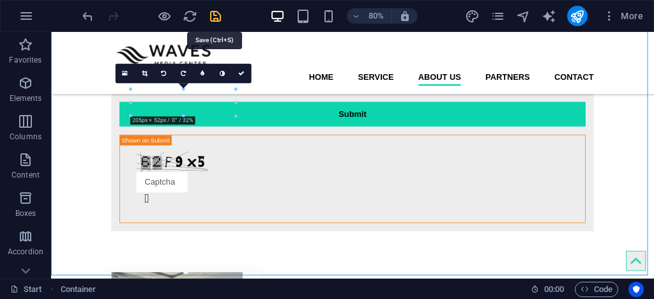
click at [211, 17] on icon "save" at bounding box center [215, 16] width 15 height 15
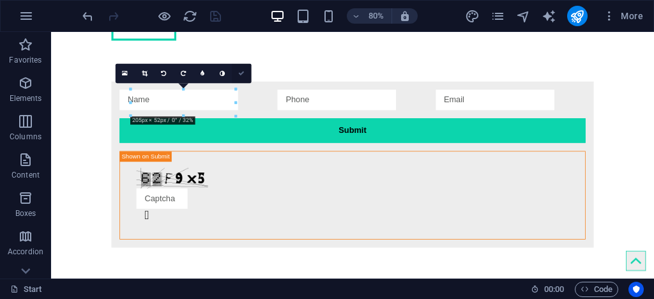
click at [241, 71] on icon at bounding box center [241, 73] width 6 height 6
click at [188, 13] on icon "reload" at bounding box center [190, 16] width 15 height 15
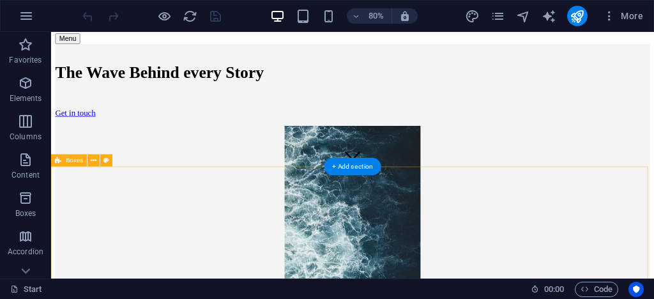
scroll to position [0, 0]
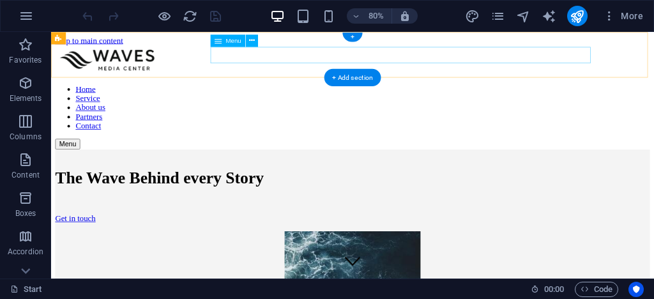
click at [458, 98] on nav "Home Service About us Partners Contact" at bounding box center [427, 126] width 743 height 57
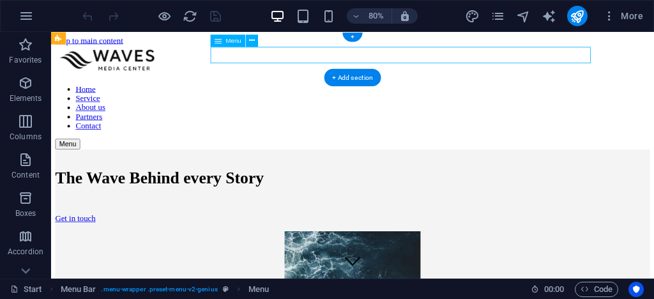
click at [458, 98] on nav "Home Service About us Partners Contact" at bounding box center [427, 126] width 743 height 57
select select
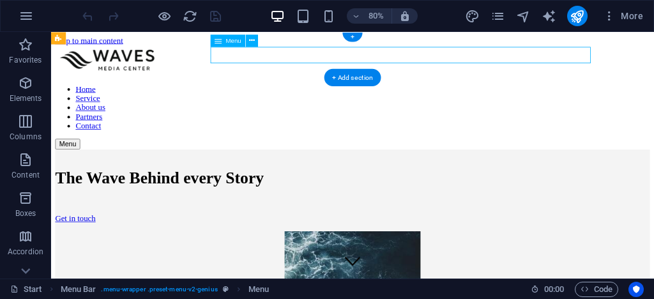
select select
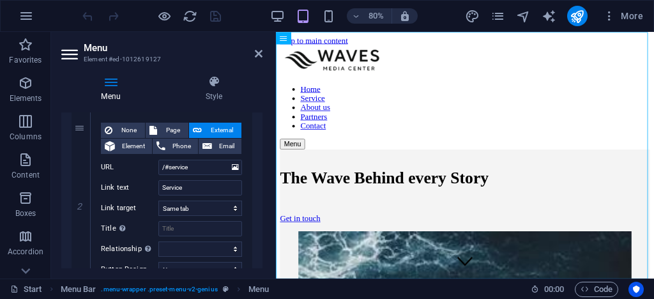
scroll to position [306, 0]
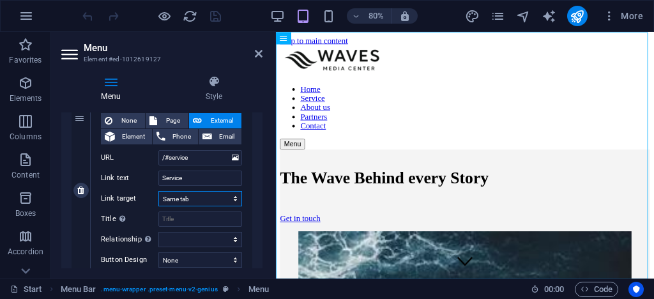
click at [202, 199] on select "New tab Same tab Overlay" at bounding box center [200, 198] width 84 height 15
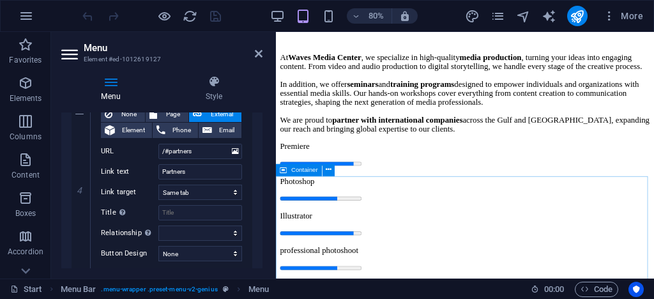
scroll to position [2604, 0]
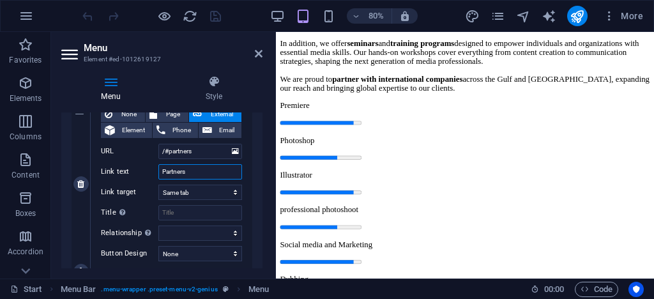
click at [161, 169] on input "Partners" at bounding box center [200, 171] width 84 height 15
type input "Our Partners"
select select
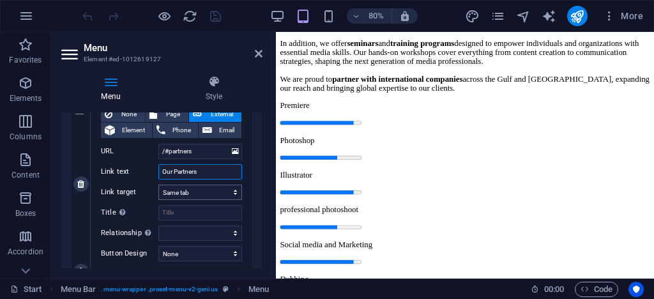
select select
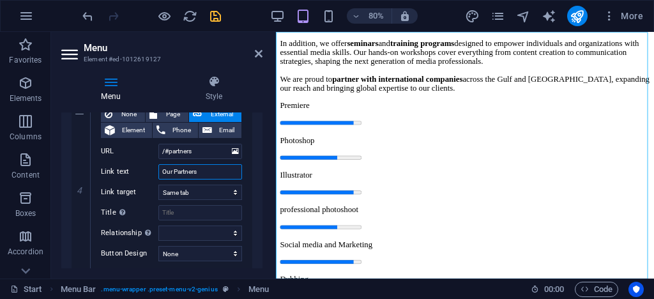
type input "Our Partners"
click at [264, 107] on div "Menu Style Menu Auto Custom Create custom menu items for this menu. Recommended…" at bounding box center [161, 171] width 221 height 213
click at [263, 55] on aside "Menu Element #ed-1012619127 Menu Style Menu Auto Custom Create custom menu item…" at bounding box center [163, 155] width 225 height 246
click at [259, 50] on icon at bounding box center [259, 54] width 8 height 10
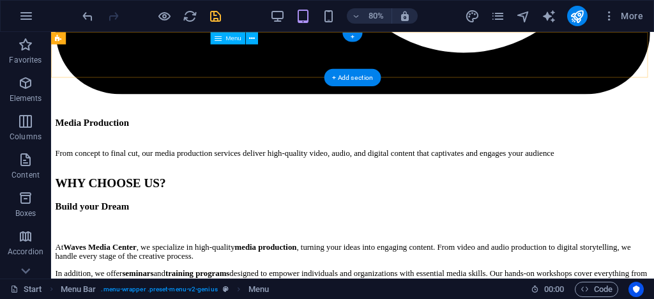
scroll to position [0, 0]
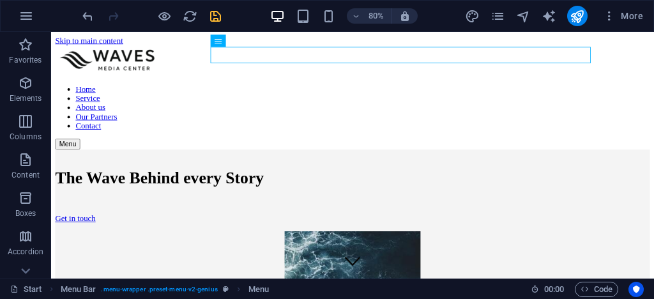
click at [216, 11] on icon "save" at bounding box center [215, 16] width 15 height 15
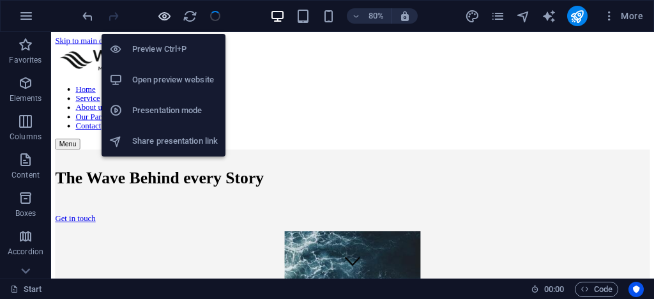
click at [165, 13] on icon "button" at bounding box center [164, 16] width 15 height 15
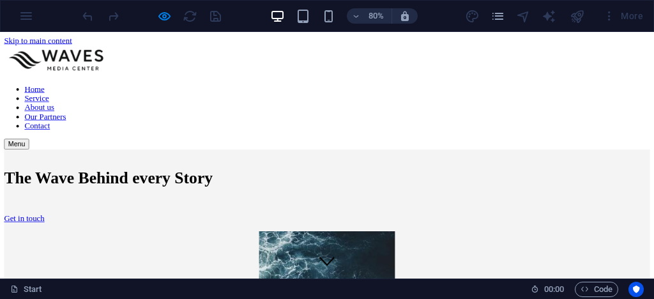
click at [82, 132] on link "Our Partners" at bounding box center [57, 137] width 52 height 11
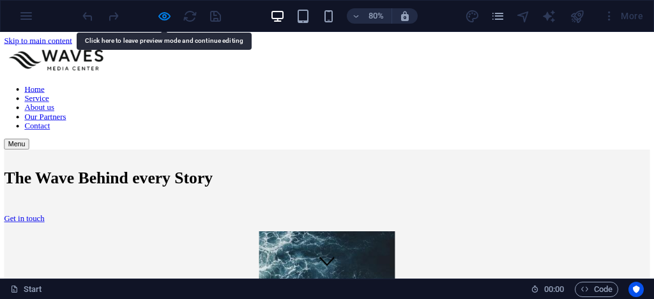
click at [82, 132] on link "Our Partners" at bounding box center [57, 137] width 52 height 11
click at [68, 121] on link "About us" at bounding box center [49, 126] width 37 height 11
click at [61, 109] on link "Service" at bounding box center [46, 114] width 31 height 11
click at [56, 98] on link "Home" at bounding box center [43, 103] width 25 height 11
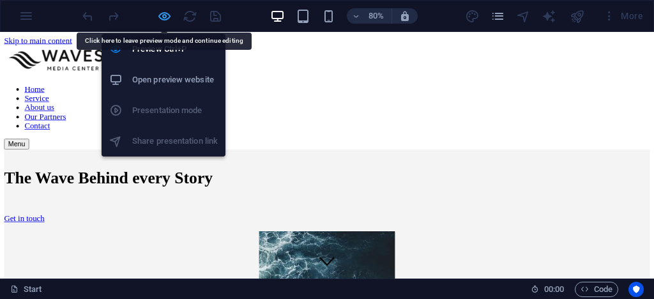
click at [161, 16] on icon "button" at bounding box center [164, 16] width 15 height 15
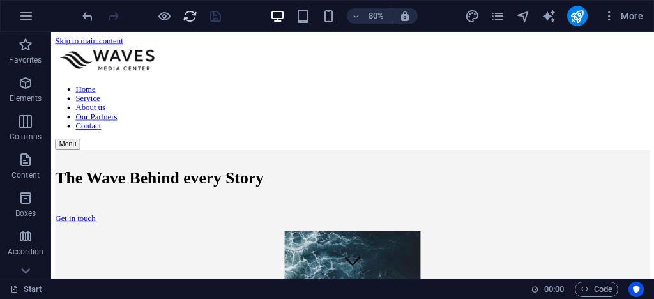
click at [197, 15] on span "reload" at bounding box center [189, 16] width 15 height 15
click at [193, 15] on icon "reload" at bounding box center [190, 16] width 15 height 15
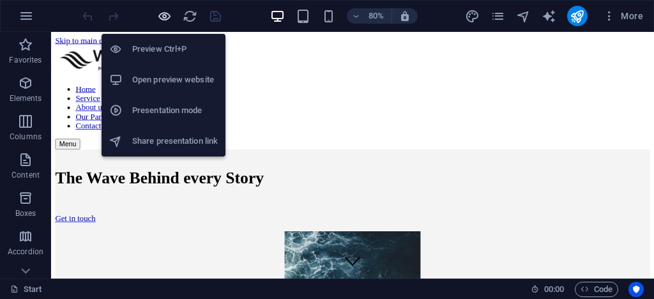
click at [169, 16] on icon "button" at bounding box center [164, 16] width 15 height 15
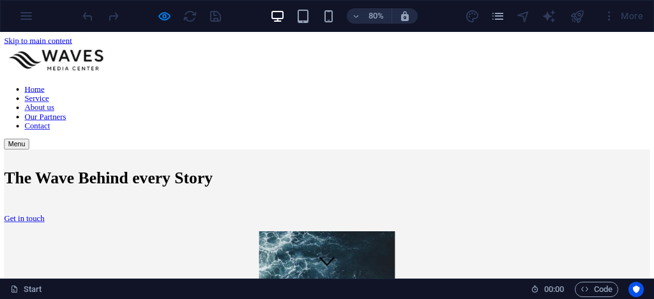
click at [68, 121] on link "About us" at bounding box center [49, 126] width 37 height 11
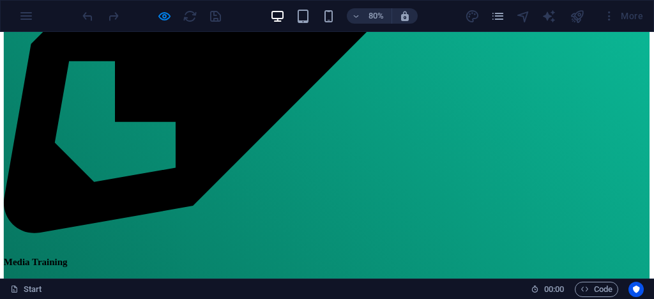
scroll to position [1018, 0]
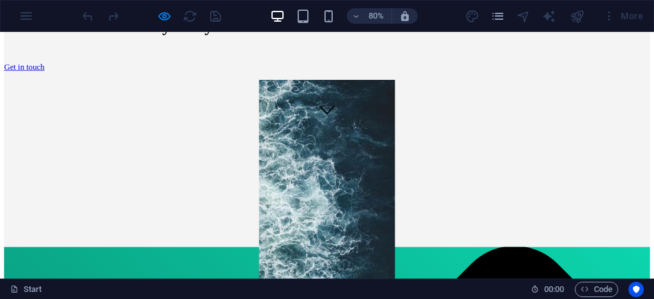
scroll to position [0, 0]
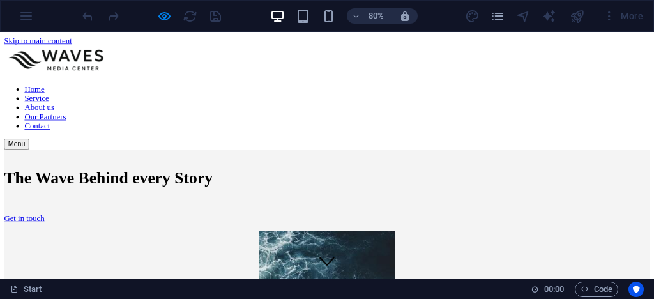
click at [82, 132] on link "Our Partners" at bounding box center [57, 137] width 52 height 11
click at [63, 144] on link "Contact" at bounding box center [47, 149] width 32 height 11
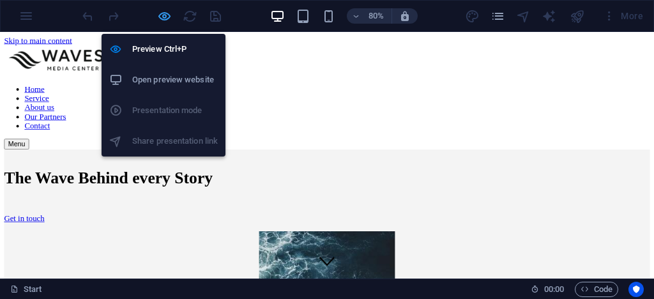
click at [165, 16] on icon "button" at bounding box center [164, 16] width 15 height 15
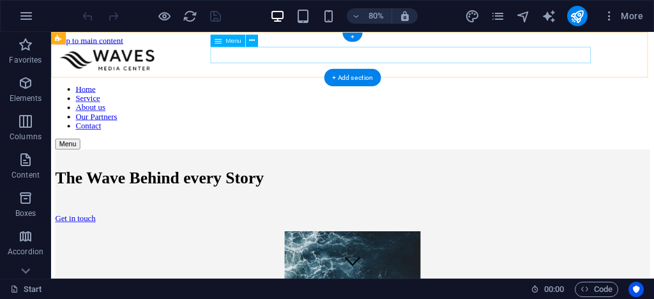
click at [493, 98] on nav "Home Service About us Our Partners Contact" at bounding box center [427, 126] width 743 height 57
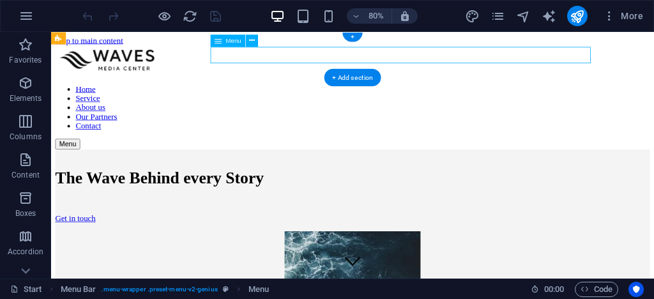
click at [493, 98] on nav "Home Service About us Our Partners Contact" at bounding box center [427, 126] width 743 height 57
select select
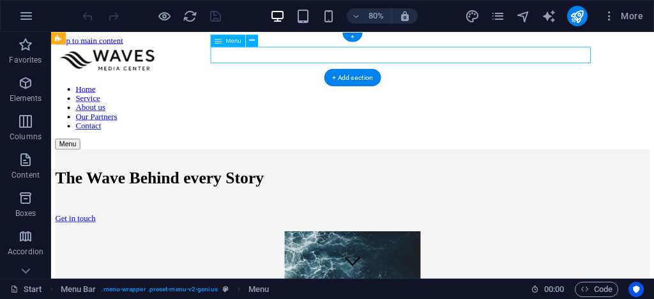
select select
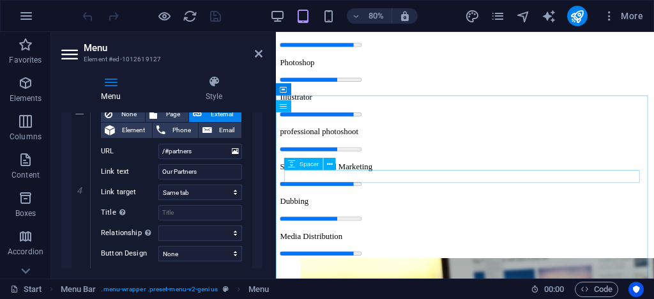
scroll to position [2655, 0]
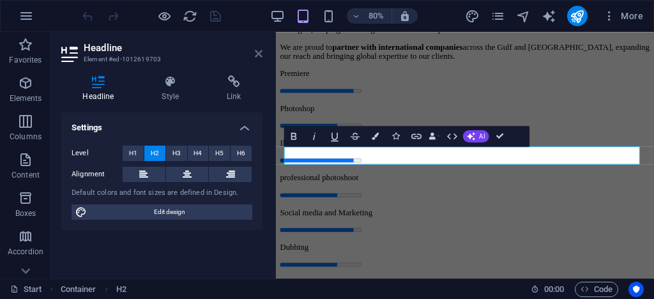
click at [260, 56] on icon at bounding box center [259, 54] width 8 height 10
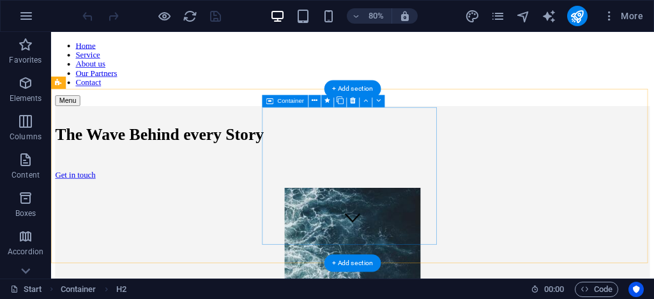
scroll to position [0, 0]
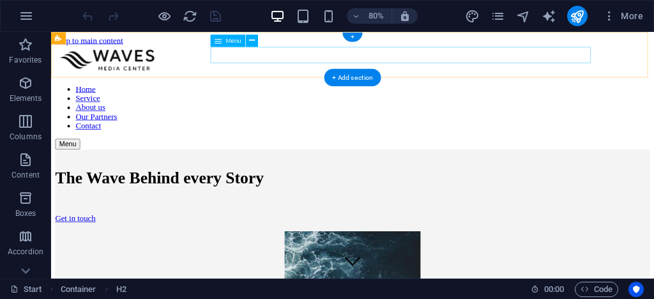
click at [592, 98] on nav "Home Service About us Our Partners Contact" at bounding box center [427, 126] width 743 height 57
select select
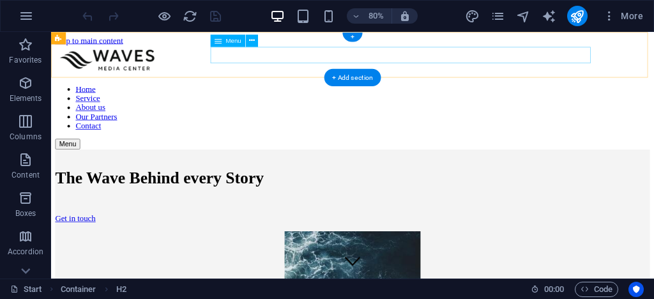
select select
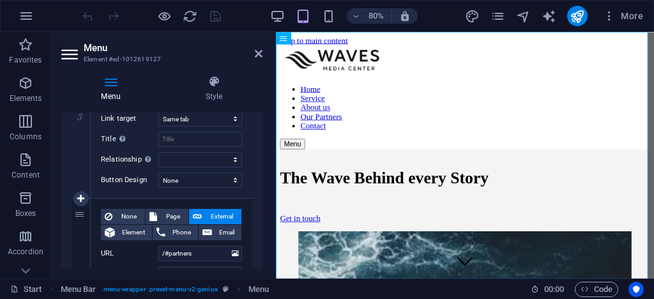
scroll to position [715, 0]
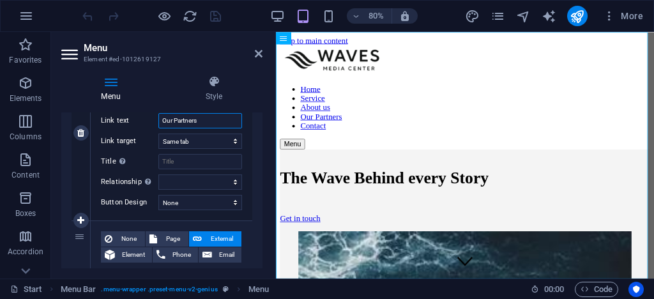
drag, startPoint x: 214, startPoint y: 122, endPoint x: 133, endPoint y: 121, distance: 81.1
click at [133, 121] on div "Link text Our Partners" at bounding box center [171, 120] width 141 height 15
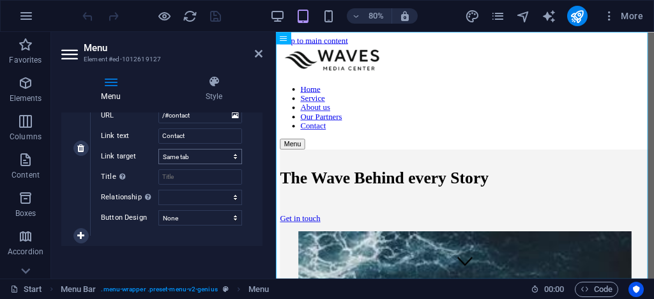
scroll to position [876, 0]
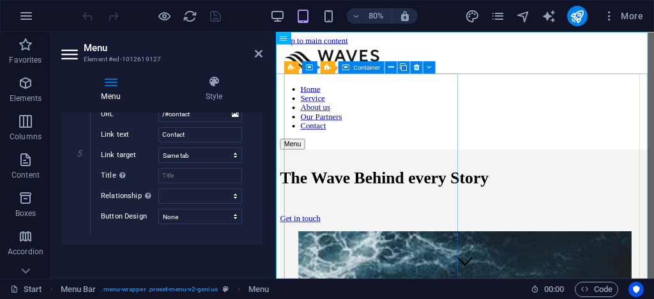
click at [322, 179] on div "The Wave Behind every Story Get in touch" at bounding box center [512, 230] width 462 height 102
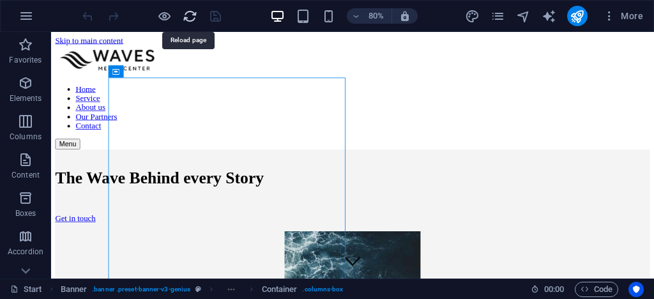
click at [190, 19] on icon "reload" at bounding box center [190, 16] width 15 height 15
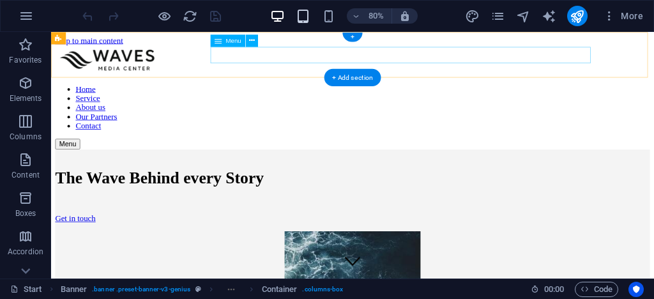
scroll to position [0, 0]
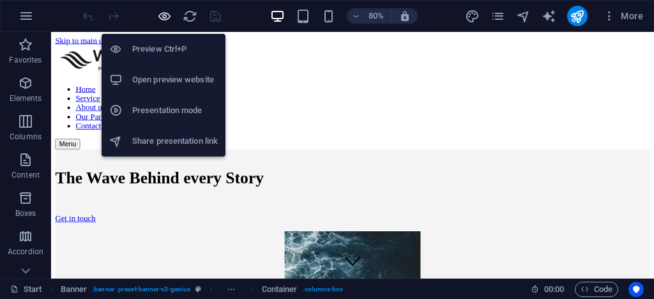
click at [159, 18] on icon "button" at bounding box center [164, 16] width 15 height 15
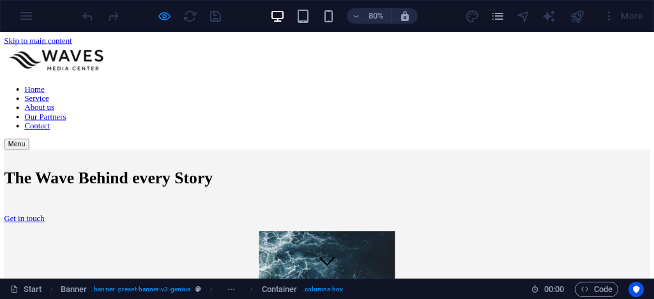
click at [82, 132] on link "Our Partners" at bounding box center [57, 137] width 52 height 11
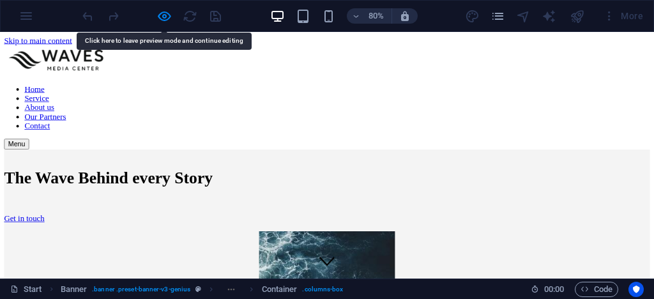
click at [82, 132] on link "Our Partners" at bounding box center [57, 137] width 52 height 11
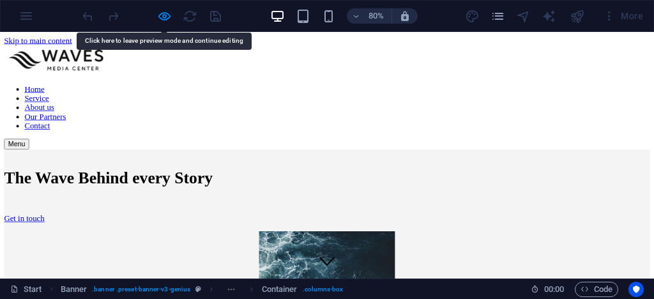
click at [63, 144] on link "Contact" at bounding box center [47, 149] width 32 height 11
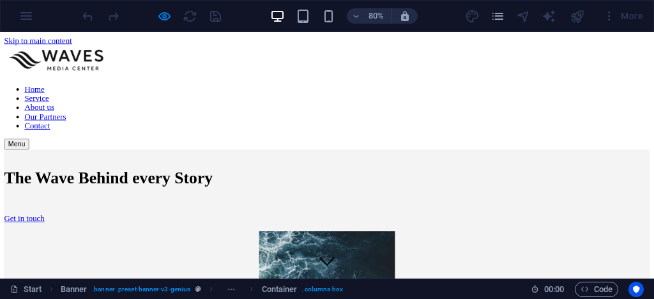
click at [68, 121] on link "About us" at bounding box center [49, 126] width 37 height 11
click at [82, 132] on link "Our Partners" at bounding box center [57, 137] width 52 height 11
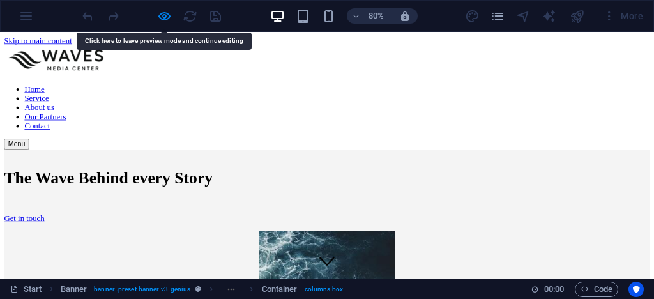
click at [61, 109] on link "Service" at bounding box center [46, 114] width 31 height 11
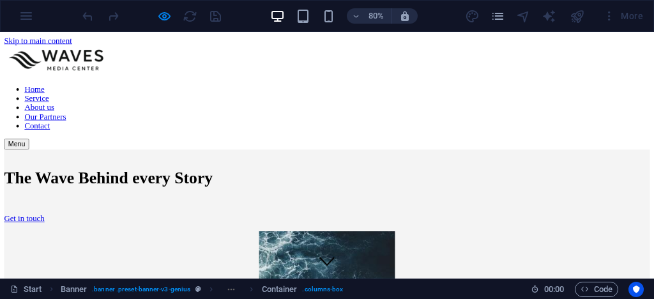
click at [68, 121] on link "About us" at bounding box center [49, 126] width 37 height 11
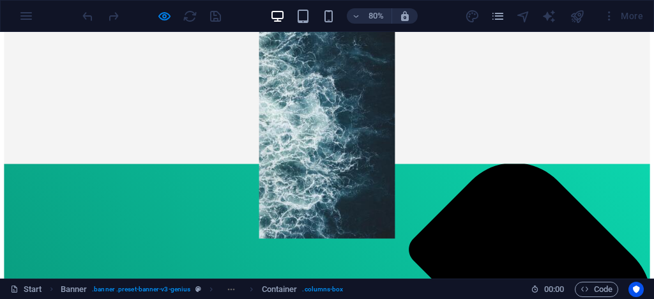
scroll to position [201, 0]
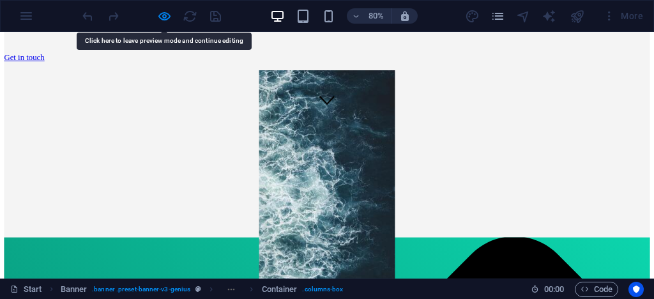
click at [176, 16] on div at bounding box center [151, 16] width 143 height 20
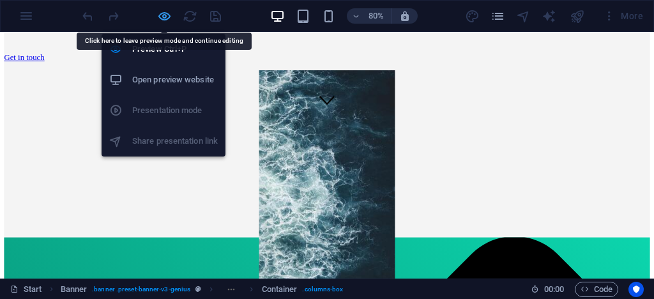
click at [168, 16] on icon "button" at bounding box center [164, 16] width 15 height 15
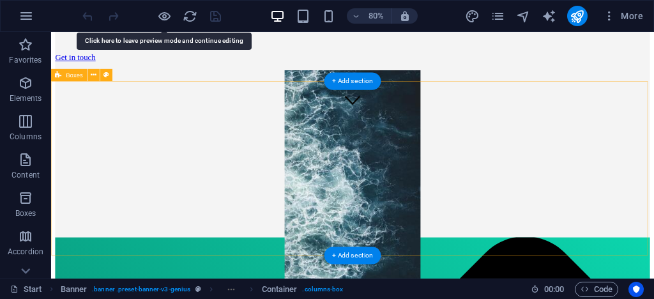
scroll to position [0, 0]
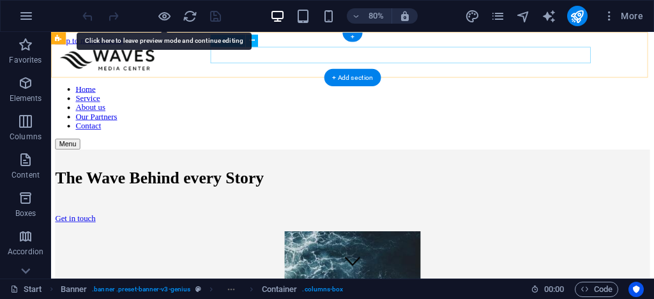
click at [595, 98] on nav "Home Service About us Our Partners Contact" at bounding box center [427, 126] width 743 height 57
select select
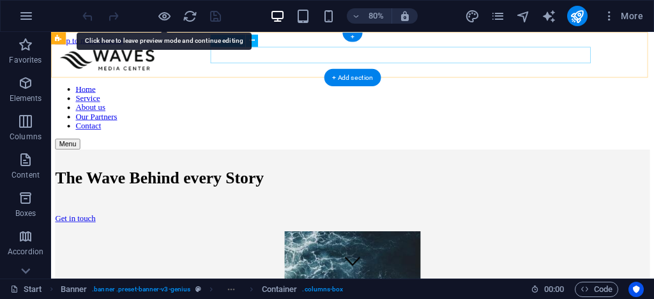
select select
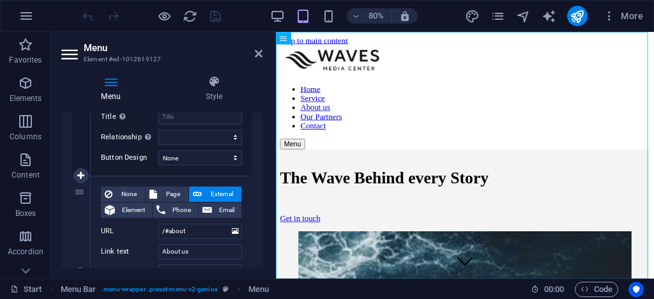
scroll to position [511, 0]
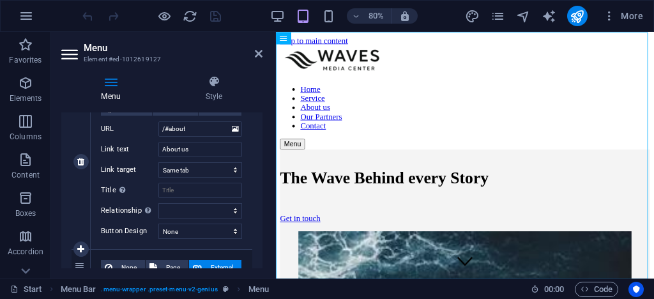
click at [113, 149] on label "Link text" at bounding box center [129, 149] width 57 height 15
click at [158, 149] on input "About us" at bounding box center [200, 149] width 84 height 15
click at [187, 147] on input "About us" at bounding box center [200, 149] width 84 height 15
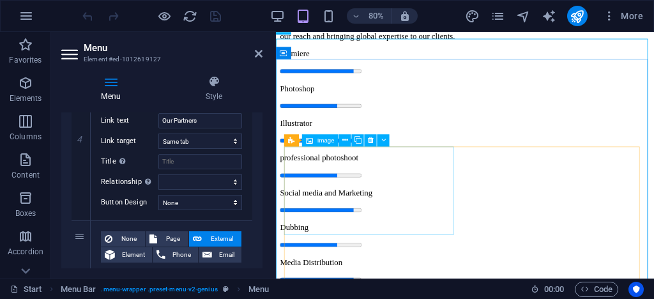
scroll to position [2655, 0]
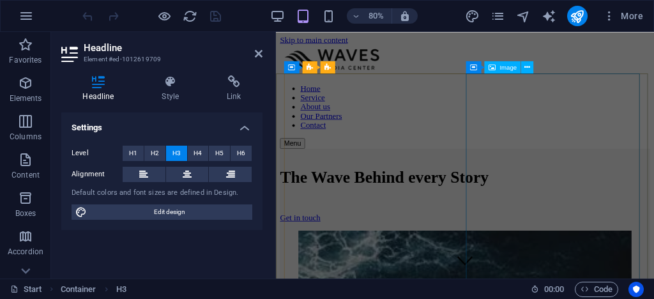
scroll to position [0, 0]
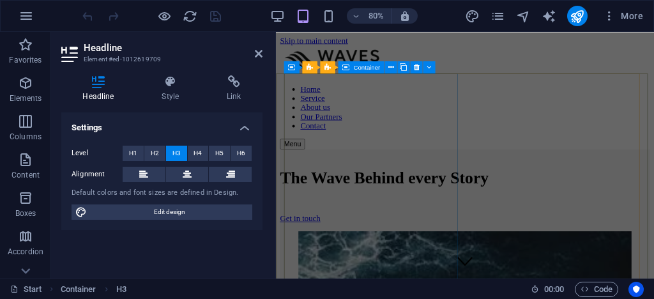
click at [448, 179] on div "The Wave Behind every Story Get in touch" at bounding box center [512, 230] width 462 height 102
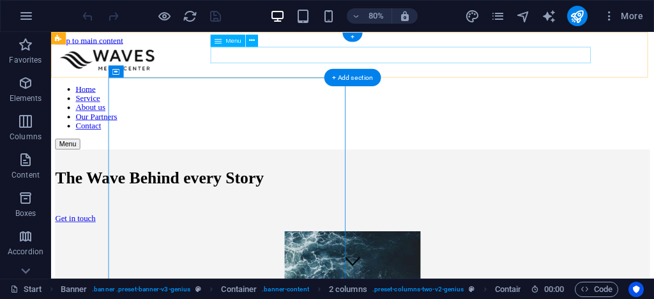
click at [583, 98] on nav "Home Service About us Our Partners Contact" at bounding box center [427, 126] width 743 height 57
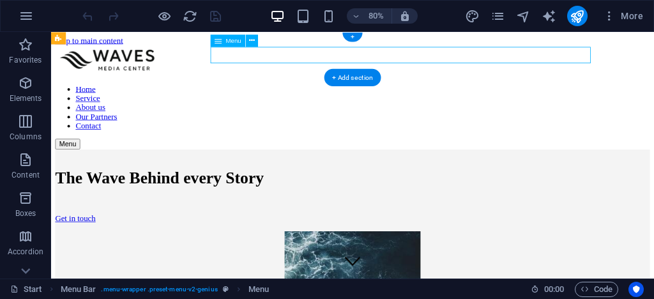
click at [583, 98] on nav "Home Service About us Our Partners Contact" at bounding box center [427, 126] width 743 height 57
select select
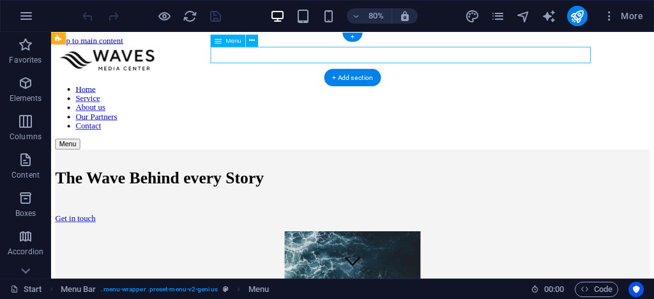
select select
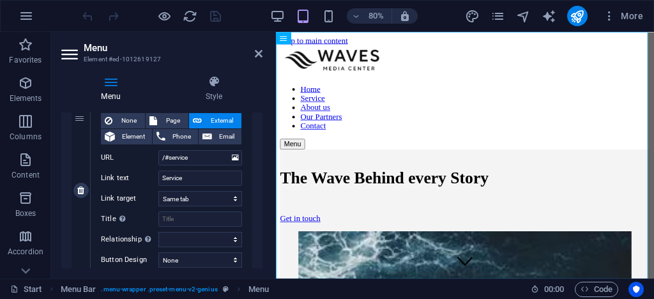
scroll to position [664, 0]
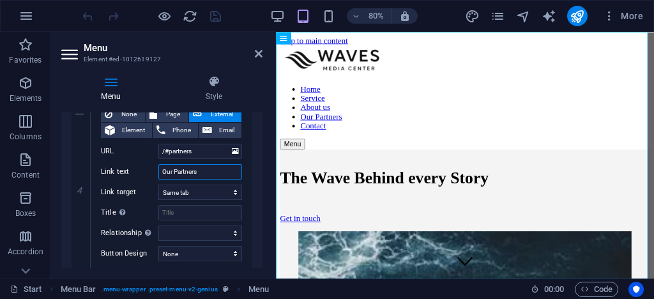
drag, startPoint x: 214, startPoint y: 169, endPoint x: 52, endPoint y: 179, distance: 161.8
click at [52, 179] on div "Menu Style Menu Auto Custom Create custom menu items for this menu. Recommended…" at bounding box center [161, 171] width 221 height 213
paste input "Building Trust"
type input "Building Trust"
select select
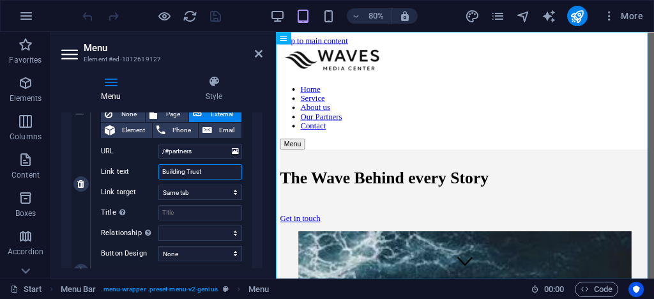
select select
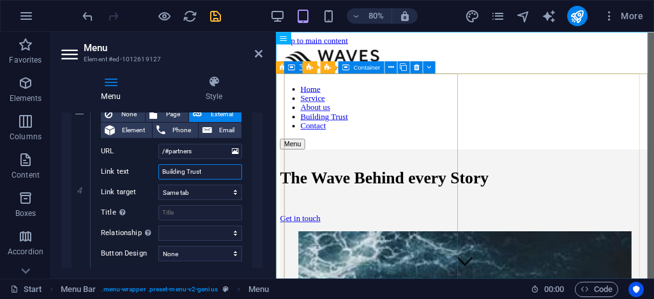
type input "Building Trust"
click at [295, 179] on div "The Wave Behind every Story Get in touch" at bounding box center [512, 230] width 462 height 102
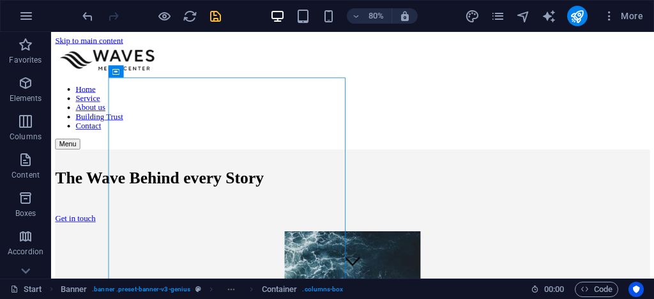
click at [229, 19] on div "80% More" at bounding box center [364, 16] width 568 height 20
click at [210, 24] on div at bounding box center [151, 16] width 143 height 20
click at [216, 14] on icon "save" at bounding box center [215, 16] width 15 height 15
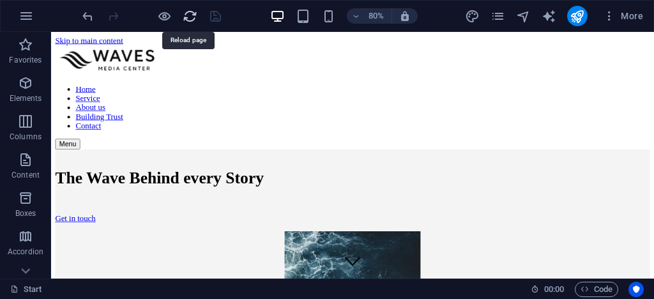
click at [190, 15] on icon "reload" at bounding box center [190, 16] width 15 height 15
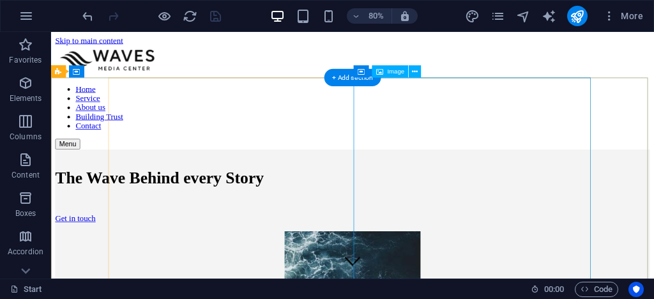
scroll to position [0, 0]
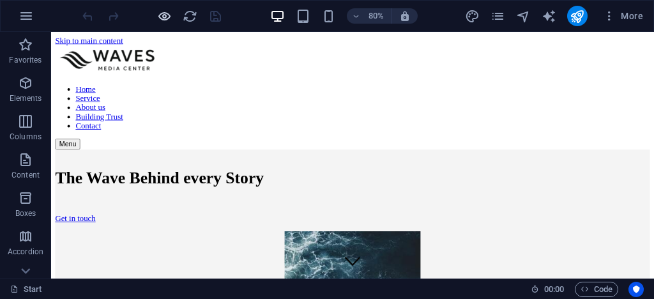
click at [160, 17] on icon "button" at bounding box center [164, 16] width 15 height 15
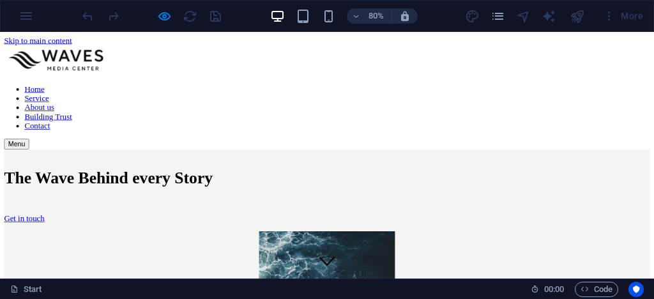
click at [90, 132] on link "Building Trust" at bounding box center [60, 137] width 59 height 11
click at [167, 17] on icon "button" at bounding box center [164, 16] width 15 height 15
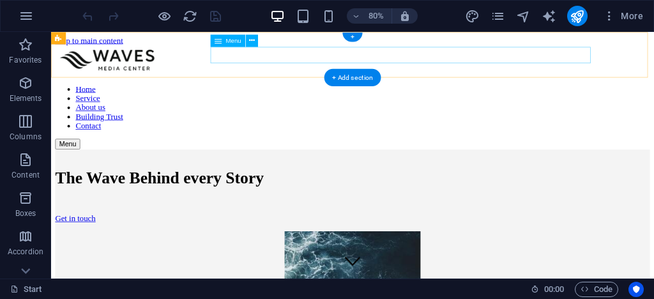
click at [586, 98] on nav "Home Service About us Building Trust Contact" at bounding box center [427, 126] width 743 height 57
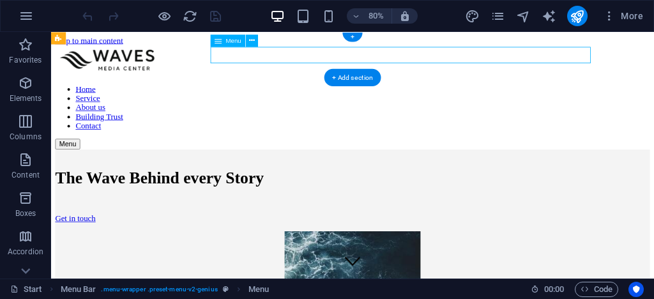
click at [586, 98] on nav "Home Service About us Building Trust Contact" at bounding box center [427, 126] width 743 height 57
select select
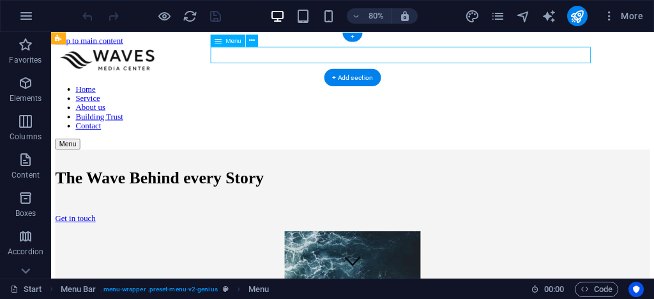
select select
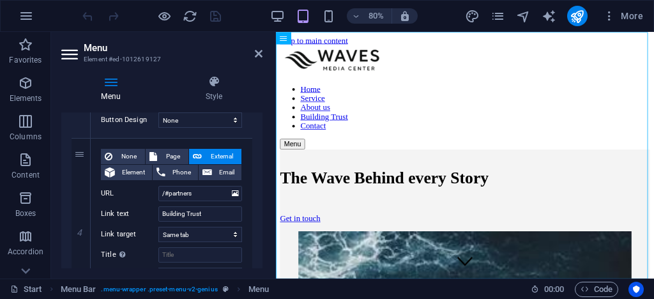
scroll to position [664, 0]
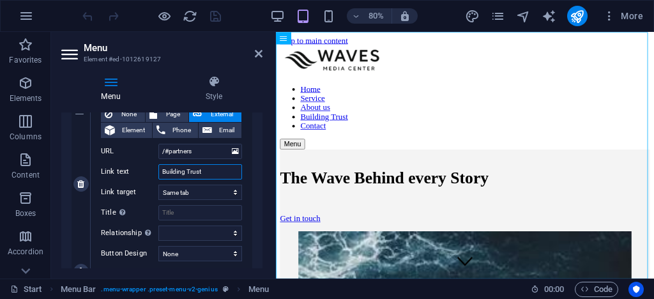
drag, startPoint x: 211, startPoint y: 167, endPoint x: 160, endPoint y: 169, distance: 51.1
click at [160, 169] on input "Building Trust" at bounding box center [200, 171] width 84 height 15
type input "O"
select select
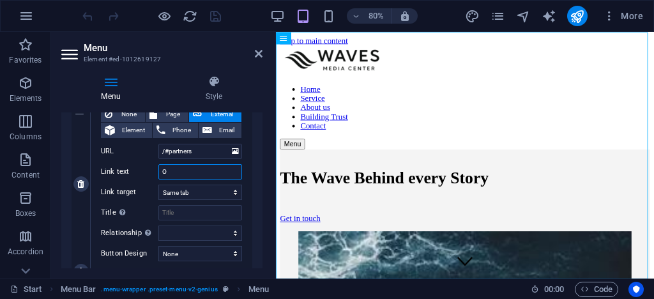
select select
type input "Our Parte"
select select
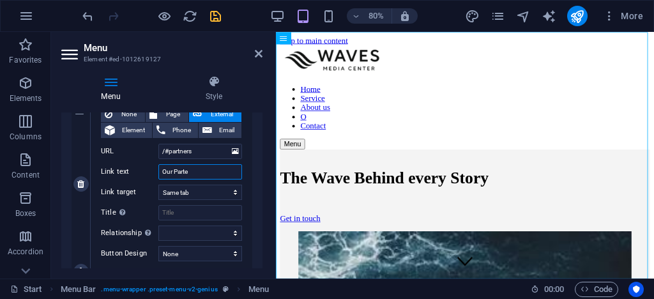
select select
type input "Our Partners"
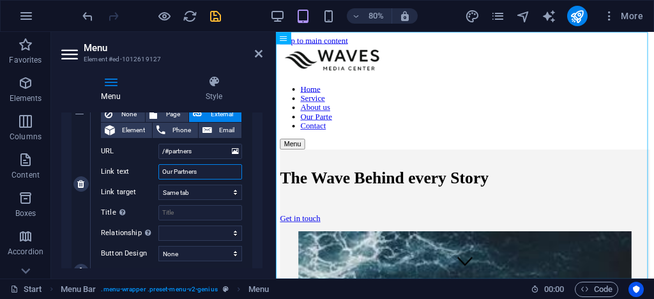
select select
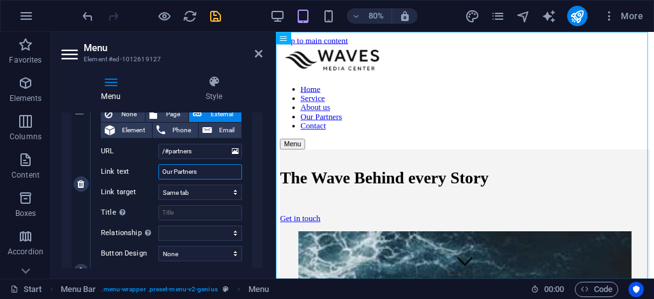
type input "Our Partners"
click at [250, 156] on div "None Page External Element Phone Email Page Start Subpage Legal Notice Privacy …" at bounding box center [171, 183] width 161 height 175
click at [177, 193] on select "New tab Same tab Overlay" at bounding box center [200, 191] width 84 height 15
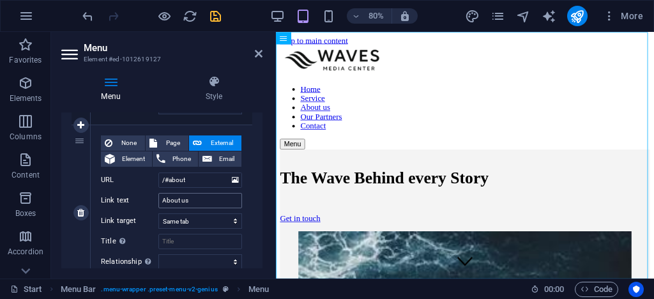
scroll to position [613, 0]
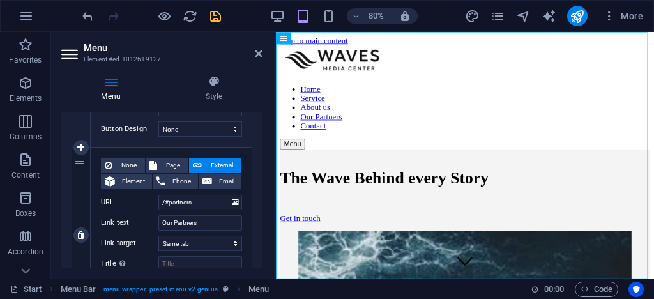
click at [142, 239] on label "Link target" at bounding box center [129, 243] width 57 height 15
click at [158, 239] on select "New tab Same tab Overlay" at bounding box center [200, 243] width 84 height 15
click at [142, 239] on label "Link target" at bounding box center [129, 243] width 57 height 15
click at [158, 239] on select "New tab Same tab Overlay" at bounding box center [200, 243] width 84 height 15
click at [83, 152] on link at bounding box center [80, 147] width 15 height 15
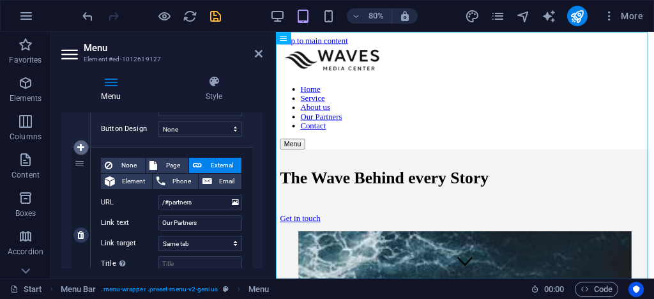
select select
type input "/#partners"
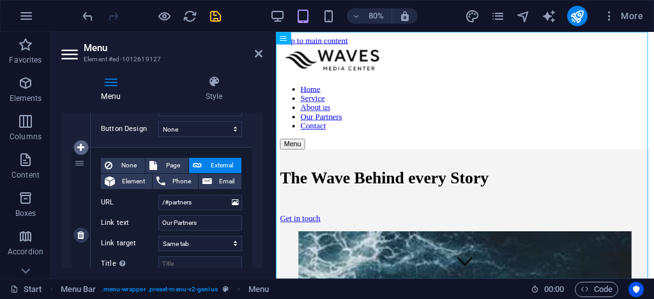
type input "Our Partners"
select select
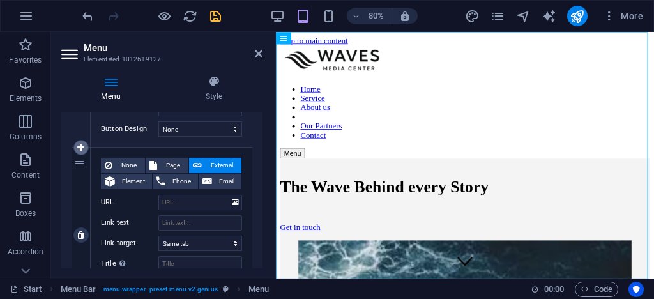
select select
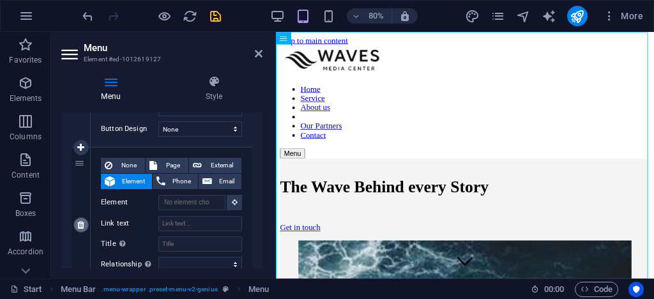
click at [82, 227] on icon at bounding box center [80, 224] width 7 height 9
select select
type input "/#partners"
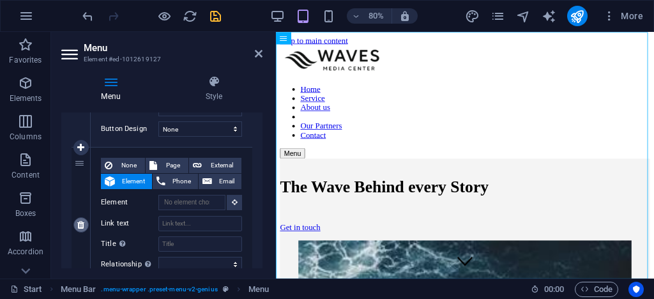
type input "Our Partners"
select select
type input "/#contact"
type input "Contact"
select select
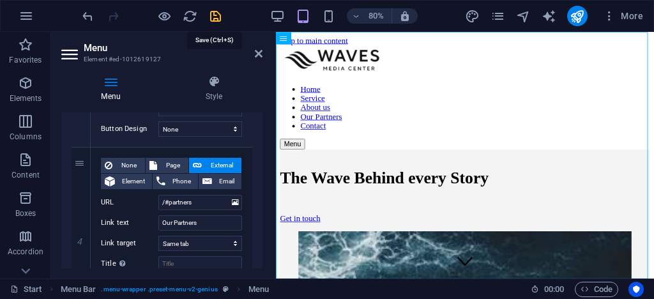
click at [213, 20] on icon "save" at bounding box center [215, 16] width 15 height 15
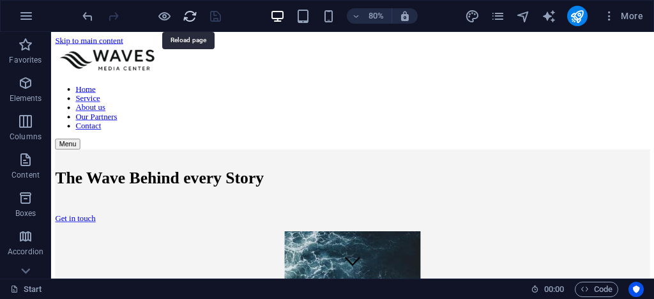
click at [184, 17] on icon "reload" at bounding box center [190, 16] width 15 height 15
click at [175, 15] on div at bounding box center [151, 16] width 143 height 20
click at [169, 15] on icon "button" at bounding box center [164, 16] width 15 height 15
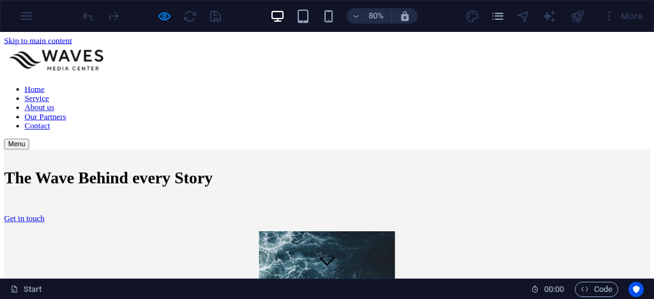
click at [82, 132] on link "Our Partners" at bounding box center [57, 137] width 52 height 11
click at [63, 144] on link "Contact" at bounding box center [47, 149] width 32 height 11
click at [68, 121] on link "About us" at bounding box center [49, 126] width 37 height 11
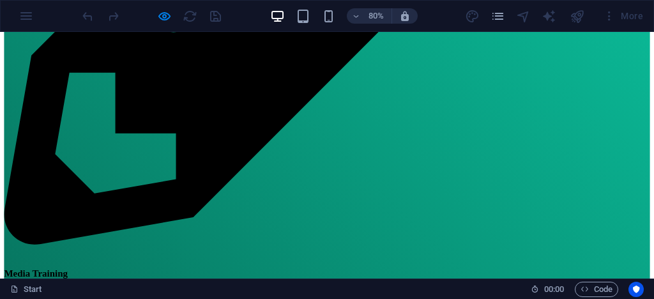
scroll to position [1018, 0]
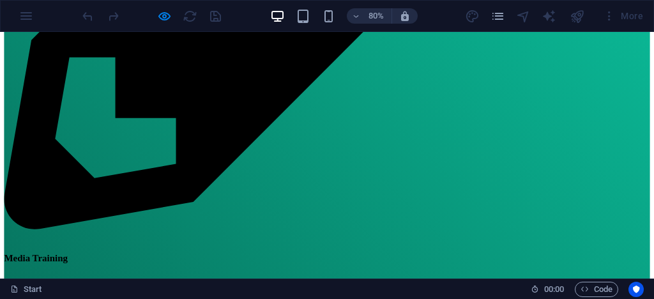
drag, startPoint x: 808, startPoint y: 150, endPoint x: 800, endPoint y: 93, distance: 58.0
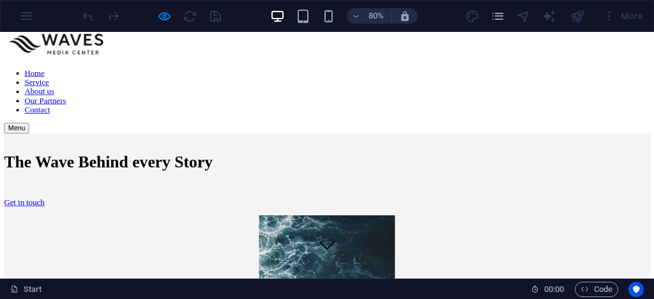
scroll to position [0, 0]
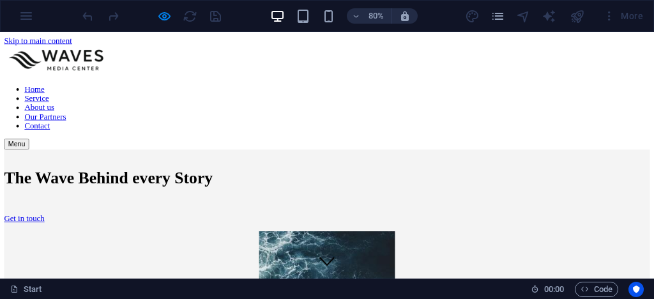
click at [82, 132] on link "Our Partners" at bounding box center [57, 137] width 52 height 11
click at [61, 109] on link "Service" at bounding box center [46, 114] width 31 height 11
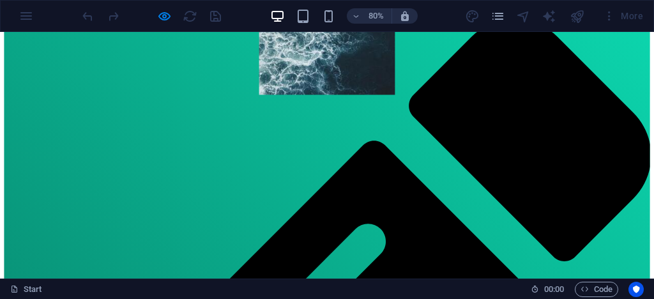
scroll to position [479, 0]
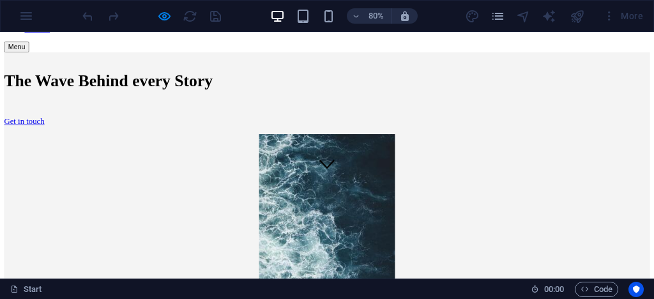
click at [68, 10] on link "About us" at bounding box center [49, 4] width 37 height 11
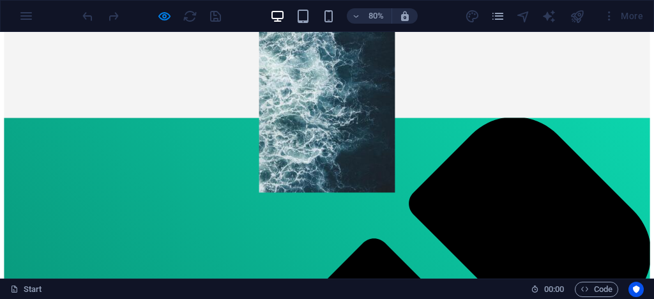
scroll to position [303, 0]
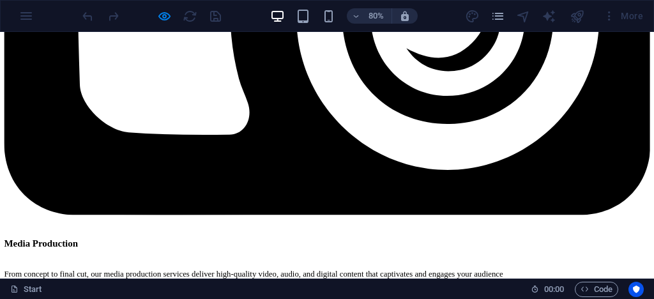
scroll to position [2667, 0]
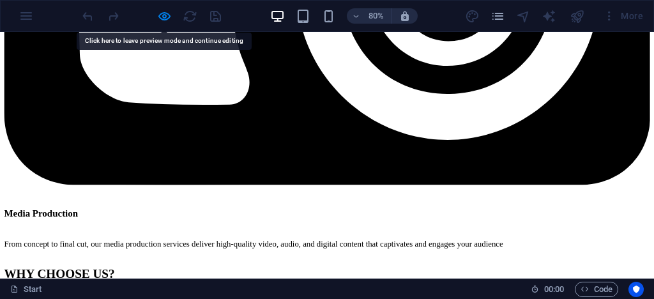
click at [168, 24] on div at bounding box center [151, 16] width 143 height 20
click at [167, 24] on div at bounding box center [151, 16] width 143 height 20
click at [166, 20] on icon "button" at bounding box center [164, 16] width 15 height 15
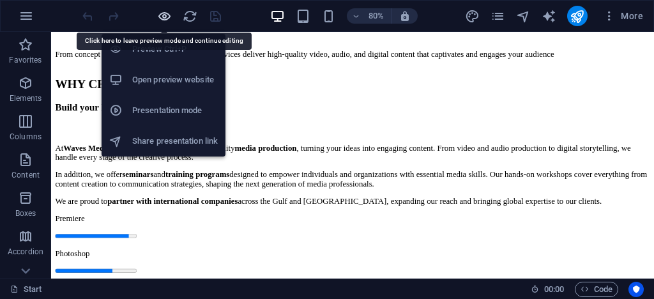
scroll to position [2736, 0]
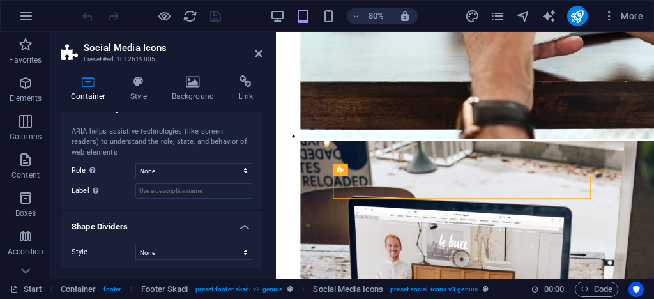
scroll to position [154, 0]
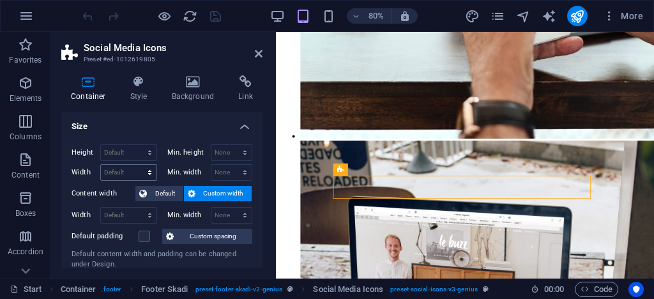
scroll to position [0, 0]
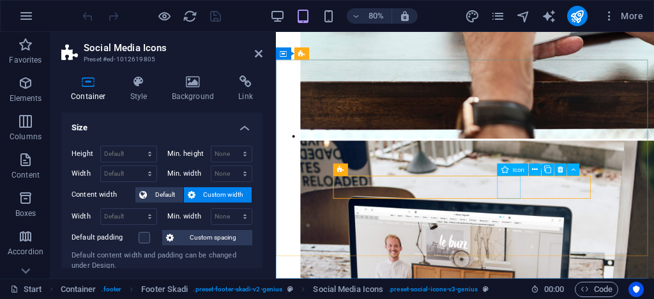
select select "xMidYMid"
select select "px"
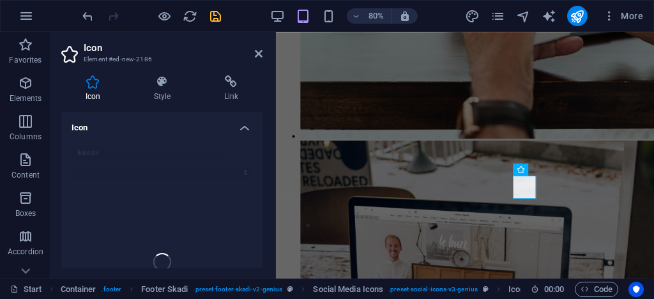
click at [100, 154] on div "linkedin" at bounding box center [161, 261] width 201 height 253
click at [168, 89] on h4 "Style" at bounding box center [165, 88] width 70 height 27
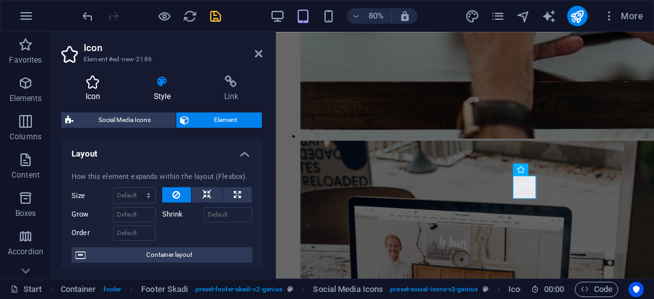
click at [108, 87] on icon at bounding box center [92, 81] width 63 height 13
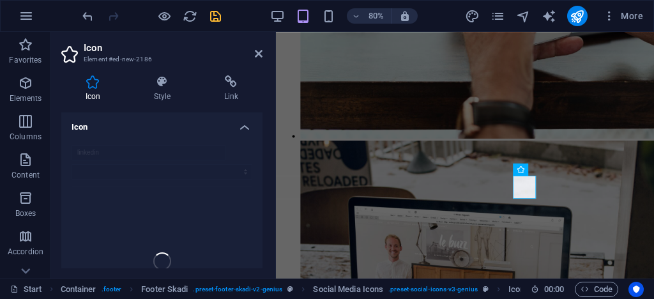
scroll to position [103, 0]
click at [176, 208] on div "linkedin" at bounding box center [161, 159] width 201 height 253
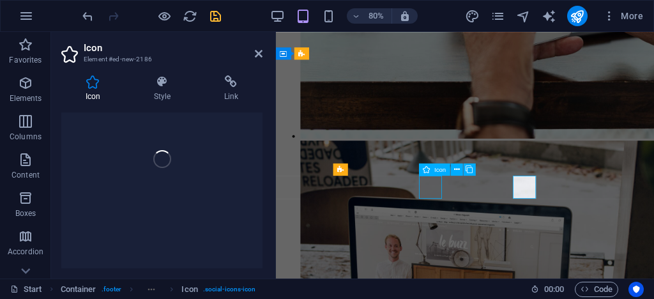
scroll to position [2736, 0]
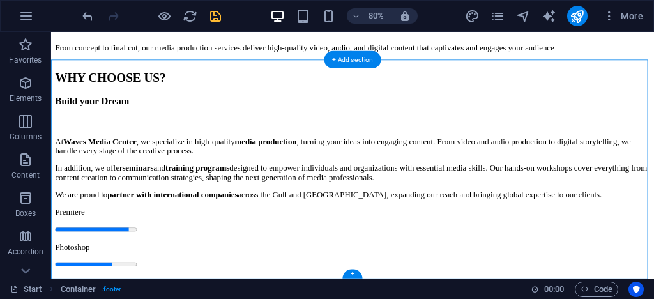
drag, startPoint x: 396, startPoint y: 223, endPoint x: 342, endPoint y: 223, distance: 54.3
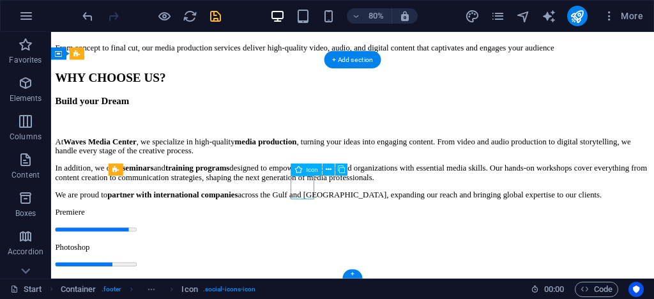
select select "xMidYMid"
select select "px"
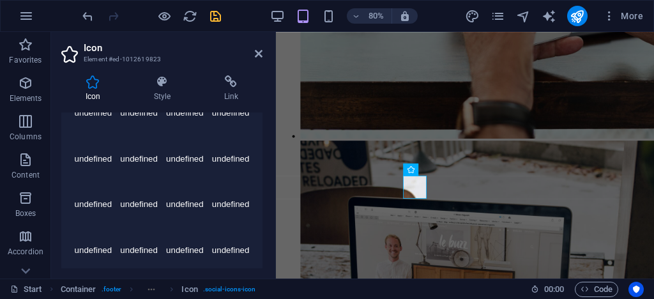
scroll to position [0, 0]
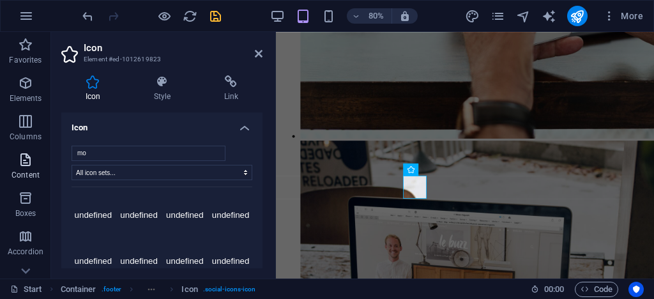
type input "m"
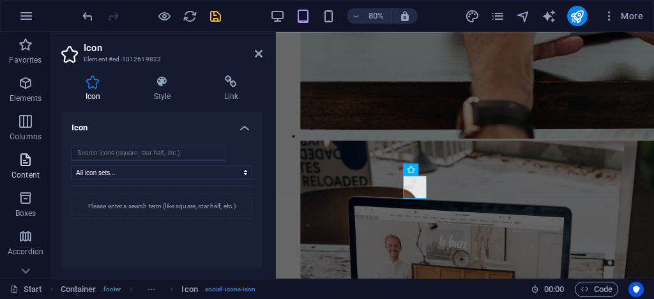
type input "h"
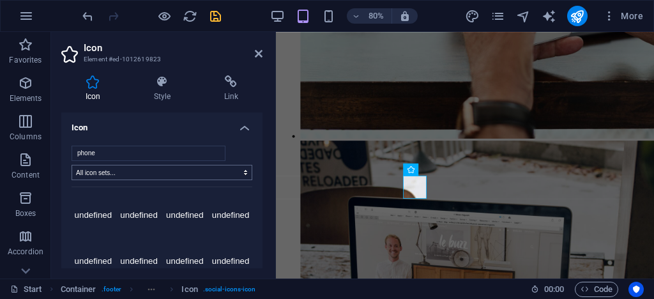
type input "phone"
click at [124, 175] on select "All icon sets... IcoFont Ionicons FontAwesome Brands FontAwesome Duotone FontAw…" at bounding box center [161, 172] width 181 height 15
click at [71, 165] on select "All icon sets... IcoFont Ionicons FontAwesome Brands FontAwesome Duotone FontAw…" at bounding box center [161, 172] width 181 height 15
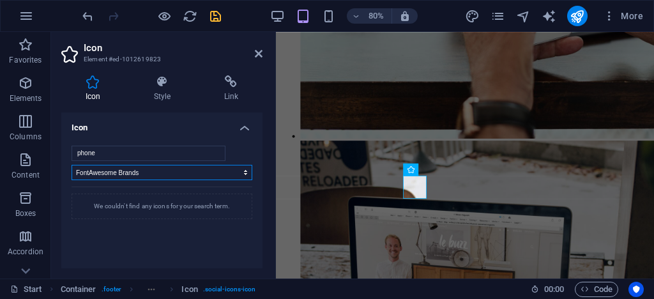
click at [157, 167] on select "All icon sets... IcoFont Ionicons FontAwesome Brands FontAwesome Duotone FontAw…" at bounding box center [161, 172] width 181 height 15
click at [71, 165] on select "All icon sets... IcoFont Ionicons FontAwesome Brands FontAwesome Duotone FontAw…" at bounding box center [161, 172] width 181 height 15
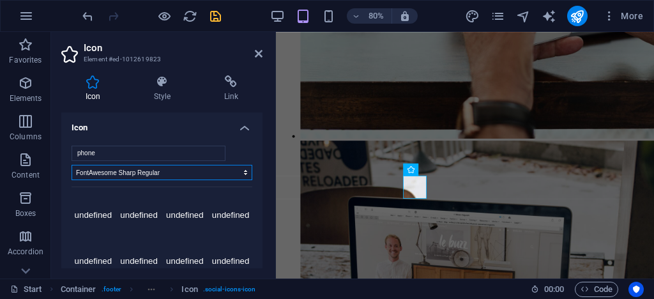
click at [121, 177] on select "All icon sets... IcoFont Ionicons FontAwesome Brands FontAwesome Duotone FontAw…" at bounding box center [161, 172] width 181 height 15
select select "font-awesome-sharp-light"
click at [71, 165] on select "All icon sets... IcoFont Ionicons FontAwesome Brands FontAwesome Duotone FontAw…" at bounding box center [161, 172] width 181 height 15
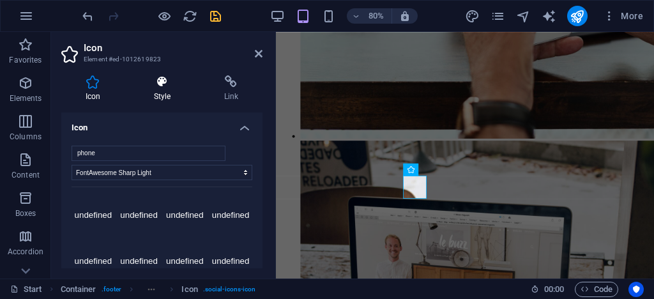
click at [147, 89] on h4 "Style" at bounding box center [165, 88] width 70 height 27
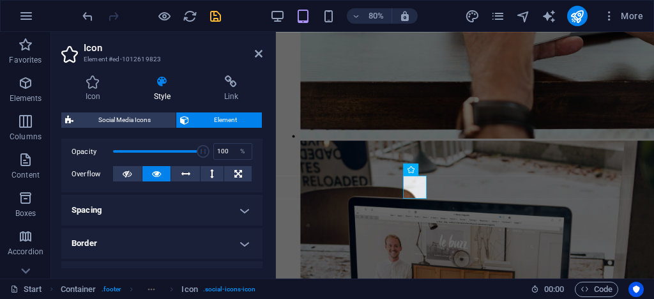
scroll to position [103, 0]
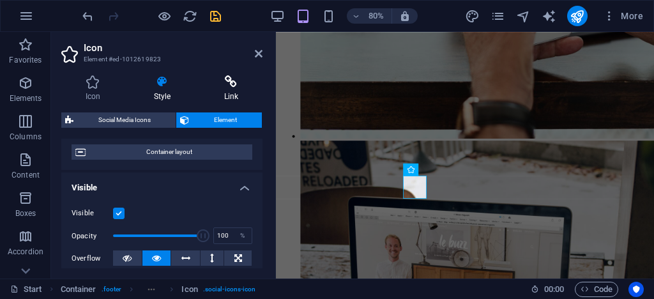
click at [223, 93] on h4 "Link" at bounding box center [231, 88] width 63 height 27
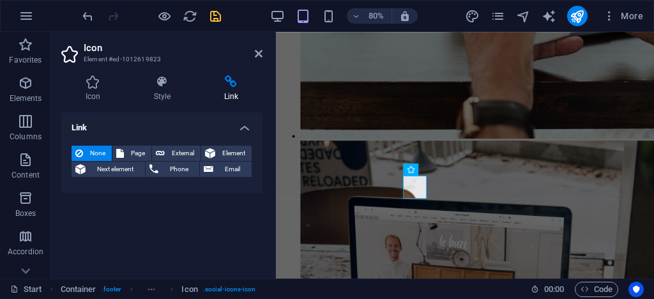
click at [251, 59] on header "Icon Element #ed-1012619823" at bounding box center [161, 48] width 201 height 33
click at [163, 167] on span "Phone" at bounding box center [179, 168] width 34 height 15
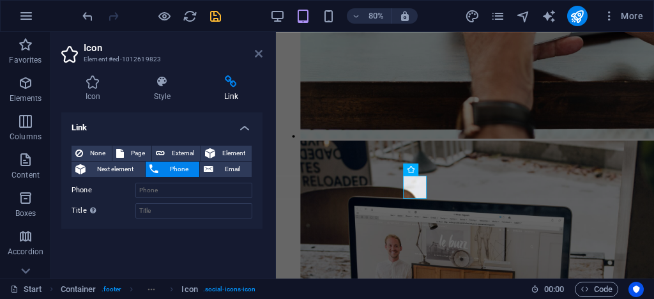
click at [261, 53] on icon at bounding box center [259, 54] width 8 height 10
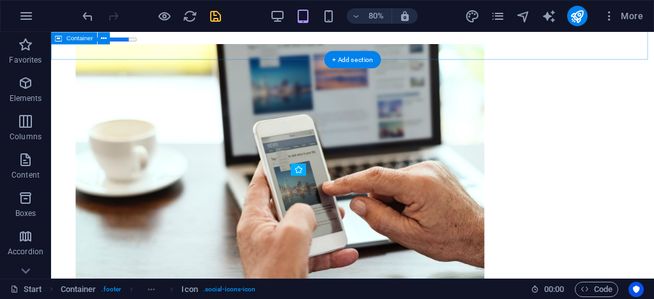
scroll to position [2736, 0]
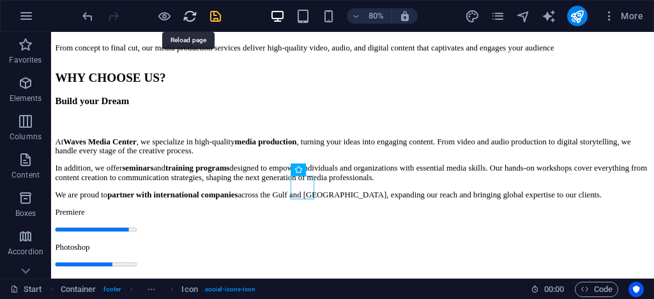
click at [186, 20] on icon "reload" at bounding box center [190, 16] width 15 height 15
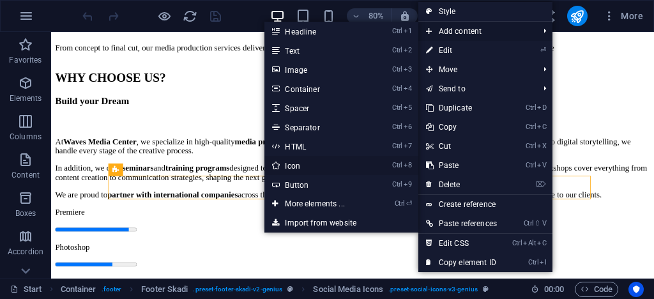
click at [308, 166] on link "Ctrl 8 Icon" at bounding box center [316, 165] width 105 height 19
select select "xMidYMid"
select select "px"
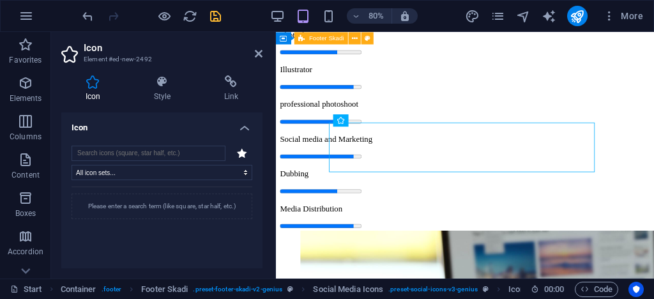
scroll to position [3295, 0]
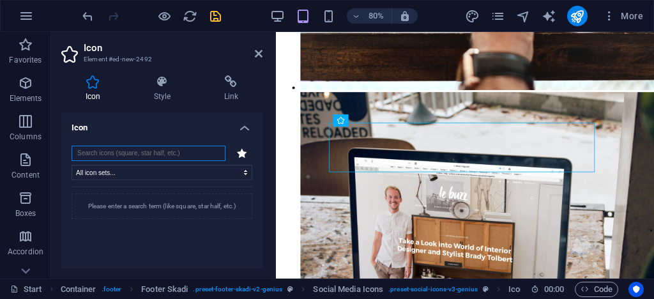
click at [147, 147] on input "search" at bounding box center [148, 153] width 154 height 15
click at [132, 170] on select "All icon sets... IcoFont Ionicons FontAwesome Brands FontAwesome Duotone FontAw…" at bounding box center [161, 172] width 181 height 15
click at [136, 153] on input "search" at bounding box center [148, 153] width 154 height 15
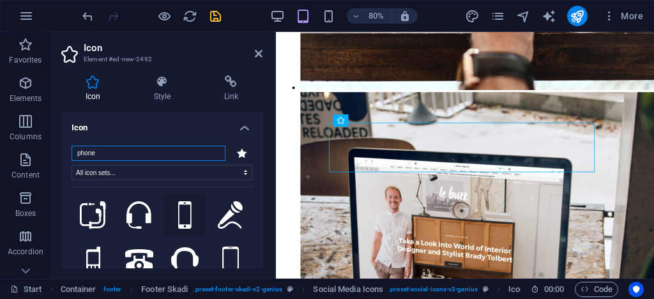
type input "phone"
click at [174, 206] on button at bounding box center [184, 214] width 43 height 43
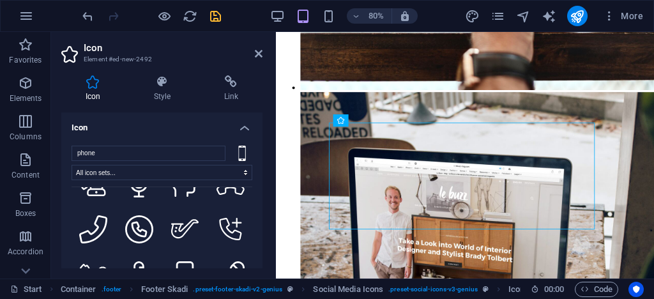
scroll to position [1838, 0]
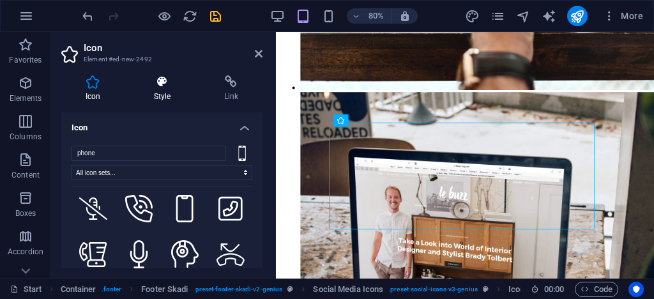
click at [171, 84] on icon at bounding box center [162, 81] width 65 height 13
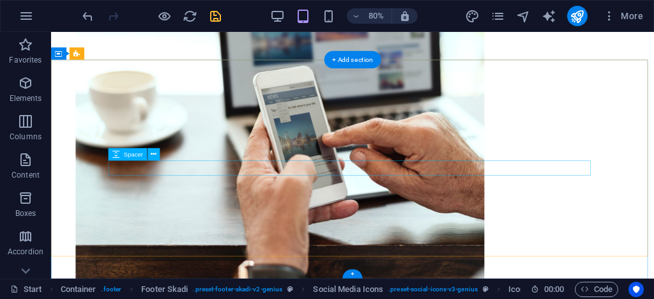
scroll to position [2736, 0]
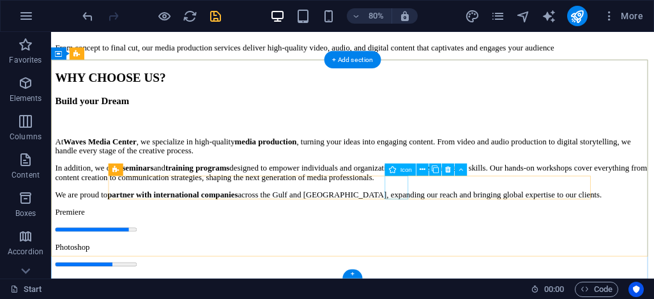
select select "xMidYMid"
select select "px"
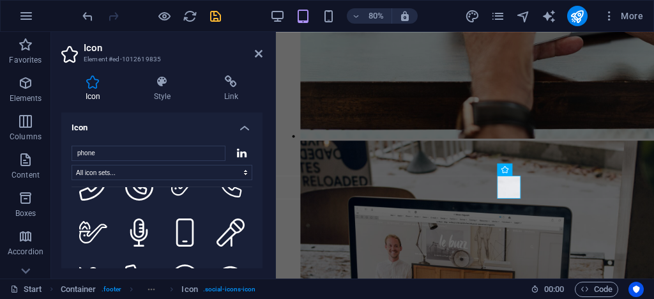
scroll to position [1940, 0]
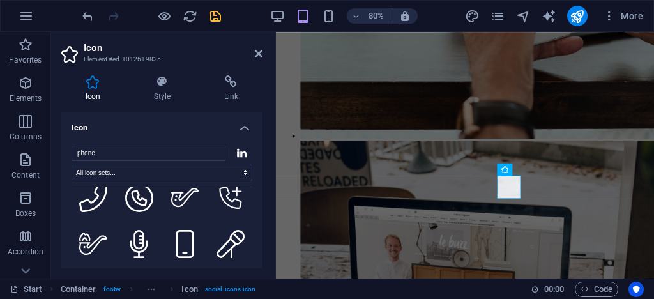
type input "phone"
click at [137, 276] on icon at bounding box center [139, 290] width 28 height 28
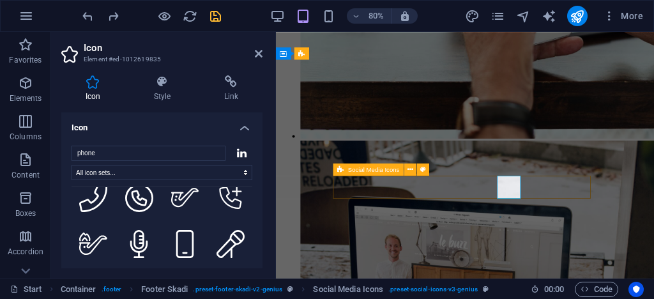
scroll to position [2736, 0]
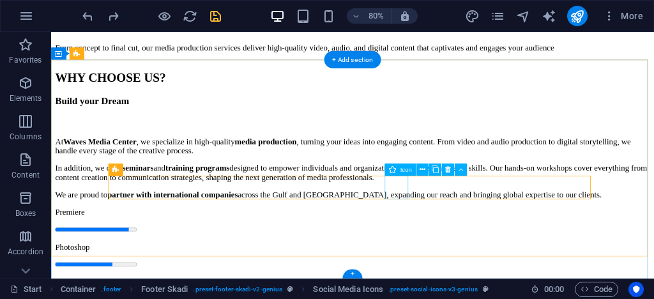
drag, startPoint x: 486, startPoint y: 227, endPoint x: 486, endPoint y: 237, distance: 10.9
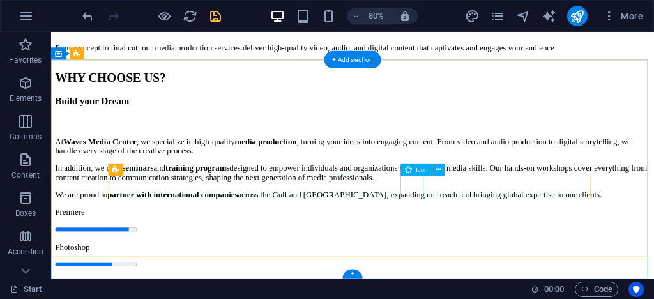
select select "xMidYMid"
select select "px"
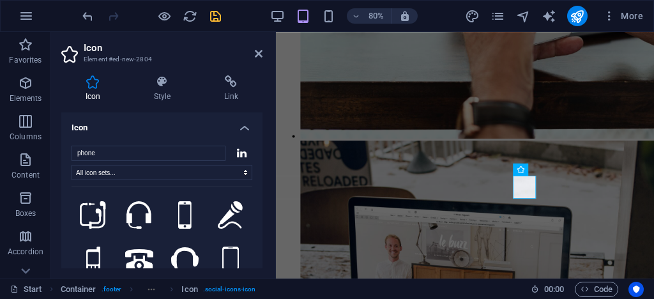
scroll to position [153, 0]
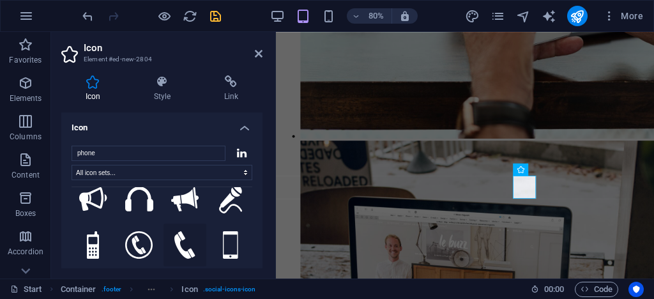
type input "phone"
click at [175, 234] on icon at bounding box center [184, 245] width 21 height 28
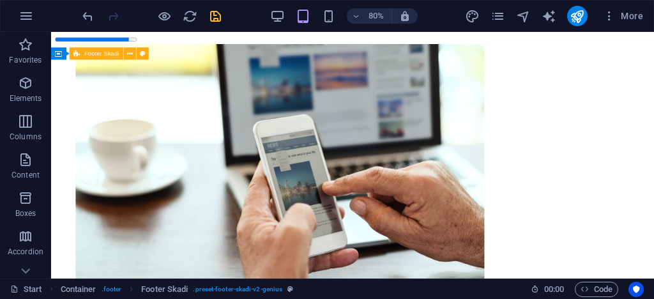
scroll to position [2736, 0]
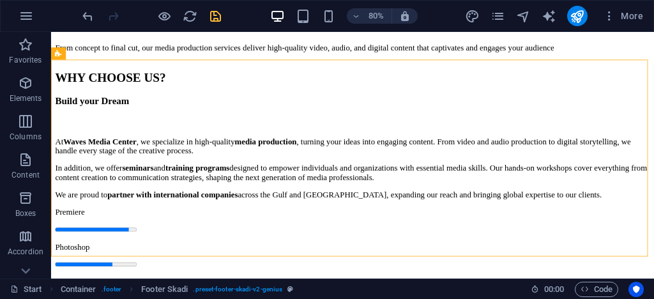
click at [220, 11] on icon "save" at bounding box center [215, 16] width 15 height 15
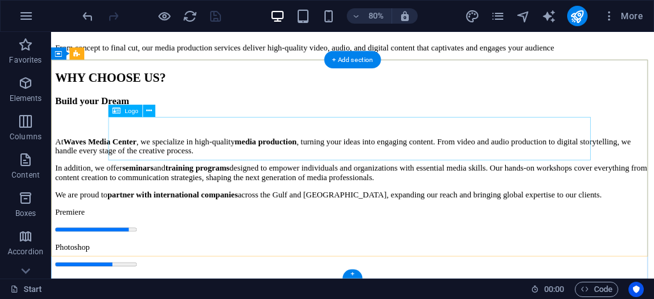
select select "px"
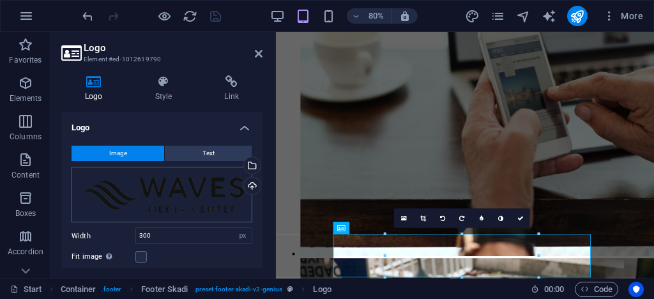
scroll to position [102, 0]
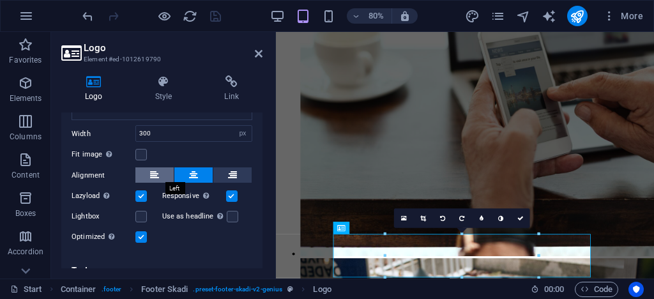
click at [158, 169] on icon at bounding box center [154, 174] width 9 height 15
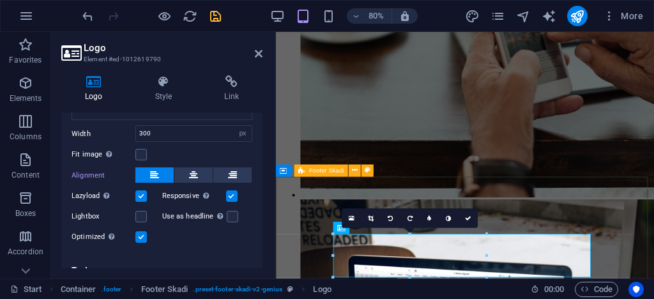
scroll to position [3234, 0]
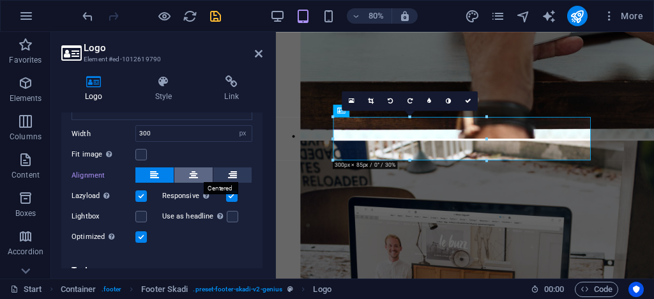
click at [200, 176] on button at bounding box center [193, 174] width 38 height 15
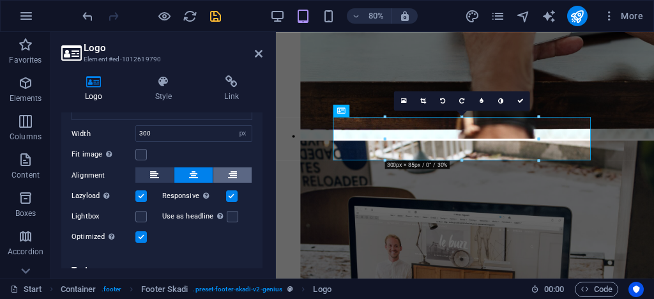
click at [222, 175] on button at bounding box center [232, 174] width 38 height 15
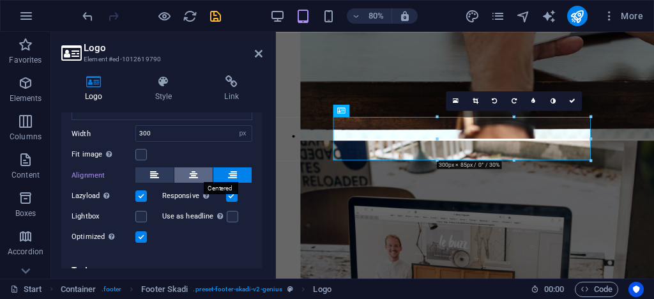
click at [186, 172] on button at bounding box center [193, 174] width 38 height 15
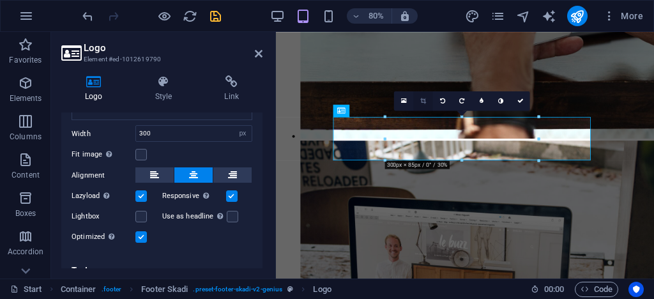
click at [423, 102] on icon at bounding box center [423, 101] width 6 height 6
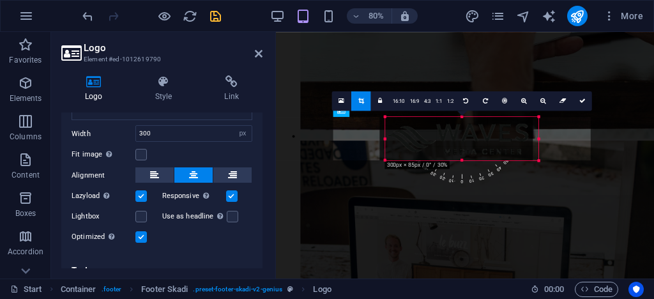
drag, startPoint x: 480, startPoint y: 139, endPoint x: 471, endPoint y: 139, distance: 8.9
click at [471, 139] on div at bounding box center [455, 138] width 153 height 43
drag, startPoint x: 384, startPoint y: 140, endPoint x: 105, endPoint y: 135, distance: 279.0
drag, startPoint x: 530, startPoint y: 138, endPoint x: 334, endPoint y: 132, distance: 195.4
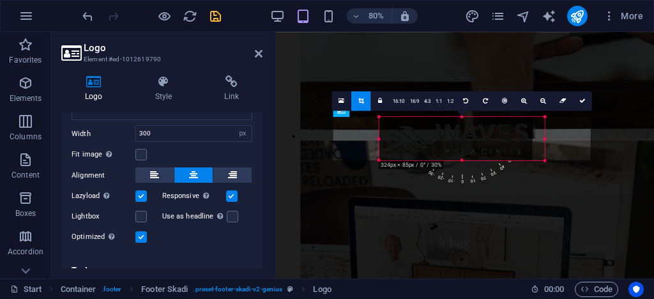
click at [543, 138] on div at bounding box center [545, 138] width 4 height 43
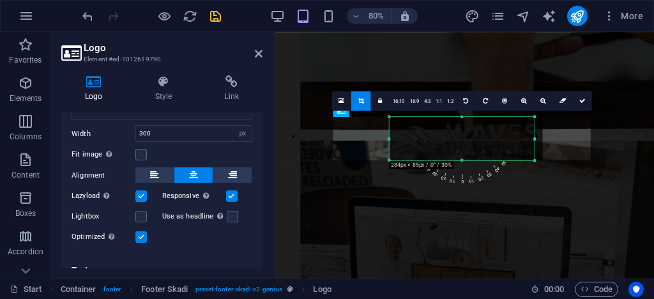
drag, startPoint x: 532, startPoint y: 137, endPoint x: 521, endPoint y: 137, distance: 10.2
click at [521, 137] on div "180 170 160 150 140 130 120 110 100 90 80 70 60 50 40 30 20 10 0 -10 -20 -30 -4…" at bounding box center [461, 138] width 145 height 43
click at [538, 139] on div "180 170 160 150 140 130 120 110 100 90 80 70 60 50 40 30 20 10 0 -10 -20 -30 -4…" at bounding box center [461, 138] width 153 height 43
click at [579, 100] on icon at bounding box center [582, 101] width 6 height 6
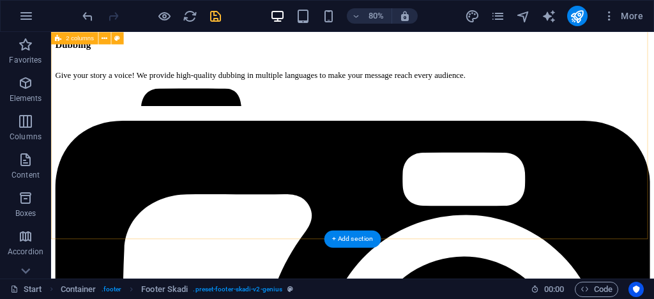
scroll to position [1919, 0]
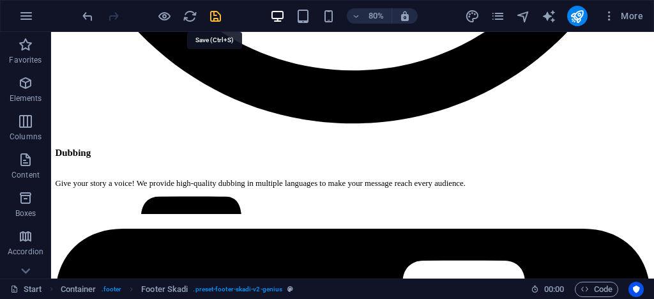
click at [213, 15] on icon "save" at bounding box center [215, 16] width 15 height 15
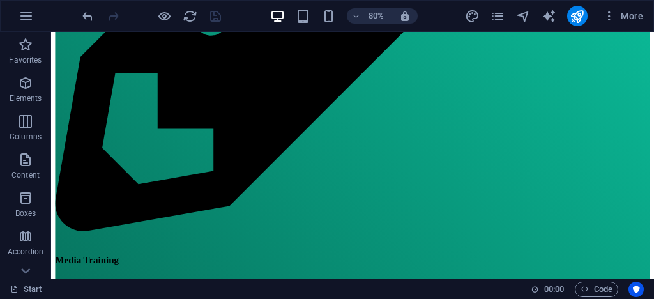
scroll to position [926, 0]
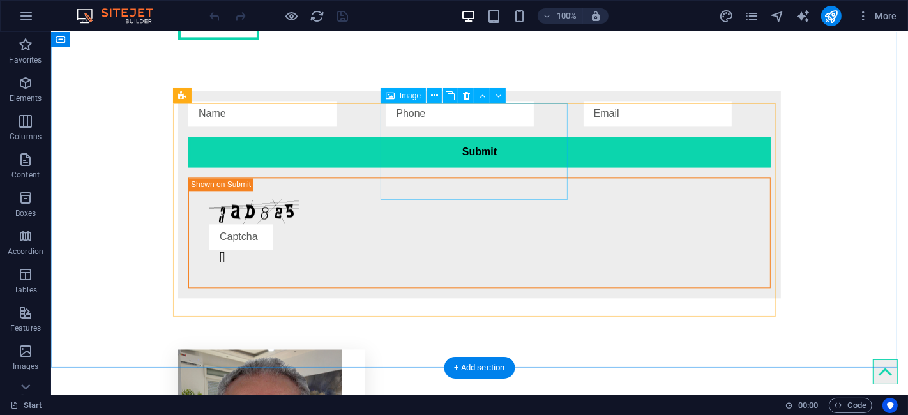
scroll to position [2473, 0]
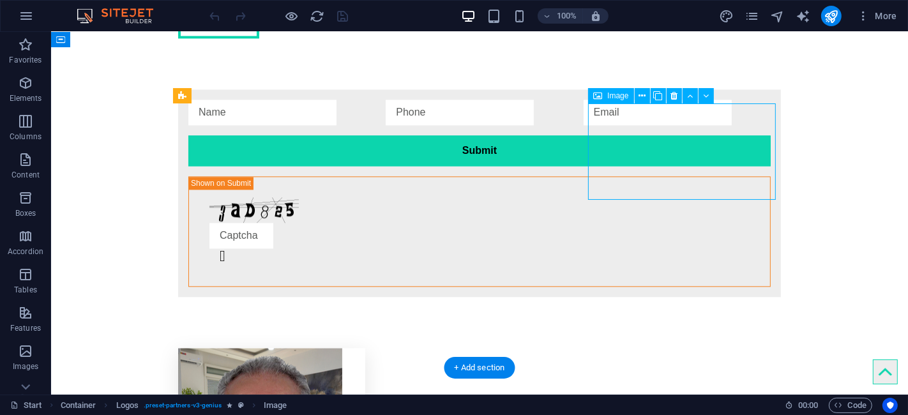
scroll to position [2440, 0]
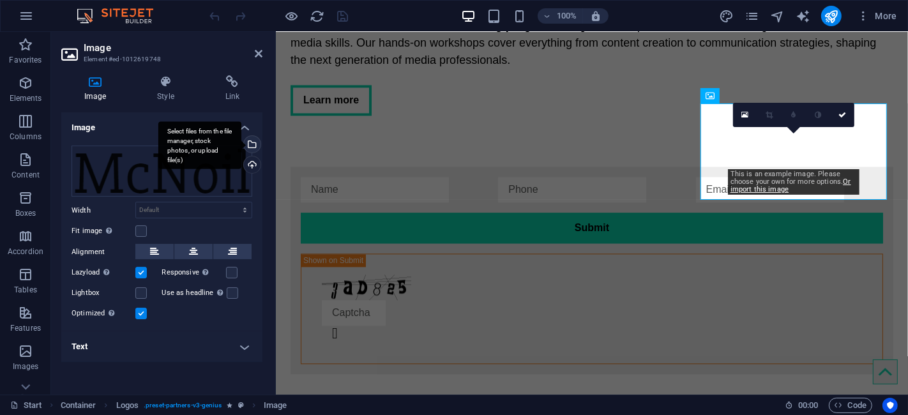
click at [251, 146] on div "Select files from the file manager, stock photos, or upload file(s)" at bounding box center [250, 145] width 19 height 19
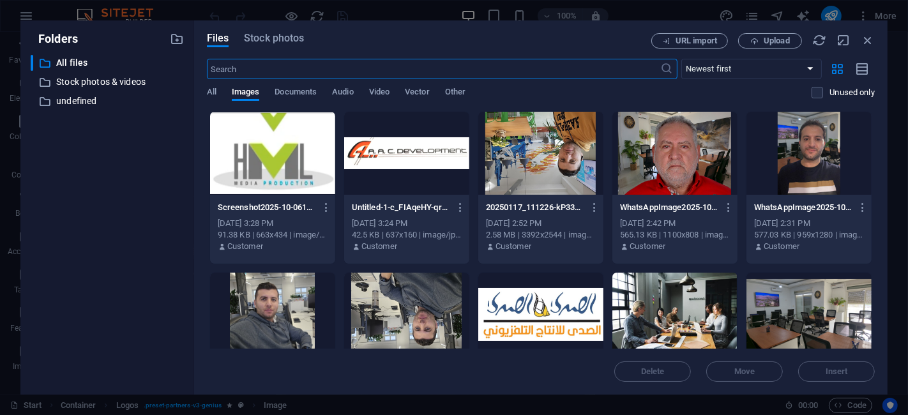
scroll to position [4799, 0]
type input "180"
select select "px"
click at [653, 39] on icon "button" at bounding box center [754, 41] width 8 height 8
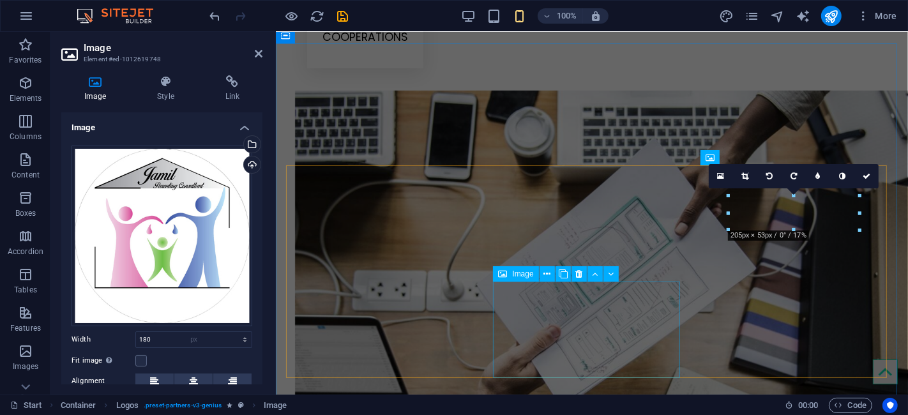
select select "DISABLED_OPTION_VALUE"
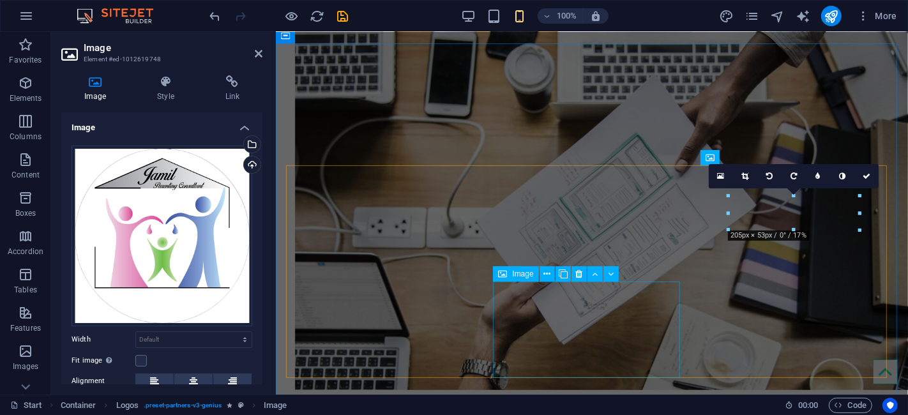
scroll to position [2378, 0]
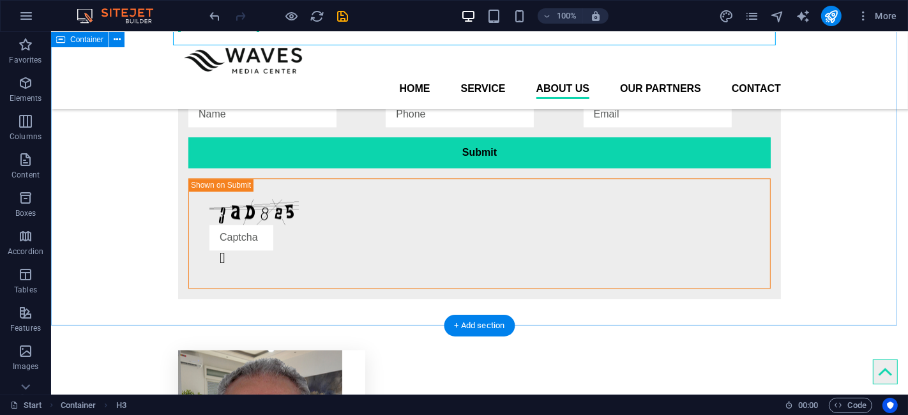
scroll to position [2449, 0]
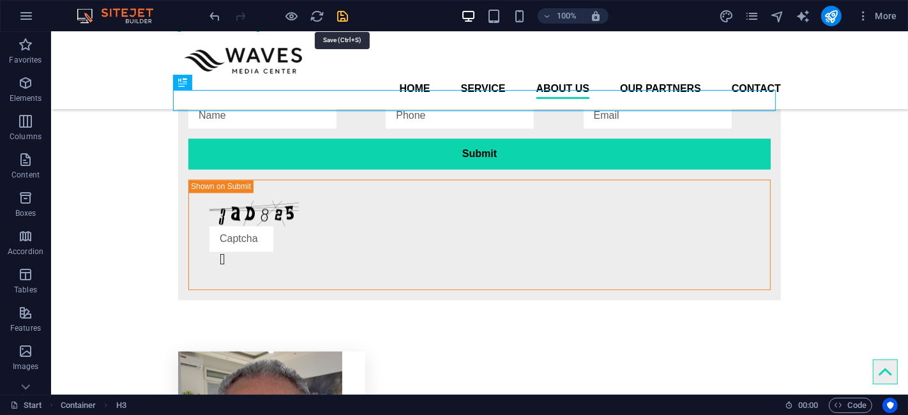
click at [341, 17] on icon "save" at bounding box center [343, 16] width 15 height 15
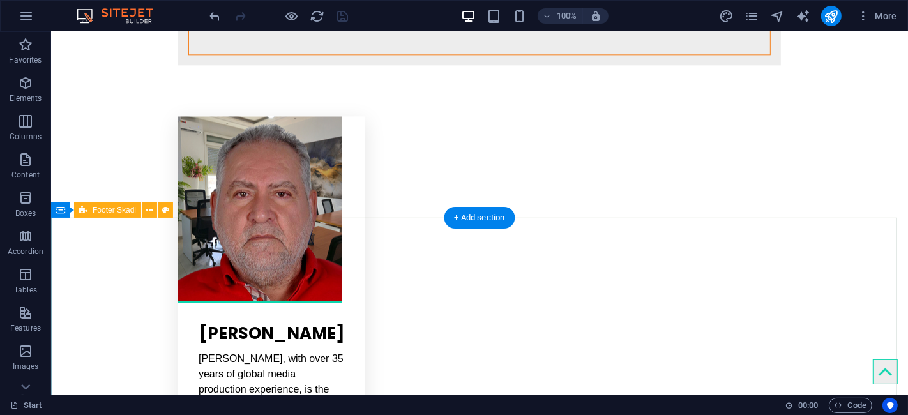
scroll to position [2720, 0]
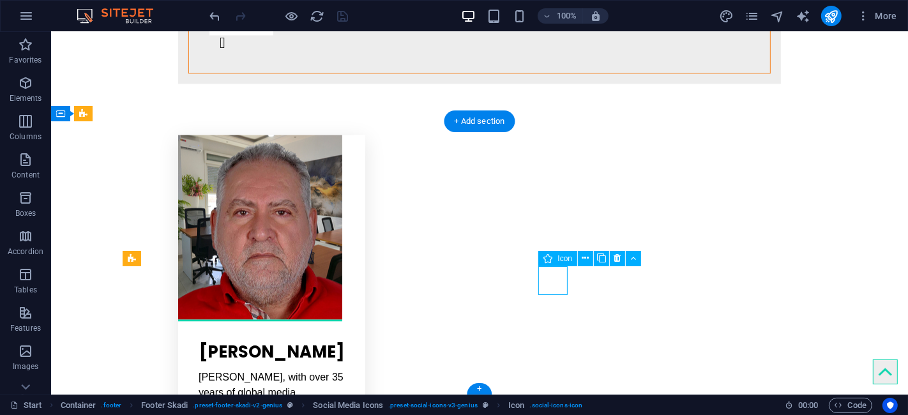
select select "xMidYMid"
select select "px"
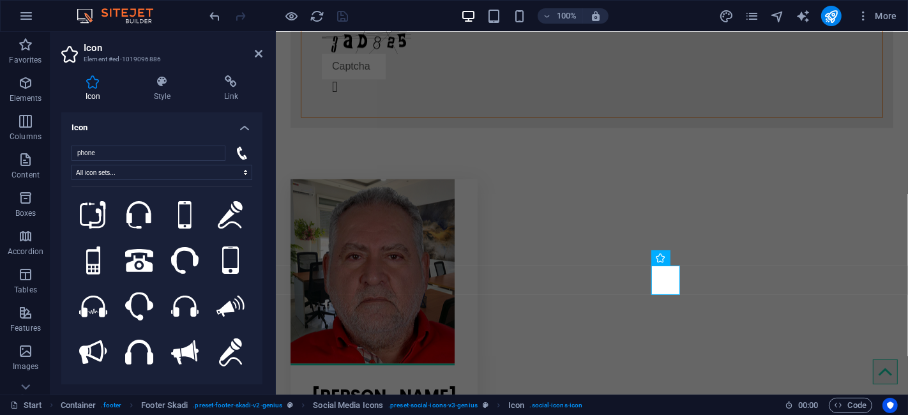
click at [241, 124] on h4 "Icon" at bounding box center [161, 123] width 201 height 23
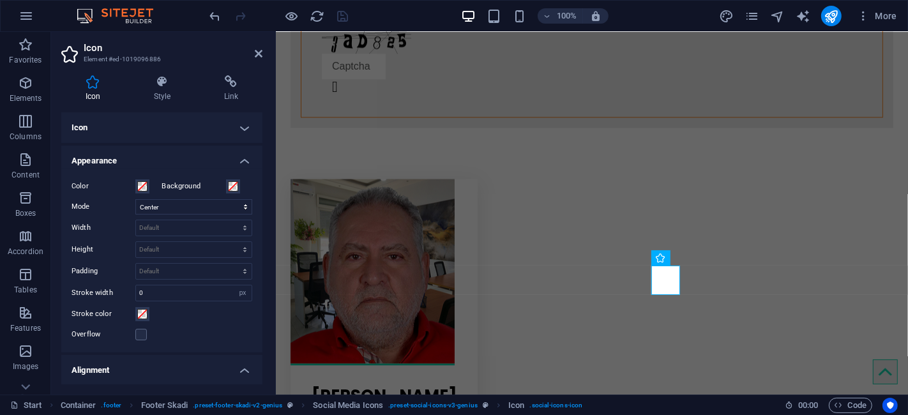
click at [239, 163] on h4 "Appearance" at bounding box center [161, 157] width 201 height 23
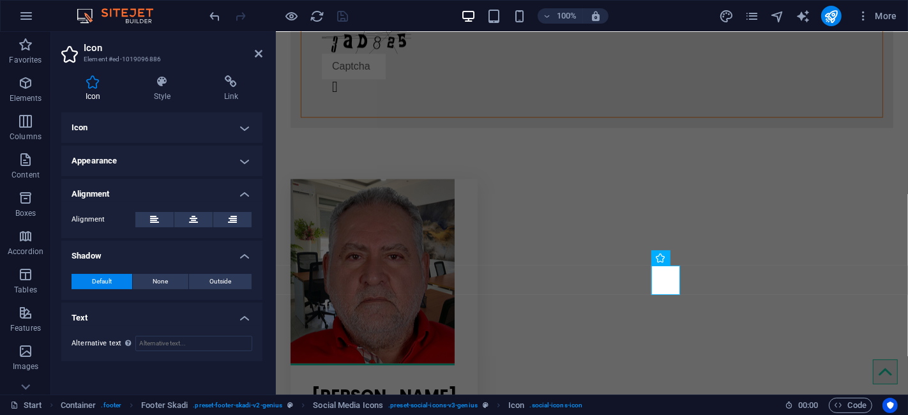
click at [246, 188] on h4 "Alignment" at bounding box center [161, 190] width 201 height 23
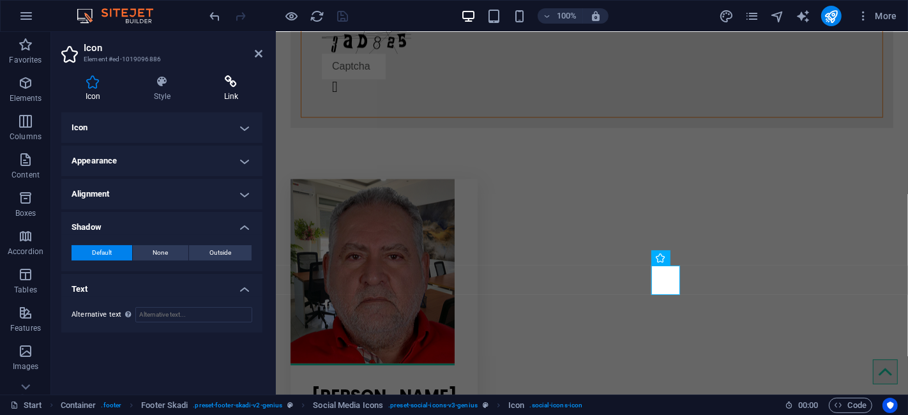
click at [234, 79] on icon at bounding box center [231, 81] width 63 height 13
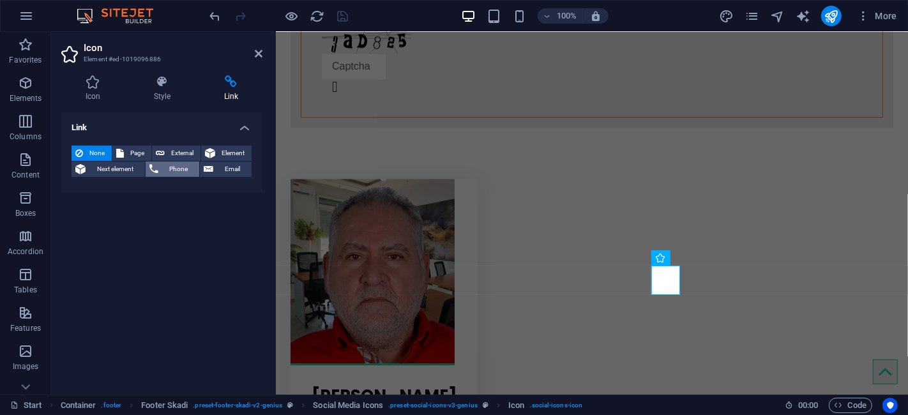
click at [174, 167] on span "Phone" at bounding box center [179, 168] width 34 height 15
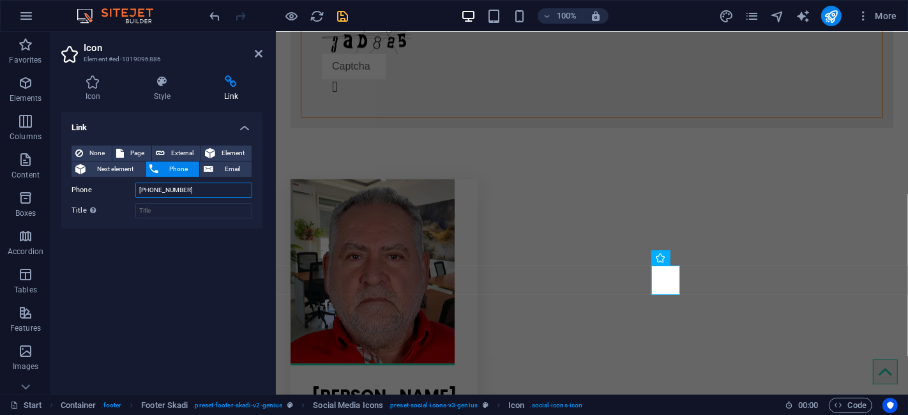
type input "[PHONE_NUMBER]"
click at [179, 262] on div "Link None Page External Element Next element Phone Email Page Start Subpage Leg…" at bounding box center [161, 248] width 201 height 272
click at [336, 13] on icon "save" at bounding box center [343, 16] width 15 height 15
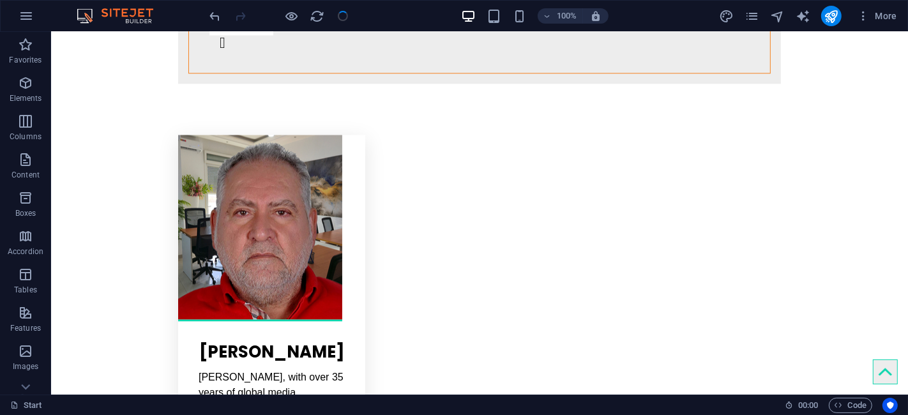
scroll to position [2720, 0]
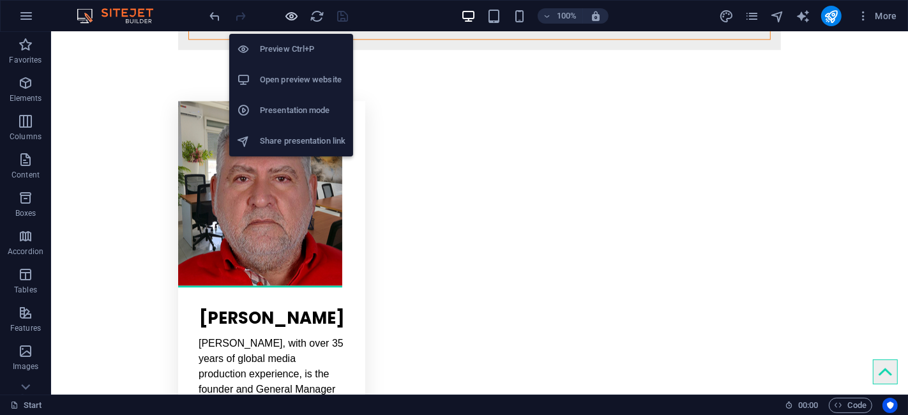
click at [295, 19] on icon "button" at bounding box center [292, 16] width 15 height 15
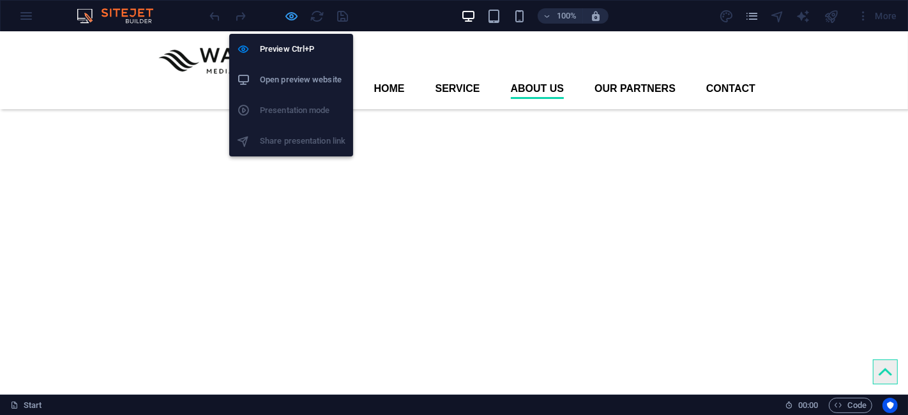
scroll to position [2646, 0]
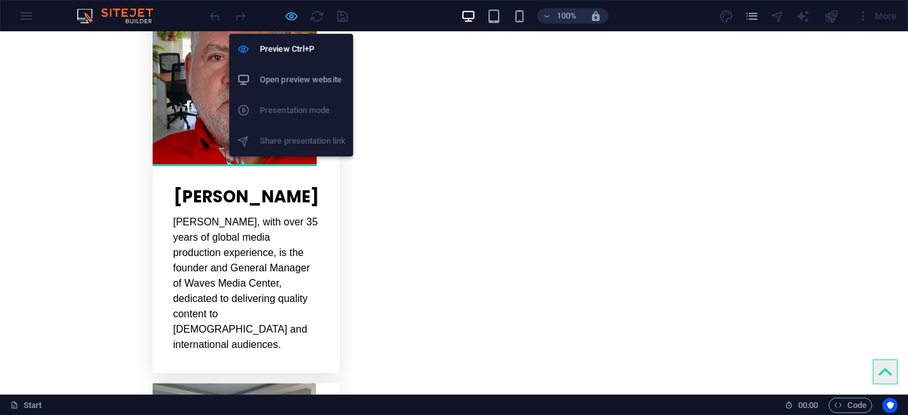
click at [287, 12] on icon "button" at bounding box center [292, 16] width 15 height 15
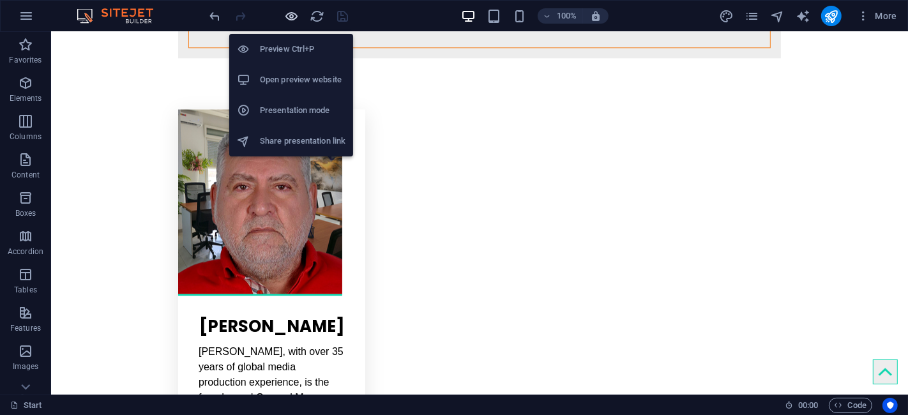
scroll to position [2719, 0]
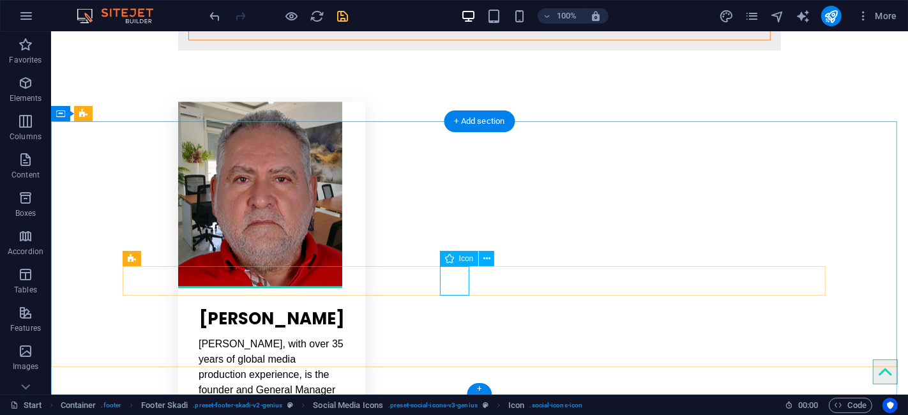
select select "xMidYMid"
select select "px"
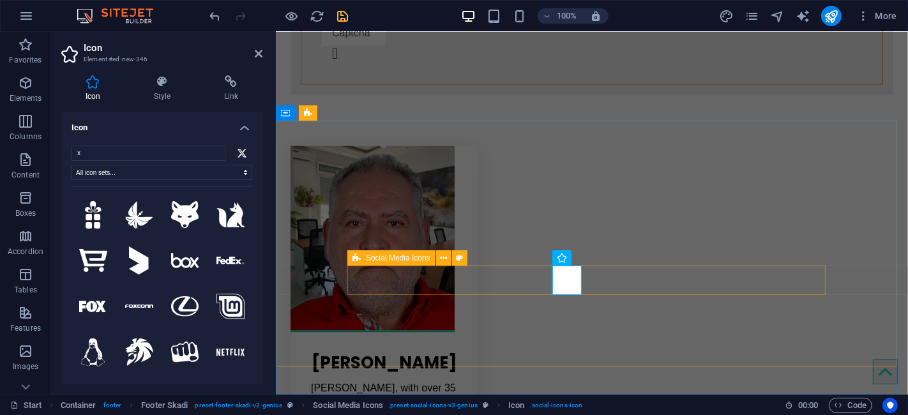
scroll to position [2686, 0]
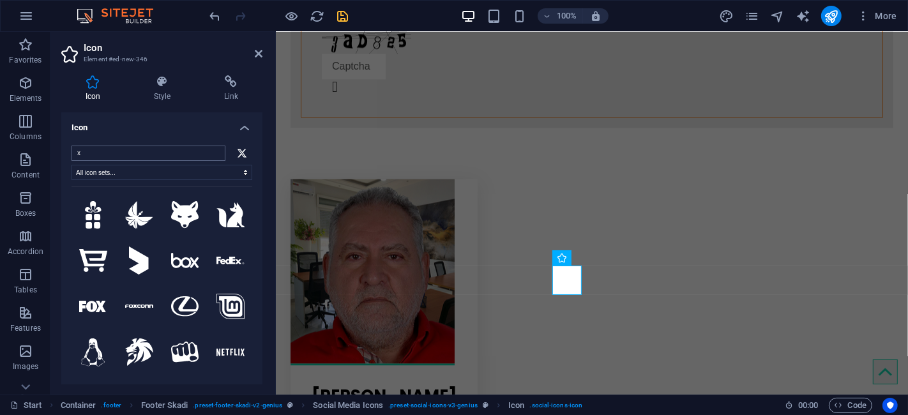
click at [93, 147] on input "x" at bounding box center [148, 153] width 154 height 15
click at [93, 158] on input "x" at bounding box center [148, 153] width 154 height 15
click at [105, 154] on input "x" at bounding box center [148, 153] width 154 height 15
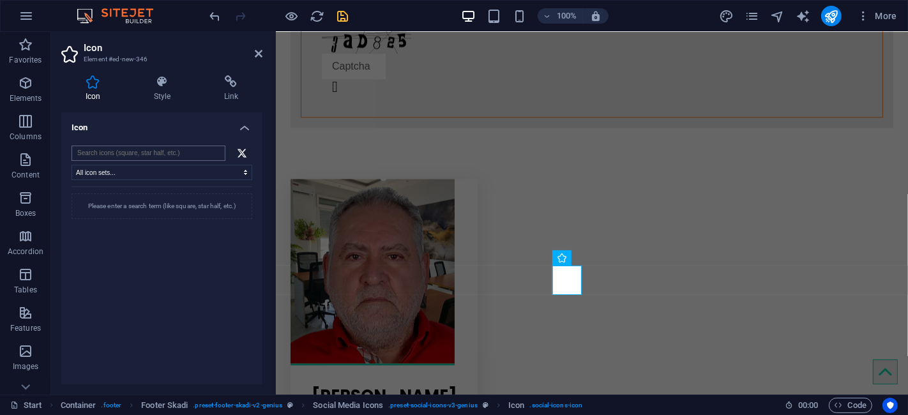
click at [107, 156] on input "search" at bounding box center [148, 153] width 154 height 15
type input "tik"
click at [88, 216] on icon at bounding box center [93, 215] width 24 height 28
click at [253, 56] on header "Icon Element #ed-new-346" at bounding box center [161, 48] width 201 height 33
click at [259, 58] on icon at bounding box center [259, 54] width 8 height 10
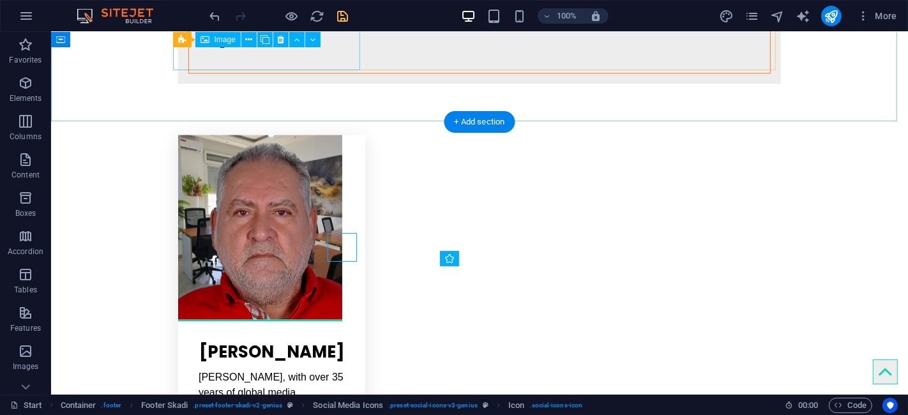
scroll to position [2719, 0]
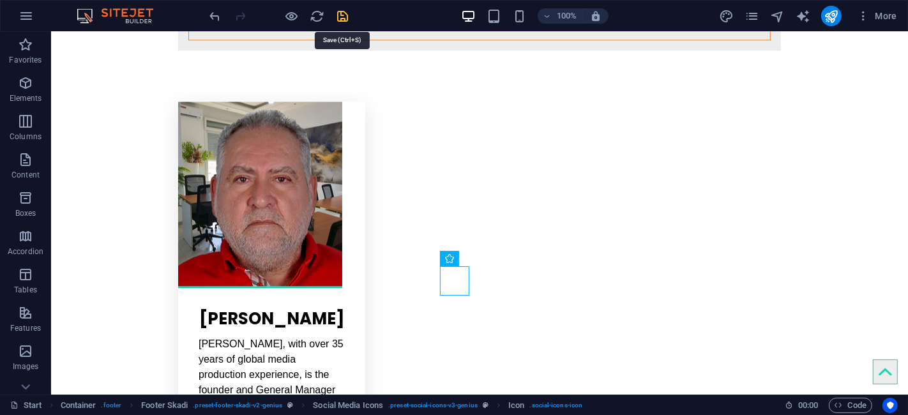
click at [340, 21] on icon "save" at bounding box center [343, 16] width 15 height 15
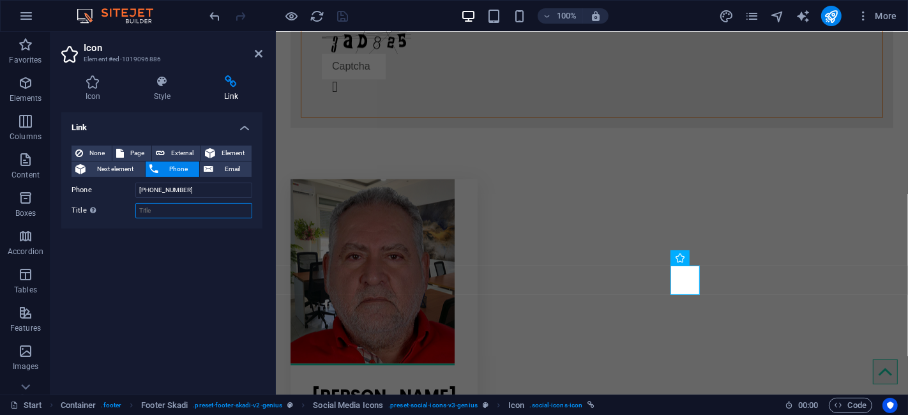
click at [188, 214] on input "Title Additional link description, should not be the same as the link text. The…" at bounding box center [193, 210] width 117 height 15
type input "Mobile number"
click at [151, 292] on div "Link None Page External Element Next element Phone Email Page Start Subpage Leg…" at bounding box center [161, 248] width 201 height 272
click at [113, 94] on h4 "Icon" at bounding box center [95, 88] width 68 height 27
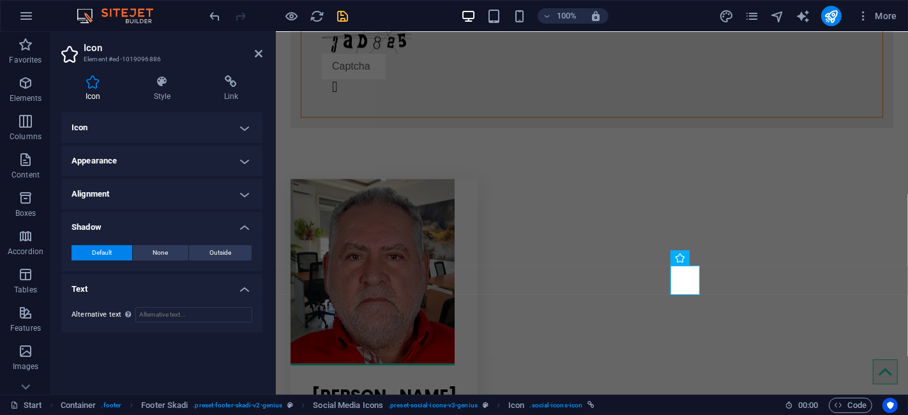
click at [115, 131] on h4 "Icon" at bounding box center [161, 127] width 201 height 31
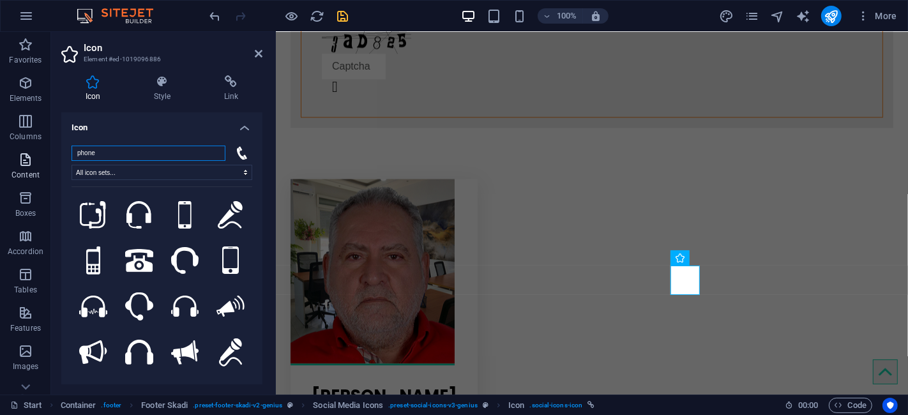
drag, startPoint x: 107, startPoint y: 158, endPoint x: 0, endPoint y: 151, distance: 107.4
click at [0, 151] on section "Favorites Elements Columns Content Boxes Accordion Tables Features Images Slide…" at bounding box center [454, 213] width 908 height 363
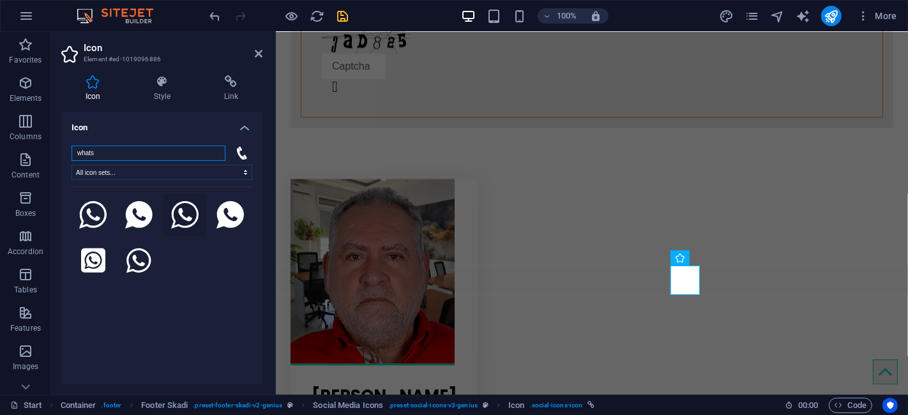
type input "whats"
click at [193, 211] on icon at bounding box center [185, 215] width 28 height 28
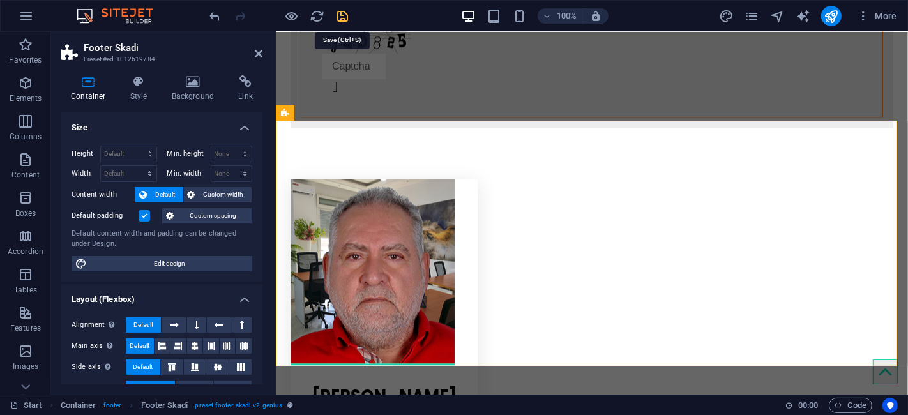
click at [345, 13] on icon "save" at bounding box center [343, 16] width 15 height 15
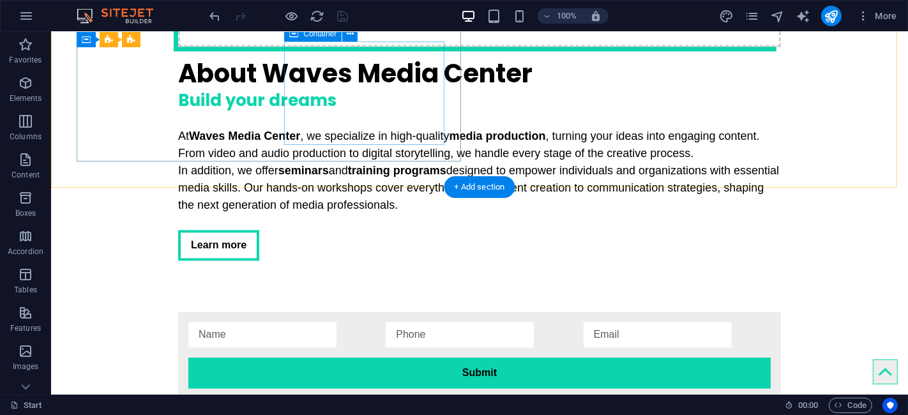
scroll to position [2269, 0]
